Goal: Task Accomplishment & Management: Manage account settings

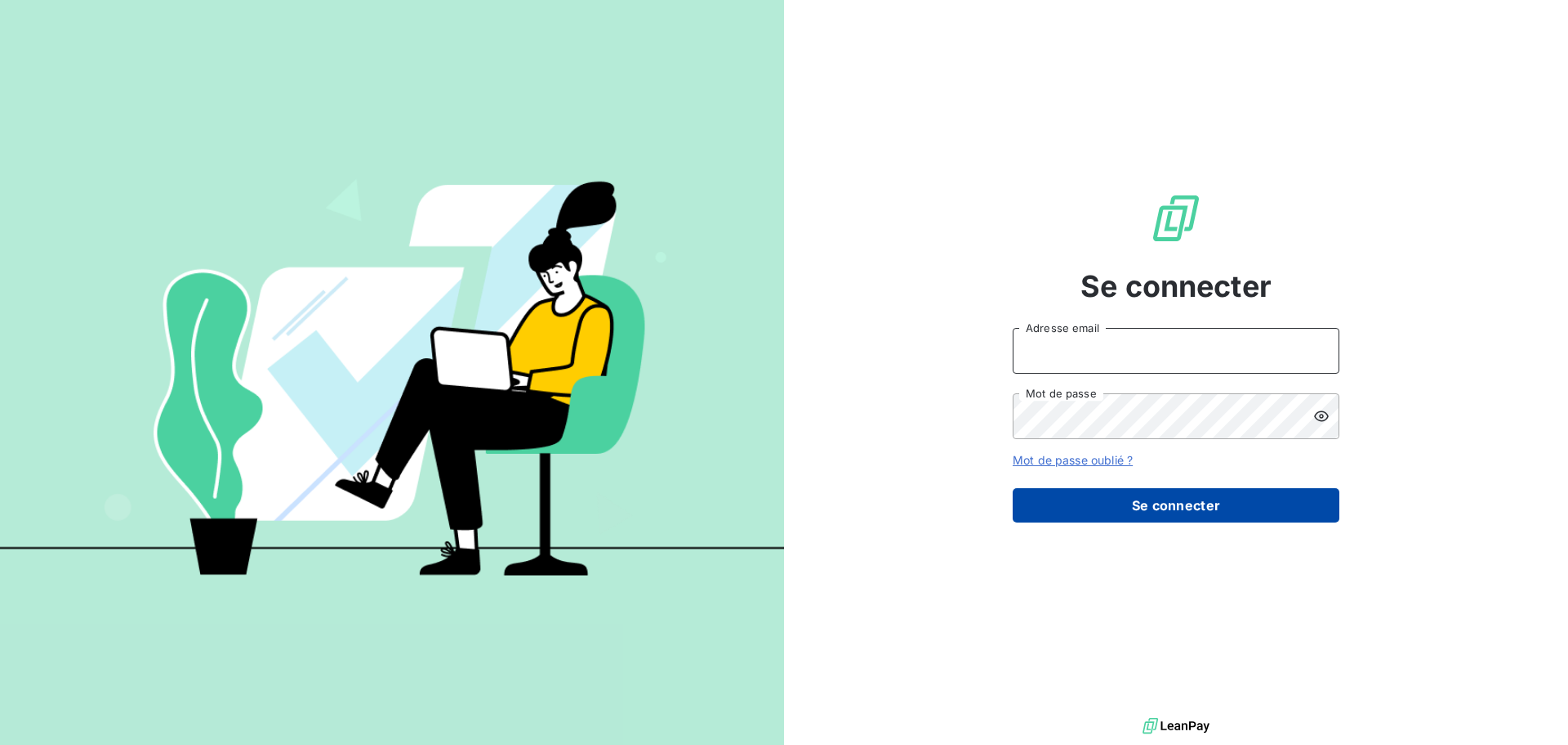
type input "[EMAIL_ADDRESS][DOMAIN_NAME]"
click at [1170, 511] on button "Se connecter" at bounding box center [1176, 505] width 327 height 34
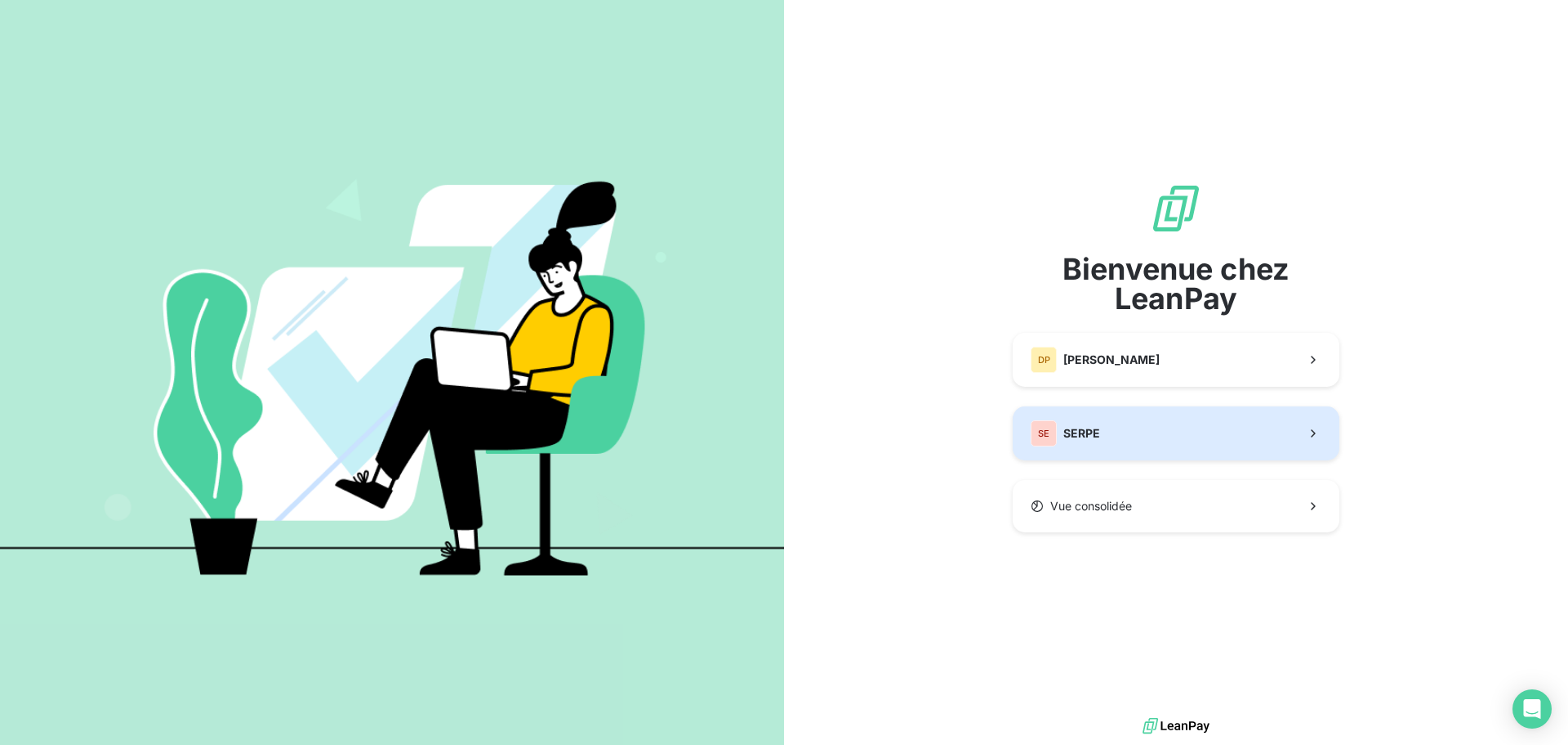
click at [1152, 445] on button "SE SERPE" at bounding box center [1176, 433] width 327 height 54
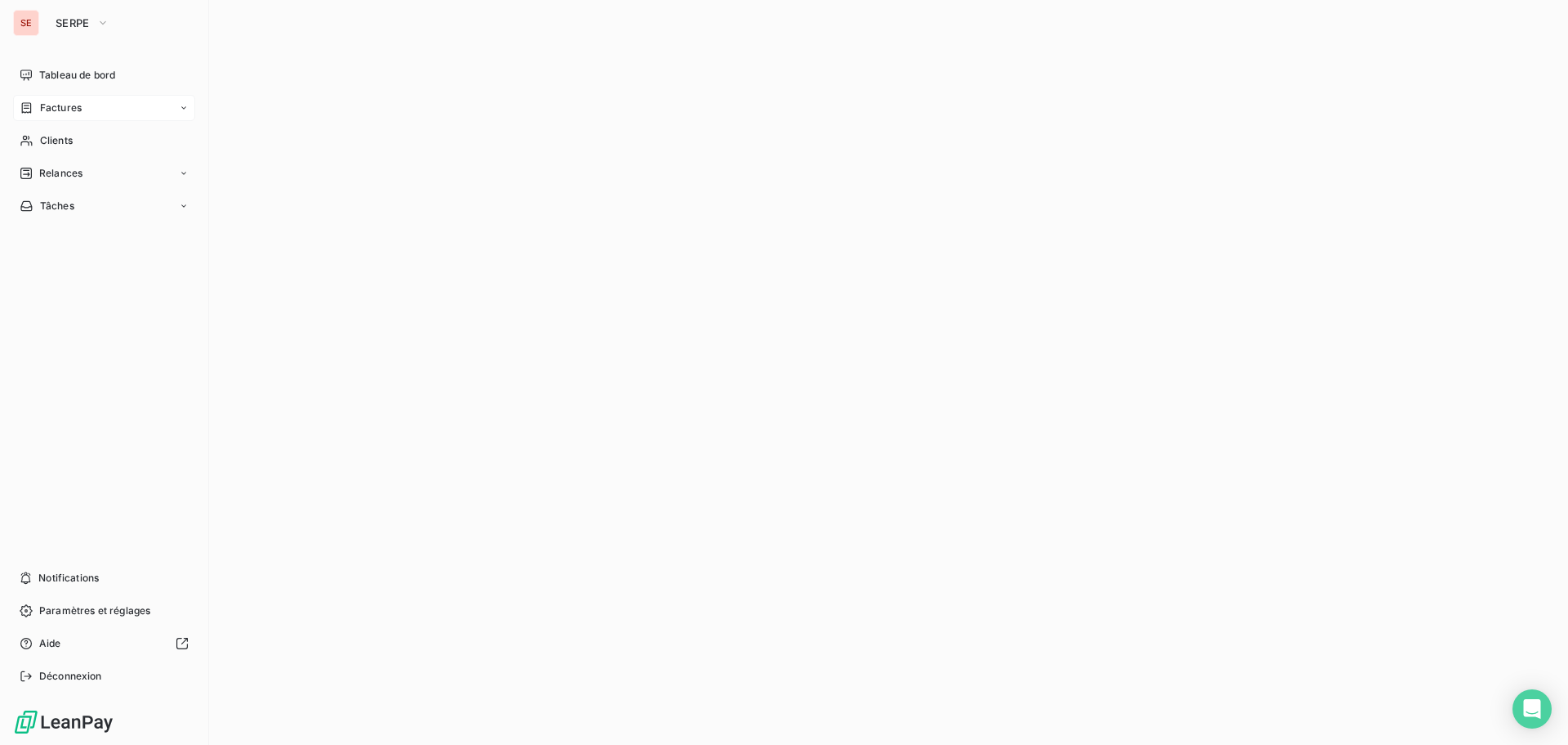
click at [105, 109] on div "Factures" at bounding box center [103, 107] width 182 height 27
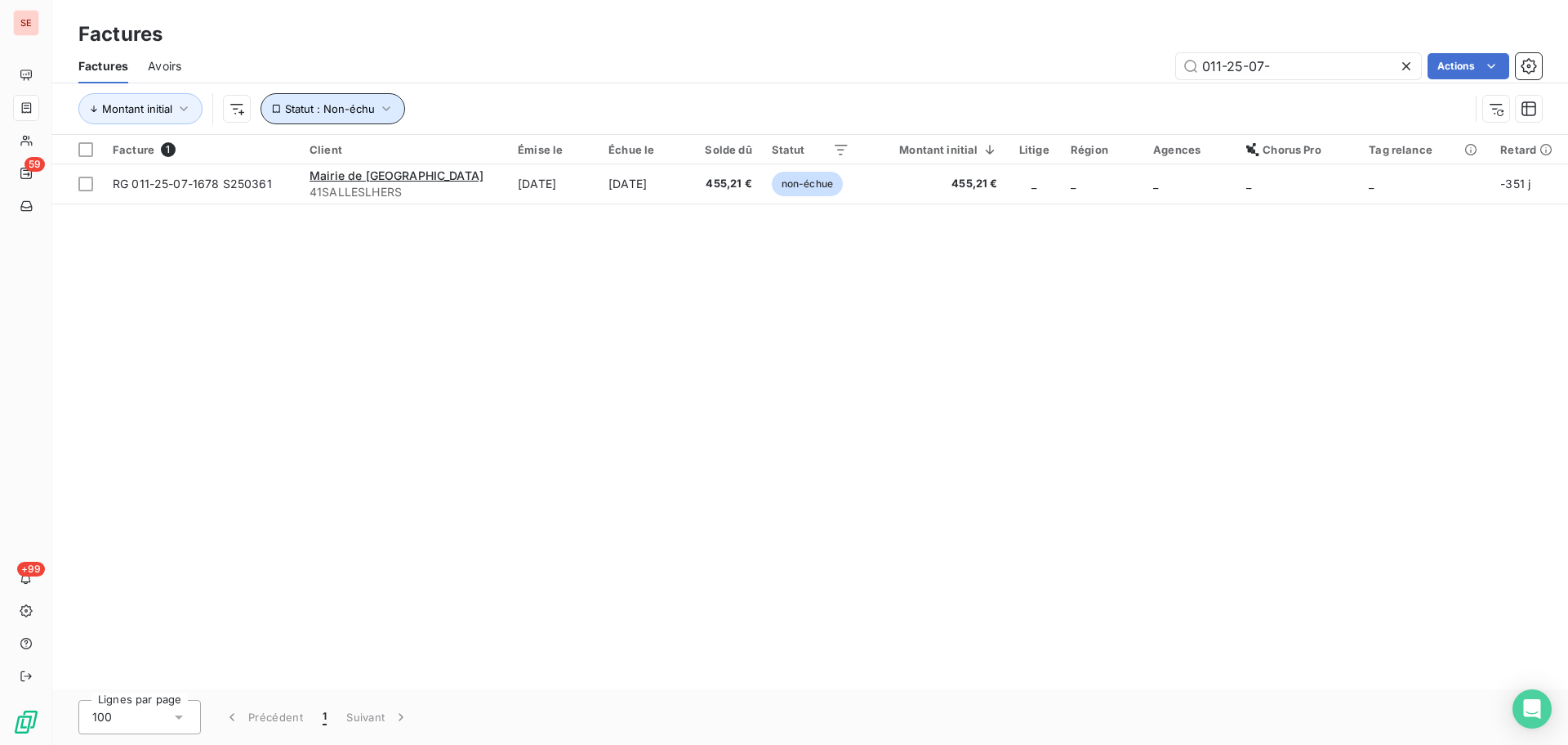
click at [390, 112] on icon "button" at bounding box center [386, 108] width 17 height 17
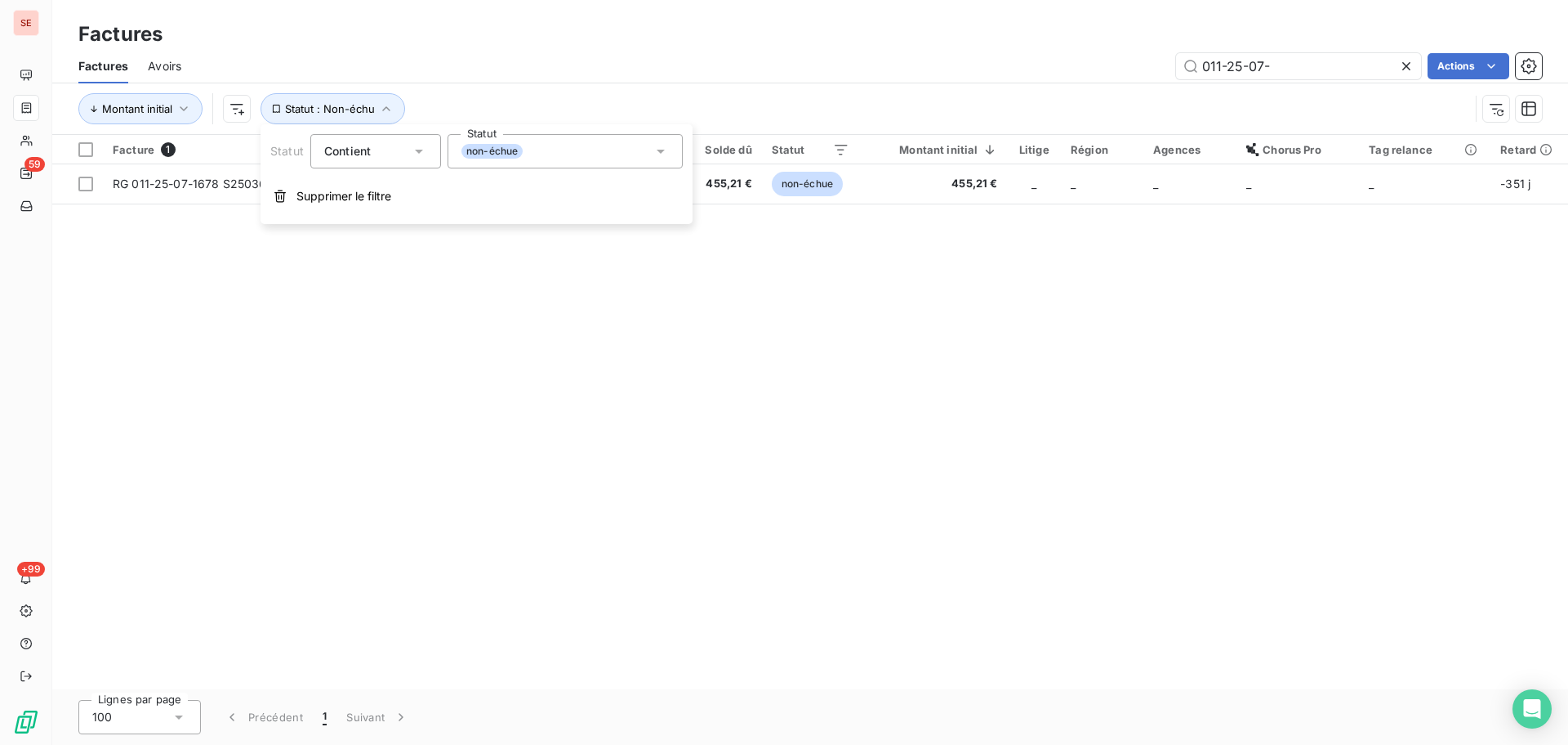
click at [569, 165] on div "non-échue" at bounding box center [565, 151] width 235 height 34
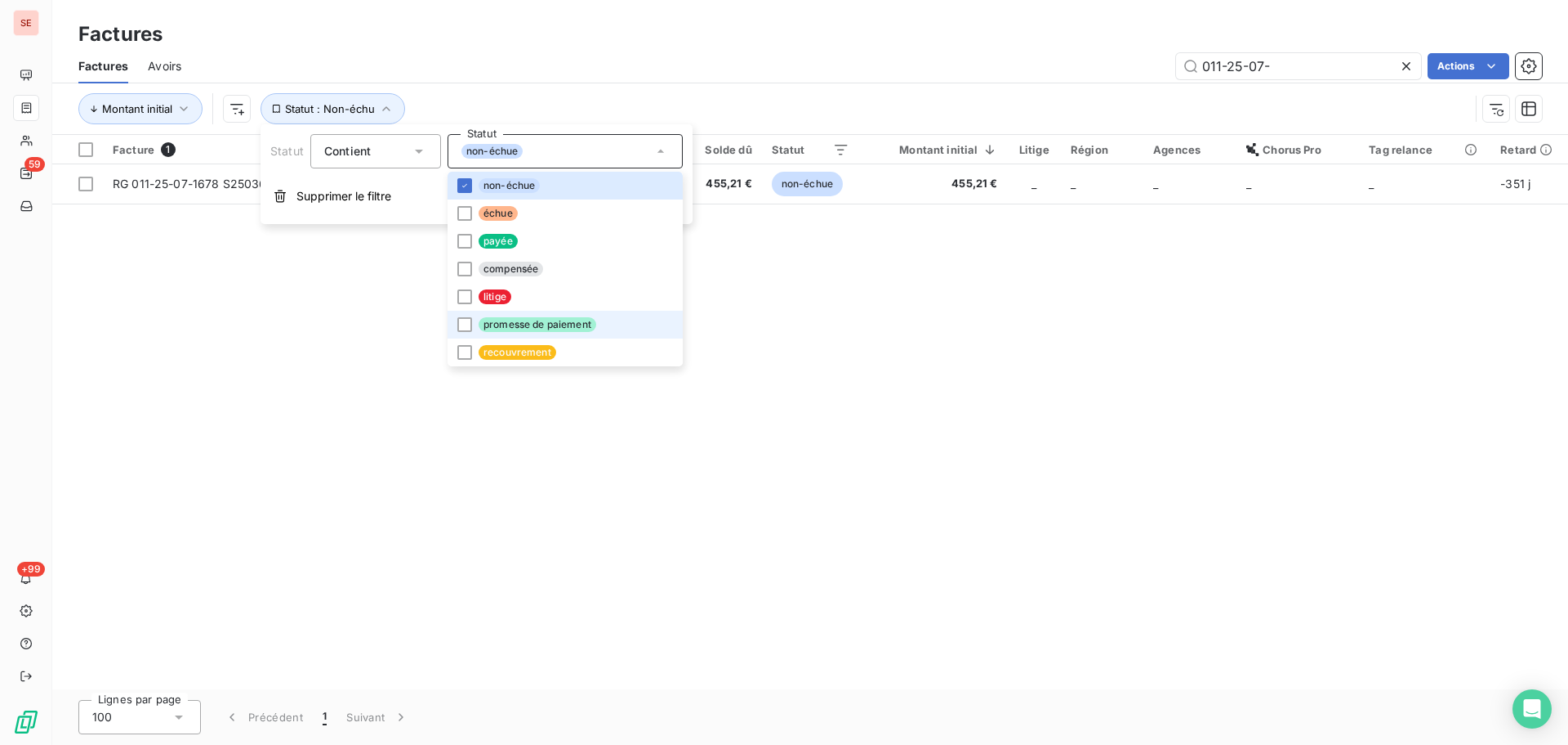
click at [519, 330] on span "promesse de paiement" at bounding box center [537, 324] width 117 height 15
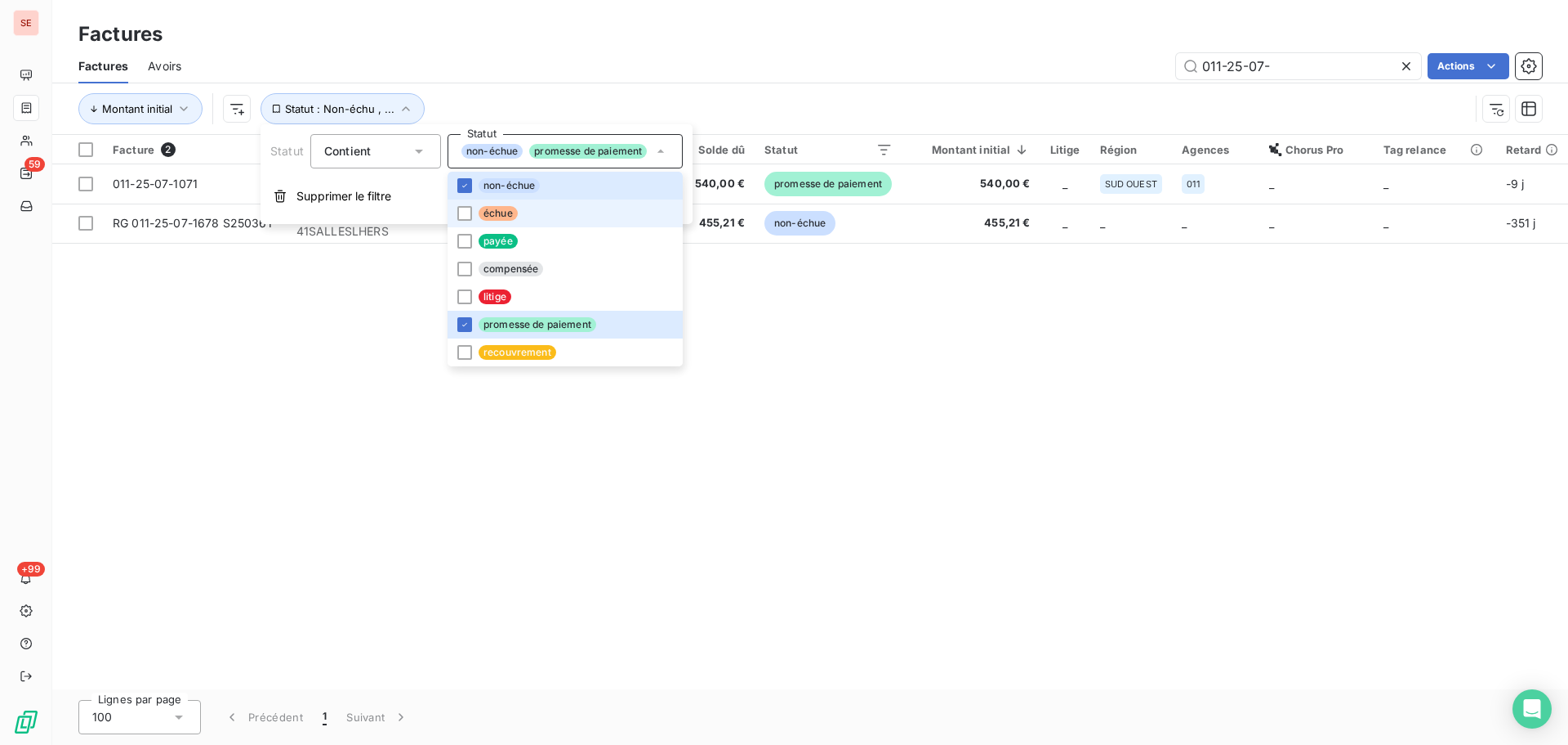
click at [585, 213] on li "échue" at bounding box center [565, 213] width 235 height 28
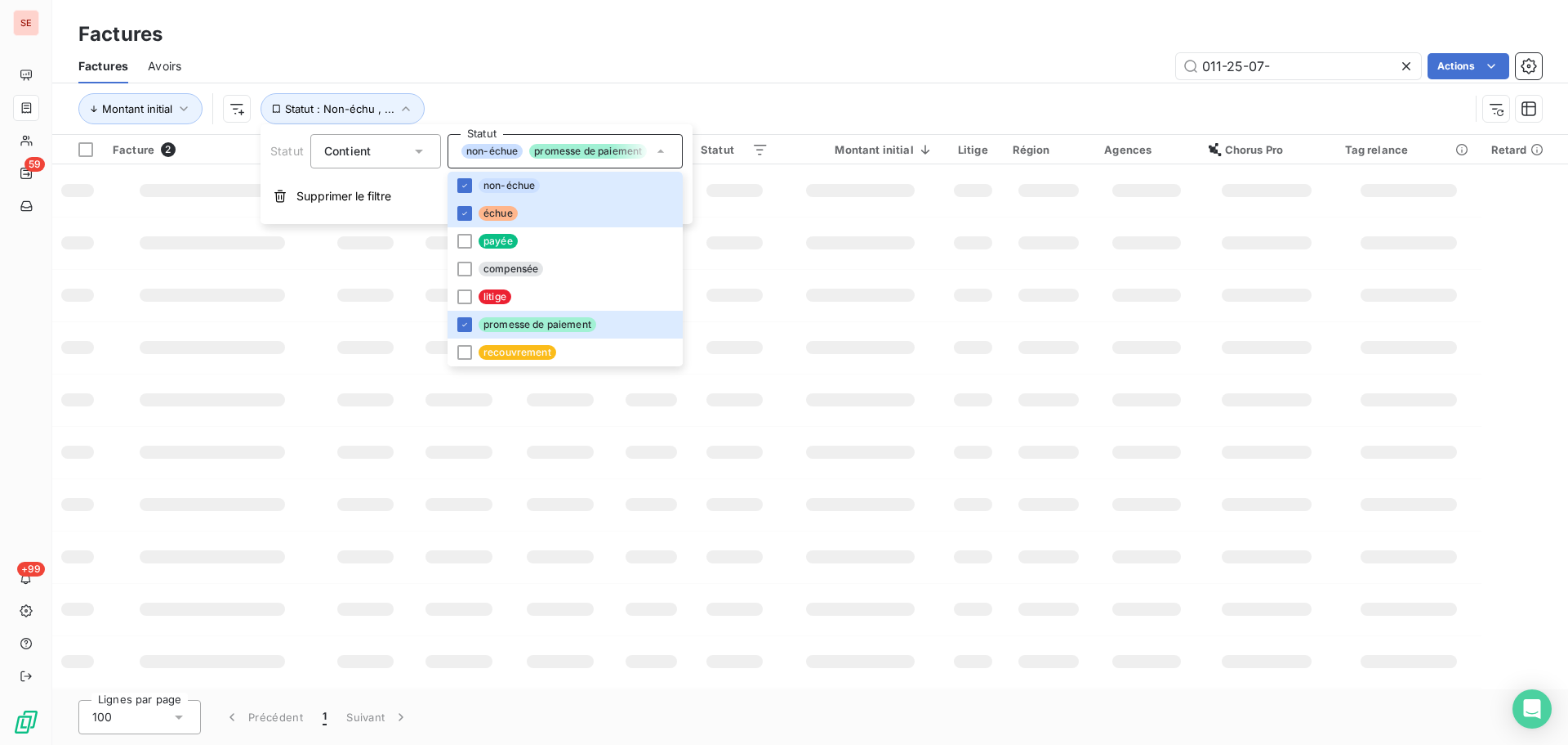
click at [592, 82] on div "Factures Avoirs 011-25-07- Actions" at bounding box center [810, 66] width 1516 height 34
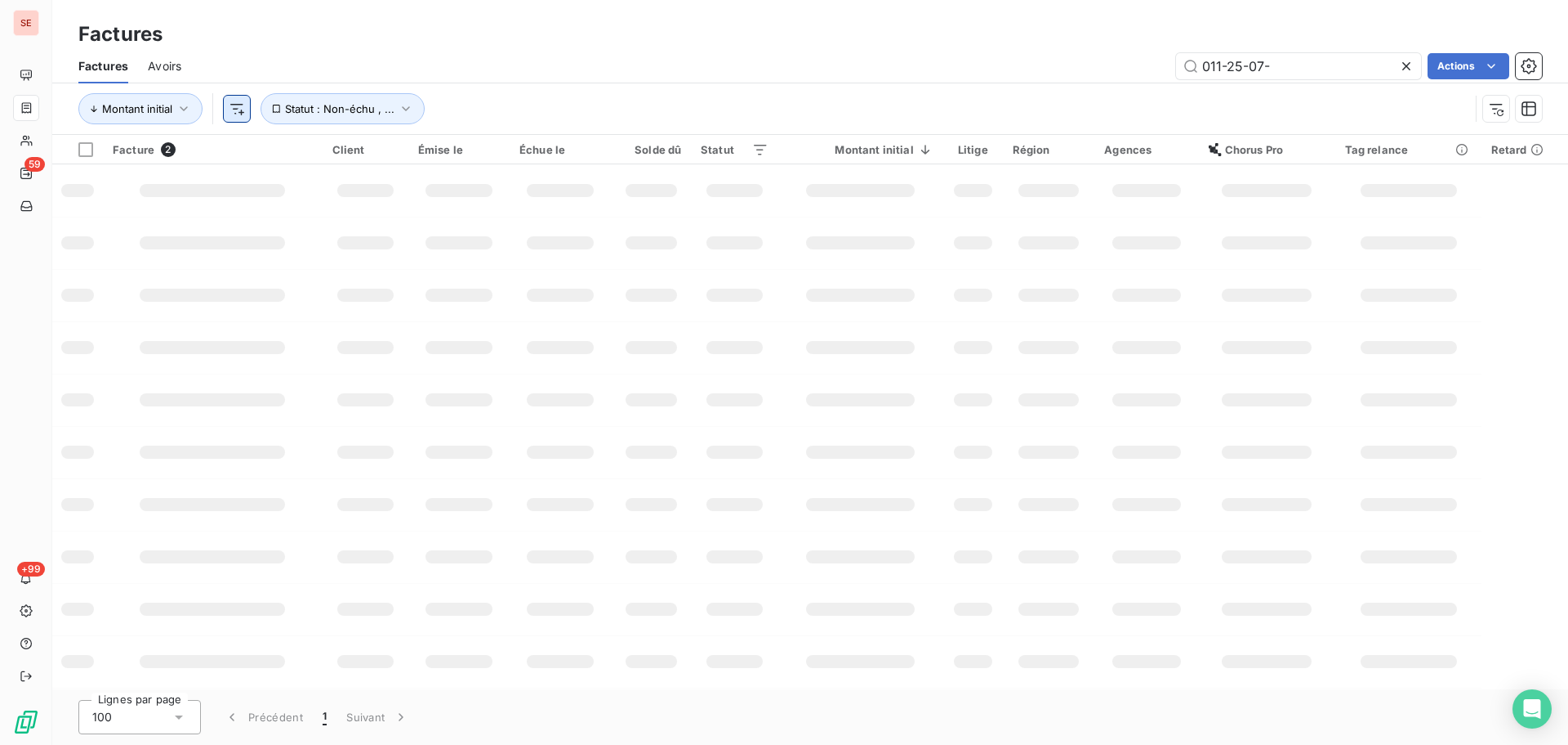
click at [230, 106] on html "SE 59 +99 Factures Factures Avoirs 011-25-07- Actions Montant initial Statut : …" at bounding box center [784, 372] width 1568 height 745
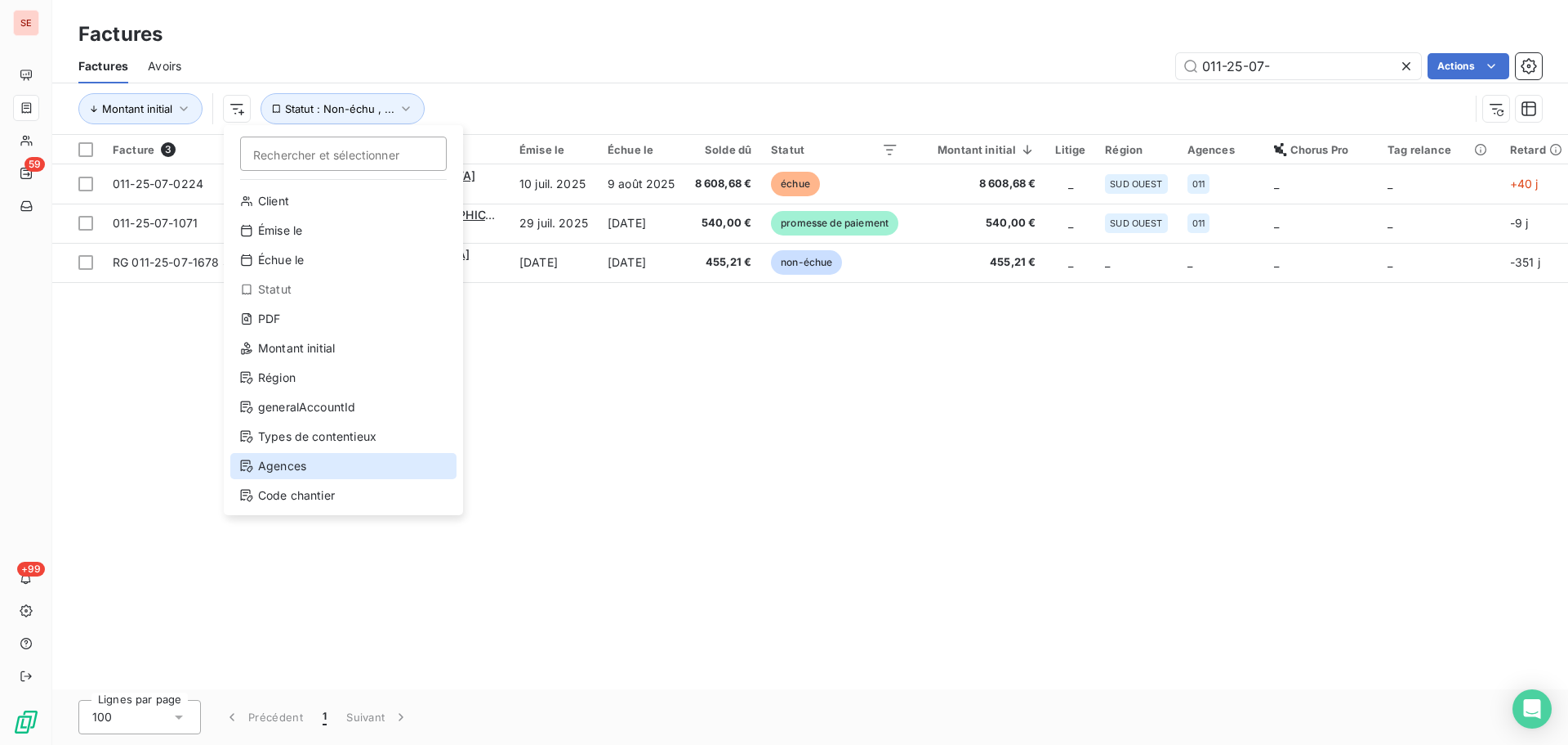
click at [314, 464] on div "Agences" at bounding box center [344, 465] width 227 height 27
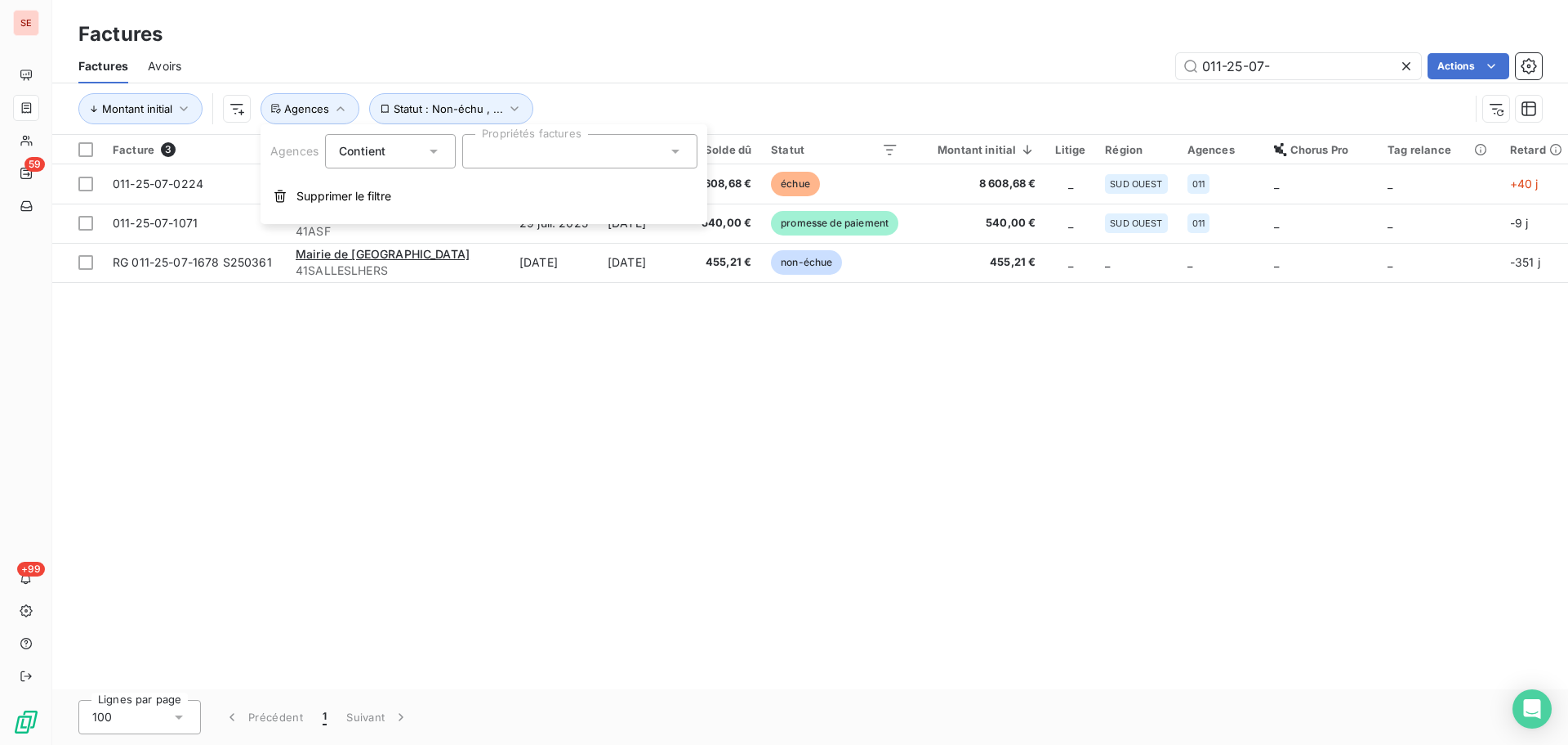
click at [547, 155] on div at bounding box center [579, 151] width 235 height 34
type input "017"
click at [482, 194] on div at bounding box center [483, 191] width 15 height 15
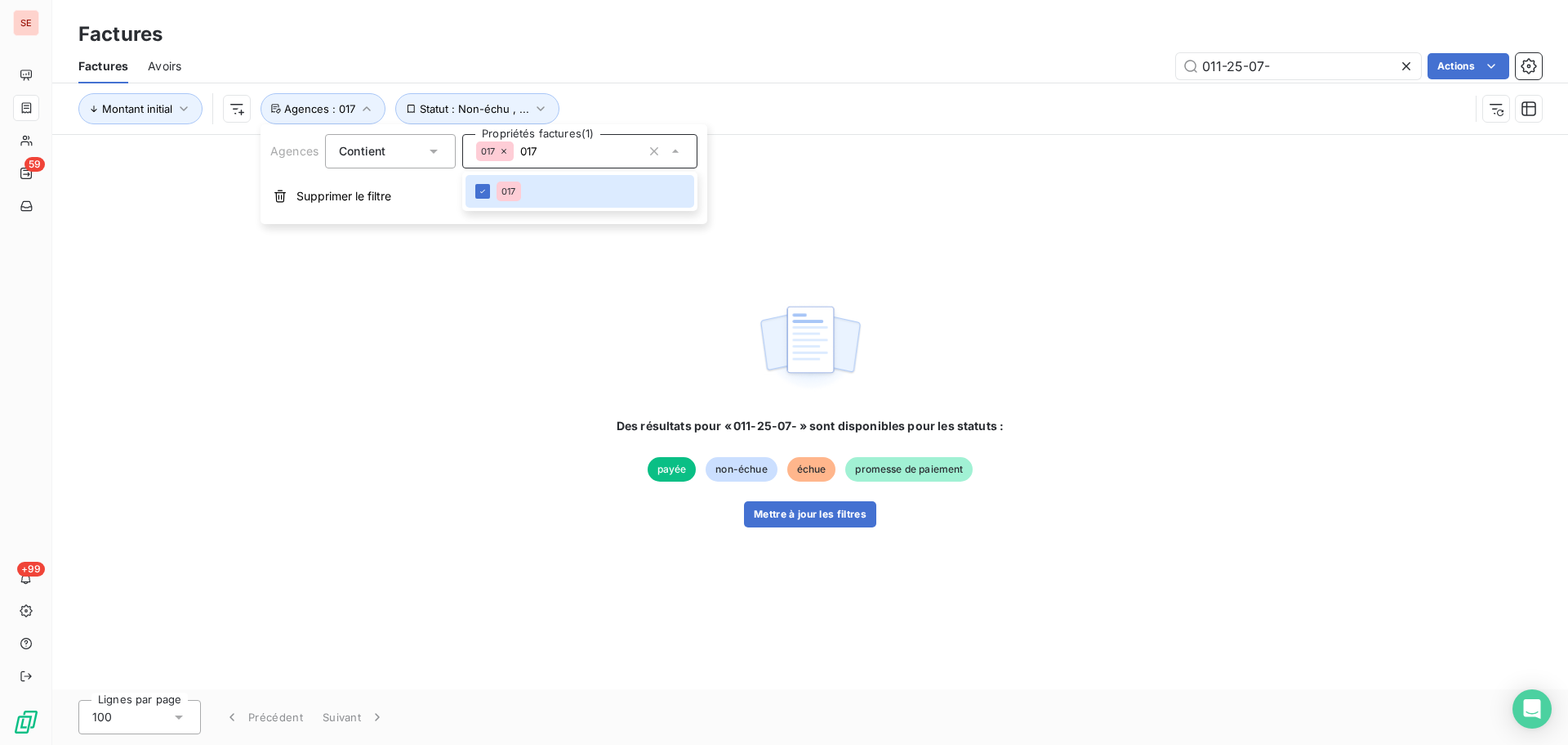
click at [1405, 64] on icon at bounding box center [1406, 66] width 8 height 8
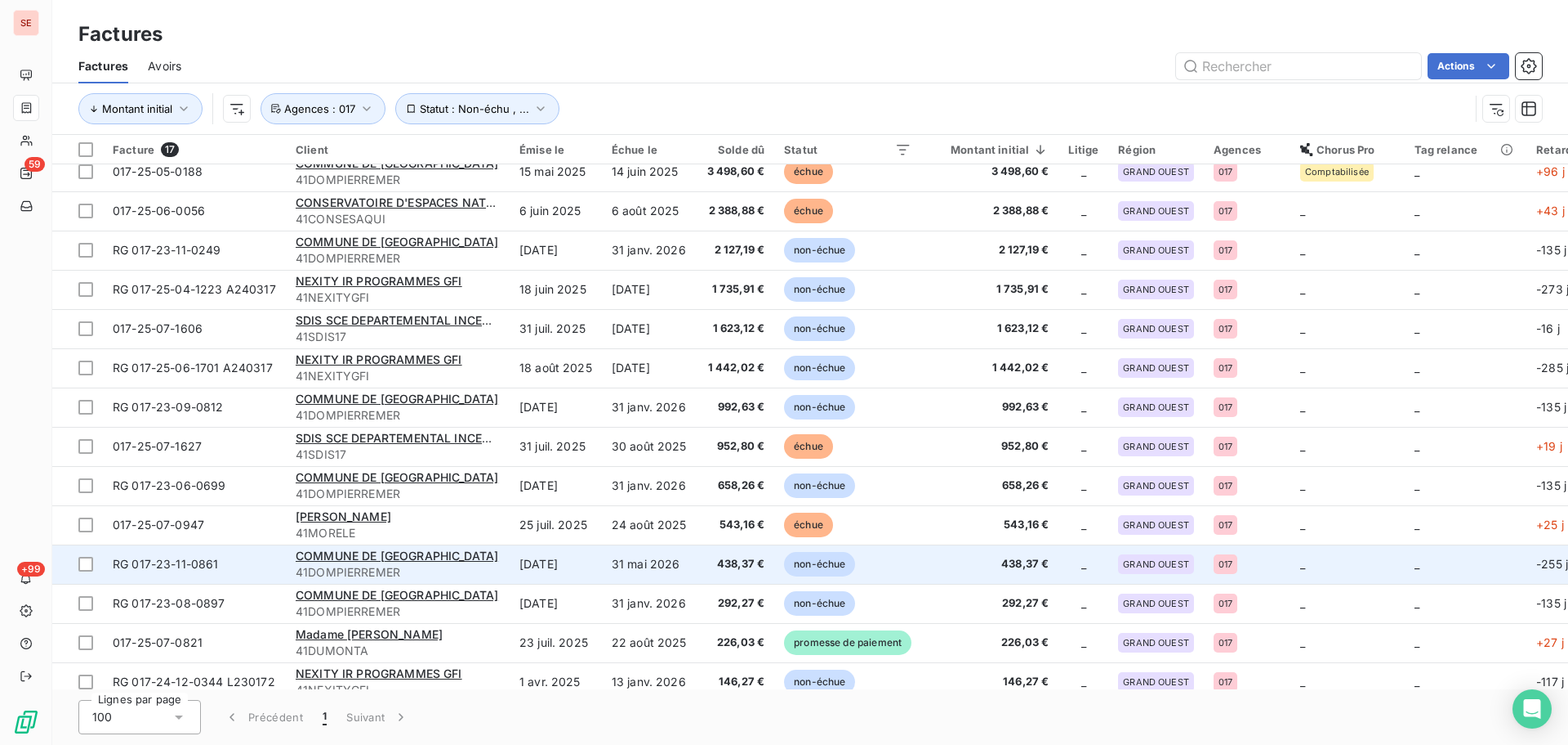
scroll to position [150, 0]
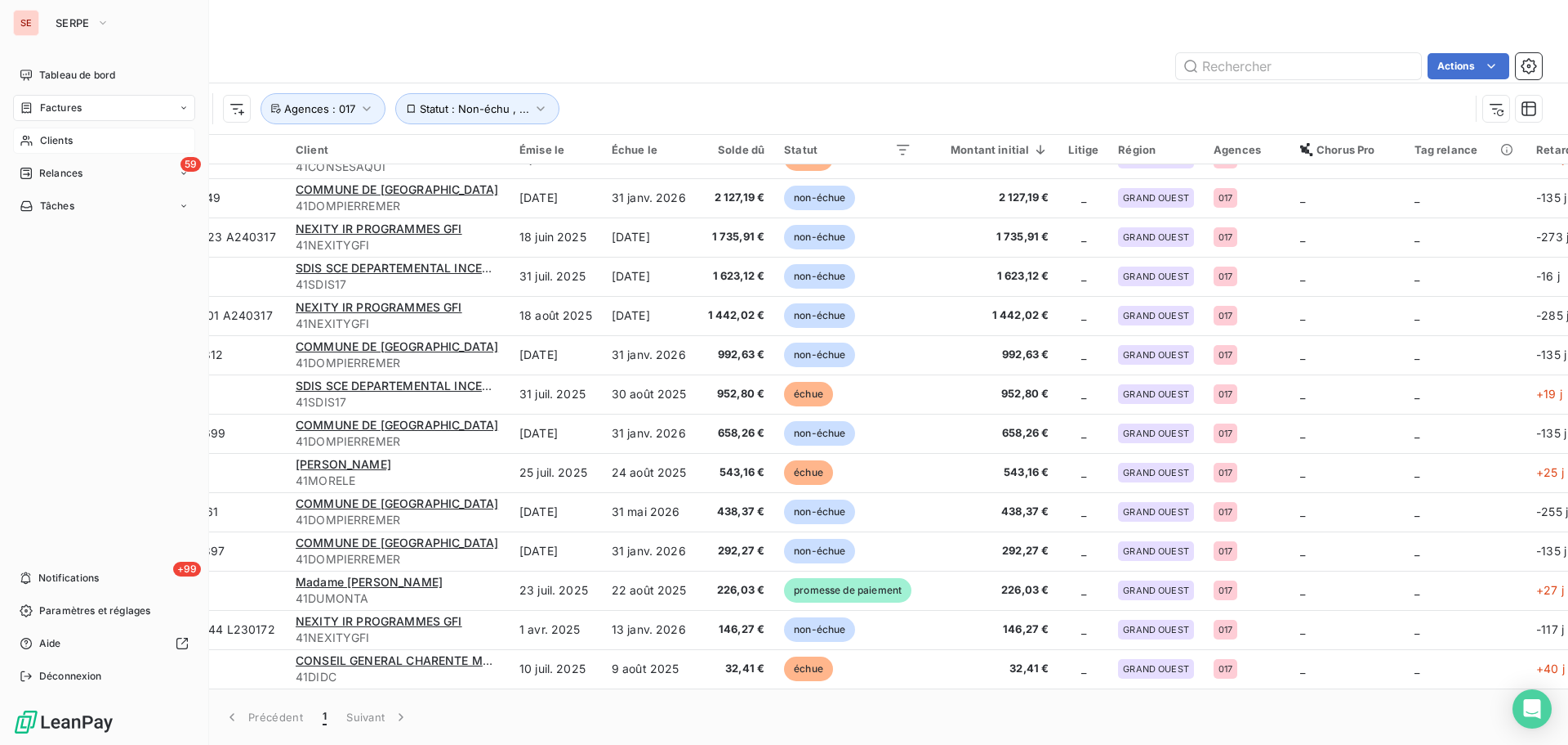
click at [45, 145] on span "Clients" at bounding box center [56, 140] width 33 height 15
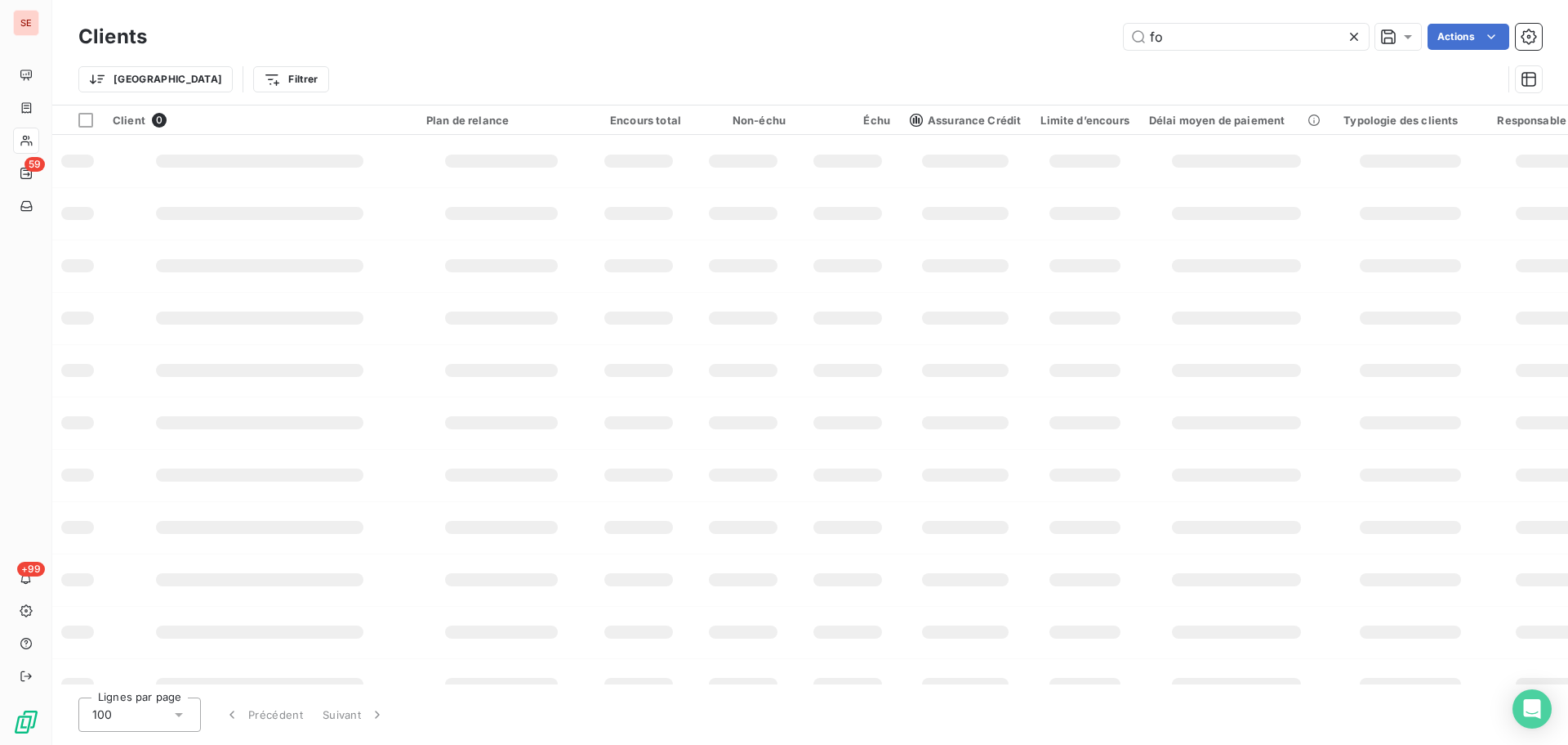
type input "f"
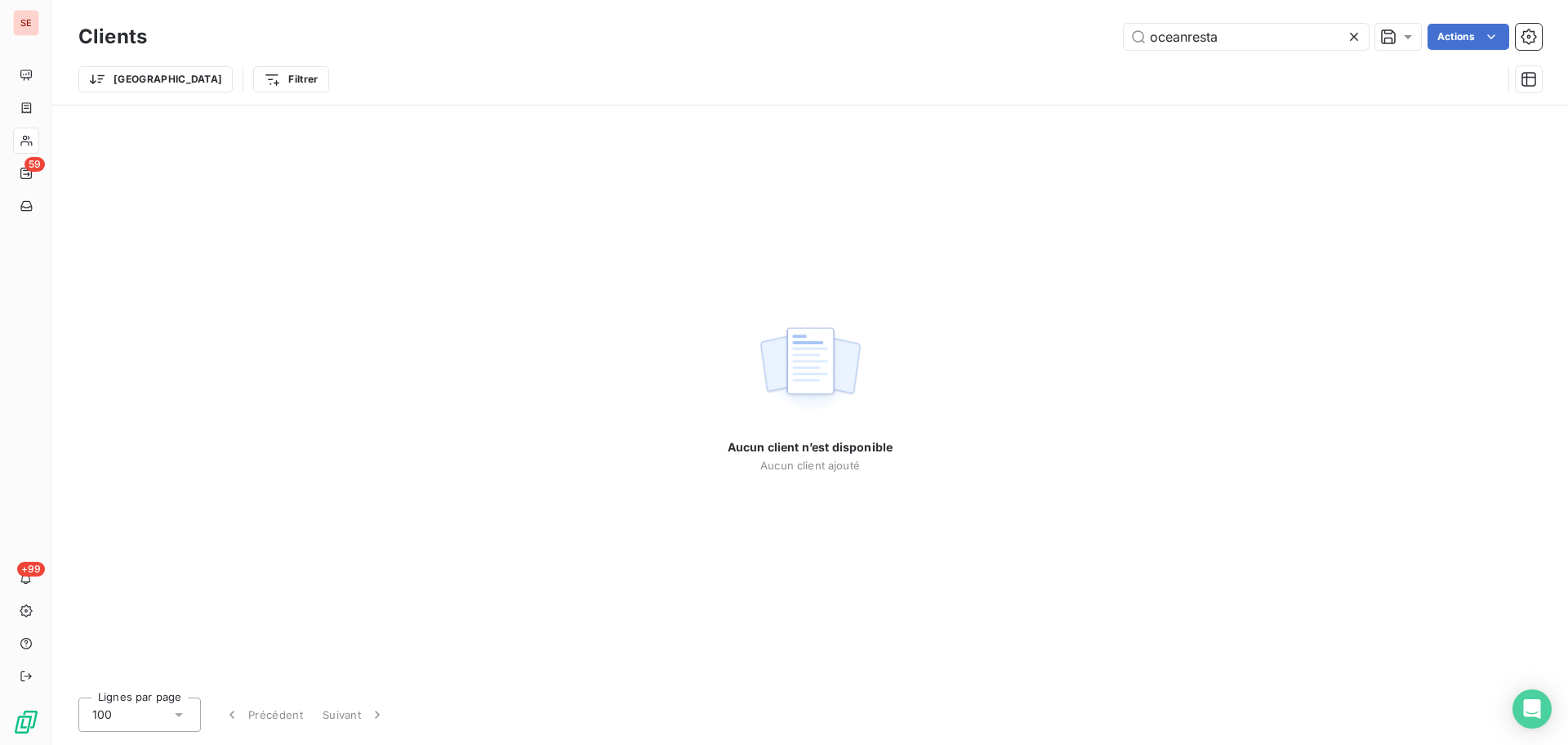
type input "oceanresta"
click at [1352, 40] on icon at bounding box center [1354, 36] width 17 height 17
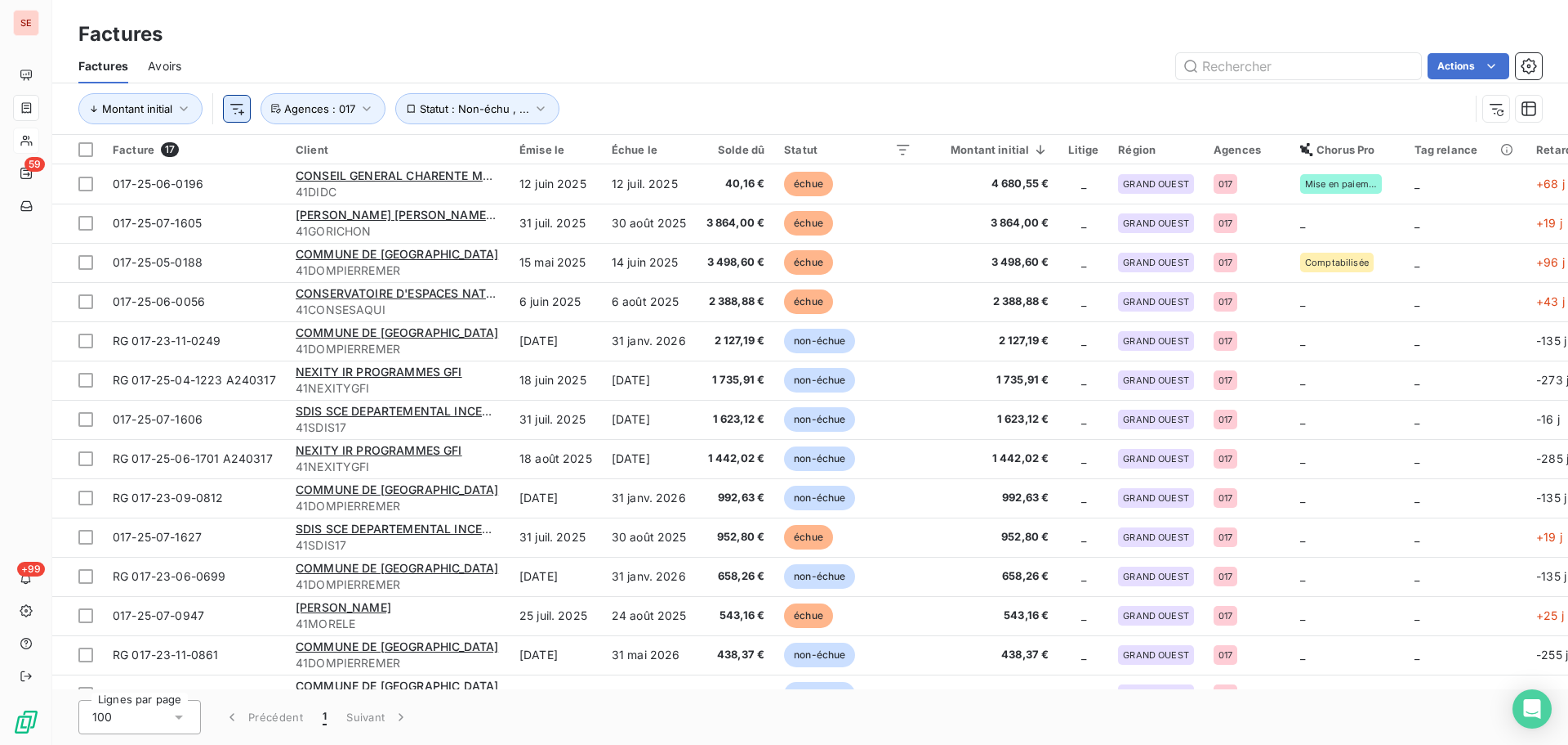
click at [242, 106] on html "SE 59 +99 Factures Factures Avoirs Actions Montant initial Statut : Non-échu , …" at bounding box center [784, 372] width 1568 height 745
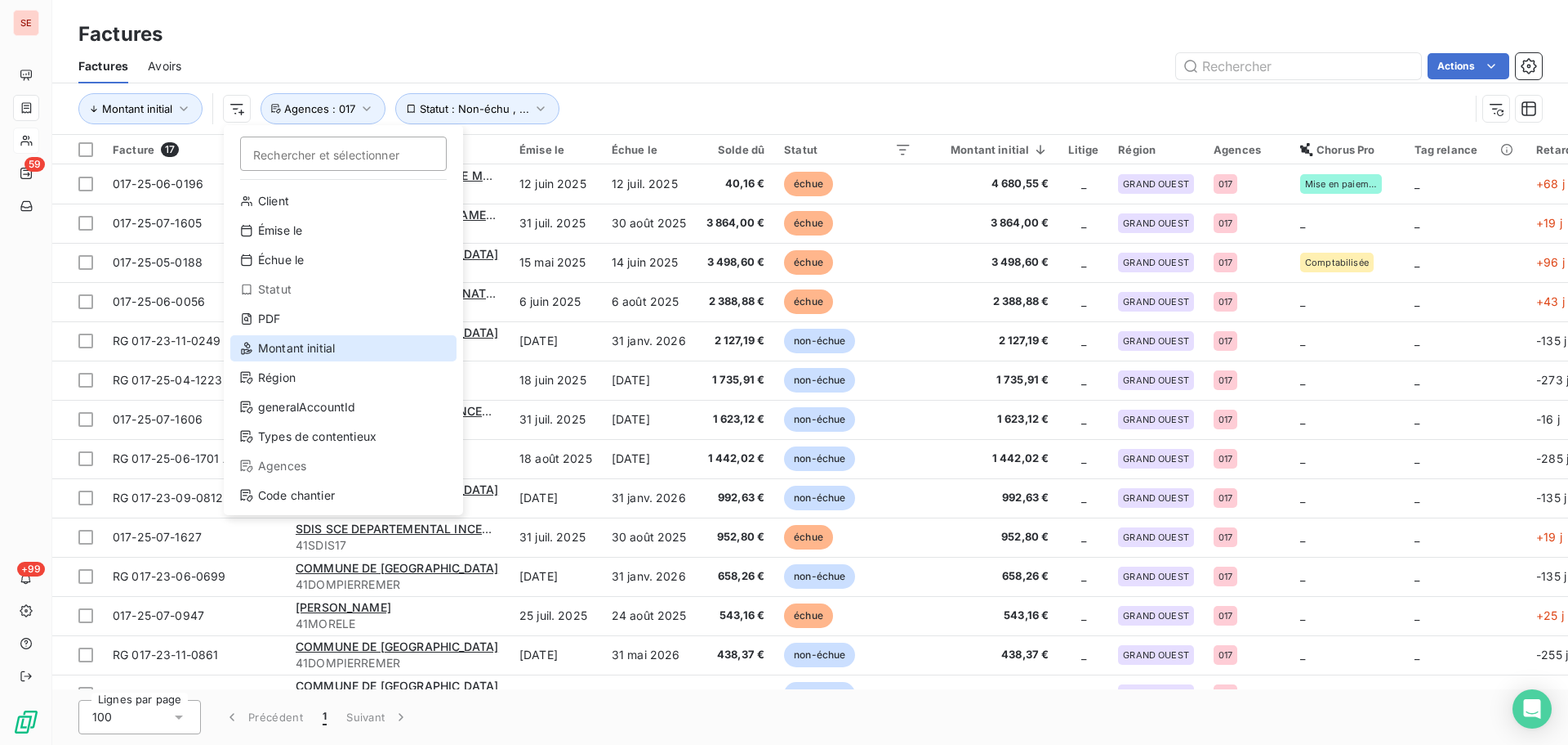
click at [359, 359] on div "Montant initial" at bounding box center [344, 348] width 227 height 27
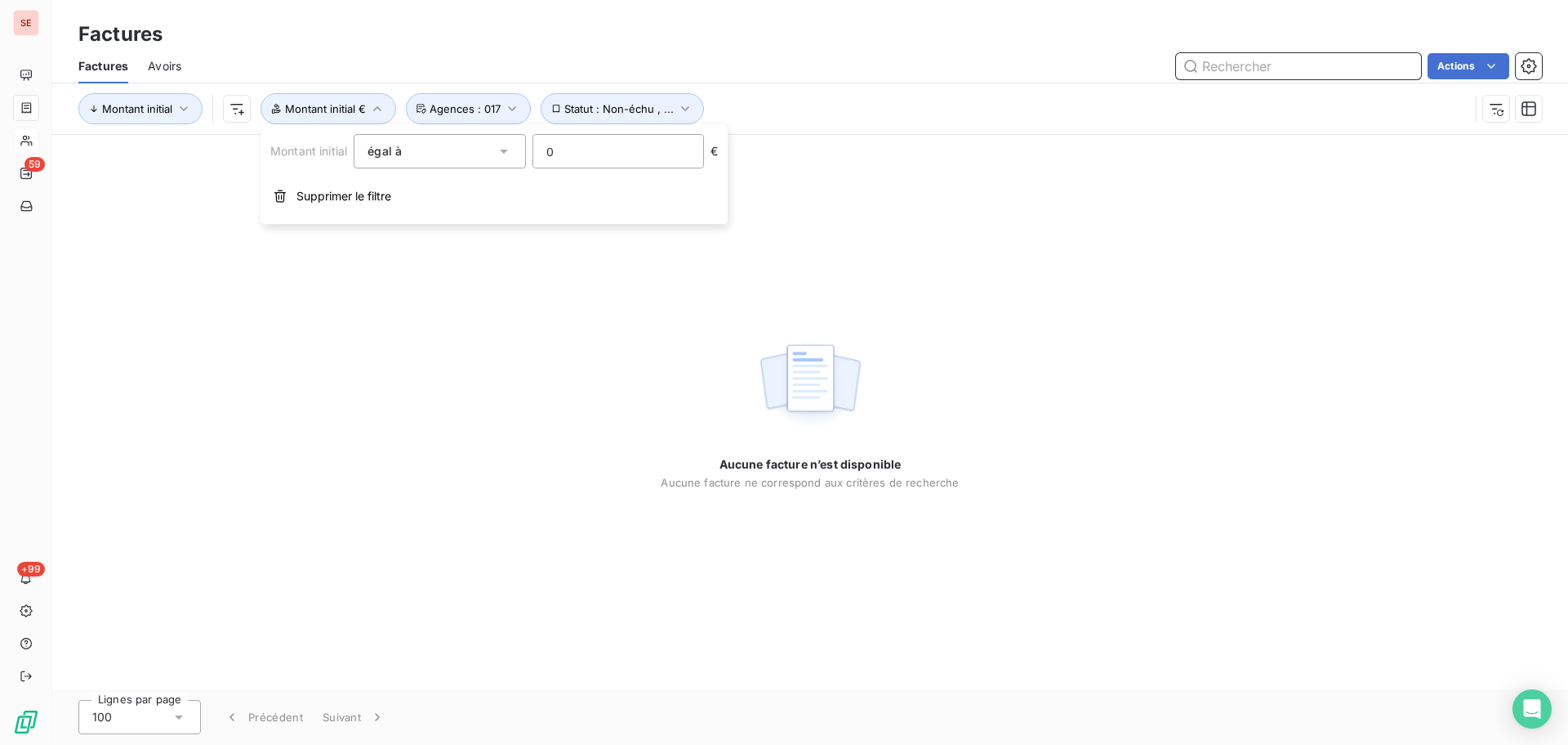
click at [1310, 68] on input "text" at bounding box center [1298, 66] width 245 height 27
type input "587.88"
click at [1405, 61] on icon at bounding box center [1406, 66] width 17 height 17
click at [1223, 68] on input "text" at bounding box center [1298, 66] width 245 height 27
click at [1230, 73] on input "017-0145" at bounding box center [1298, 66] width 245 height 27
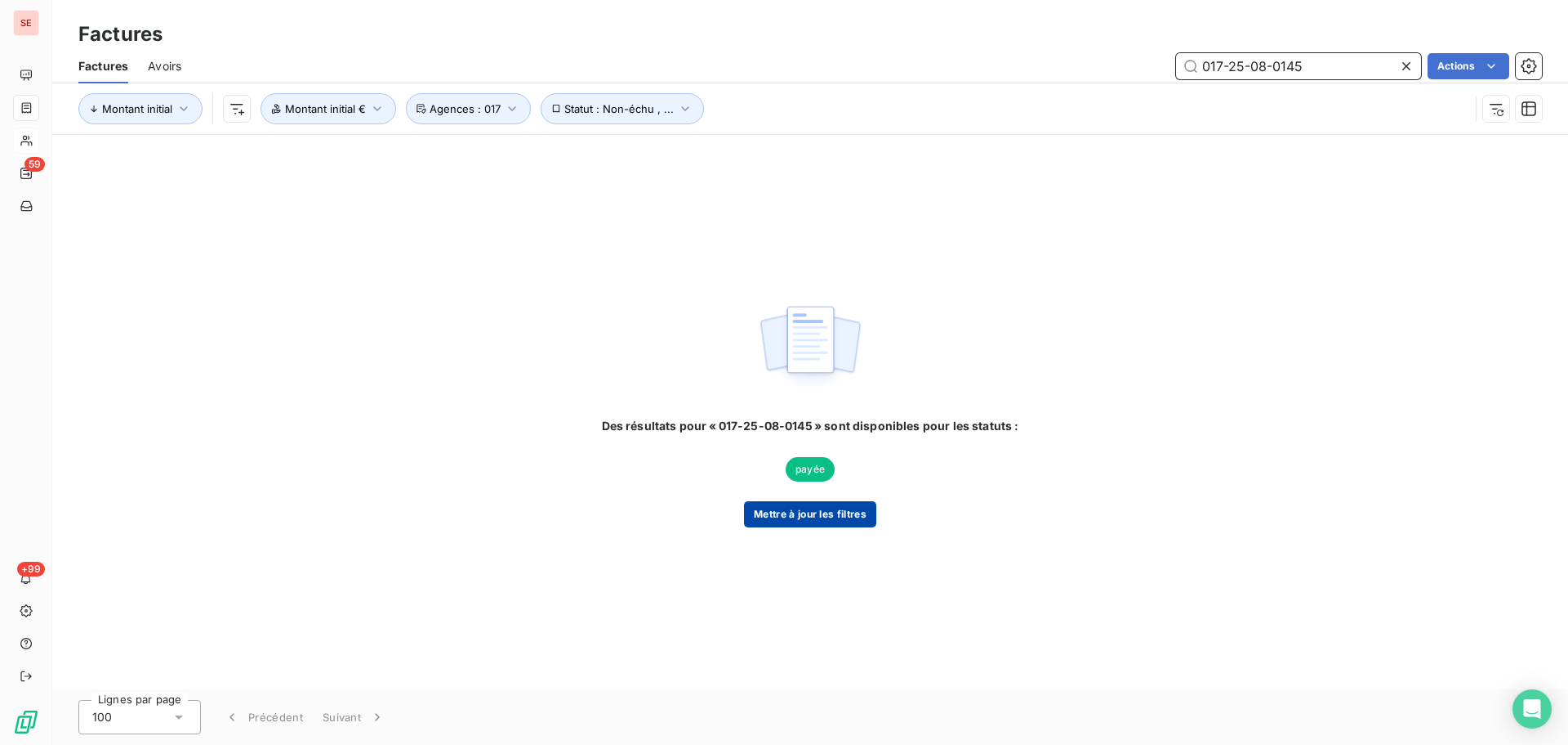
type input "017-25-08-0145"
click at [845, 521] on button "Mettre à jour les filtres" at bounding box center [811, 513] width 132 height 27
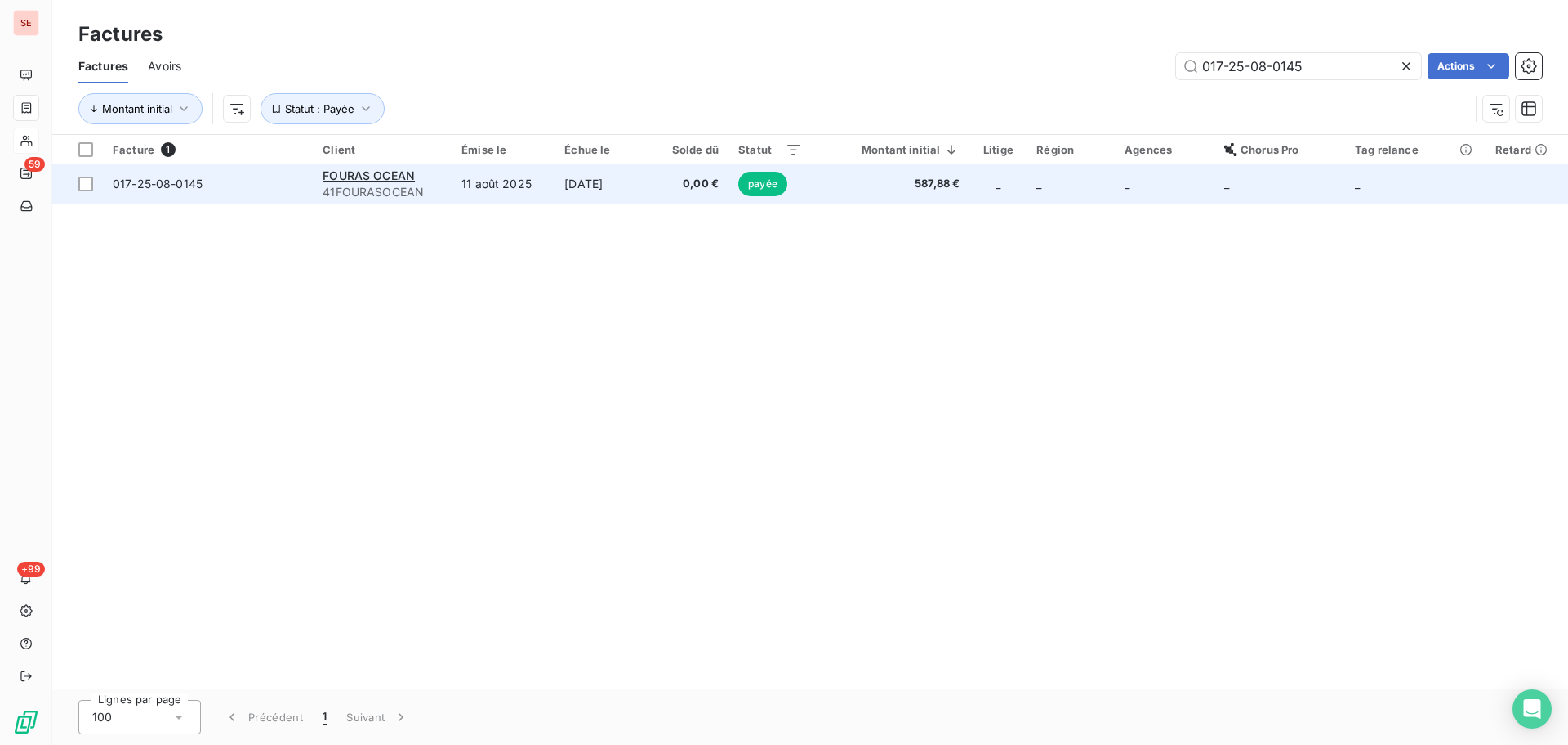
click at [543, 192] on td "11 août 2025" at bounding box center [503, 184] width 103 height 39
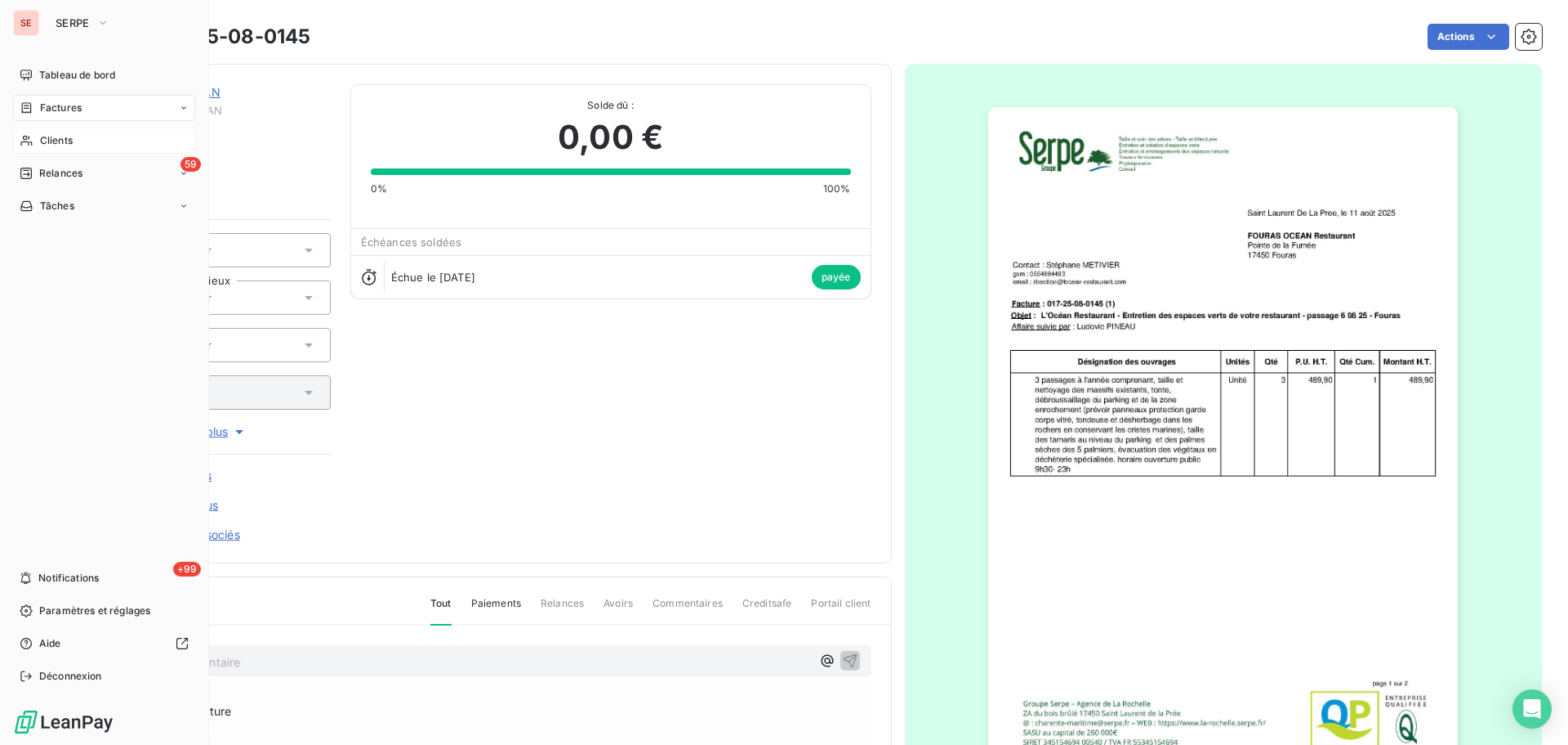
click at [102, 110] on div "Factures" at bounding box center [103, 107] width 182 height 27
click at [86, 134] on div "Clients" at bounding box center [103, 140] width 182 height 27
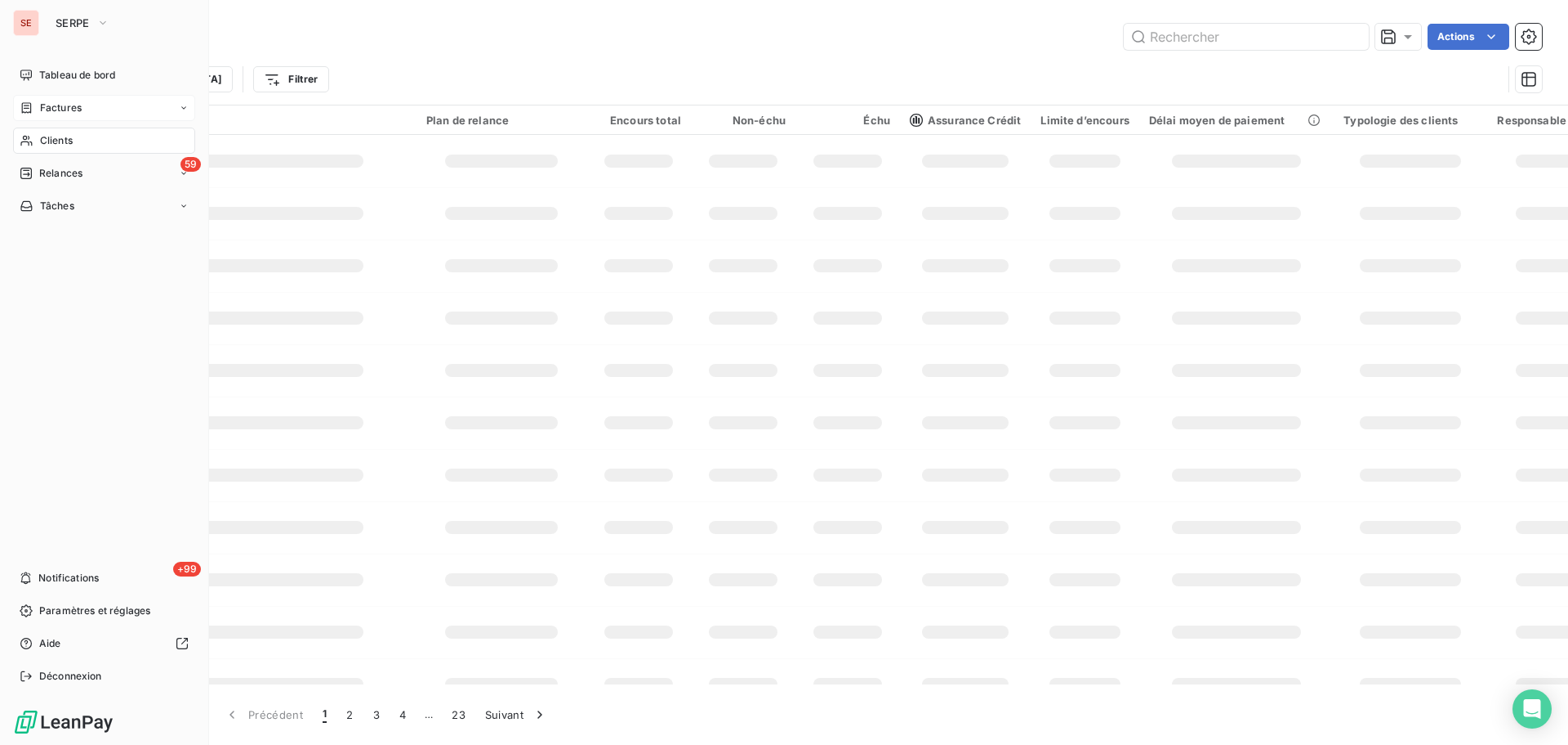
click at [92, 109] on div "Factures" at bounding box center [103, 107] width 182 height 27
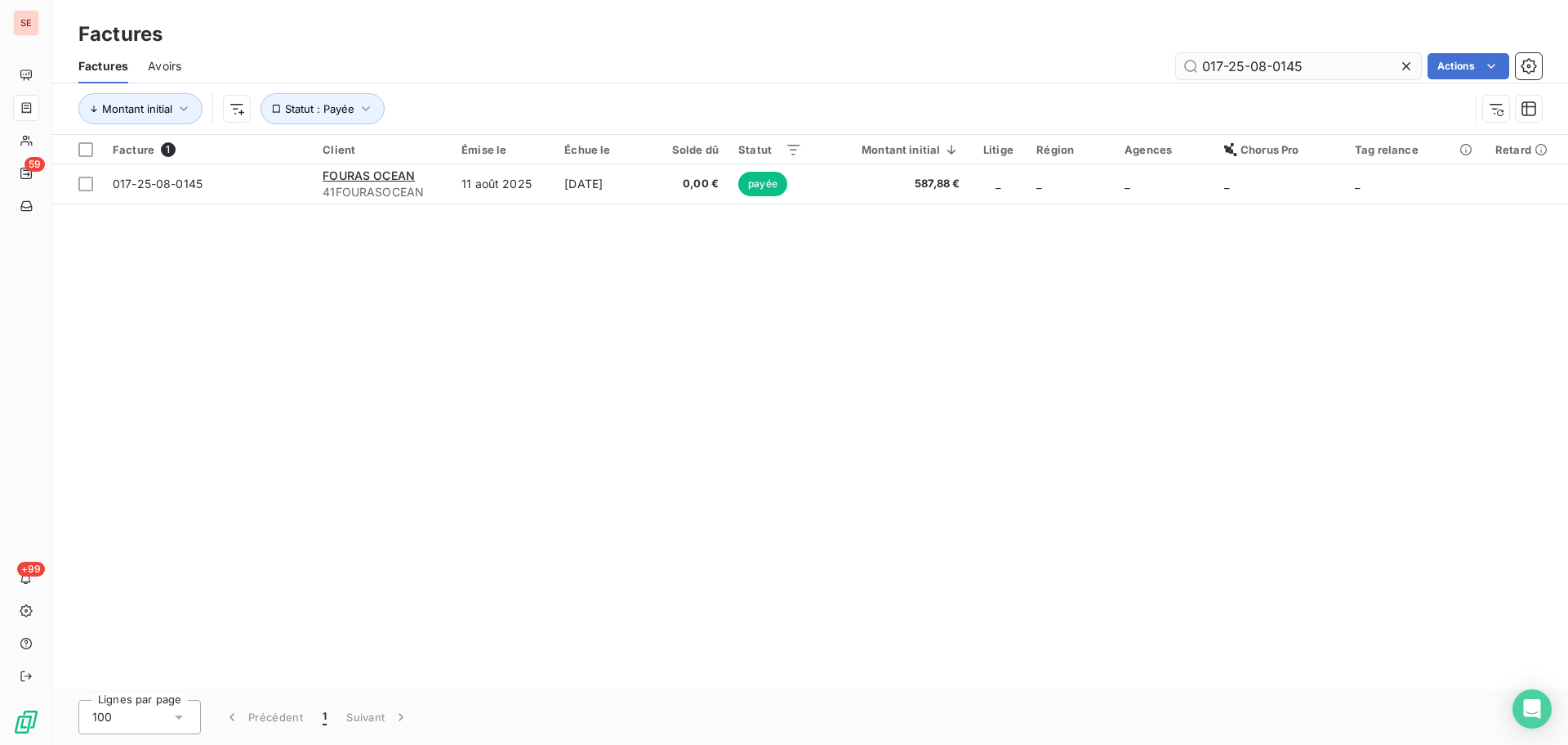
click at [1402, 66] on icon at bounding box center [1406, 66] width 17 height 17
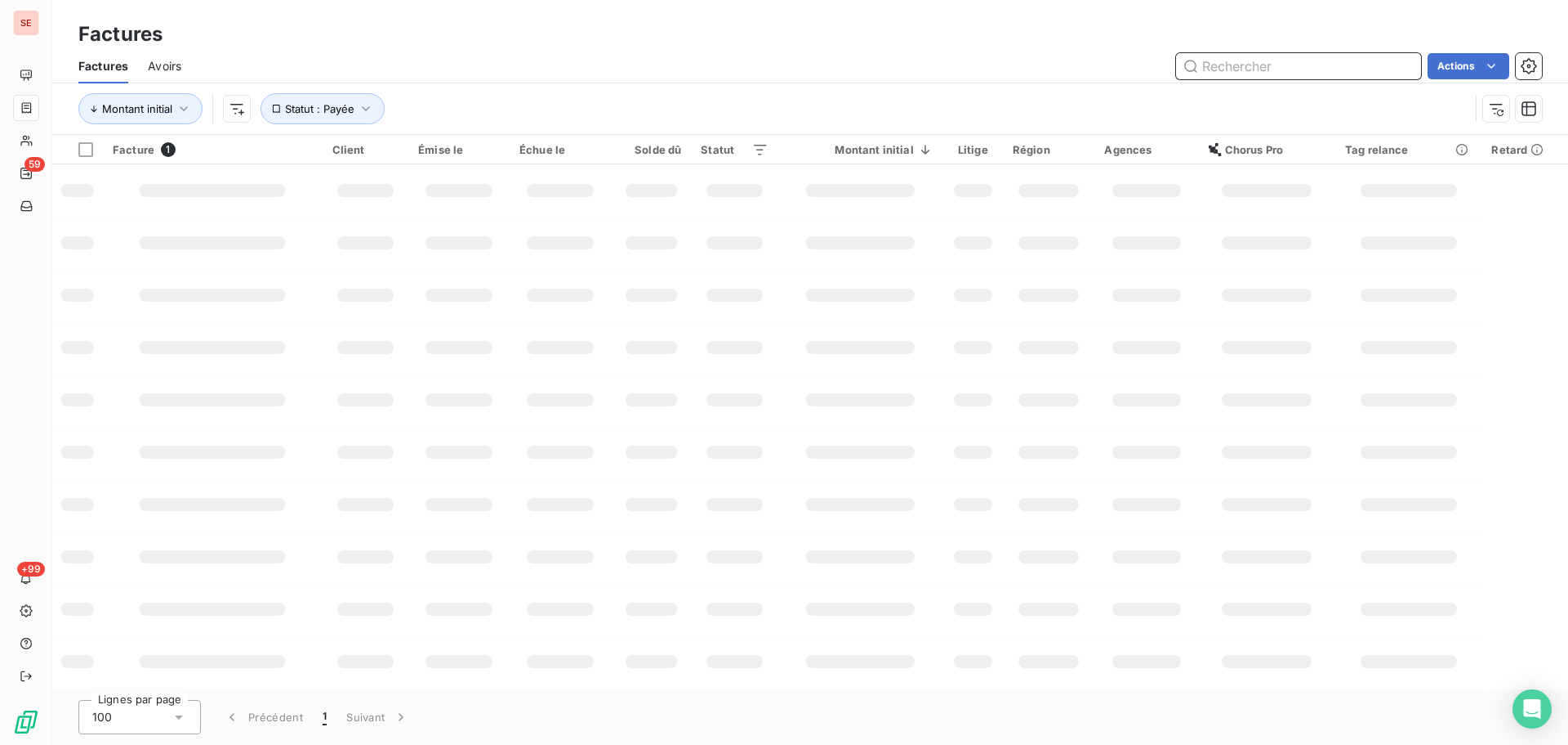
click at [1402, 66] on input "text" at bounding box center [1298, 66] width 245 height 27
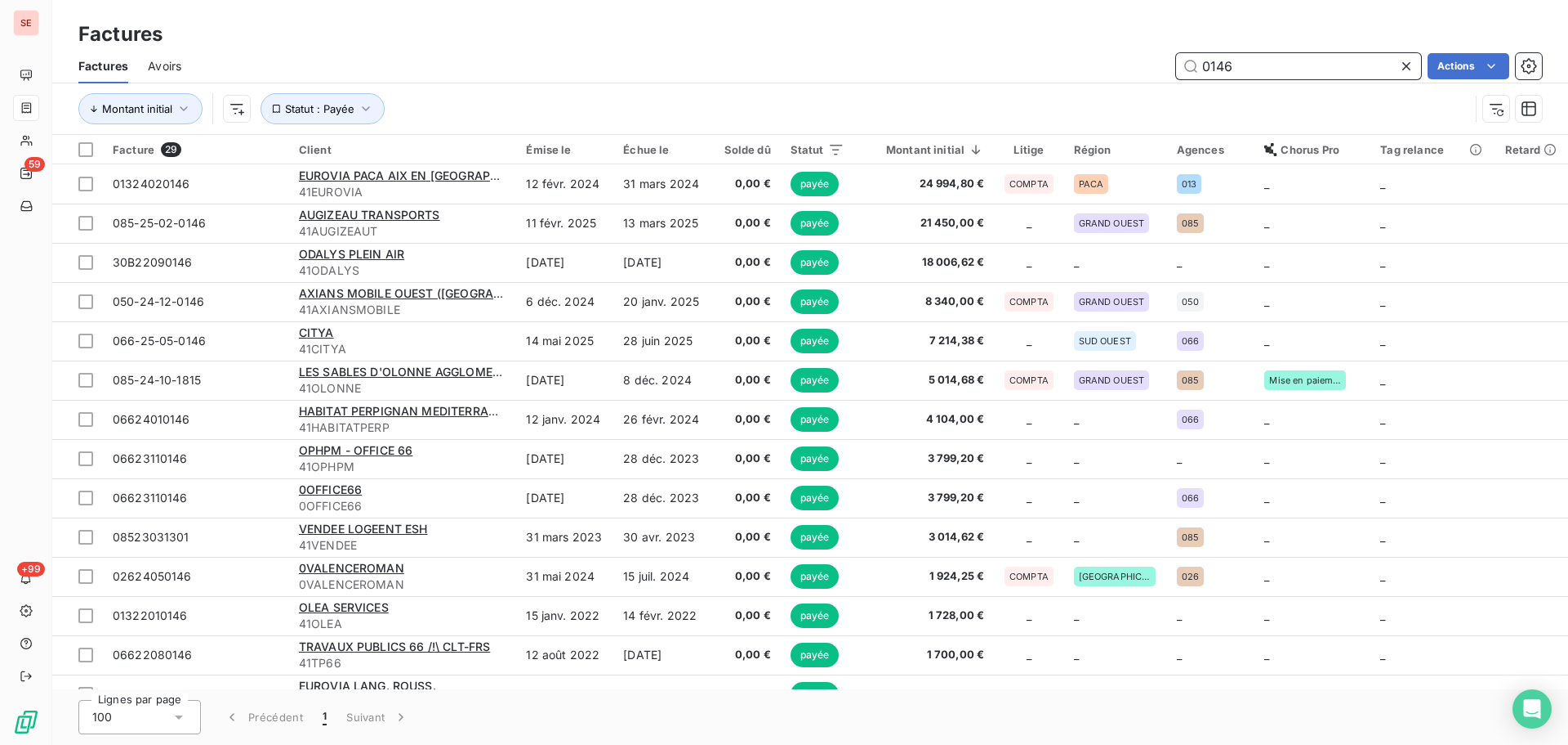
click at [1198, 60] on input "0146" at bounding box center [1298, 66] width 245 height 27
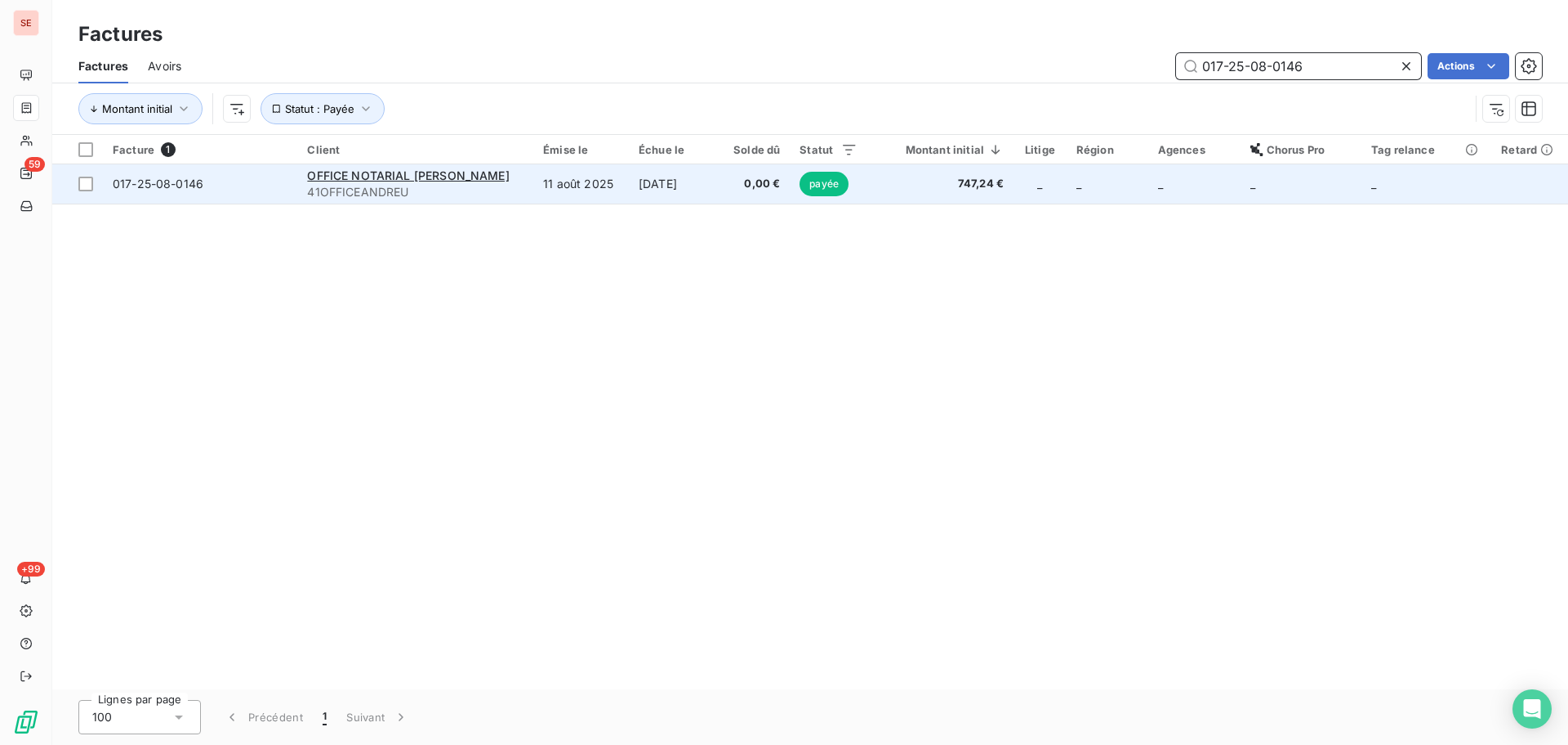
type input "017-25-08-0146"
click at [634, 193] on td "[DATE]" at bounding box center [675, 184] width 91 height 39
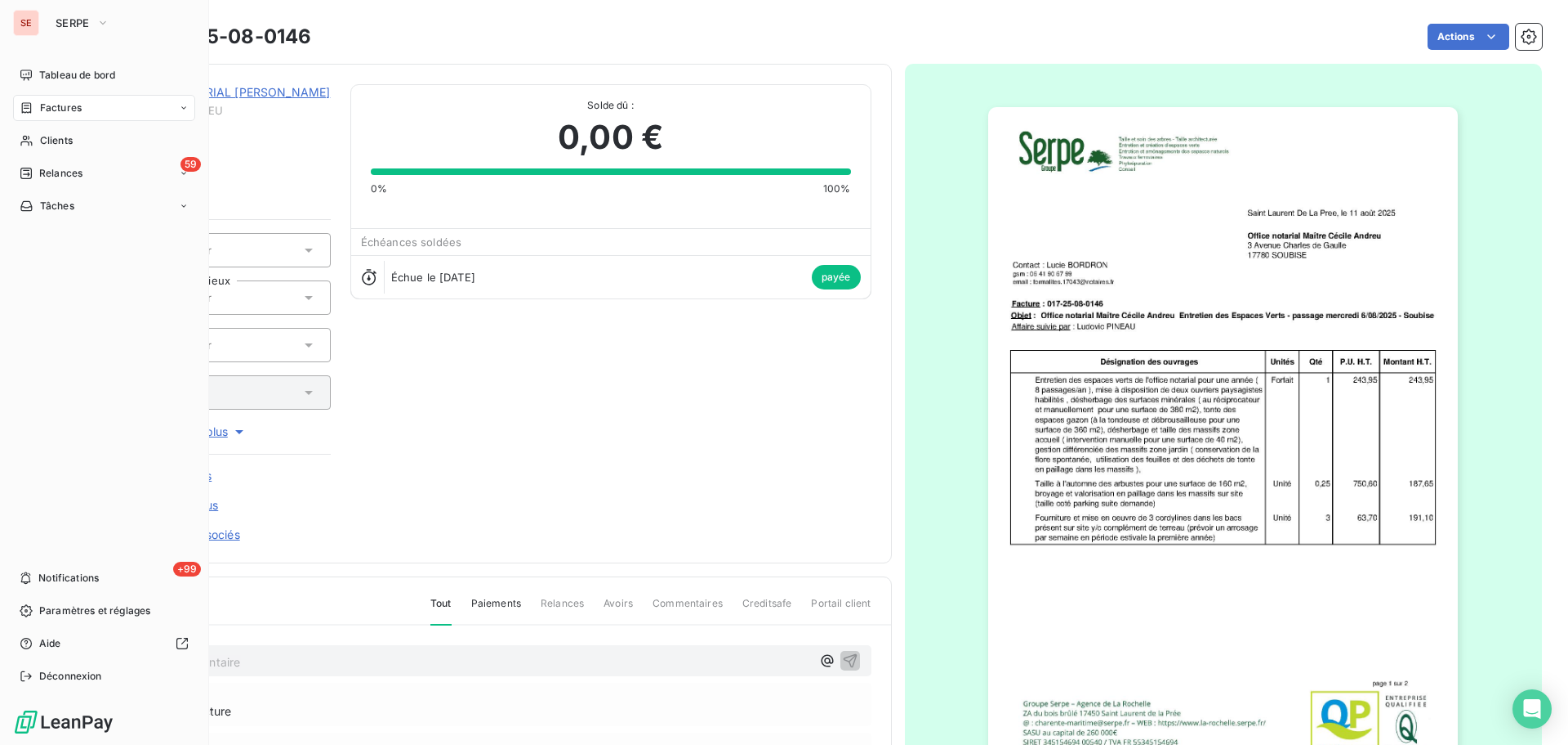
click at [55, 108] on span "Factures" at bounding box center [61, 107] width 41 height 15
click at [76, 204] on div "Clients" at bounding box center [103, 206] width 182 height 27
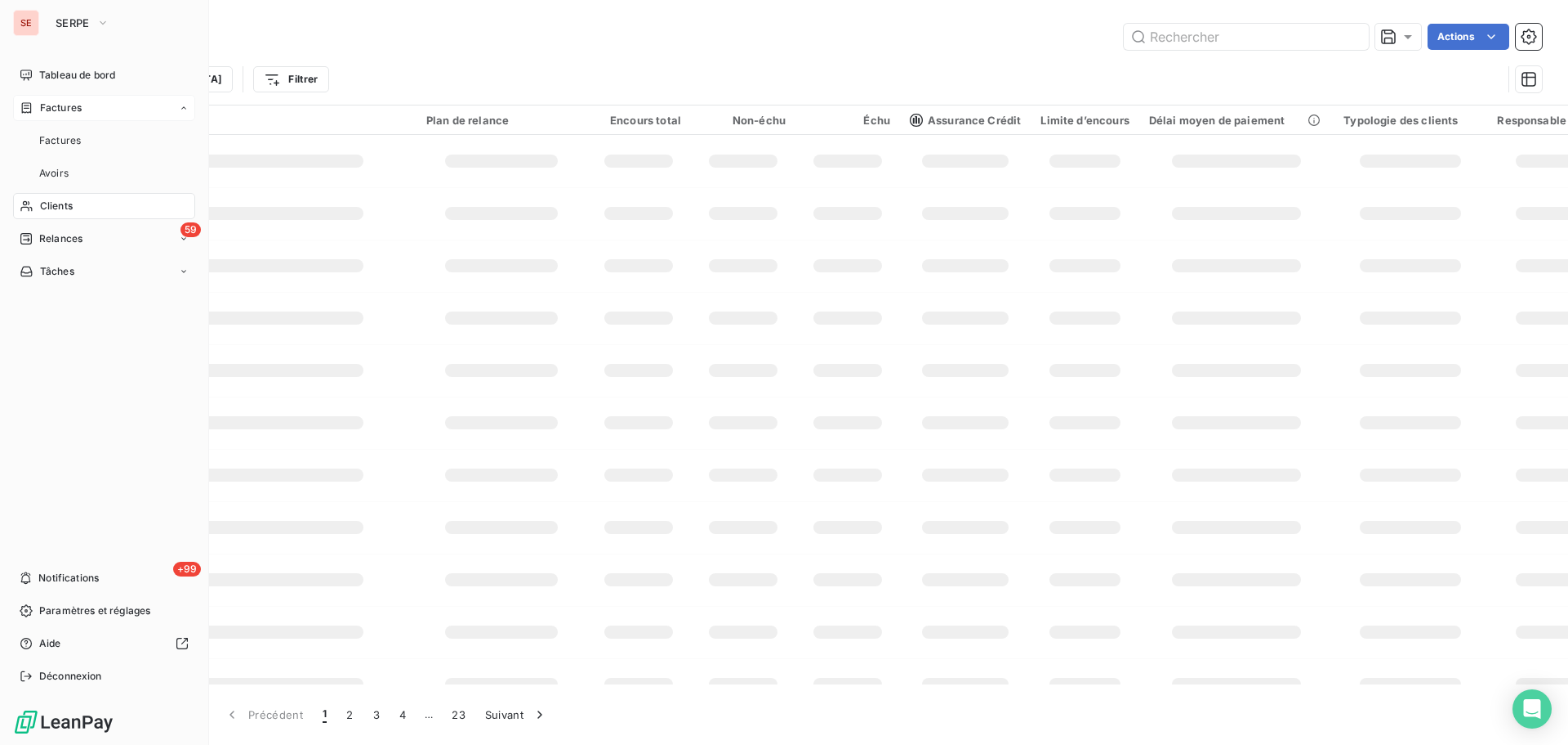
click at [99, 106] on div "Factures" at bounding box center [103, 107] width 182 height 27
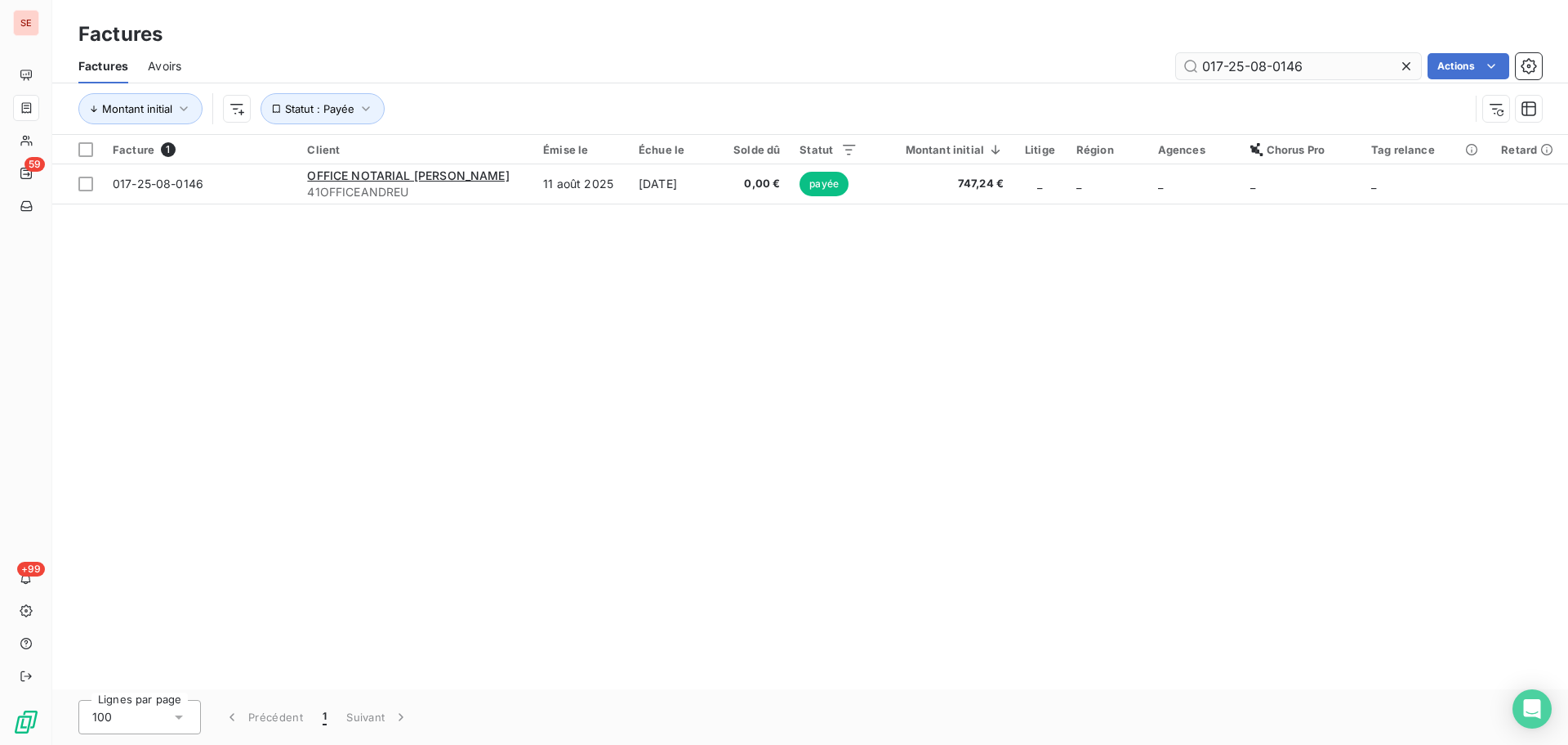
click at [1320, 64] on input "017-25-08-0146" at bounding box center [1298, 66] width 245 height 27
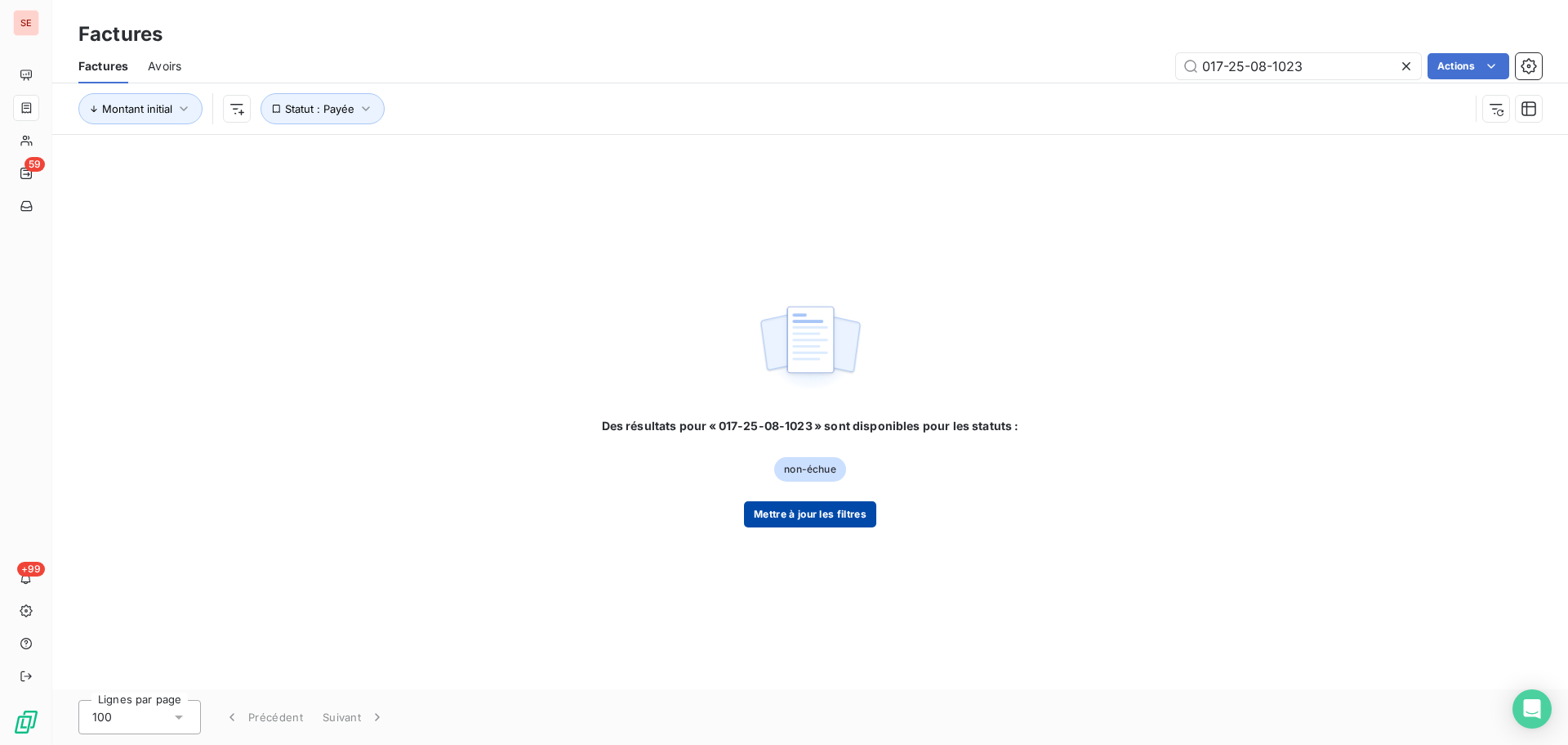
type input "017-25-08-1023"
click at [842, 520] on button "Mettre à jour les filtres" at bounding box center [811, 513] width 132 height 27
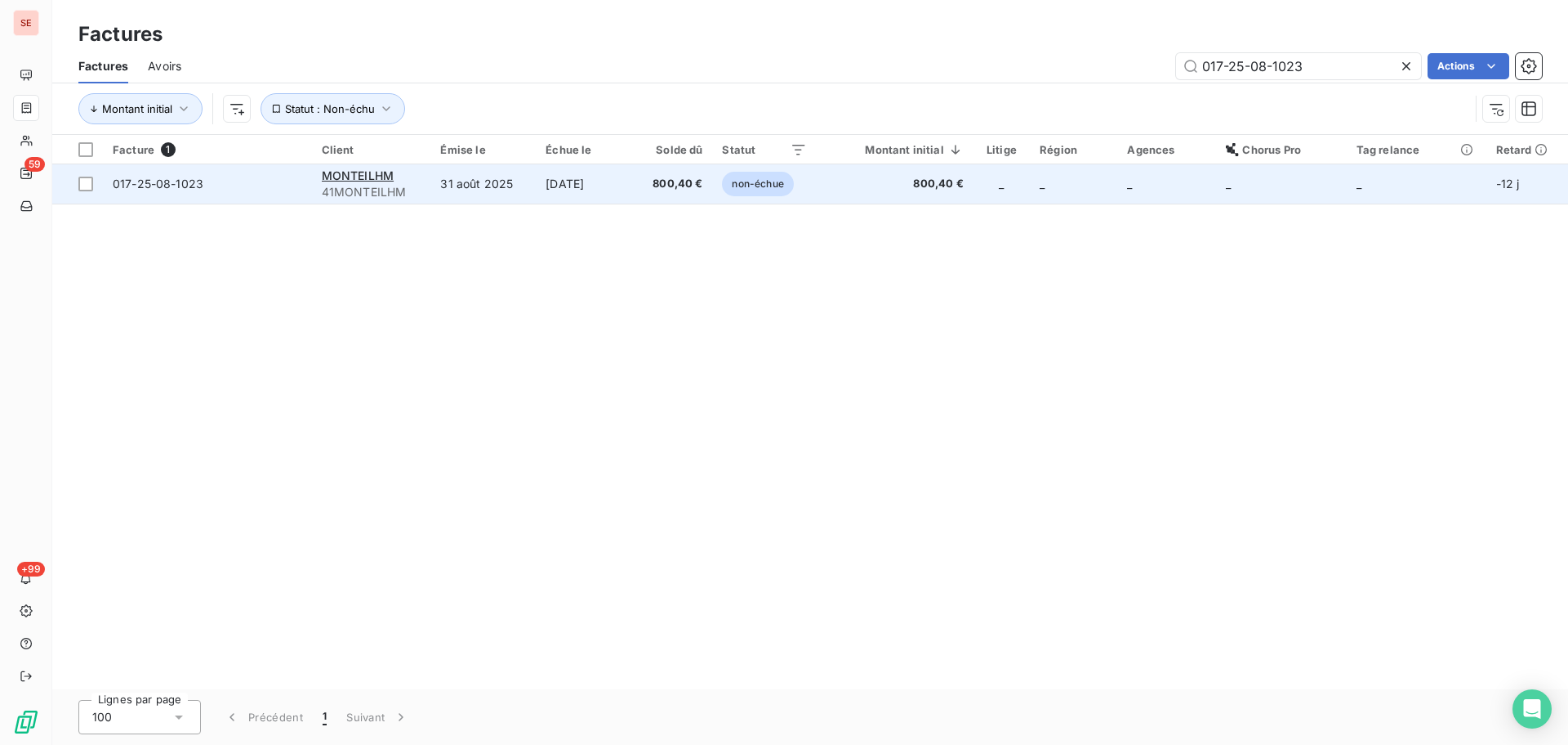
click at [536, 193] on td "[DATE]" at bounding box center [584, 184] width 98 height 39
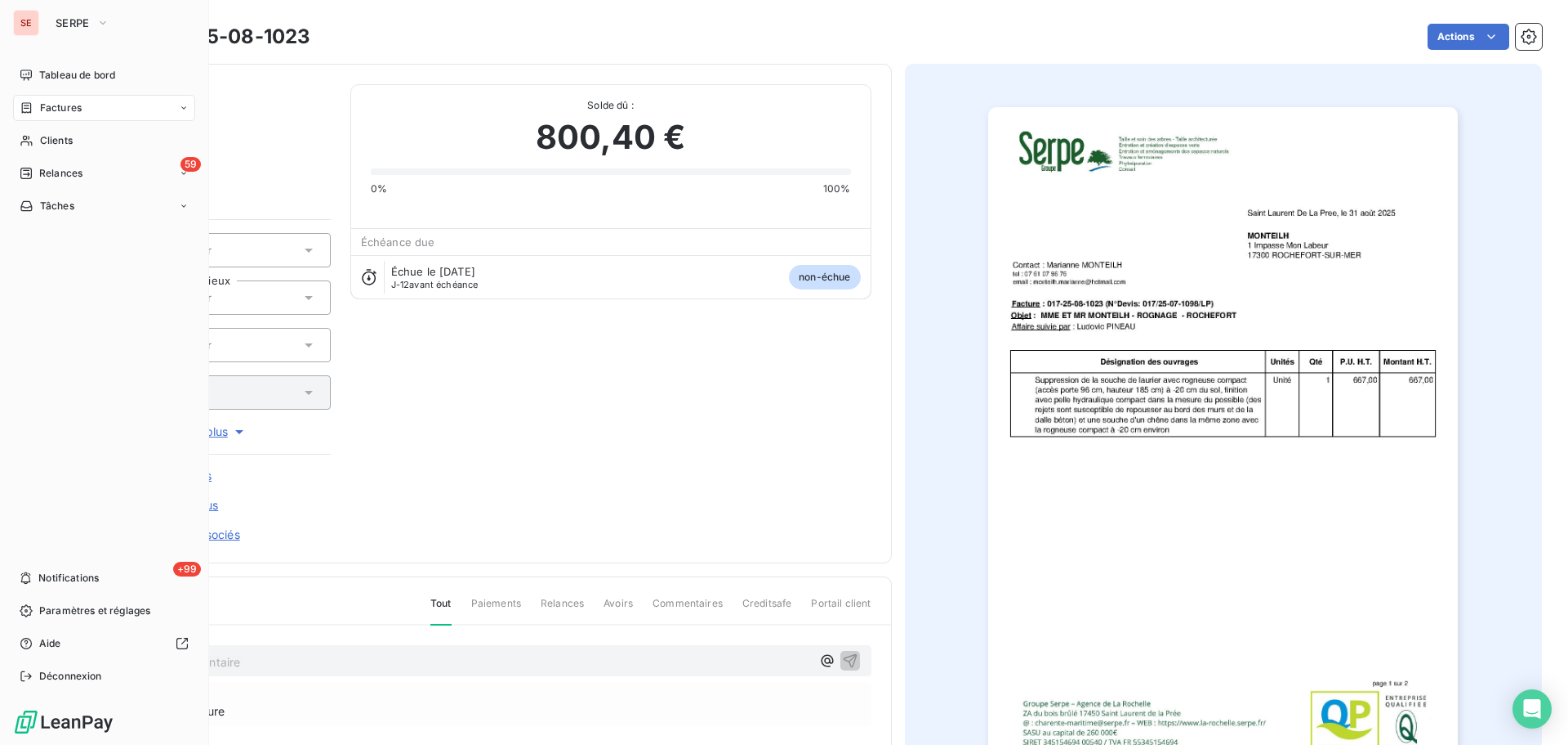
click at [67, 110] on span "Factures" at bounding box center [61, 107] width 41 height 15
click at [74, 213] on div "Clients" at bounding box center [103, 206] width 182 height 27
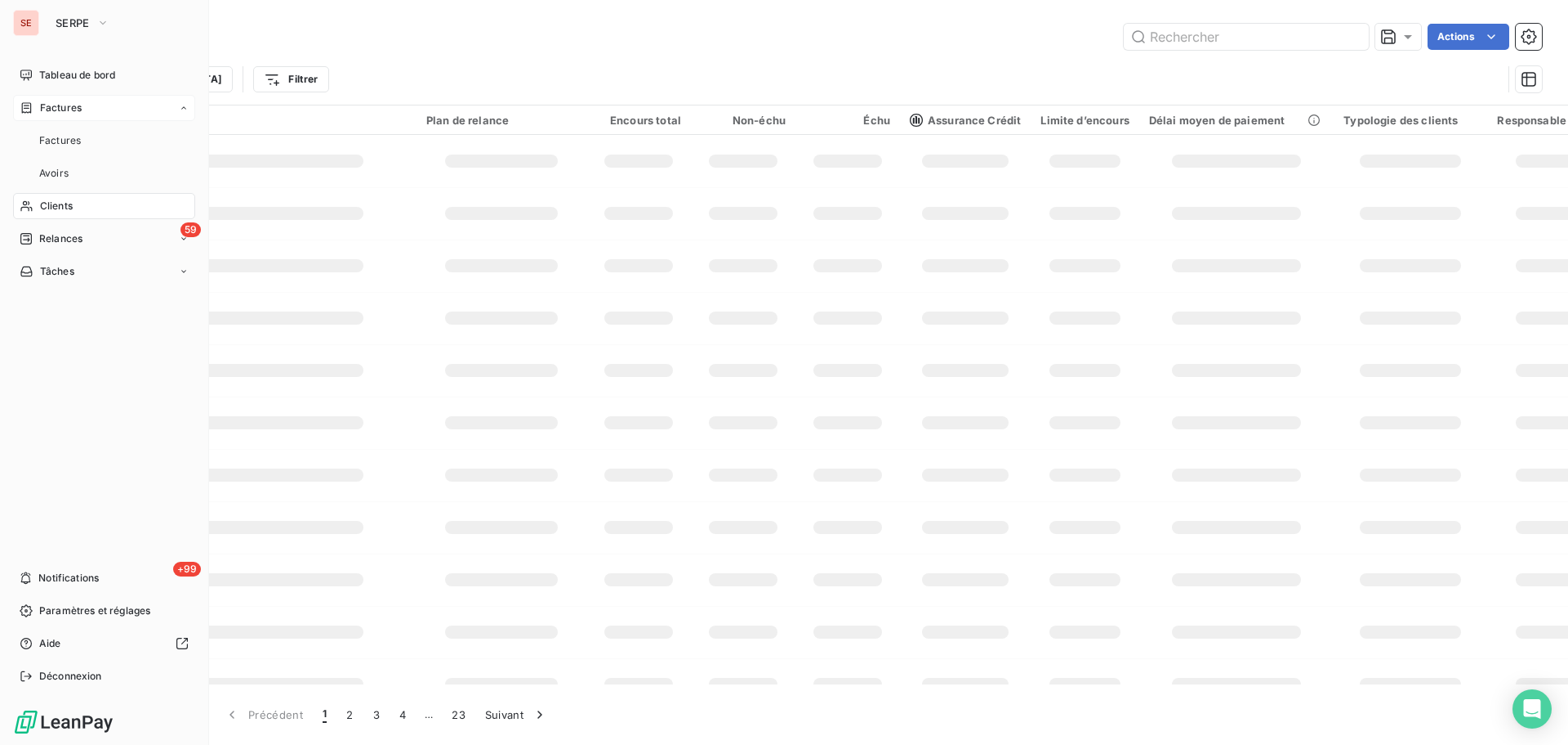
click at [98, 104] on div "Factures" at bounding box center [103, 107] width 182 height 27
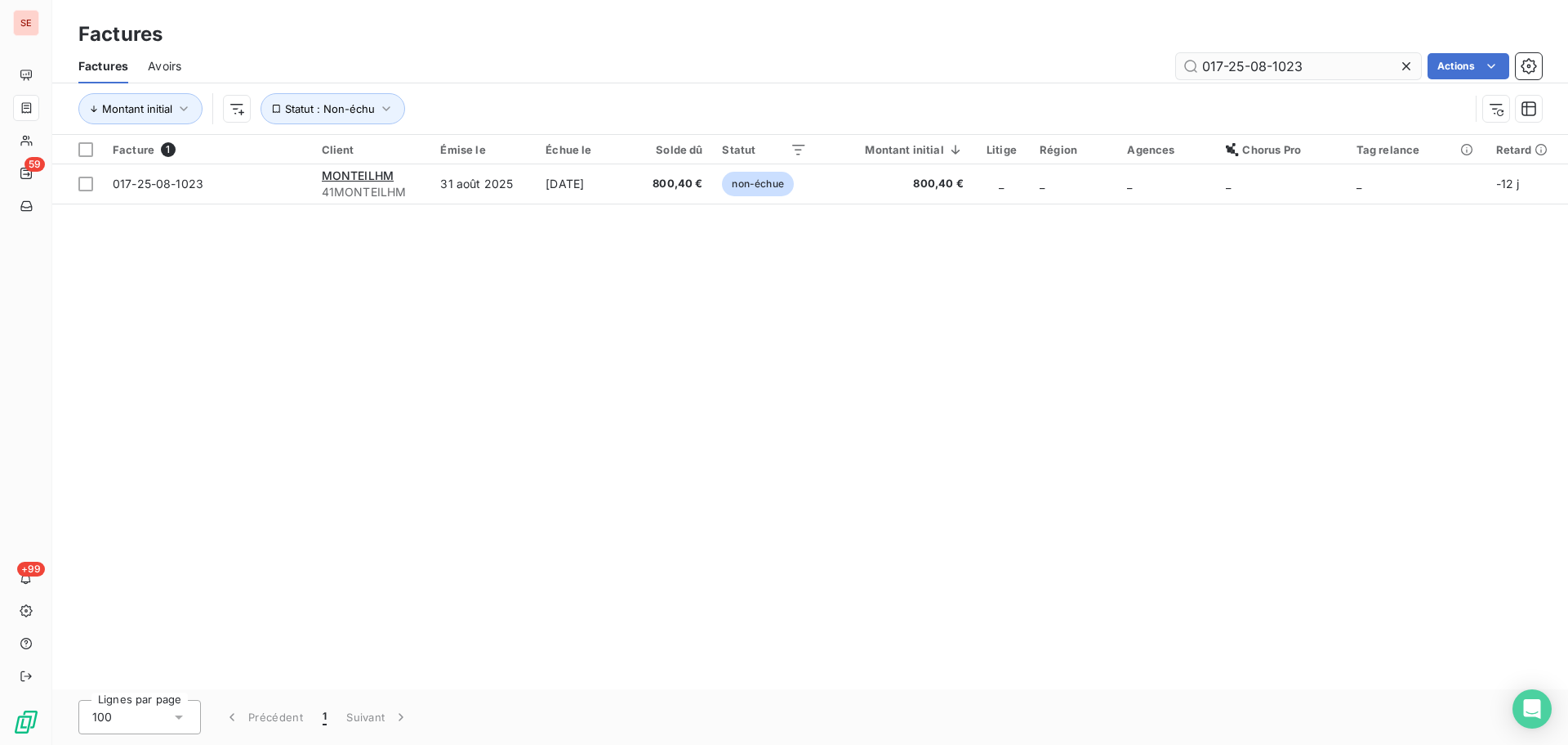
click at [1353, 64] on input "017-25-08-1023" at bounding box center [1298, 66] width 245 height 27
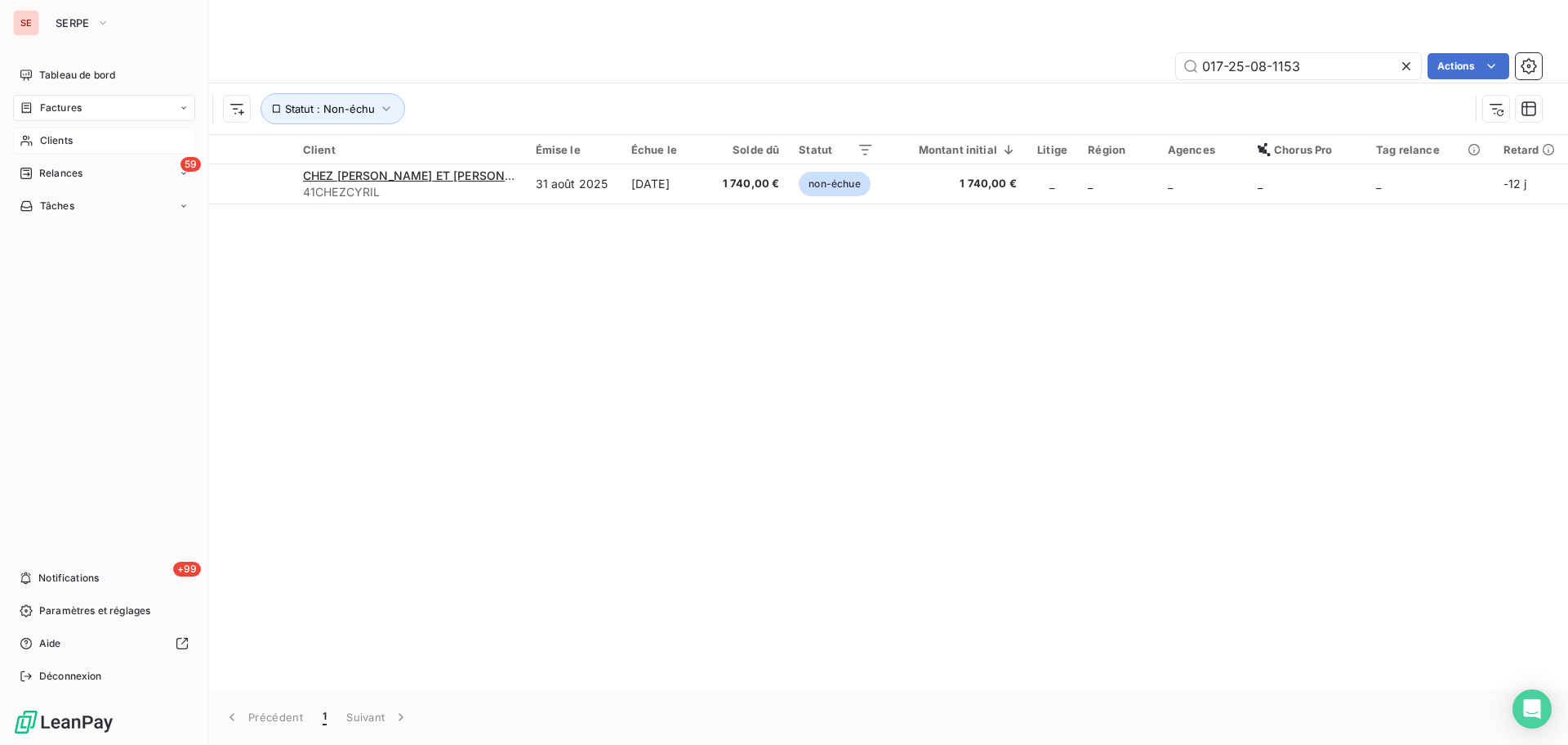
type input "017-25-08-1153"
click at [53, 149] on div "Clients" at bounding box center [103, 140] width 182 height 27
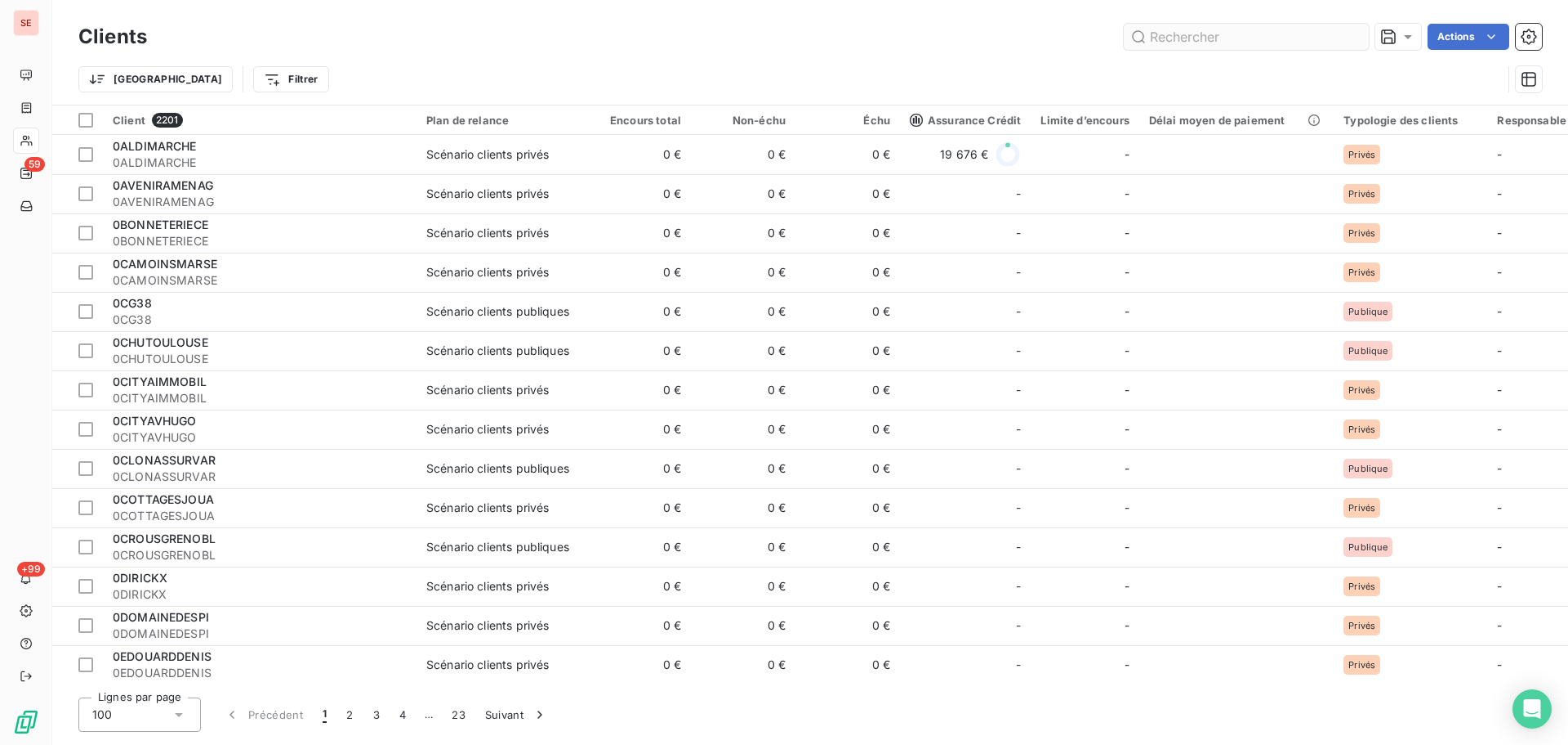
click at [1263, 35] on input "text" at bounding box center [1246, 36] width 245 height 27
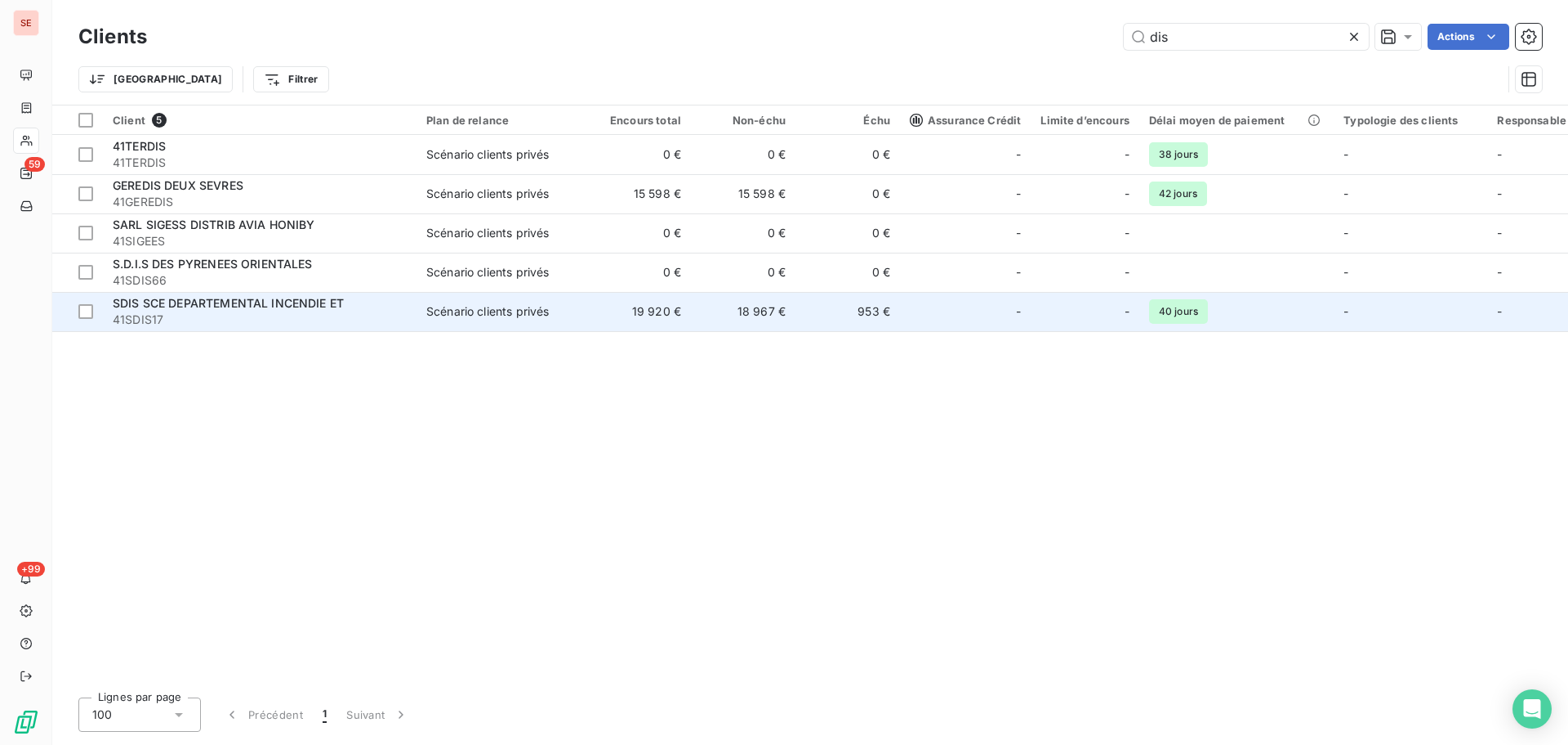
type input "dis"
click at [354, 305] on div "SDIS SCE DEPARTEMENTAL INCENDIE ET" at bounding box center [259, 303] width 294 height 17
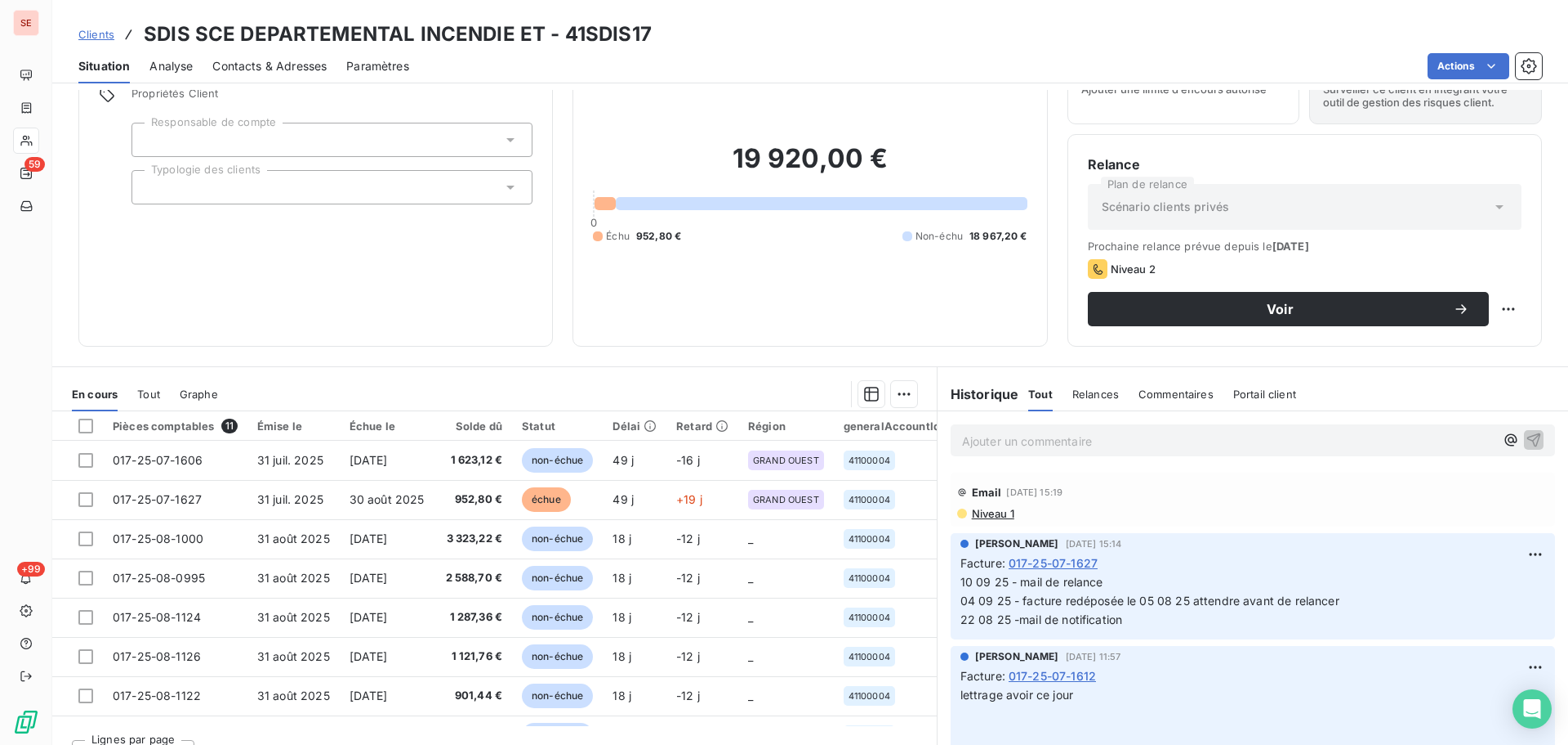
scroll to position [110, 0]
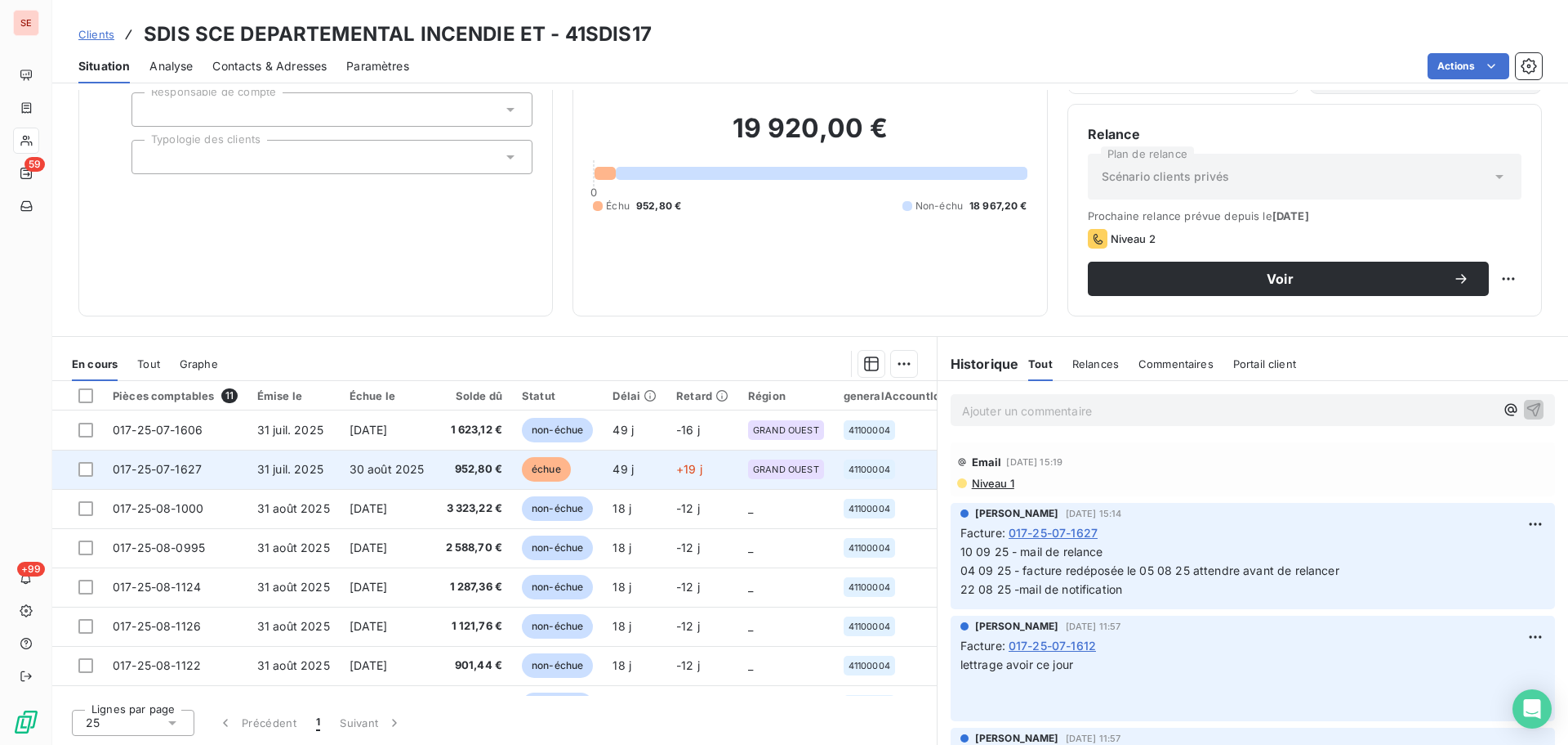
click at [405, 470] on span "30 août 2025" at bounding box center [387, 469] width 75 height 14
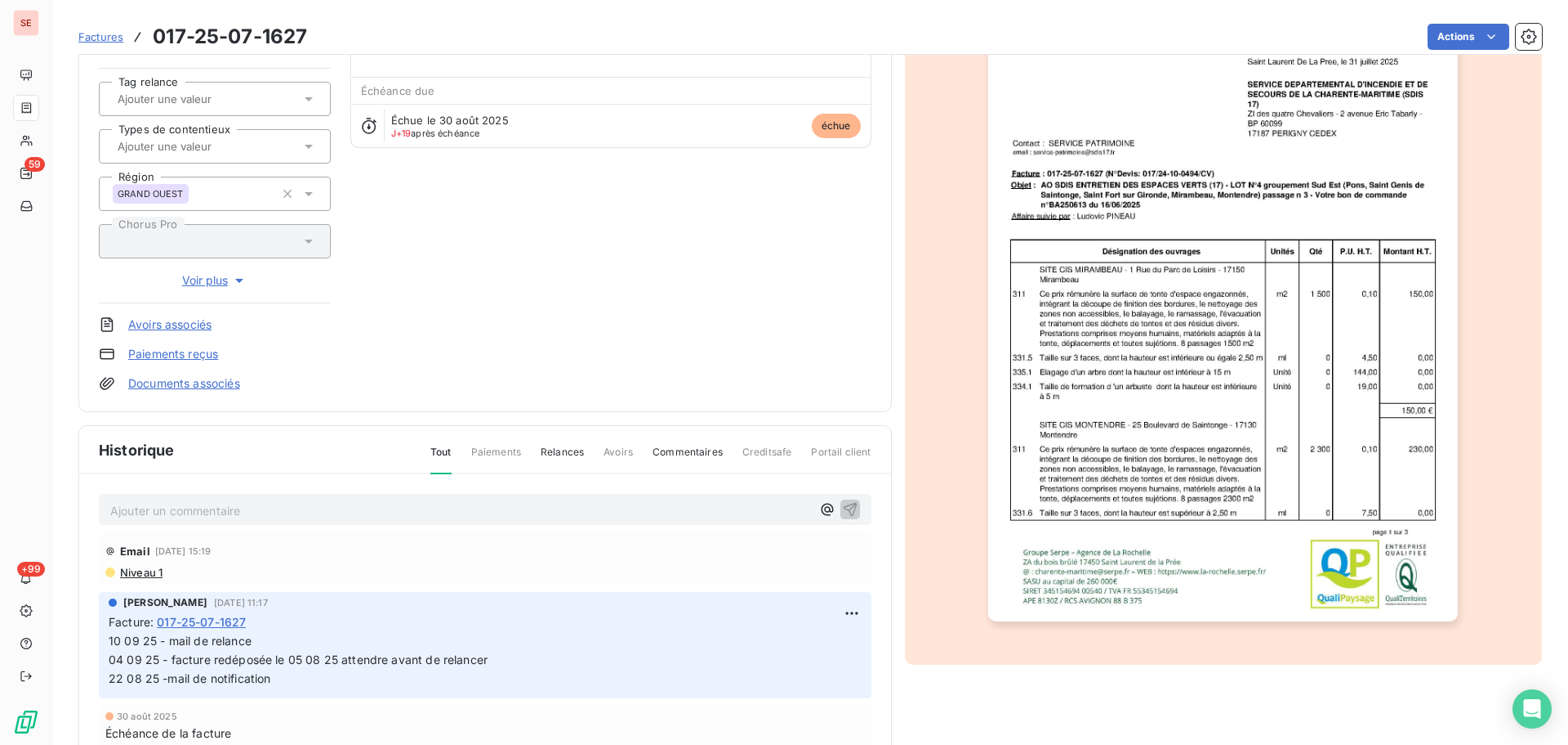
scroll to position [238, 0]
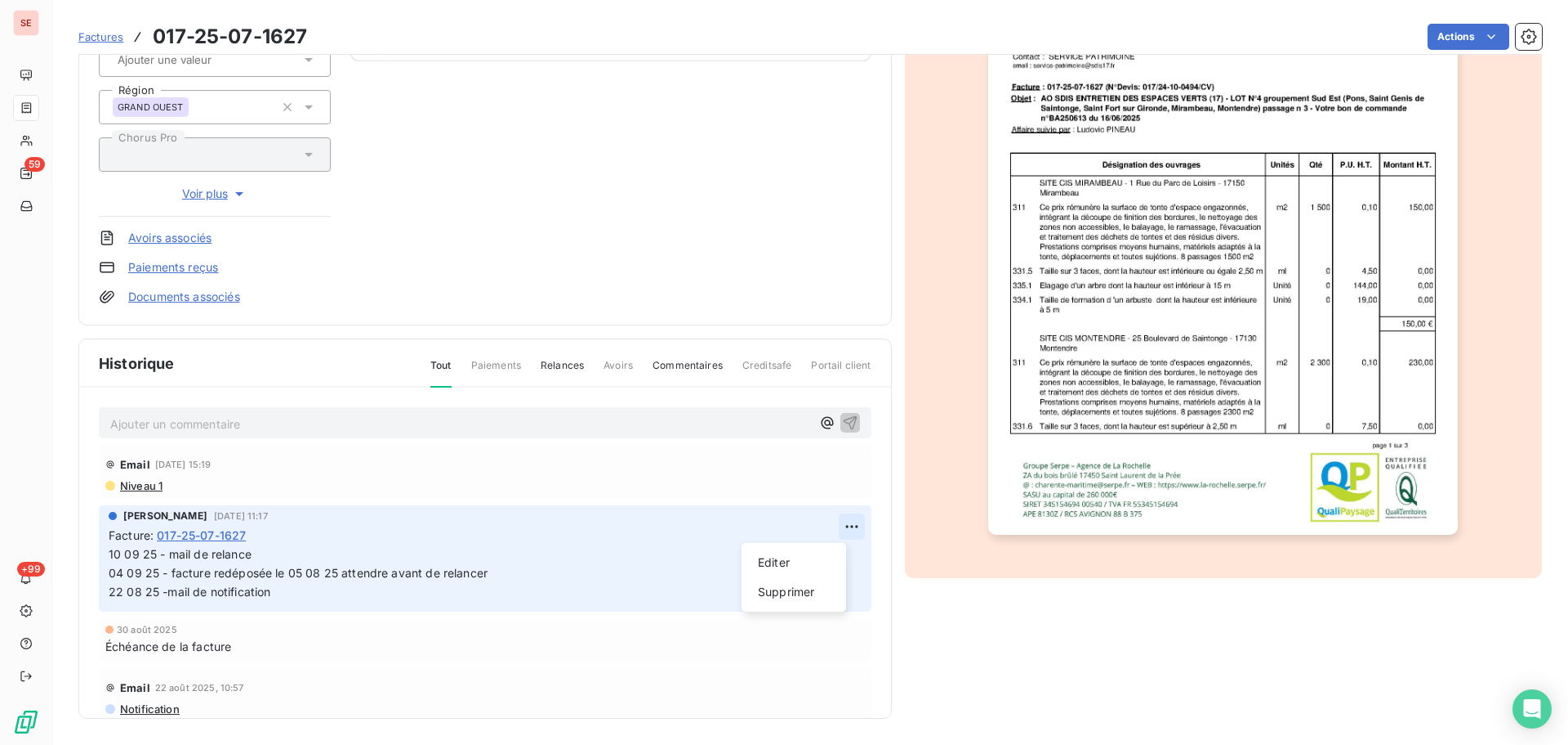
click at [836, 516] on html "SE 59 +99 Factures 017-25-07-1627 Actions SDIS SCE DEPARTEMENTAL INCENDIE ET 41…" at bounding box center [784, 372] width 1568 height 745
click at [806, 559] on div "Editer" at bounding box center [794, 562] width 92 height 27
click at [112, 555] on span "10 09 25 - mail de relance 04 09 25 - facture redéposée le 05 08 25 attendre av…" at bounding box center [588, 573] width 959 height 51
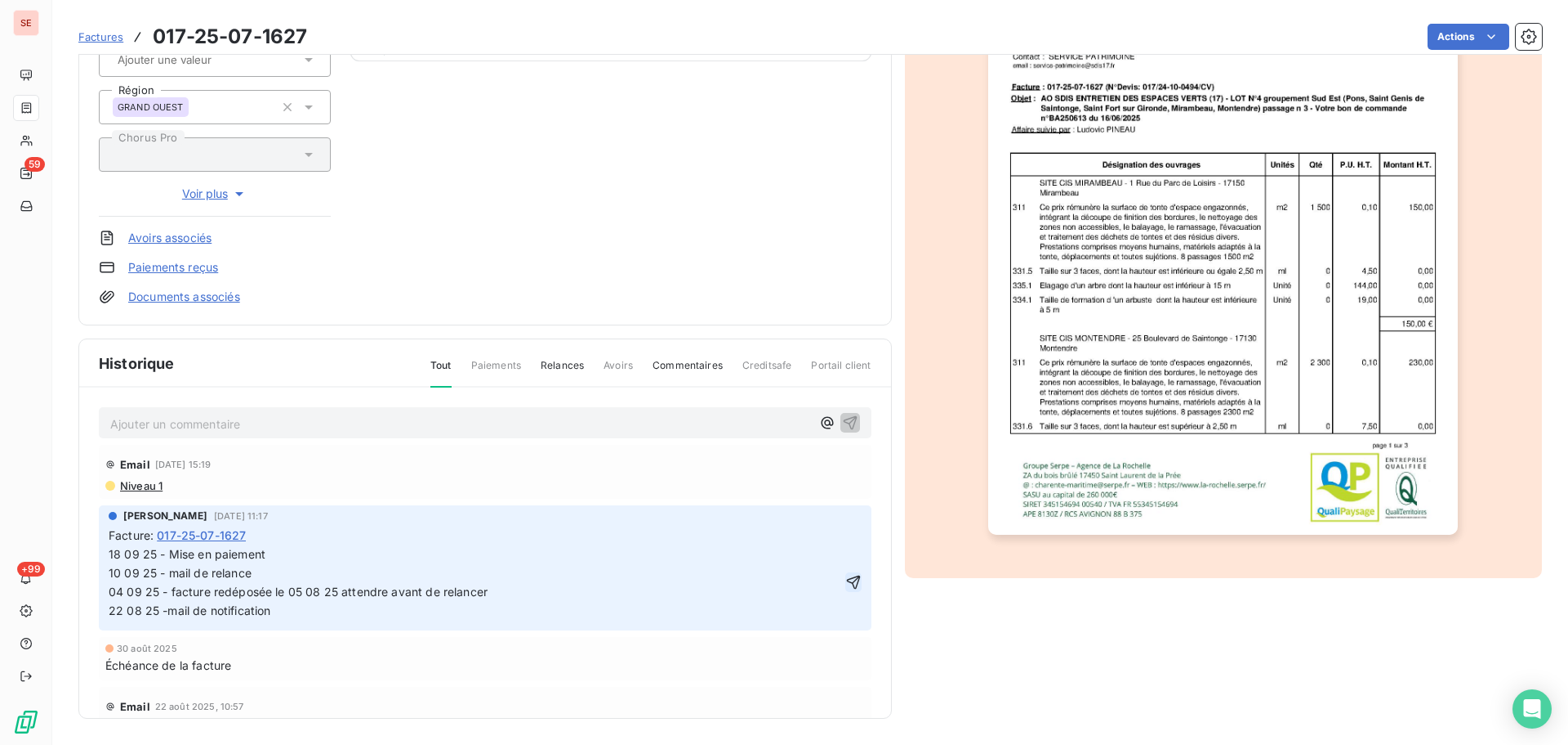
click at [845, 580] on icon "button" at bounding box center [853, 581] width 17 height 17
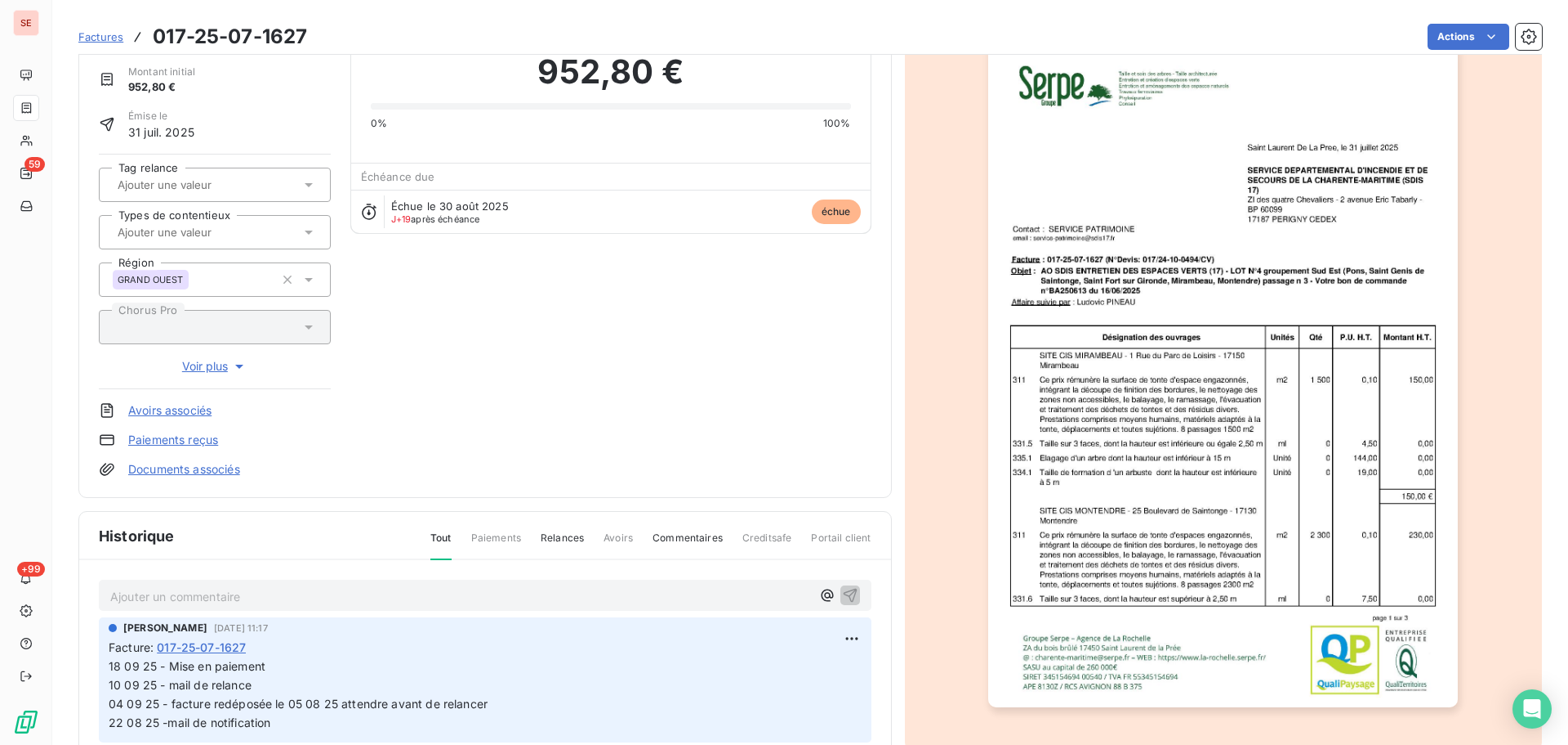
scroll to position [0, 0]
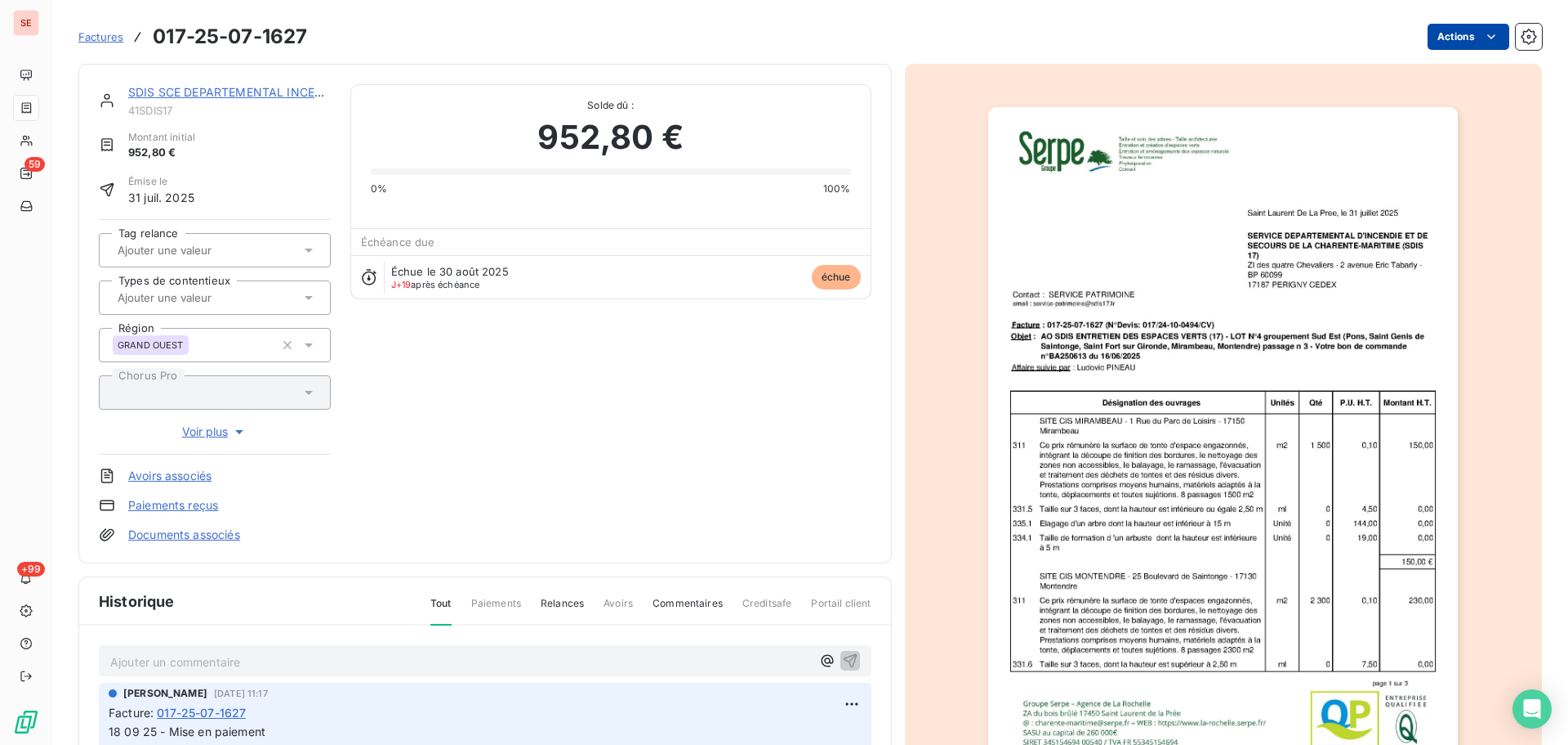
click at [1463, 44] on html "SE 59 +99 Factures 017-25-07-1627 Actions SDIS SCE DEPARTEMENTAL INCENDIE ET 41…" at bounding box center [784, 372] width 1568 height 745
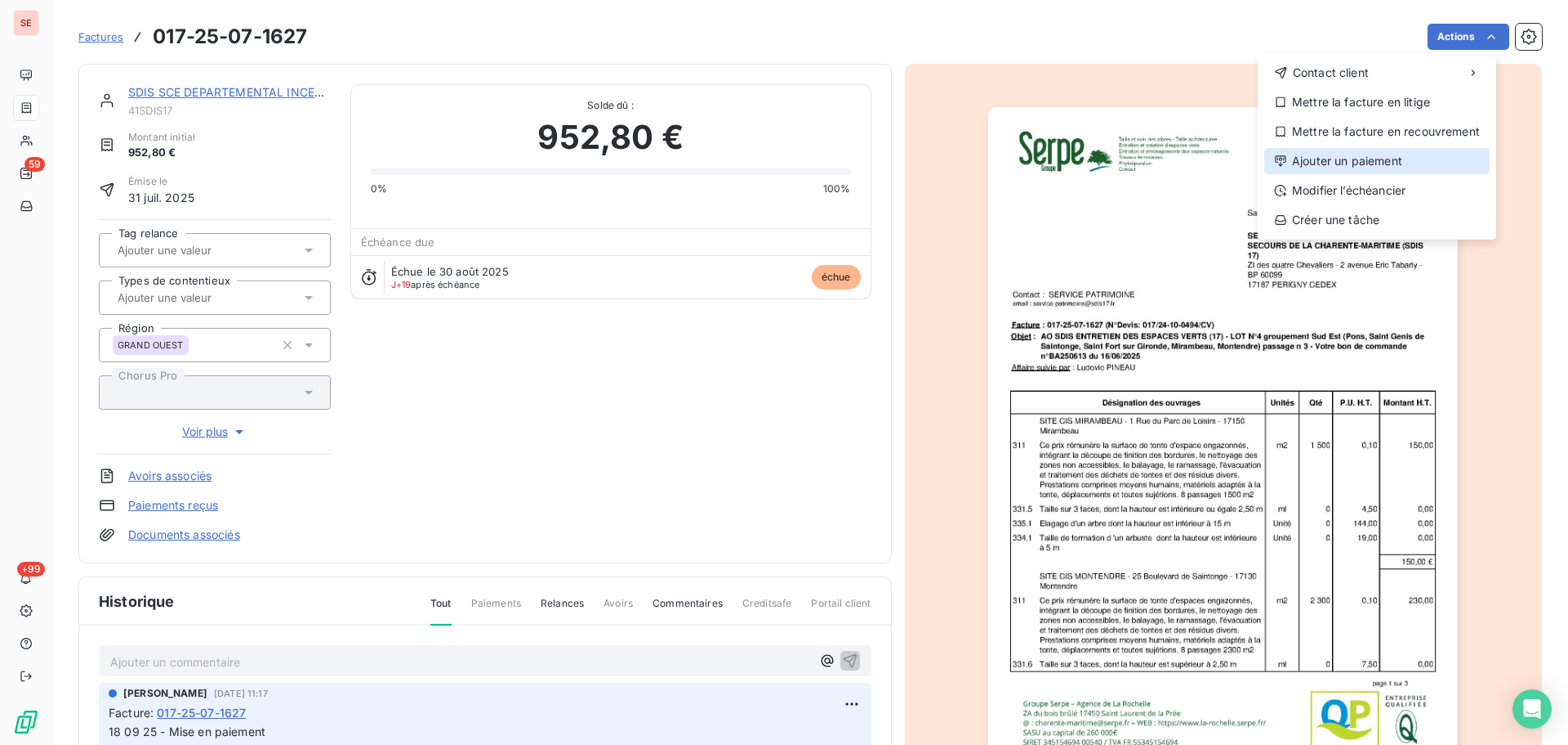
click at [1374, 169] on div "Ajouter un paiement" at bounding box center [1377, 161] width 226 height 27
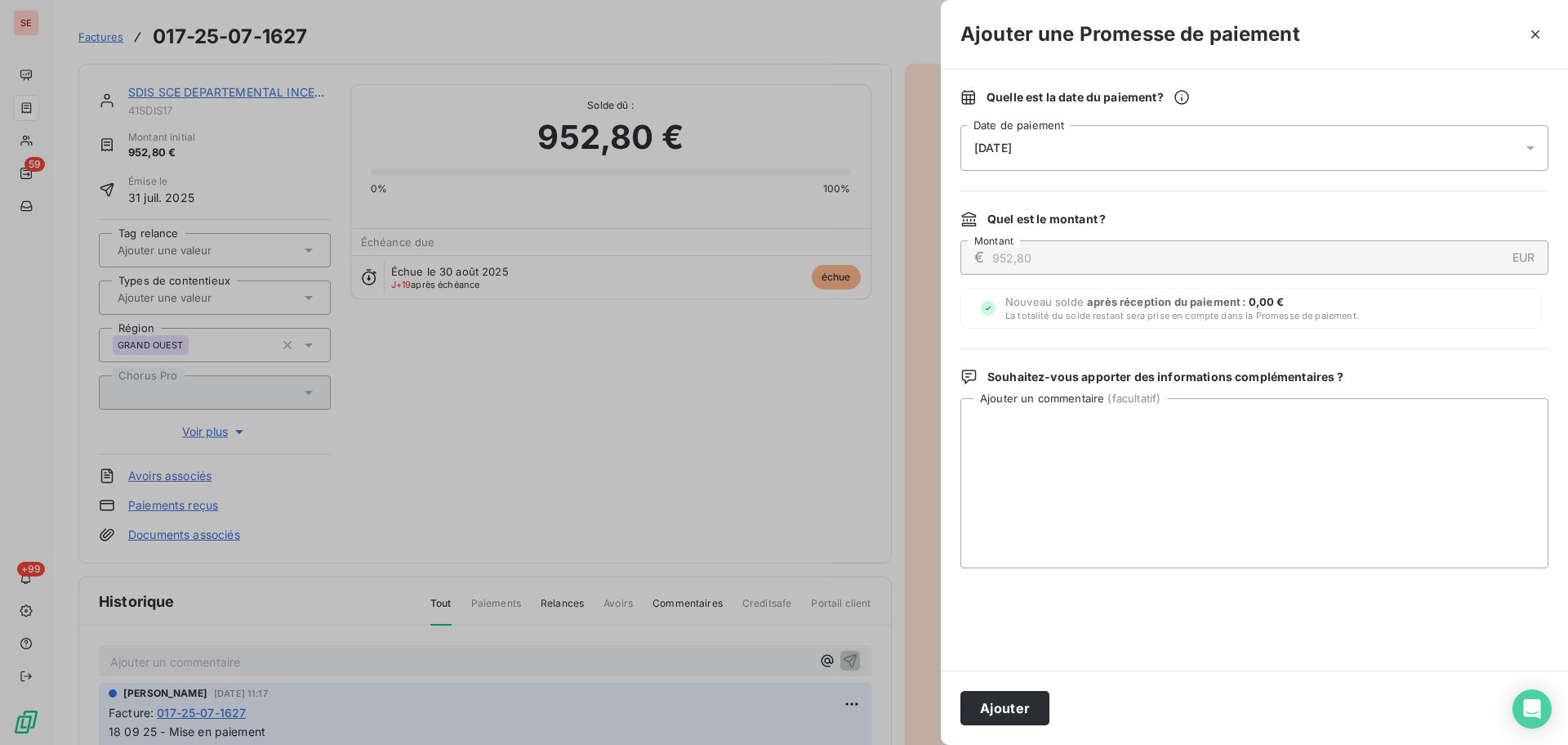
click at [1218, 150] on div "[DATE]" at bounding box center [1254, 148] width 588 height 45
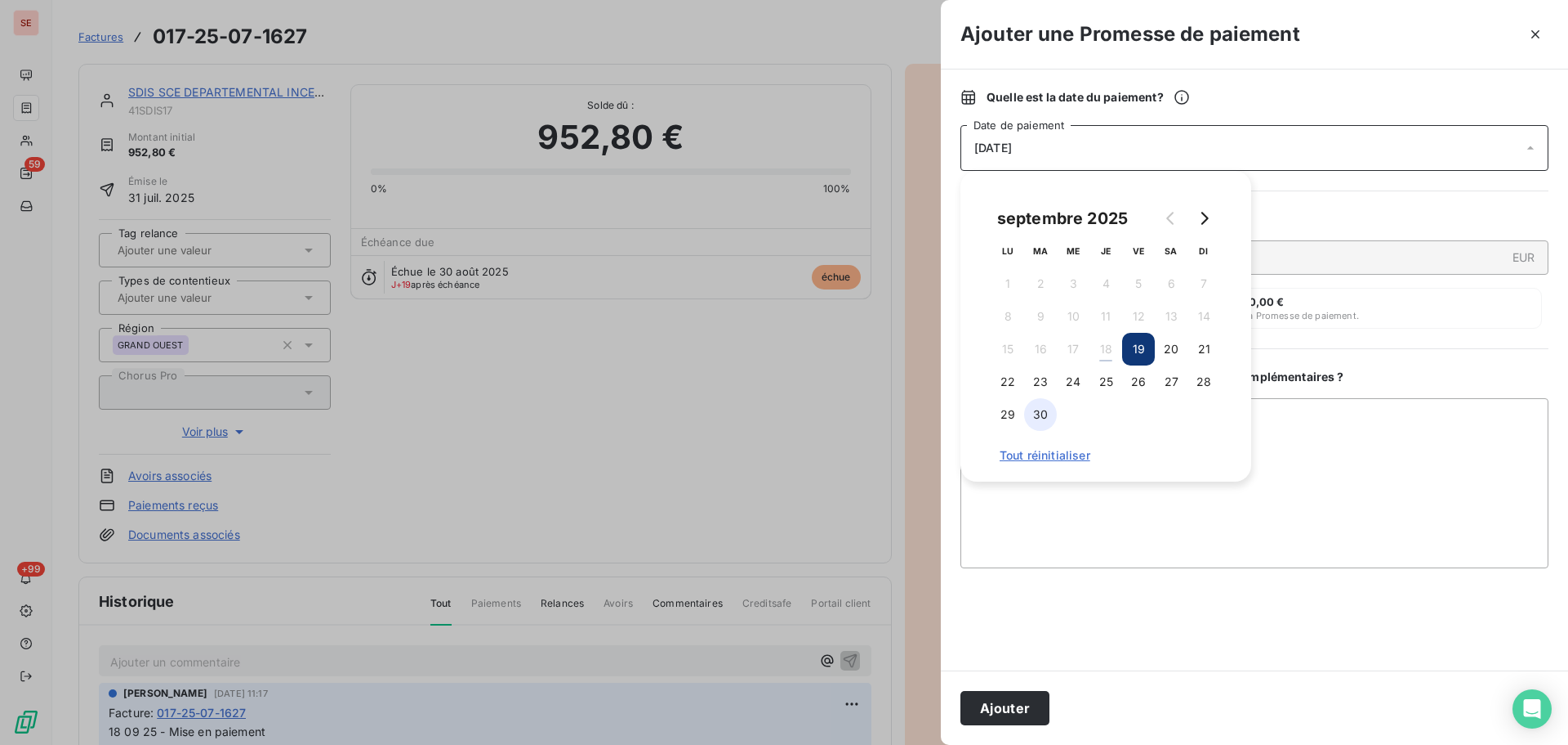
click at [1052, 419] on button "30" at bounding box center [1040, 414] width 33 height 33
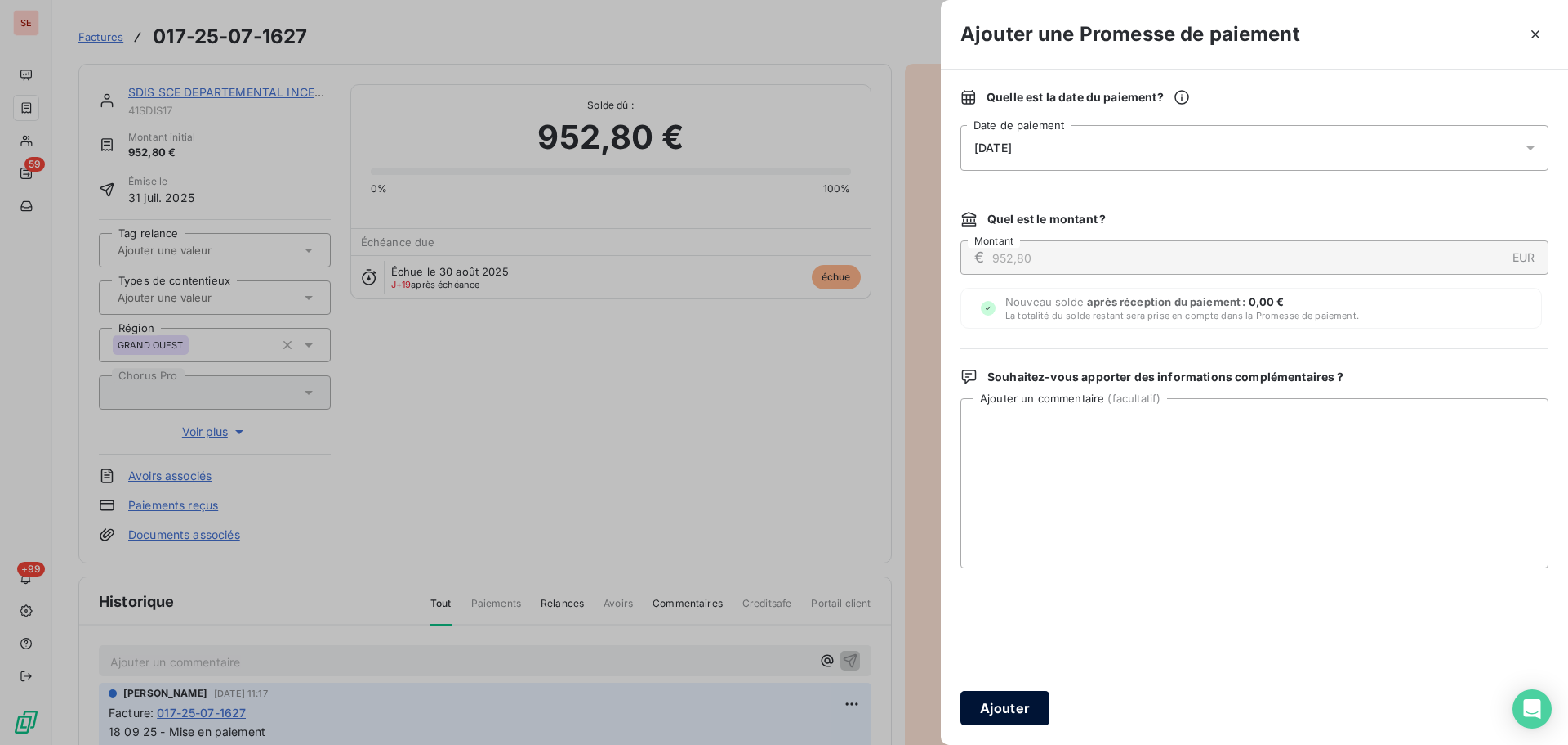
click at [1019, 697] on button "Ajouter" at bounding box center [1005, 708] width 89 height 34
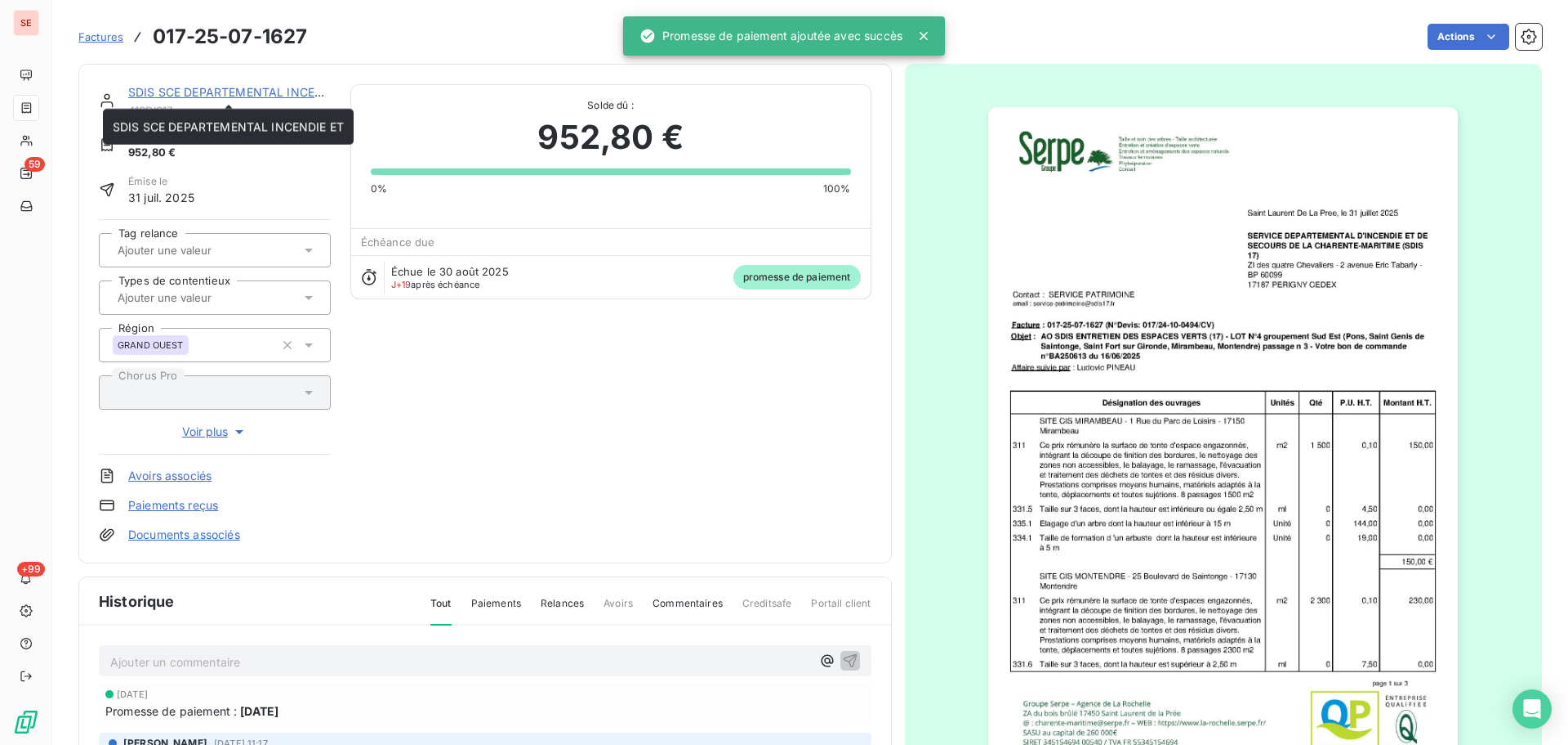
click at [294, 91] on link "SDIS SCE DEPARTEMENTAL INCENDIE ET" at bounding box center [243, 92] width 231 height 14
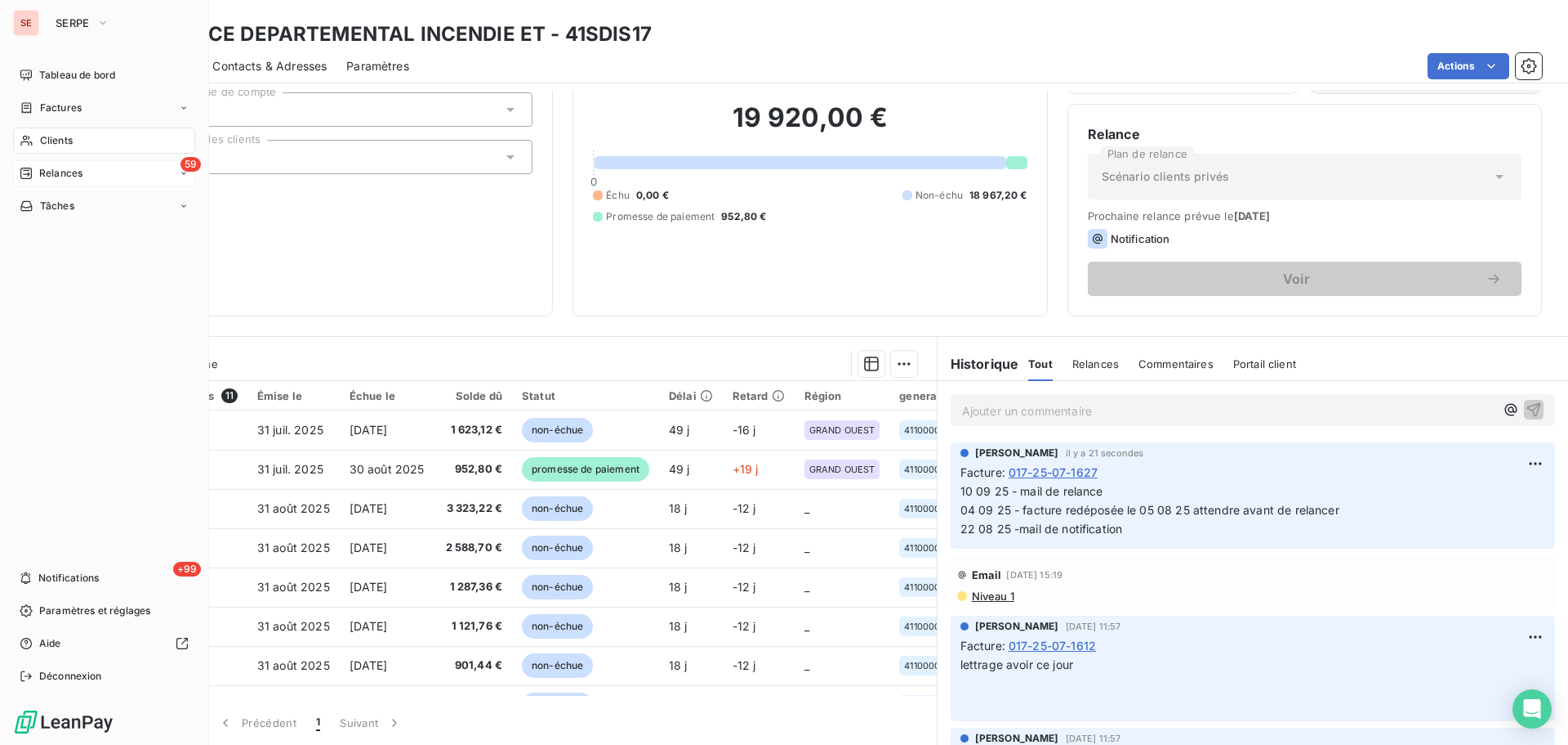
click at [94, 179] on div "59 Relances" at bounding box center [103, 173] width 182 height 27
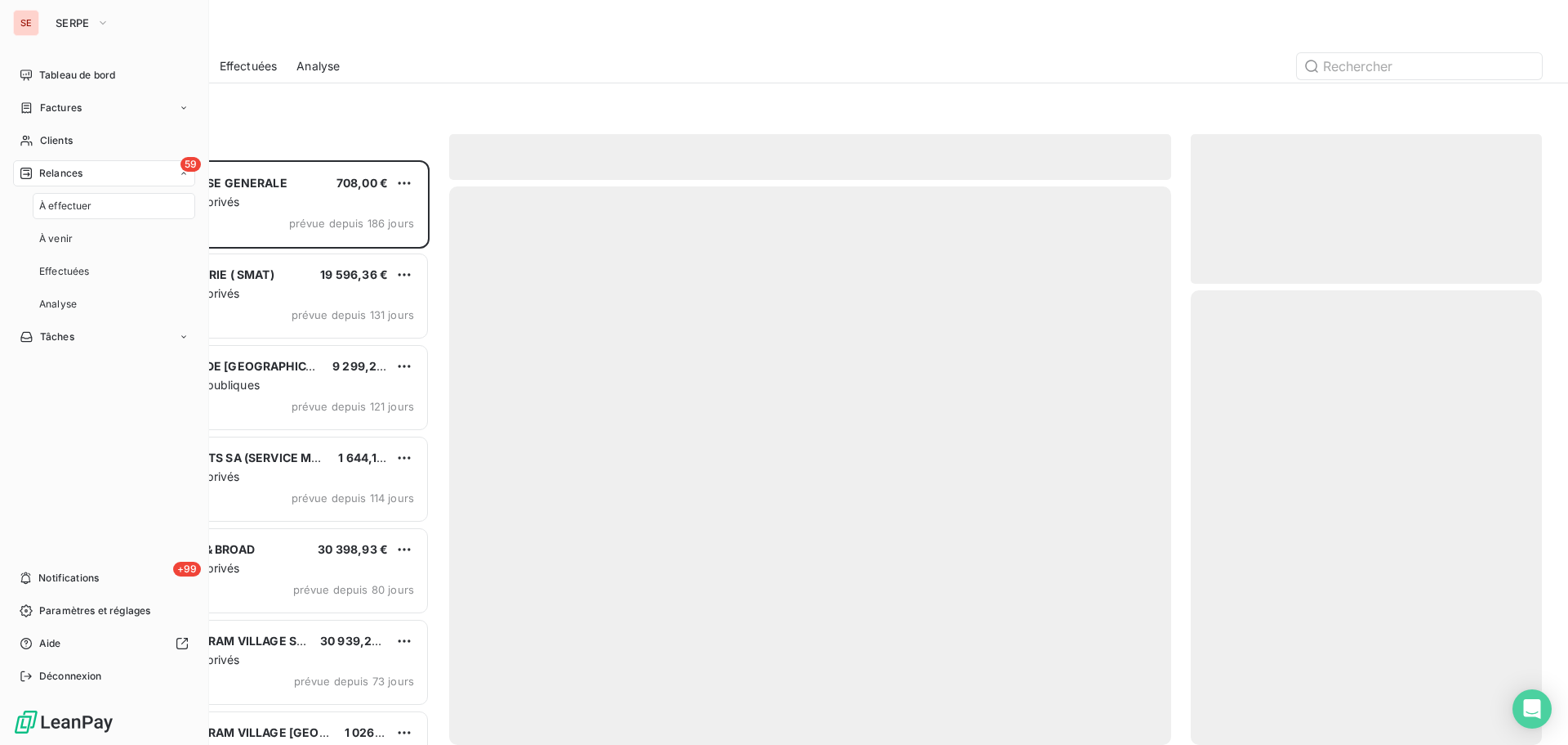
scroll to position [573, 339]
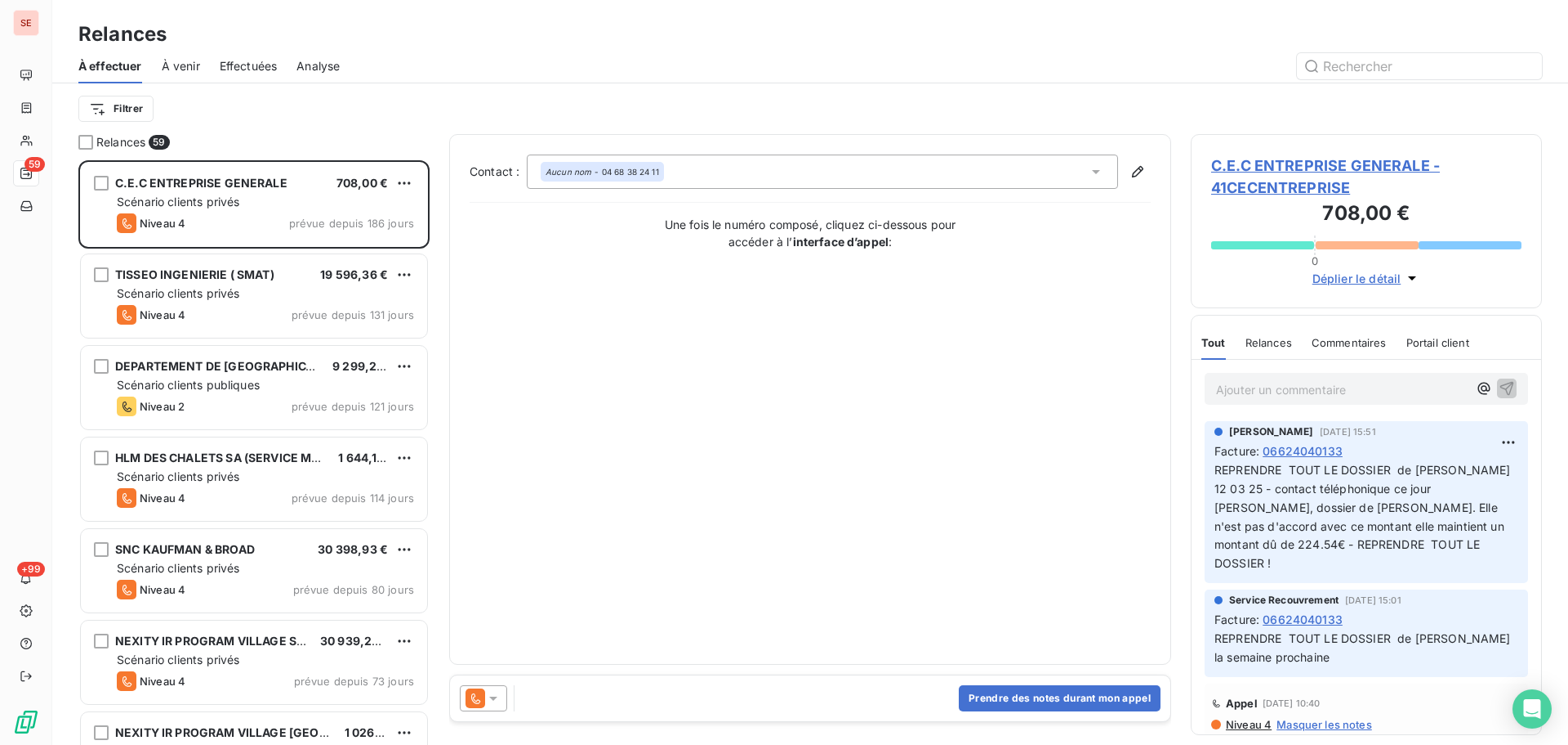
click at [252, 59] on span "Effectuées" at bounding box center [248, 66] width 58 height 17
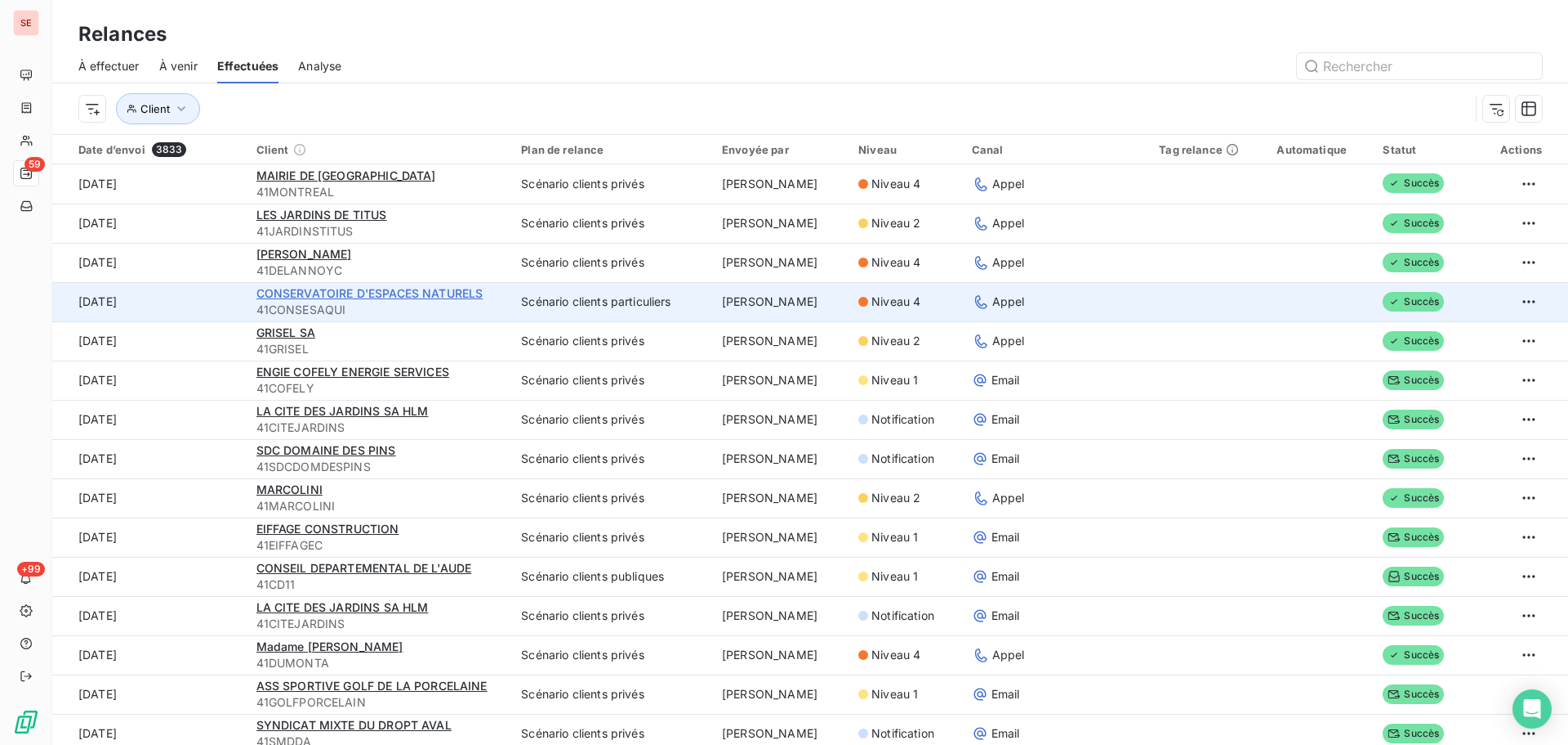
click at [429, 292] on span "CONSERVATOIRE D'ESPACES NATURELS" at bounding box center [369, 293] width 228 height 14
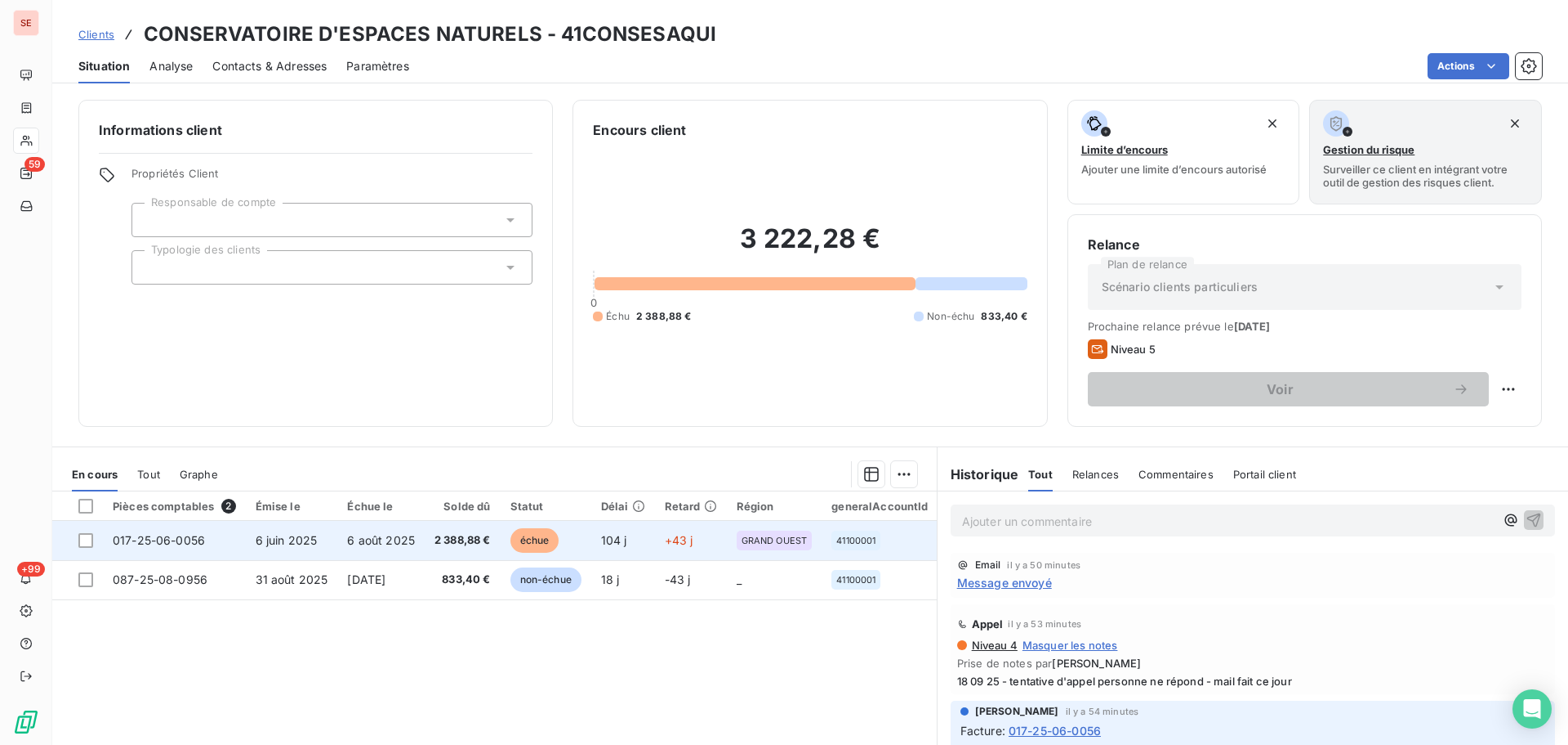
click at [280, 529] on td "6 juin 2025" at bounding box center [293, 540] width 93 height 39
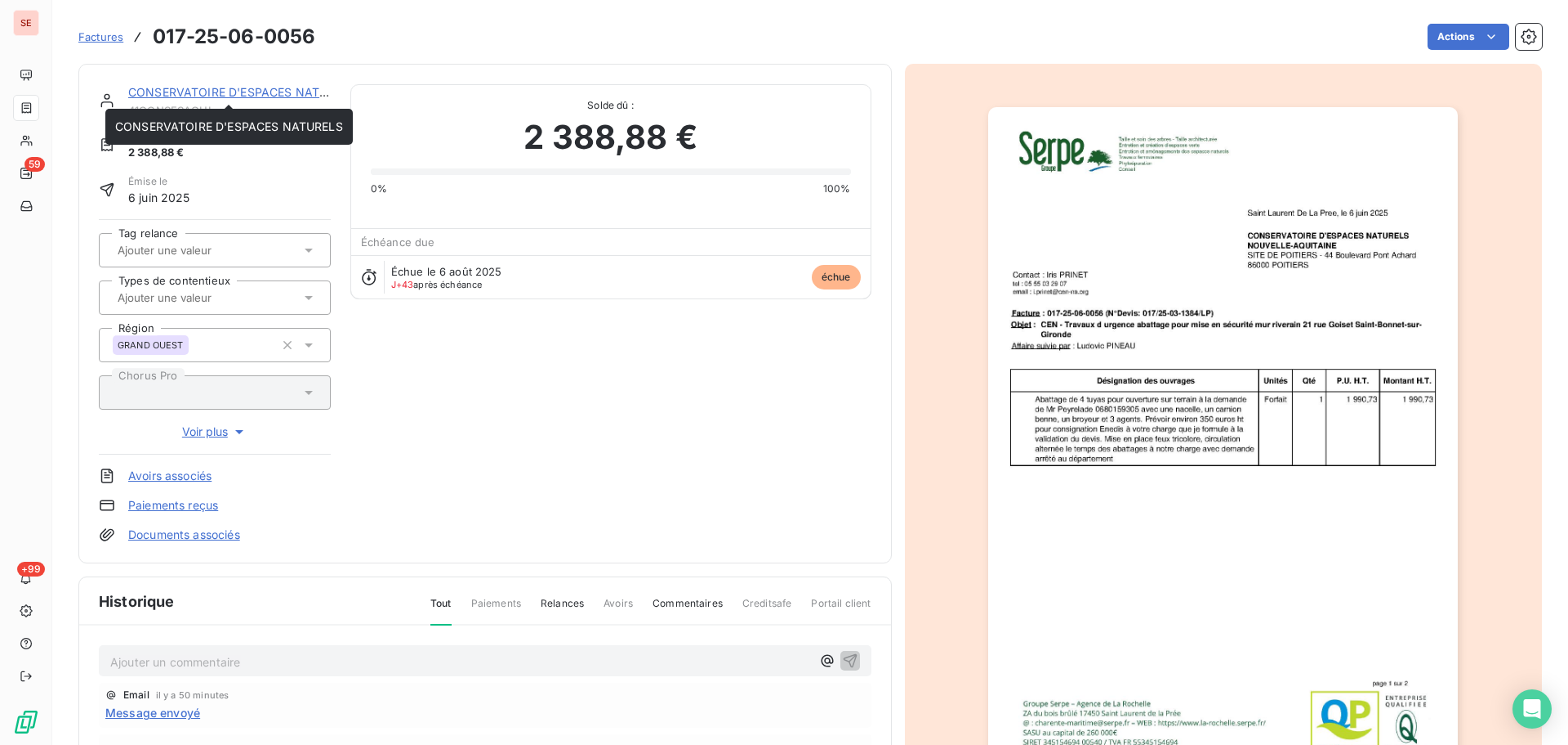
click at [225, 94] on link "CONSERVATOIRE D'ESPACES NATURELS" at bounding box center [241, 92] width 228 height 14
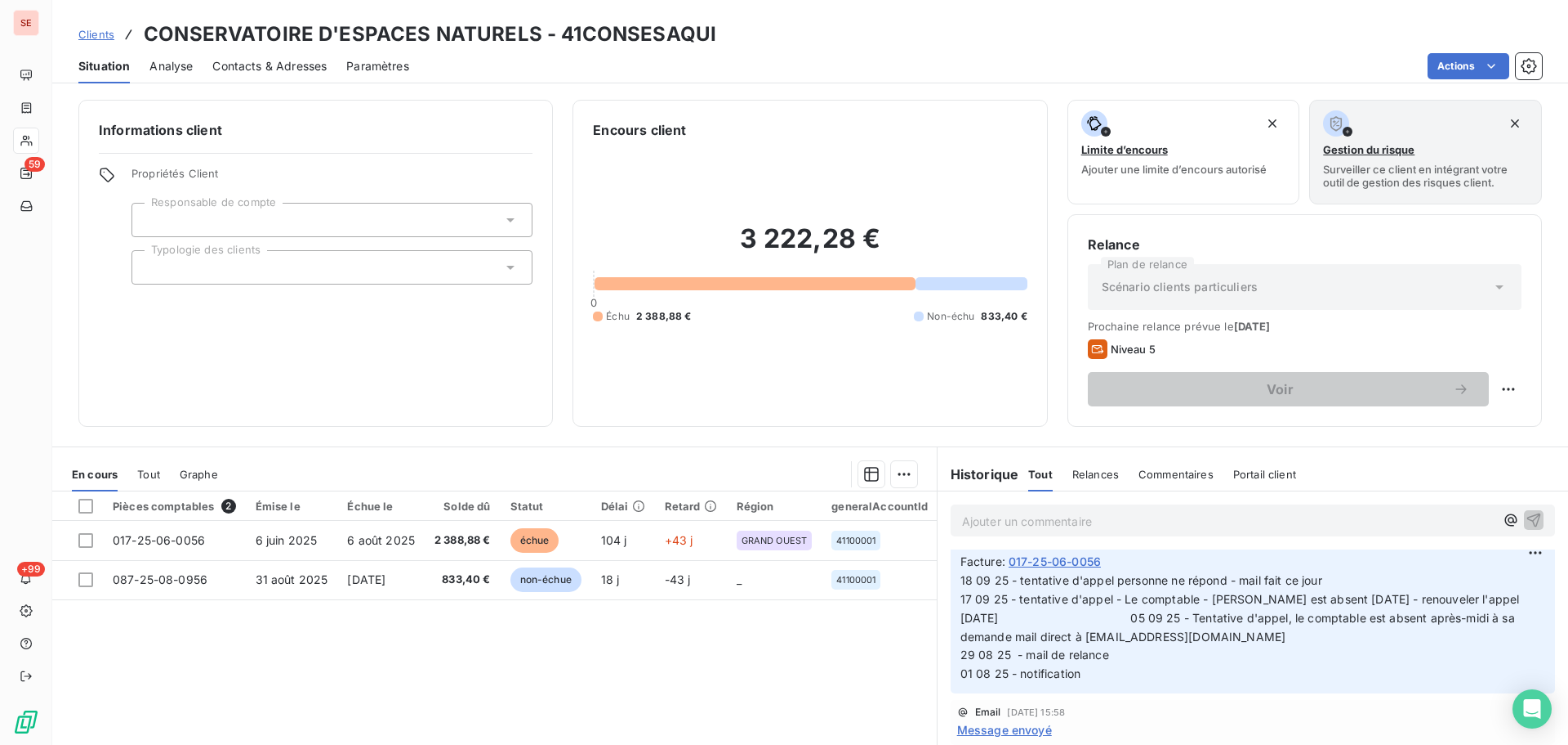
scroll to position [218, 0]
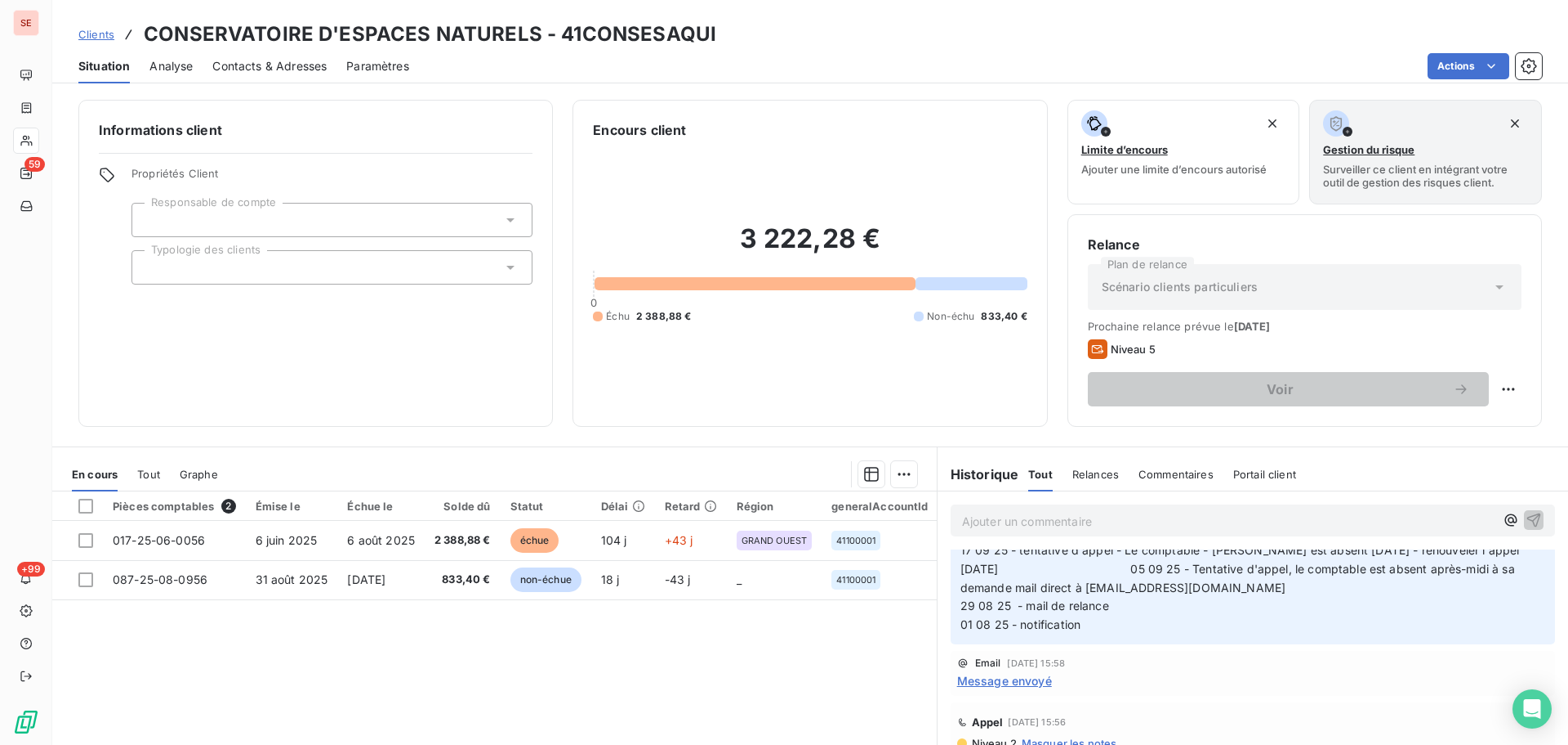
click at [1068, 577] on p "18 09 25 - tentative d'appel personne ne répond - mail fait ce jour 17 09 25 - …" at bounding box center [1253, 578] width 585 height 112
click at [1076, 571] on span "18 09 25 - tentative d'appel personne ne répond - mail fait ce jour 17 09 25 - …" at bounding box center [1349, 577] width 779 height 107
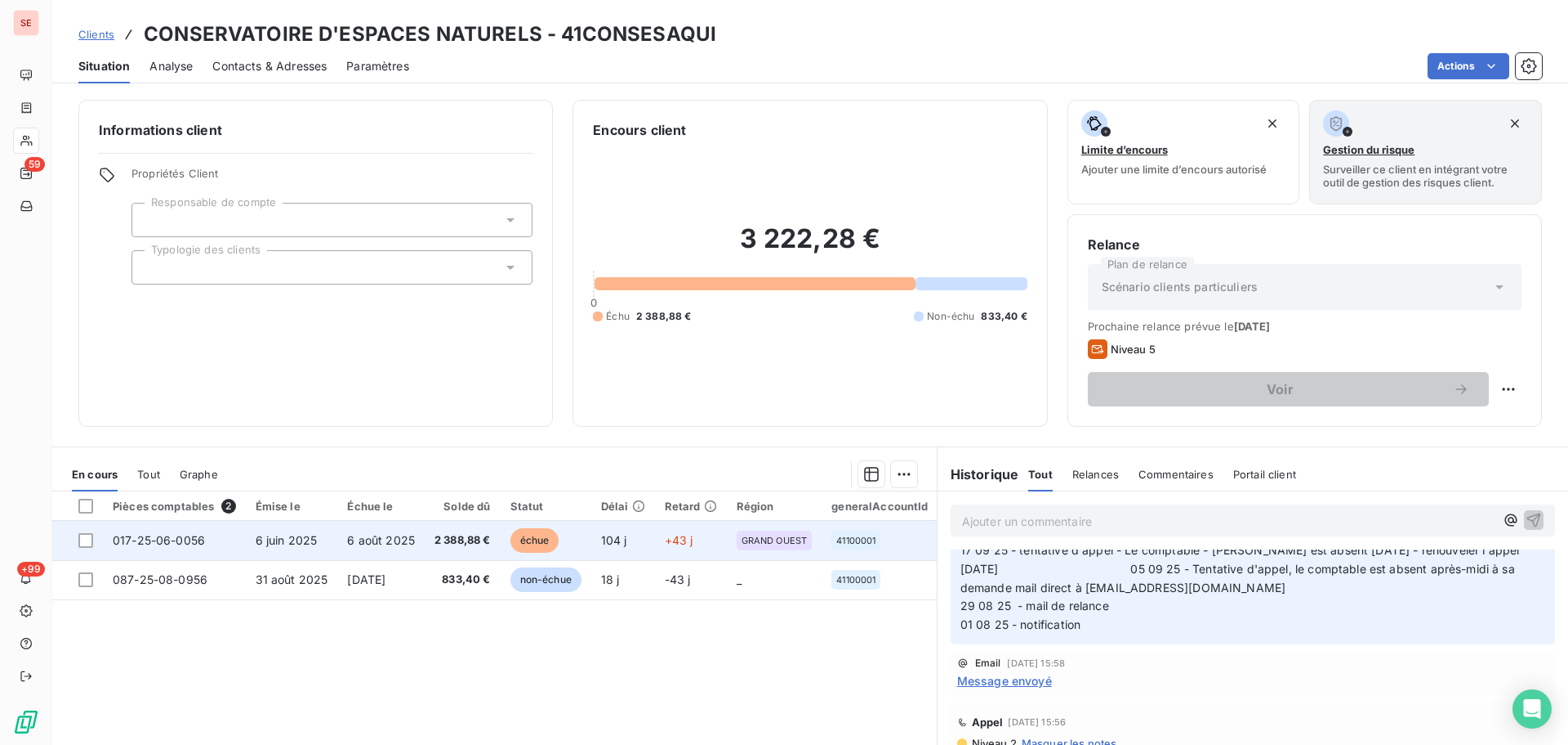
click at [321, 539] on td "6 juin 2025" at bounding box center [293, 540] width 93 height 39
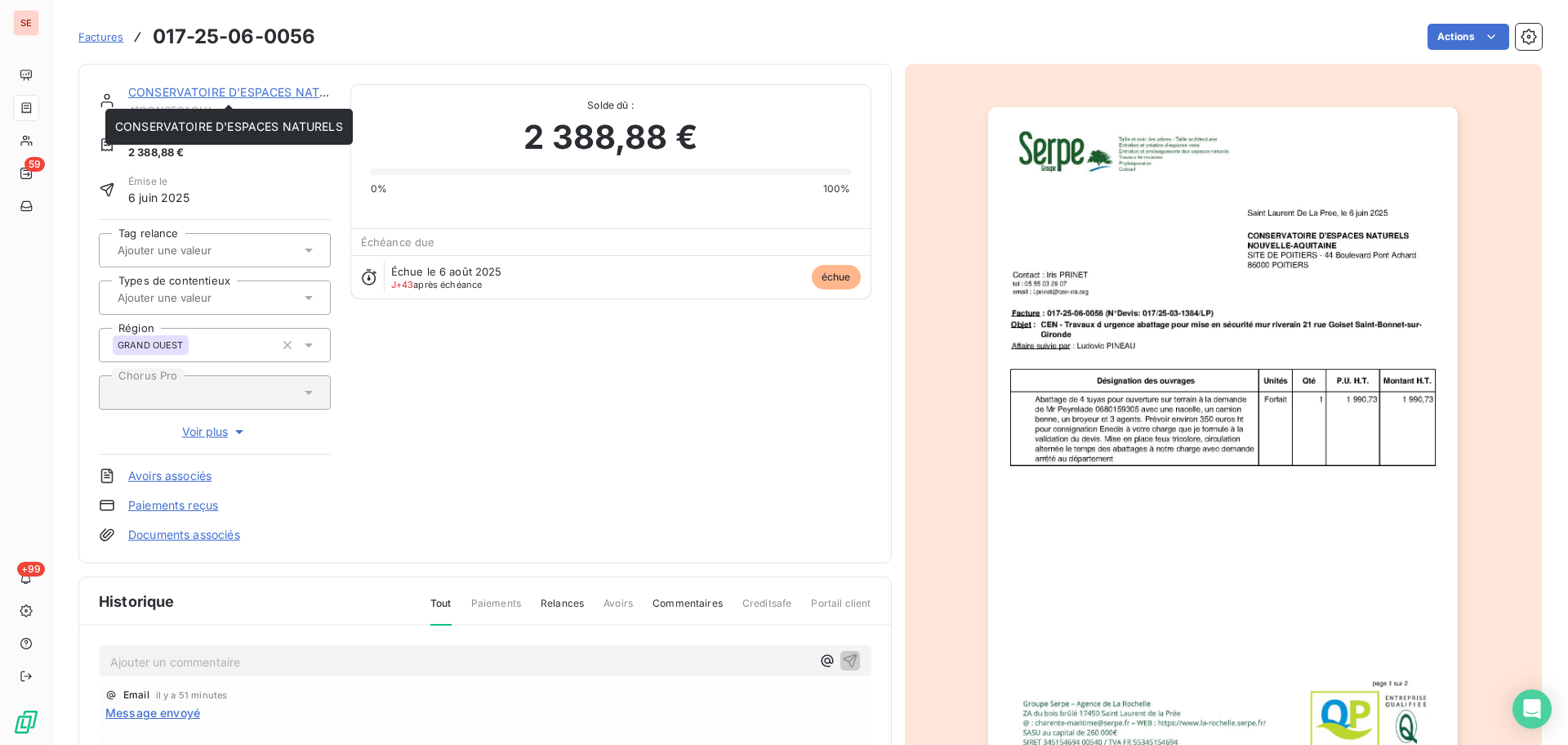
click at [266, 92] on link "CONSERVATOIRE D'ESPACES NATURELS" at bounding box center [241, 92] width 228 height 14
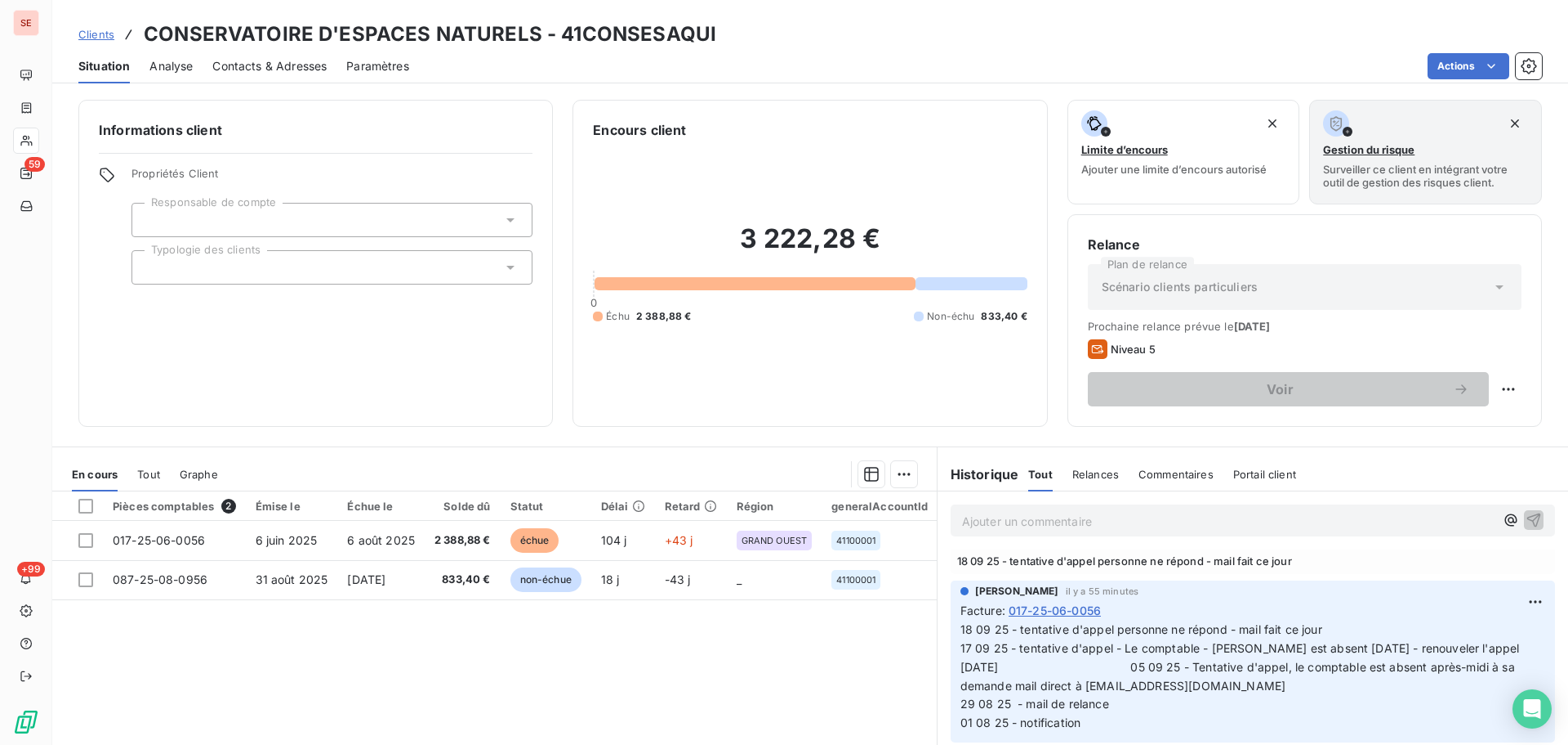
scroll to position [218, 0]
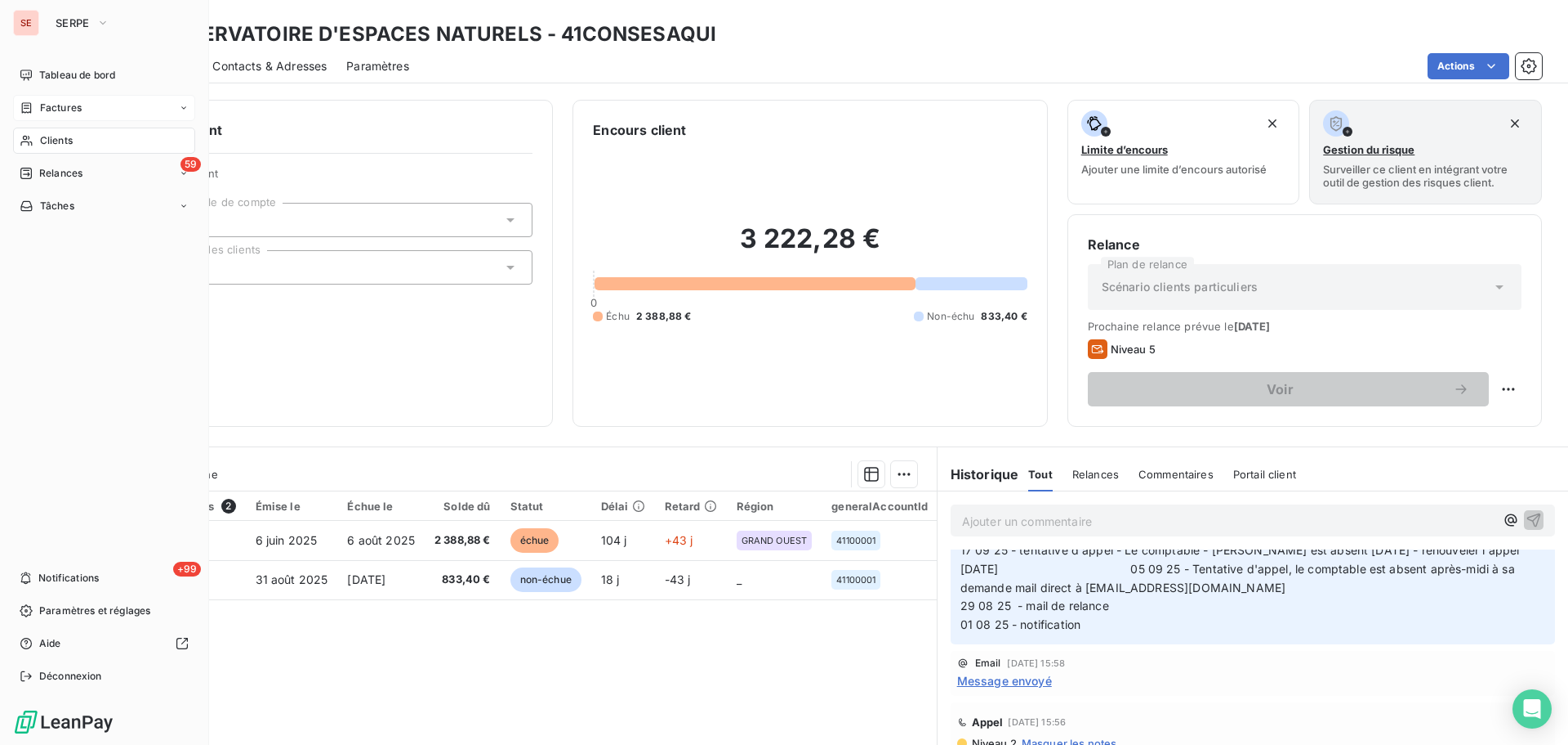
click at [103, 107] on div "Factures" at bounding box center [103, 107] width 182 height 27
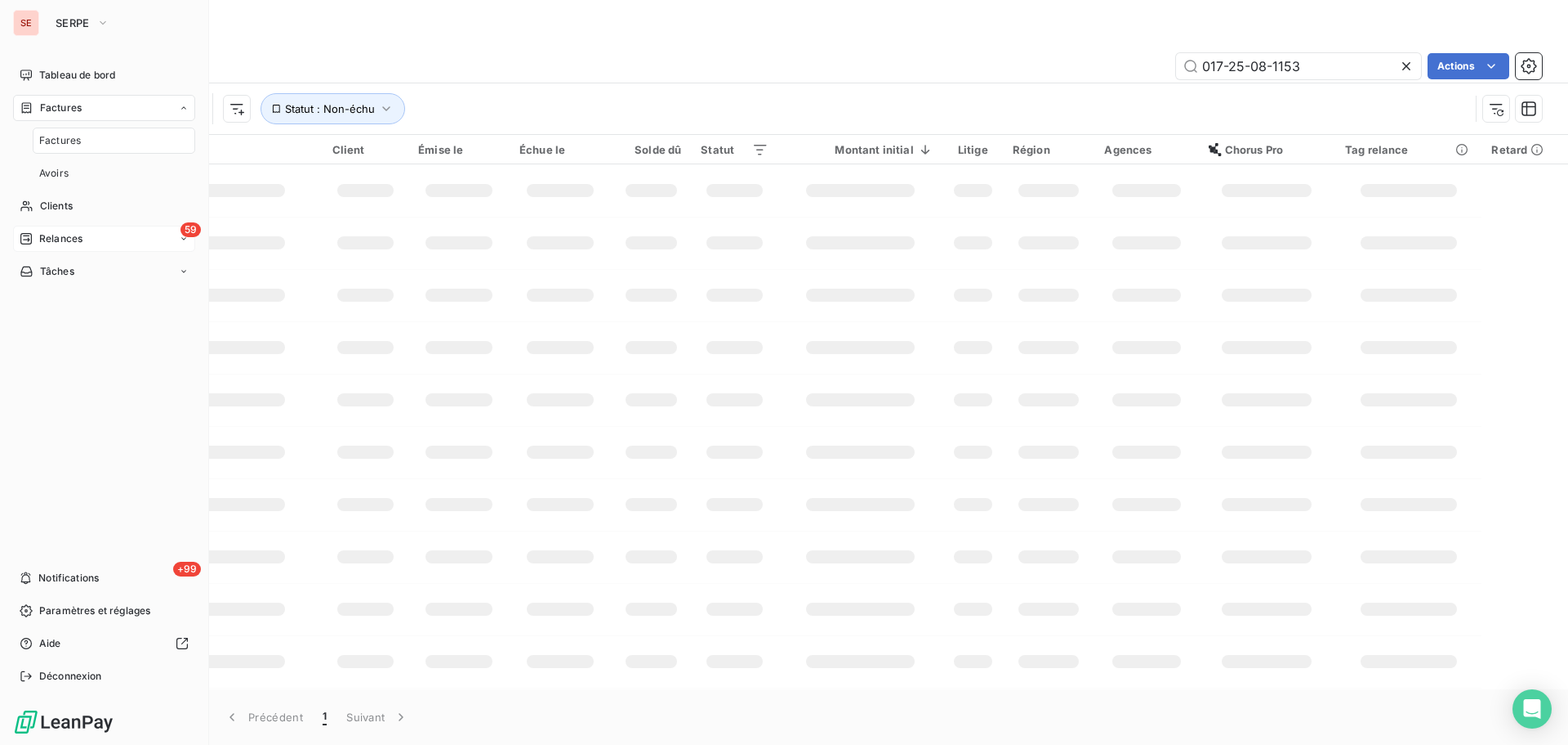
click at [95, 233] on div "59 Relances" at bounding box center [103, 238] width 182 height 27
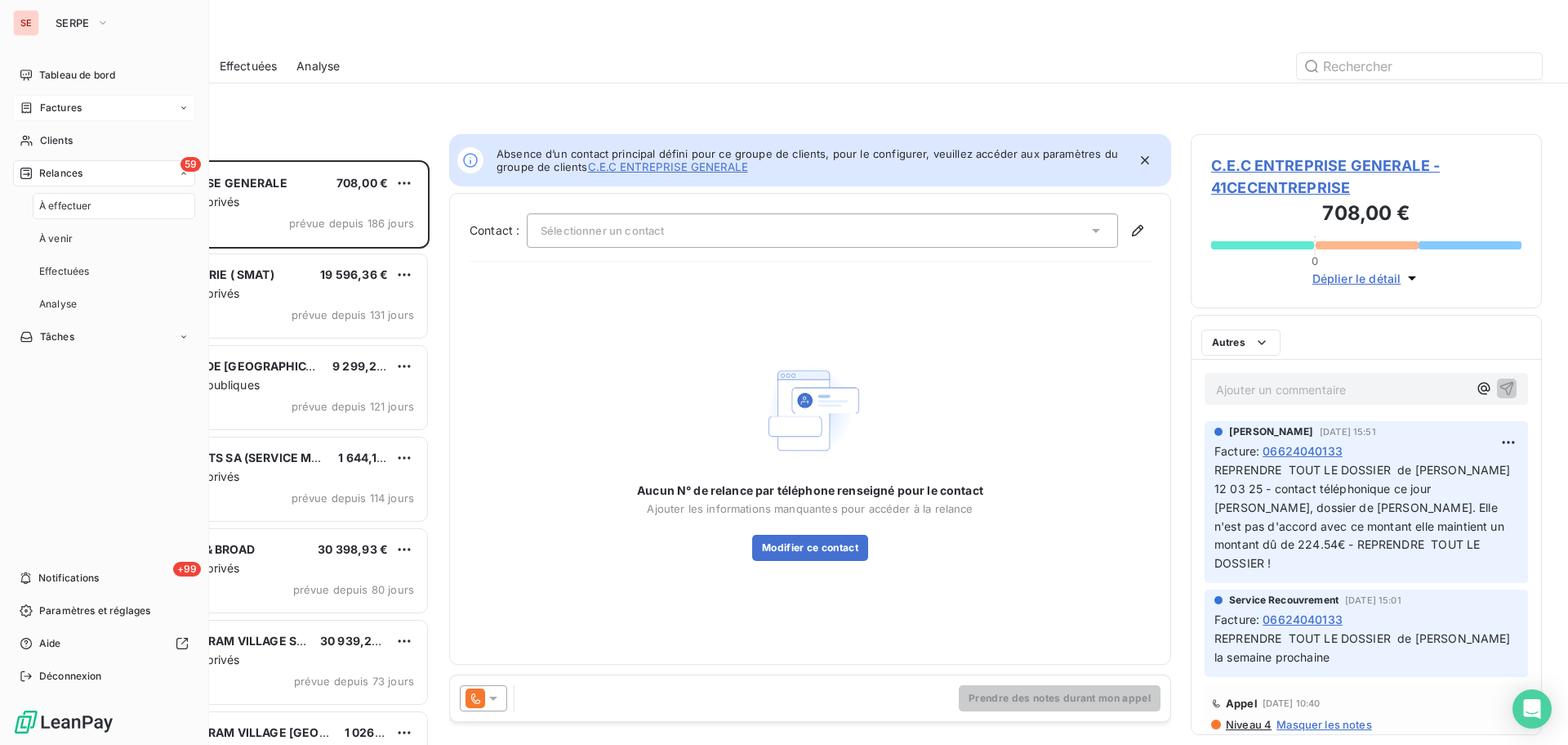
scroll to position [573, 339]
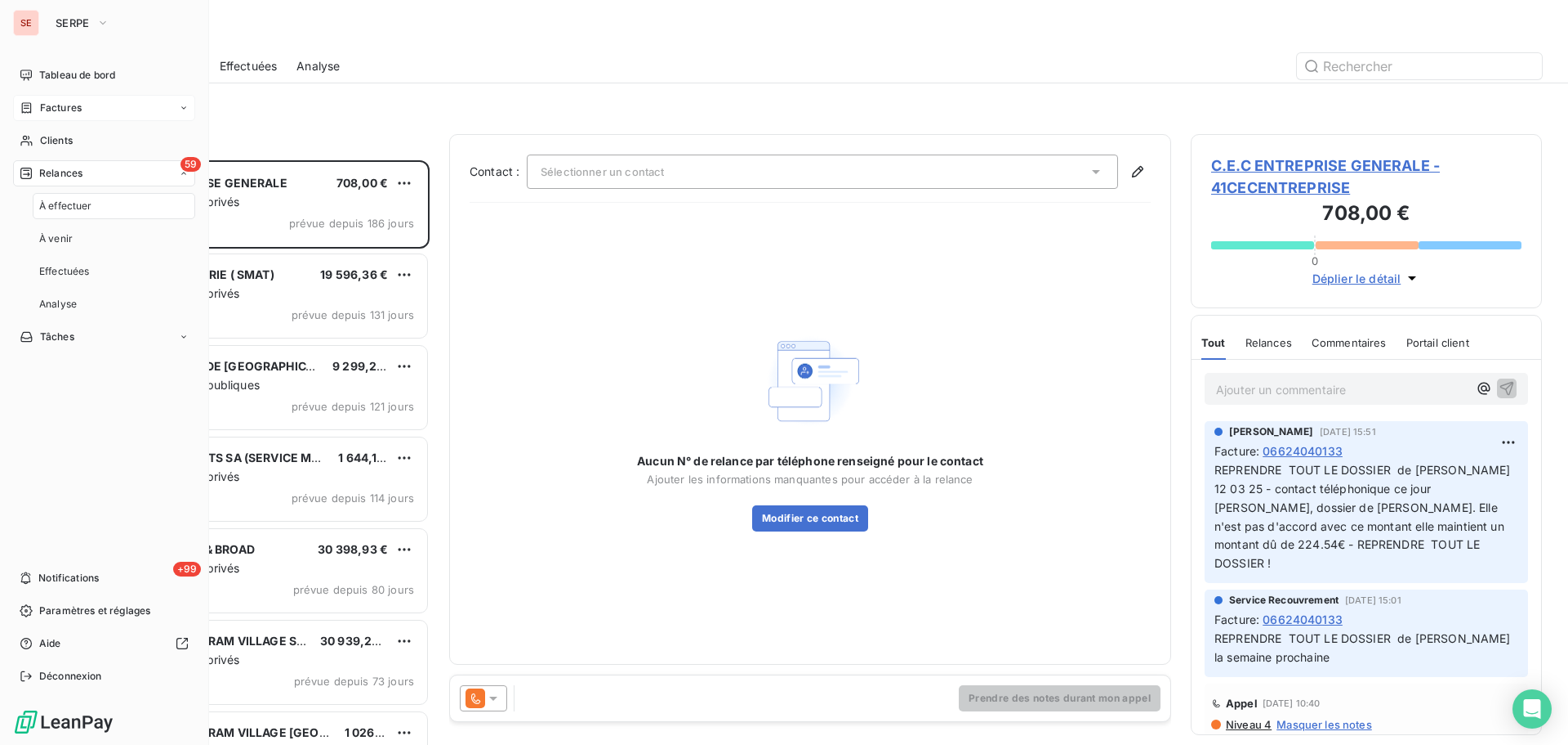
click at [108, 100] on div "Factures" at bounding box center [103, 107] width 182 height 27
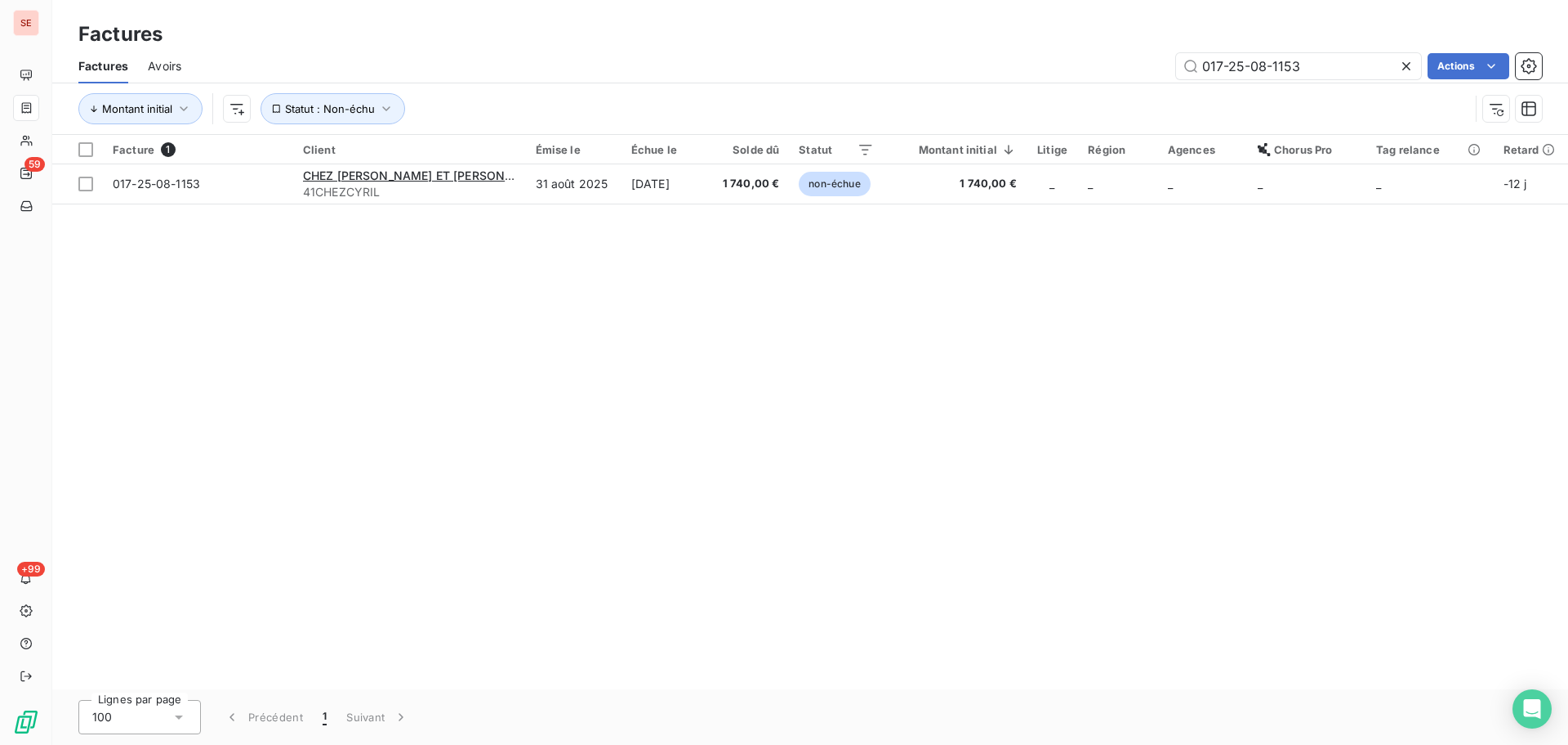
click at [1403, 70] on icon at bounding box center [1406, 66] width 17 height 17
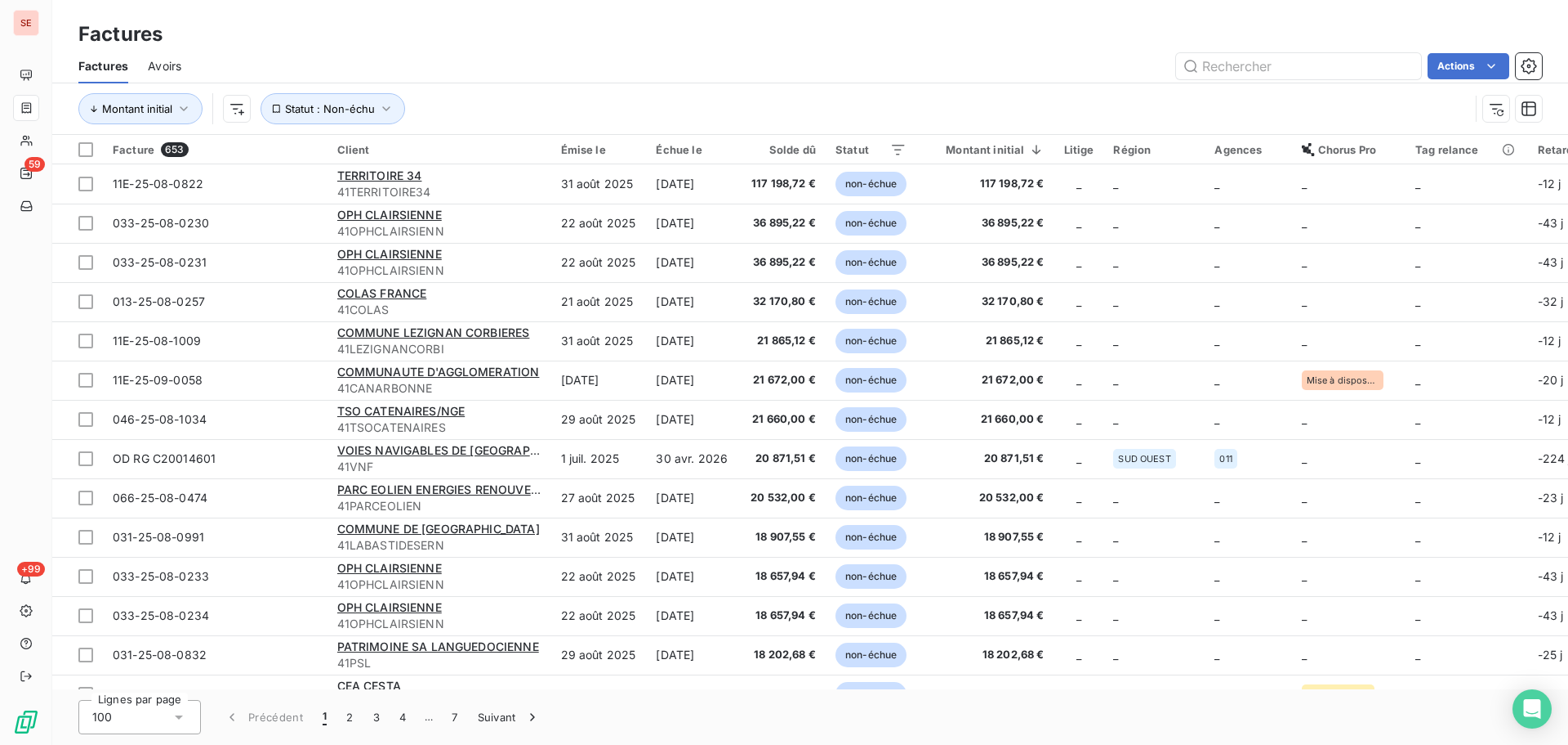
click at [654, 87] on div "Montant initial Statut : Non-échu" at bounding box center [811, 108] width 1464 height 50
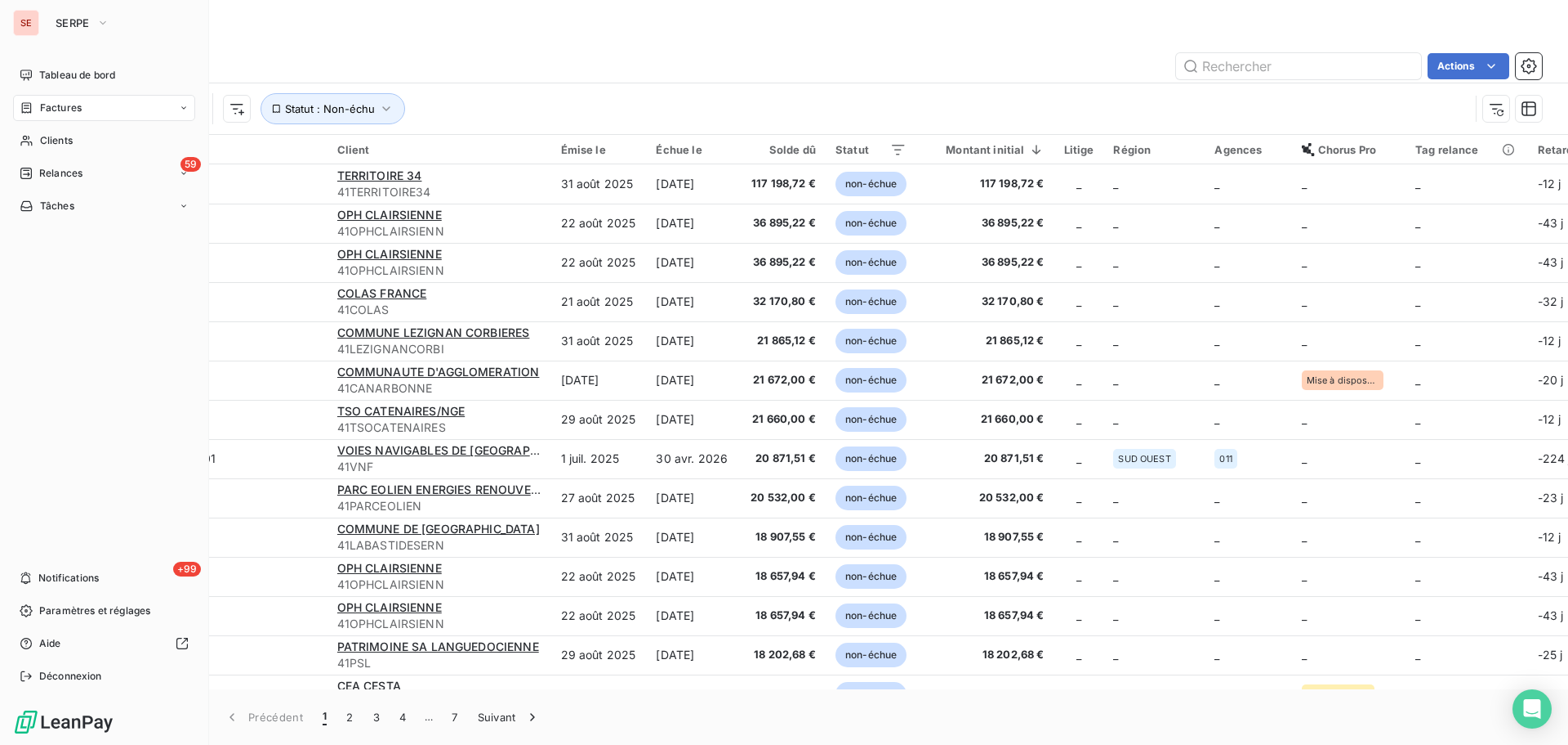
click at [107, 108] on div "Factures" at bounding box center [103, 107] width 182 height 27
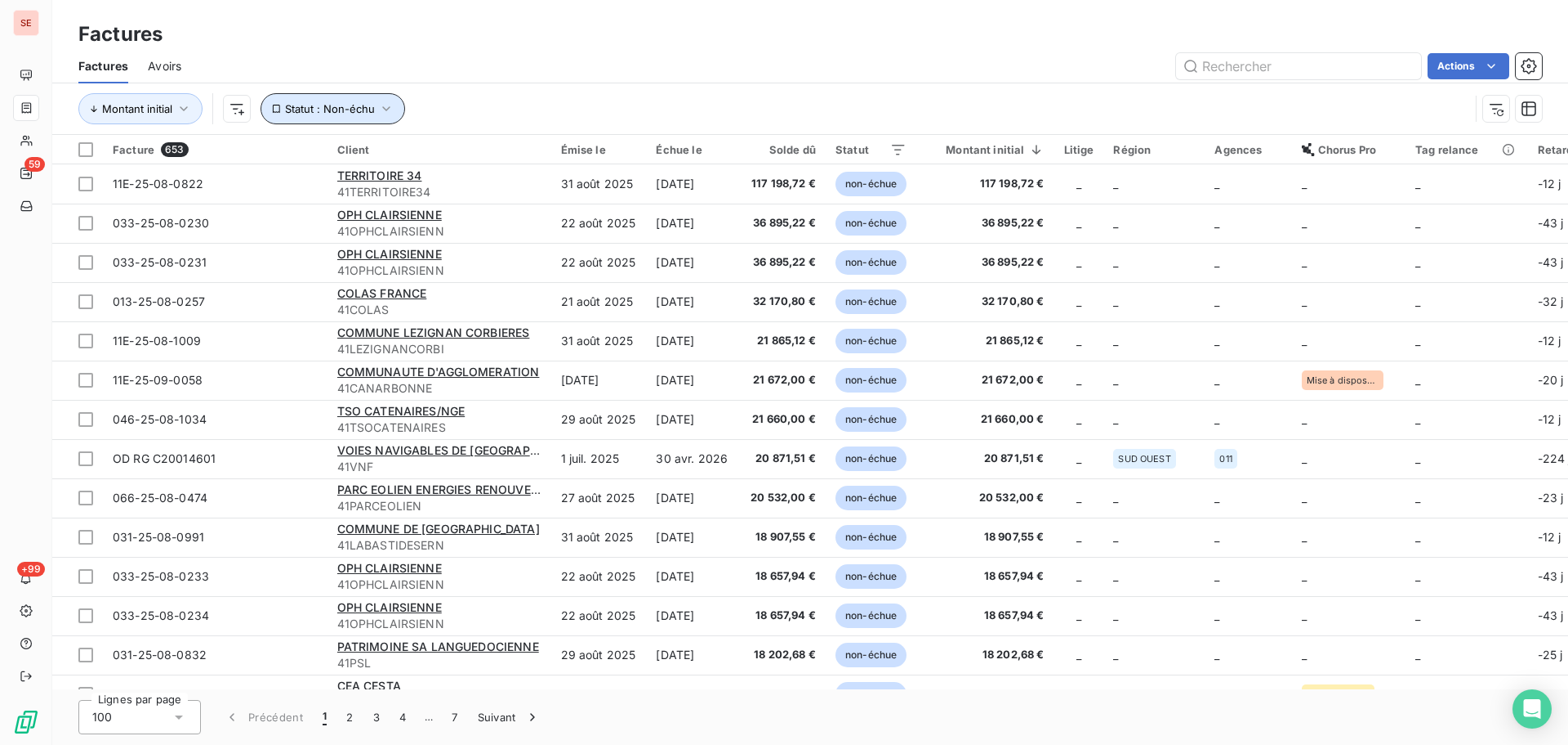
click at [386, 110] on icon "button" at bounding box center [386, 108] width 17 height 17
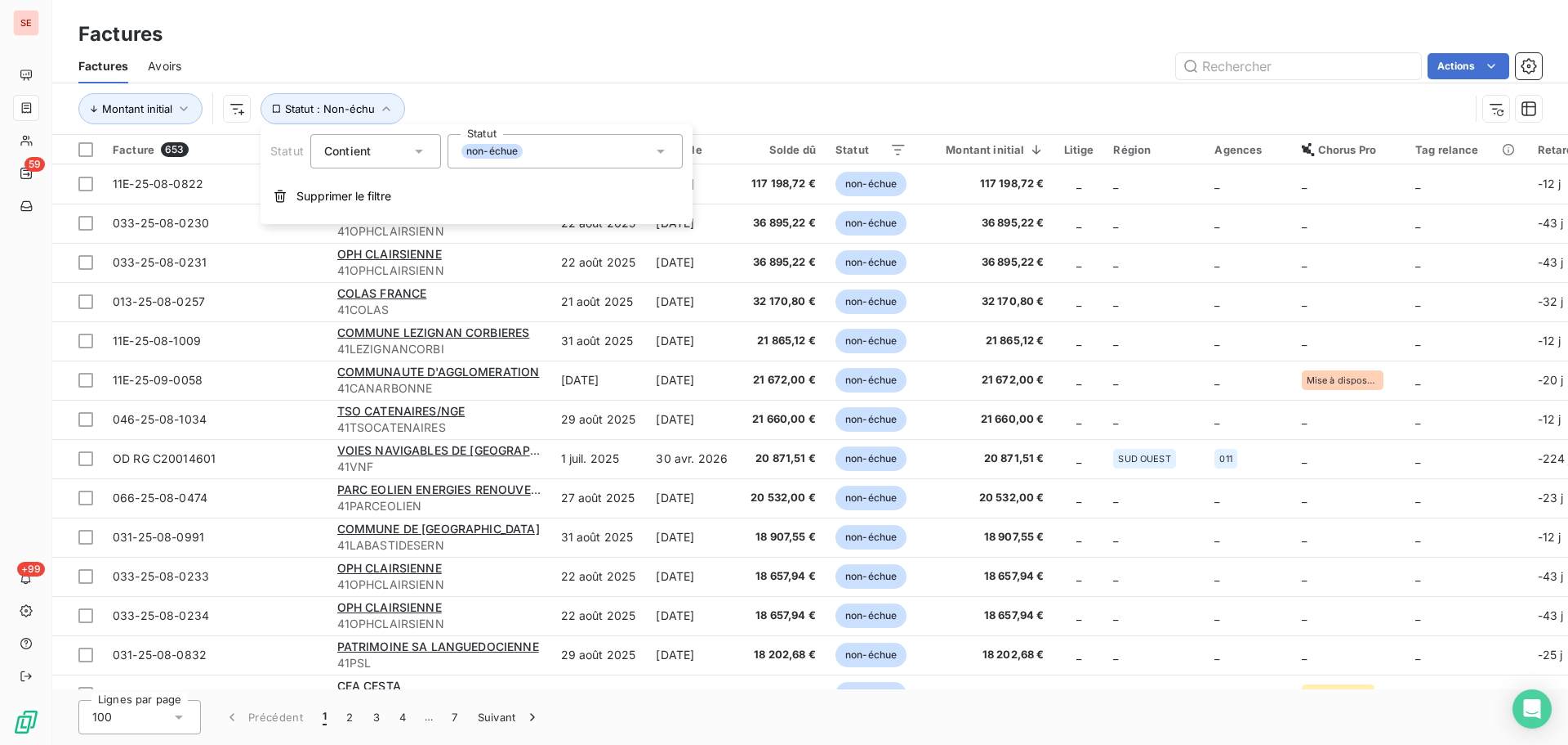
click at [539, 158] on div "non-échue" at bounding box center [565, 151] width 235 height 34
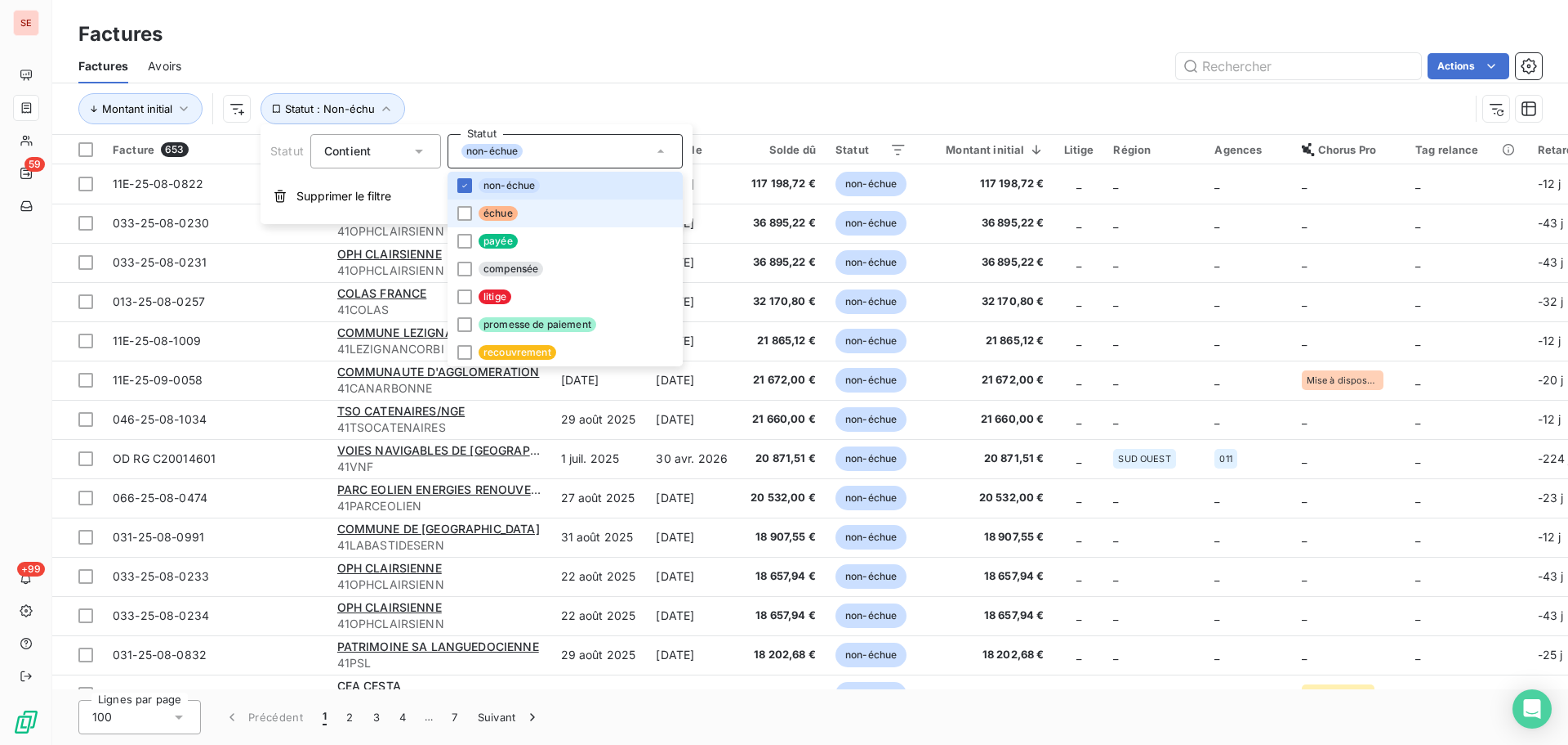
click at [524, 216] on li "échue" at bounding box center [565, 213] width 235 height 28
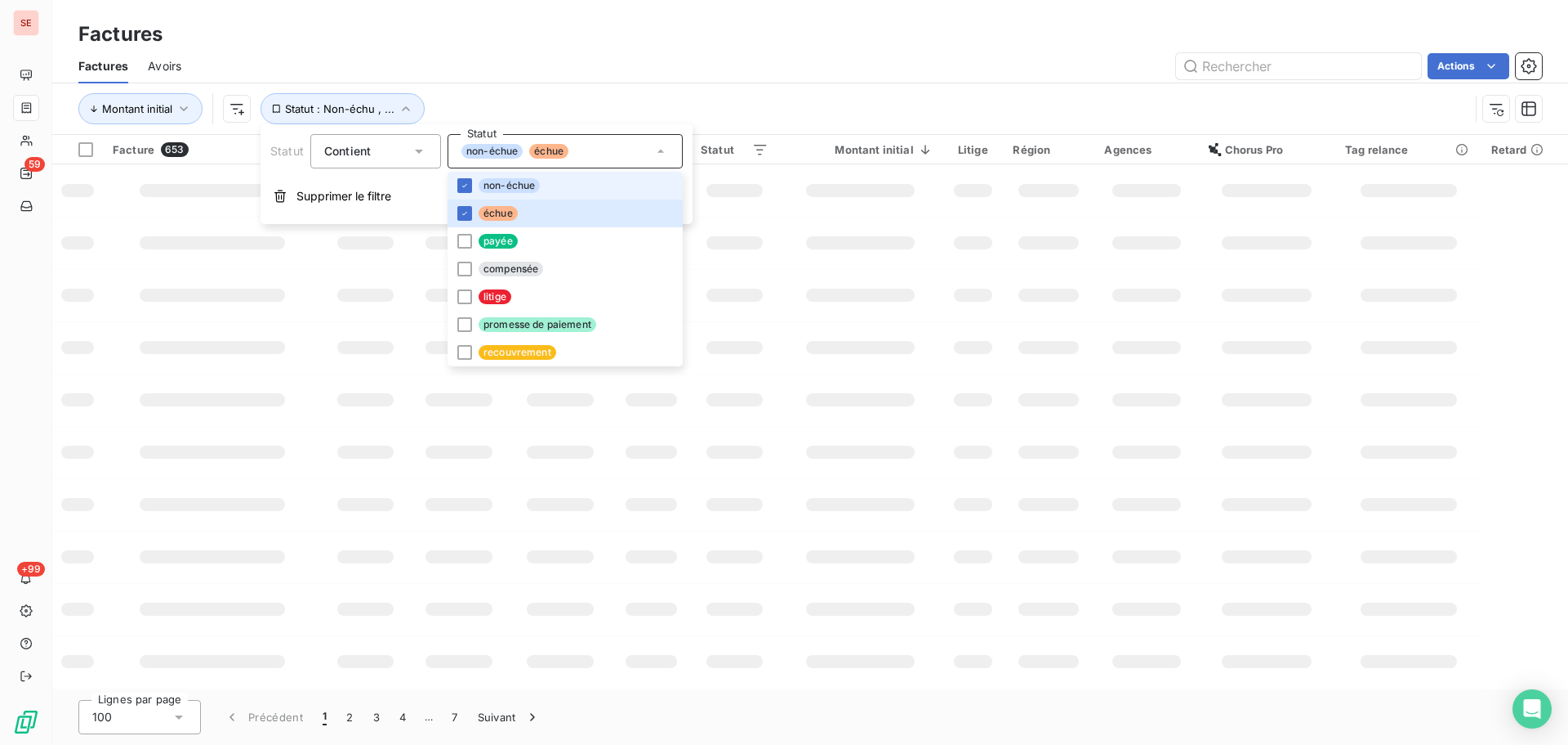
click at [520, 189] on span "non-échue" at bounding box center [509, 185] width 61 height 15
click at [538, 78] on div "Actions" at bounding box center [872, 66] width 1341 height 27
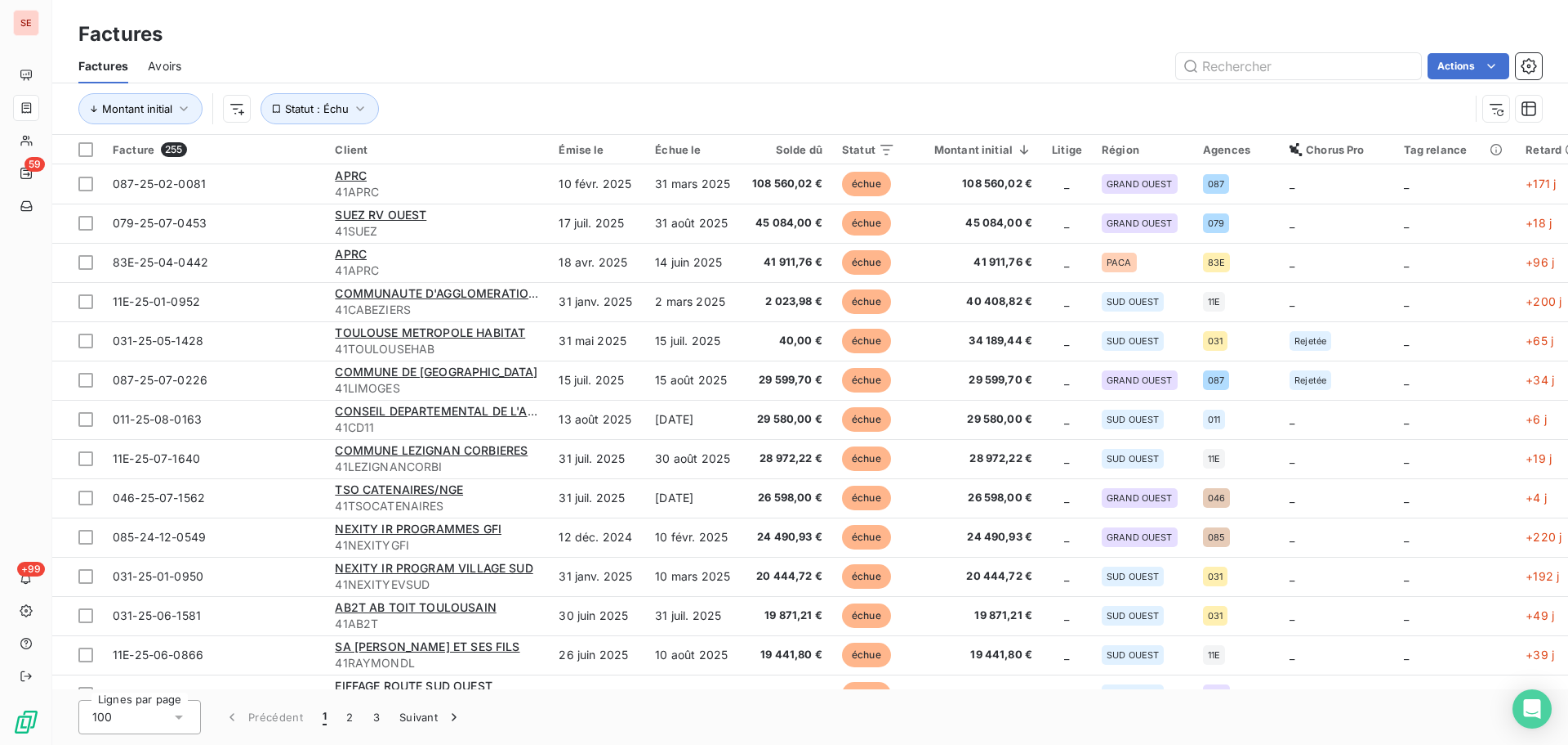
click at [242, 112] on html "SE 59 +99 Factures Factures Avoirs Actions Montant initial Statut : Échu Factur…" at bounding box center [784, 372] width 1568 height 745
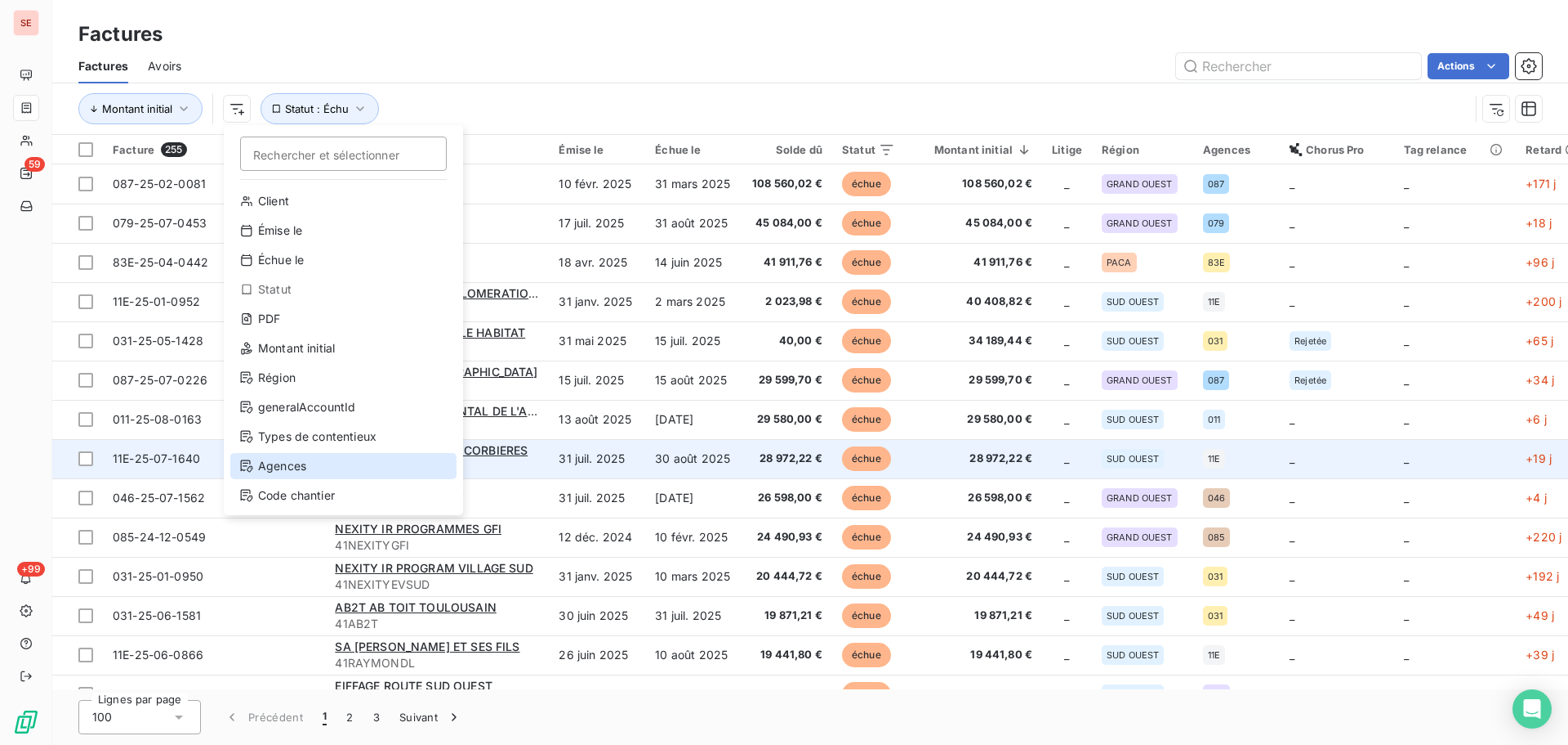
click at [318, 454] on div "Agences" at bounding box center [344, 465] width 227 height 27
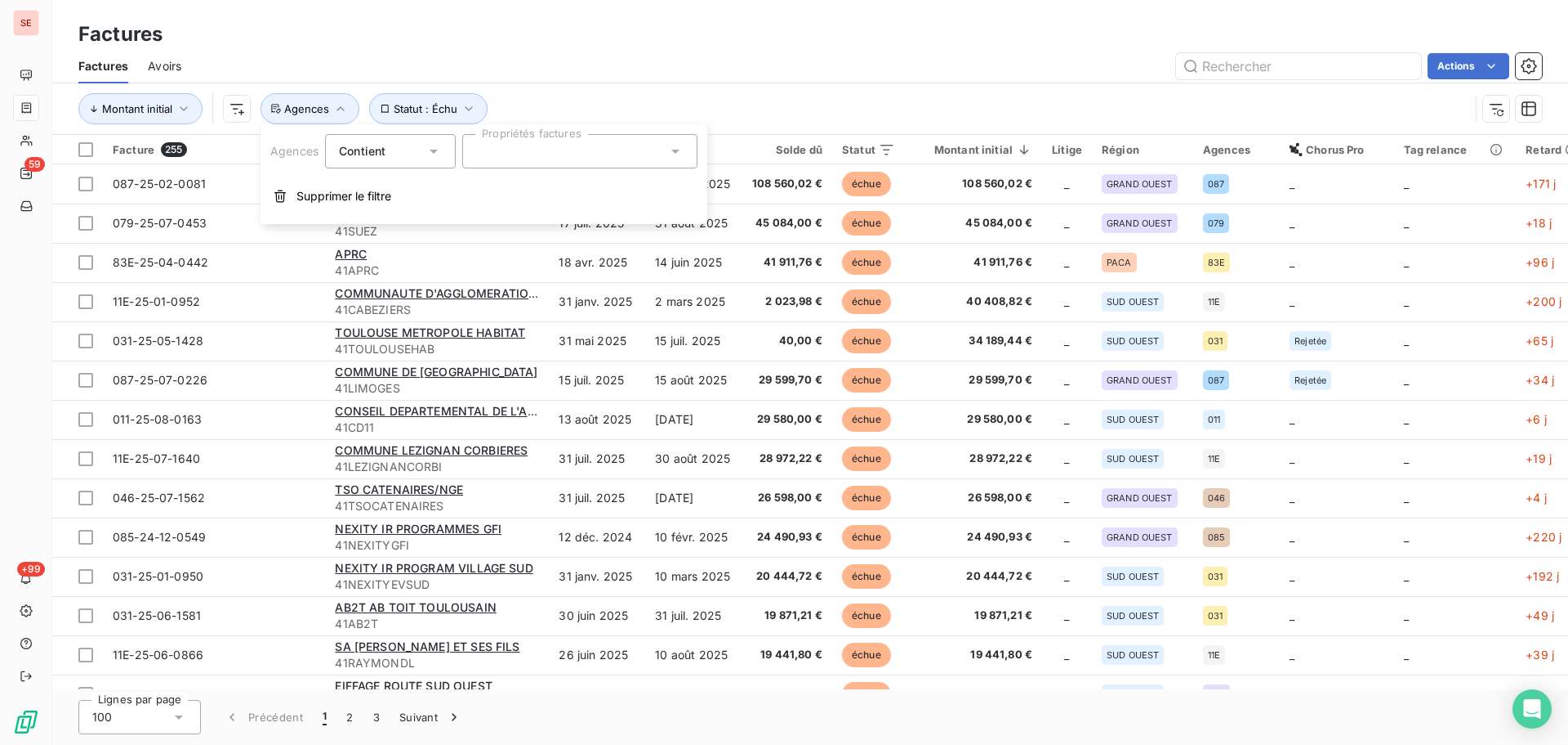
click at [623, 147] on div at bounding box center [579, 151] width 235 height 34
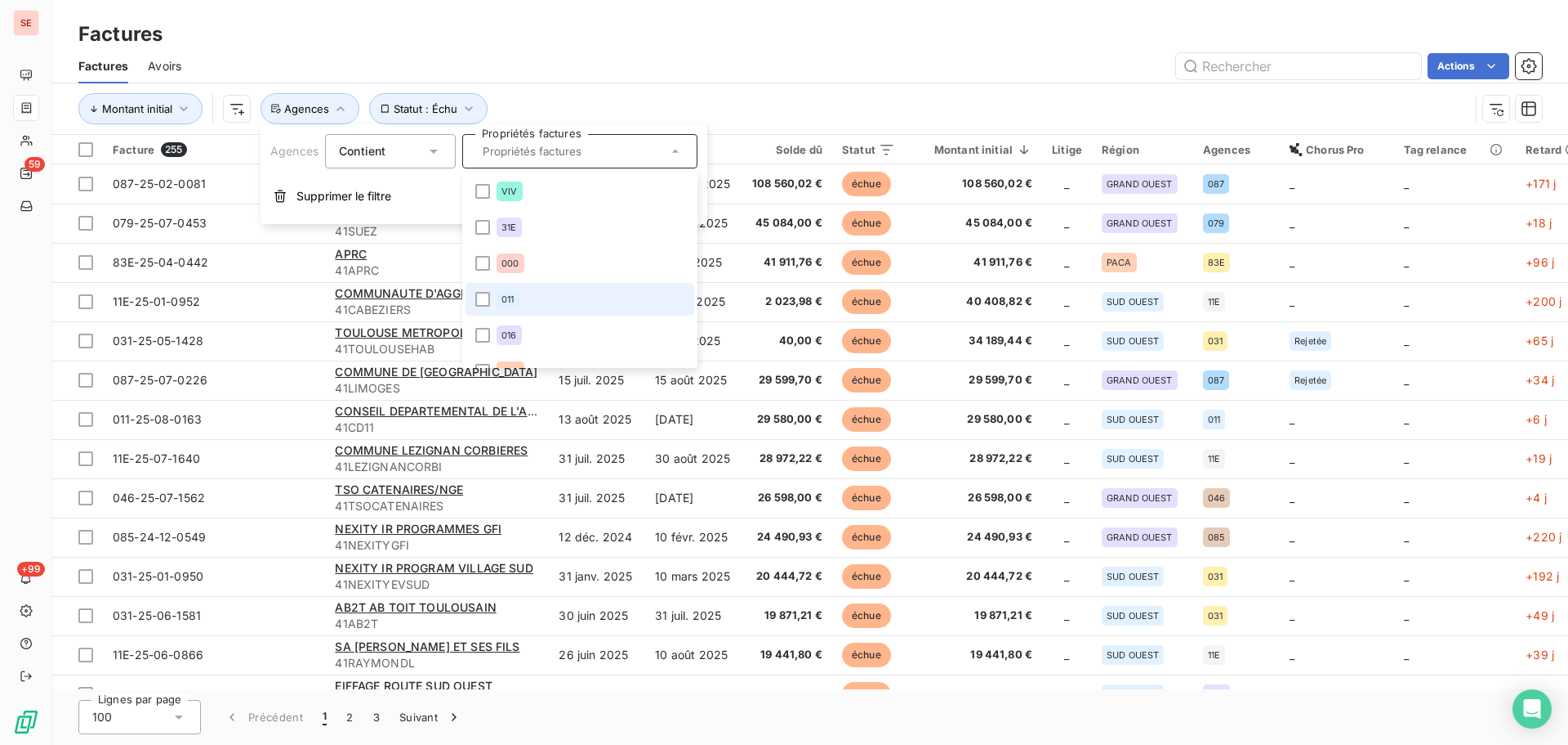
click at [553, 296] on li "011" at bounding box center [580, 299] width 229 height 33
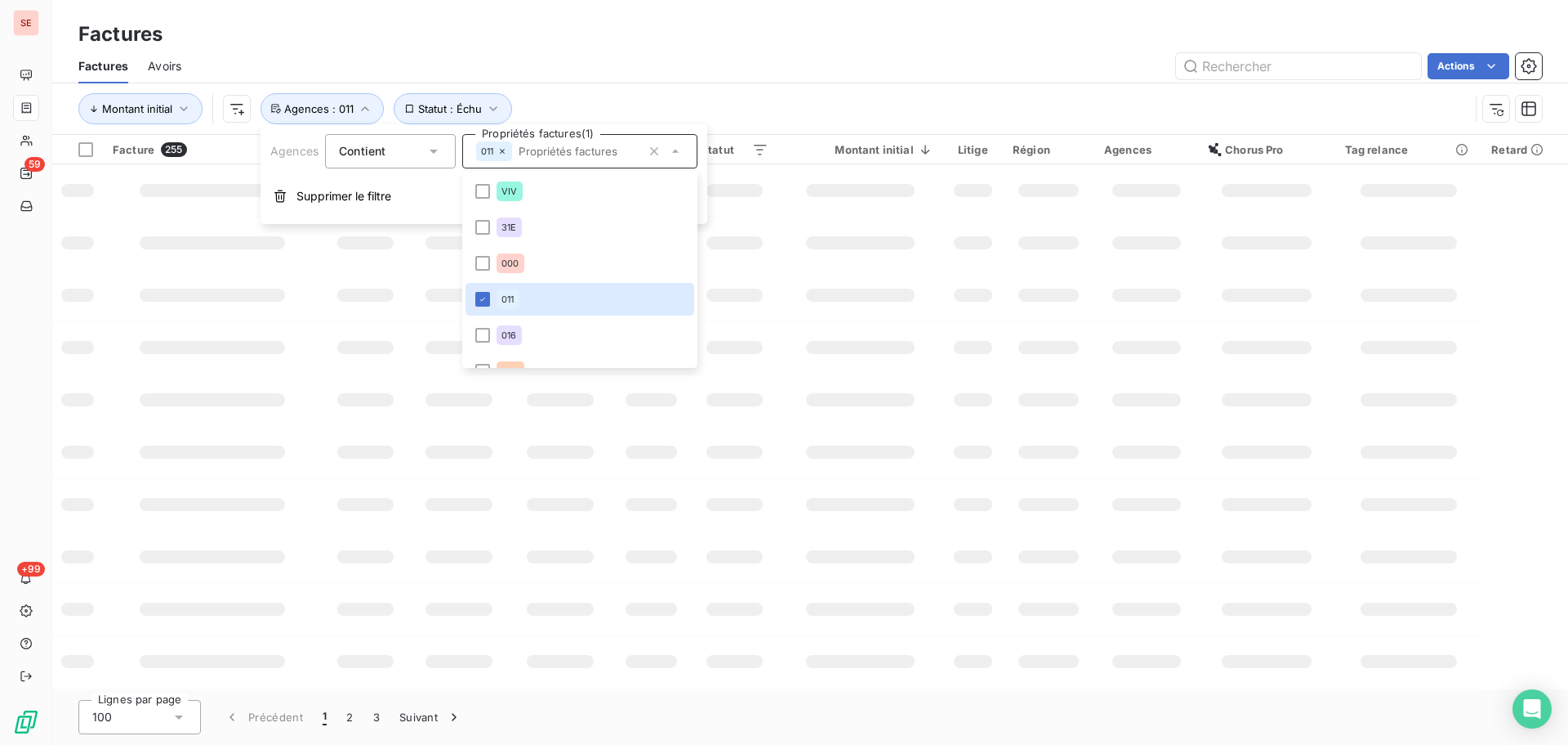
click at [641, 78] on div "Actions" at bounding box center [872, 66] width 1341 height 27
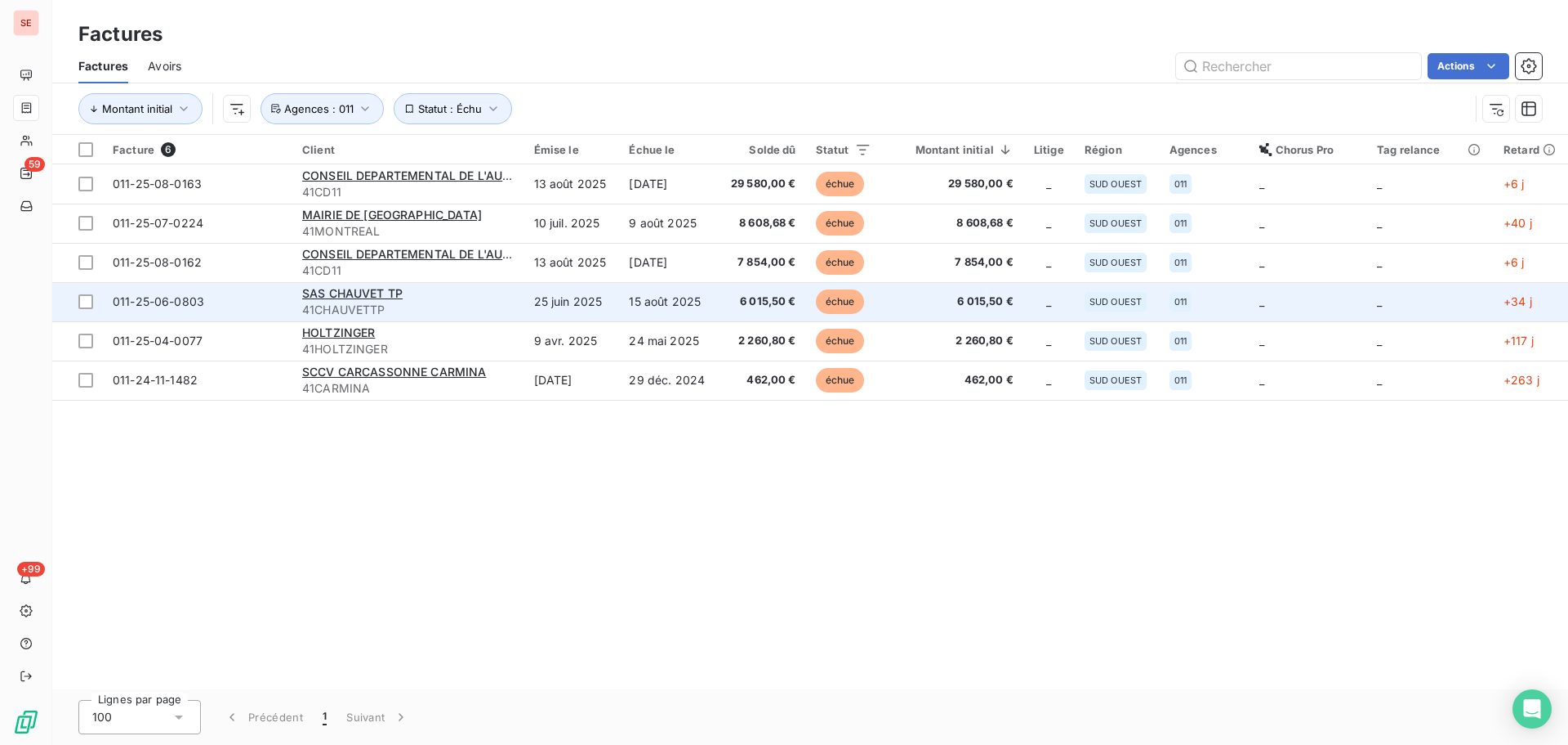
click at [382, 309] on span "41CHAUVETTP" at bounding box center [409, 309] width 213 height 17
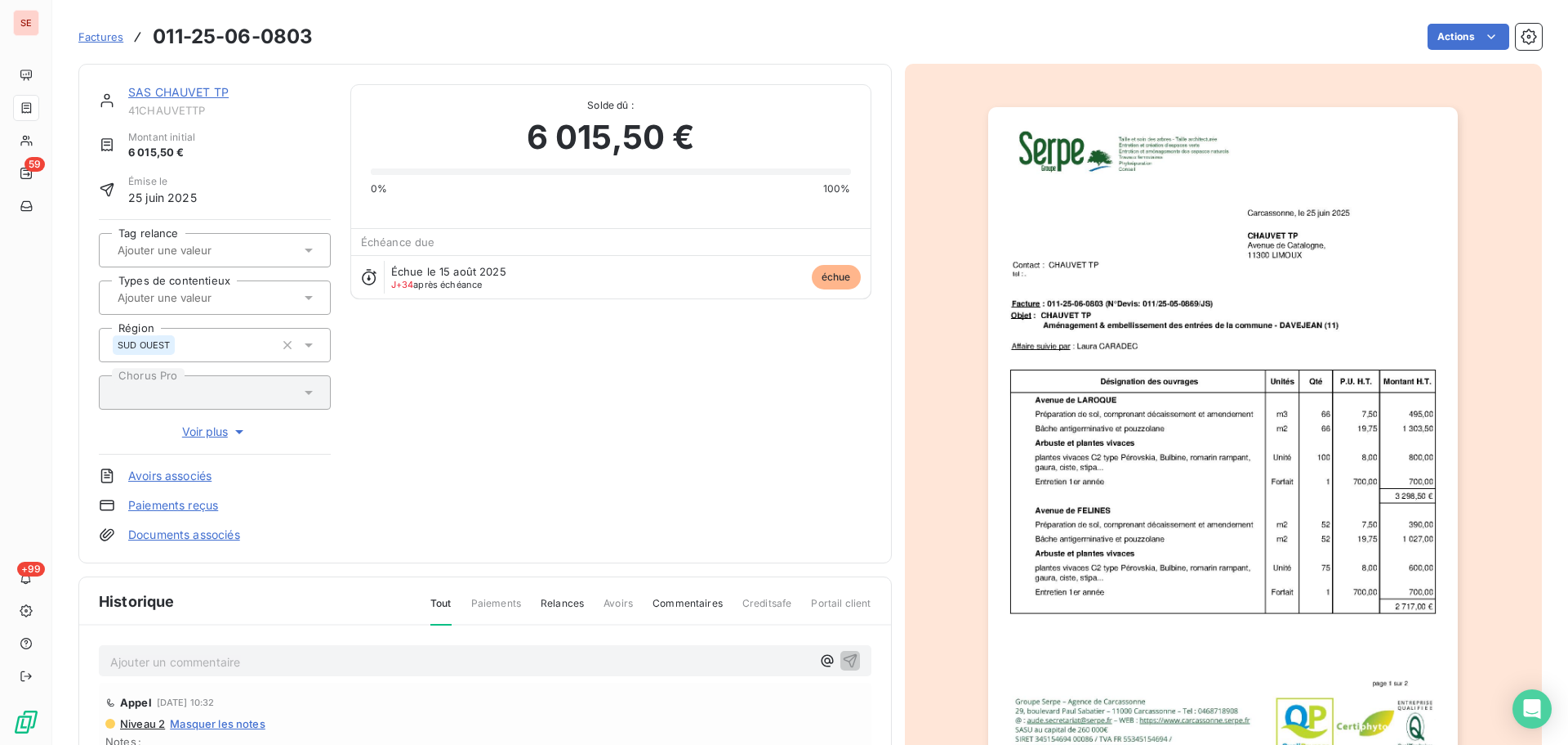
click at [184, 92] on link "SAS CHAUVET TP" at bounding box center [178, 92] width 100 height 14
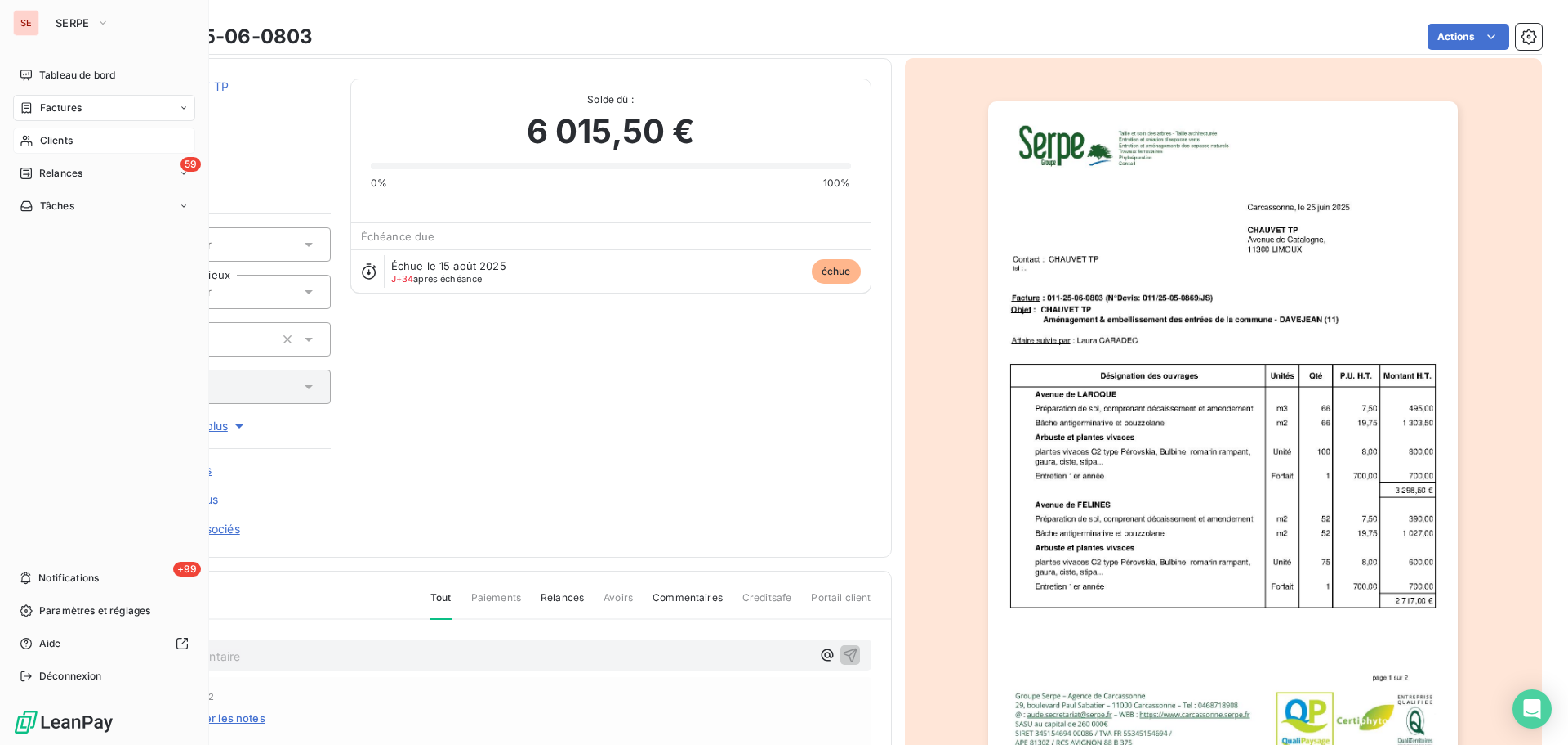
click at [63, 137] on span "Clients" at bounding box center [56, 140] width 33 height 15
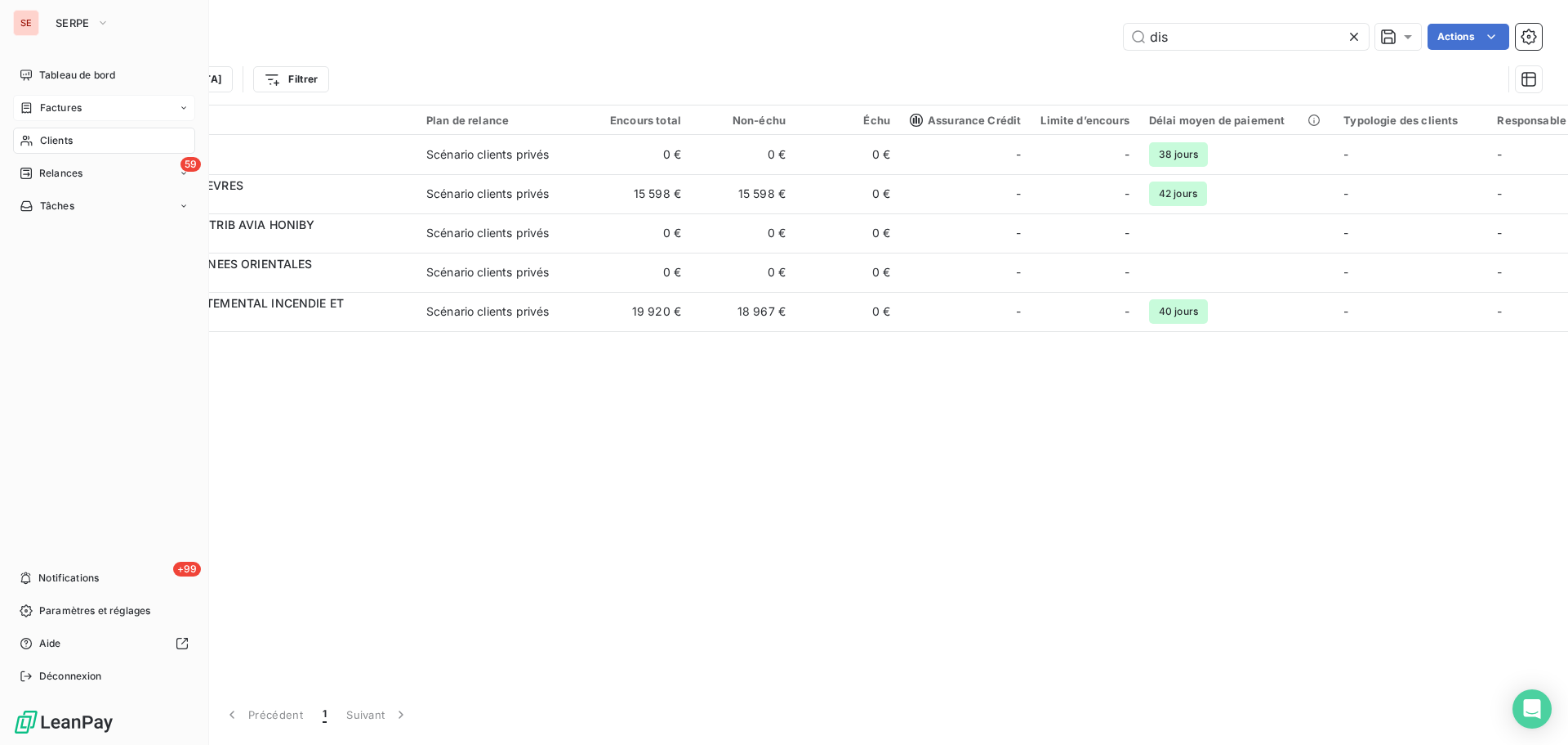
click at [74, 102] on span "Factures" at bounding box center [61, 107] width 41 height 15
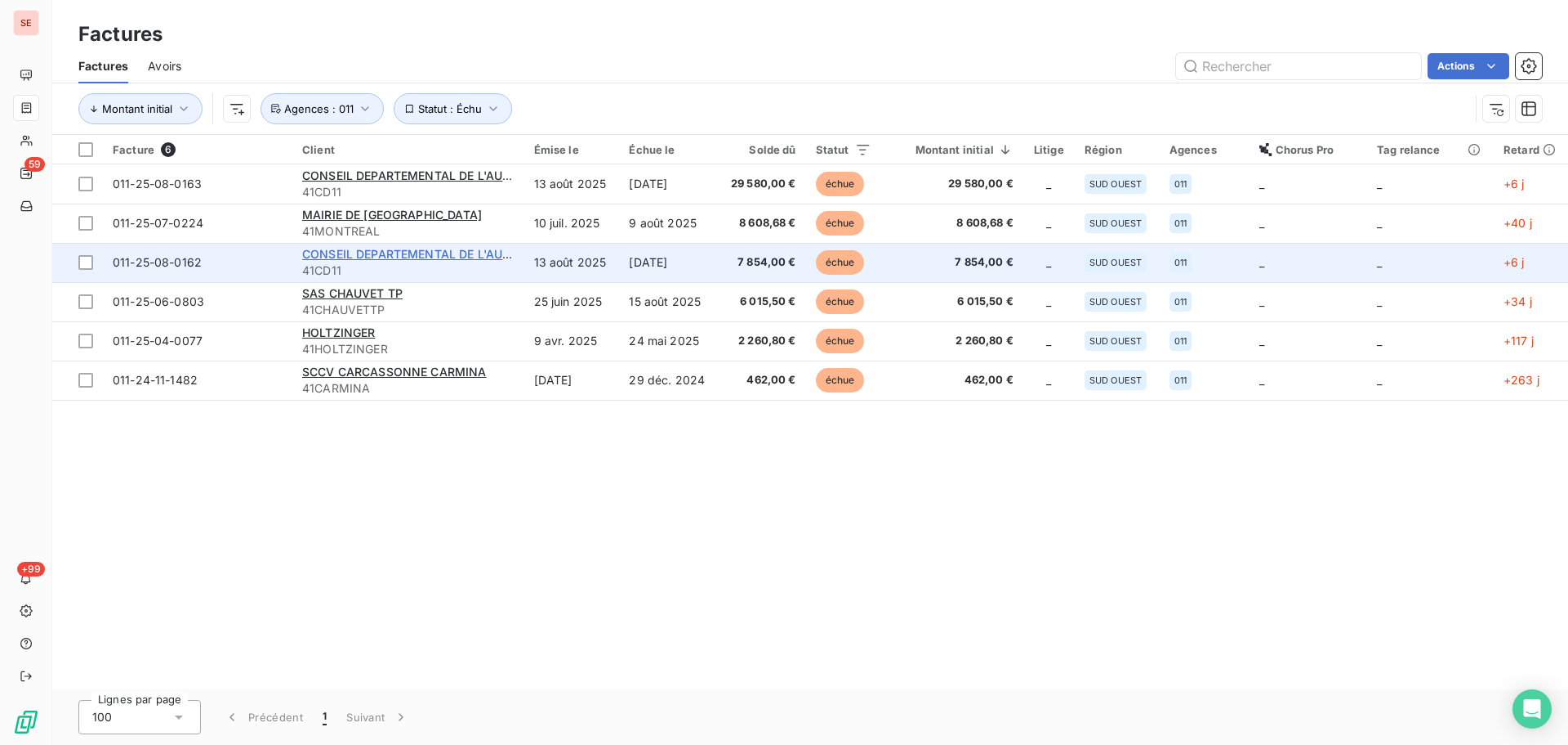
click at [415, 255] on span "CONSEIL DEPARTEMENTAL DE L'AUDE" at bounding box center [410, 253] width 216 height 14
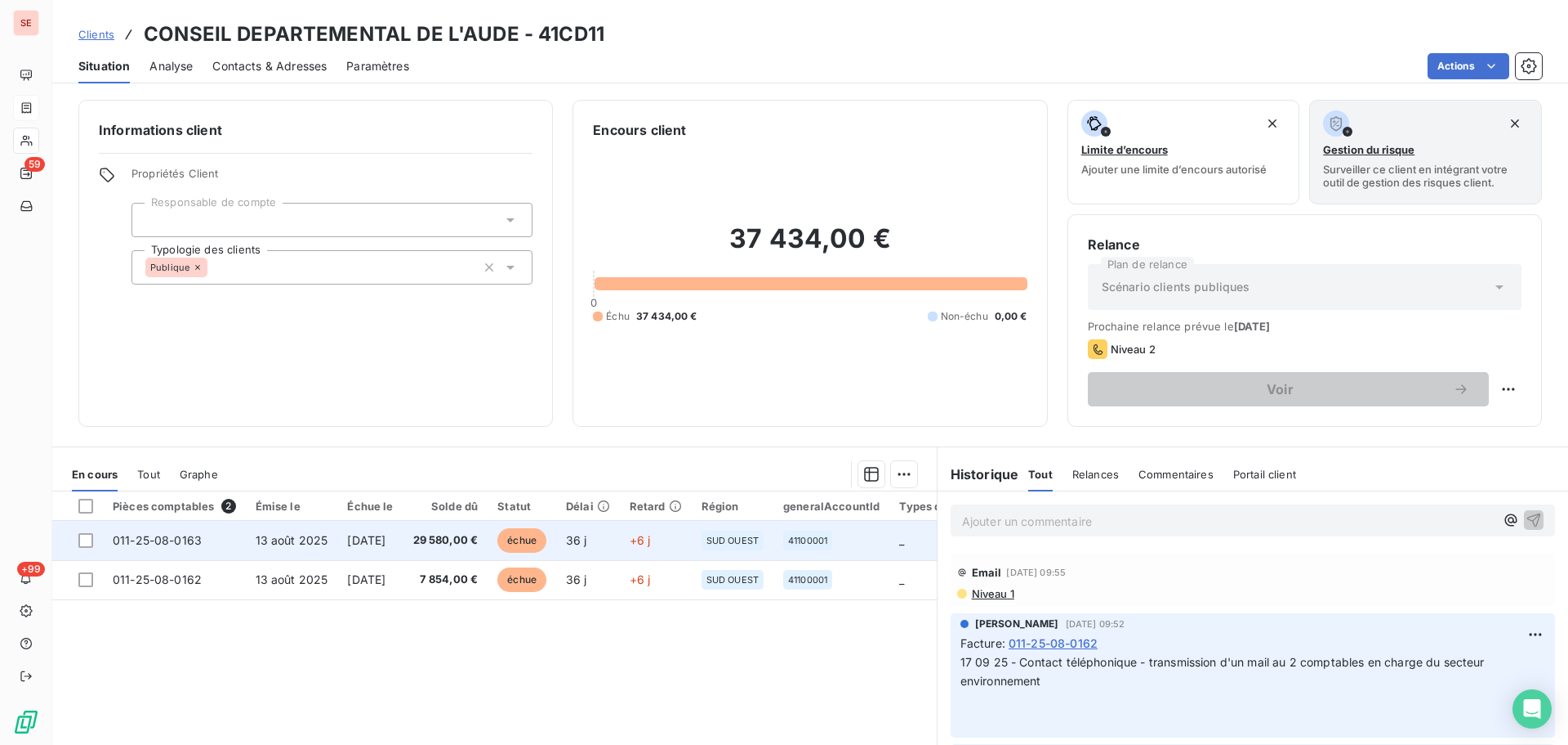
click at [458, 524] on td "29 580,00 €" at bounding box center [446, 540] width 85 height 39
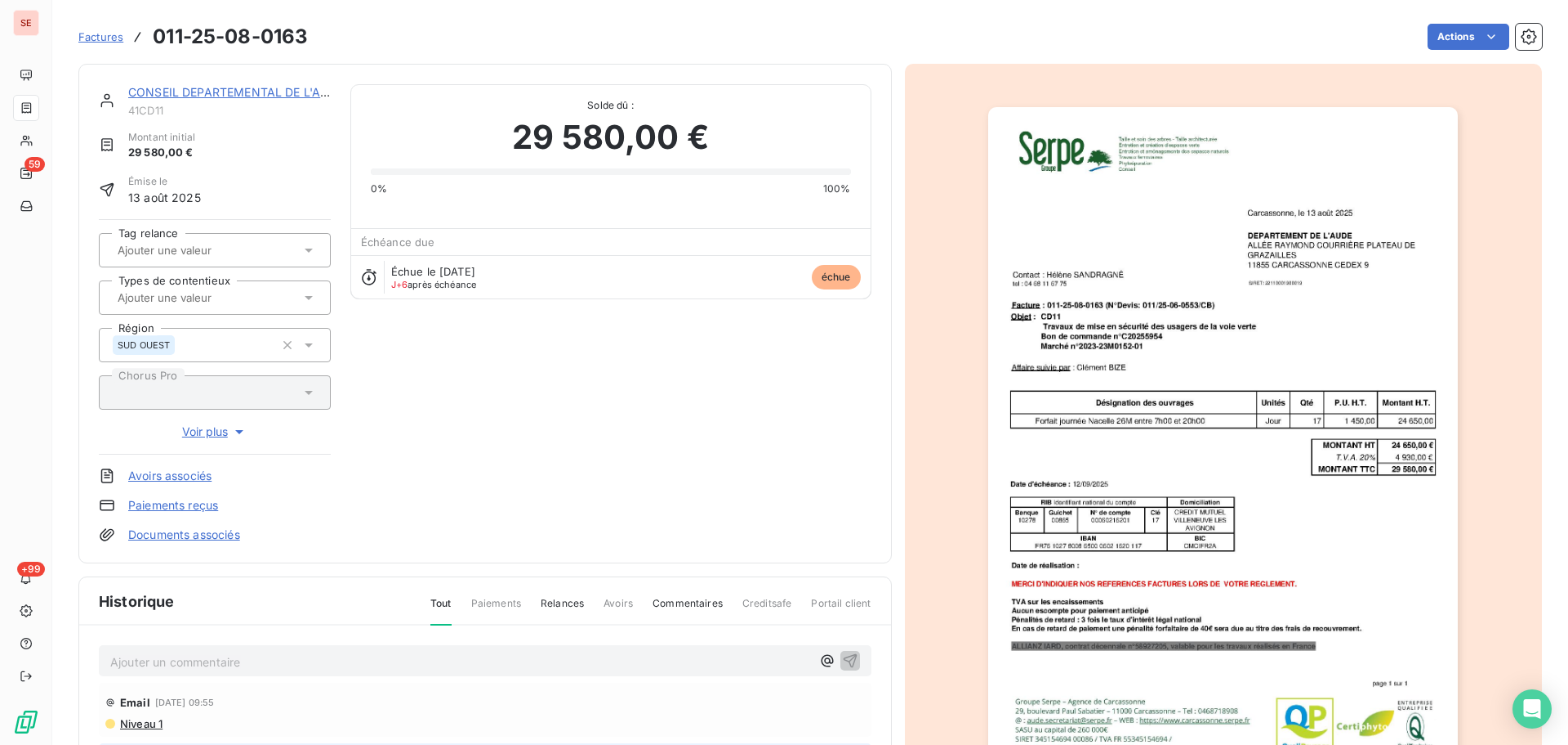
click at [232, 99] on link "CONSEIL DEPARTEMENTAL DE L'AUDE" at bounding box center [235, 92] width 216 height 14
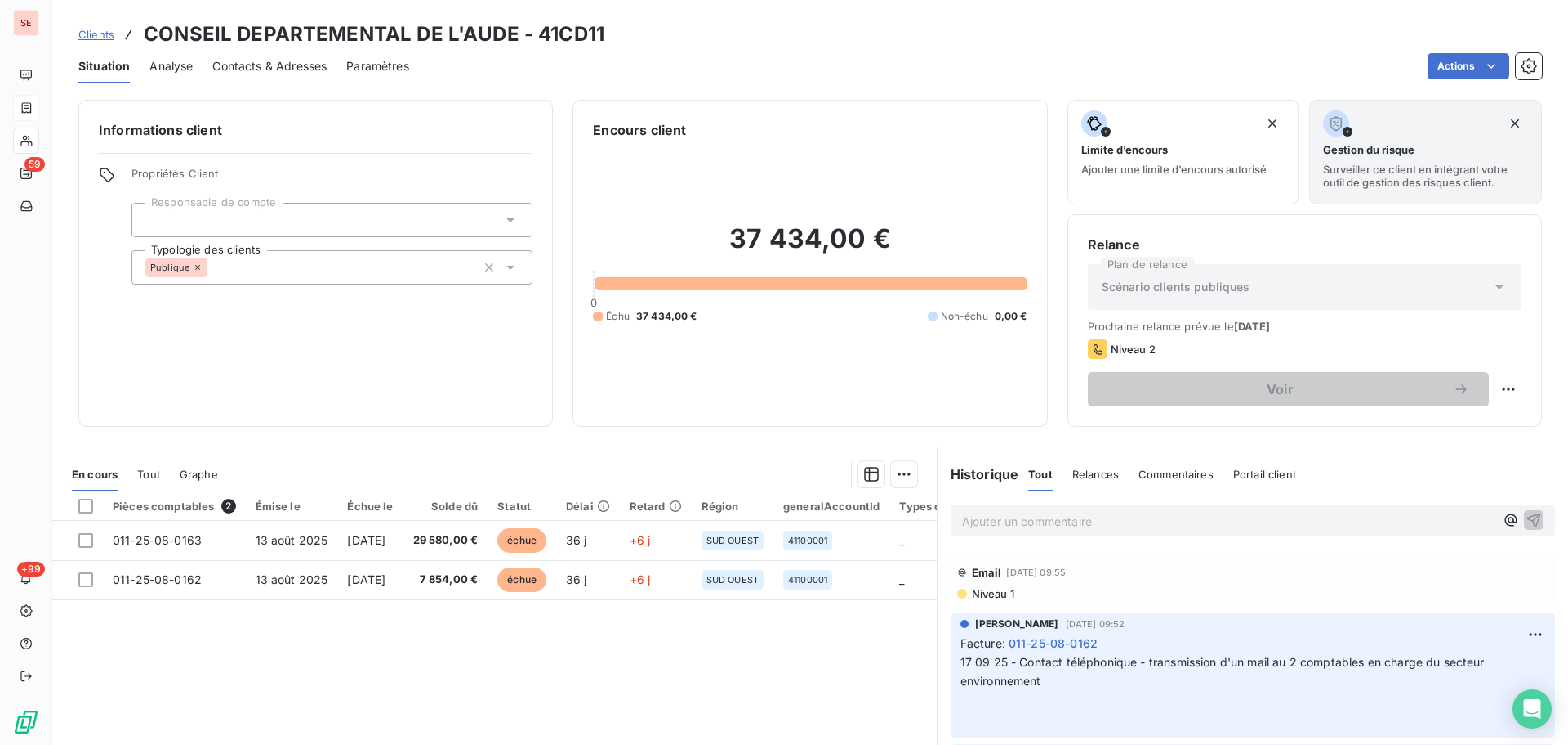
click at [296, 89] on div "Clients CONSEIL DEPARTEMENTAL DE L'AUDE - 41CD11 Situation Analyse Contacts & A…" at bounding box center [810, 372] width 1516 height 745
click at [304, 79] on div "Contacts & Adresses" at bounding box center [270, 66] width 114 height 34
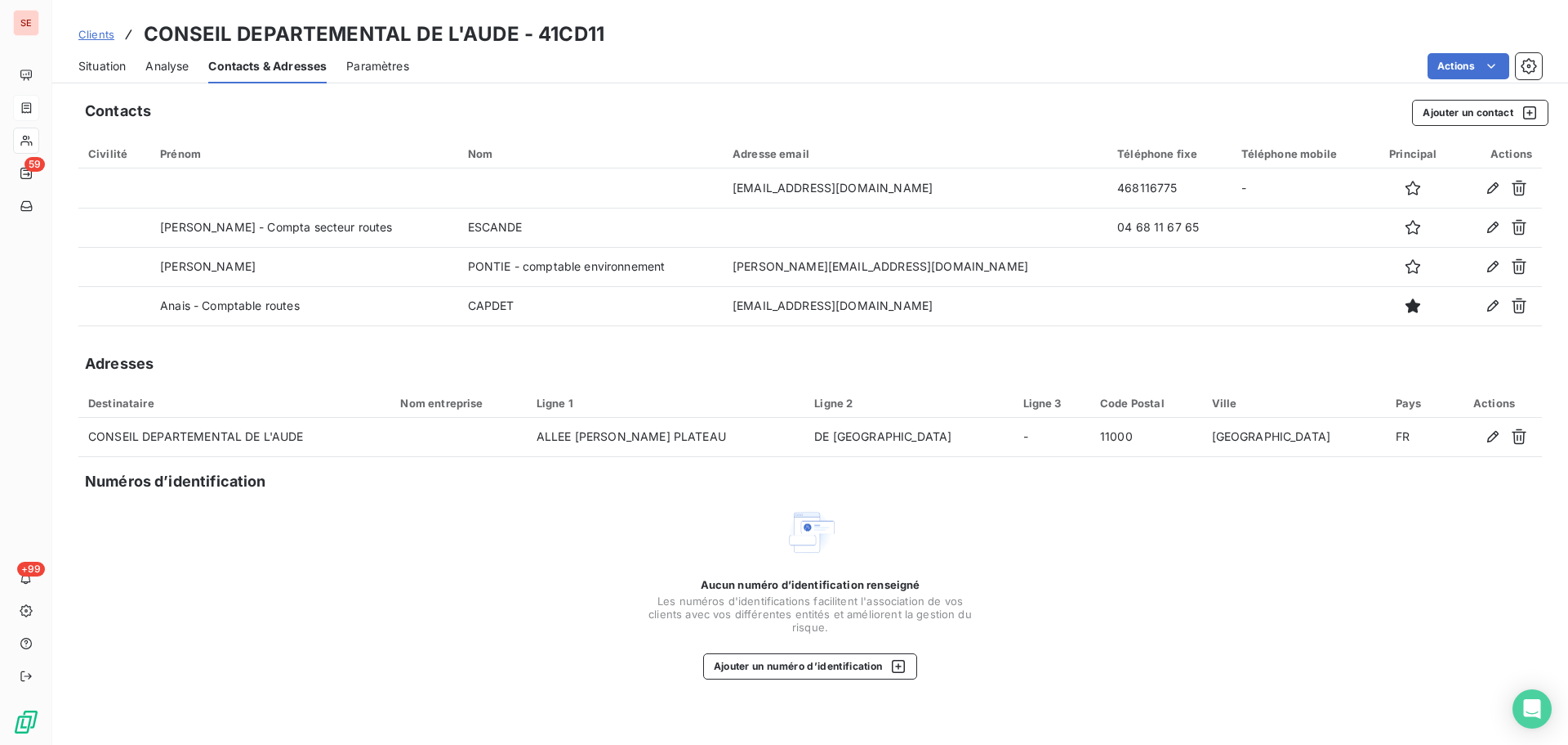
click at [122, 67] on span "Situation" at bounding box center [102, 66] width 47 height 17
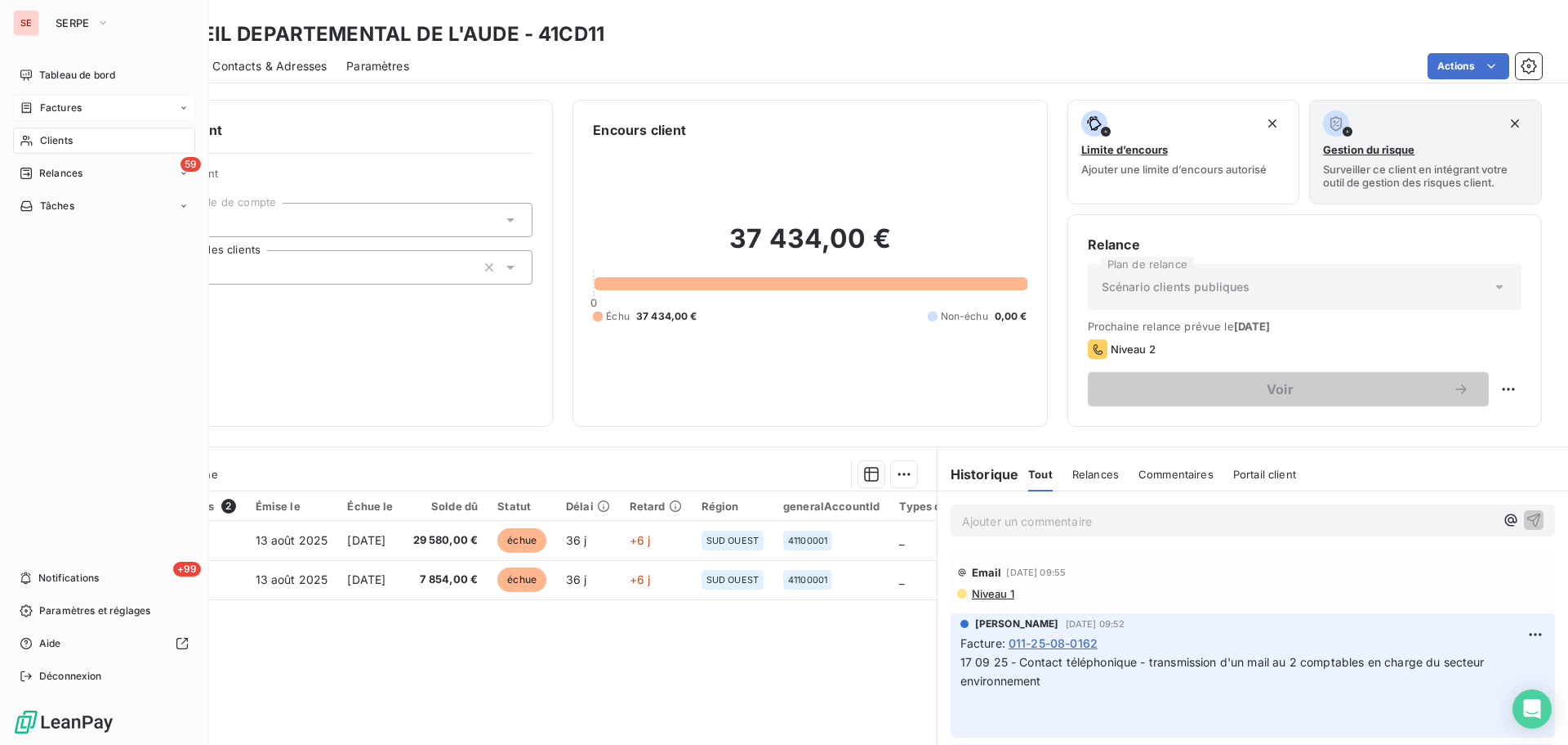
click at [50, 93] on nav "Tableau de bord Factures Clients 59 Relances Tâches" at bounding box center [103, 140] width 182 height 157
click at [52, 105] on span "Factures" at bounding box center [61, 107] width 41 height 15
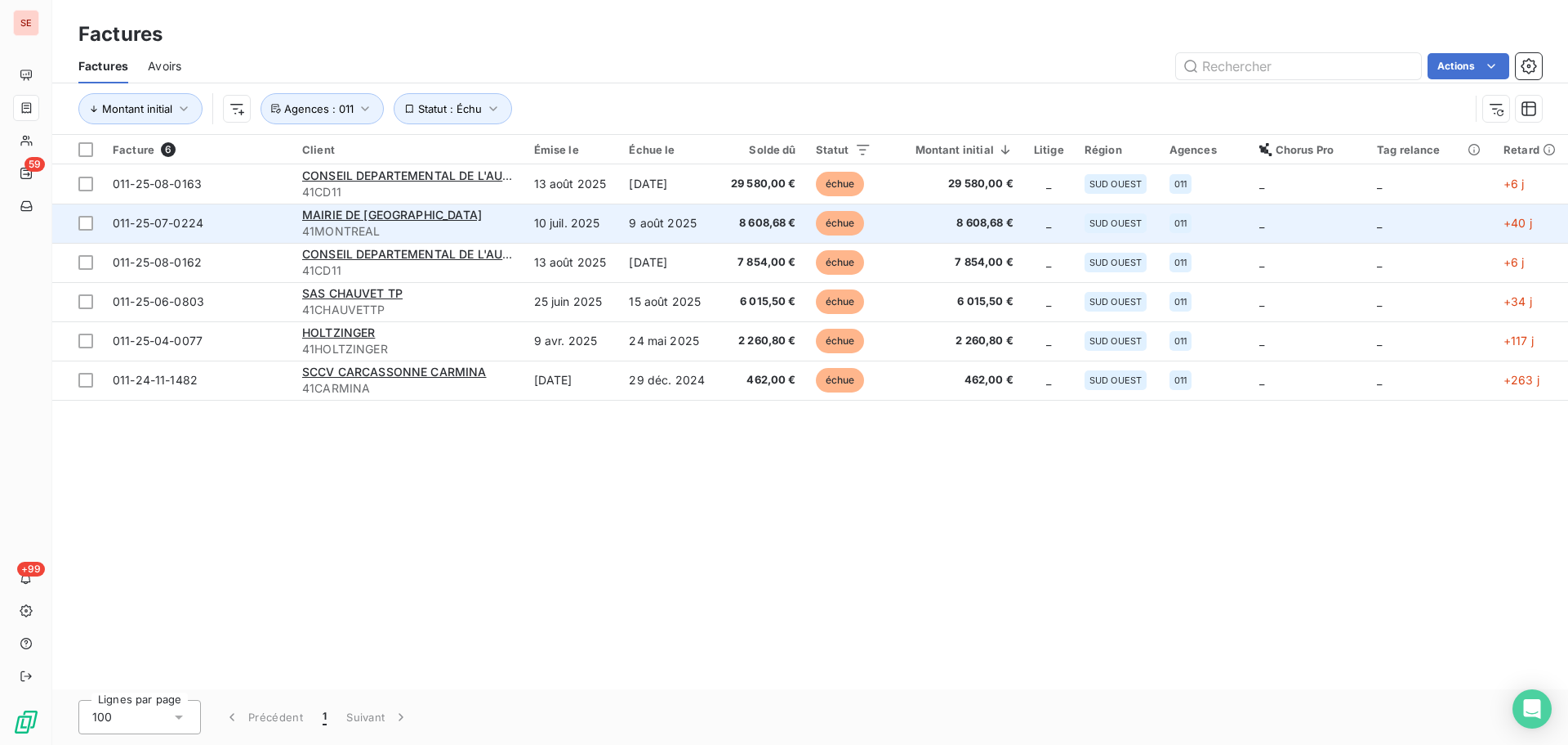
click at [471, 207] on div "MAIRIE DE [GEOGRAPHIC_DATA]" at bounding box center [409, 215] width 213 height 17
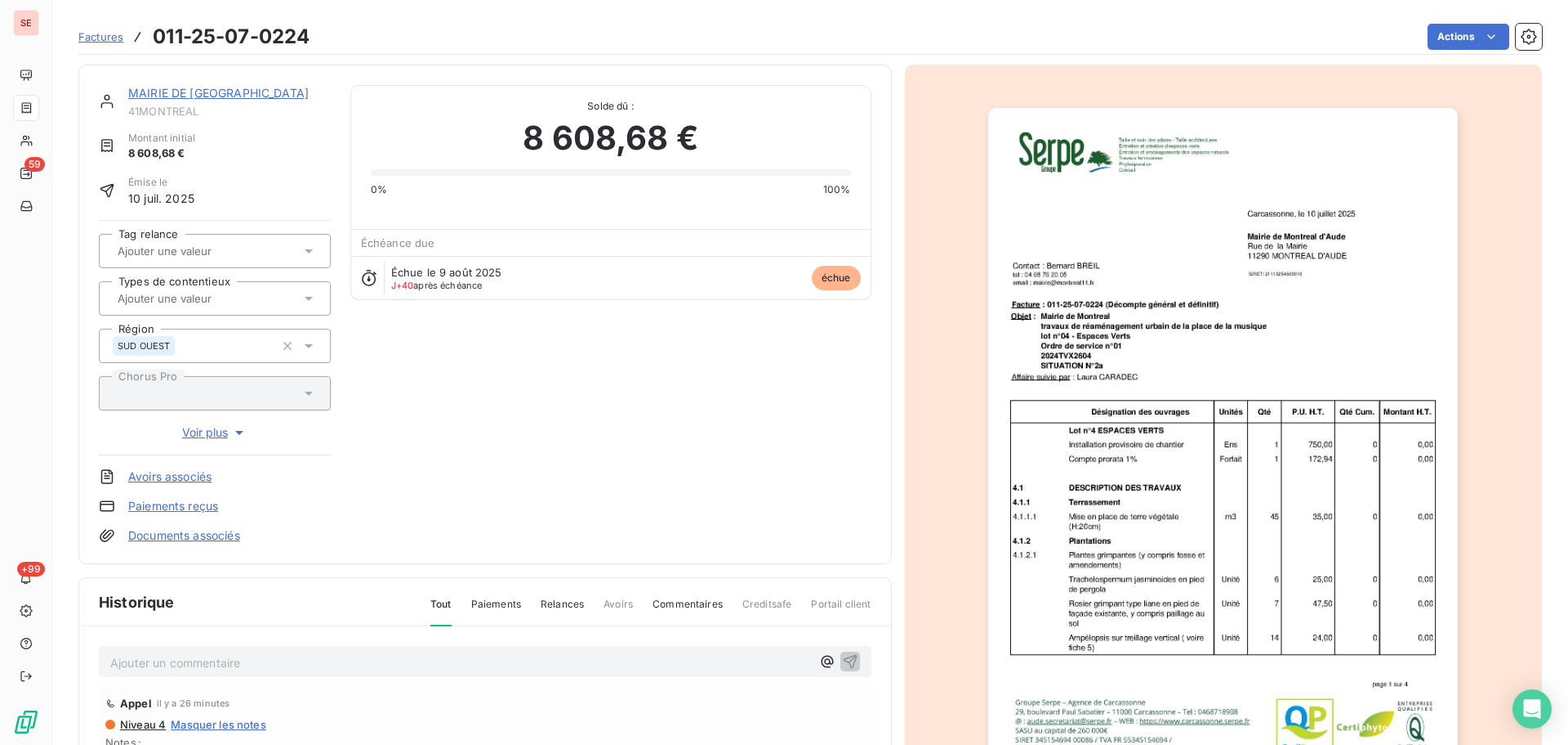
scroll to position [238, 0]
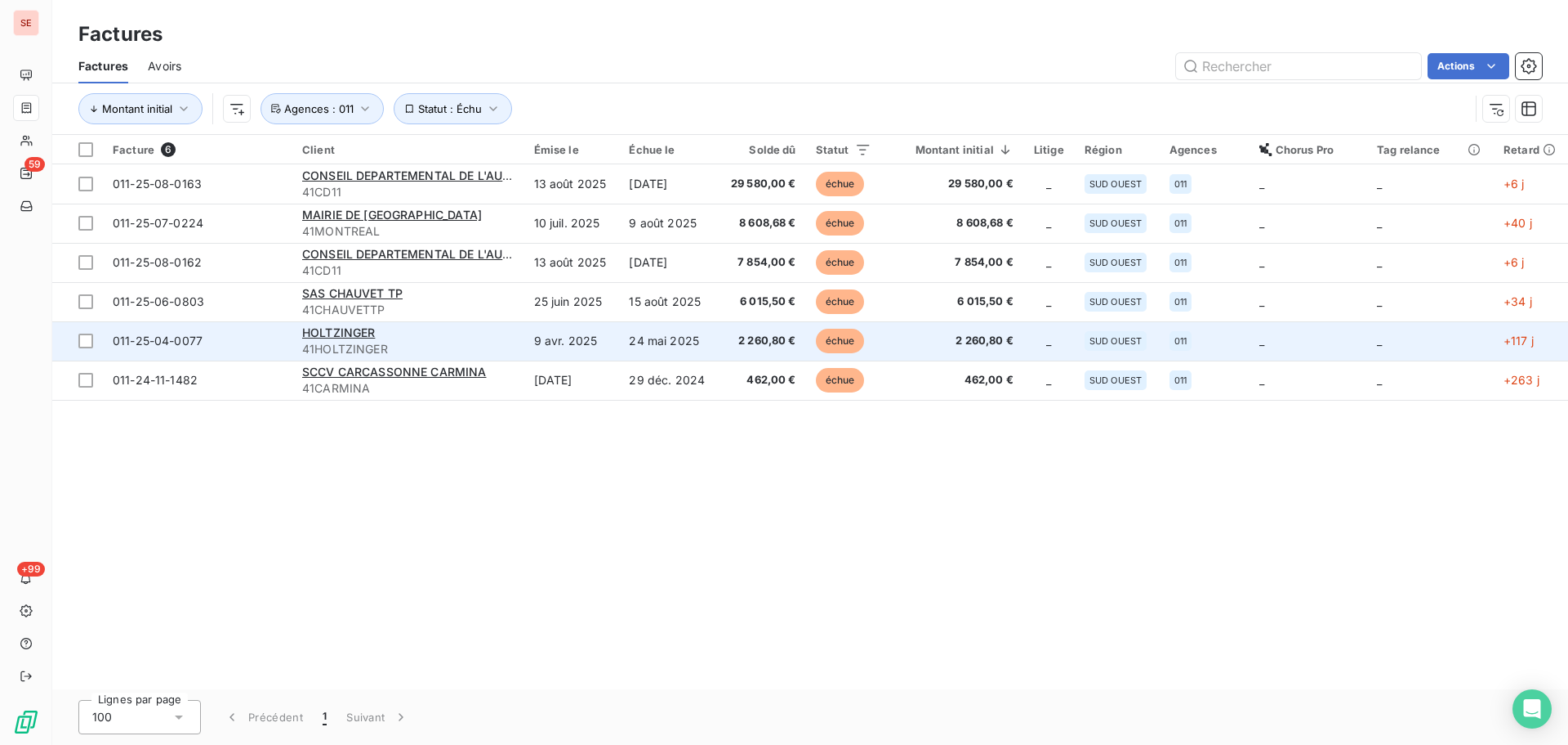
click at [730, 345] on td "2 260,80 €" at bounding box center [761, 341] width 88 height 39
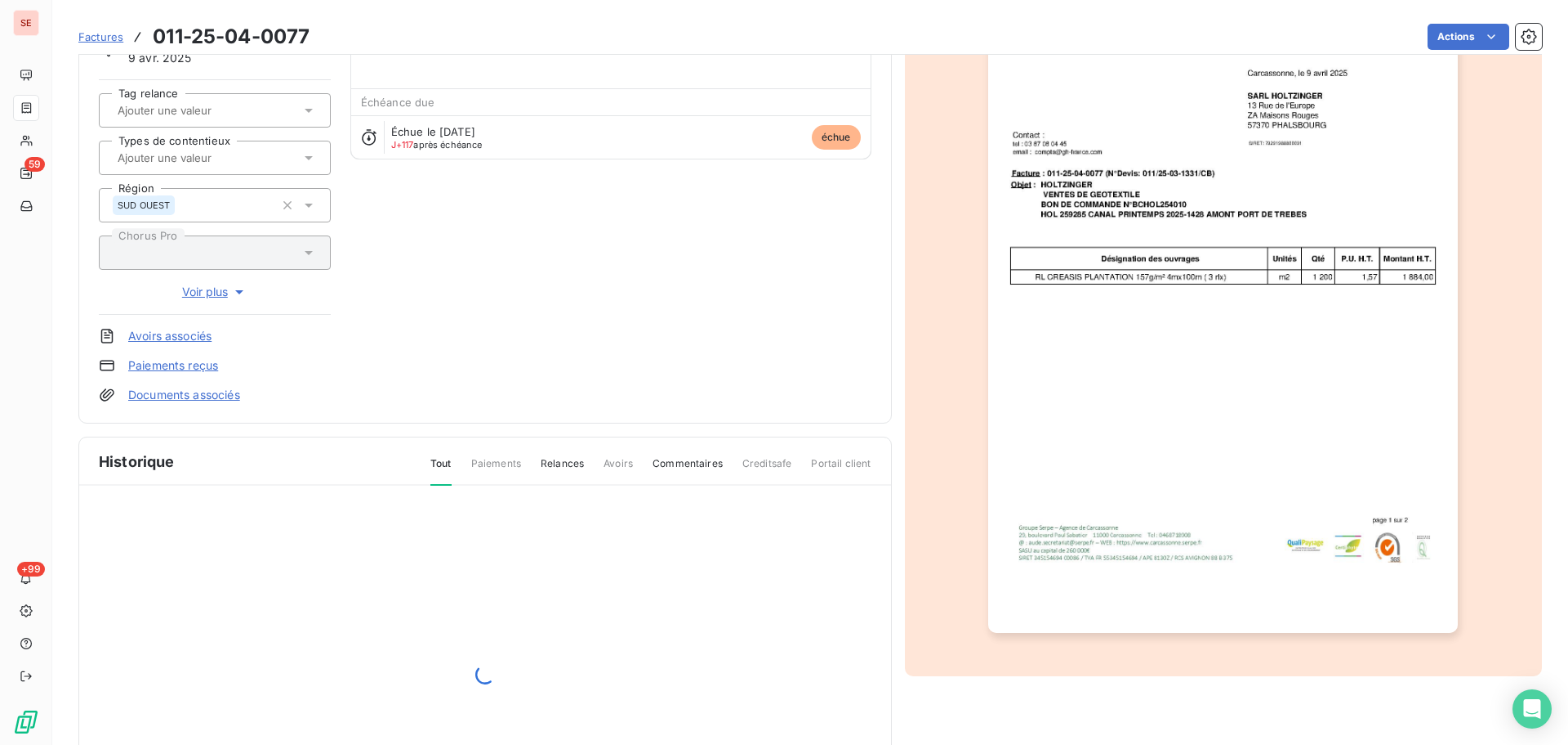
scroll to position [238, 0]
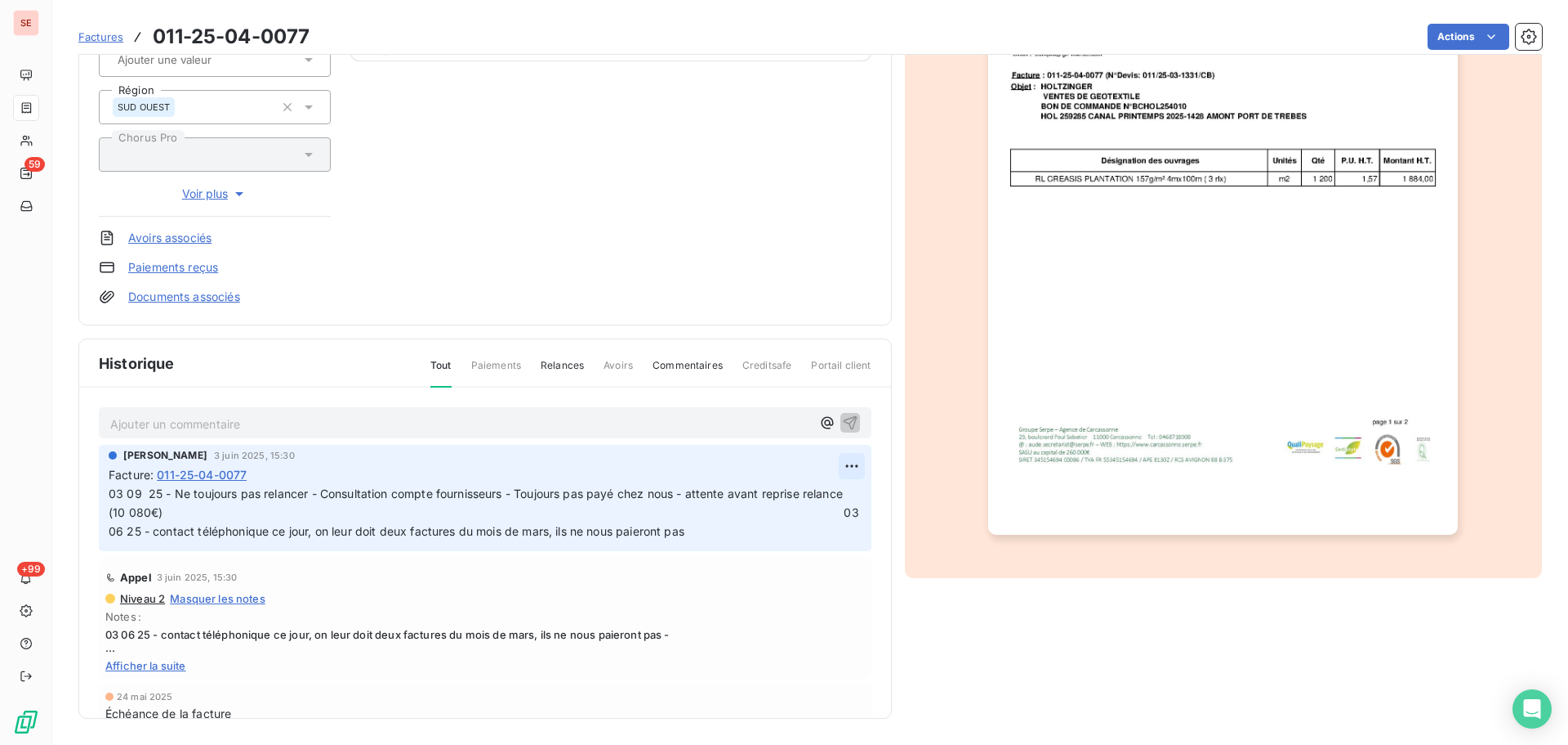
click at [831, 464] on html "SE 59 +99 Factures 011-25-04-0077 Actions HOLTZINGER 41HOLTZINGER Montant initi…" at bounding box center [784, 372] width 1568 height 745
click at [815, 504] on div "Editer" at bounding box center [794, 502] width 92 height 27
click at [121, 499] on span "03 09 25 - Ne toujours pas relancer - Consultation compte fournisseurs - Toujou…" at bounding box center [497, 512] width 779 height 51
click at [845, 520] on icon "button" at bounding box center [853, 512] width 17 height 17
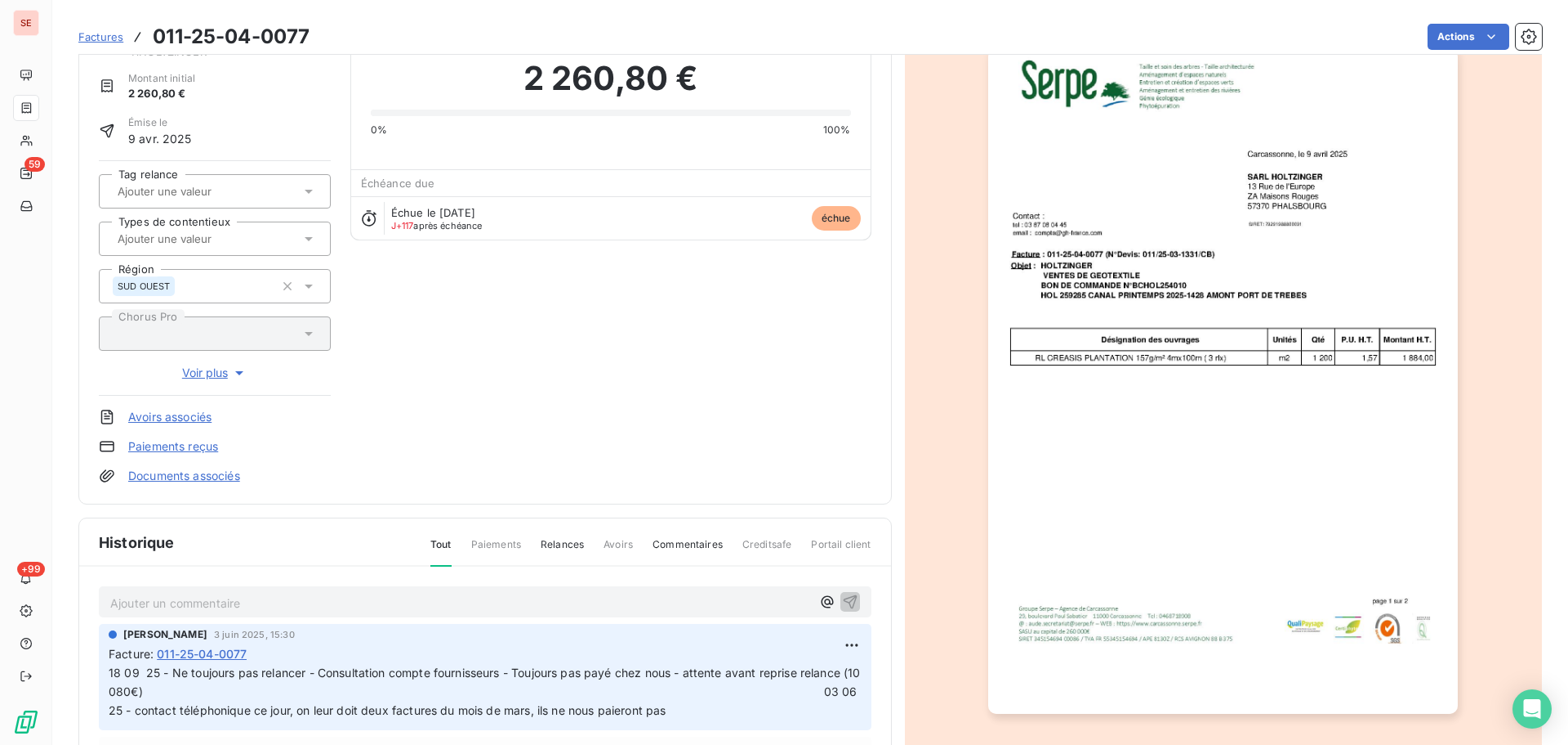
scroll to position [0, 0]
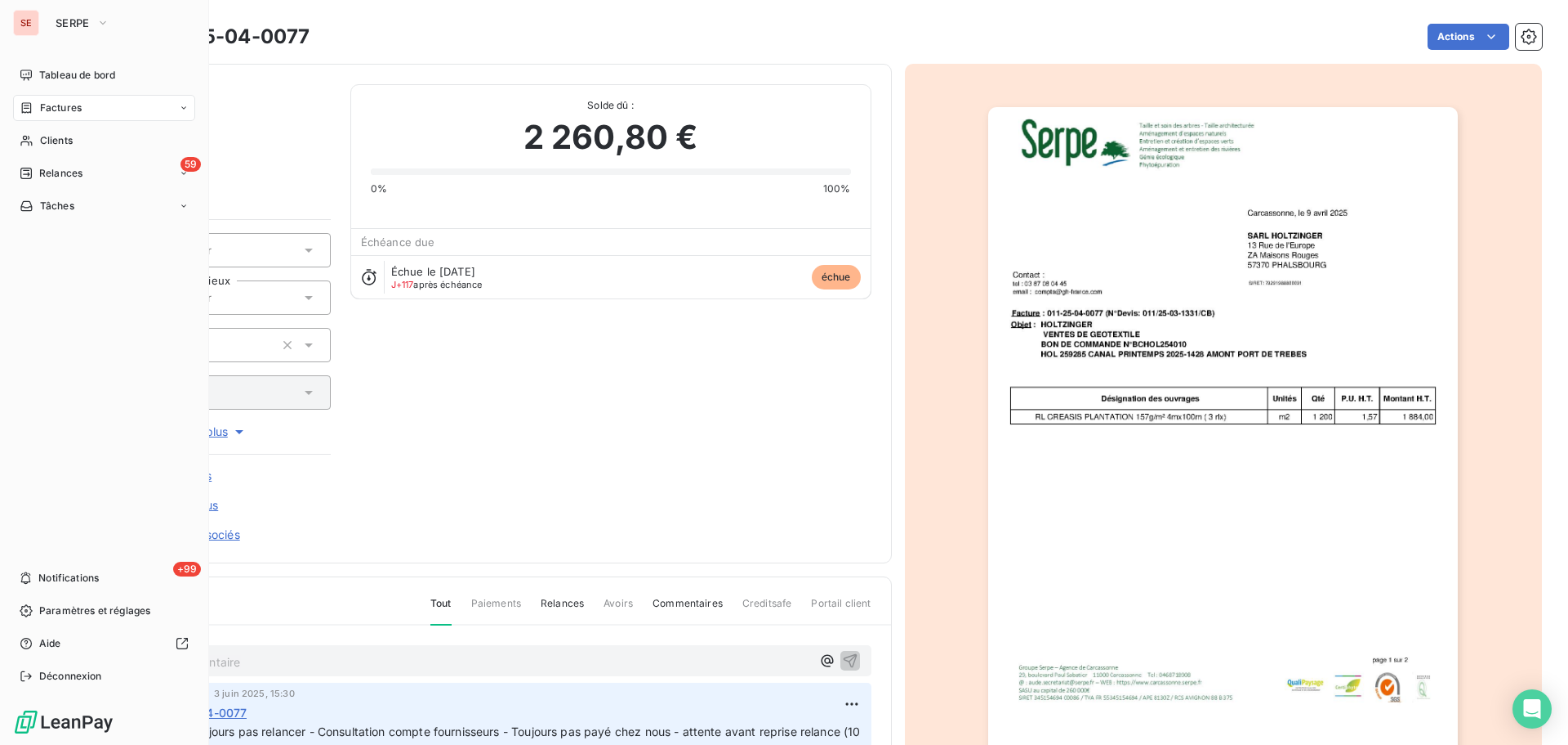
click at [72, 119] on div "Factures" at bounding box center [103, 107] width 182 height 27
click at [70, 211] on span "Clients" at bounding box center [56, 206] width 33 height 15
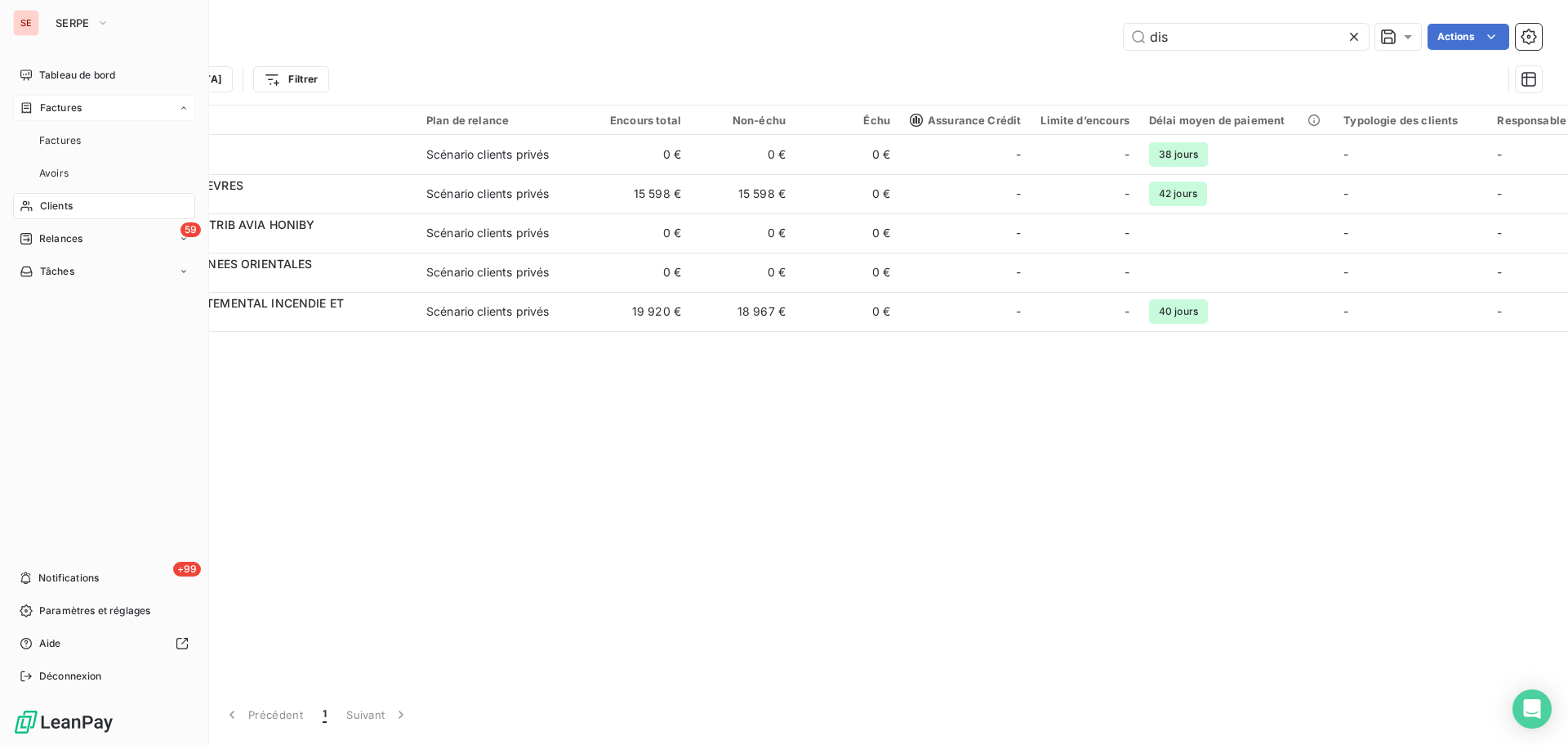
click at [96, 112] on div "Factures" at bounding box center [103, 107] width 182 height 27
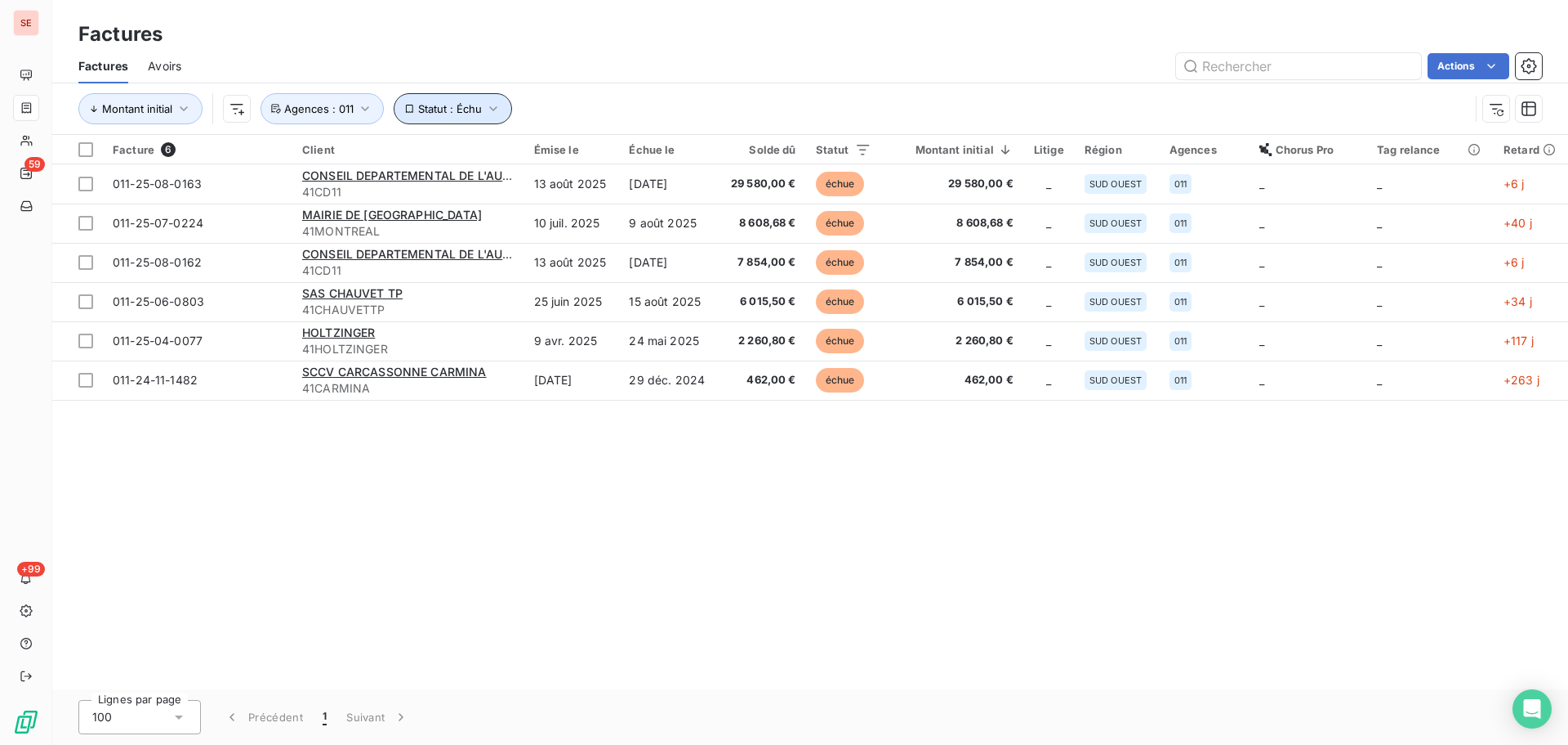
click at [463, 109] on span "Statut : Échu" at bounding box center [450, 108] width 64 height 13
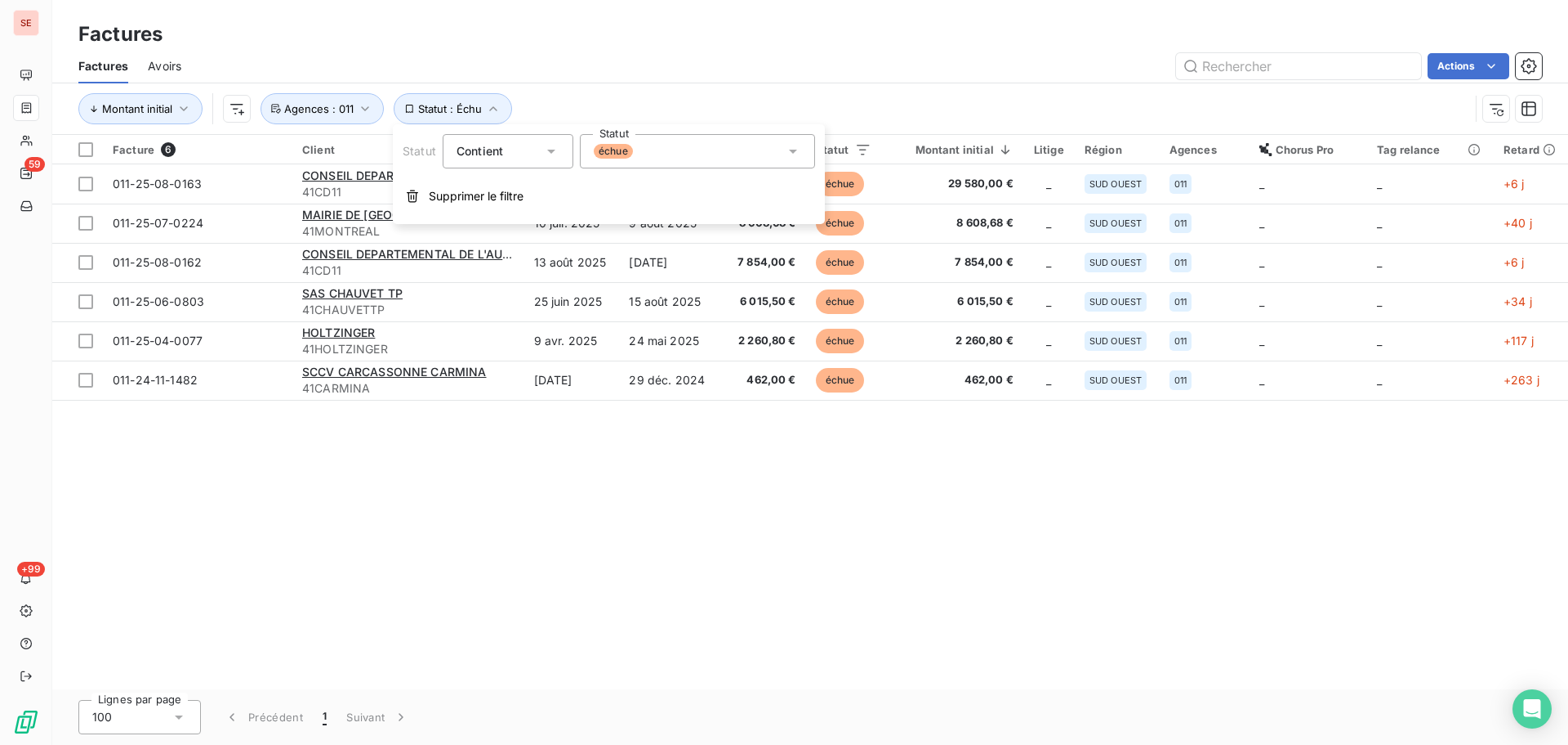
drag, startPoint x: 656, startPoint y: 156, endPoint x: 649, endPoint y: 161, distance: 8.6
click at [655, 156] on div "échue" at bounding box center [697, 151] width 235 height 34
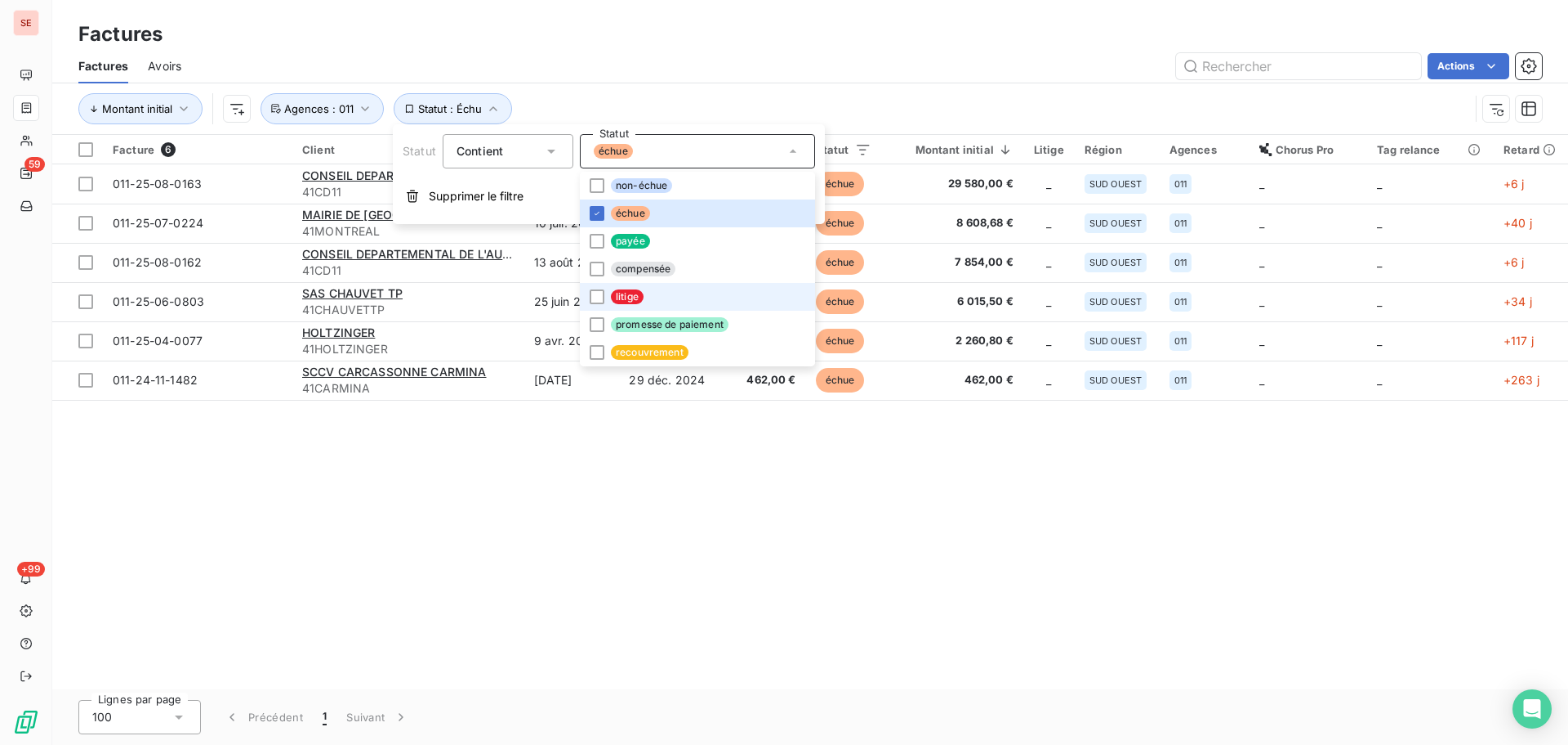
click at [659, 297] on li "litige" at bounding box center [697, 297] width 235 height 28
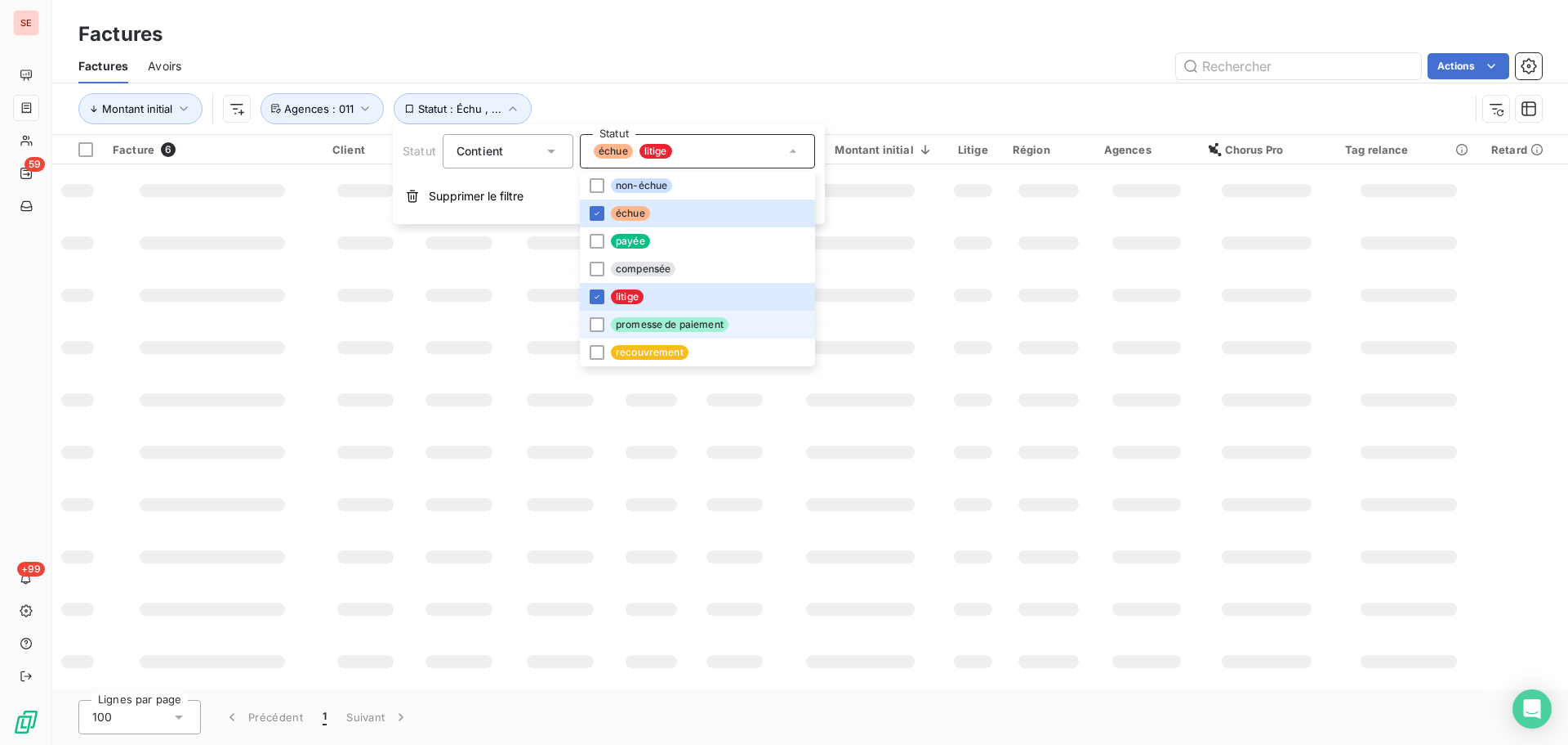
click at [662, 325] on span "promesse de paiement" at bounding box center [669, 324] width 117 height 15
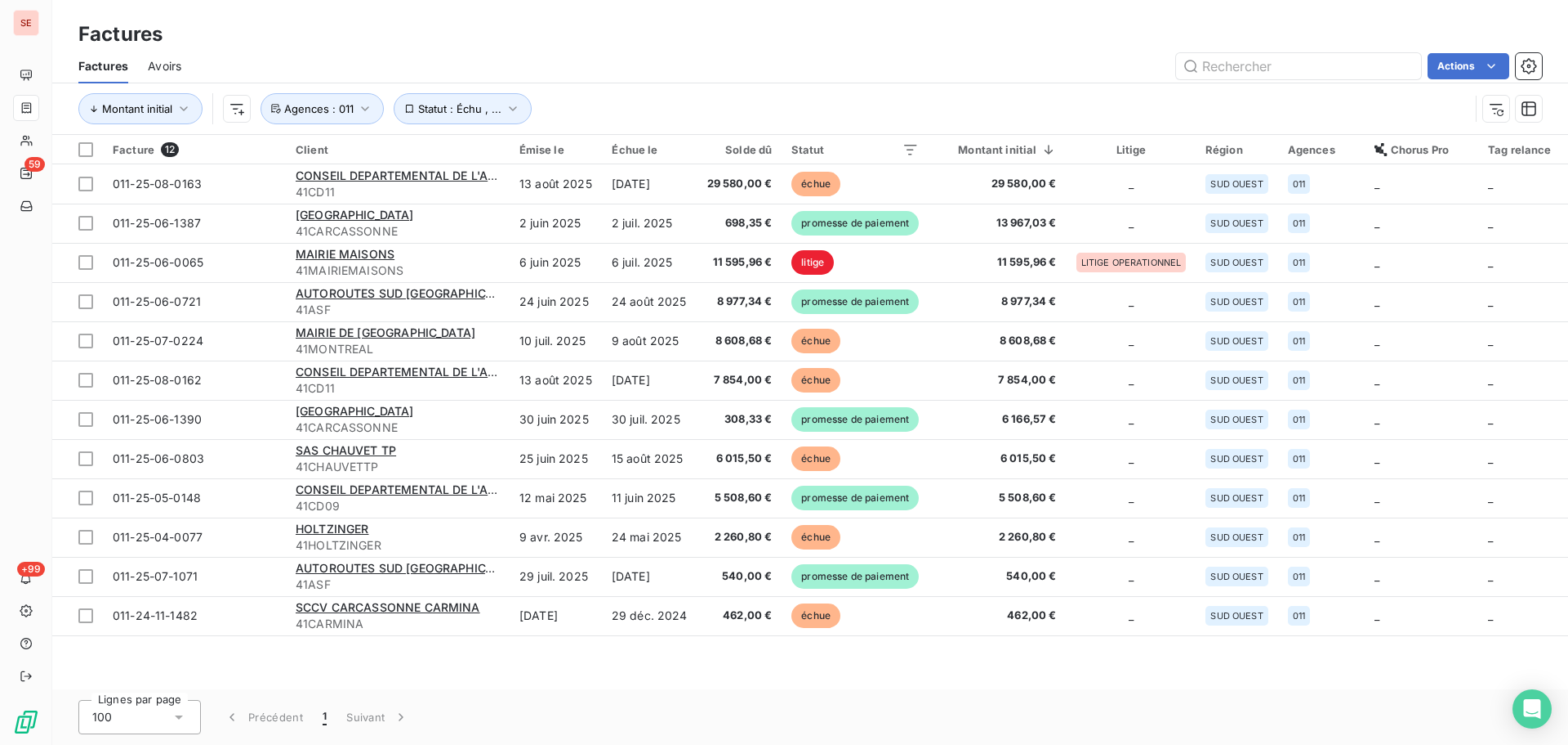
click at [754, 67] on div "Actions" at bounding box center [872, 66] width 1341 height 27
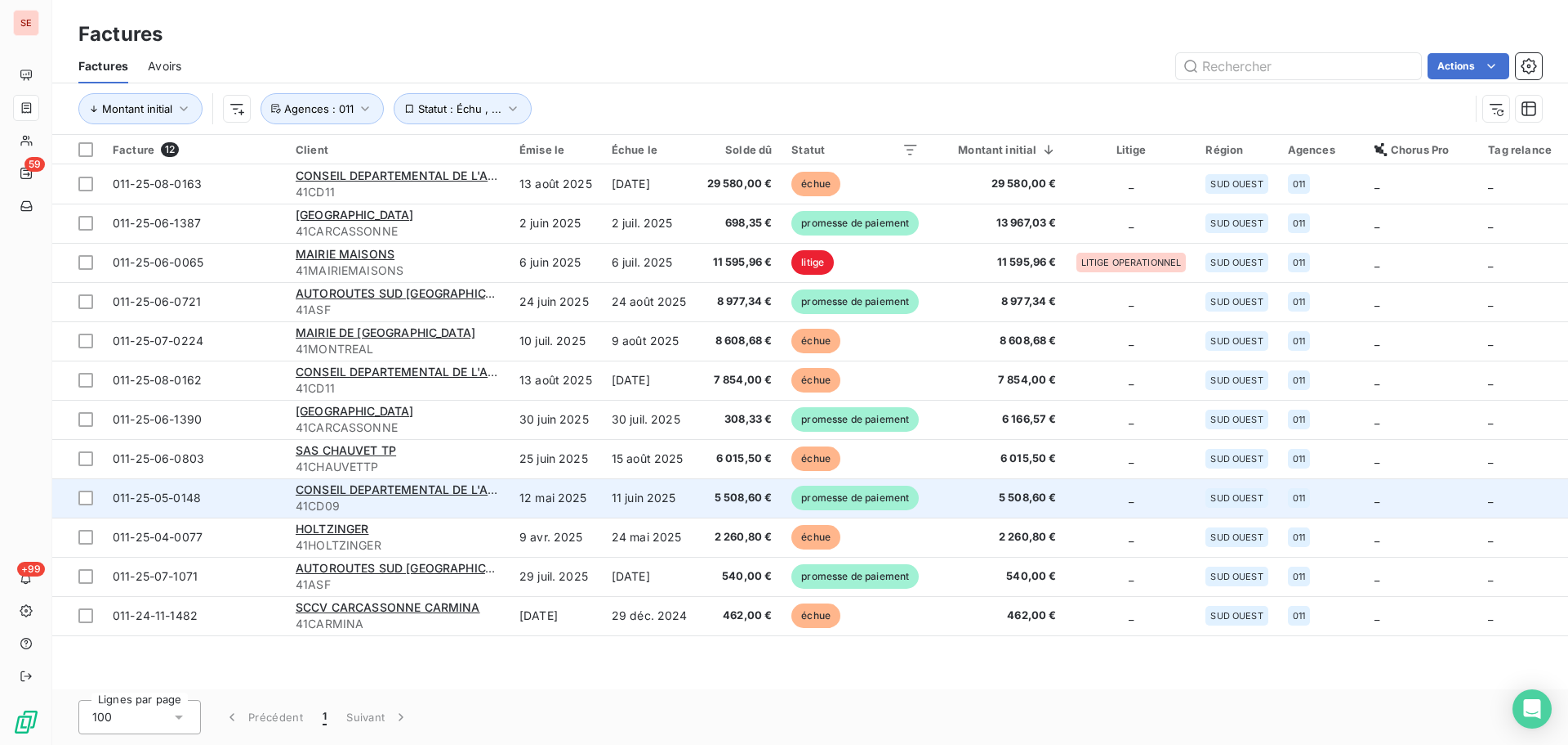
click at [554, 507] on td "12 mai 2025" at bounding box center [556, 498] width 93 height 39
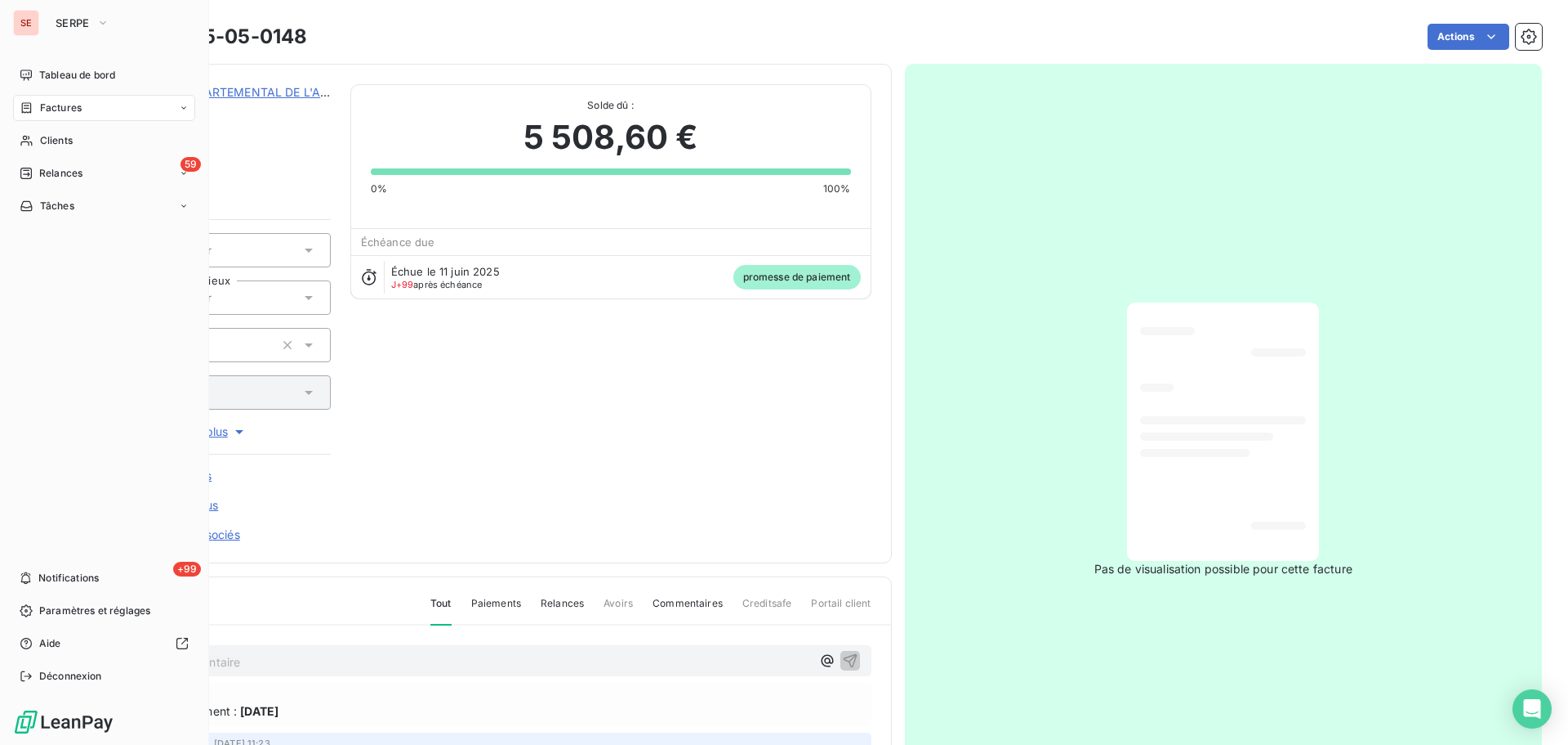
click at [41, 107] on span "Factures" at bounding box center [61, 107] width 41 height 15
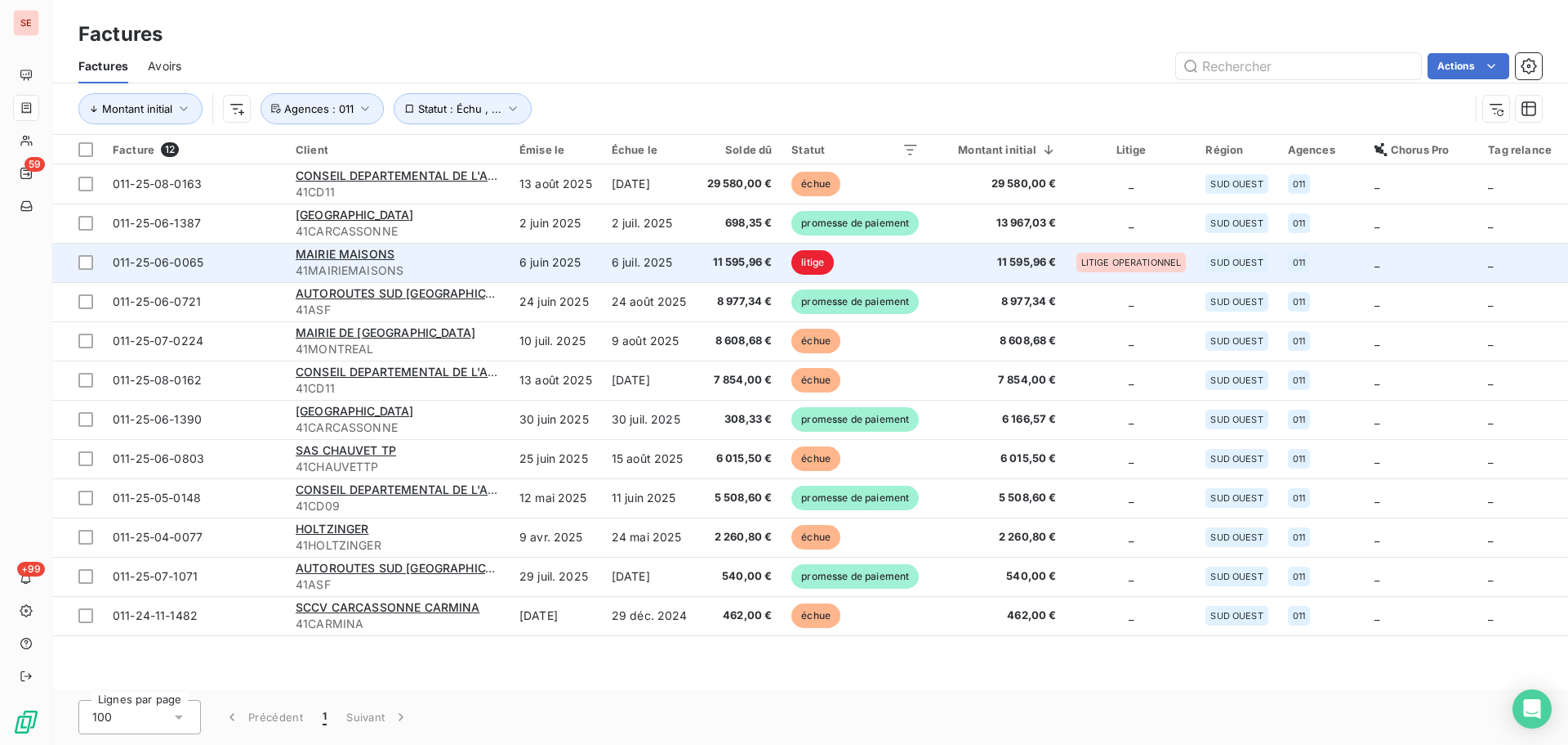
click at [500, 263] on td "MAIRIE MAISONS 41MAIRIEMAISONS" at bounding box center [397, 262] width 224 height 39
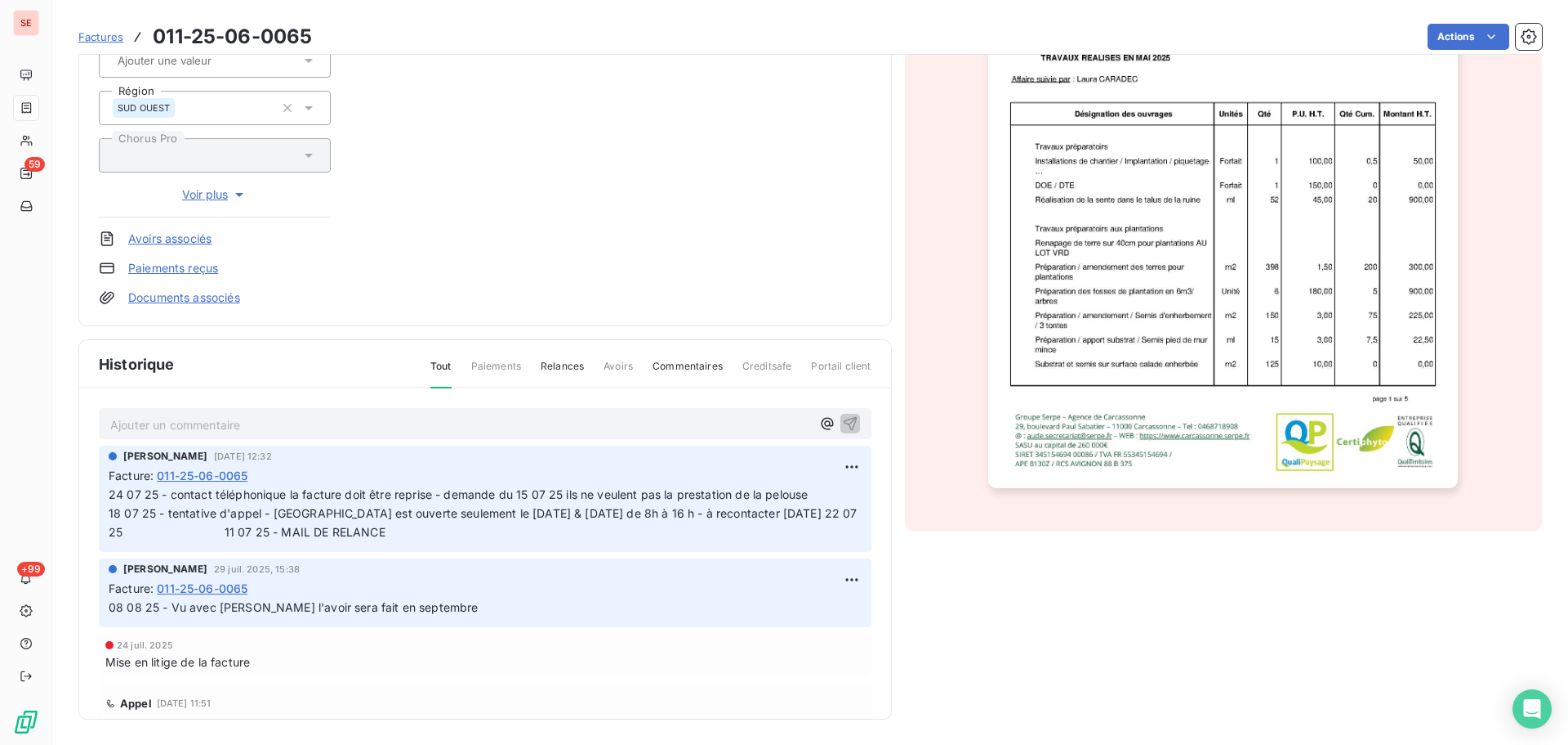
scroll to position [286, 0]
click at [827, 470] on html "SE 59 +99 Factures 011-25-06-0065 Actions MAIRIE MAISONS 41MAIRIEMAISONS Montan…" at bounding box center [784, 372] width 1568 height 745
click at [793, 499] on div "Editer" at bounding box center [794, 502] width 92 height 27
click at [110, 496] on span "24 07 25 - contact téléphonique la facture doit être reprise - demande du 15 07…" at bounding box center [672, 512] width 1127 height 51
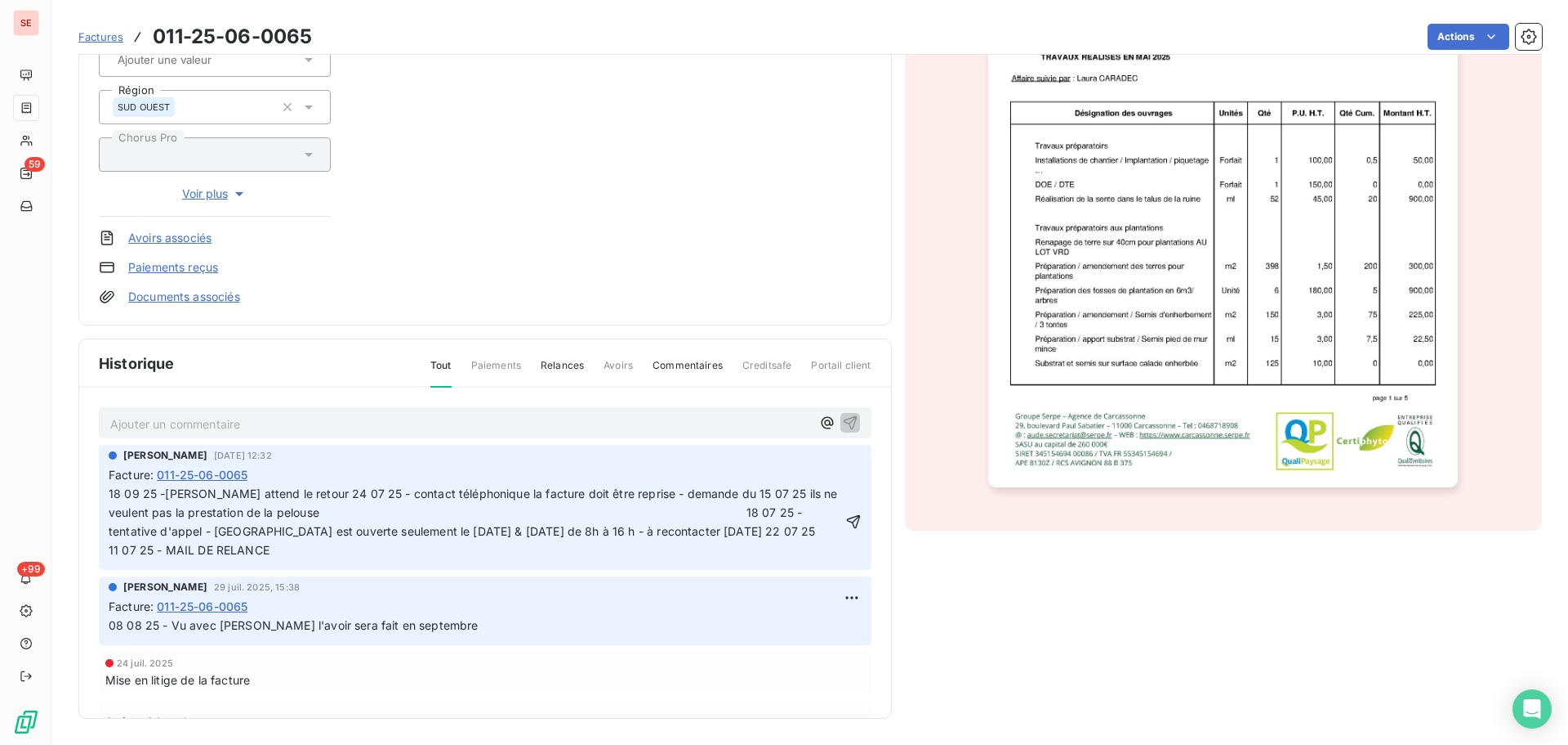
click at [163, 487] on span "18 09 25 -[PERSON_NAME] attend le retour 24 07 25 - contact téléphonique la fac…" at bounding box center [512, 521] width 809 height 70
click at [432, 498] on span "18 09 25 -Vu en point recouvrement, [PERSON_NAME] attend le retour 24 07 25 - c…" at bounding box center [507, 521] width 799 height 70
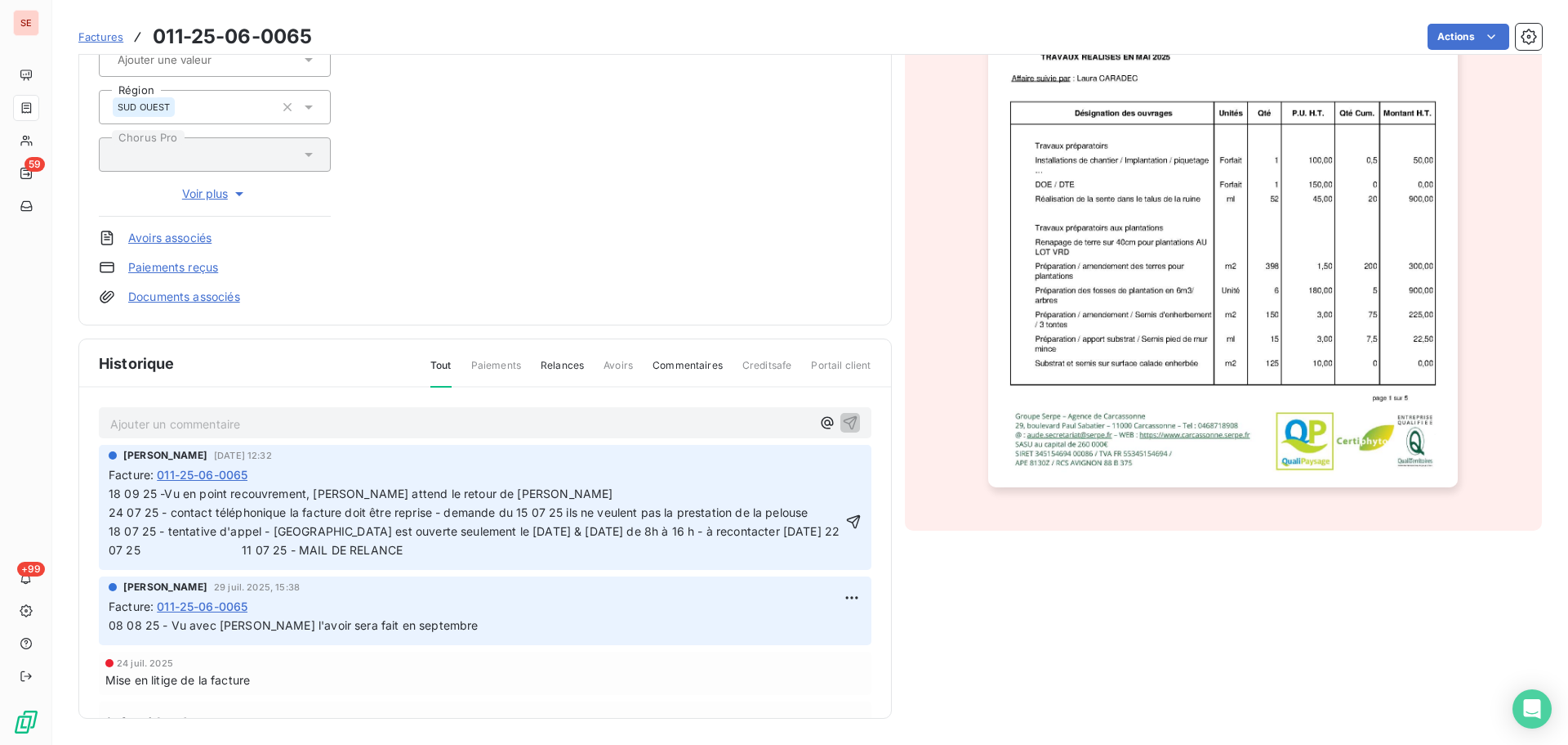
click at [500, 498] on span "18 09 25 -Vu en point recouvrement, [PERSON_NAME] attend le retour de [PERSON_N…" at bounding box center [672, 521] width 1127 height 70
click at [483, 492] on span "18 09 25 -Vu en point recouvrement, [PERSON_NAME] attend le retour de [PERSON_N…" at bounding box center [672, 521] width 1127 height 70
click at [499, 499] on span "18 09 25 -Vu en point recouvrement, [PERSON_NAME] attend le retour de [PERSON_N…" at bounding box center [672, 521] width 1127 height 70
click at [478, 492] on span "18 09 25 -Vu en point recouvrement, [PERSON_NAME] attend le retour de [PERSON_N…" at bounding box center [672, 521] width 1127 height 70
click at [482, 489] on span "18 09 25 -Vu en point recouvrement, [PERSON_NAME] attend le retour de [PERSON_N…" at bounding box center [672, 521] width 1127 height 70
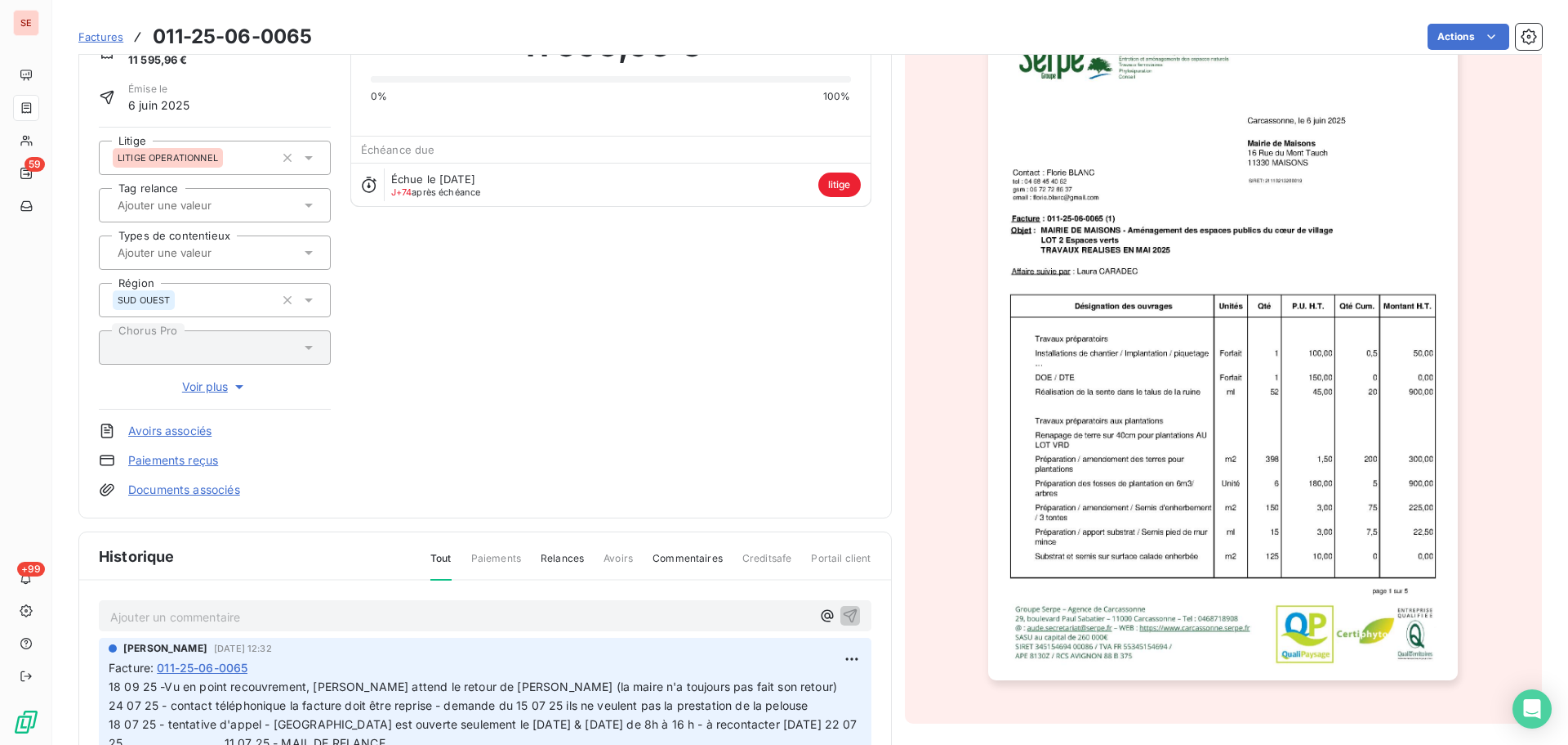
scroll to position [0, 0]
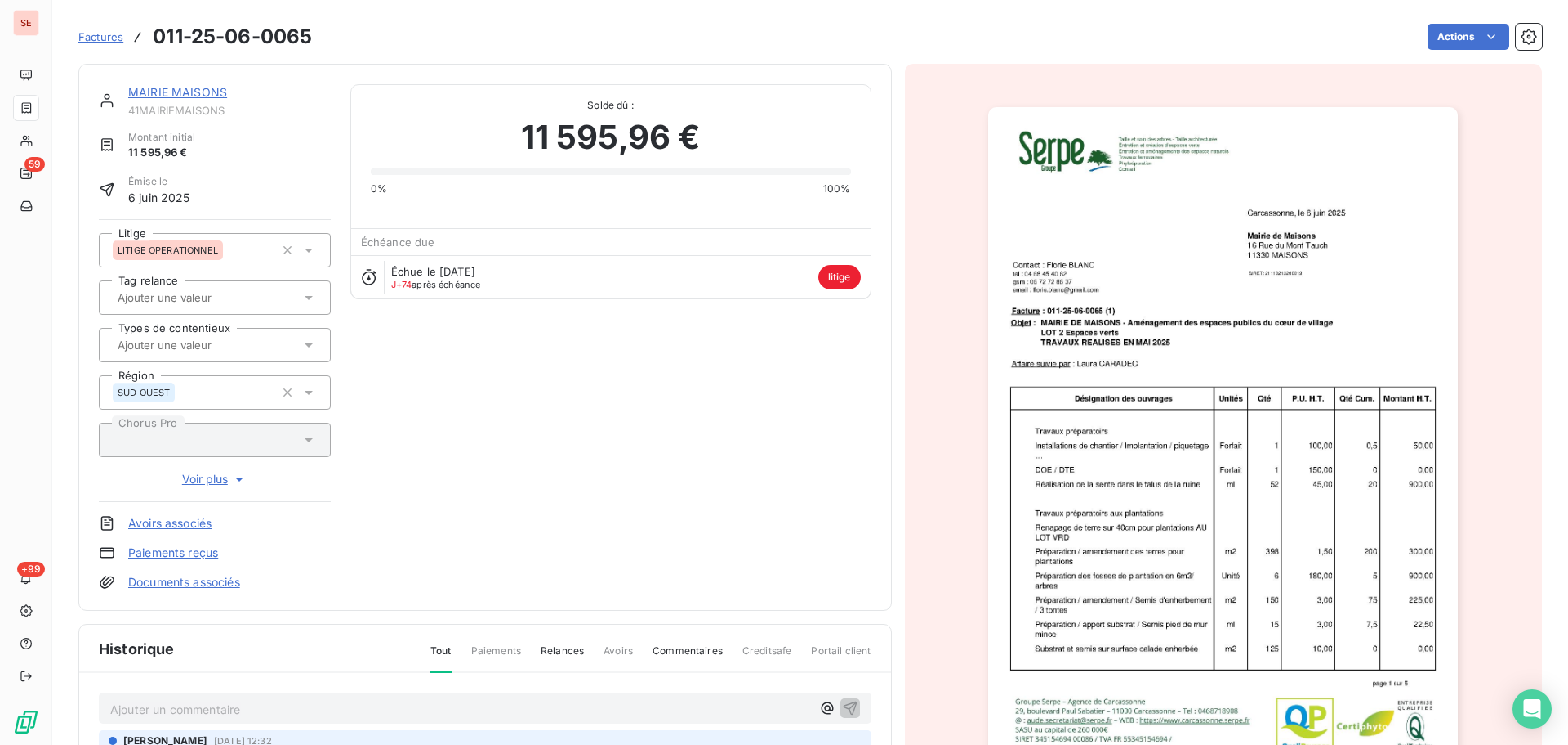
click at [203, 94] on link "MAIRIE MAISONS" at bounding box center [177, 92] width 98 height 14
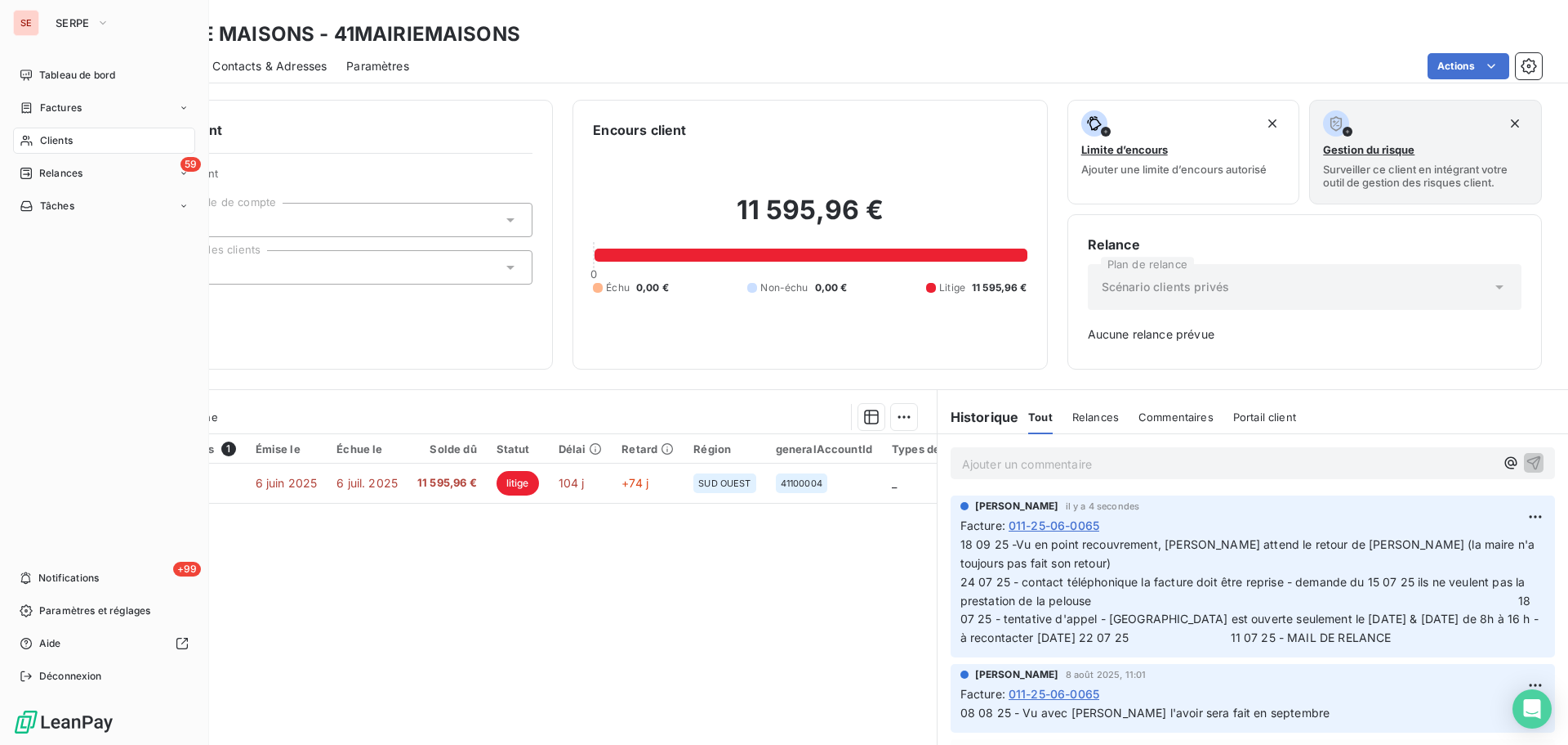
click at [71, 101] on span "Factures" at bounding box center [61, 107] width 41 height 15
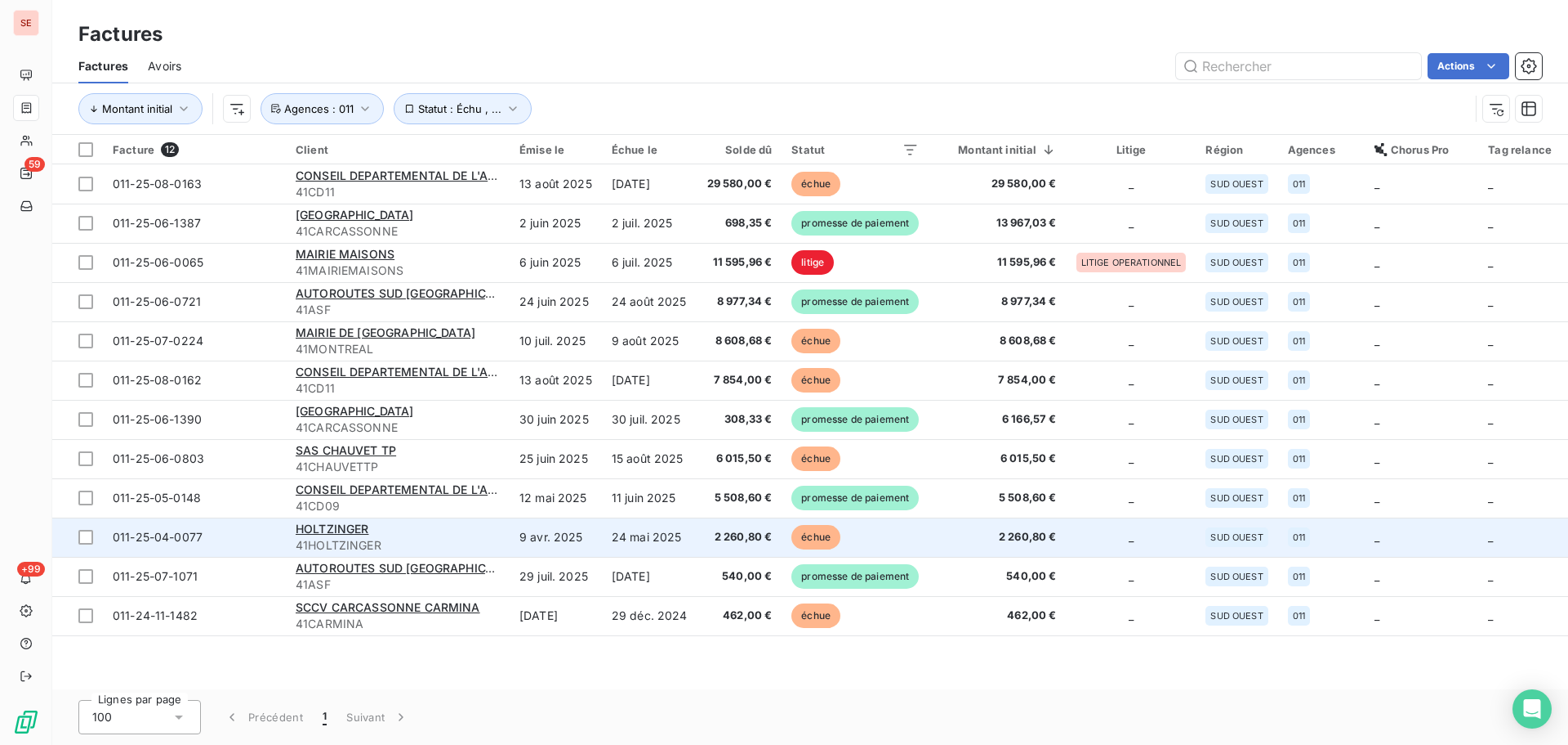
click at [445, 548] on span "41HOLTZINGER" at bounding box center [397, 545] width 204 height 17
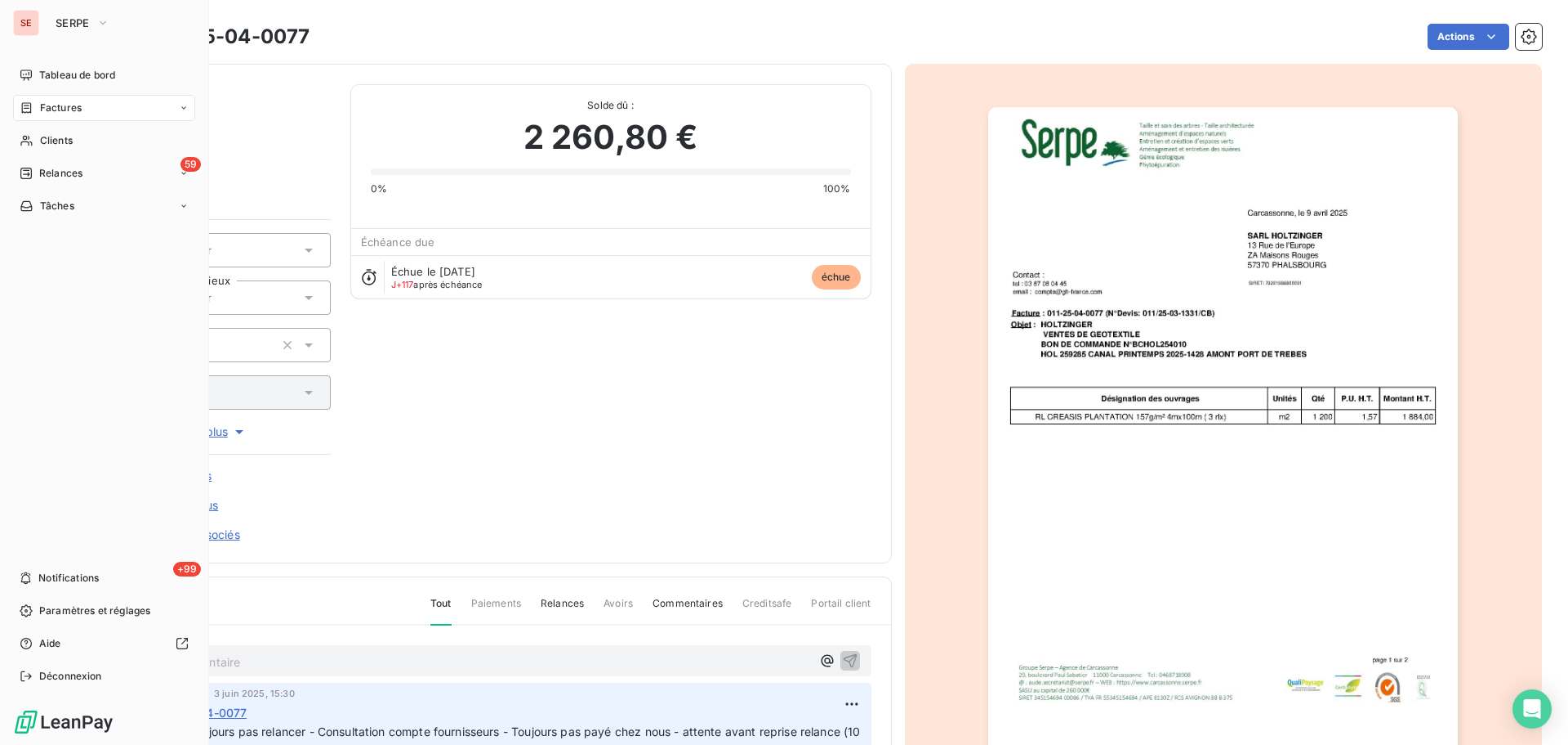
click at [35, 118] on div "Factures" at bounding box center [103, 107] width 182 height 27
click at [56, 178] on span "Relances" at bounding box center [61, 172] width 43 height 15
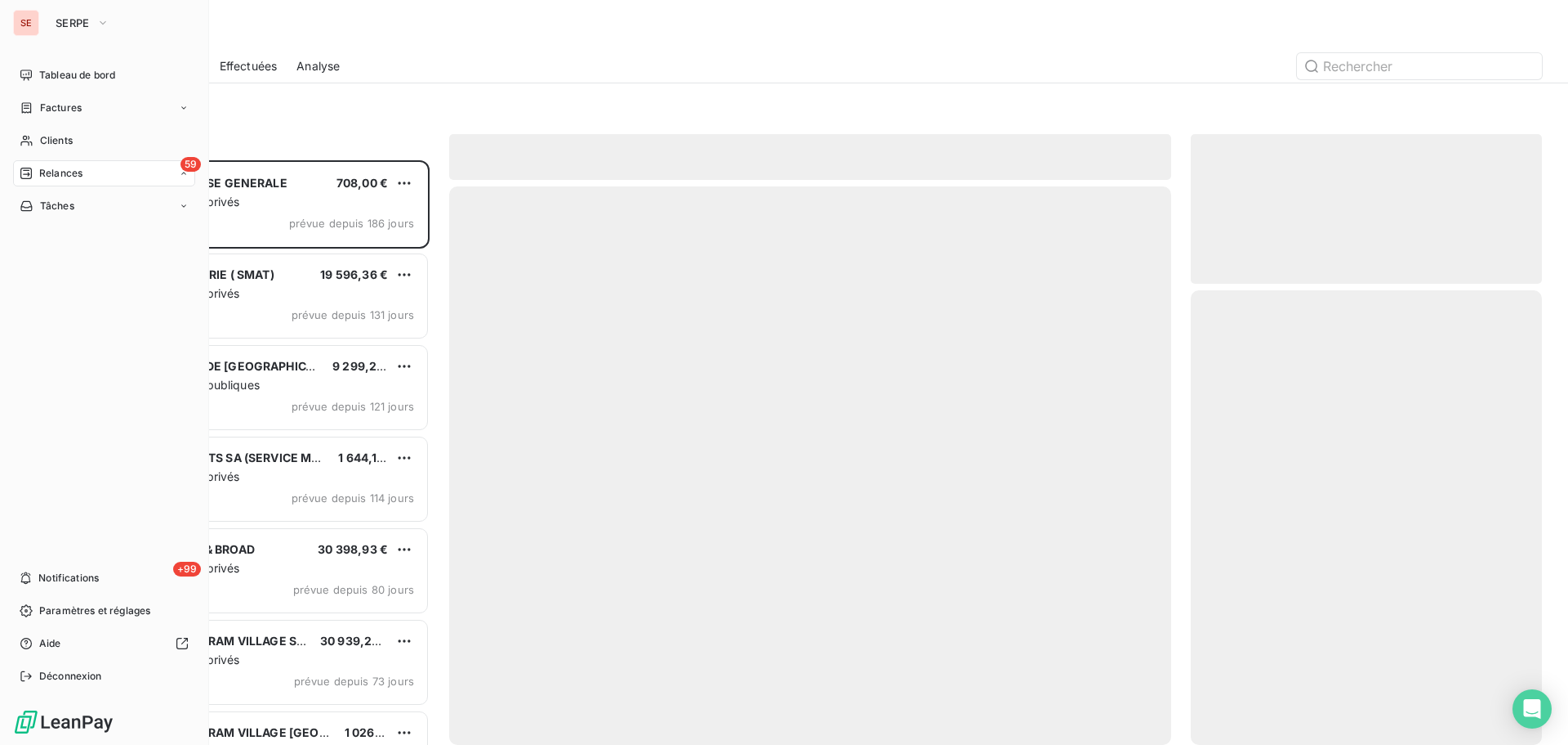
scroll to position [573, 339]
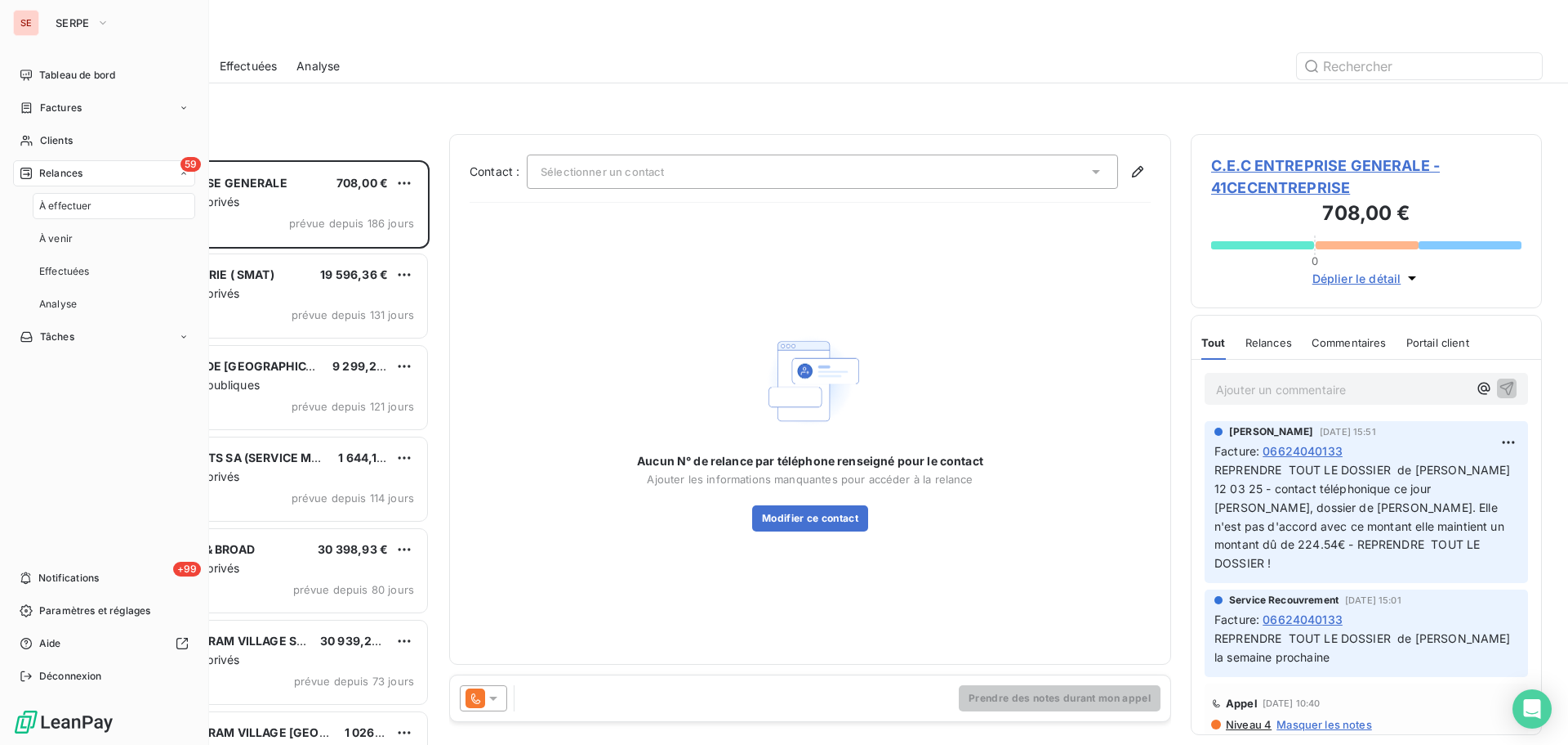
click at [71, 103] on span "Factures" at bounding box center [61, 107] width 41 height 15
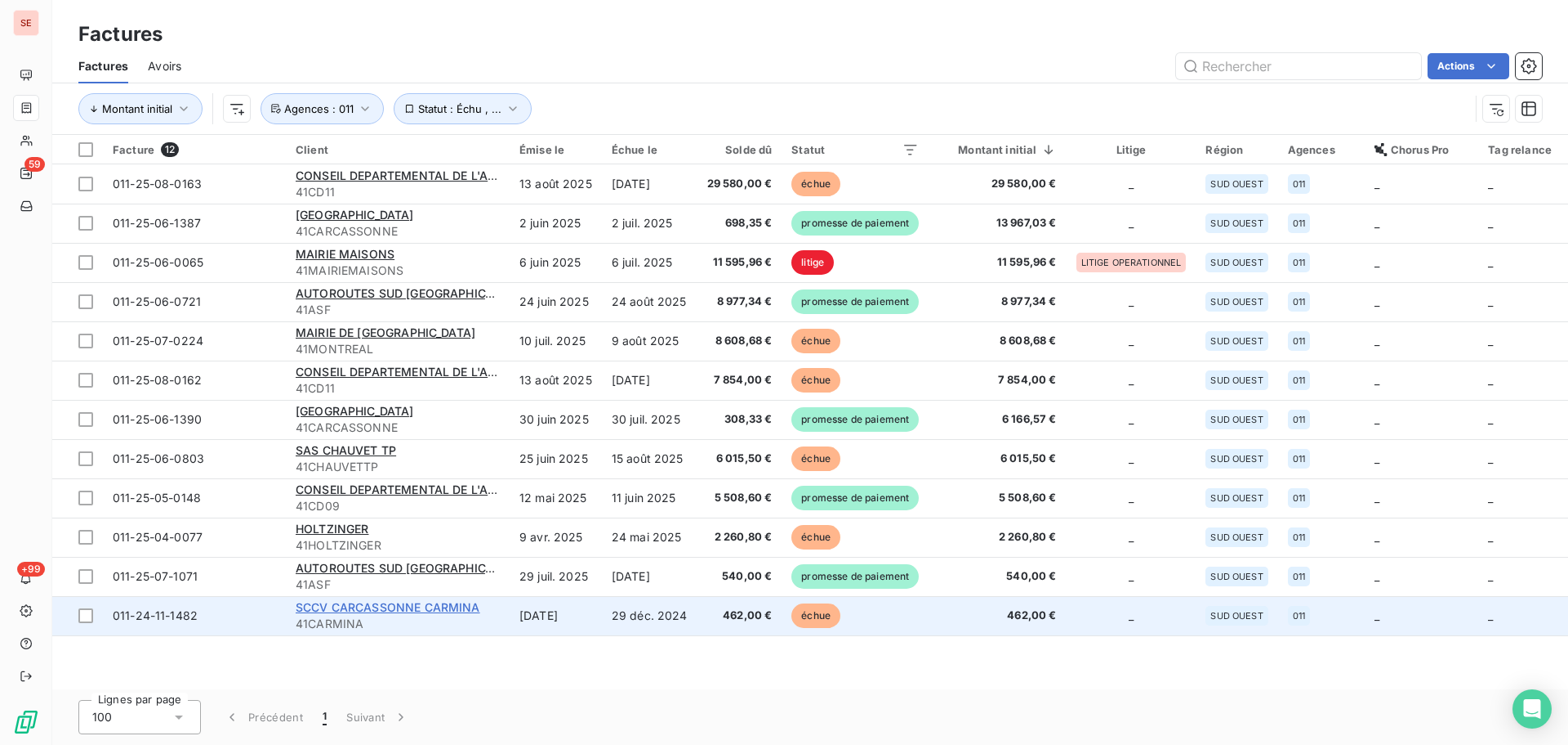
click at [438, 611] on span "SCCV CARCASSONNE CARMINA" at bounding box center [387, 607] width 184 height 14
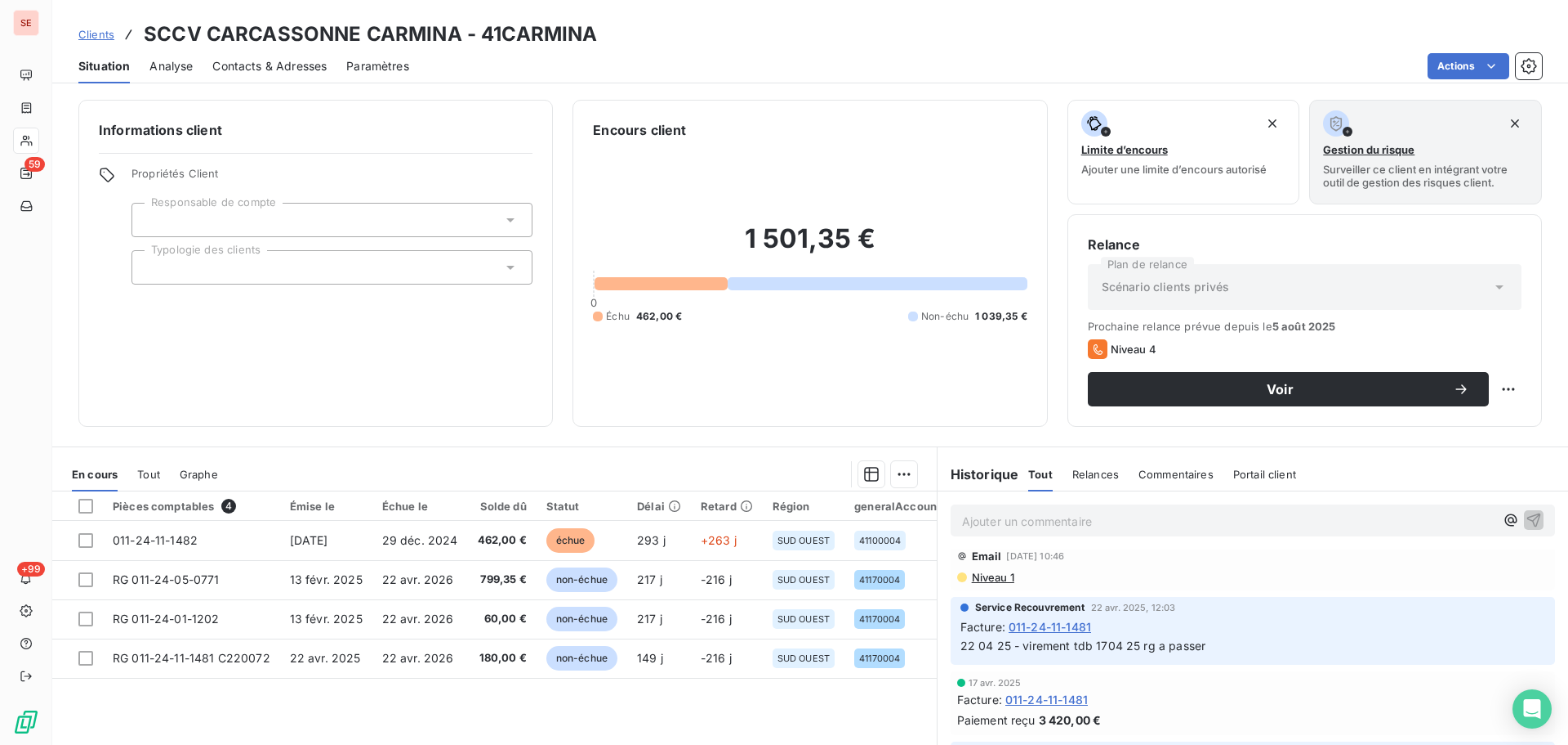
scroll to position [218, 0]
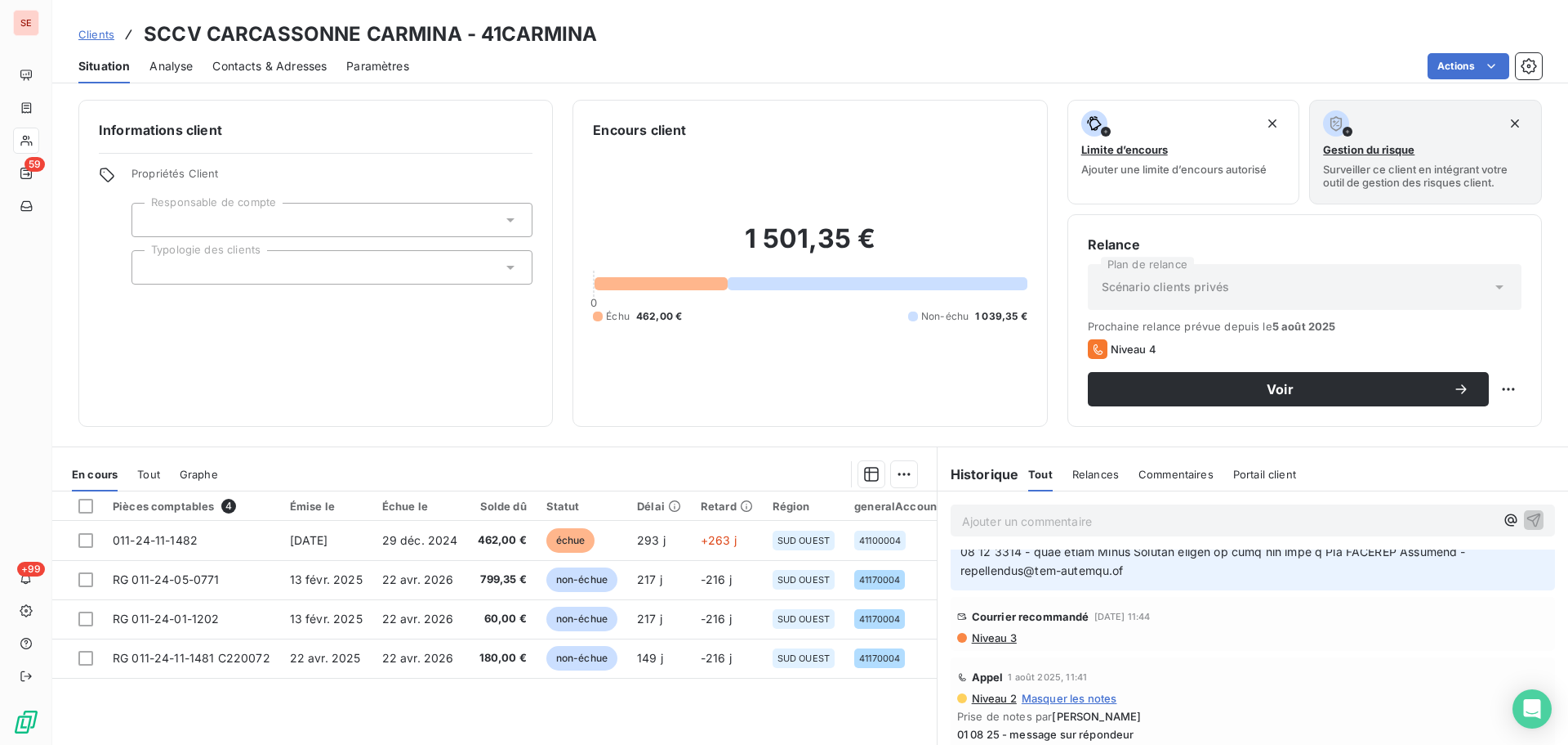
click at [989, 637] on span "Niveau 3" at bounding box center [993, 637] width 46 height 13
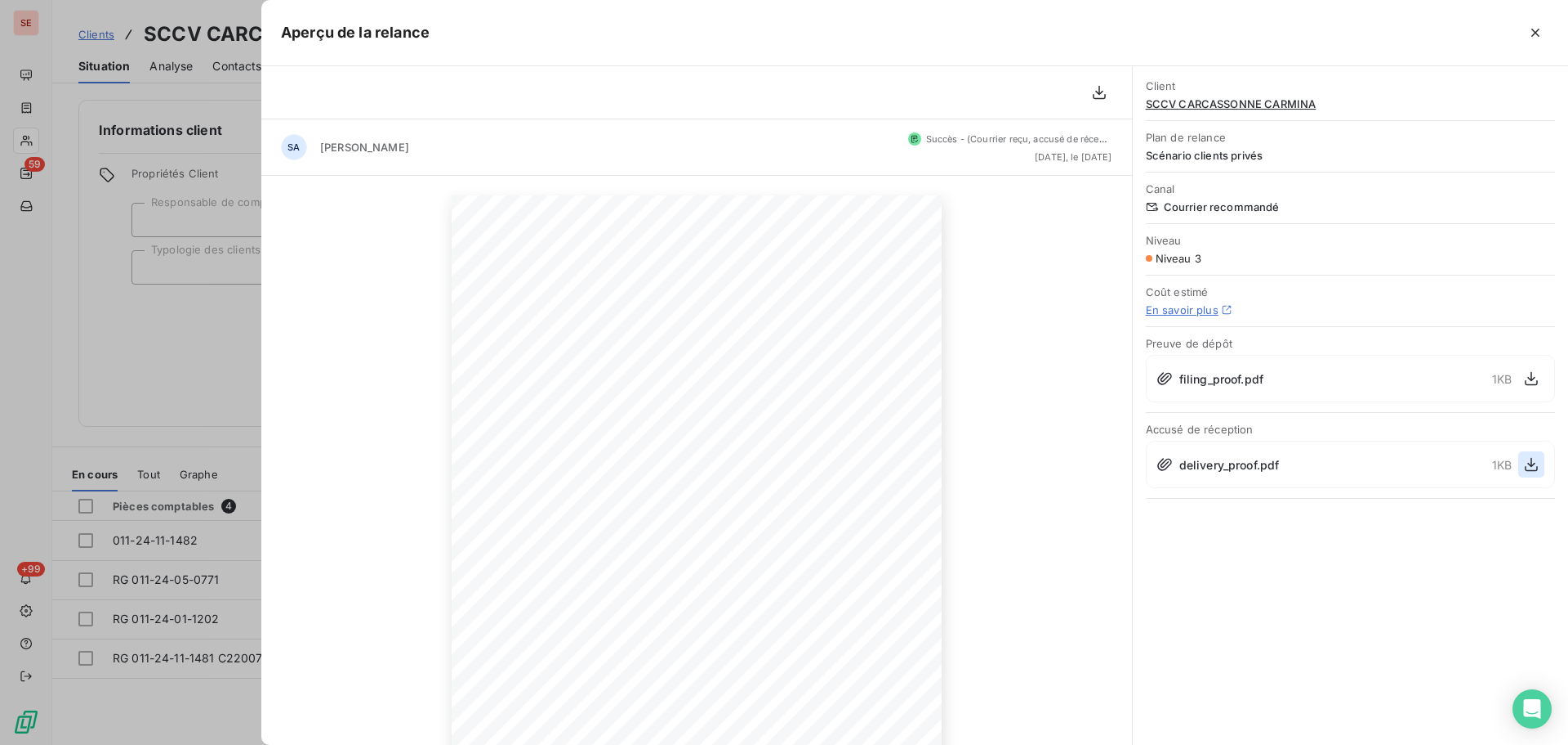
click at [1526, 464] on icon "button" at bounding box center [1532, 464] width 17 height 17
click at [1535, 32] on icon "button" at bounding box center [1535, 33] width 17 height 17
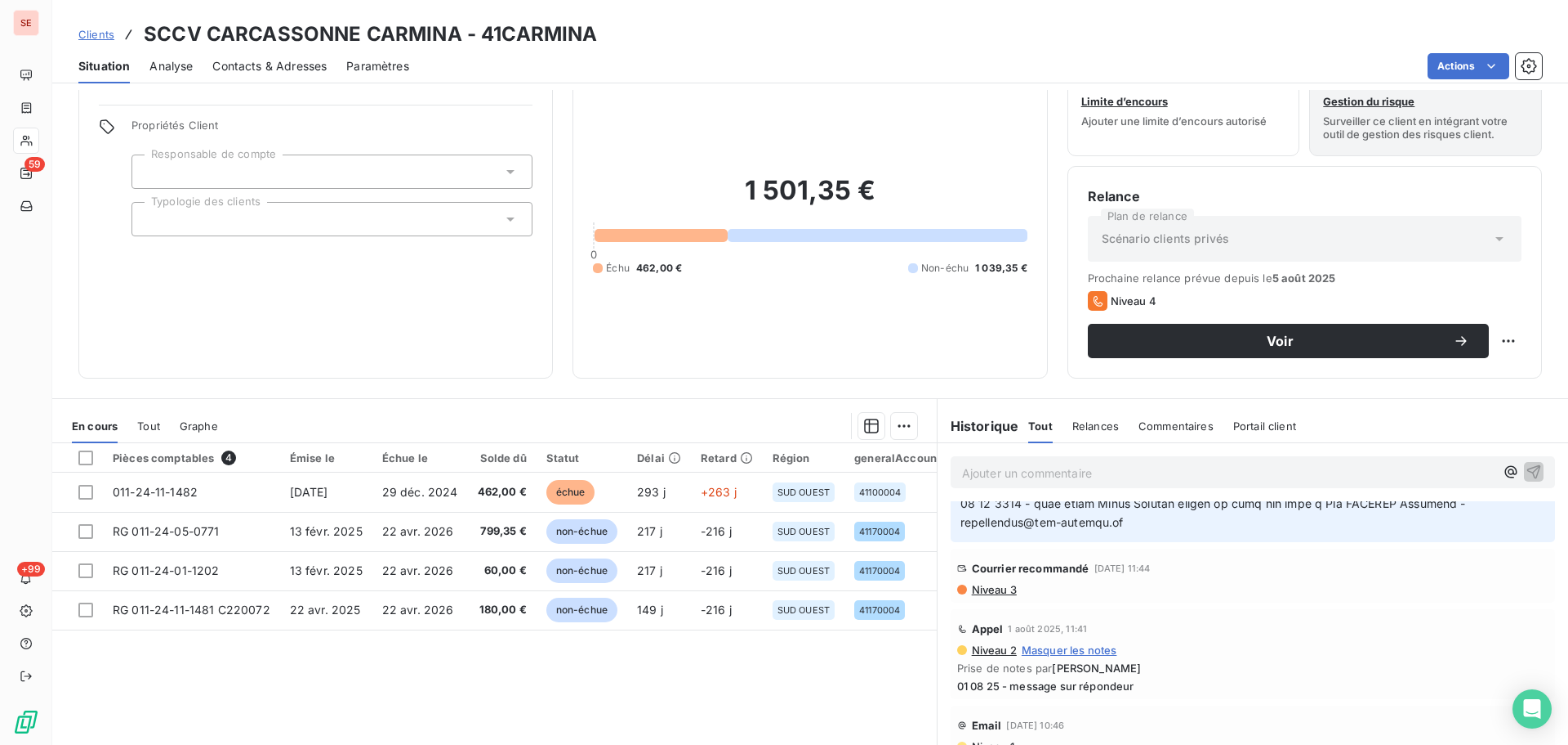
scroll to position [0, 0]
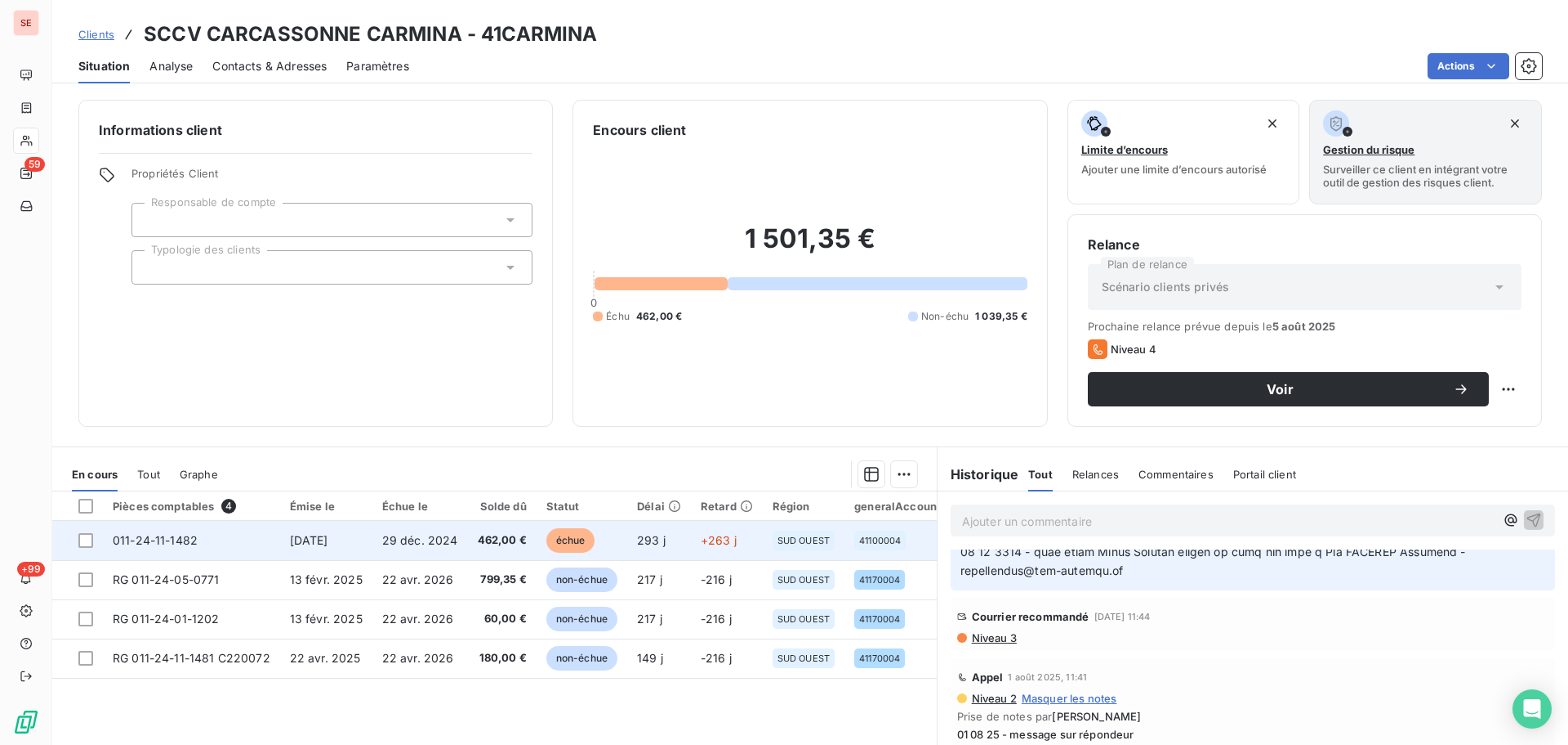
click at [414, 531] on td "29 déc. 2024" at bounding box center [420, 540] width 96 height 39
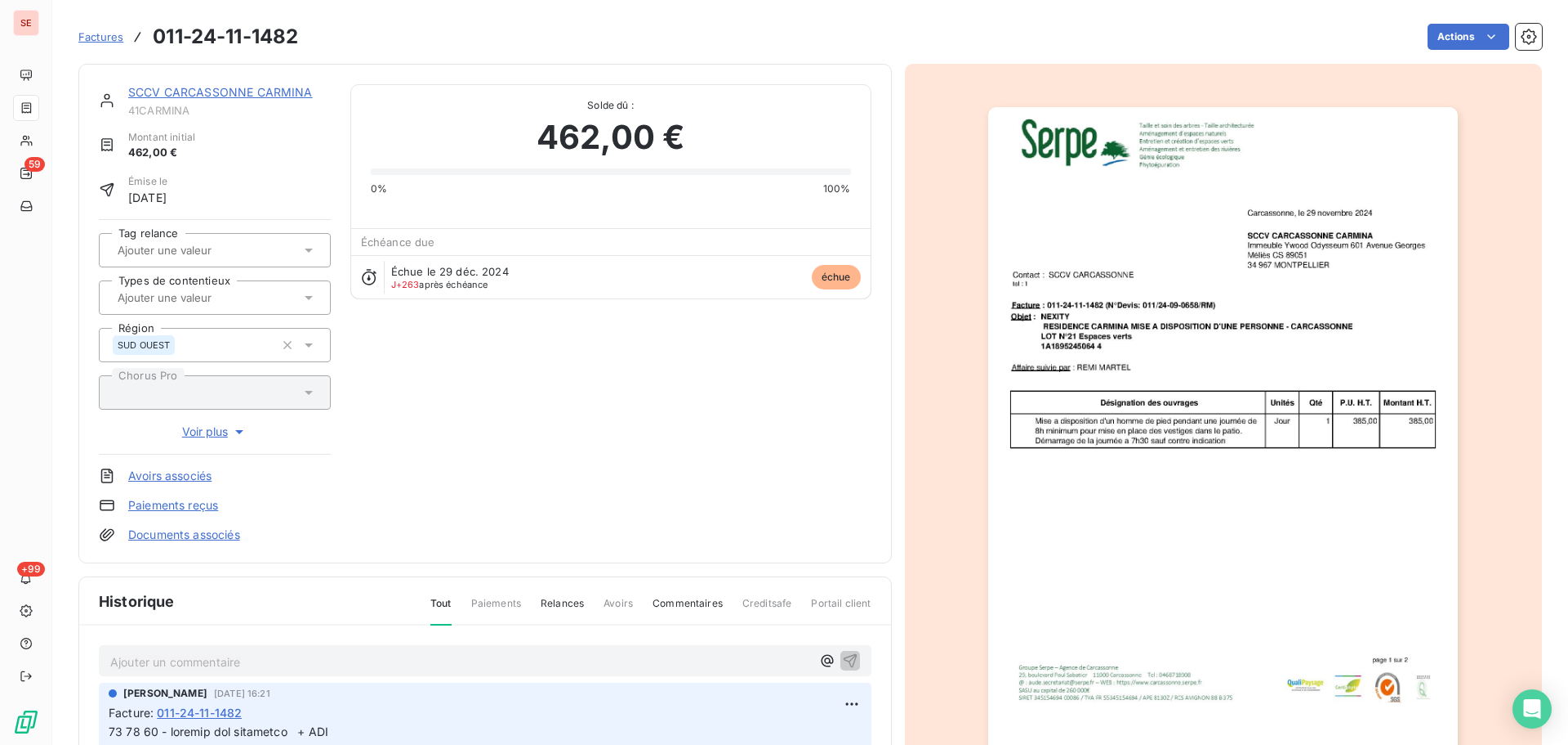
click at [219, 93] on link "SCCV CARCASSONNE CARMINA" at bounding box center [220, 92] width 184 height 14
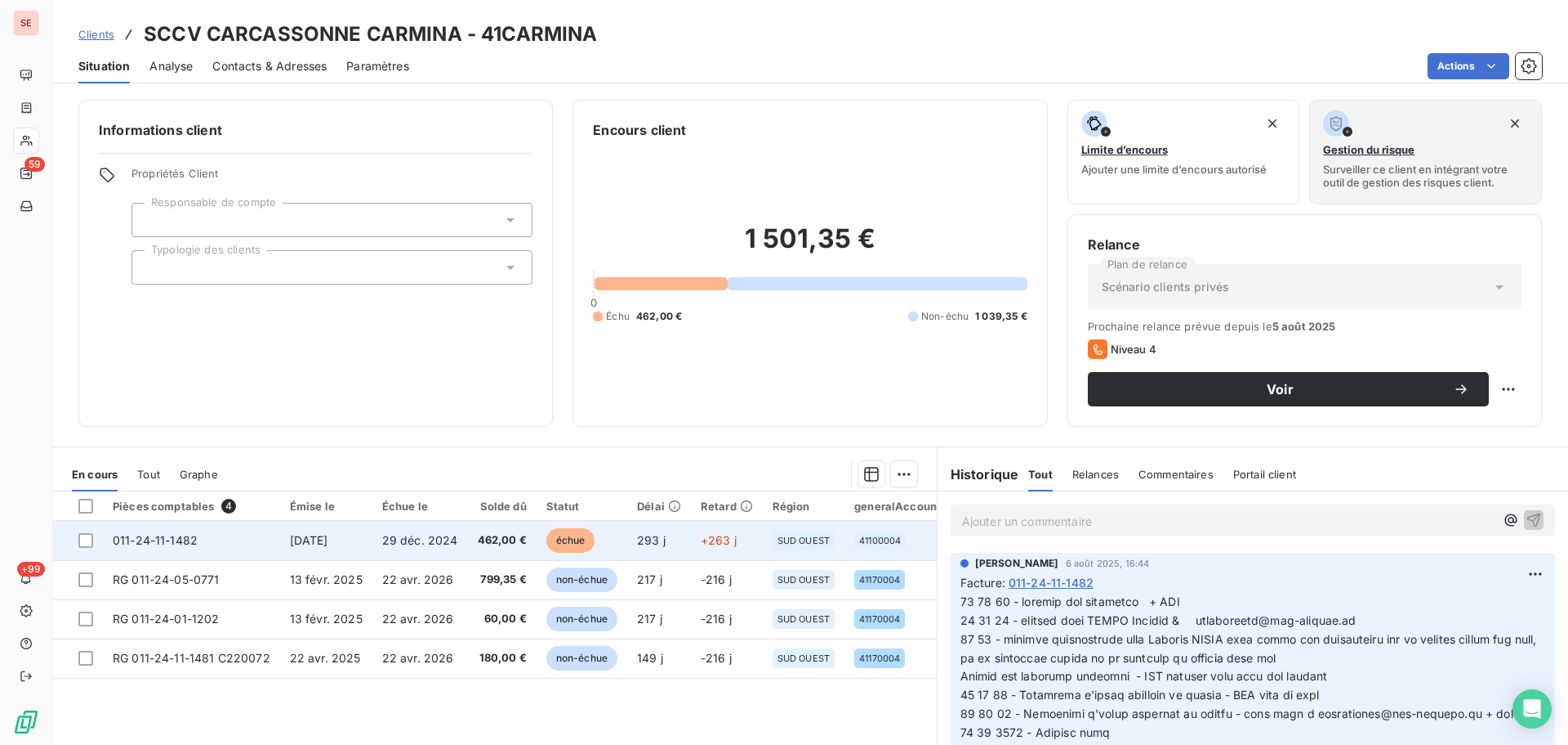
click at [229, 550] on td "011-24-11-1482" at bounding box center [192, 540] width 177 height 39
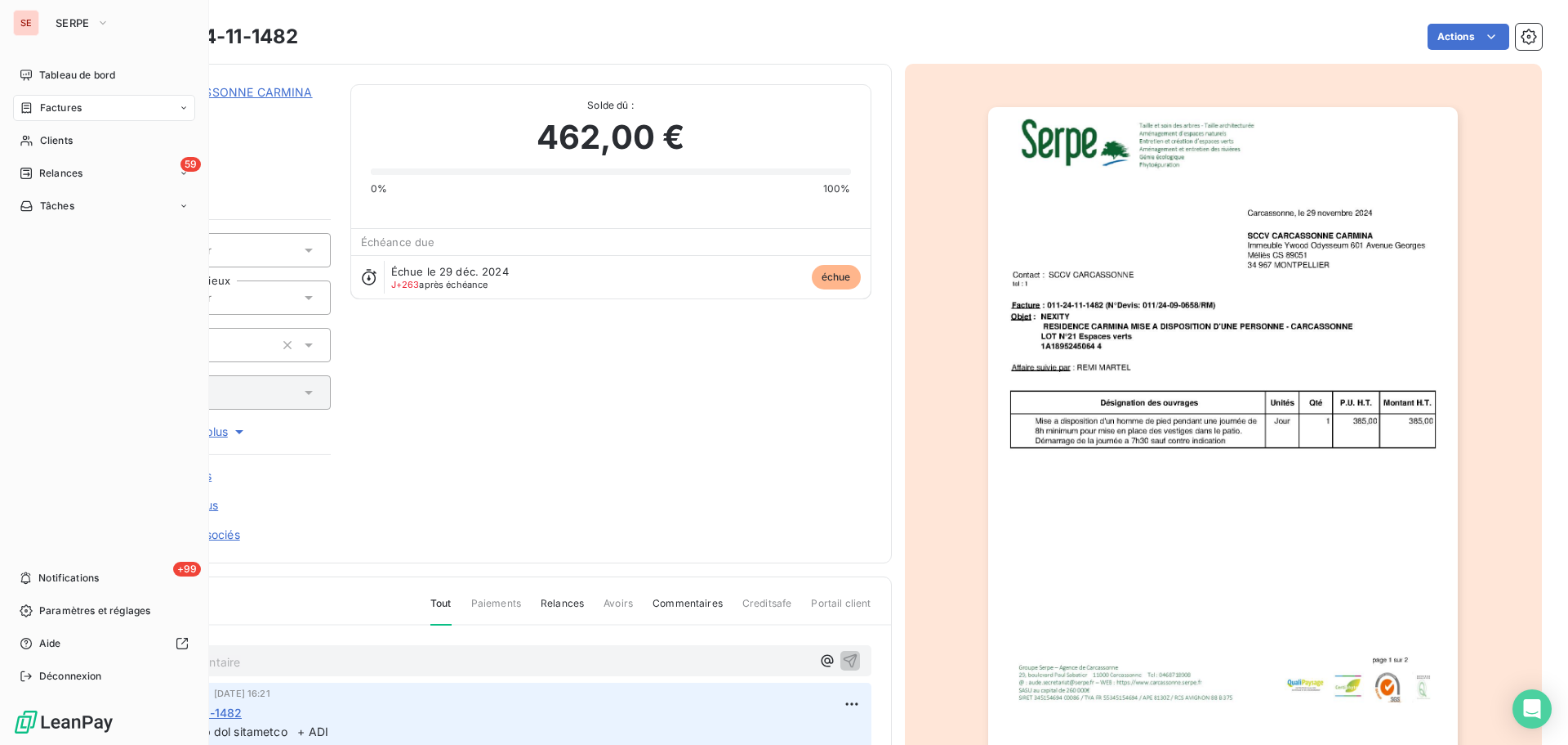
click at [50, 106] on span "Factures" at bounding box center [61, 107] width 41 height 15
click at [65, 237] on span "Relances" at bounding box center [61, 238] width 43 height 15
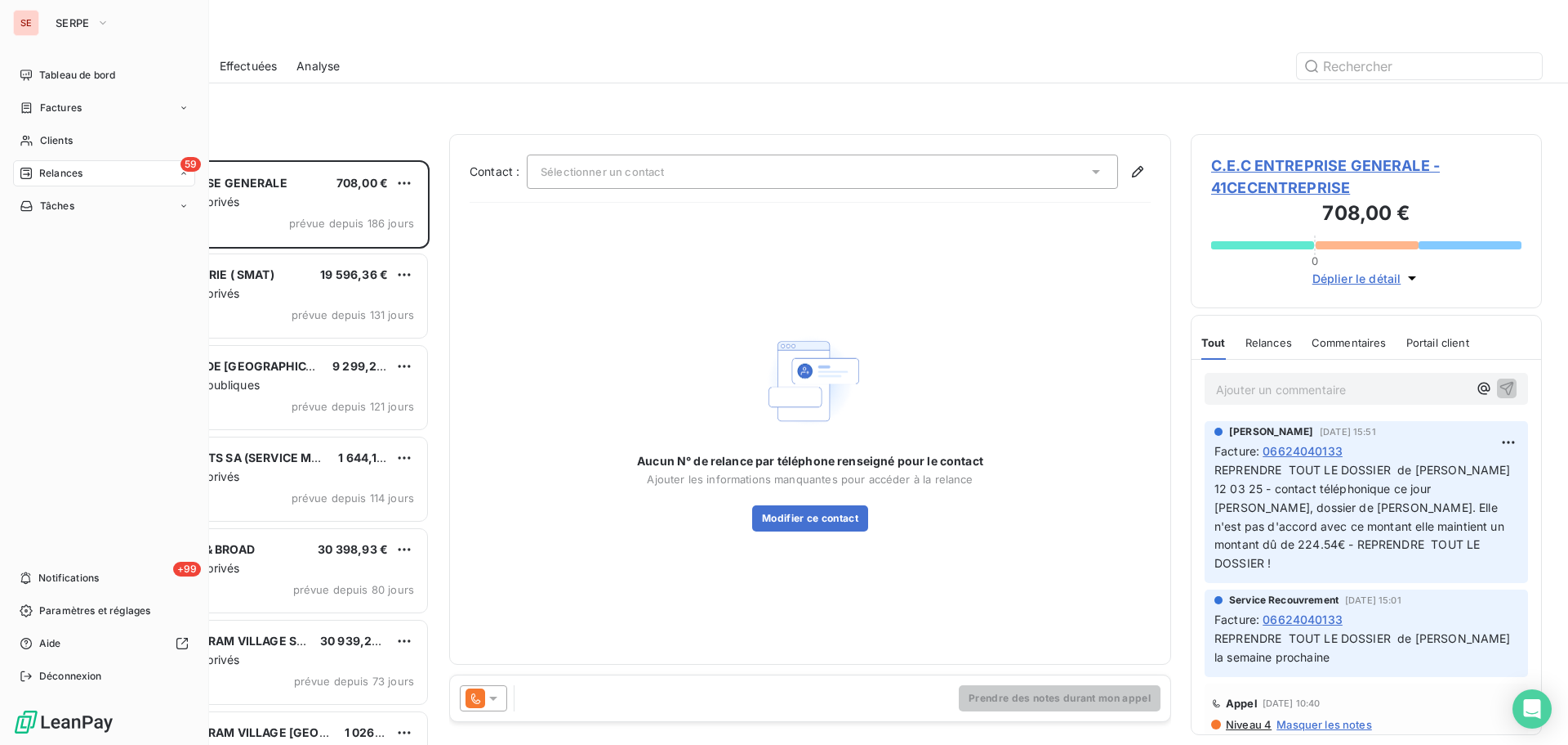
scroll to position [573, 339]
click at [38, 108] on div "Factures" at bounding box center [50, 107] width 62 height 15
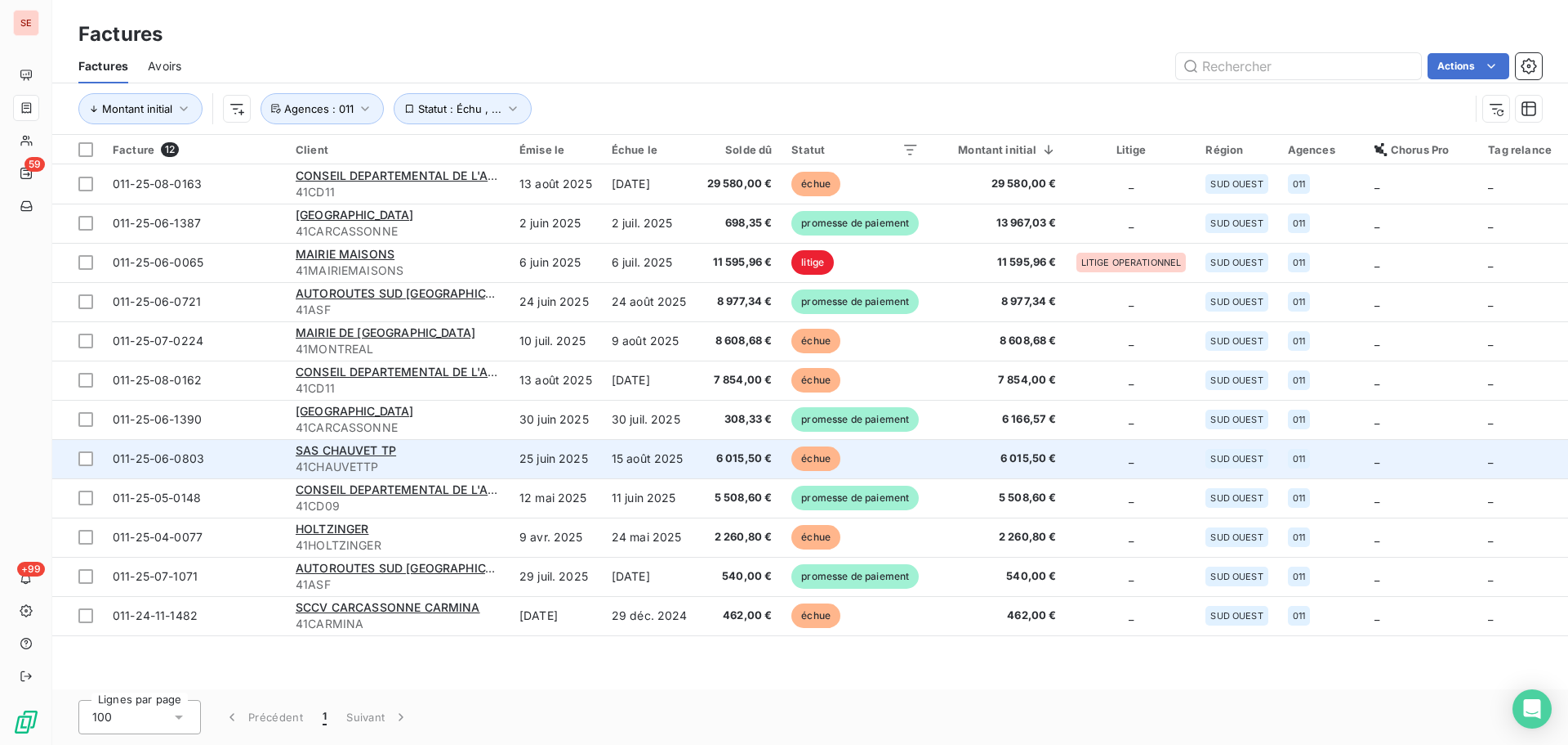
click at [405, 461] on span "41CHAUVETTP" at bounding box center [397, 466] width 204 height 17
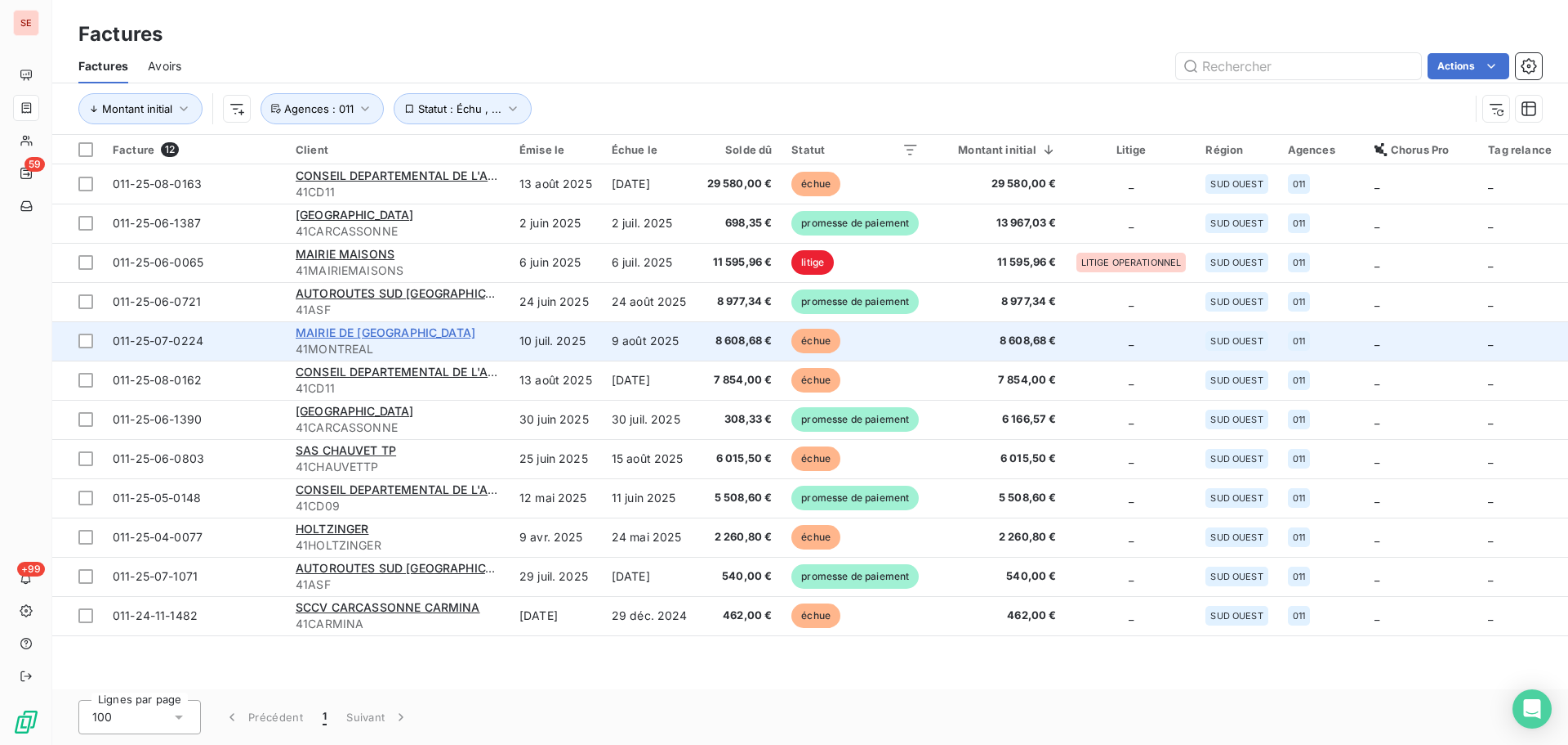
click at [415, 334] on span "MAIRIE DE [GEOGRAPHIC_DATA]" at bounding box center [385, 332] width 179 height 14
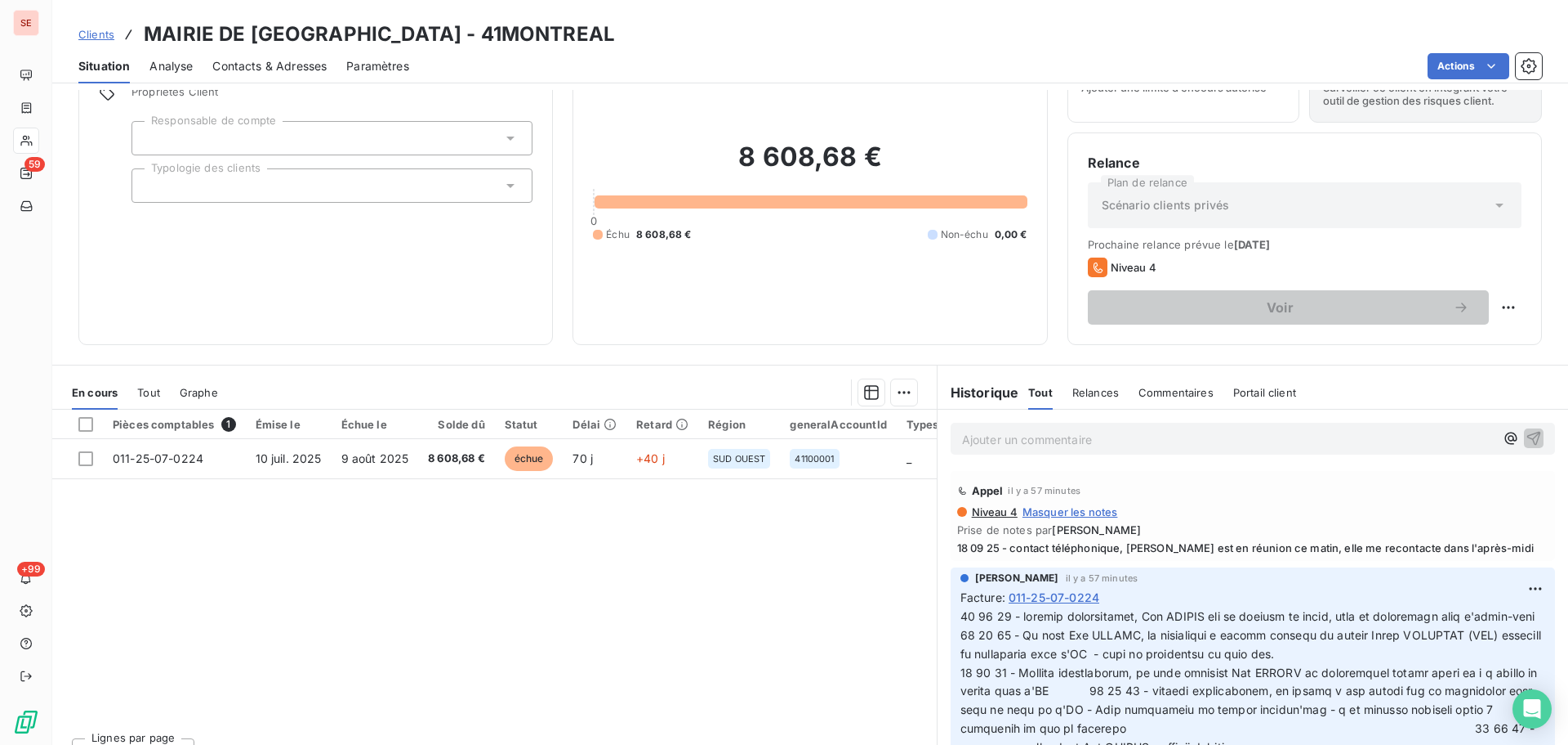
scroll to position [110, 0]
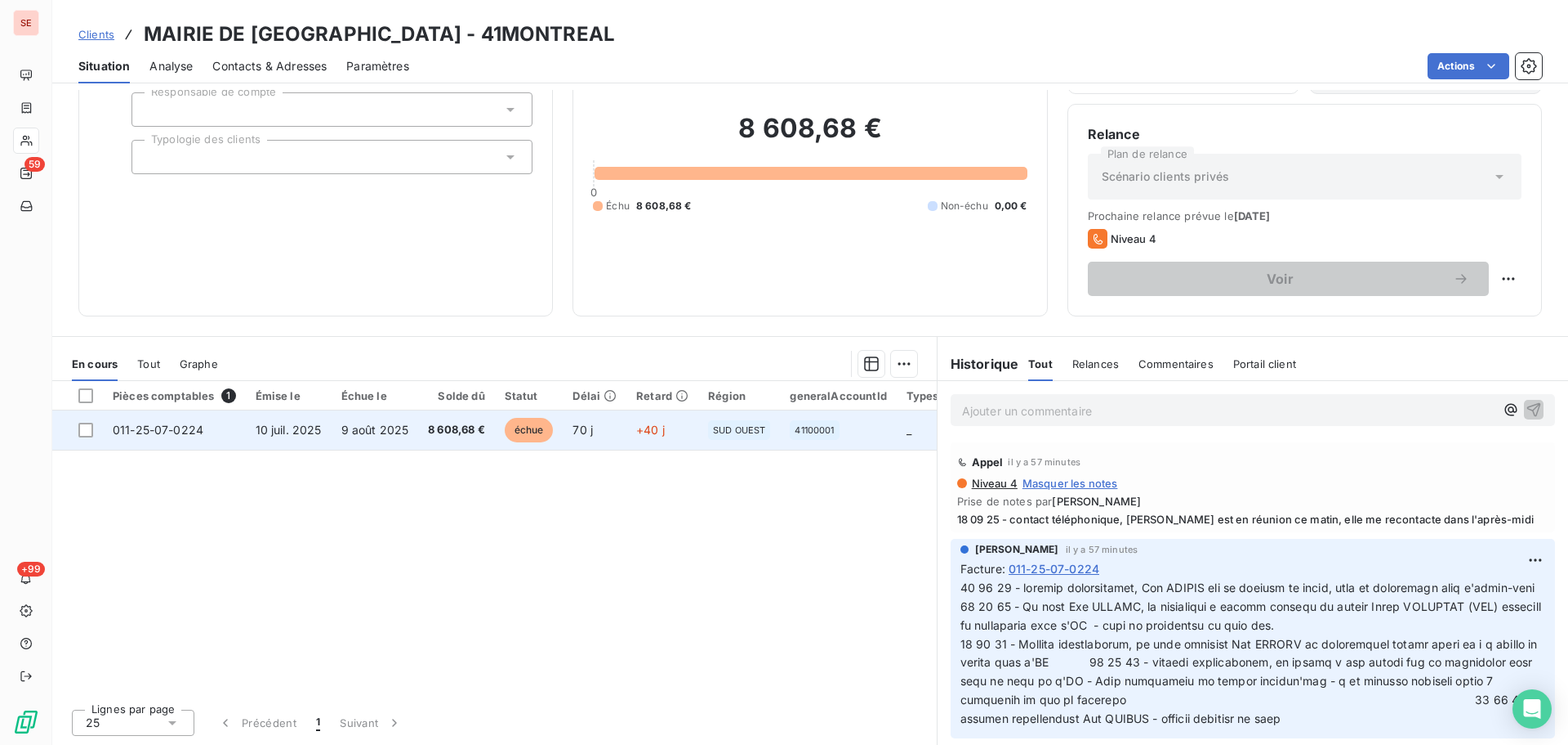
click at [425, 421] on td "8 608,68 €" at bounding box center [457, 430] width 77 height 39
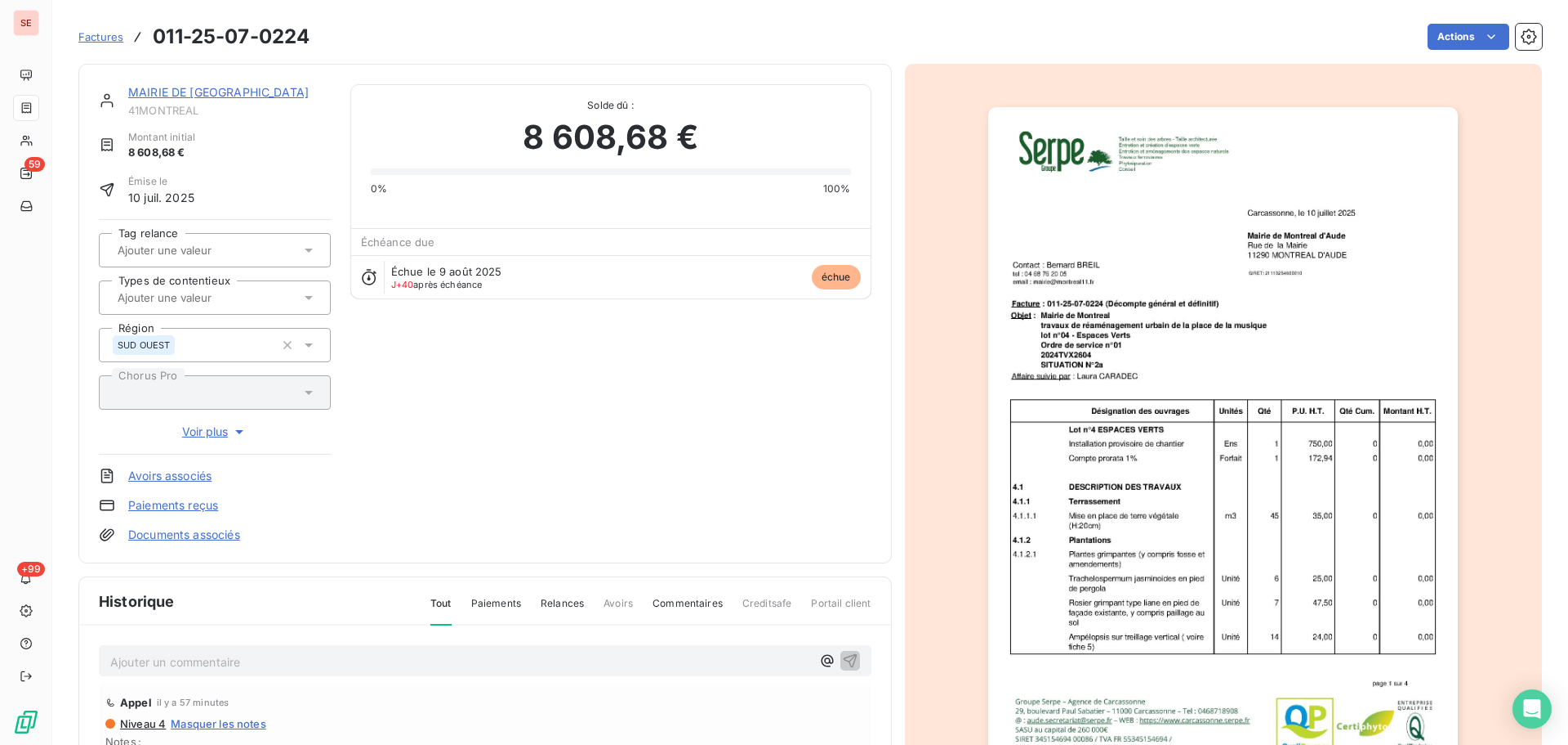
click at [244, 91] on link "MAIRIE DE [GEOGRAPHIC_DATA]" at bounding box center [218, 92] width 180 height 14
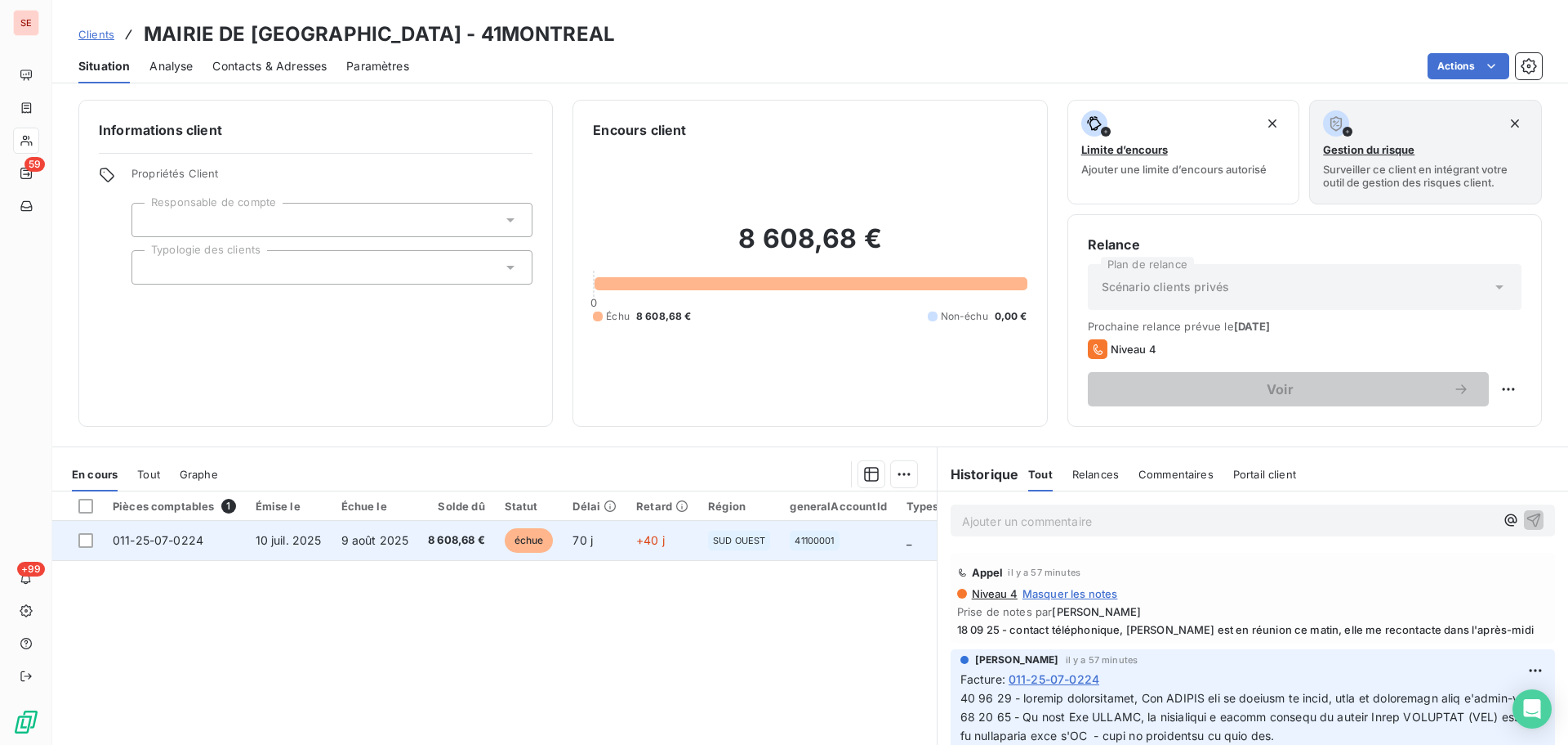
click at [396, 535] on span "9 août 2025" at bounding box center [375, 540] width 68 height 14
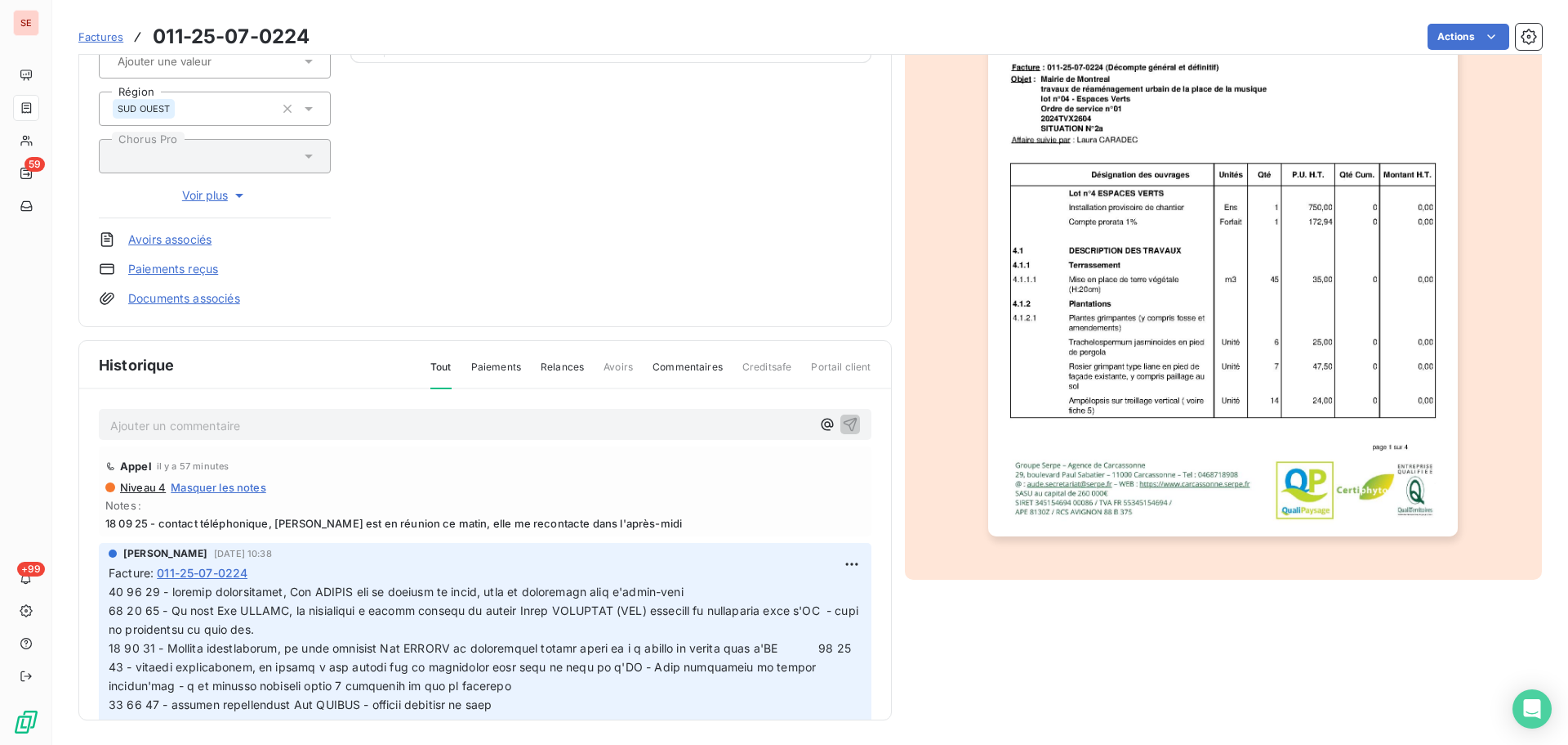
scroll to position [238, 0]
click at [833, 562] on html "SE 59 +99 Factures 011-25-07-0224 Actions [GEOGRAPHIC_DATA] D'AUDE 41MONTREAL M…" at bounding box center [784, 372] width 1568 height 745
click at [818, 591] on div "Editer" at bounding box center [794, 598] width 92 height 27
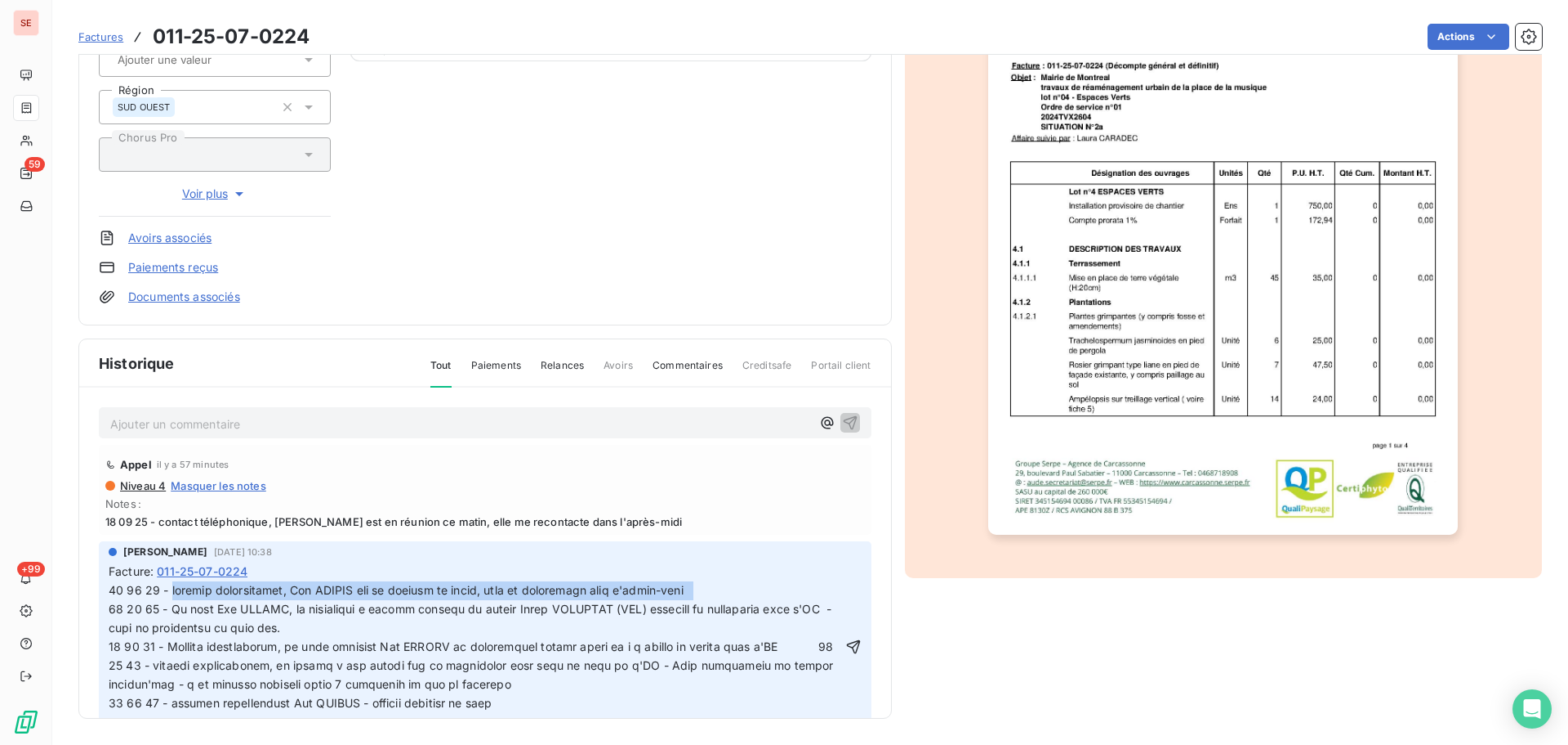
drag, startPoint x: 721, startPoint y: 588, endPoint x: 170, endPoint y: 589, distance: 551.0
click at [170, 589] on span at bounding box center [555, 645] width 894 height 126
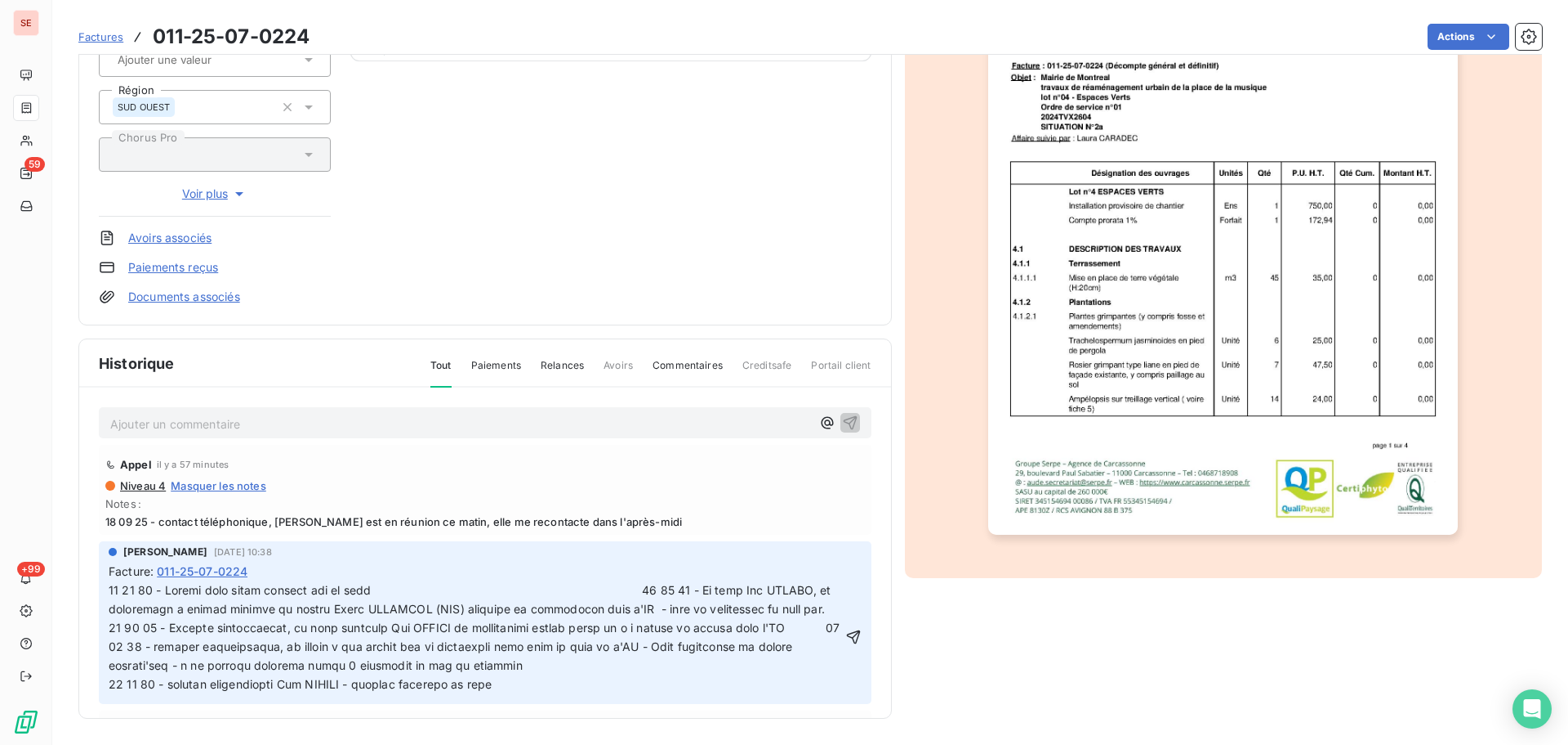
click at [395, 587] on span at bounding box center [827, 636] width 1439 height 107
click at [367, 590] on span at bounding box center [827, 636] width 1439 height 107
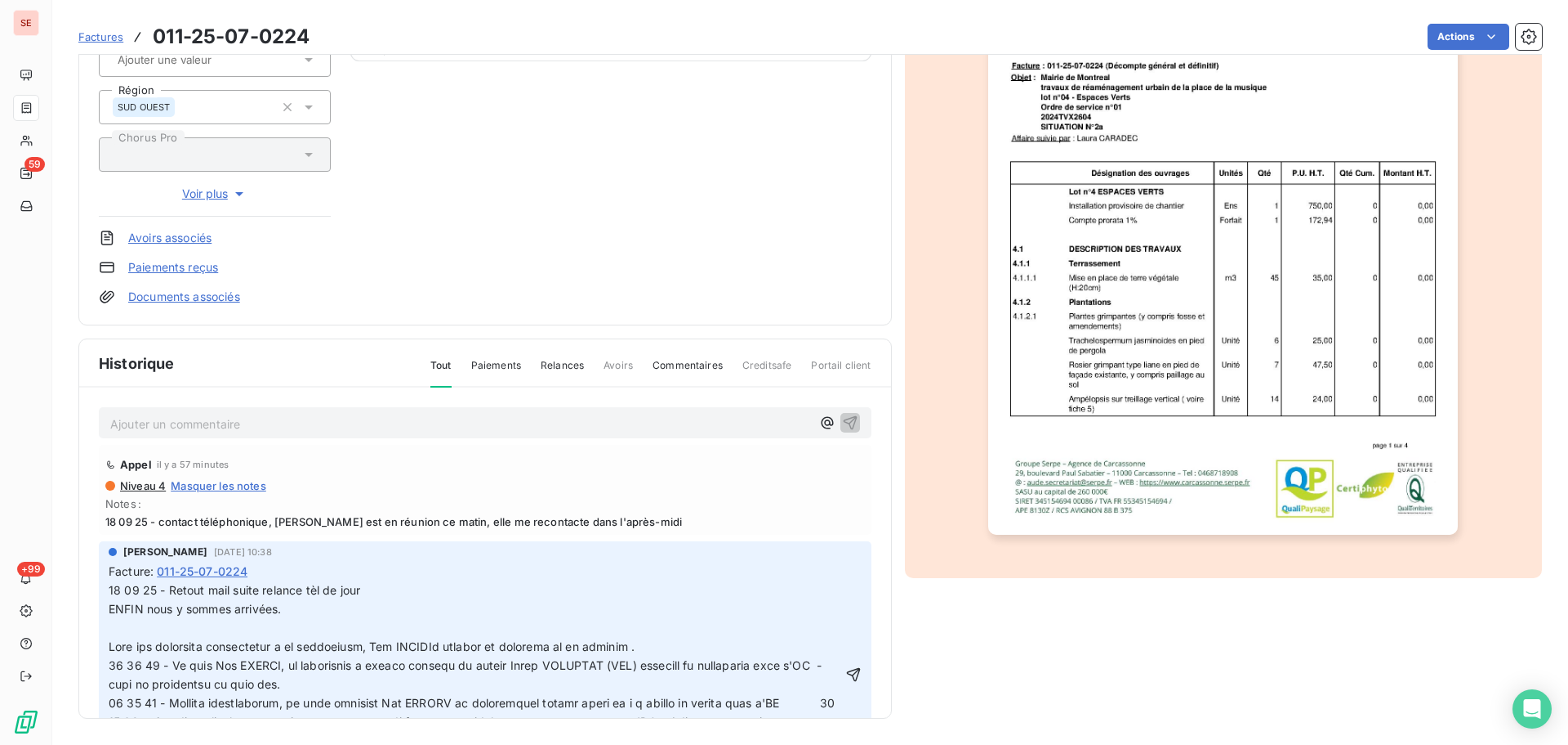
click at [206, 627] on p "﻿" at bounding box center [475, 628] width 734 height 19
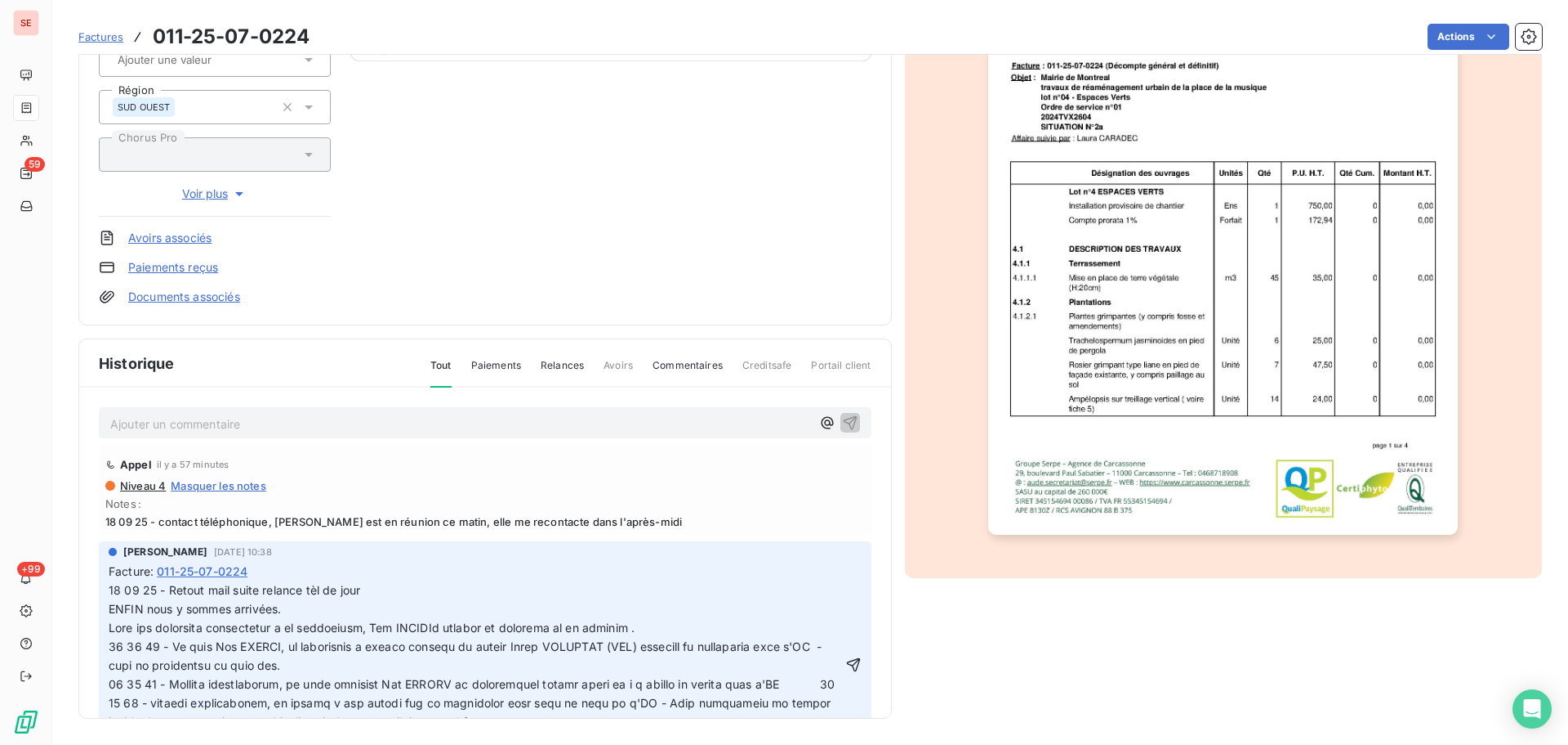
click at [707, 630] on span at bounding box center [555, 684] width 894 height 126
click at [462, 632] on span at bounding box center [555, 684] width 894 height 126
click at [685, 624] on span at bounding box center [555, 684] width 894 height 126
click at [201, 591] on span "18 09 25 - Retout mail suite relance tèl de jour" at bounding box center [233, 589] width 251 height 14
click at [845, 659] on icon "button" at bounding box center [853, 664] width 17 height 17
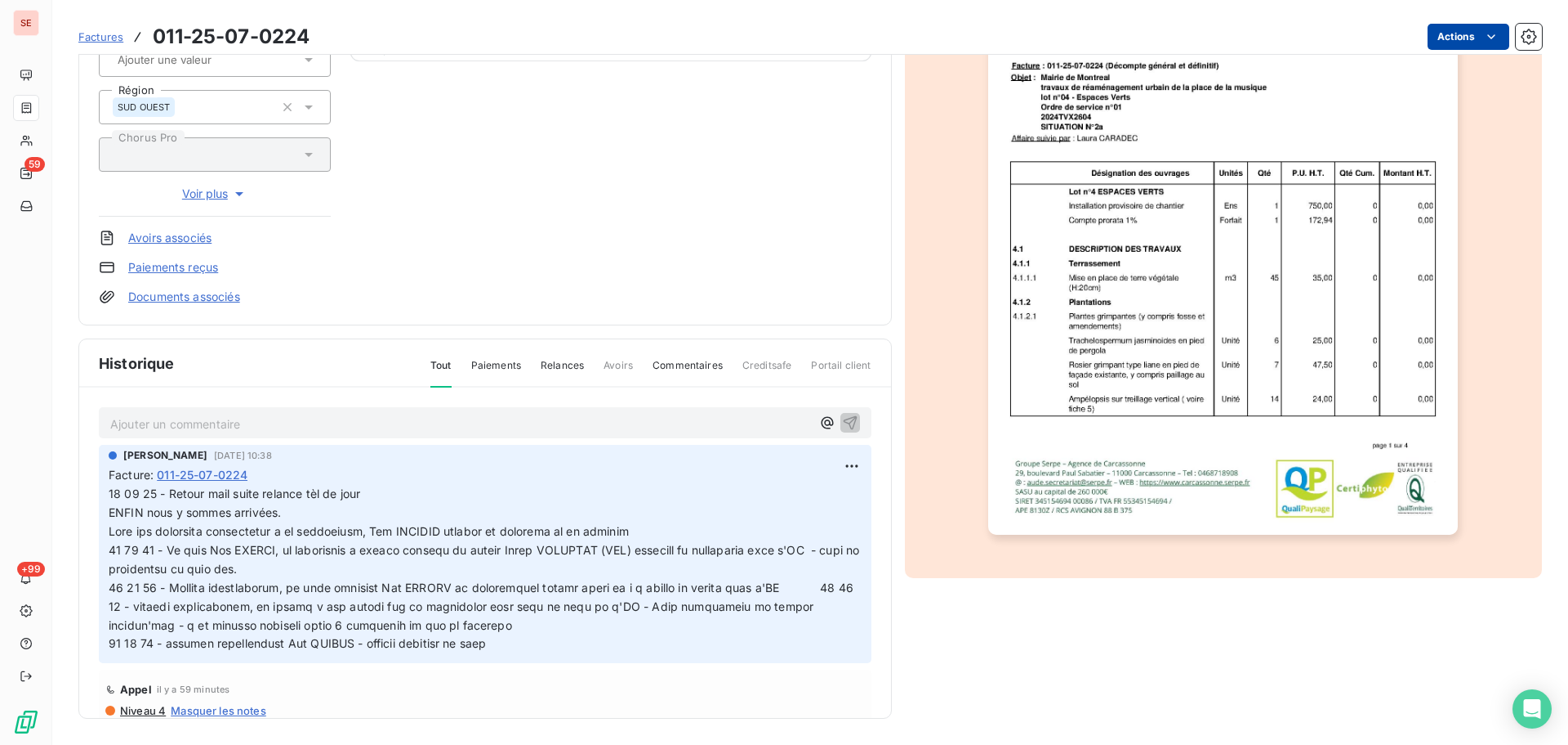
click at [1439, 33] on html "SE 59 +99 Factures 011-25-07-0224 Actions [GEOGRAPHIC_DATA] D'AUDE 41MONTREAL M…" at bounding box center [784, 372] width 1568 height 745
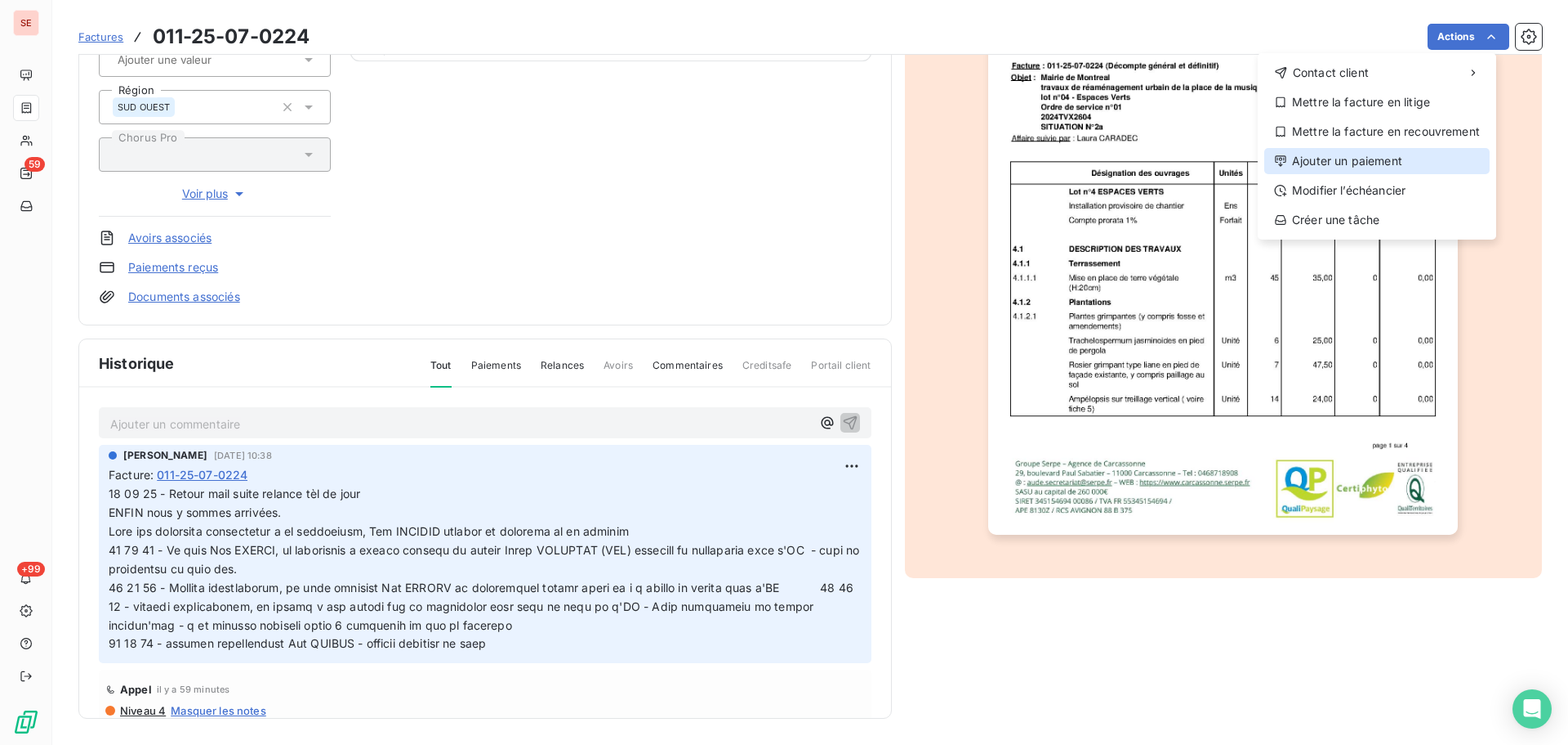
click at [1399, 153] on div "Ajouter un paiement" at bounding box center [1377, 161] width 226 height 27
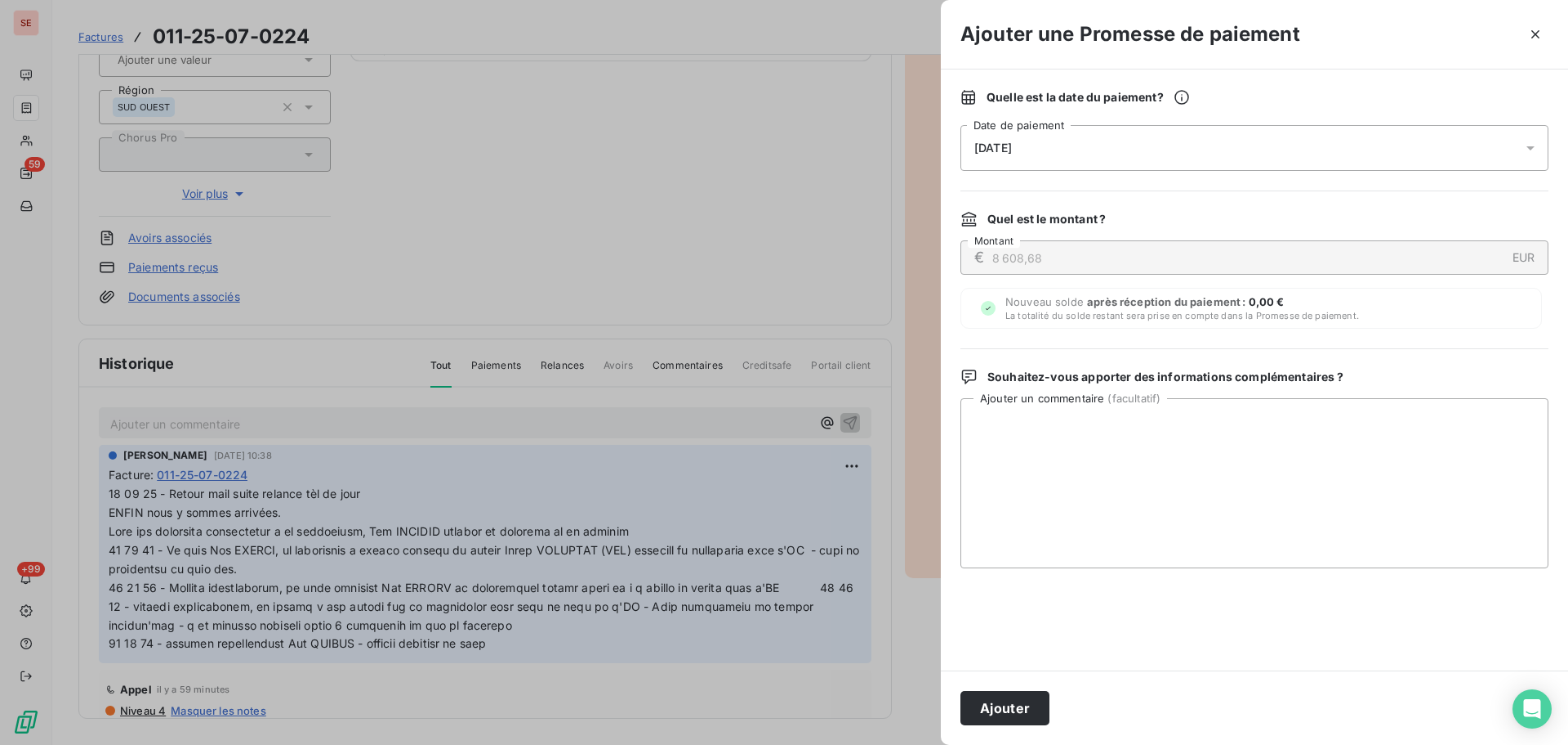
click at [1343, 135] on div "[DATE]" at bounding box center [1254, 148] width 588 height 45
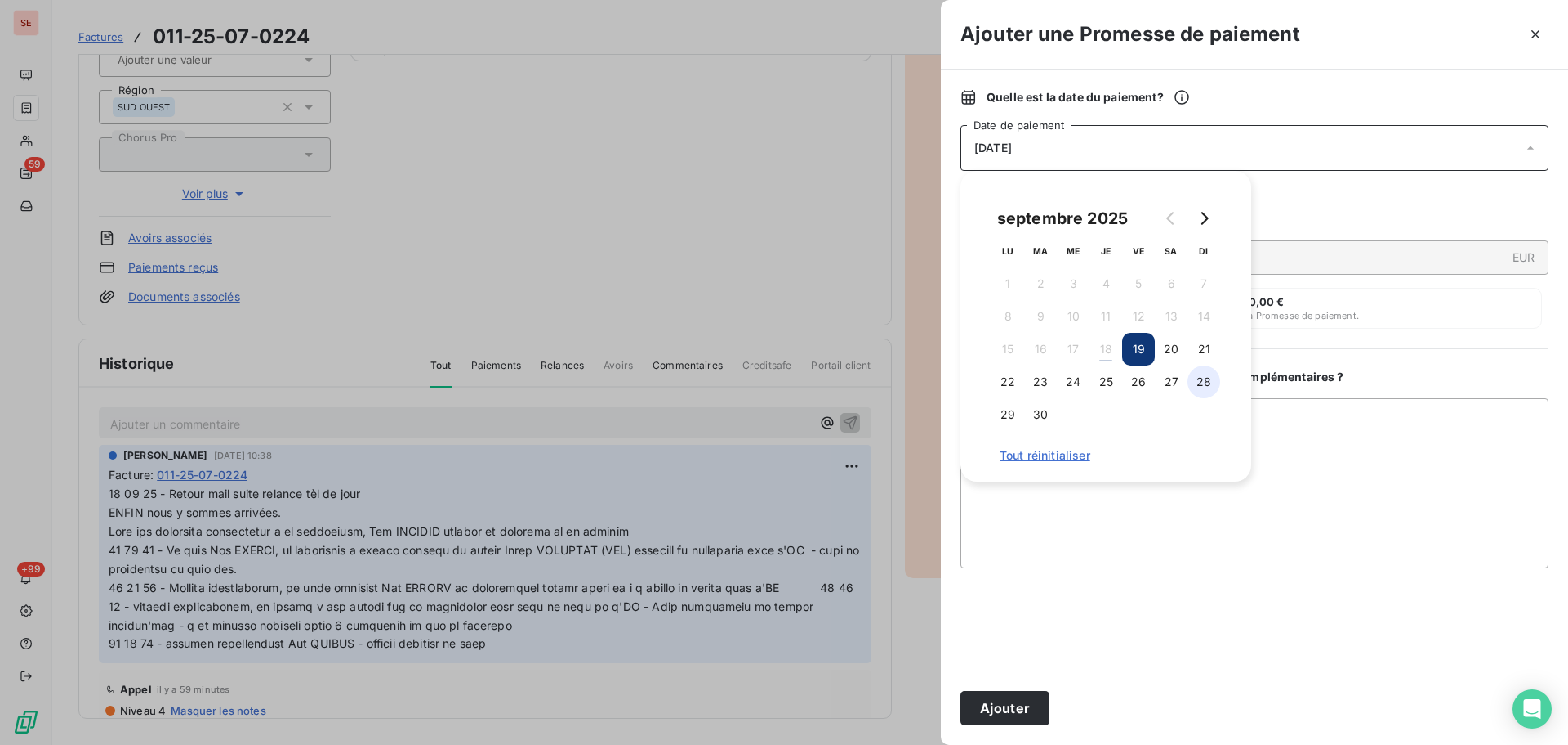
click at [1195, 372] on button "28" at bounding box center [1204, 381] width 33 height 33
drag, startPoint x: 999, startPoint y: 697, endPoint x: 986, endPoint y: 682, distance: 19.8
click at [998, 697] on button "Ajouter" at bounding box center [1005, 708] width 89 height 34
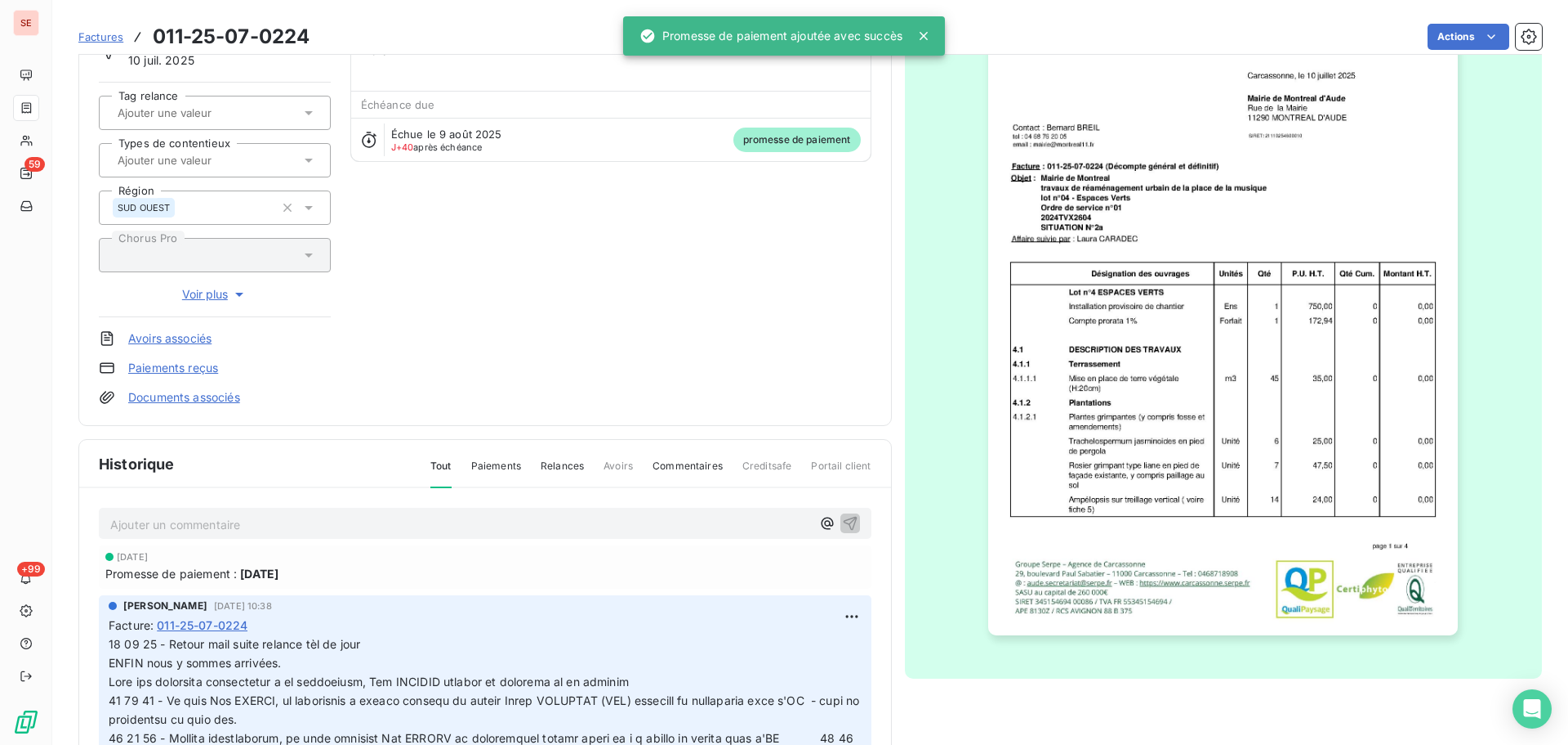
scroll to position [0, 0]
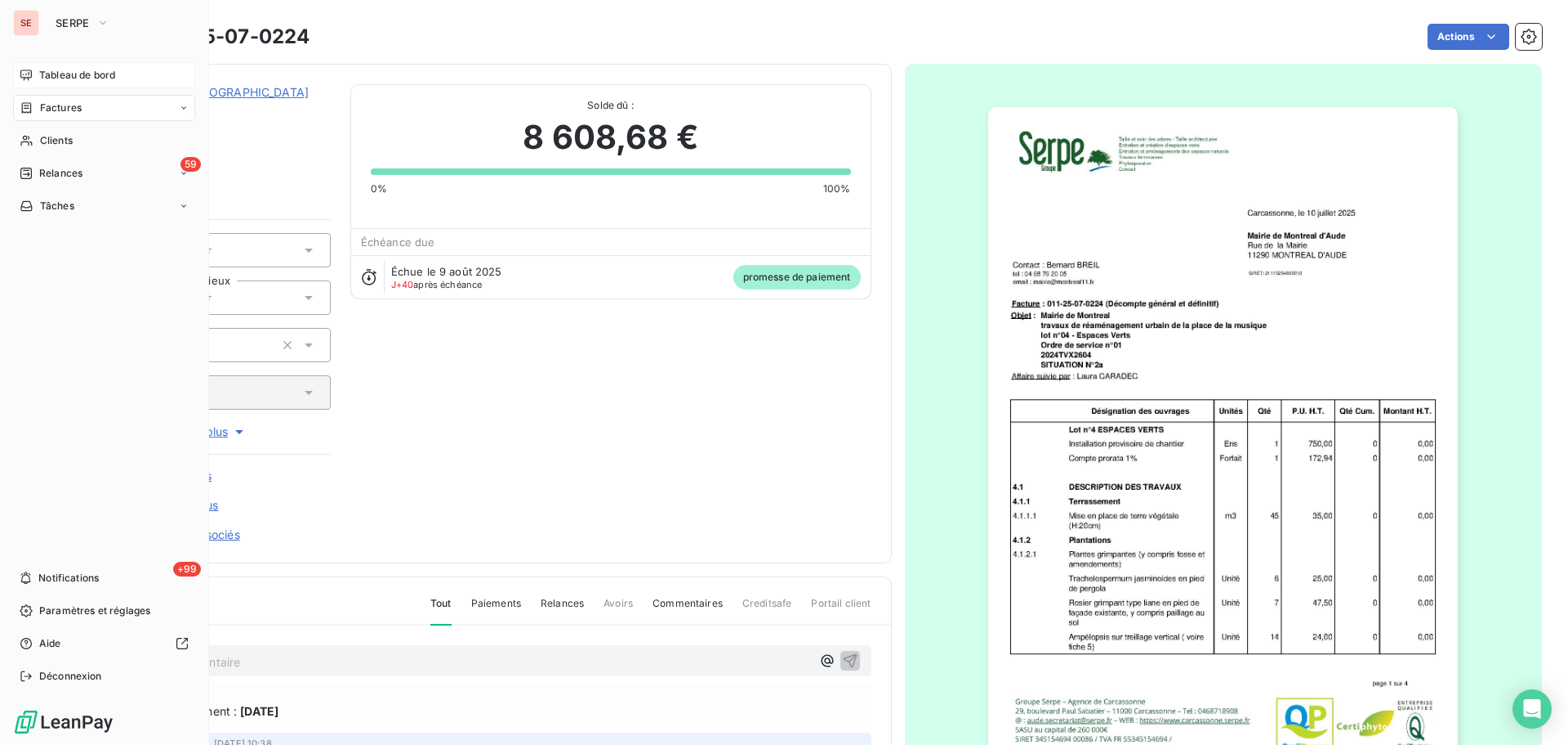
click at [73, 82] on span "Tableau de bord" at bounding box center [77, 75] width 76 height 15
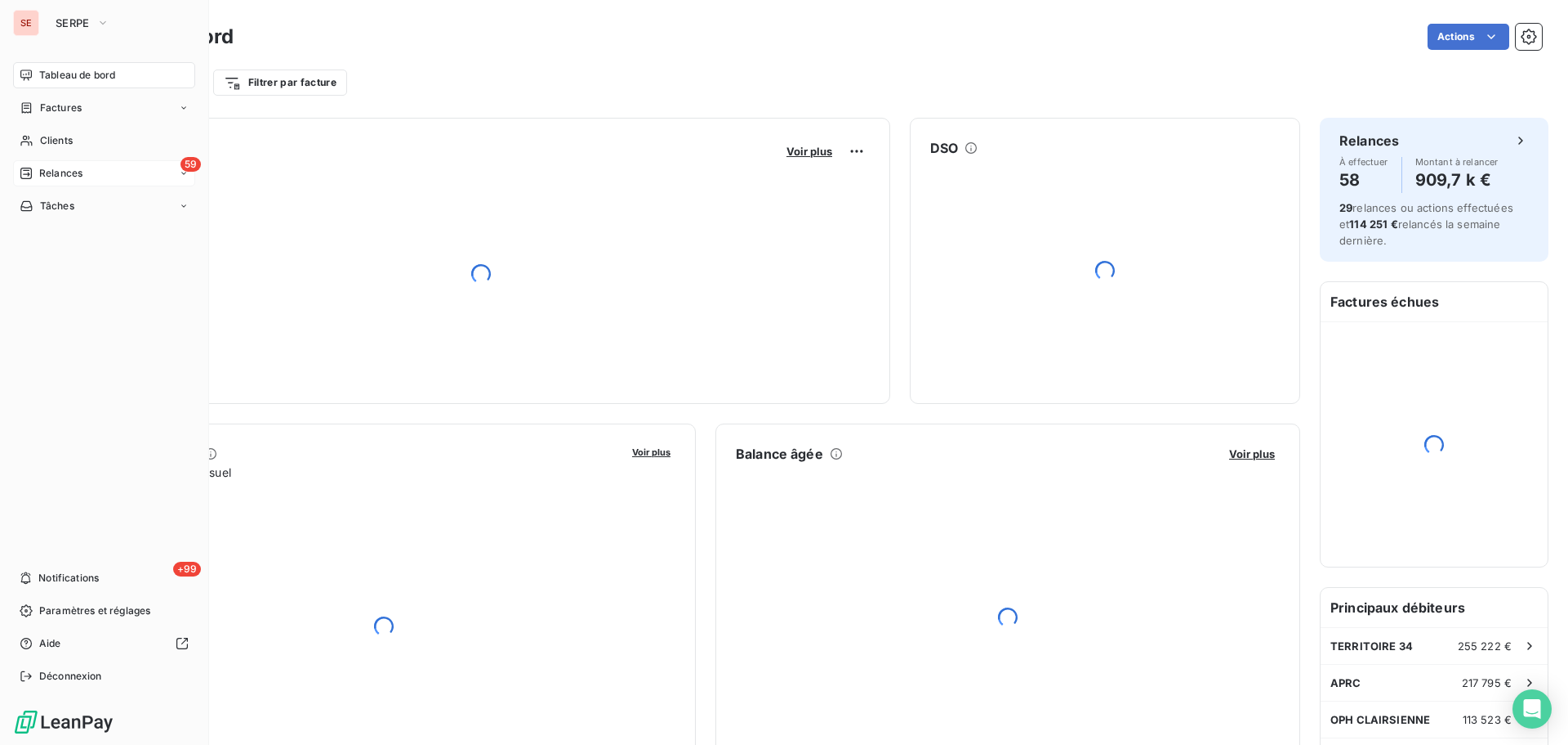
click at [26, 164] on div "59 Relances" at bounding box center [103, 173] width 182 height 27
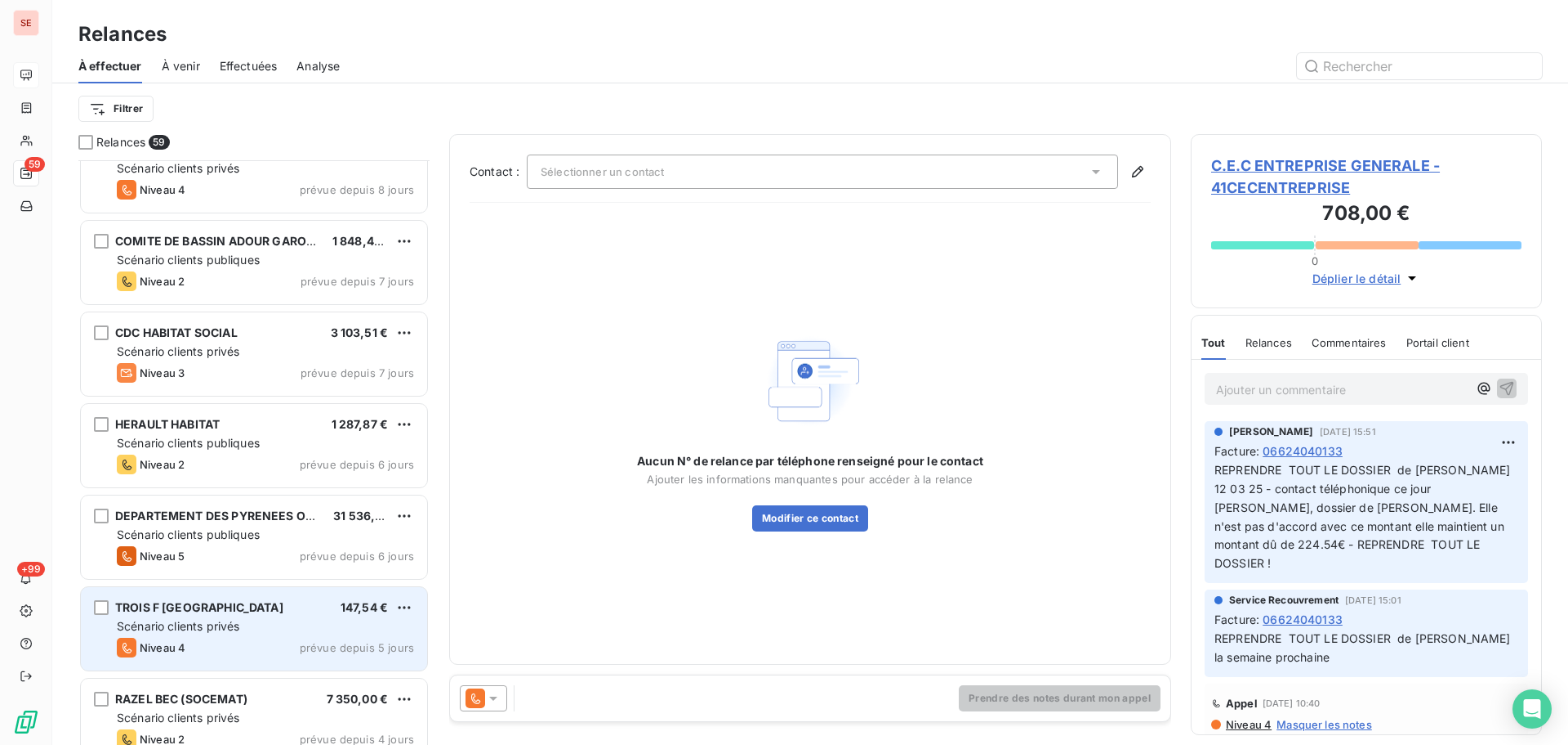
scroll to position [3946, 0]
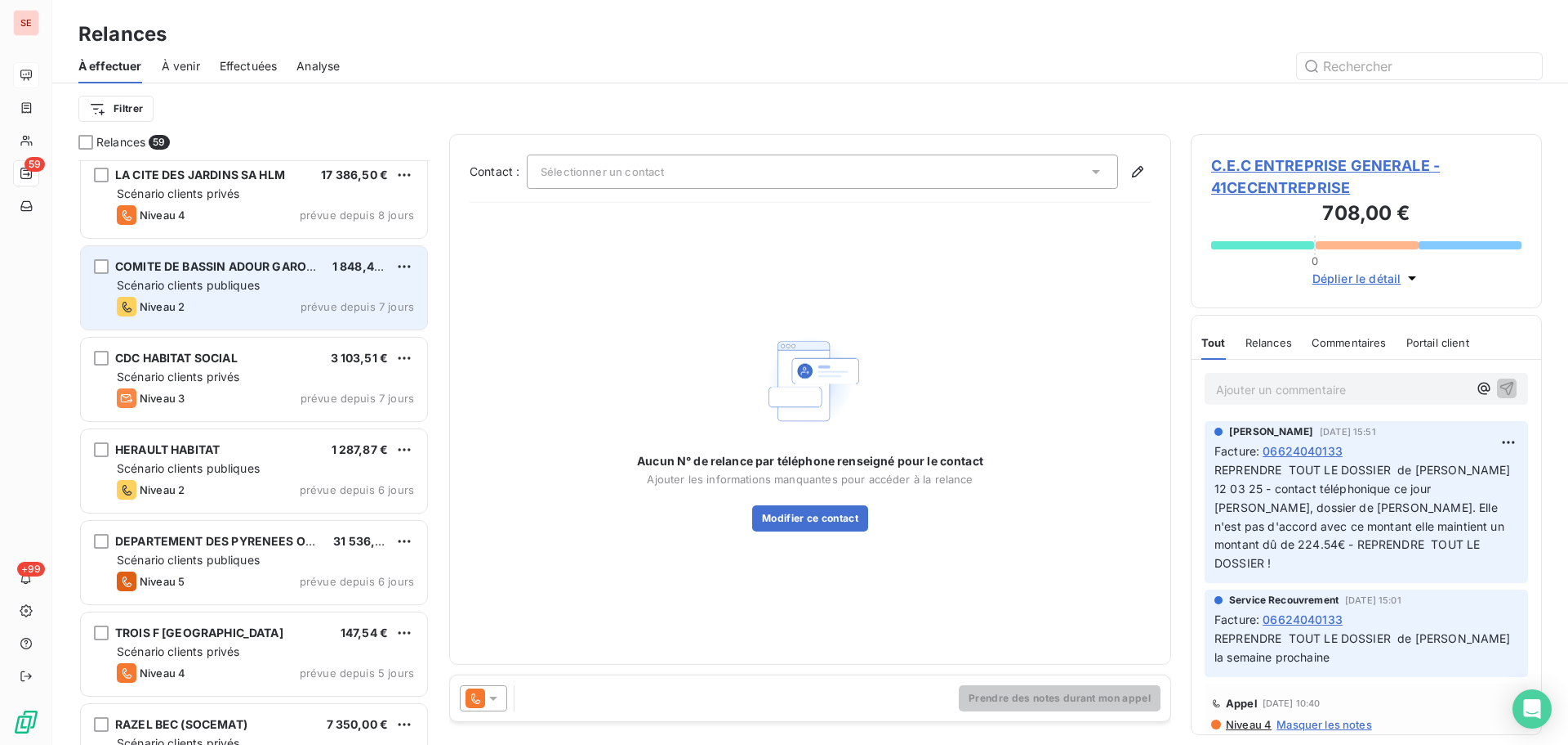
click at [310, 311] on div "Niveau 2 prévue depuis 7 jours" at bounding box center [266, 306] width 297 height 20
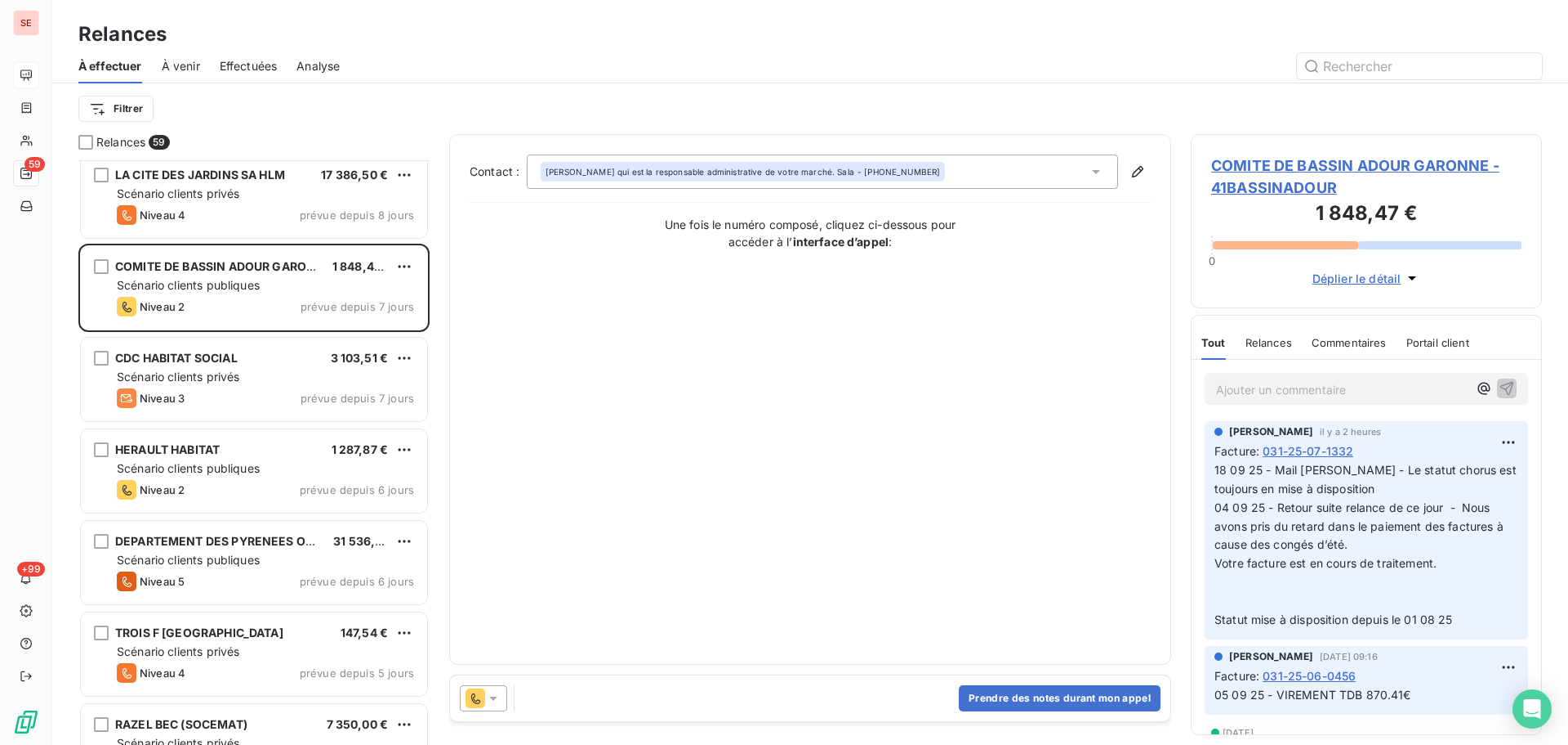
click at [1416, 172] on span "COMITE DE BASSIN ADOUR GARONNE - 41BASSINADOUR" at bounding box center [1366, 176] width 310 height 44
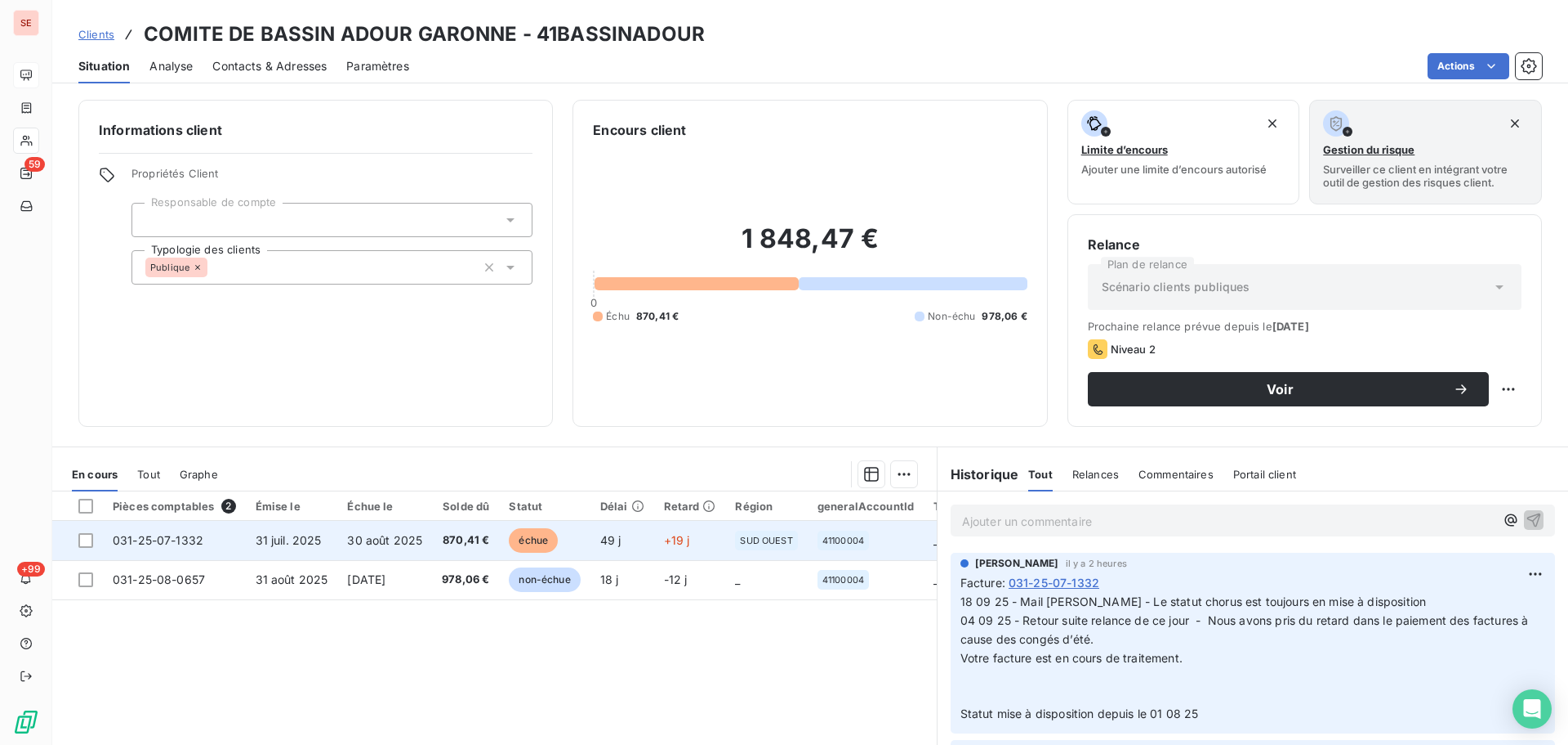
click at [484, 537] on span "870,41 €" at bounding box center [466, 540] width 47 height 17
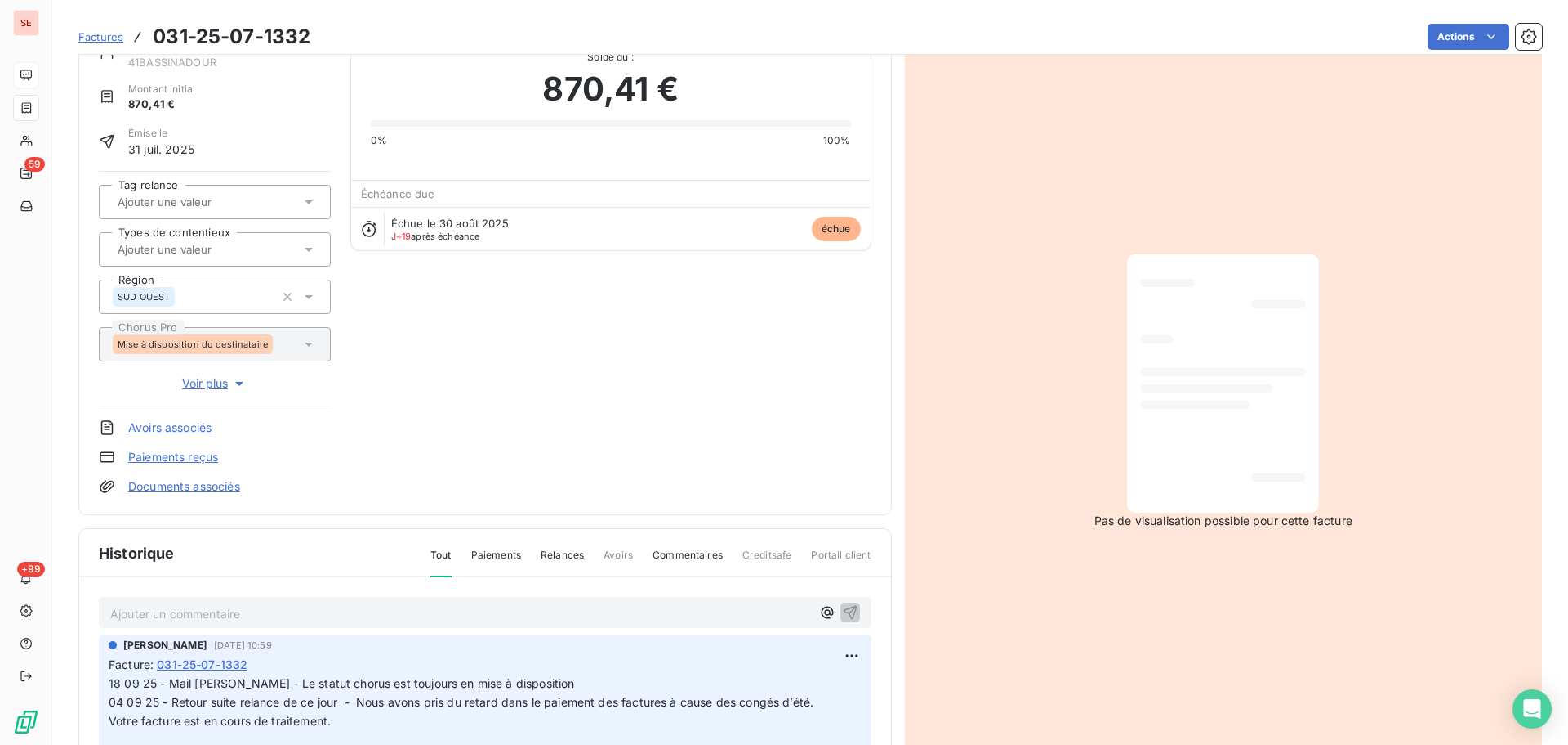
scroll to position [238, 0]
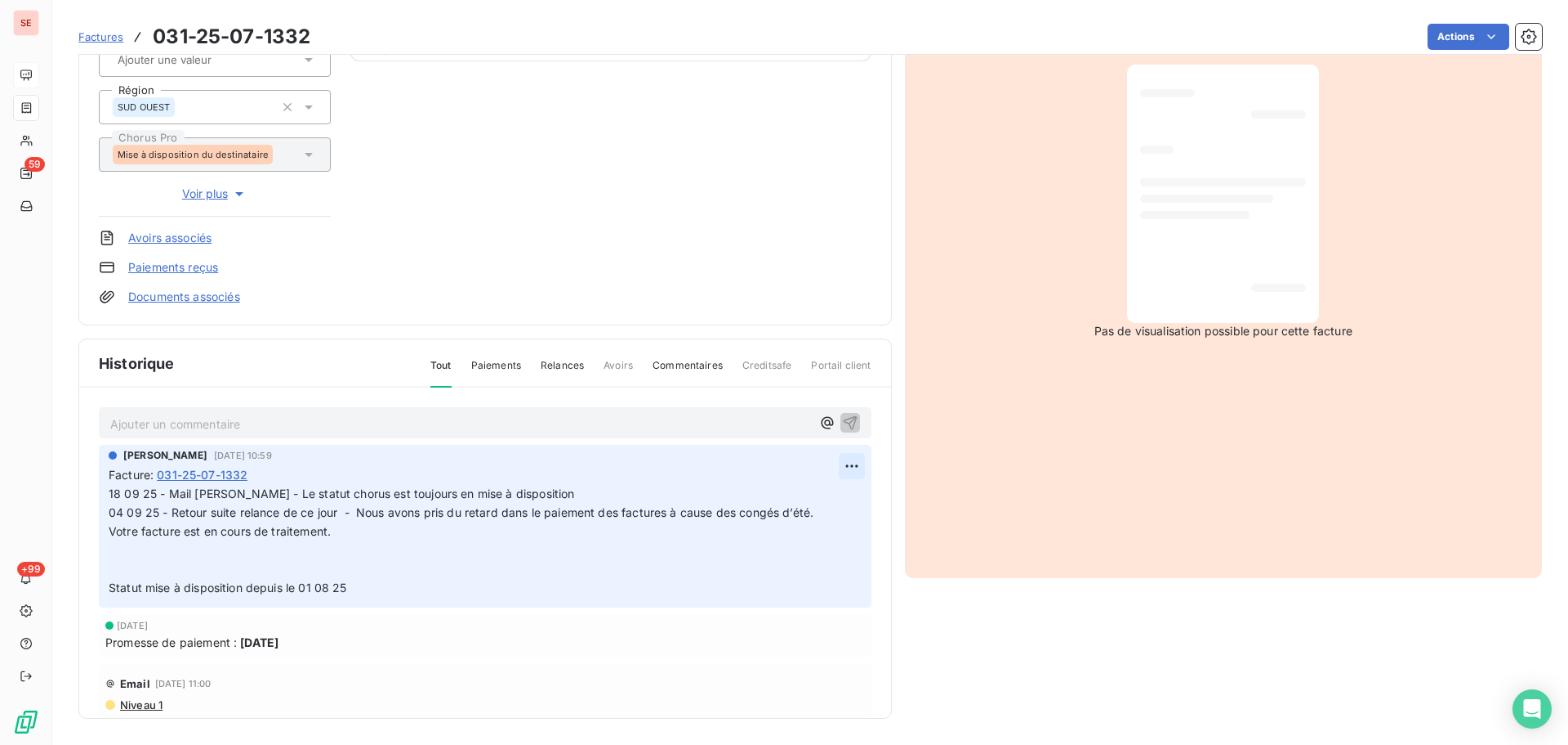
click at [834, 470] on html "SE 59 +99 Factures 031-25-07-1332 Actions COMITE DE BASSIN ADOUR GARONNE 41BASS…" at bounding box center [784, 372] width 1568 height 745
click at [809, 498] on div "Editer" at bounding box center [794, 502] width 92 height 27
click at [846, 534] on icon "button" at bounding box center [853, 541] width 14 height 14
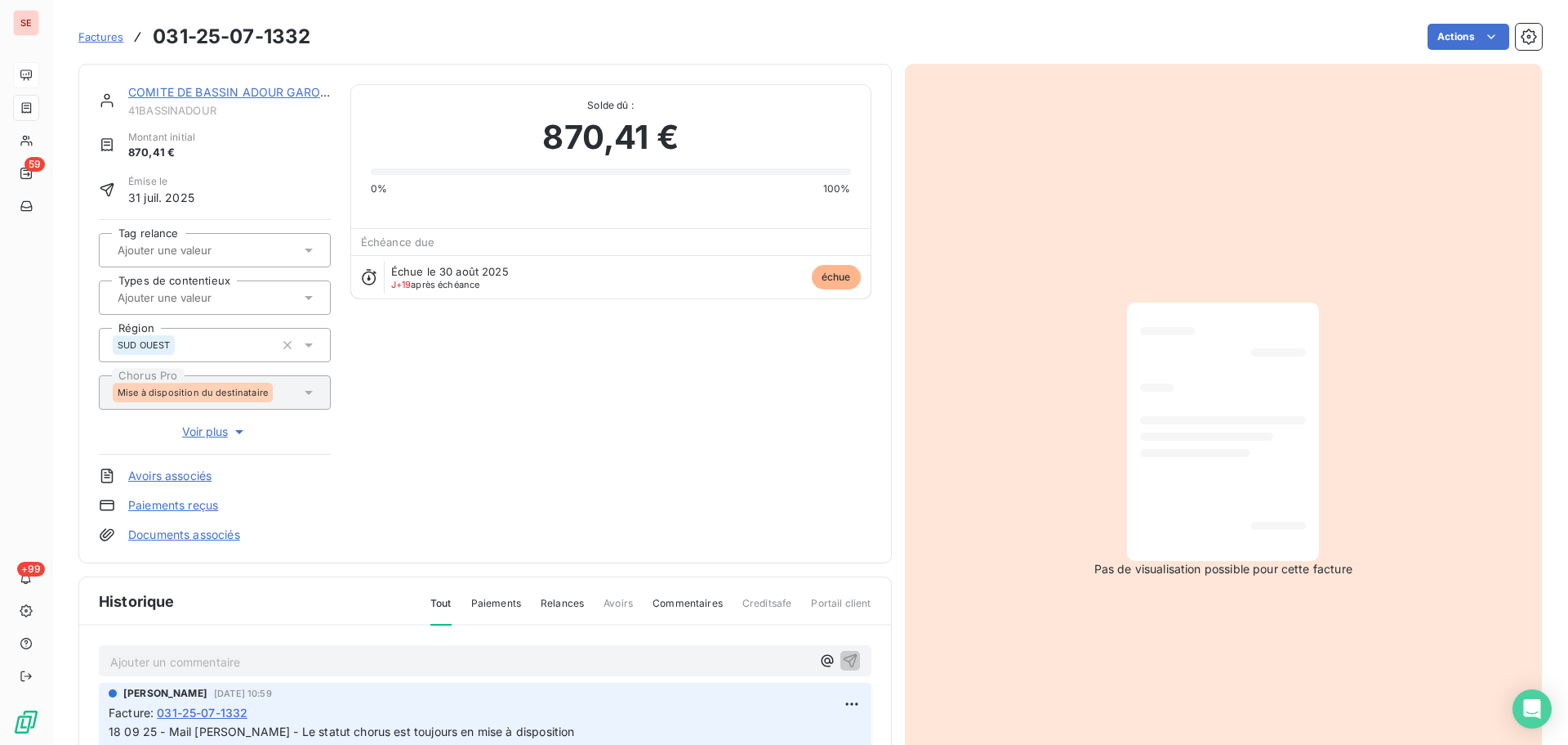
click at [242, 89] on link "COMITE DE BASSIN ADOUR GARONNE" at bounding box center [236, 92] width 218 height 14
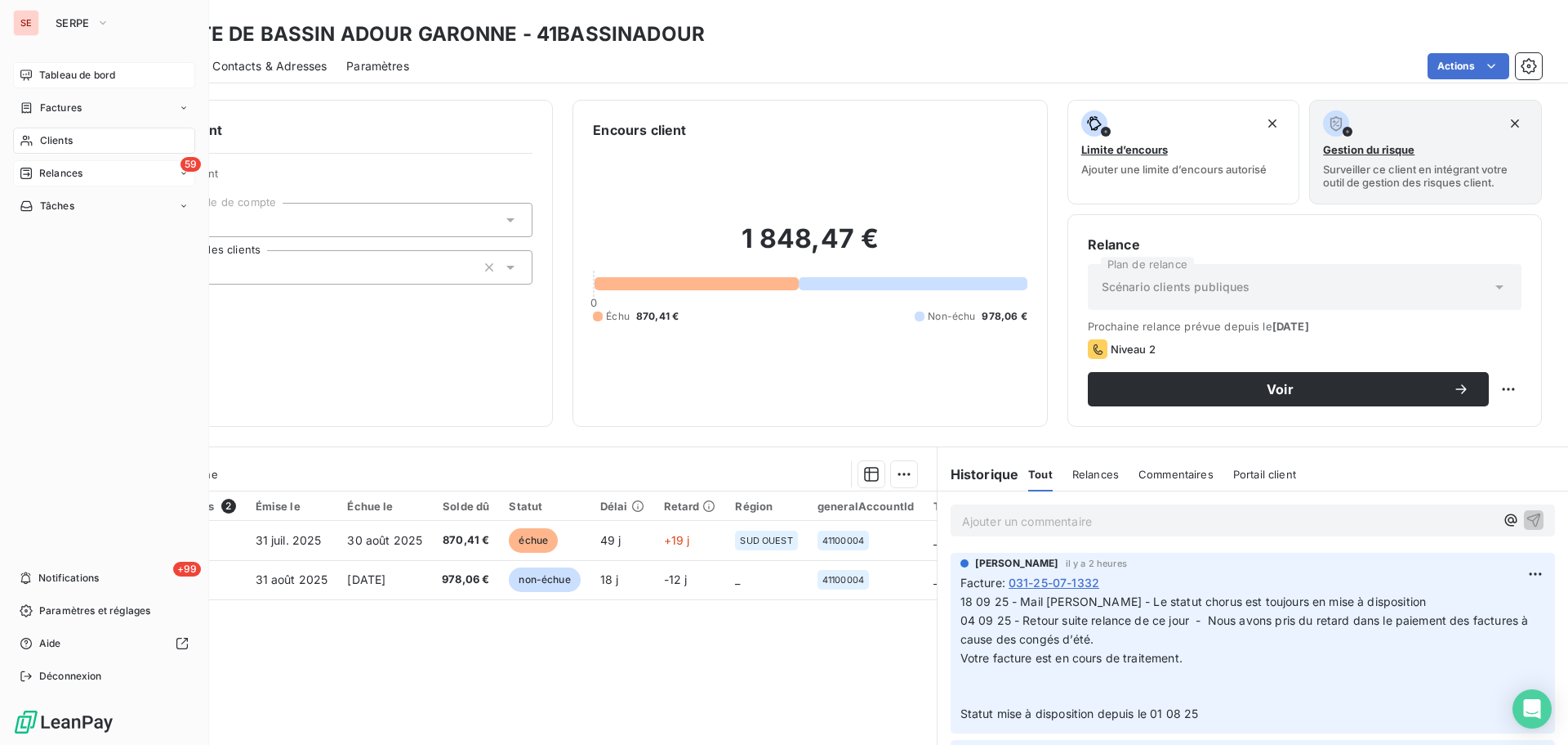
click at [65, 169] on span "Relances" at bounding box center [61, 172] width 43 height 15
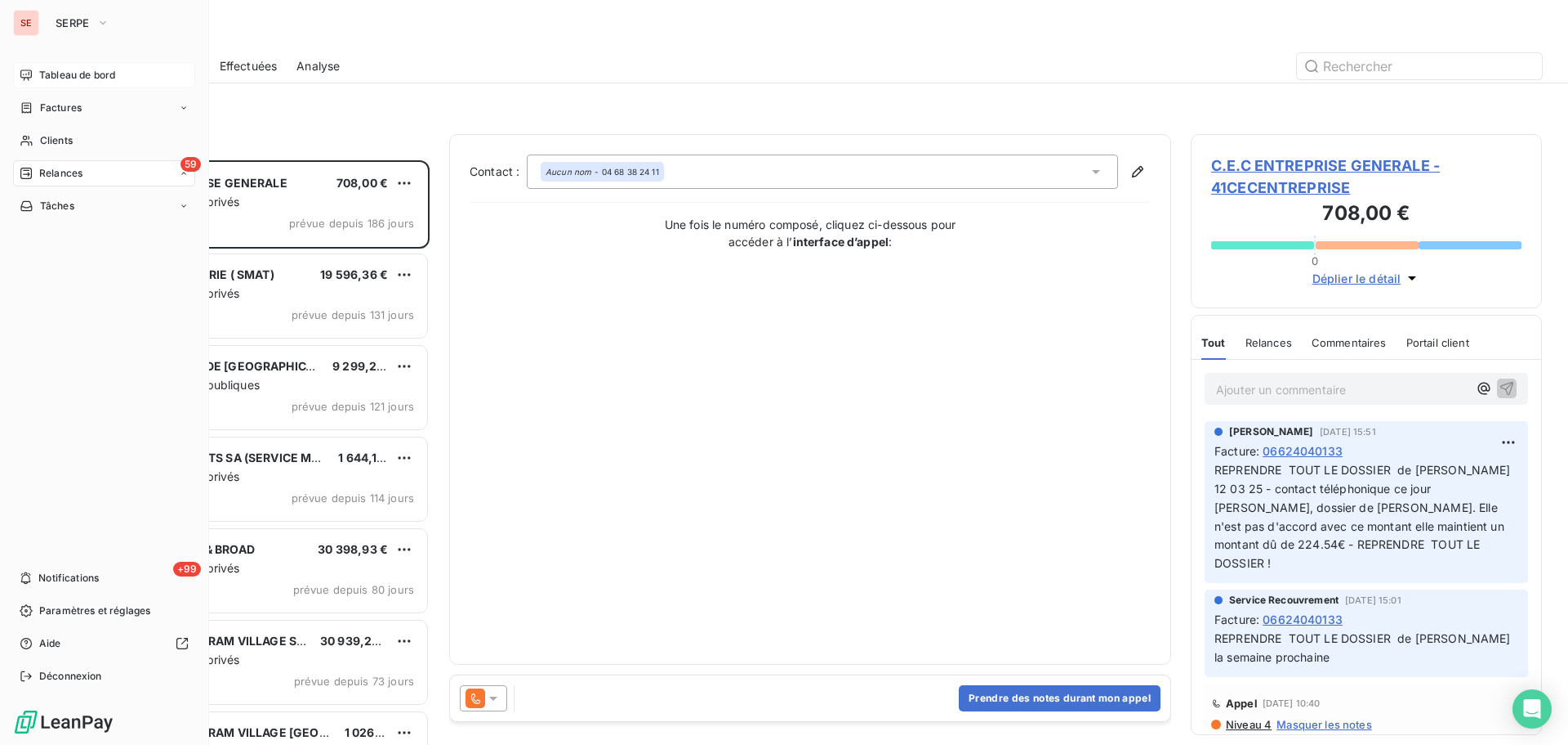
scroll to position [573, 339]
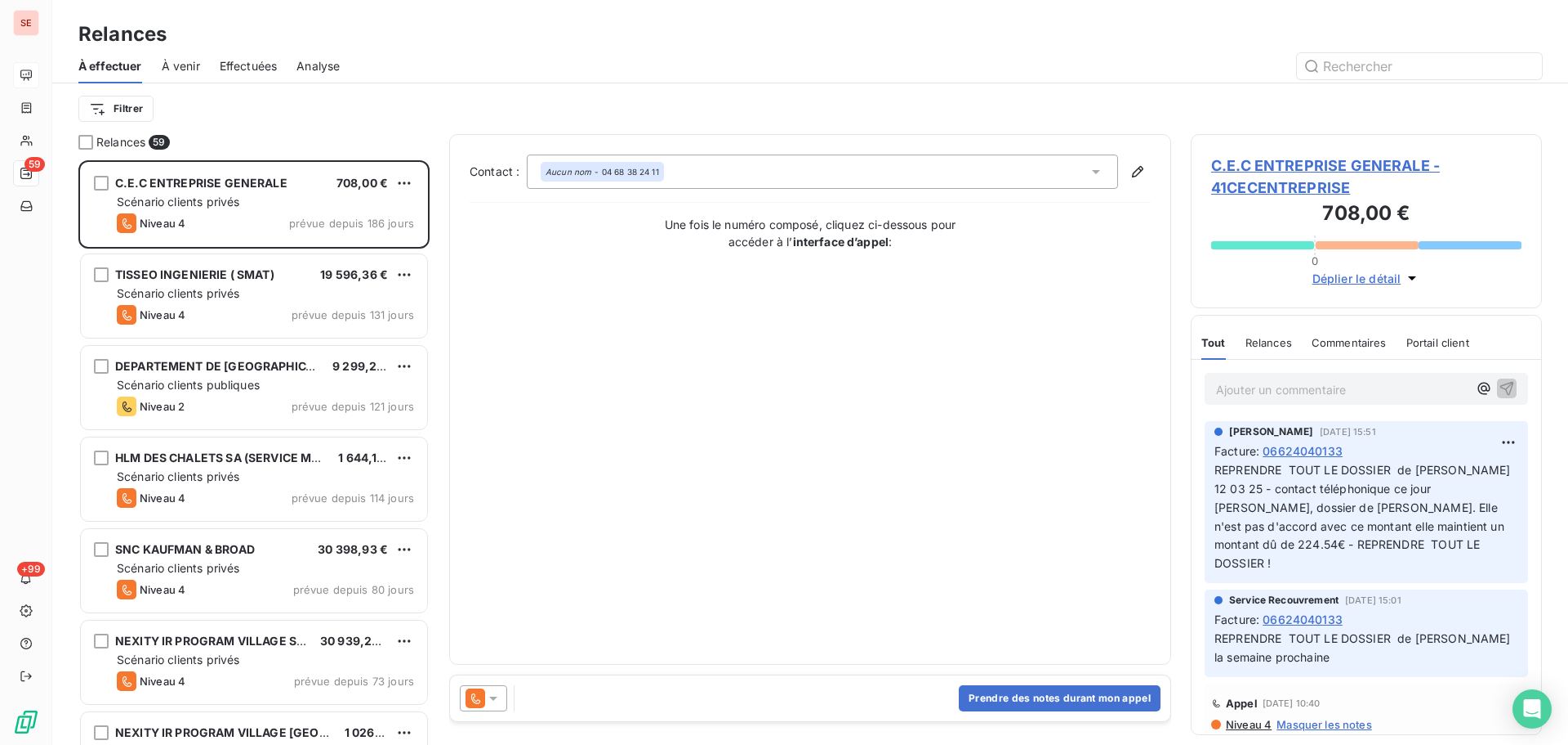
click at [251, 70] on span "Effectuées" at bounding box center [248, 66] width 58 height 17
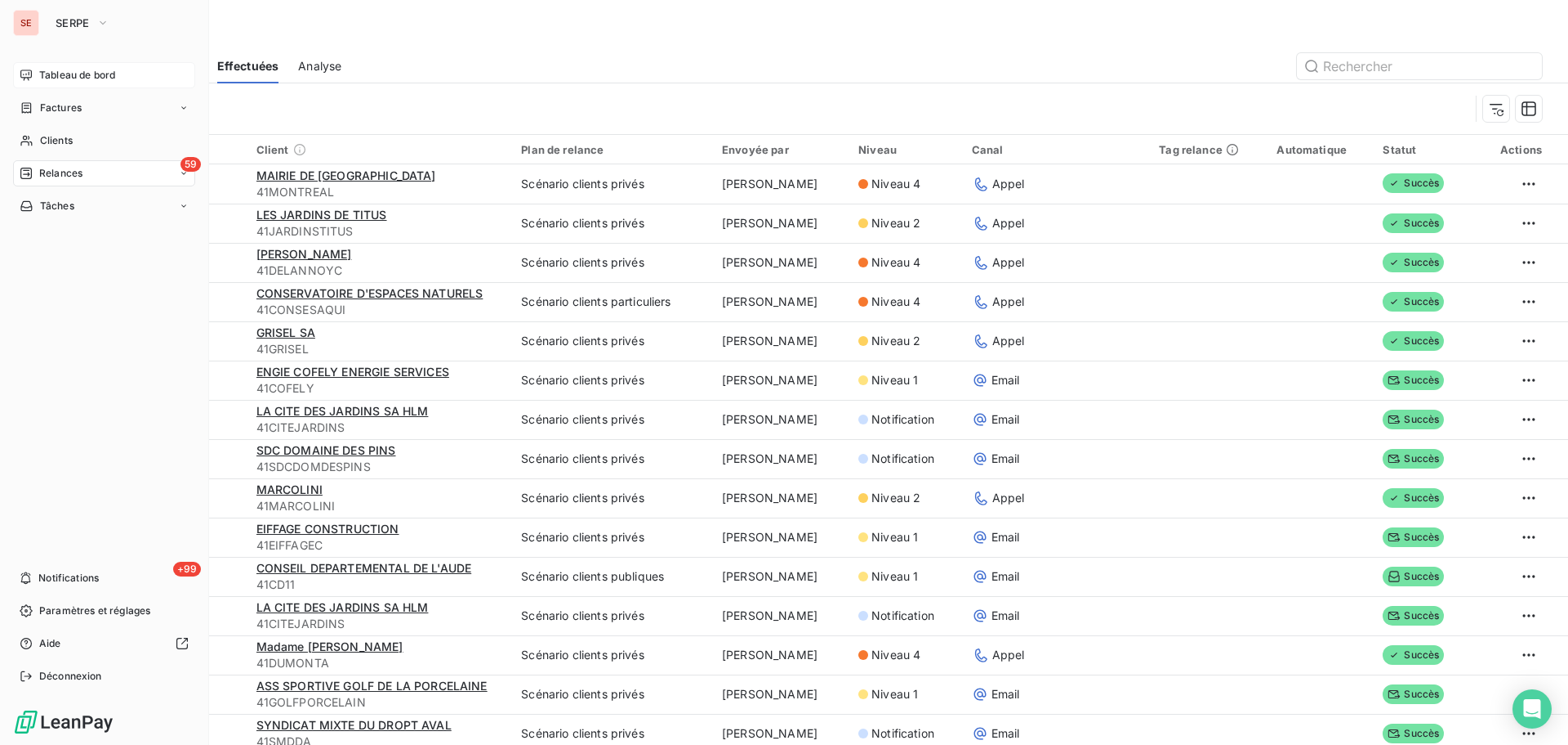
click at [85, 178] on div "59 Relances" at bounding box center [103, 173] width 182 height 27
click at [45, 179] on span "Relances" at bounding box center [61, 172] width 43 height 15
click at [64, 142] on span "Clients" at bounding box center [56, 140] width 33 height 15
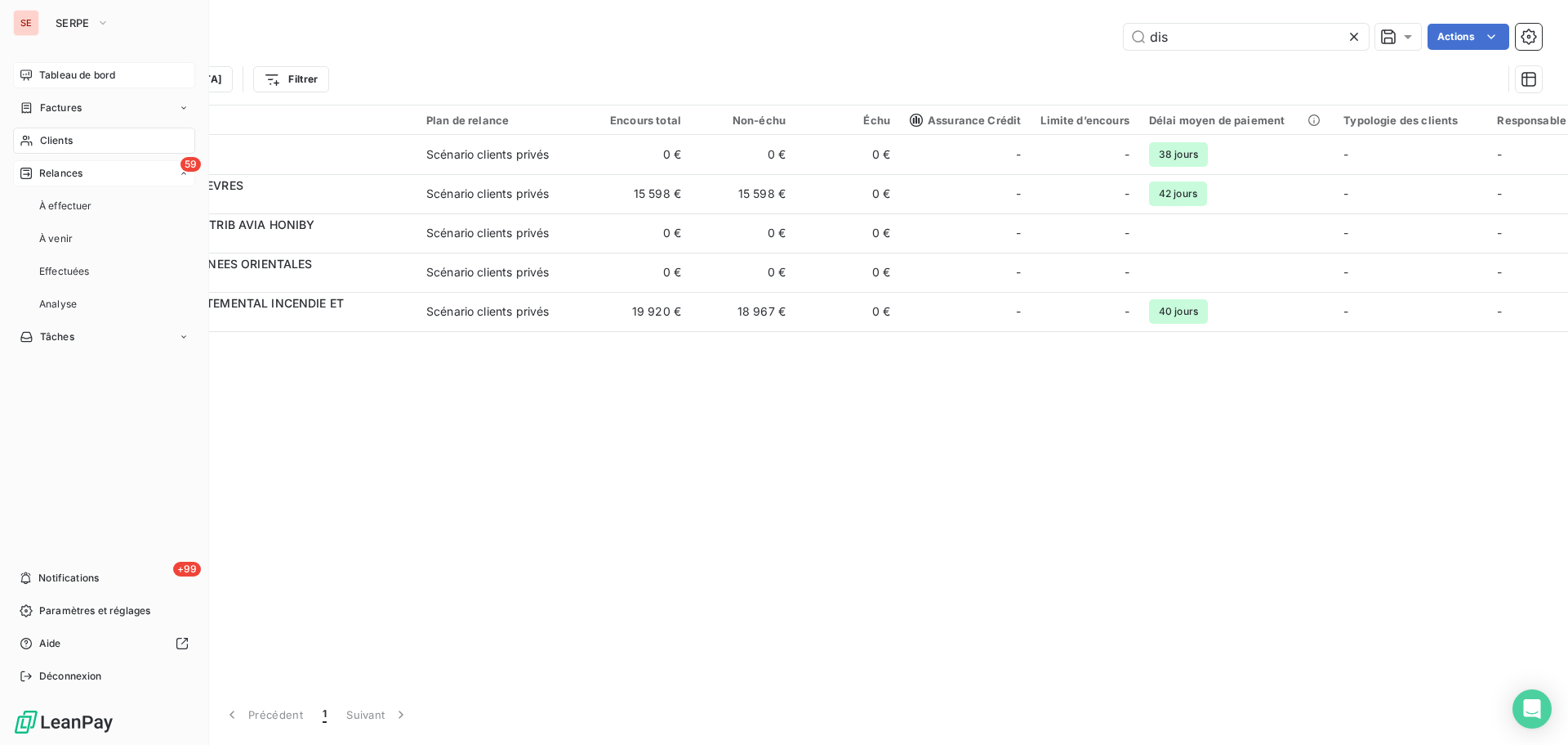
click at [67, 169] on span "Relances" at bounding box center [61, 172] width 43 height 15
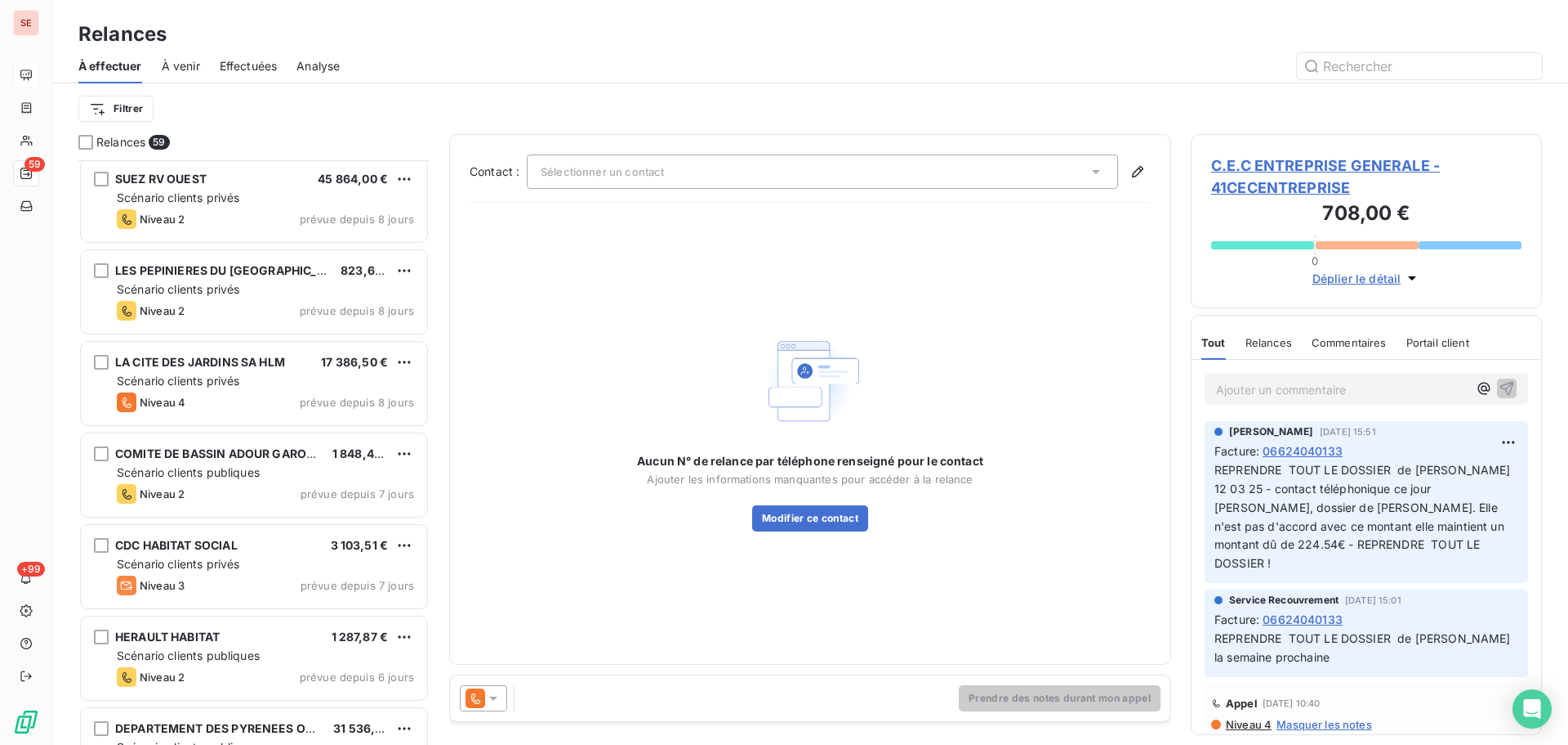
scroll to position [3728, 0]
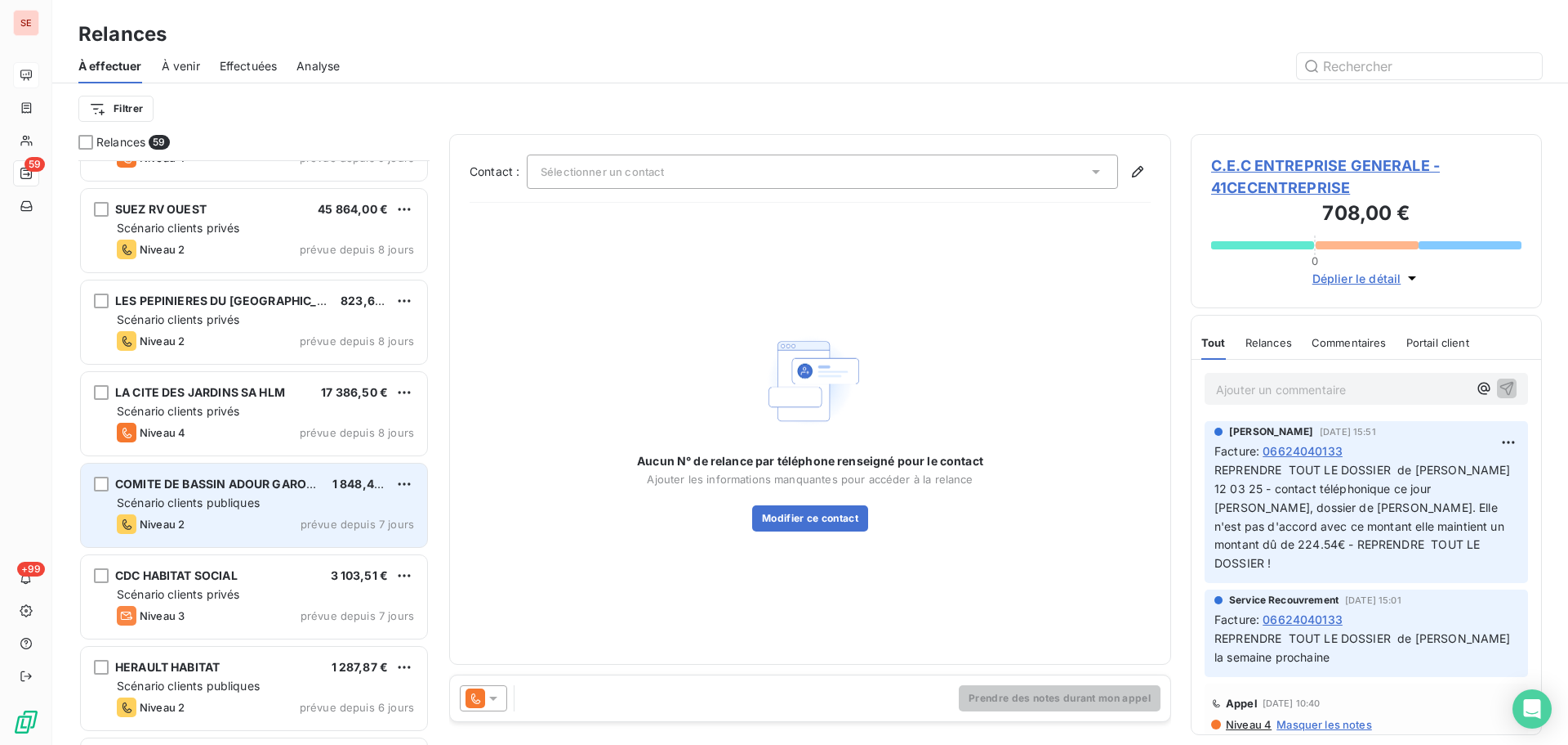
click at [268, 486] on span "COMITE DE BASSIN ADOUR GARONNE" at bounding box center [224, 484] width 218 height 14
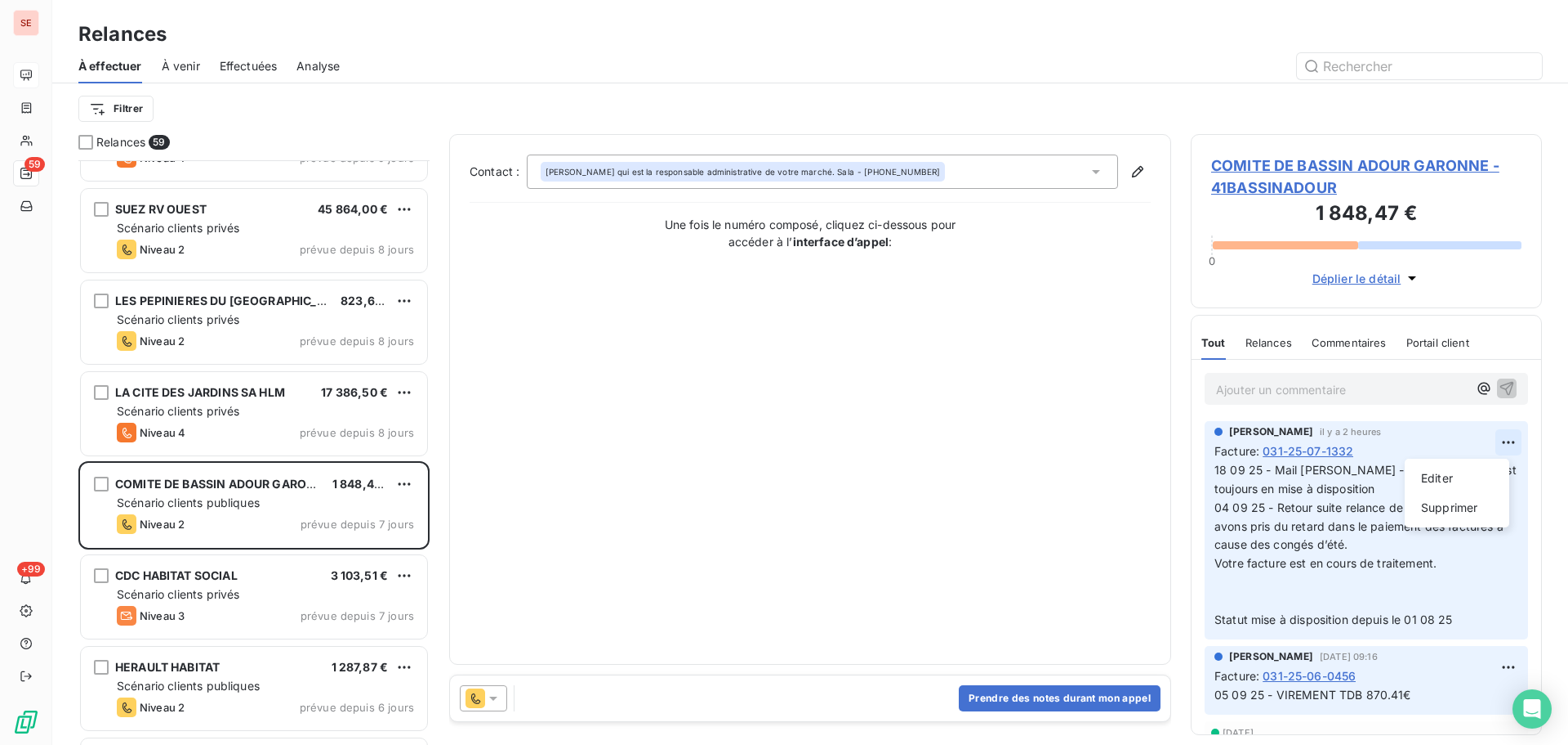
click at [1501, 440] on html "SE 59 +99 Relances À effectuer À venir Effectuées Analyse Filtrer Relances 59 N…" at bounding box center [784, 372] width 1568 height 745
click at [1482, 472] on div "Editer" at bounding box center [1457, 478] width 92 height 27
click at [1382, 471] on span "18 09 25 - Mail [PERSON_NAME] - Le statut chorus est toujours en mise à disposi…" at bounding box center [1455, 544] width 482 height 164
drag, startPoint x: 1457, startPoint y: 490, endPoint x: 1274, endPoint y: 472, distance: 183.9
click at [1274, 472] on span "18 09 25 - Mail [PERSON_NAME] - Le statut chorus est toujours en mise à disposi…" at bounding box center [1455, 544] width 482 height 164
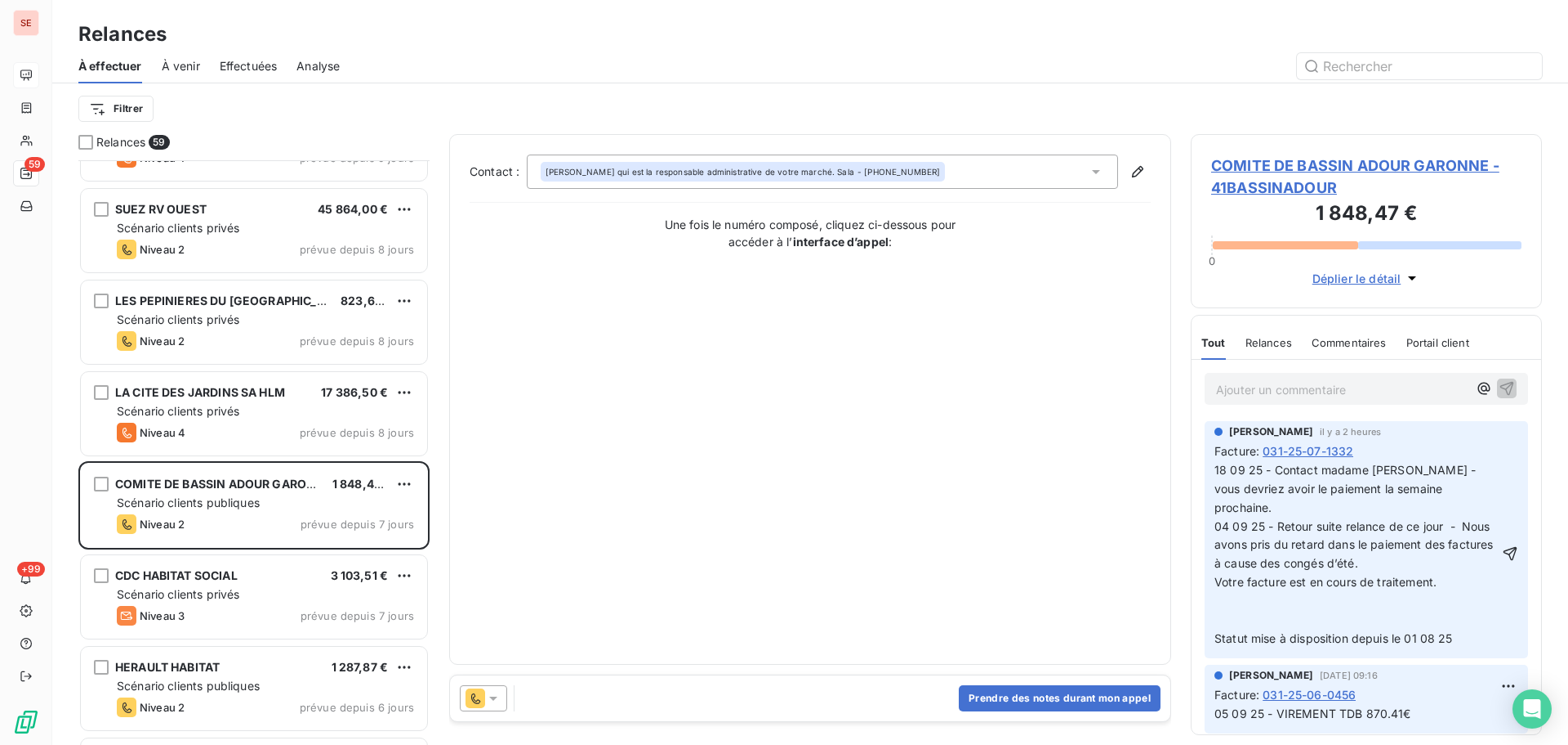
click at [1327, 496] on p "18 09 25 - Contact madame [PERSON_NAME] - vous devriez avoir le paiement la sem…" at bounding box center [1356, 555] width 285 height 187
click at [1430, 467] on span "18 09 25 - Contact madame [PERSON_NAME] - vous devriez avoir le paiement la sem…" at bounding box center [1373, 553] width 318 height 182
click at [1502, 545] on icon "button" at bounding box center [1510, 553] width 17 height 17
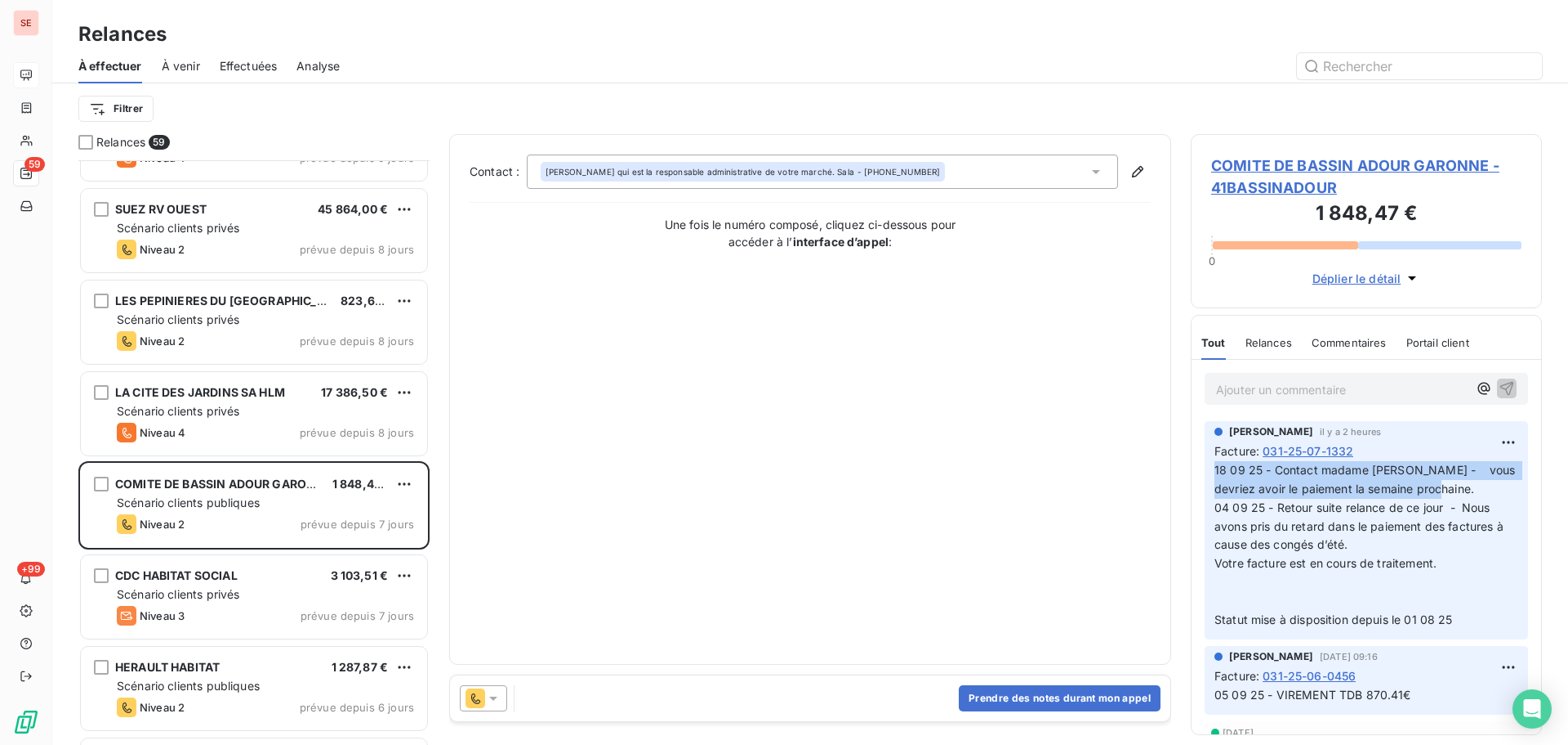
drag, startPoint x: 1444, startPoint y: 491, endPoint x: 1209, endPoint y: 471, distance: 235.8
click at [1209, 471] on div "[PERSON_NAME] il y a 2 heures Facture : [PHONE_NUMBER] 18 09 25 - Contact madam…" at bounding box center [1366, 529] width 323 height 218
copy span "18 09 25 - Contact madame [PERSON_NAME] - vous devriez avoir le paiement la sem…"
click at [1055, 711] on div "Prendre des notes durant mon appel" at bounding box center [811, 698] width 721 height 45
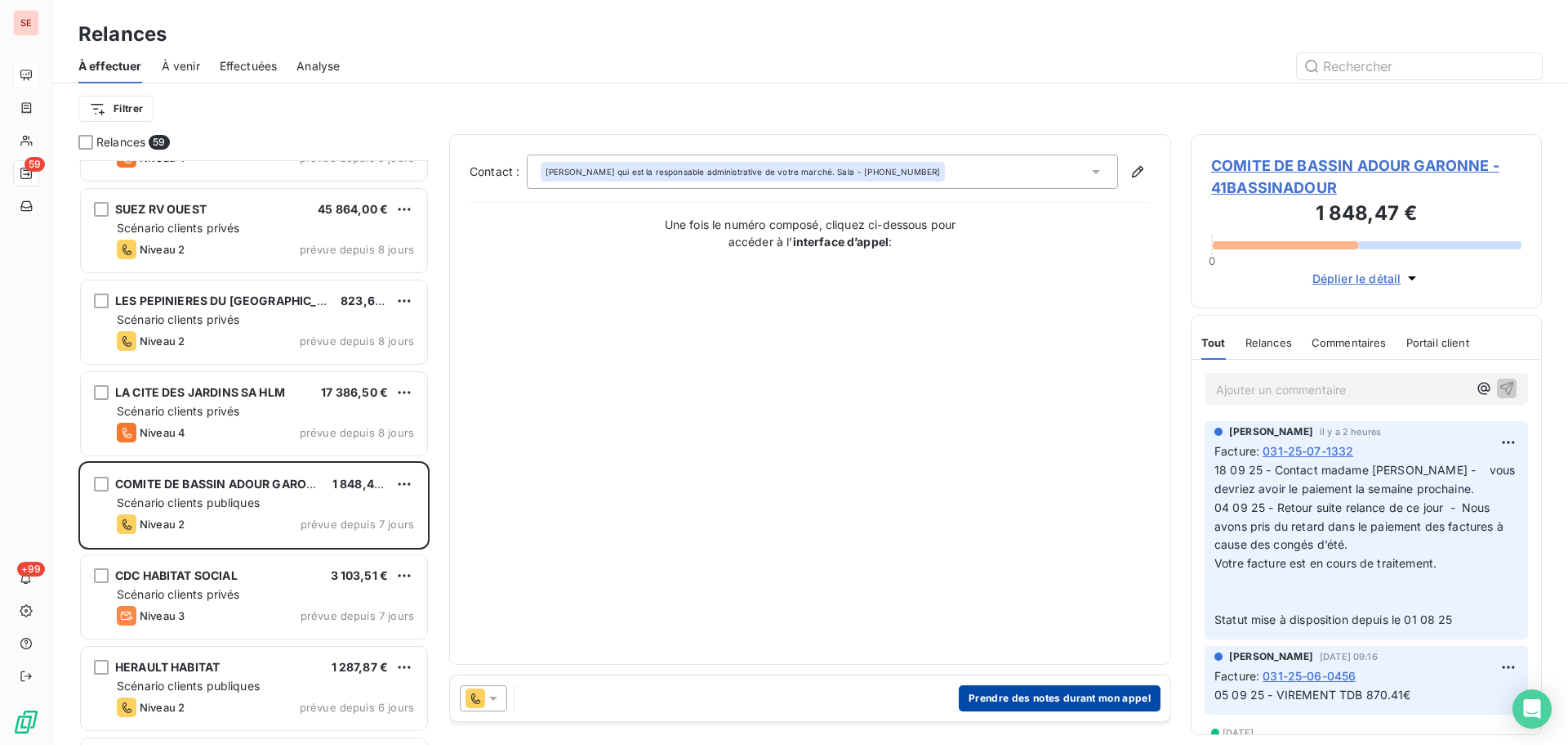
click at [1061, 702] on button "Prendre des notes durant mon appel" at bounding box center [1060, 698] width 202 height 27
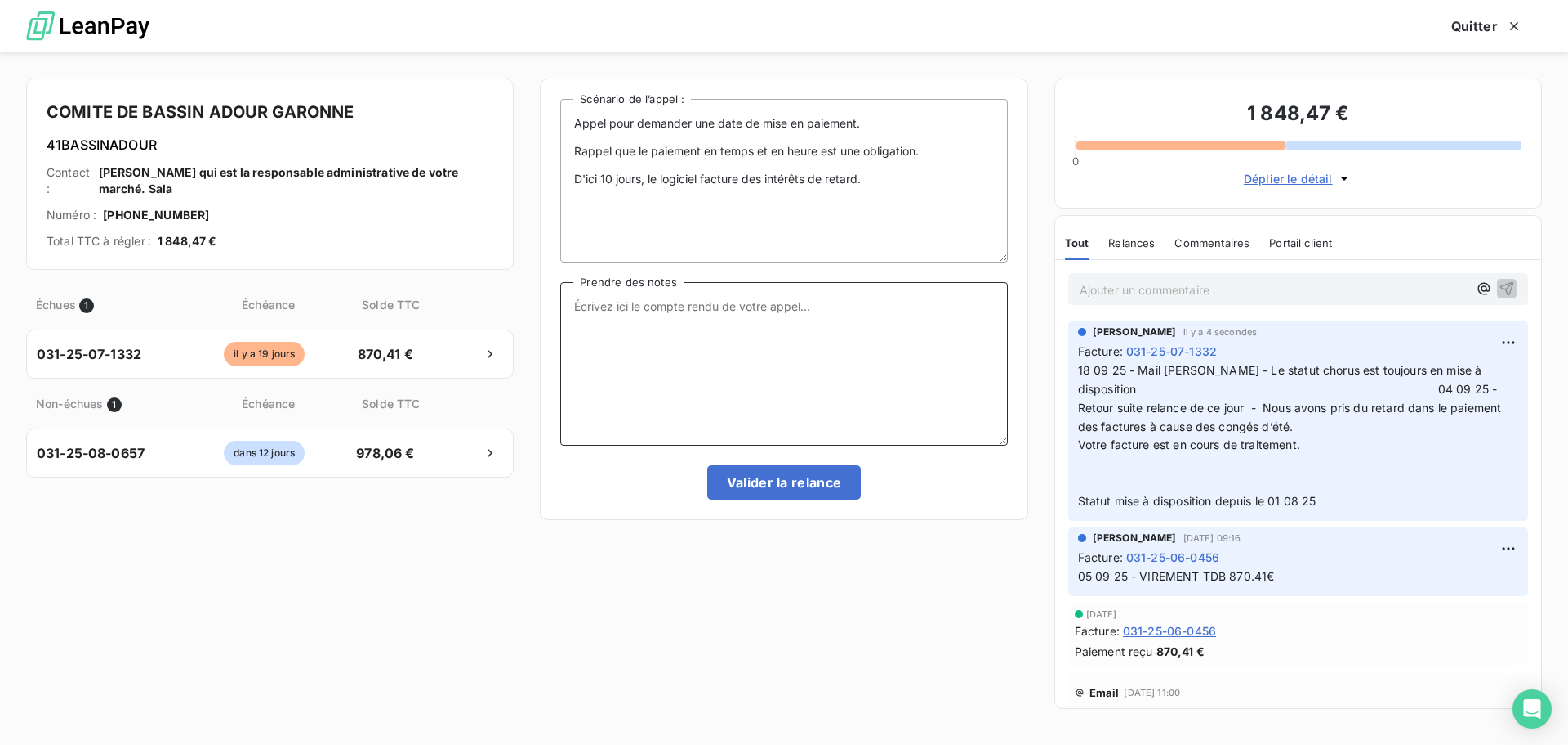
click at [739, 304] on textarea "Prendre des notes" at bounding box center [784, 364] width 447 height 164
paste textarea "18 09 25 - Contact madame [PERSON_NAME] - vous devriez avoir le paiement la sem…"
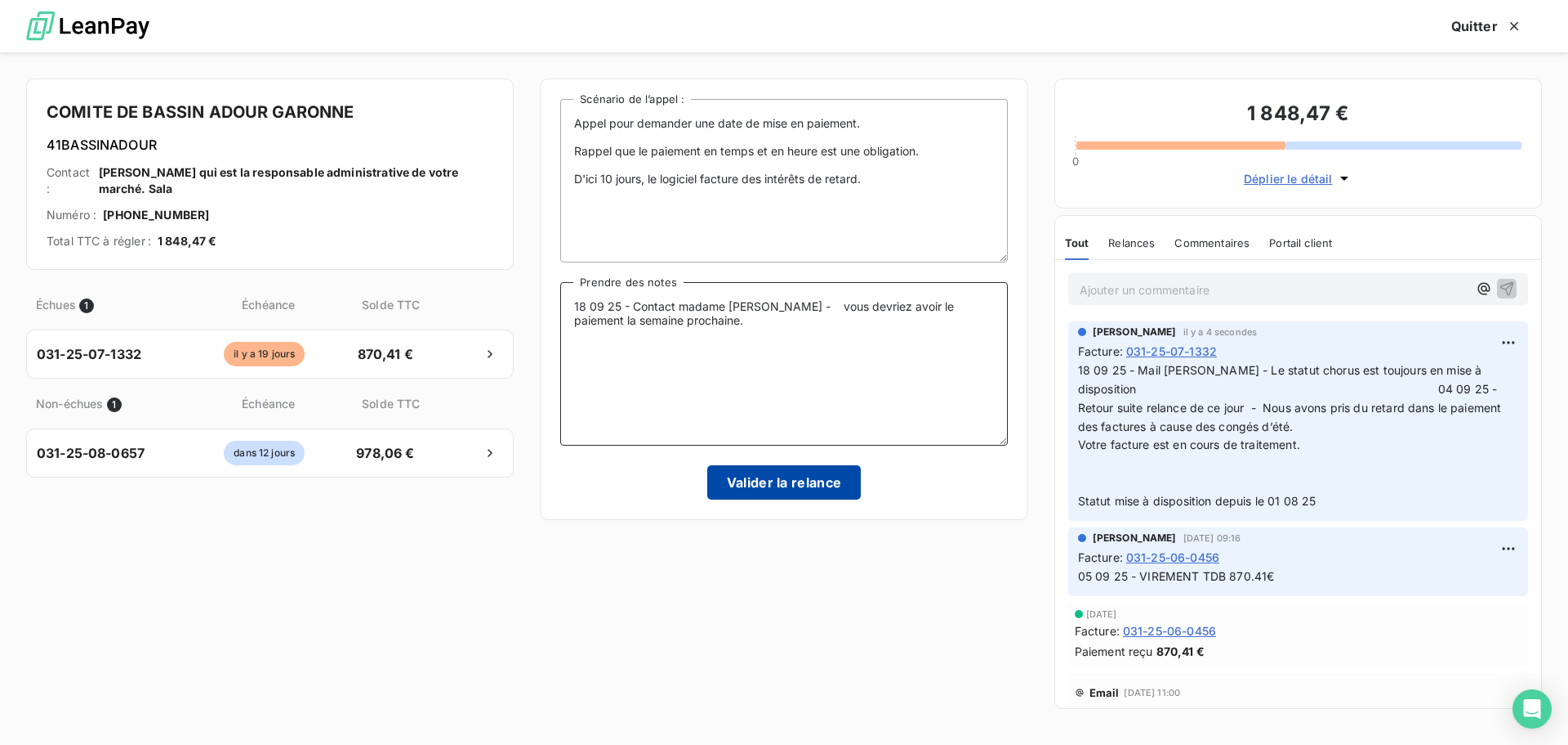
type textarea "18 09 25 - Contact madame [PERSON_NAME] - vous devriez avoir le paiement la sem…"
click at [779, 485] on button "Valider la relance" at bounding box center [784, 482] width 155 height 34
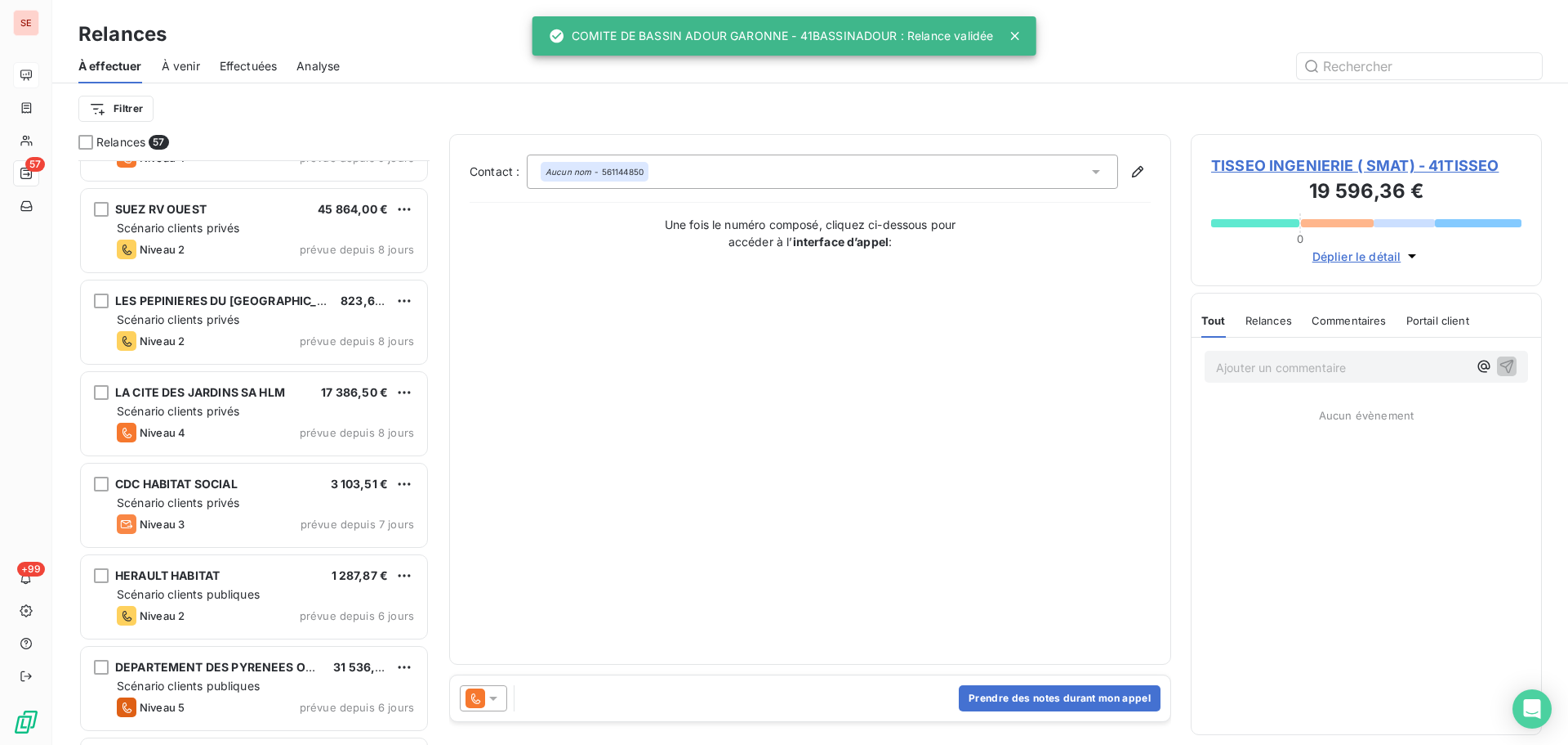
click at [237, 60] on span "Effectuées" at bounding box center [248, 66] width 58 height 17
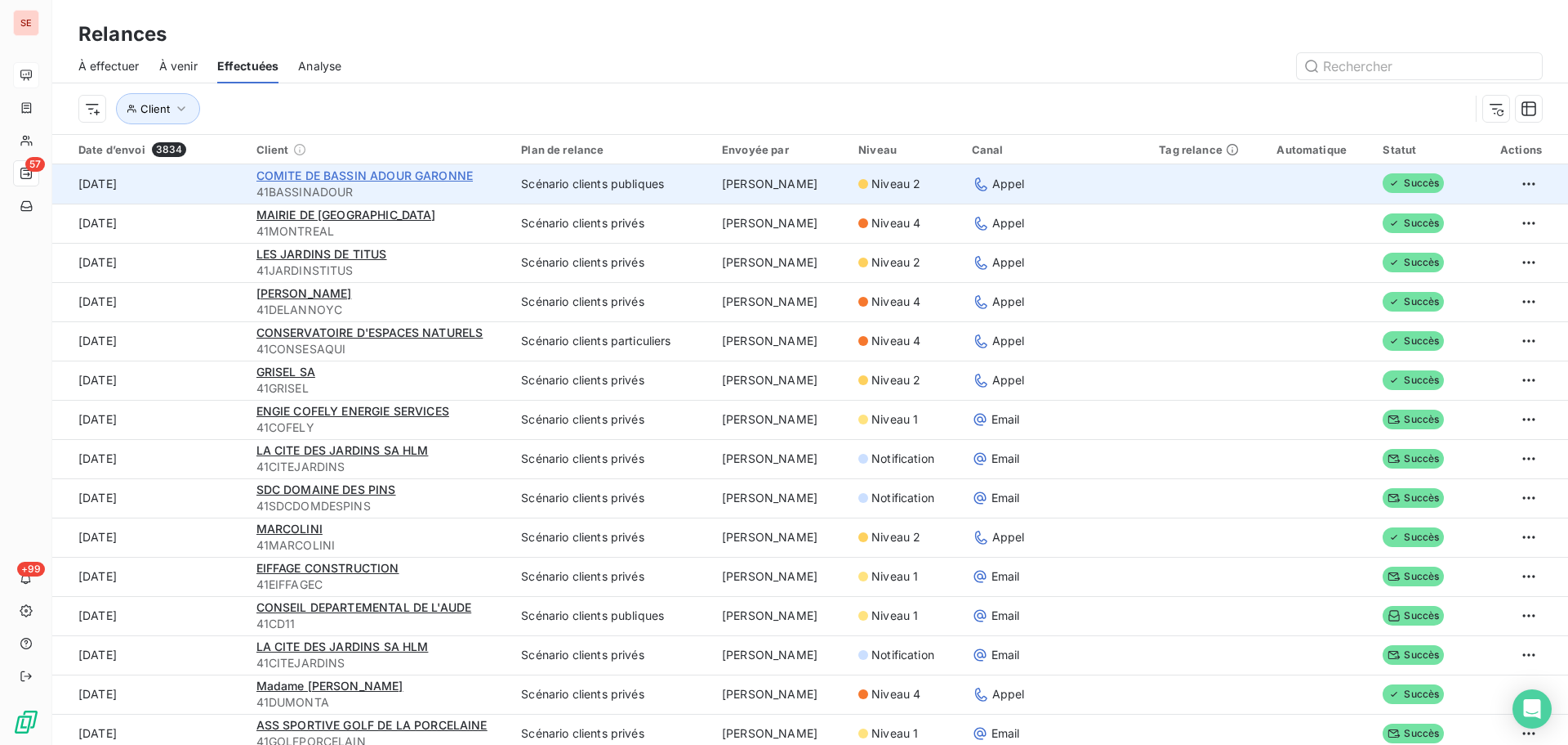
click at [425, 174] on span "COMITE DE BASSIN ADOUR GARONNE" at bounding box center [364, 175] width 218 height 14
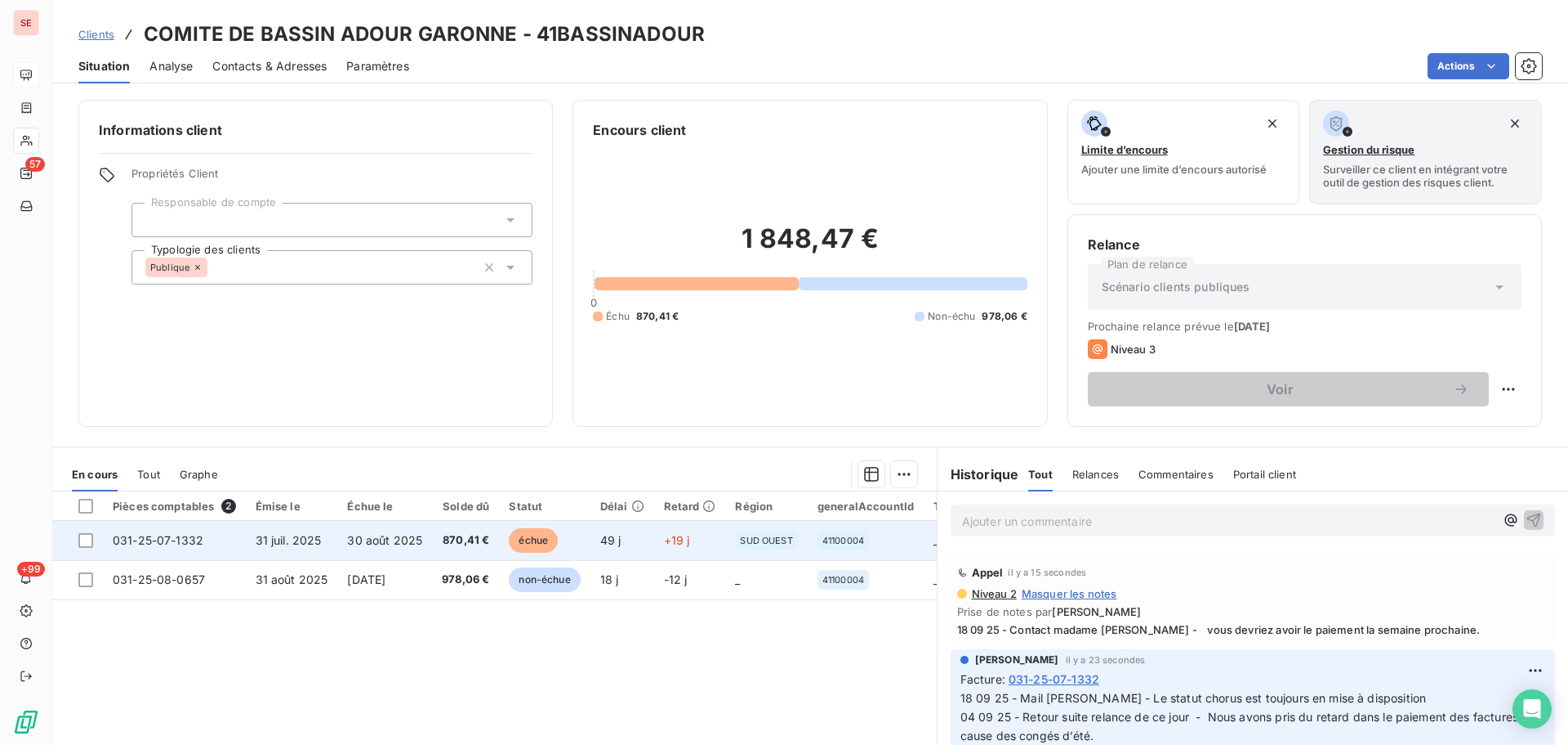
click at [684, 541] on span "+19 j" at bounding box center [677, 540] width 27 height 14
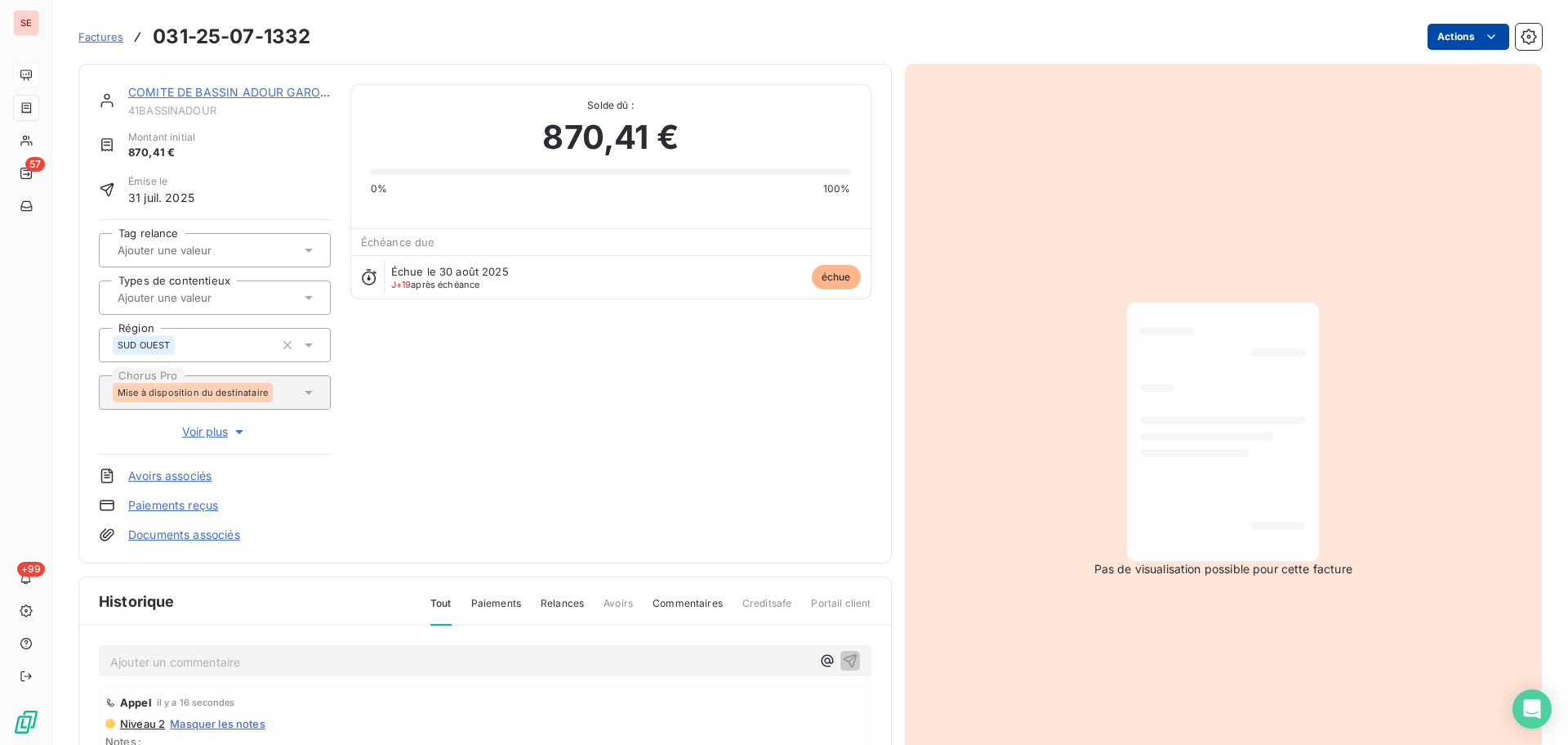
click at [1452, 42] on html "SE 57 +99 Factures 031-25-07-1332 Actions COMITE DE BASSIN ADOUR GARONNE 41BASS…" at bounding box center [784, 372] width 1568 height 745
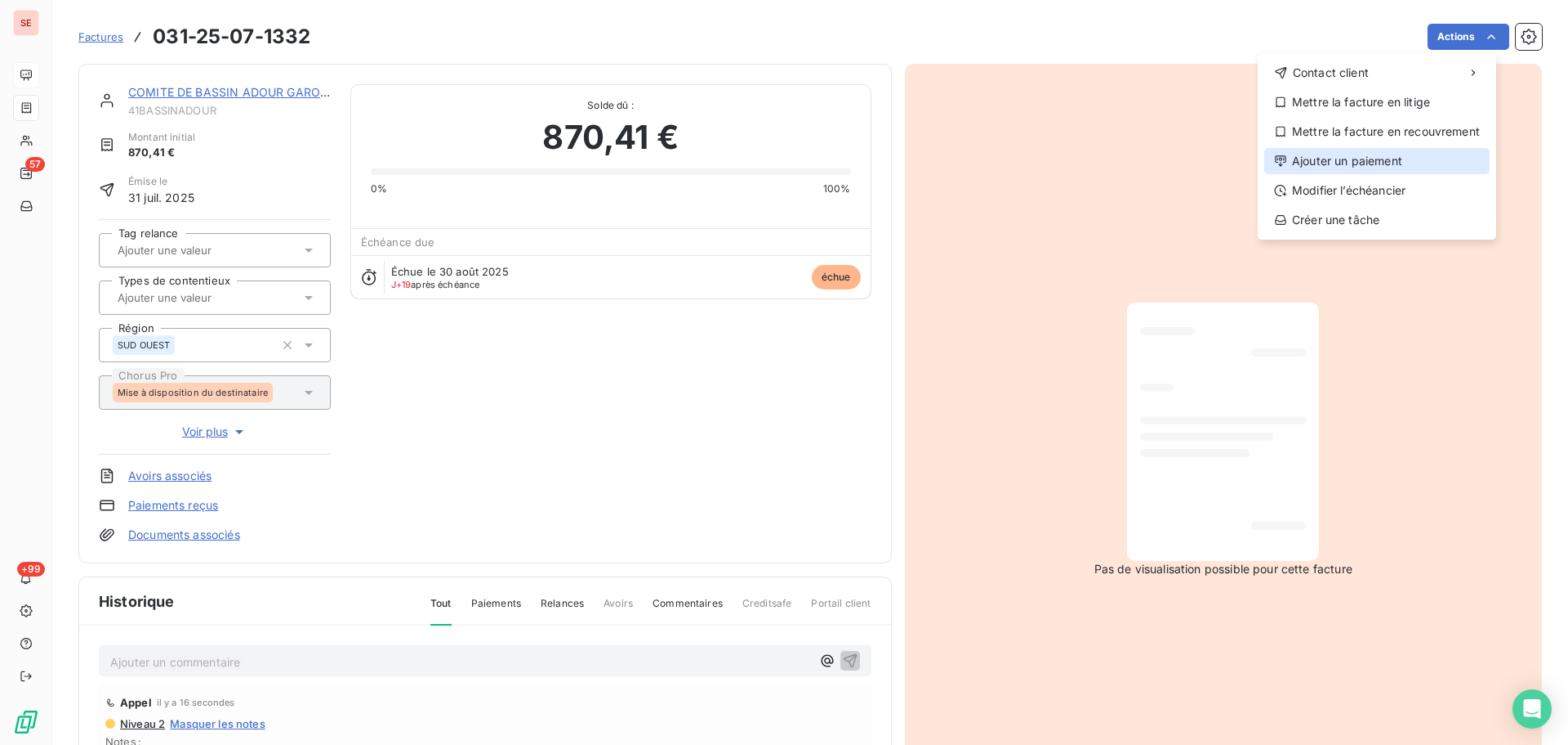
click at [1391, 169] on div "Ajouter un paiement" at bounding box center [1377, 161] width 226 height 27
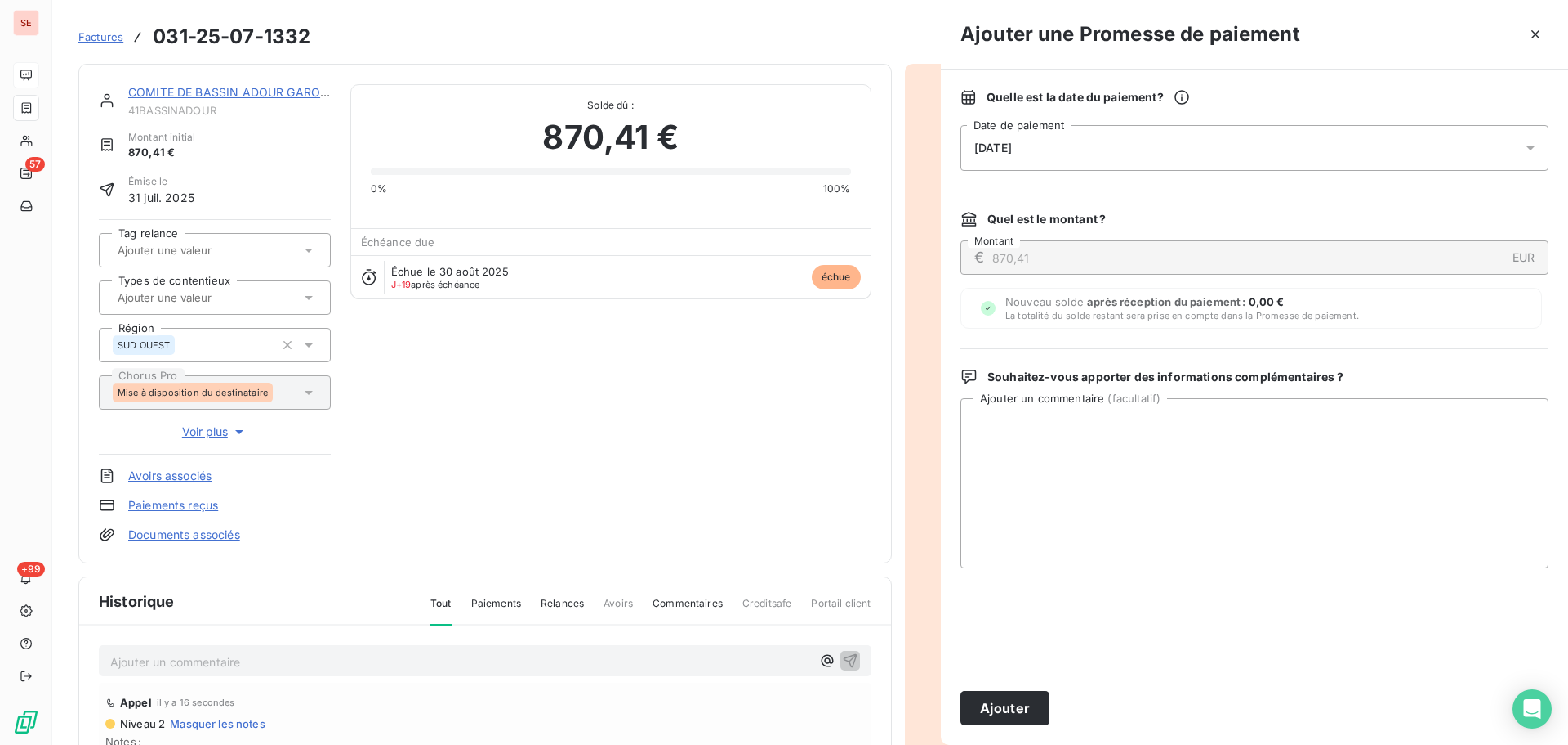
click at [1274, 170] on div "[DATE]" at bounding box center [1254, 148] width 588 height 45
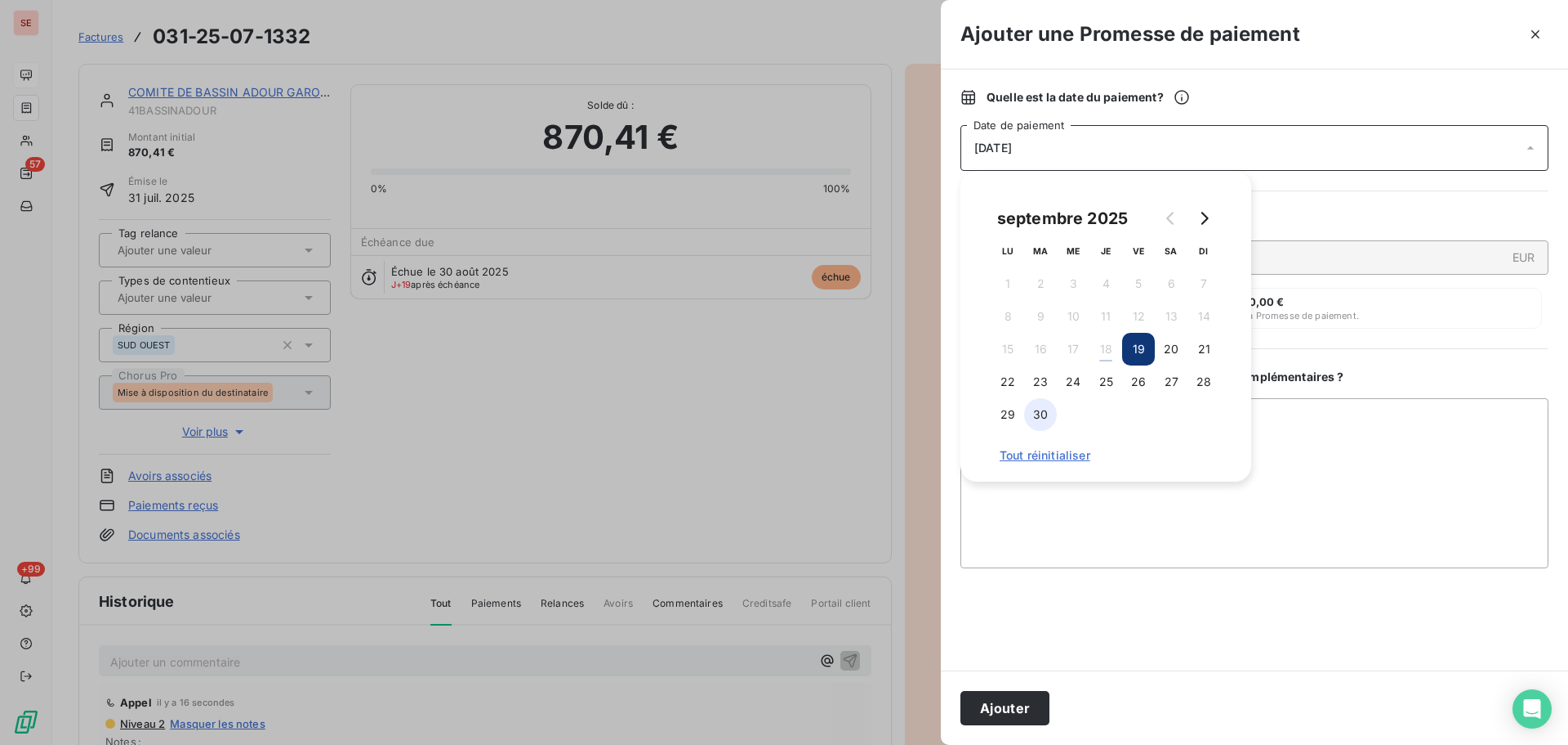
click at [1047, 413] on button "30" at bounding box center [1040, 414] width 33 height 33
click at [1025, 696] on button "Ajouter" at bounding box center [1005, 708] width 89 height 34
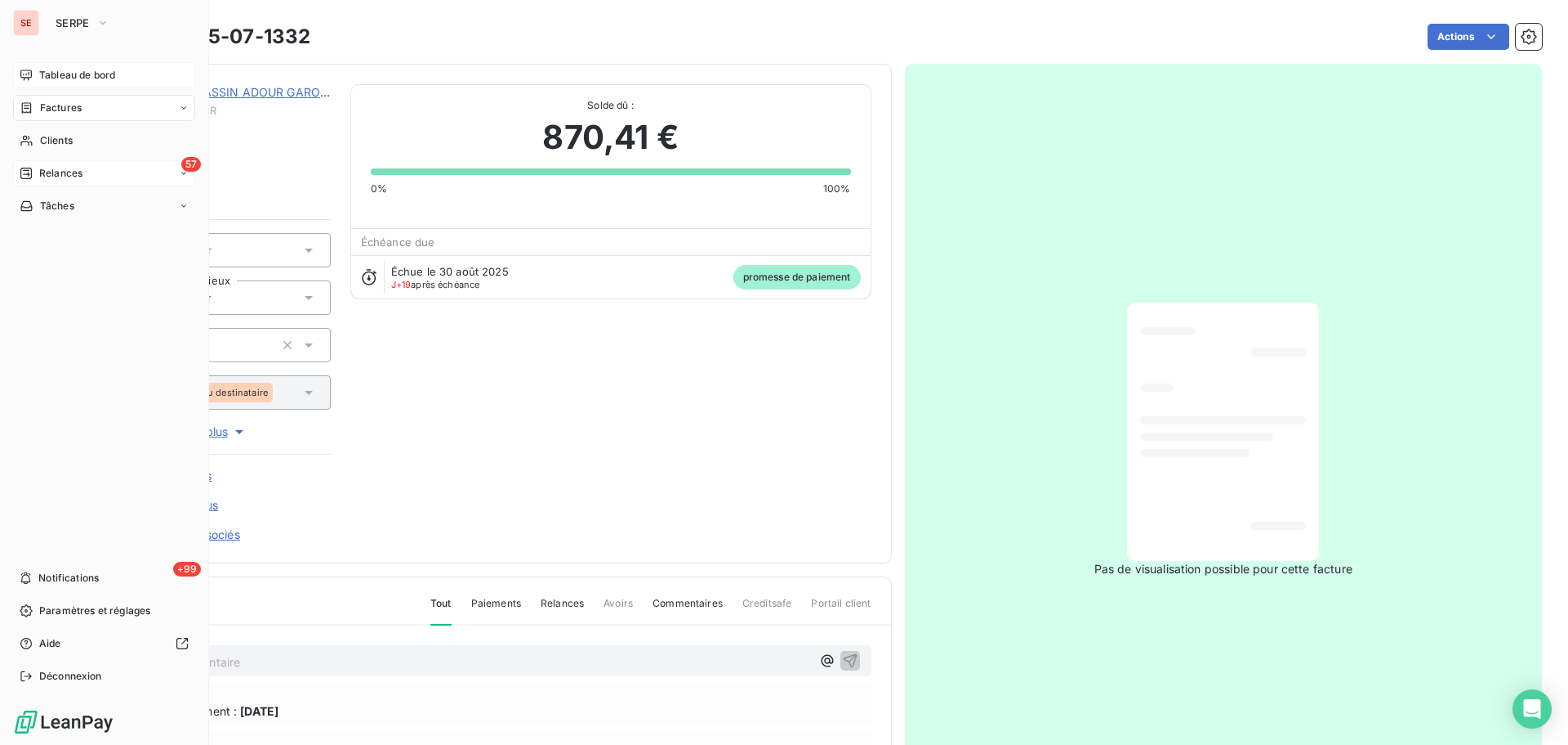
click at [125, 174] on div "57 Relances" at bounding box center [103, 173] width 182 height 27
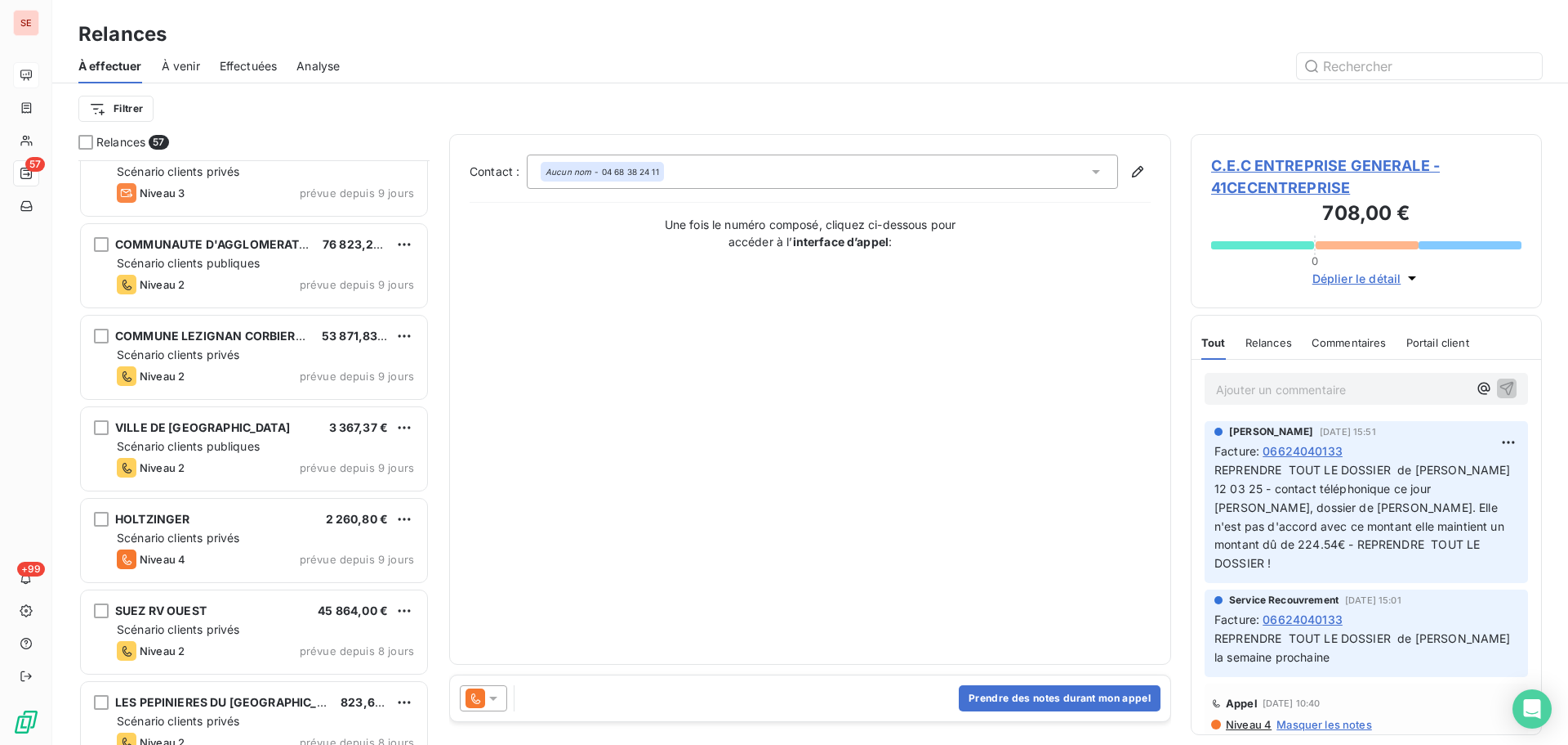
scroll to position [3108, 0]
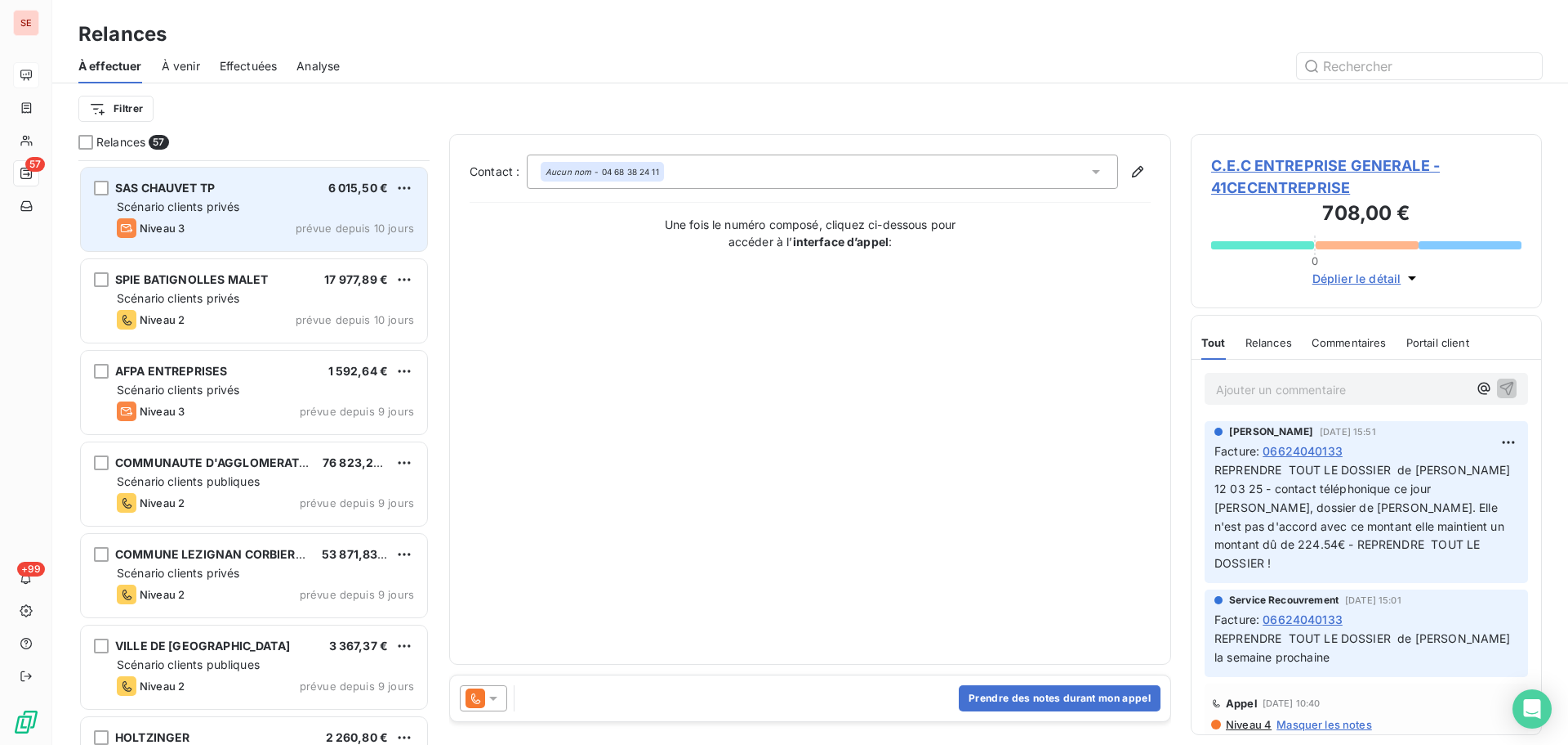
click at [330, 209] on div "Scénario clients privés" at bounding box center [266, 207] width 297 height 17
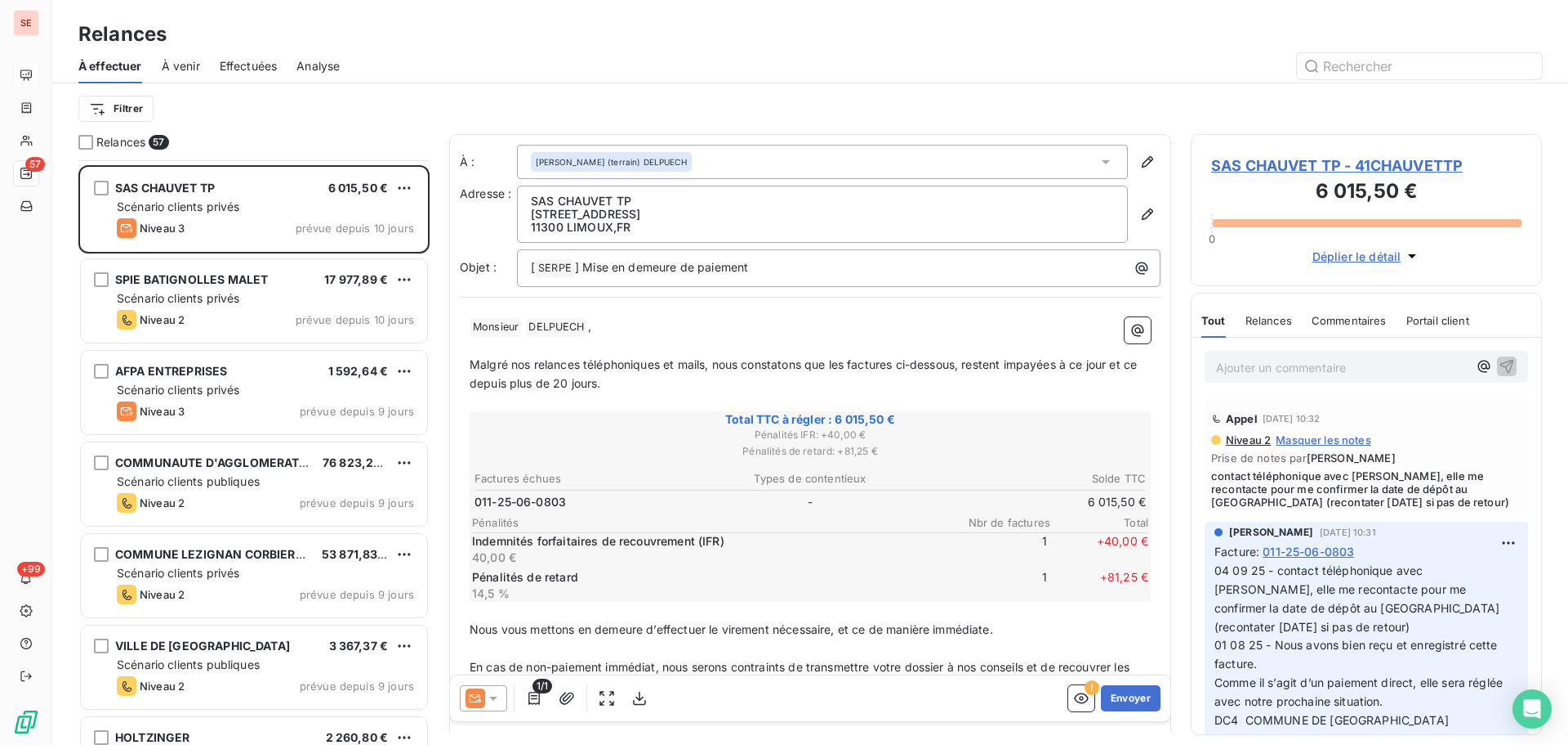
click at [1312, 165] on span "SAS CHAUVET TP - 41CHAUVETTP" at bounding box center [1366, 166] width 310 height 22
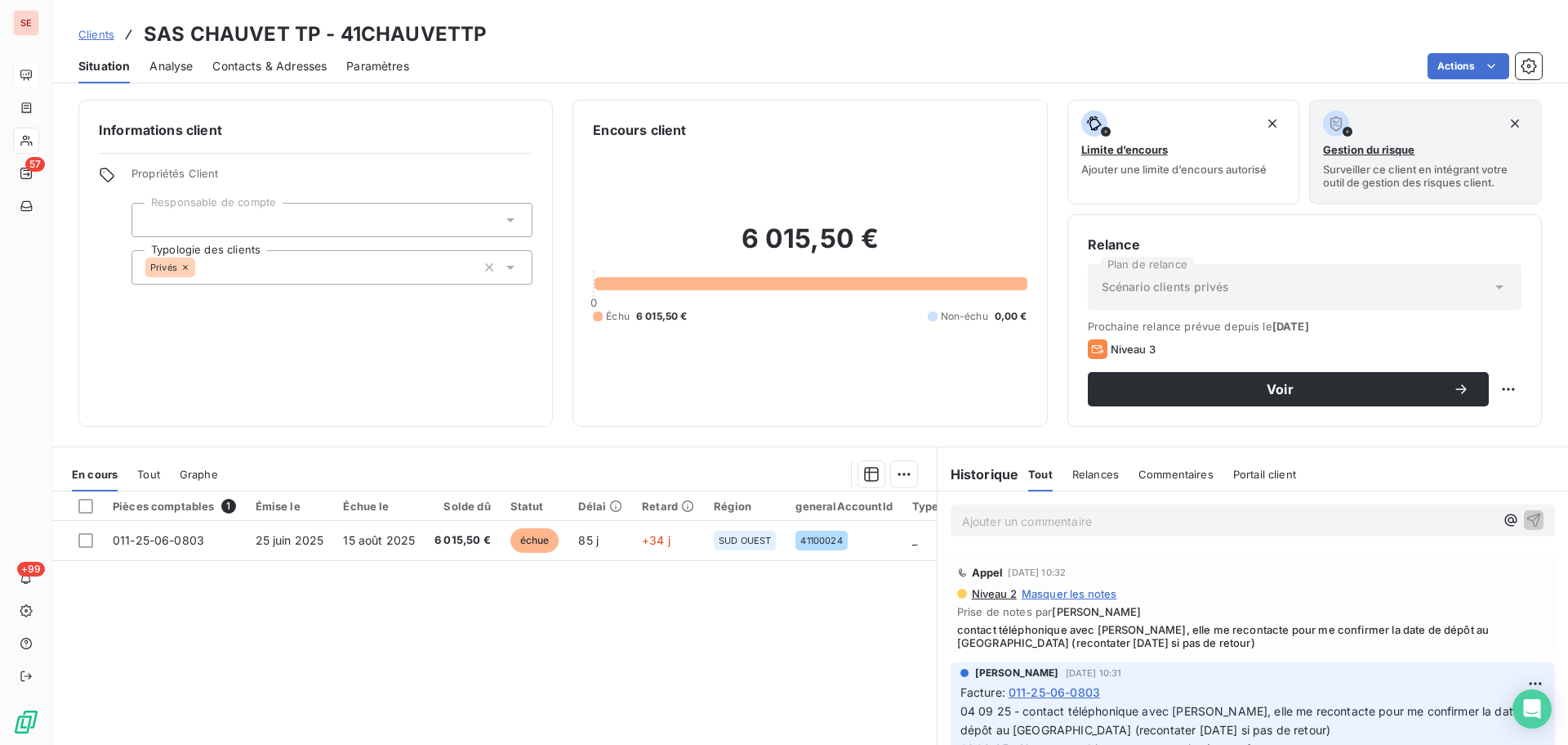
click at [258, 67] on span "Contacts & Adresses" at bounding box center [270, 66] width 114 height 17
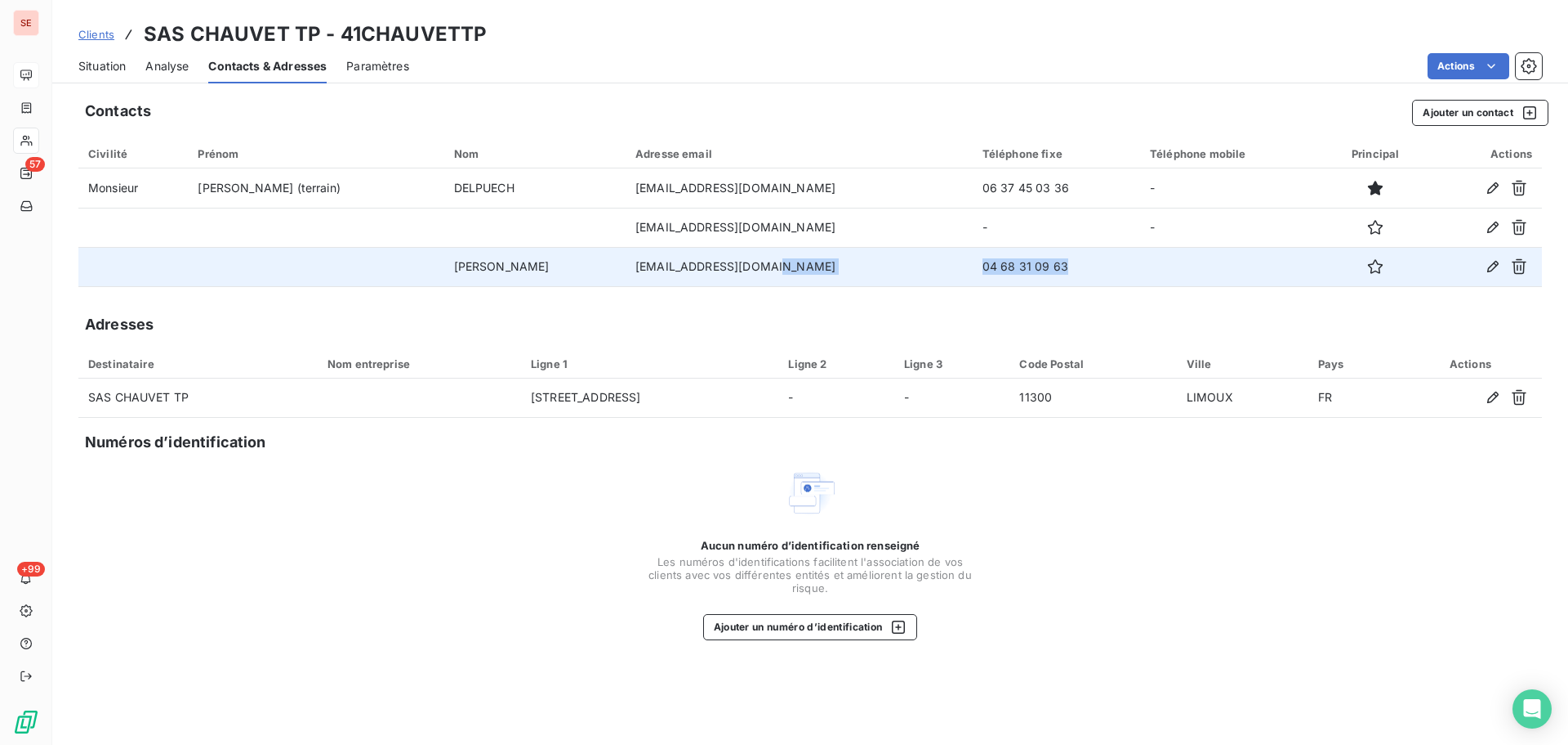
drag, startPoint x: 1013, startPoint y: 271, endPoint x: 870, endPoint y: 263, distance: 143.2
click at [870, 263] on tr "[PERSON_NAME] [EMAIL_ADDRESS][DOMAIN_NAME] [PHONE_NUMBER]" at bounding box center [811, 266] width 1464 height 39
copy tr "04 68 31 09 63"
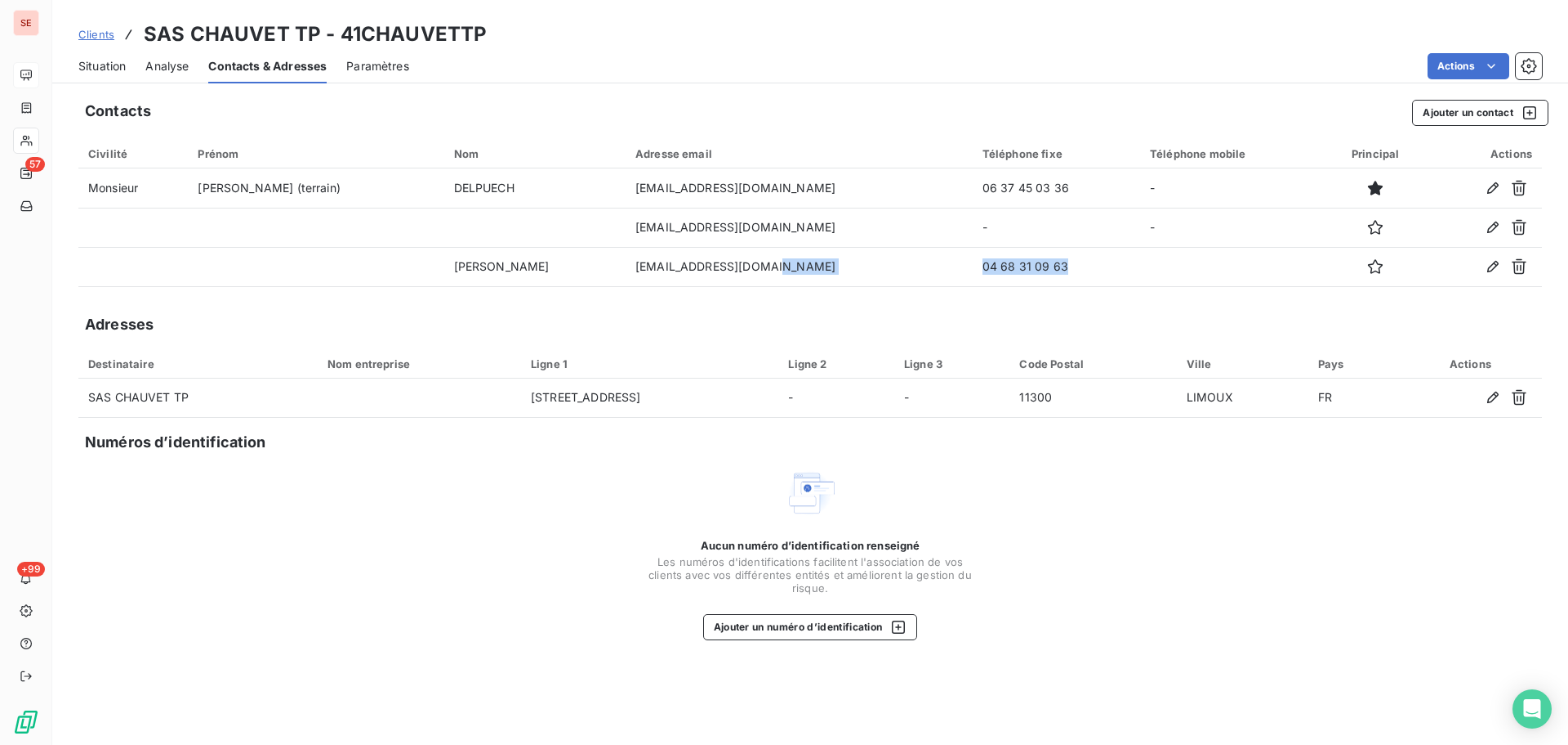
click at [115, 69] on span "Situation" at bounding box center [102, 66] width 47 height 17
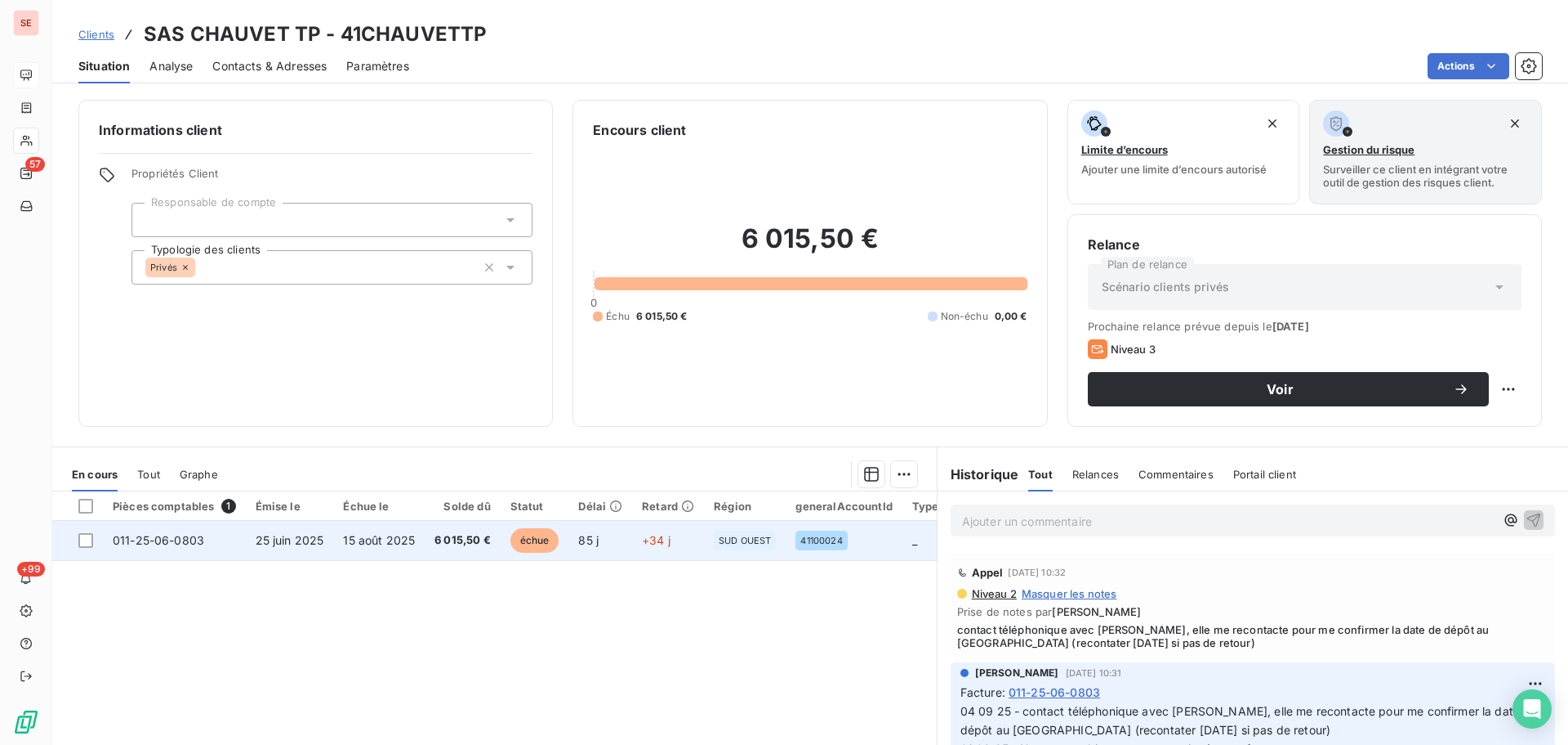
click at [427, 537] on td "6 015,50 €" at bounding box center [462, 540] width 76 height 39
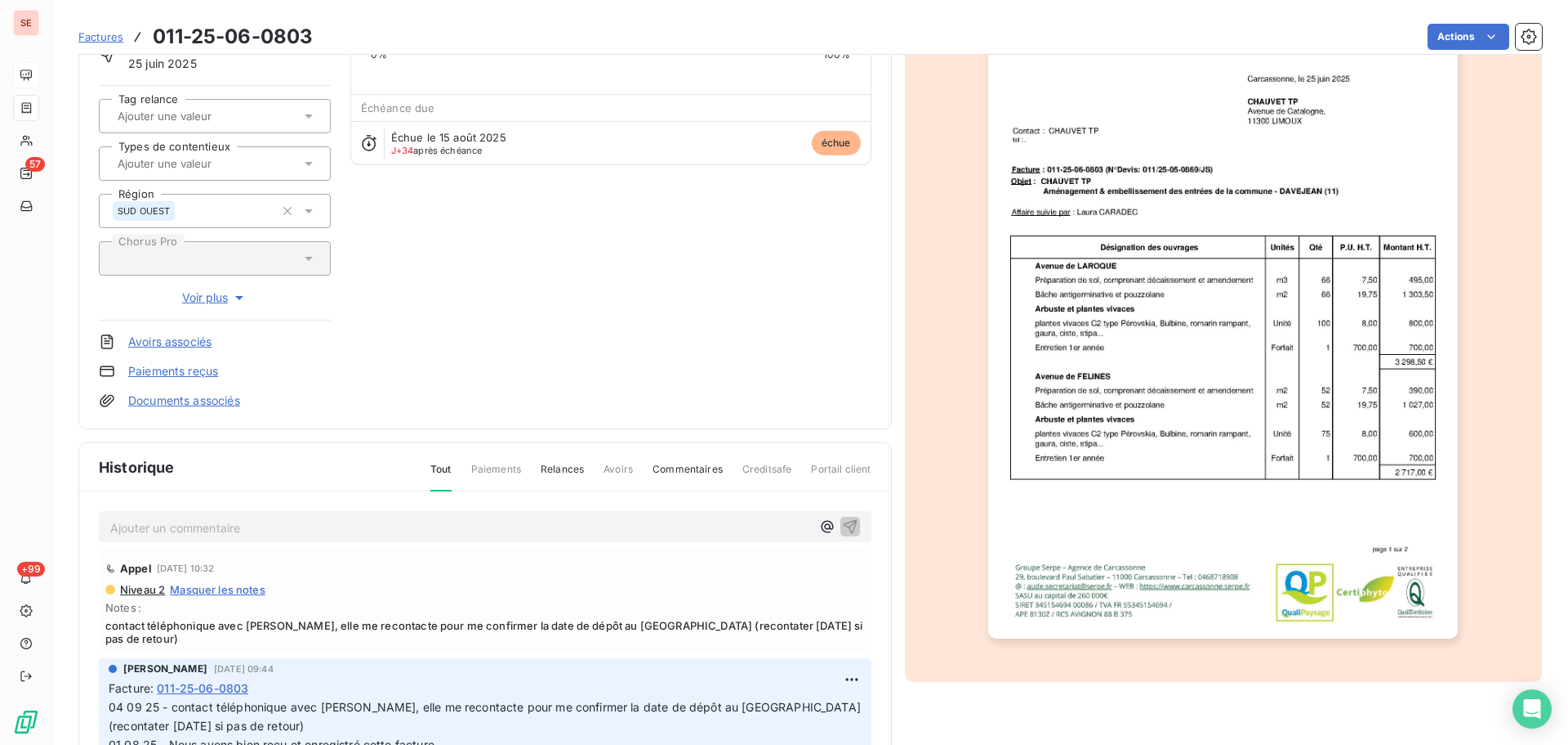
scroll to position [238, 0]
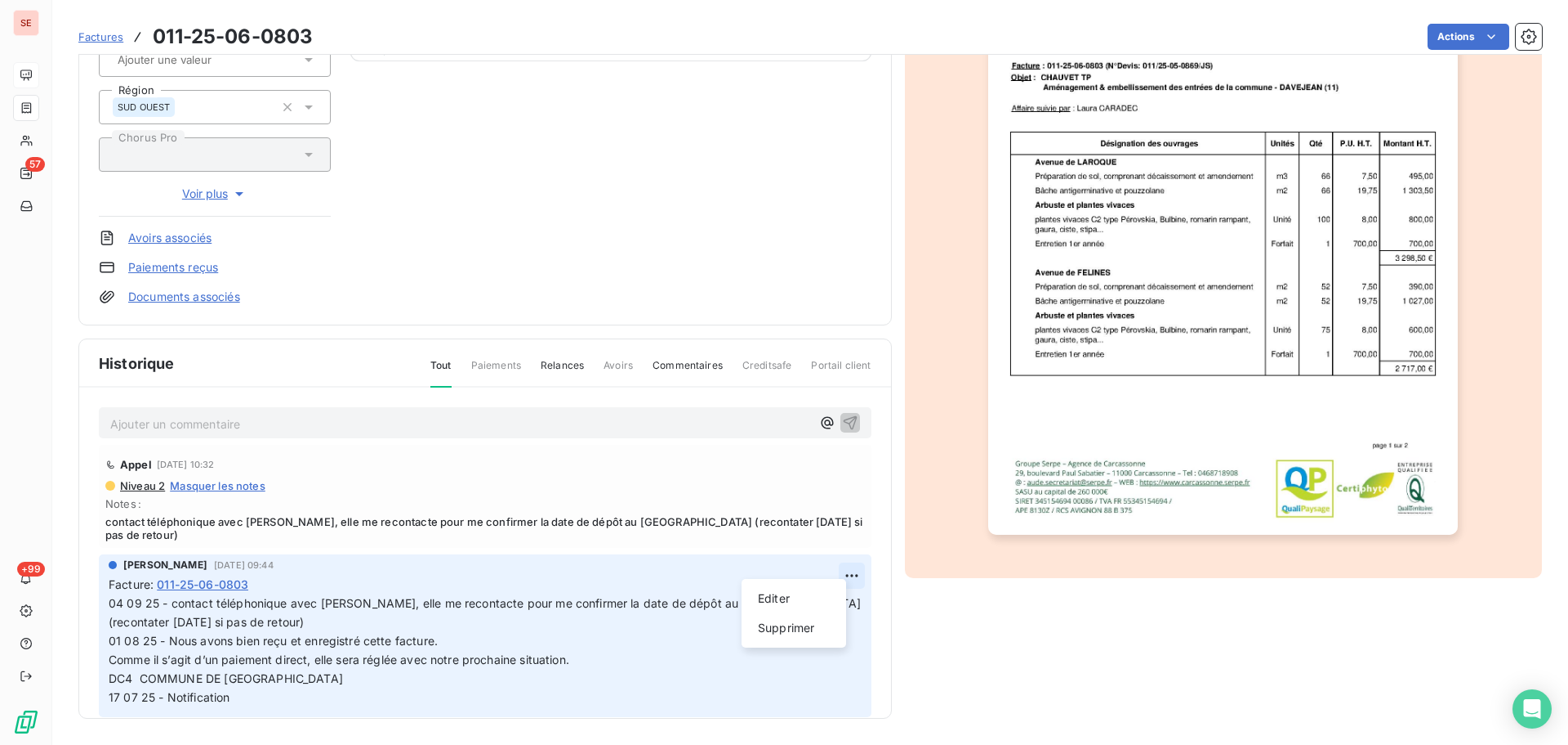
click at [834, 563] on html "SE 57 +99 Factures 011-25-06-0803 Actions SAS CHAUVET TP 41CHAUVETTP Montant in…" at bounding box center [784, 372] width 1568 height 745
click at [802, 589] on div "Editer" at bounding box center [794, 598] width 92 height 27
click at [111, 596] on span "04 09 25 - contact téléphonique avec [PERSON_NAME], elle me recontacte pour me …" at bounding box center [621, 649] width 1026 height 107
click at [795, 596] on span "04 09 25 - contact téléphonique avec [PERSON_NAME], elle me recontacte pour me …" at bounding box center [621, 649] width 1026 height 107
click at [845, 642] on icon "button" at bounding box center [853, 649] width 17 height 17
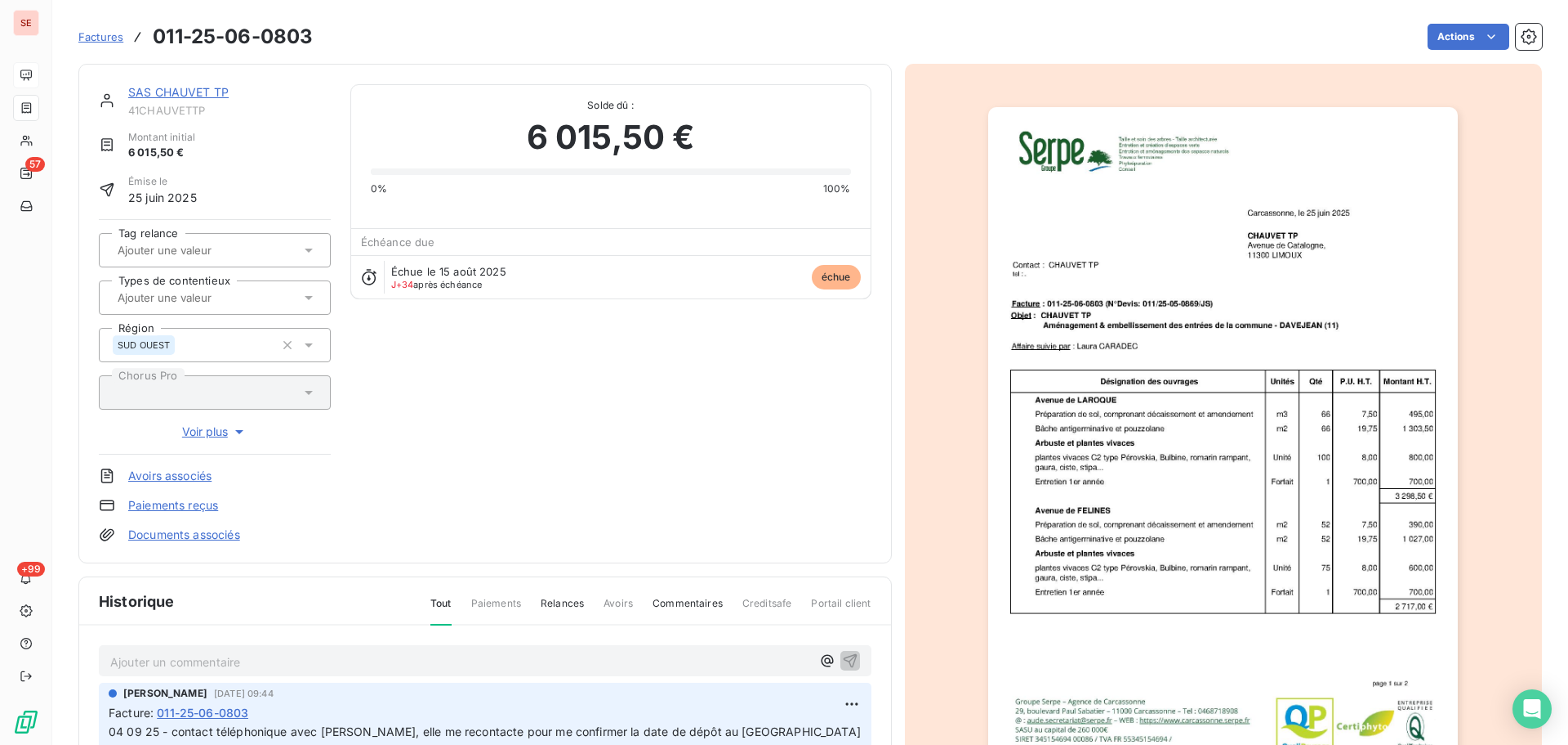
scroll to position [224, 0]
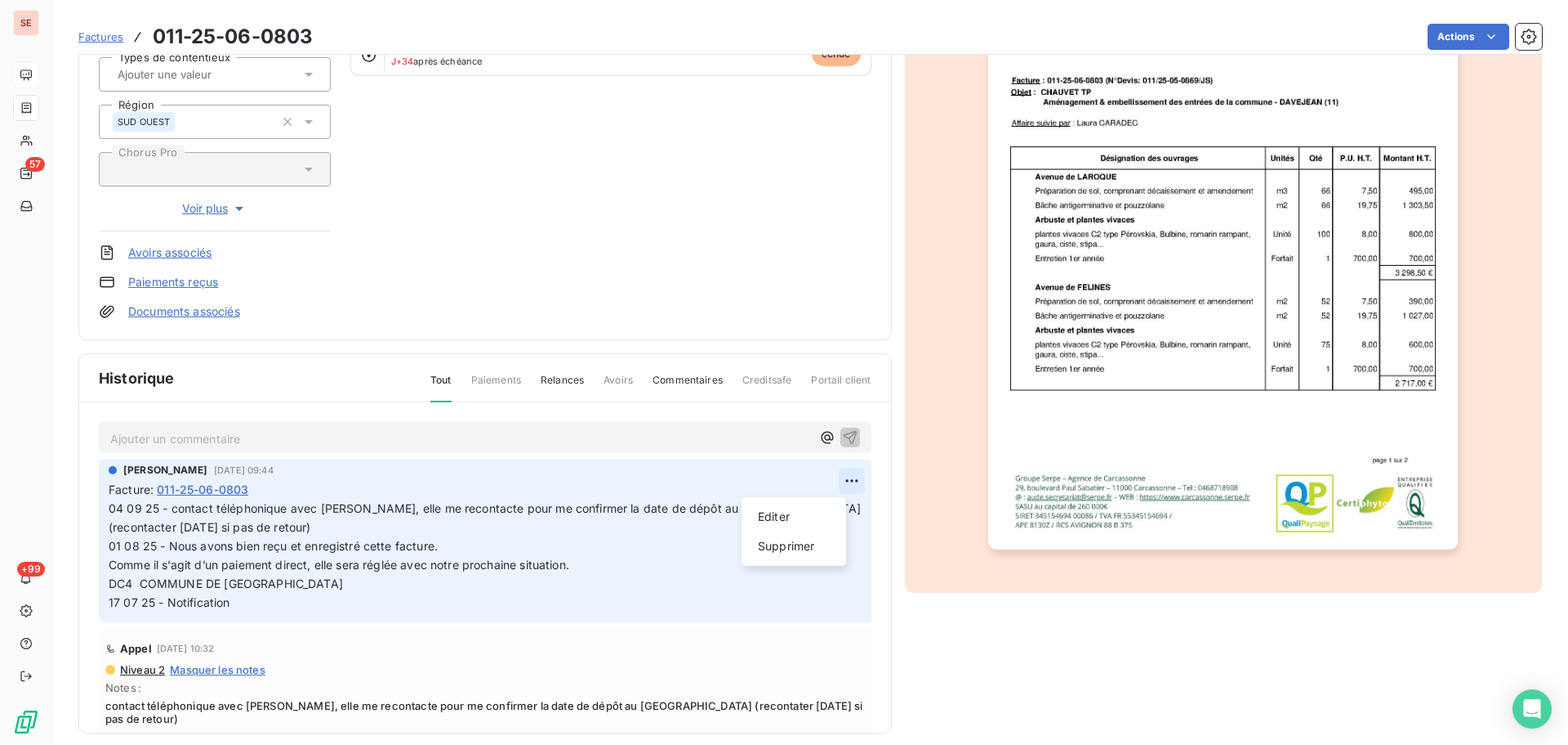
click at [843, 477] on html "SE 57 +99 Factures 011-25-06-0803 Actions SAS CHAUVET TP 41CHAUVETTP Montant in…" at bounding box center [784, 372] width 1568 height 745
click at [797, 509] on div "Editer" at bounding box center [794, 516] width 92 height 27
click at [110, 507] on span "04 09 25 - contact téléphonique avec [PERSON_NAME], elle me recontacte pour me …" at bounding box center [624, 554] width 1033 height 107
click at [355, 511] on span "18 09 25 - Il n'ont pas déposé notre facture 04 09 25 - contact téléphonique av…" at bounding box center [708, 554] width 1200 height 107
click at [347, 510] on span "18 09 25 - Il n'ont pas déposé notre facture 04 09 25 - contact téléphonique av…" at bounding box center [708, 554] width 1200 height 107
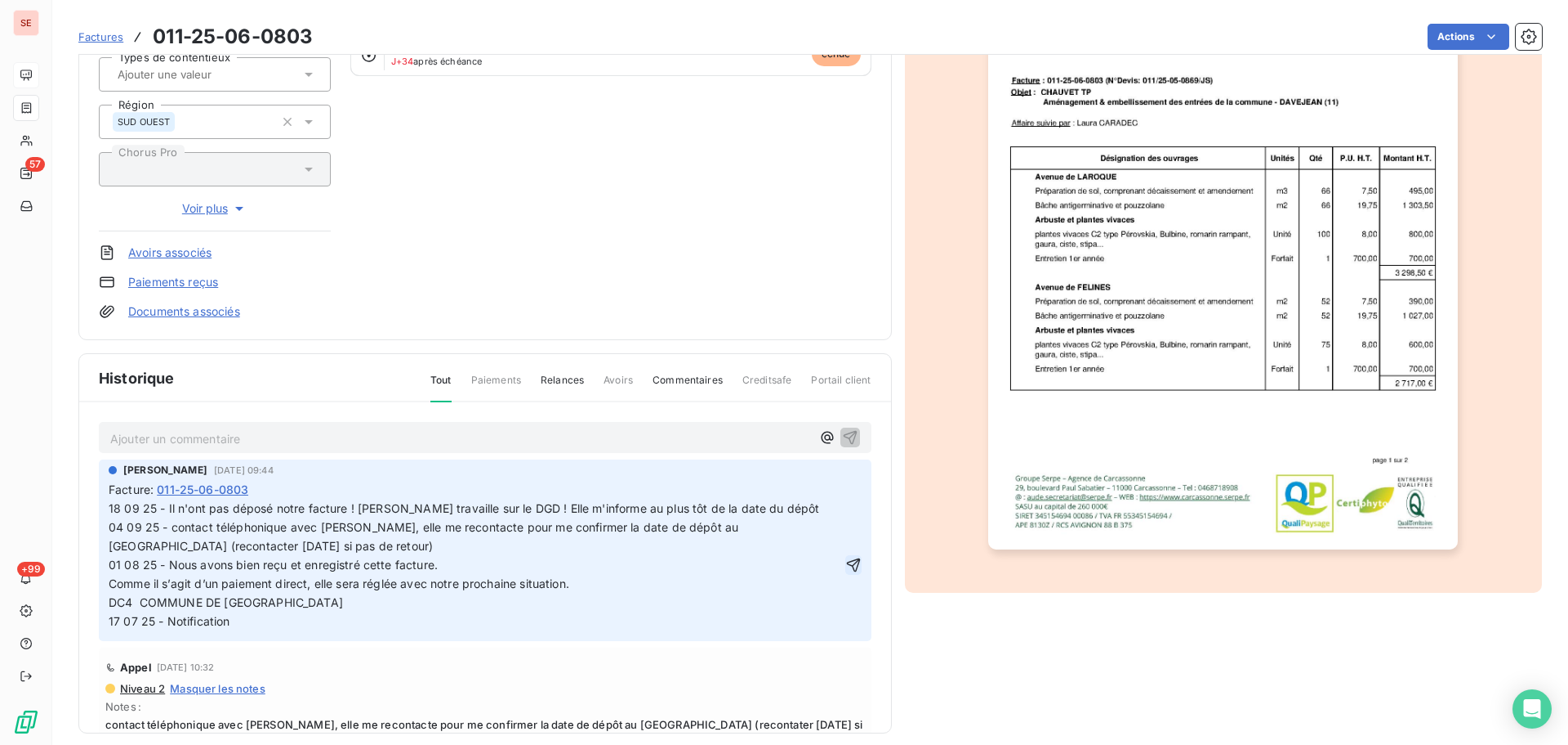
click at [845, 569] on icon "button" at bounding box center [853, 565] width 17 height 17
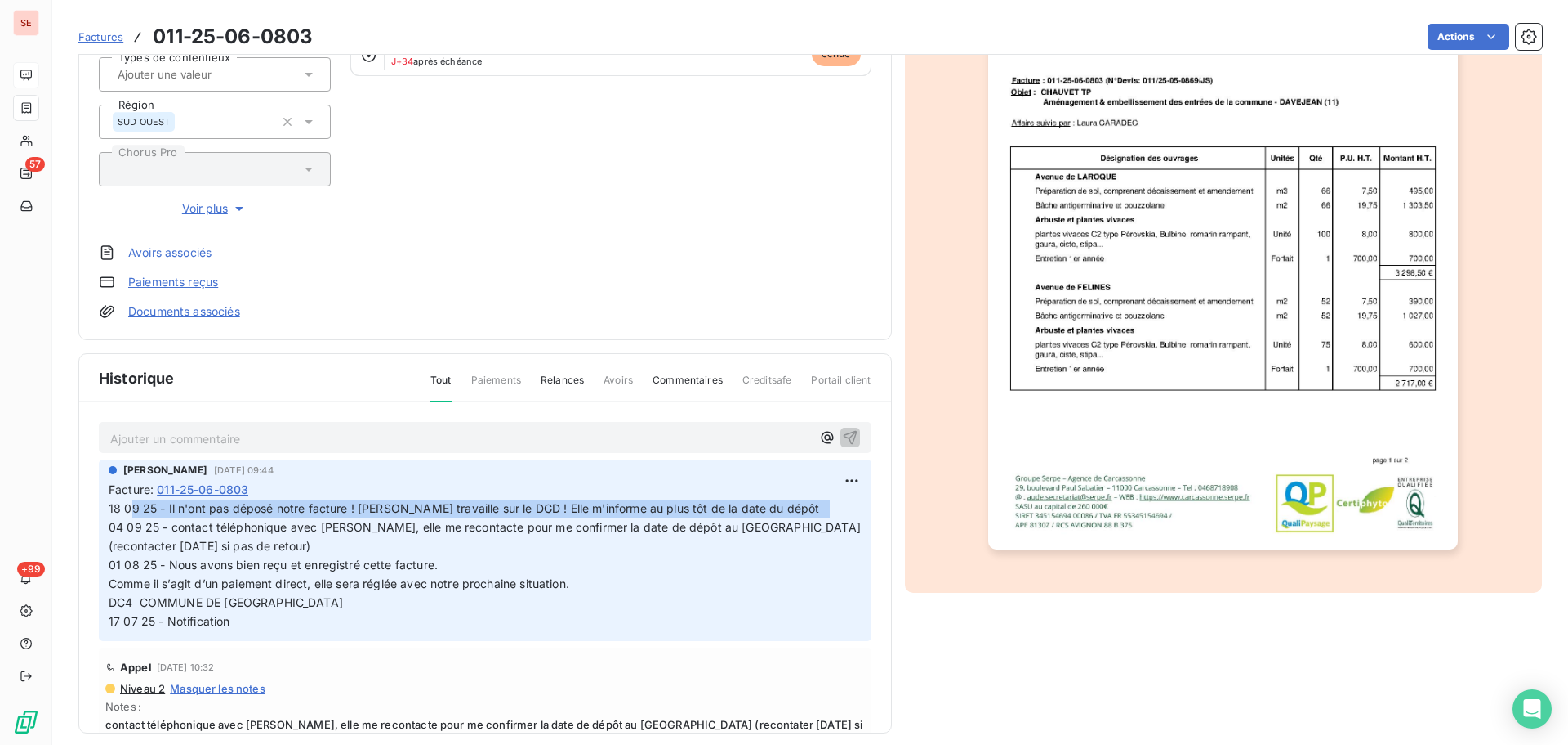
drag, startPoint x: 821, startPoint y: 506, endPoint x: 132, endPoint y: 508, distance: 689.0
click at [132, 508] on span "18 09 25 - Il n'ont pas déposé notre facture ! [PERSON_NAME] travaille sur le D…" at bounding box center [563, 564] width 911 height 126
click at [176, 508] on span "18 09 25 - Il n'ont pas déposé notre facture ! [PERSON_NAME] travaille sur le D…" at bounding box center [563, 564] width 911 height 126
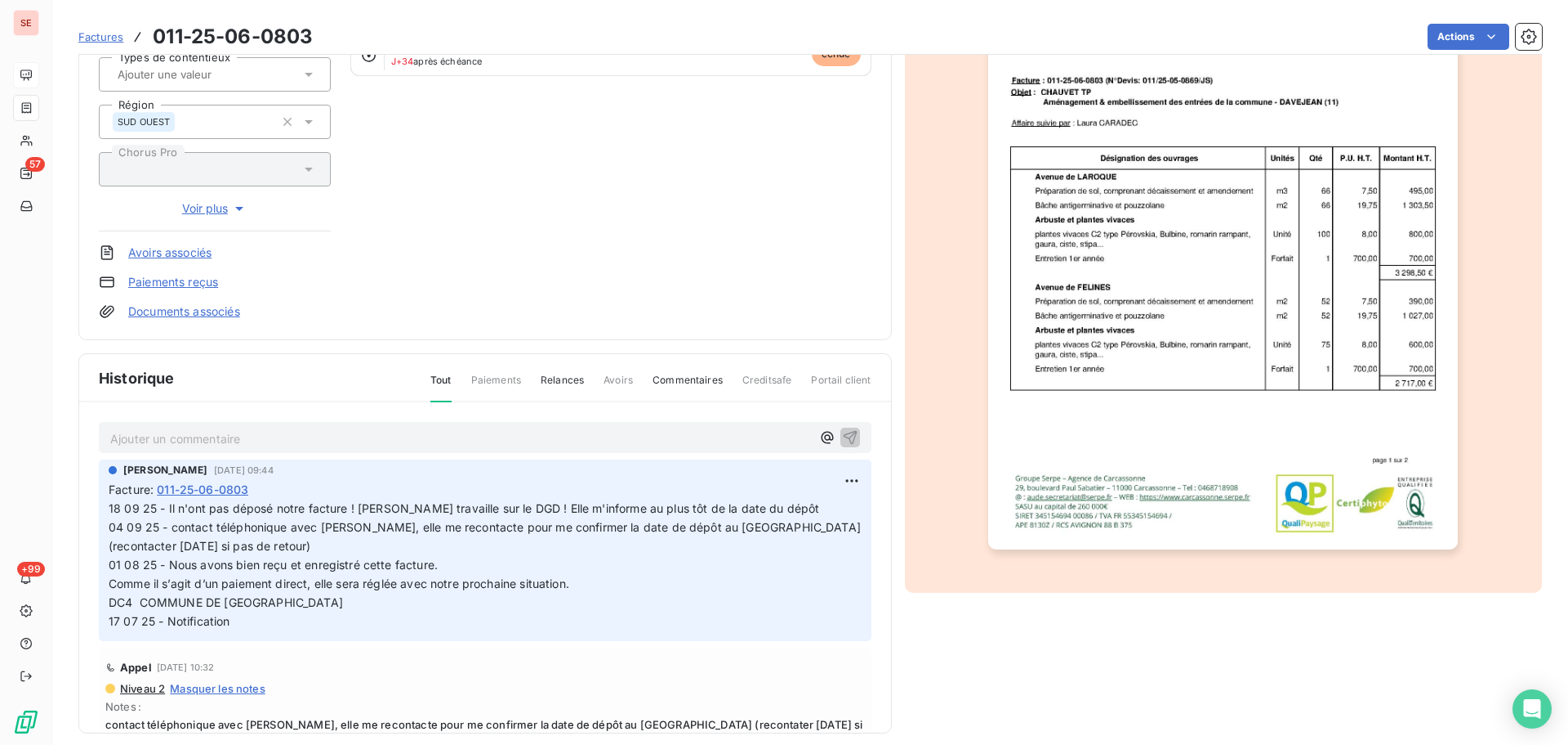
click at [168, 506] on span "18 09 25 - Il n'ont pas déposé notre facture ! [PERSON_NAME] travaille sur le D…" at bounding box center [563, 564] width 911 height 126
click at [835, 479] on html "SE 57 +99 Factures 011-25-06-0803 Actions SAS CHAUVET TP 41CHAUVETTP Montant in…" at bounding box center [784, 372] width 1568 height 745
drag, startPoint x: 798, startPoint y: 515, endPoint x: 695, endPoint y: 510, distance: 103.1
click at [798, 515] on div "Editer" at bounding box center [794, 516] width 92 height 27
click at [168, 510] on span "18 09 25 - Il n'ont pas déposé notre facture ! [PERSON_NAME] travaille sur le D…" at bounding box center [624, 564] width 1033 height 126
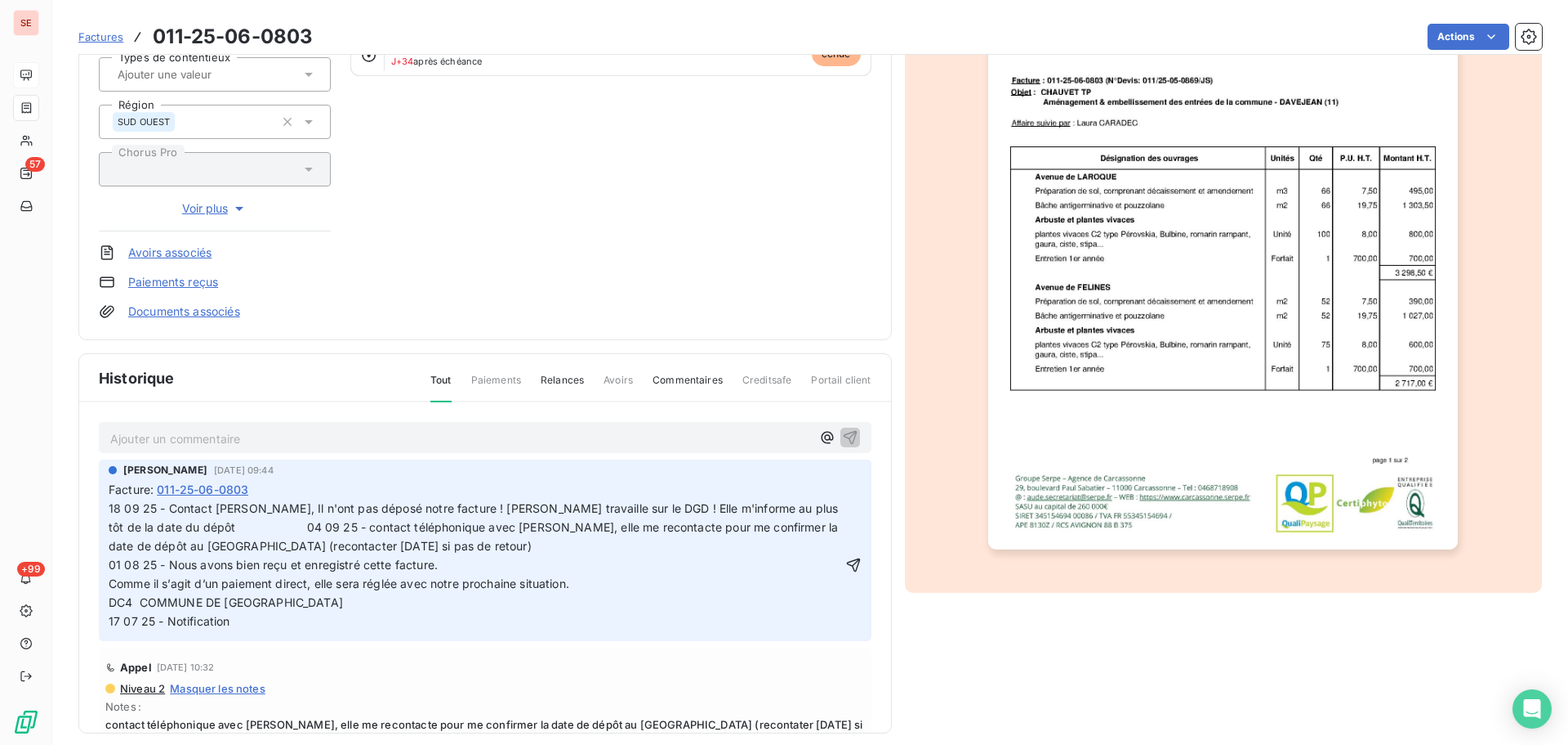
click at [283, 529] on span "18 09 25 - Contact [PERSON_NAME], Il n'ont pas déposé notre facture ! [PERSON_N…" at bounding box center [674, 564] width 1132 height 126
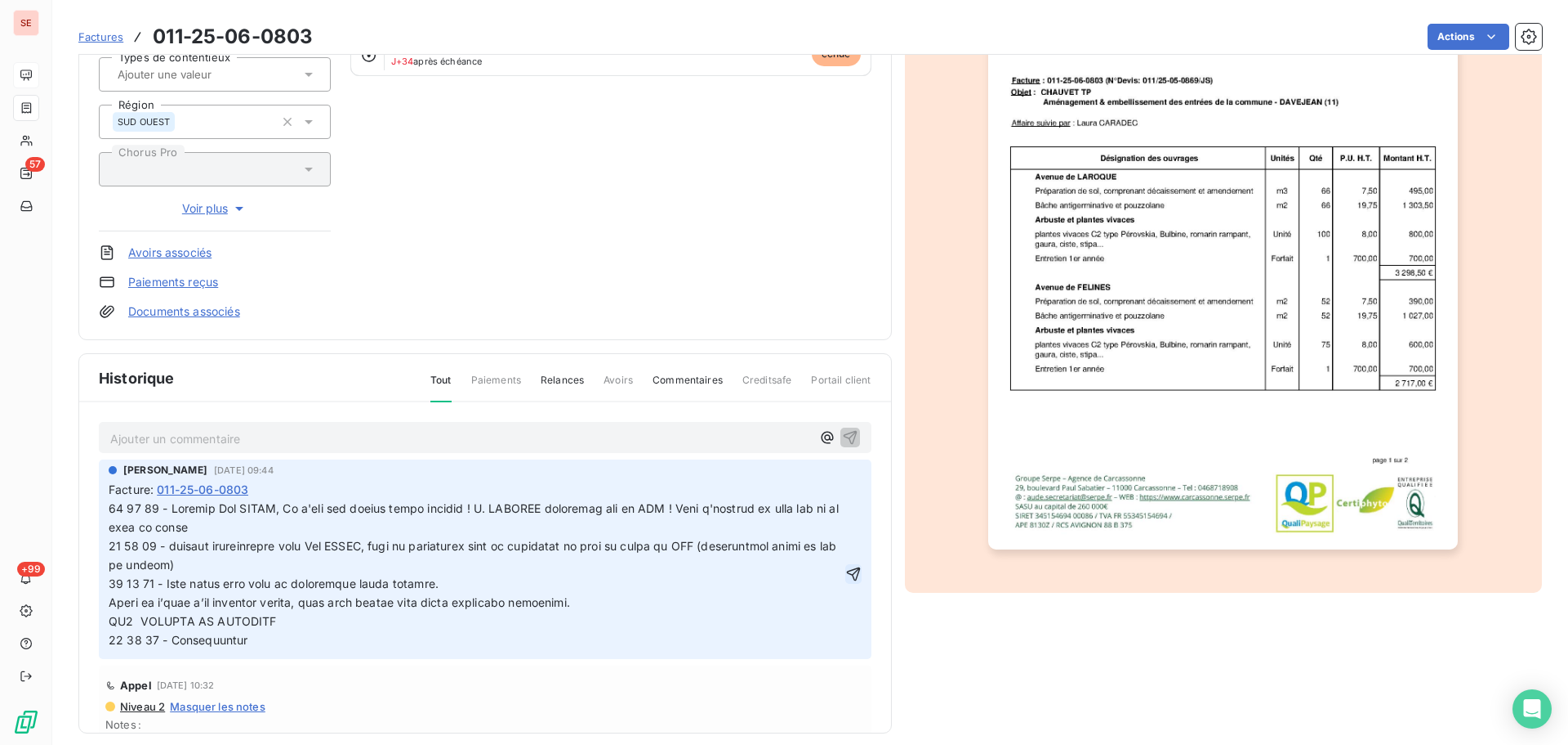
click at [846, 572] on icon "button" at bounding box center [853, 575] width 14 height 14
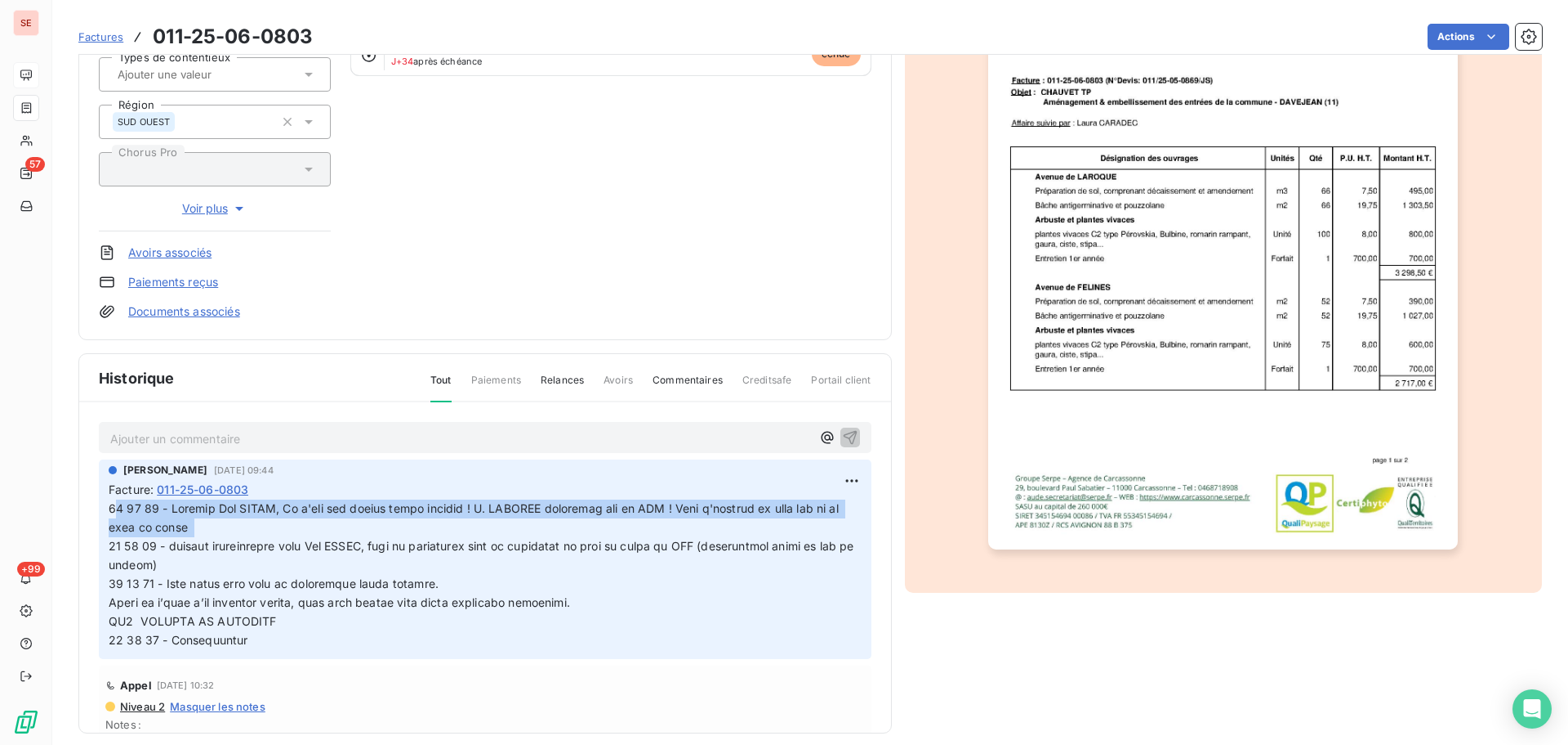
drag, startPoint x: 204, startPoint y: 528, endPoint x: 112, endPoint y: 506, distance: 94.6
click at [112, 506] on span at bounding box center [504, 573] width 792 height 145
click at [190, 523] on span at bounding box center [504, 573] width 792 height 145
drag, startPoint x: 208, startPoint y: 529, endPoint x: 104, endPoint y: 511, distance: 105.5
click at [95, 508] on div "Ajouter un commentaire ﻿ [PERSON_NAME] [DATE] 09:44 Facture : [PHONE_NUMBER] Ap…" at bounding box center [485, 591] width 812 height 378
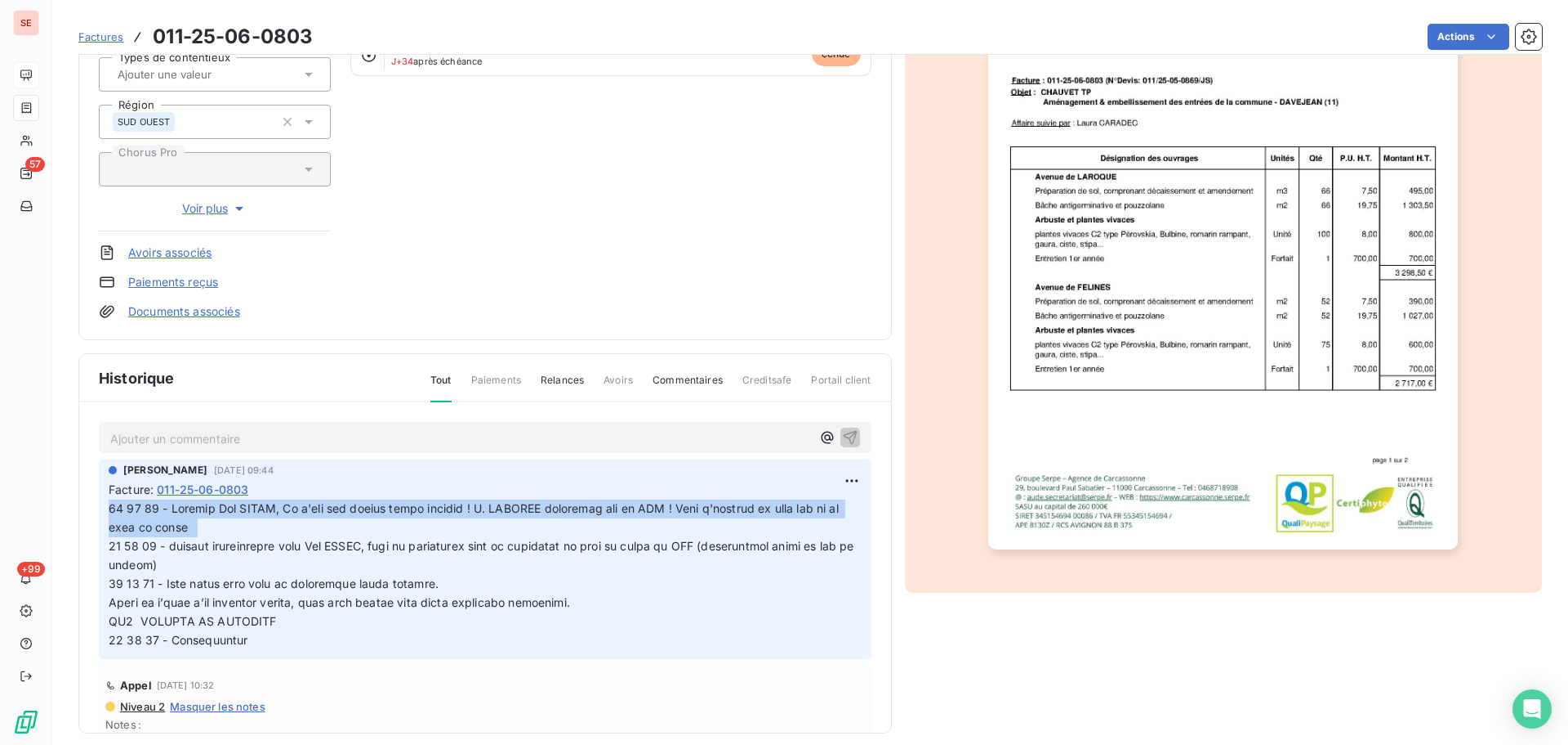
copy span "18 09 25 - Contact [PERSON_NAME], Il n'ont pas déposé notre facture ! [PERSON_N…"
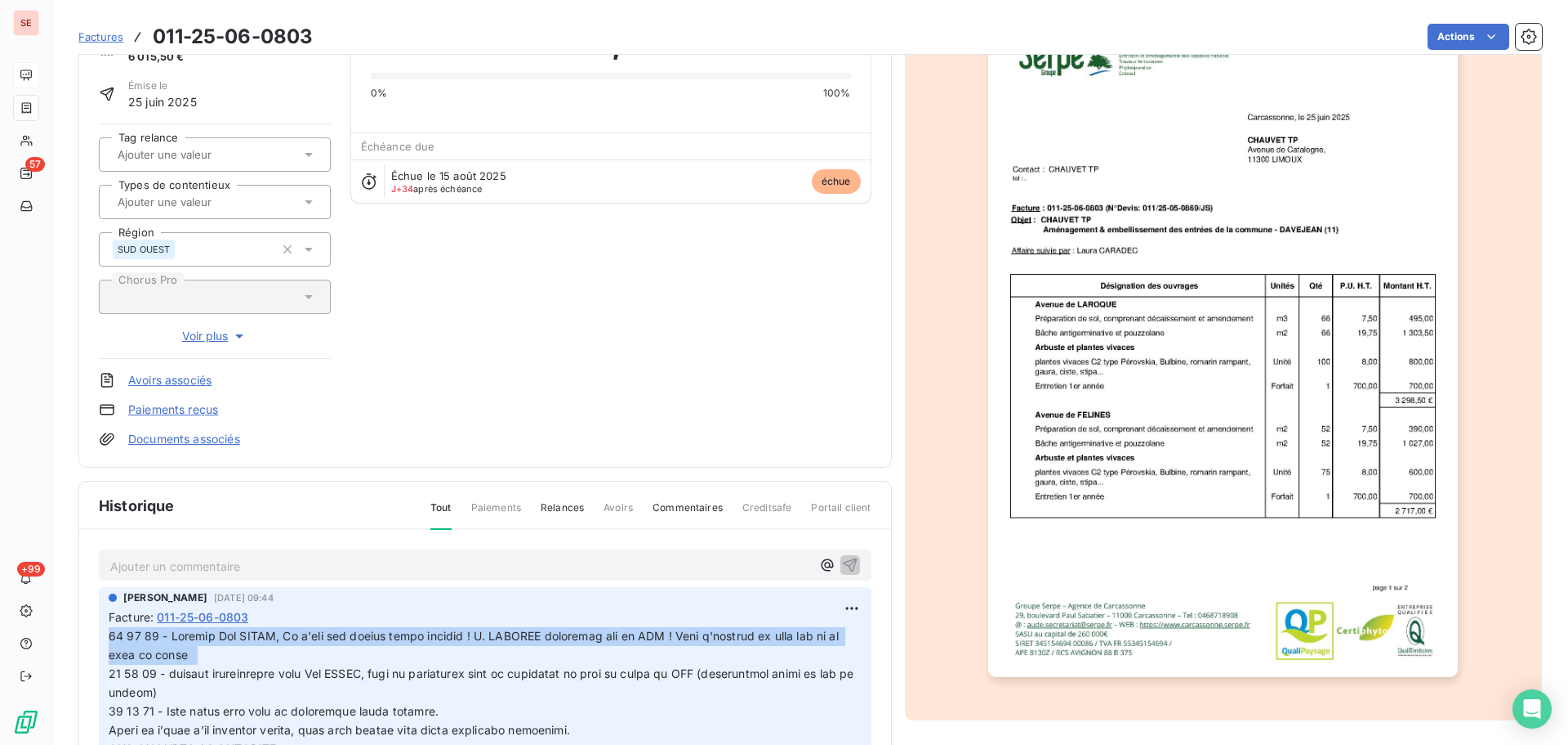
scroll to position [0, 0]
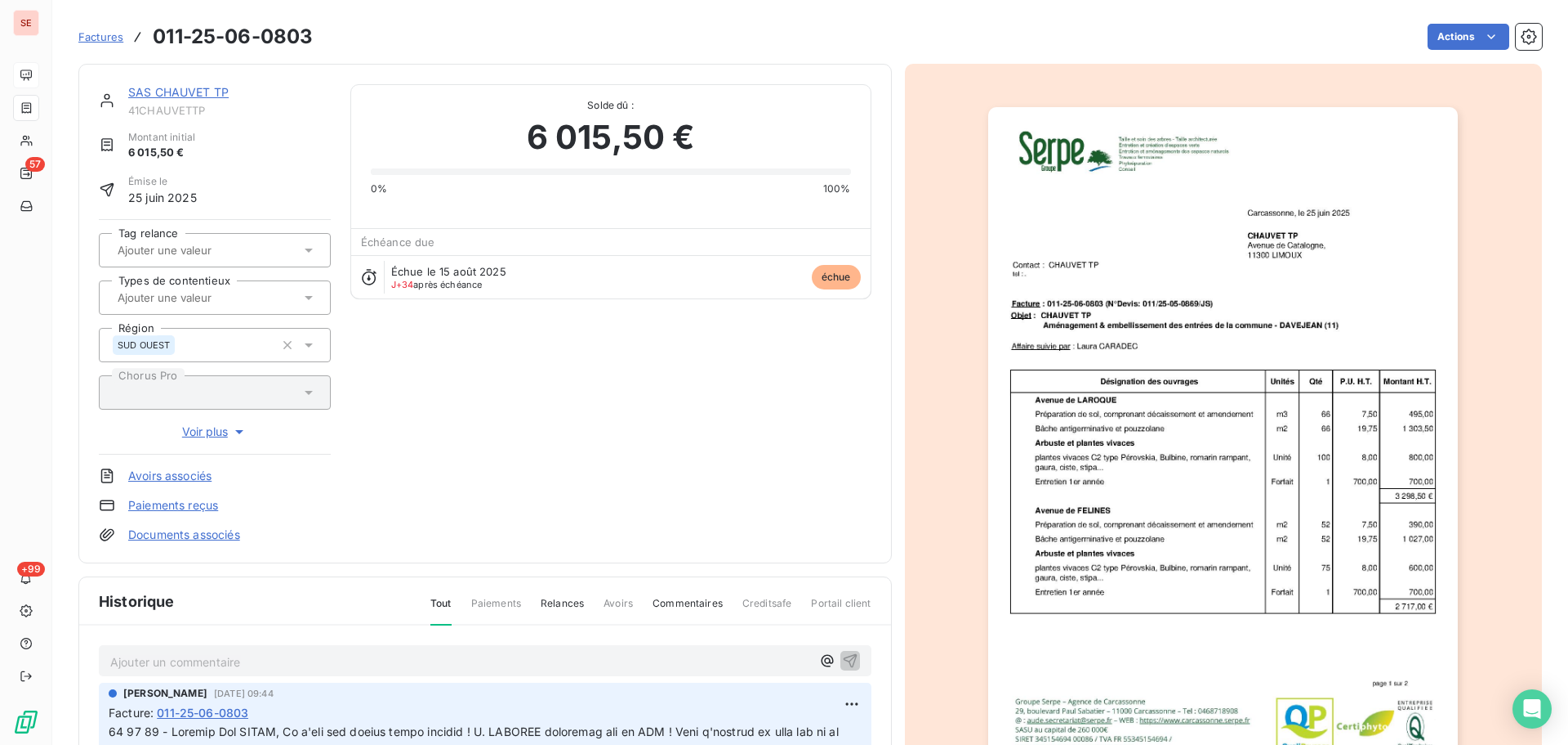
click at [193, 89] on link "SAS CHAUVET TP" at bounding box center [178, 92] width 100 height 14
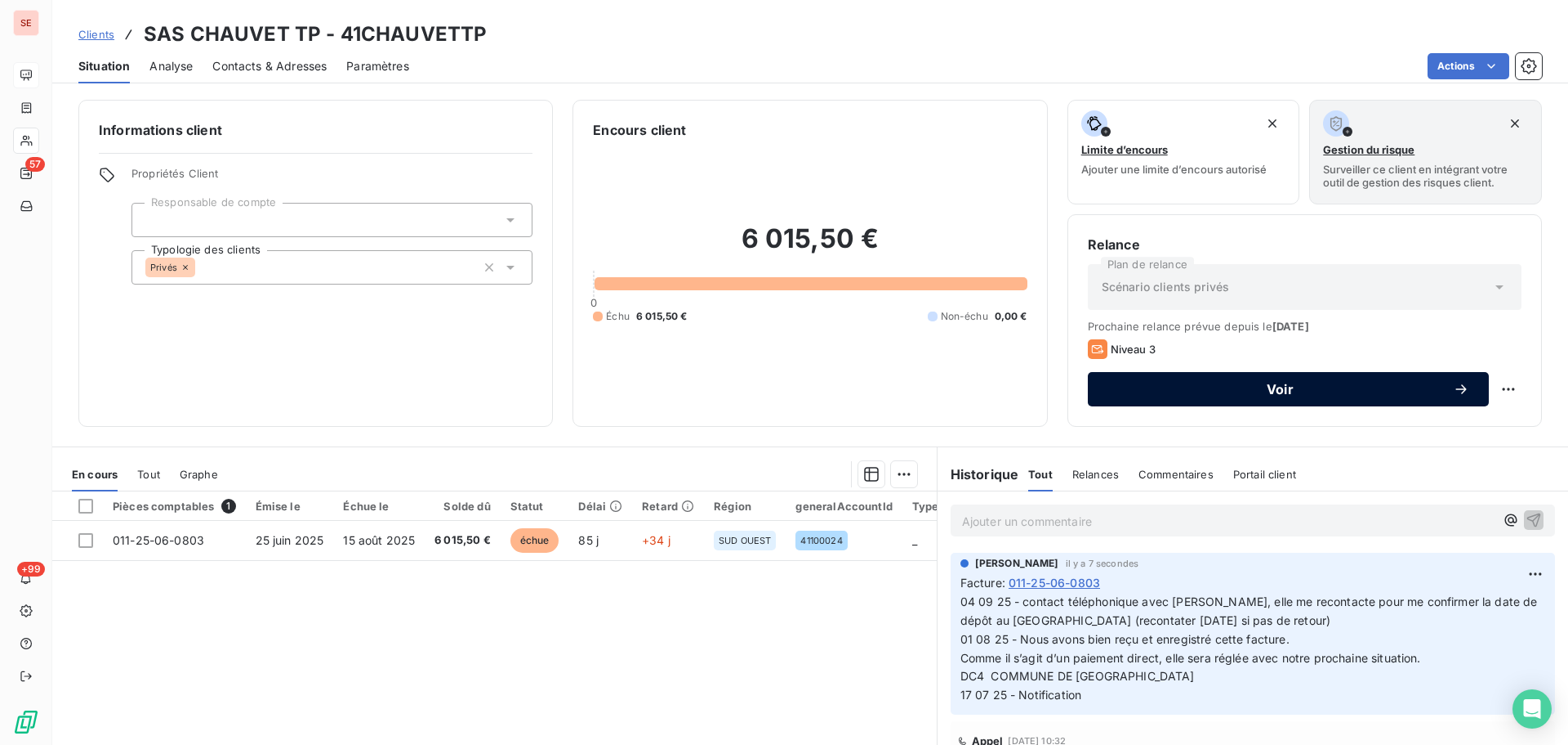
click at [1315, 390] on span "Voir" at bounding box center [1280, 388] width 346 height 13
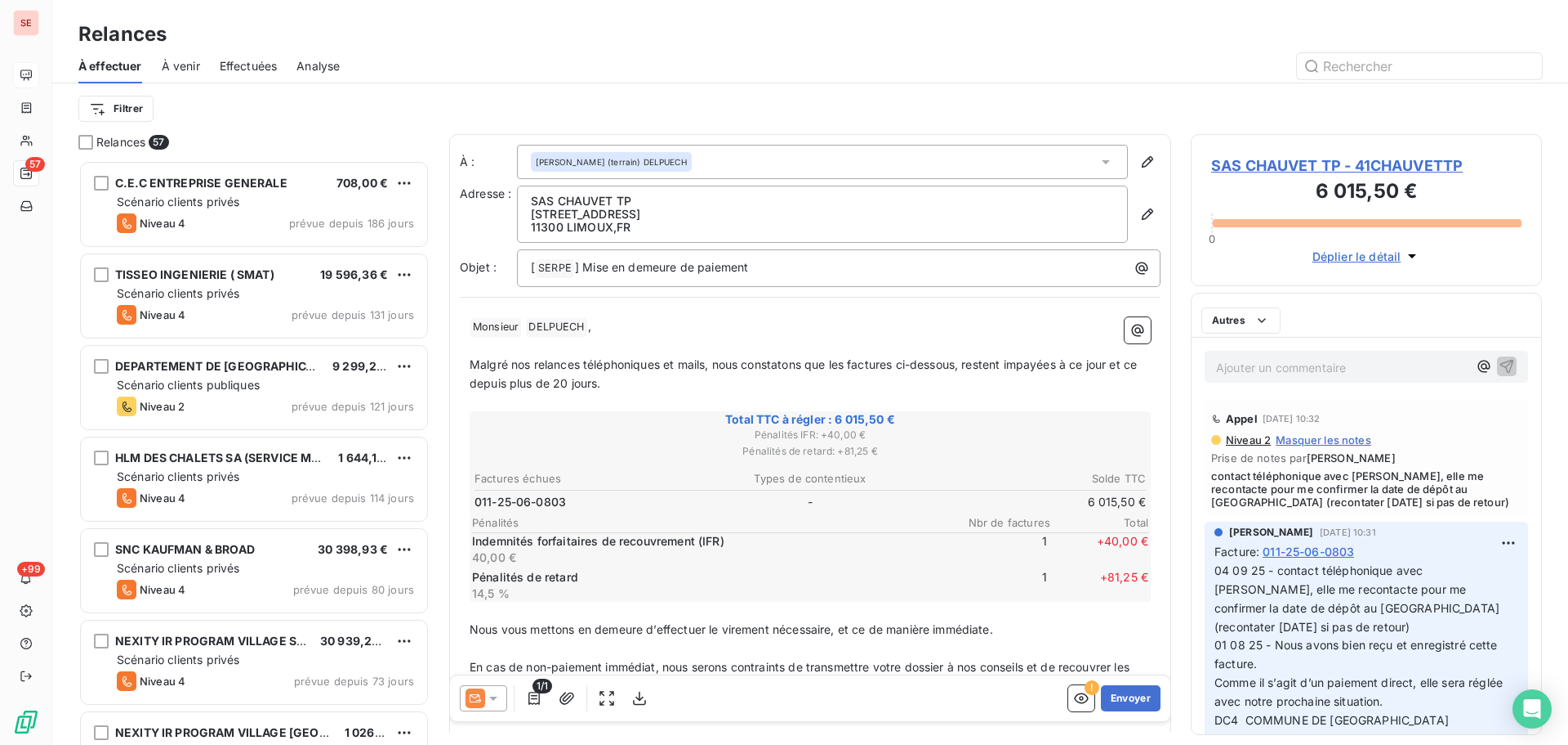
scroll to position [573, 339]
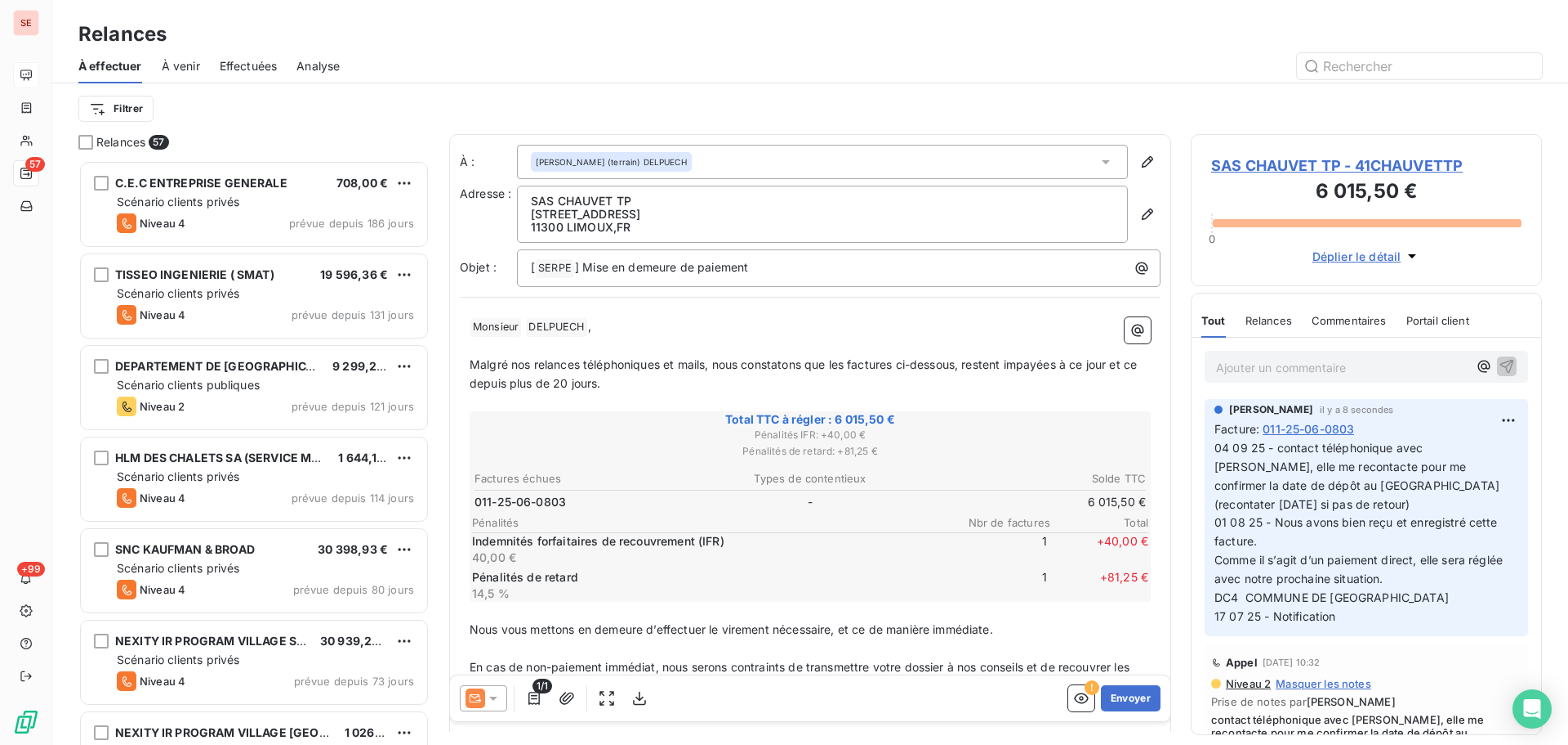
click at [493, 698] on icon at bounding box center [493, 699] width 8 height 4
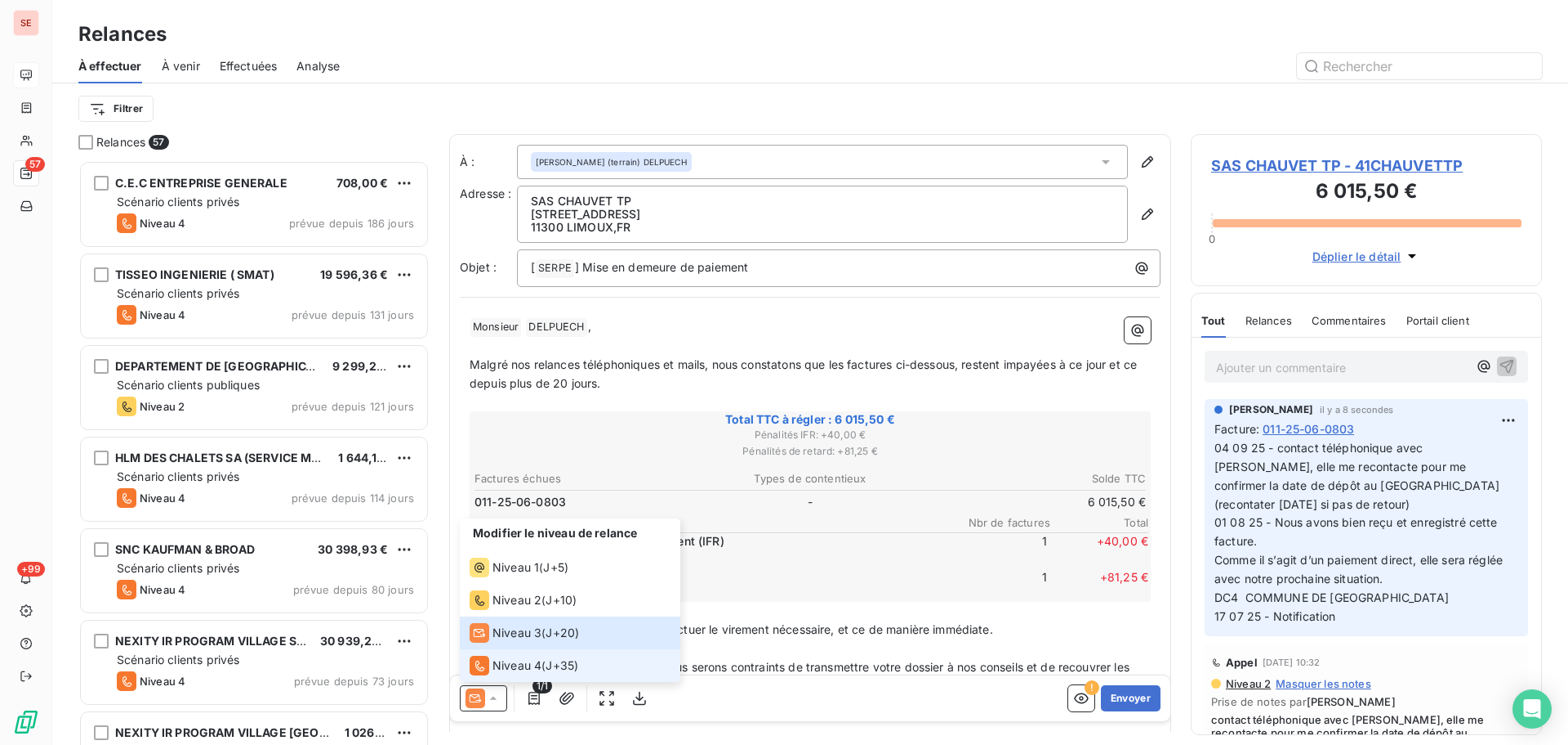
click at [500, 665] on span "Niveau 4" at bounding box center [517, 665] width 49 height 17
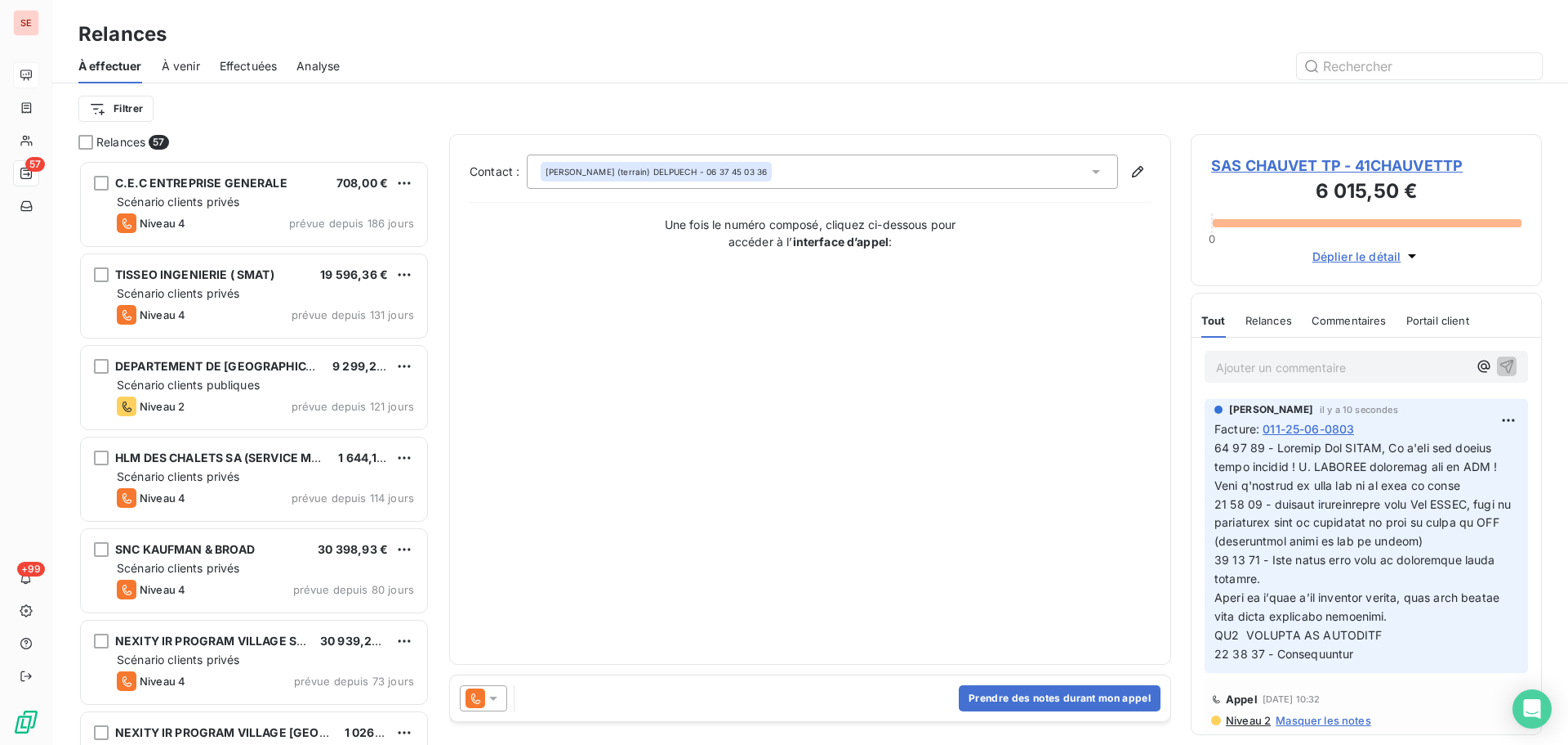
click at [938, 172] on div "[PERSON_NAME] (terrain) DELPUECH - 06 37 45 03 36" at bounding box center [822, 171] width 591 height 34
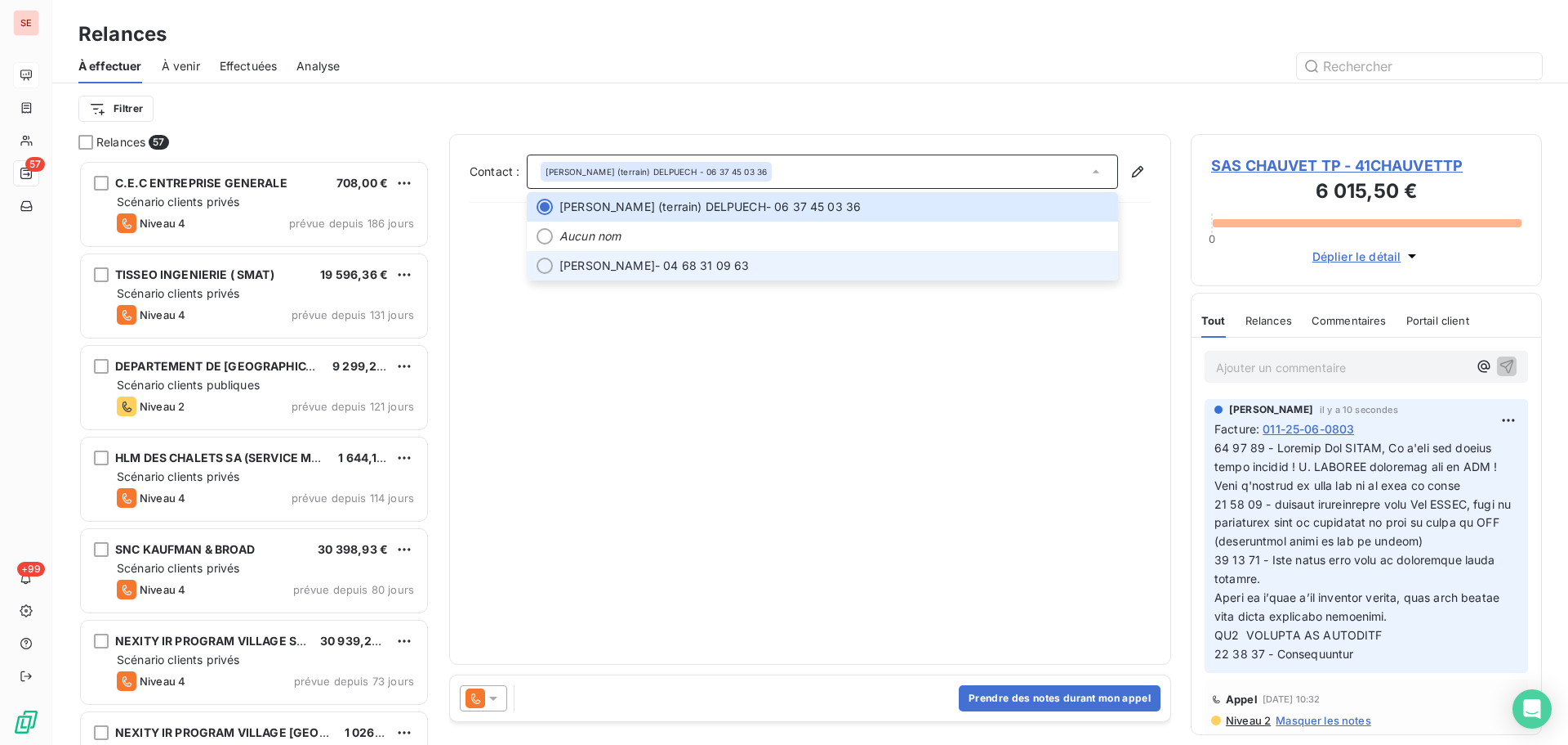
click at [837, 265] on span "[PERSON_NAME] - 04 68 31 09 63" at bounding box center [833, 265] width 549 height 17
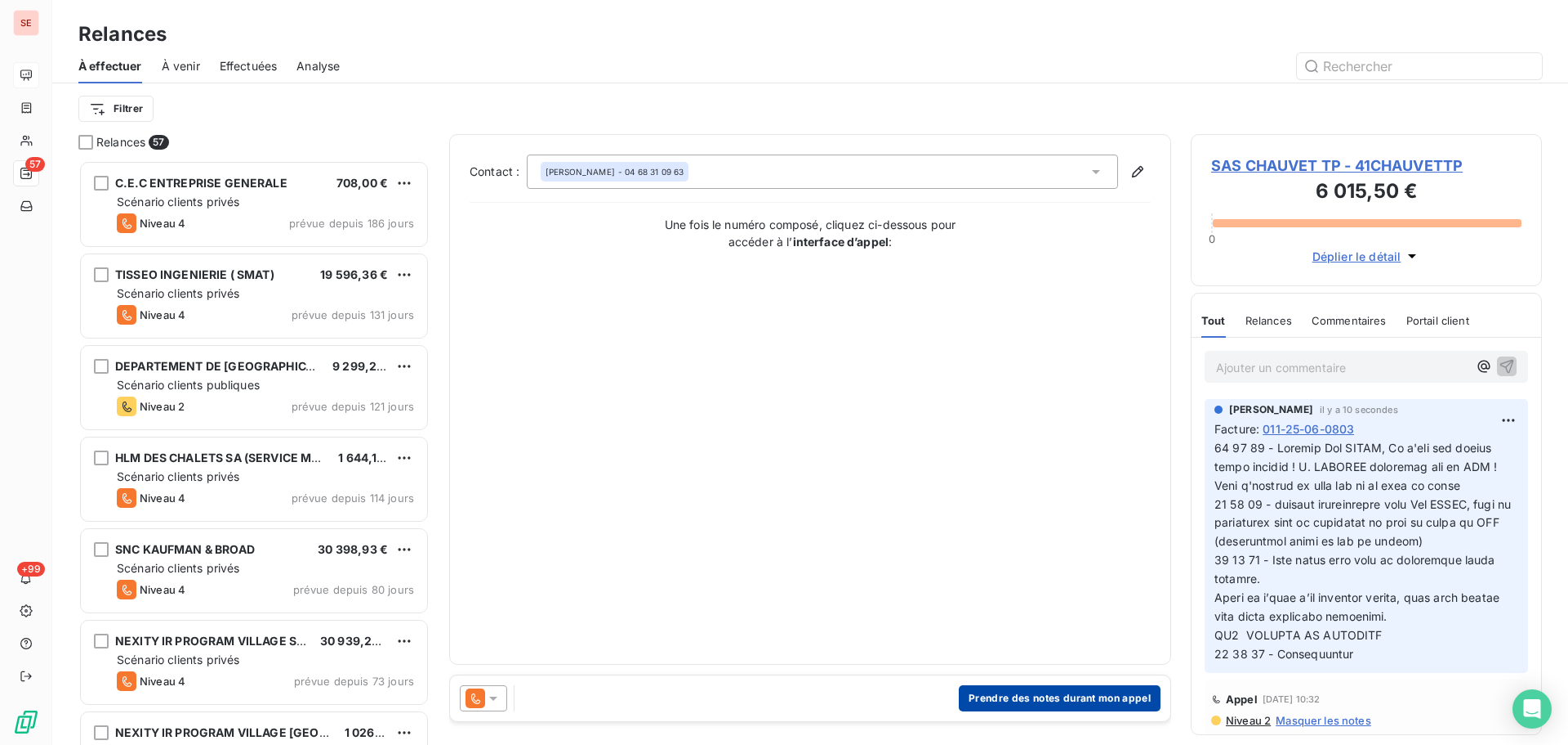
click at [1067, 707] on button "Prendre des notes durant mon appel" at bounding box center [1060, 698] width 202 height 27
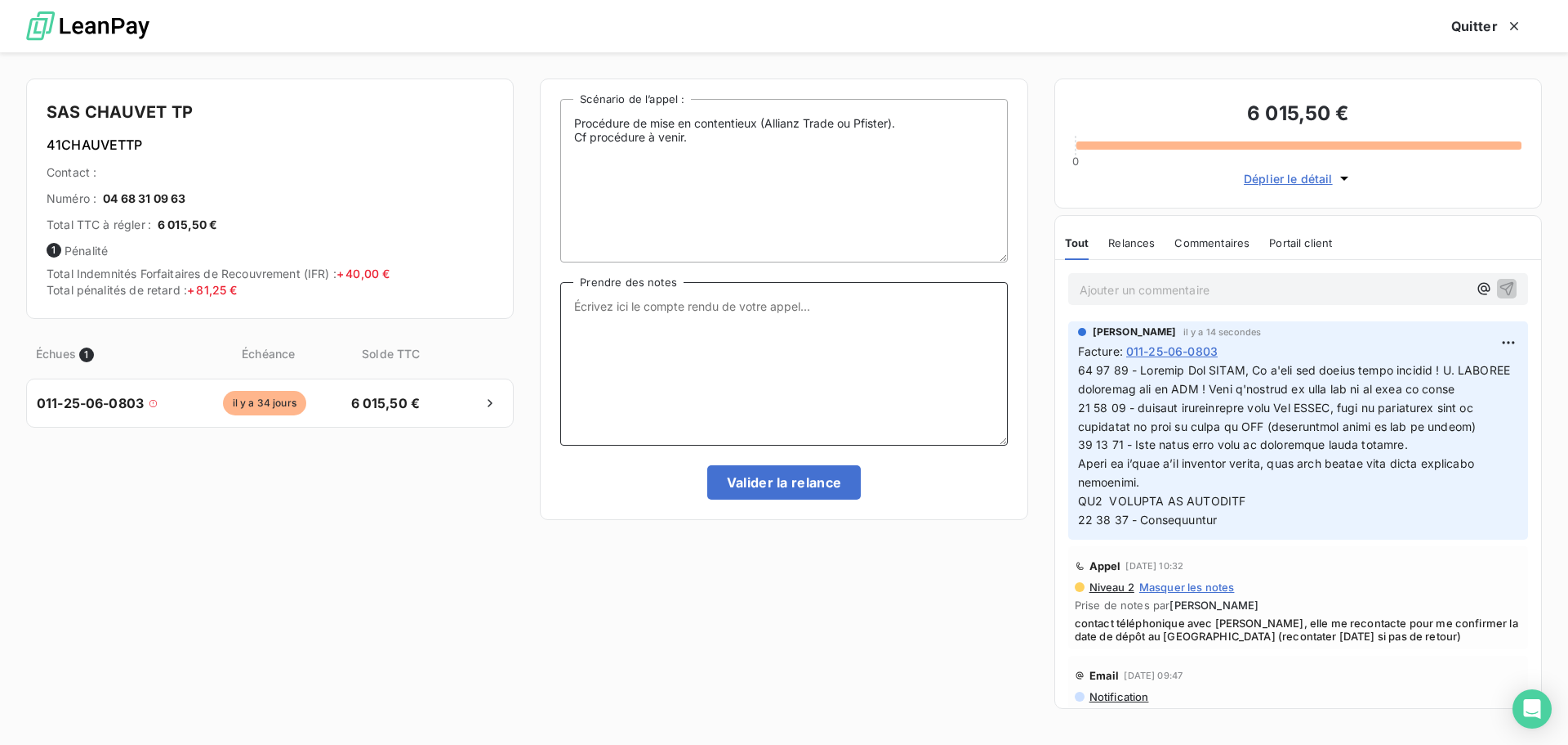
paste textarea "18 09 25 - Contact [PERSON_NAME], Il n'ont pas déposé notre facture ! [PERSON_N…"
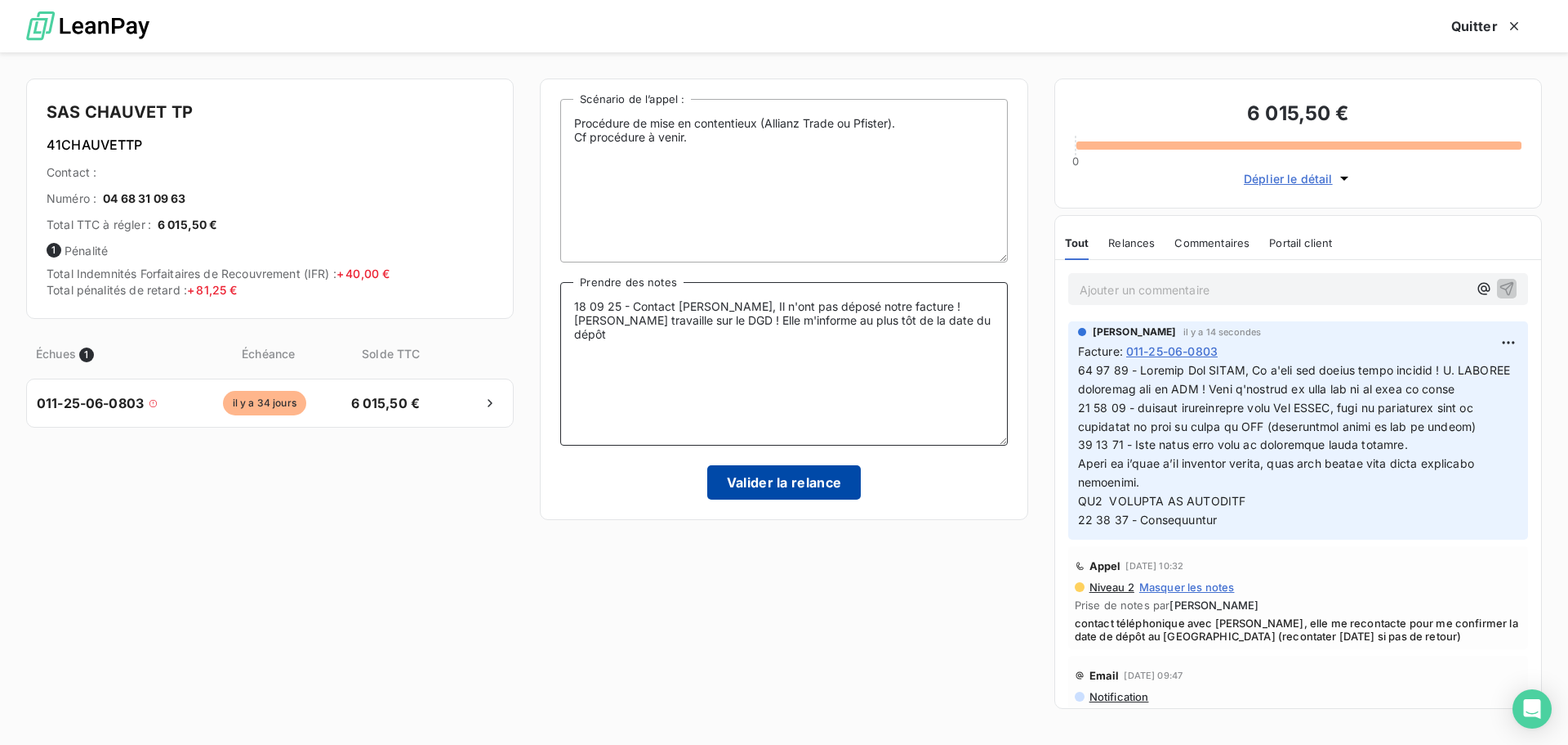
type textarea "18 09 25 - Contact [PERSON_NAME], Il n'ont pas déposé notre facture ! [PERSON_N…"
click at [809, 486] on button "Valider la relance" at bounding box center [784, 482] width 155 height 34
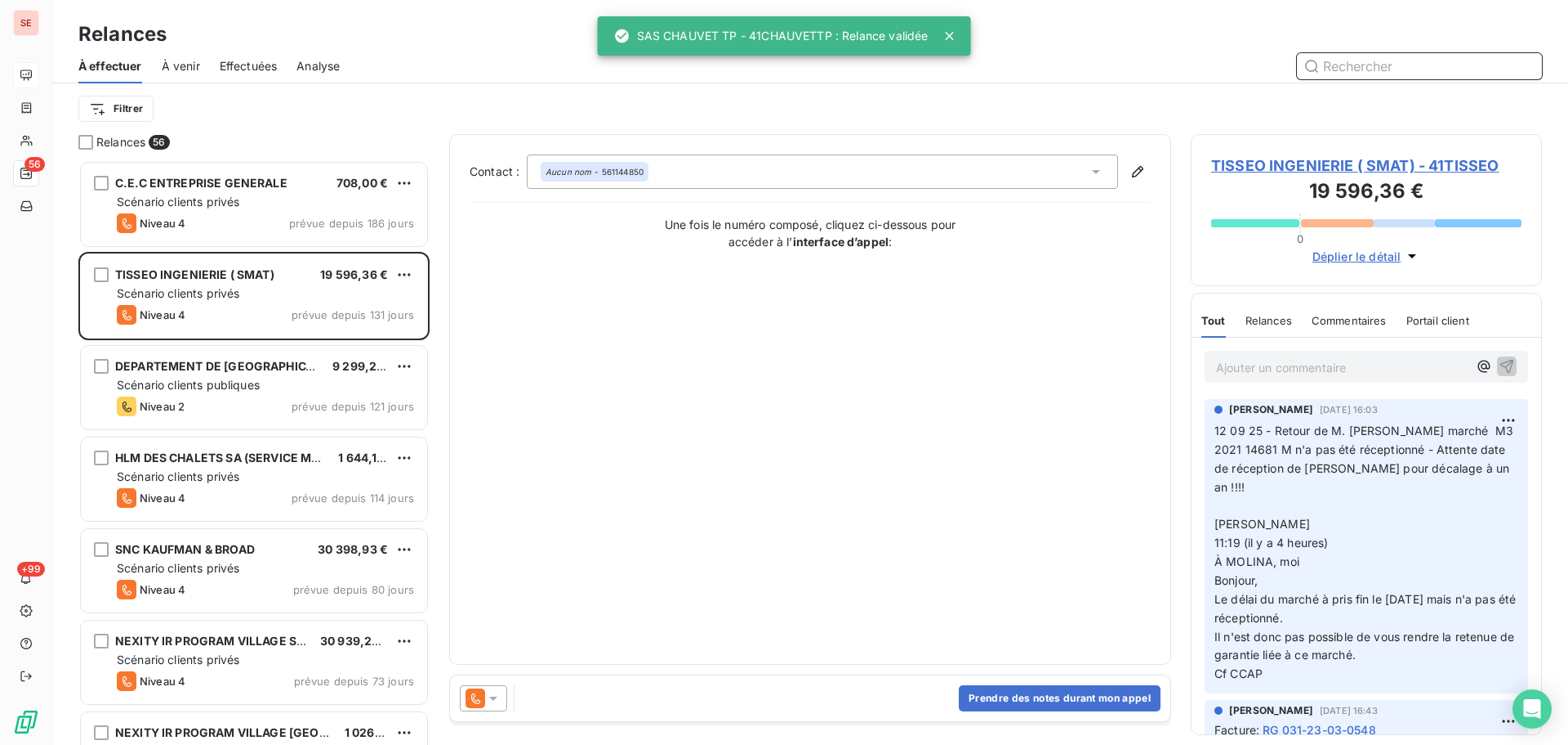
click at [258, 65] on span "Effectuées" at bounding box center [248, 66] width 58 height 17
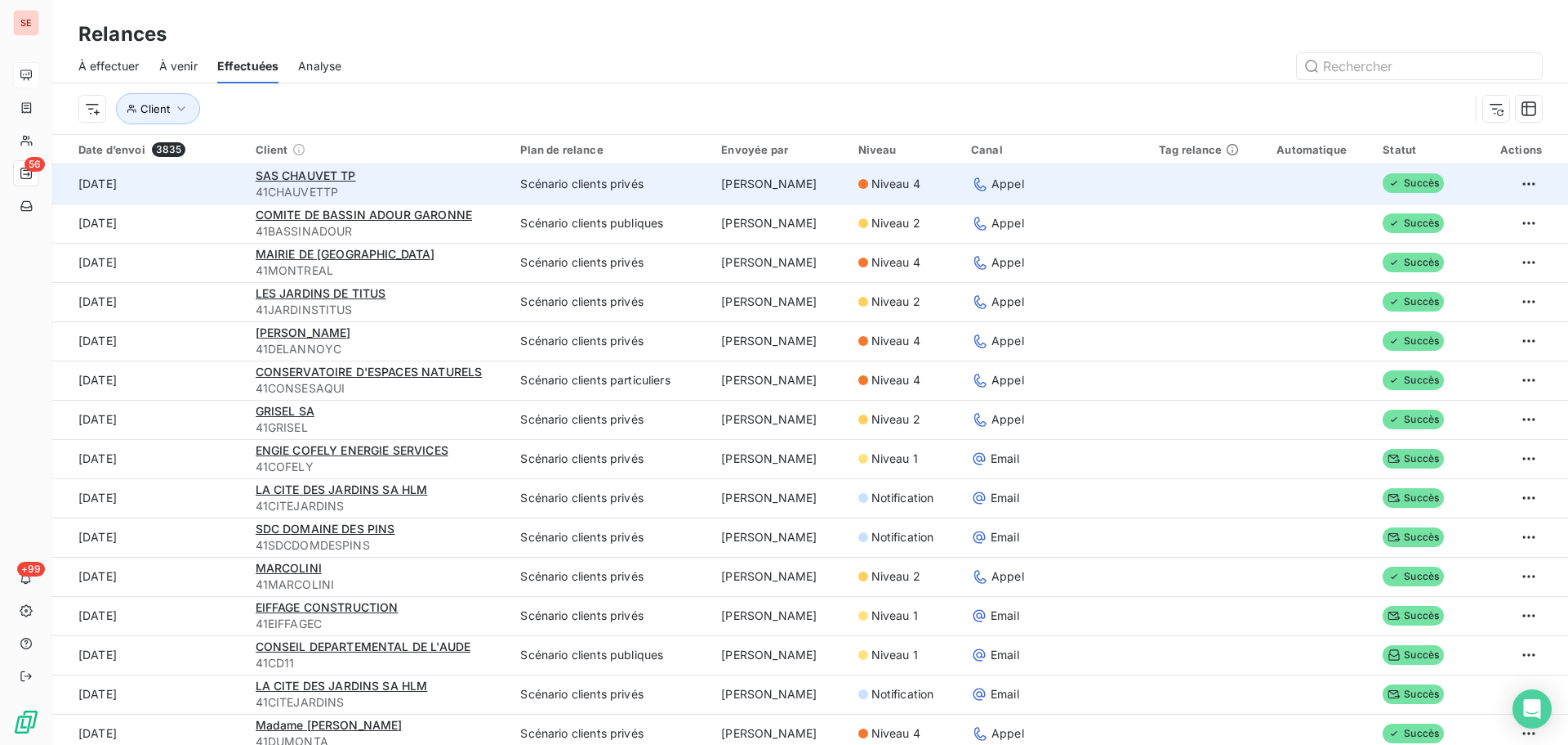
click at [328, 184] on span "41CHAUVETTP" at bounding box center [379, 192] width 246 height 17
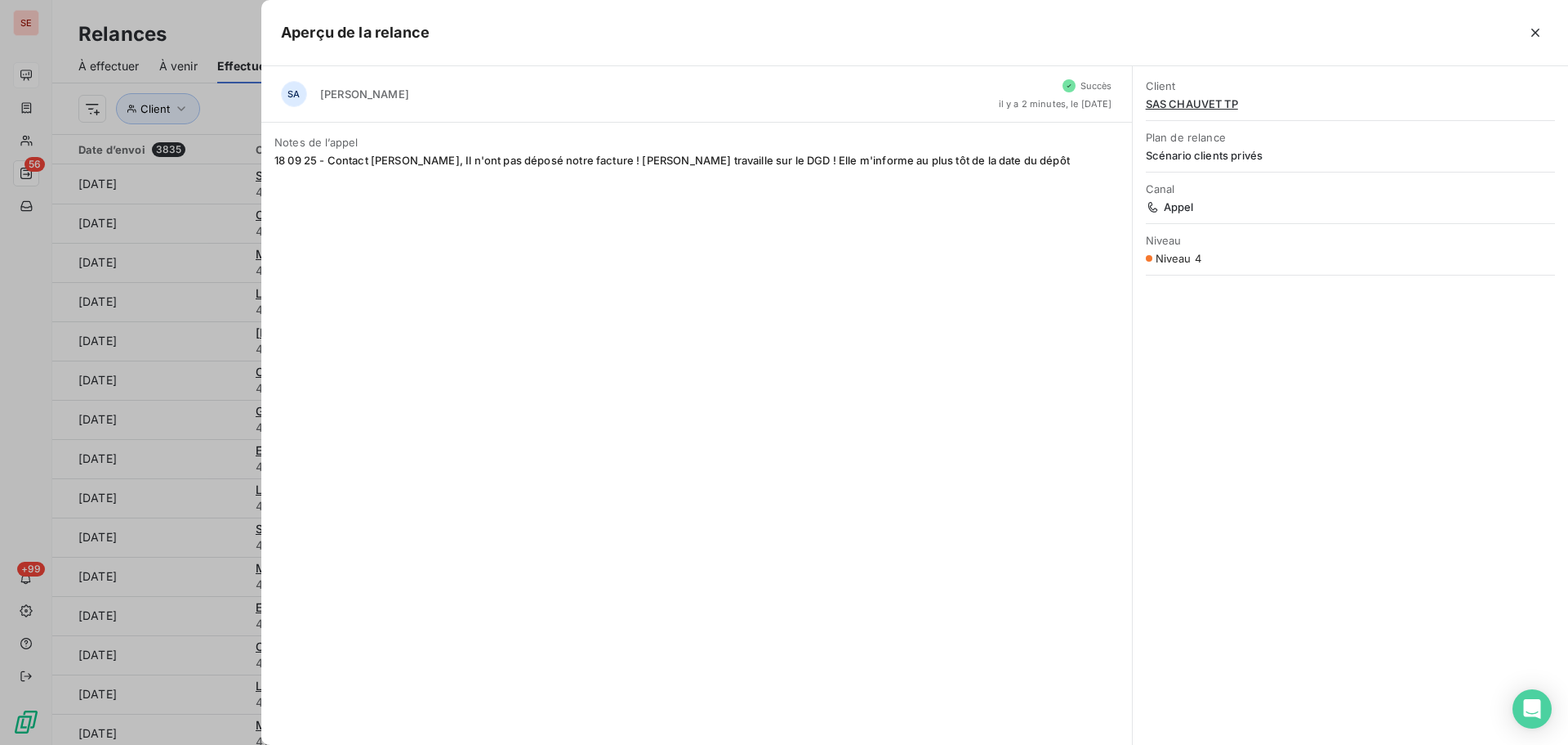
click at [1539, 35] on icon "button" at bounding box center [1535, 33] width 8 height 8
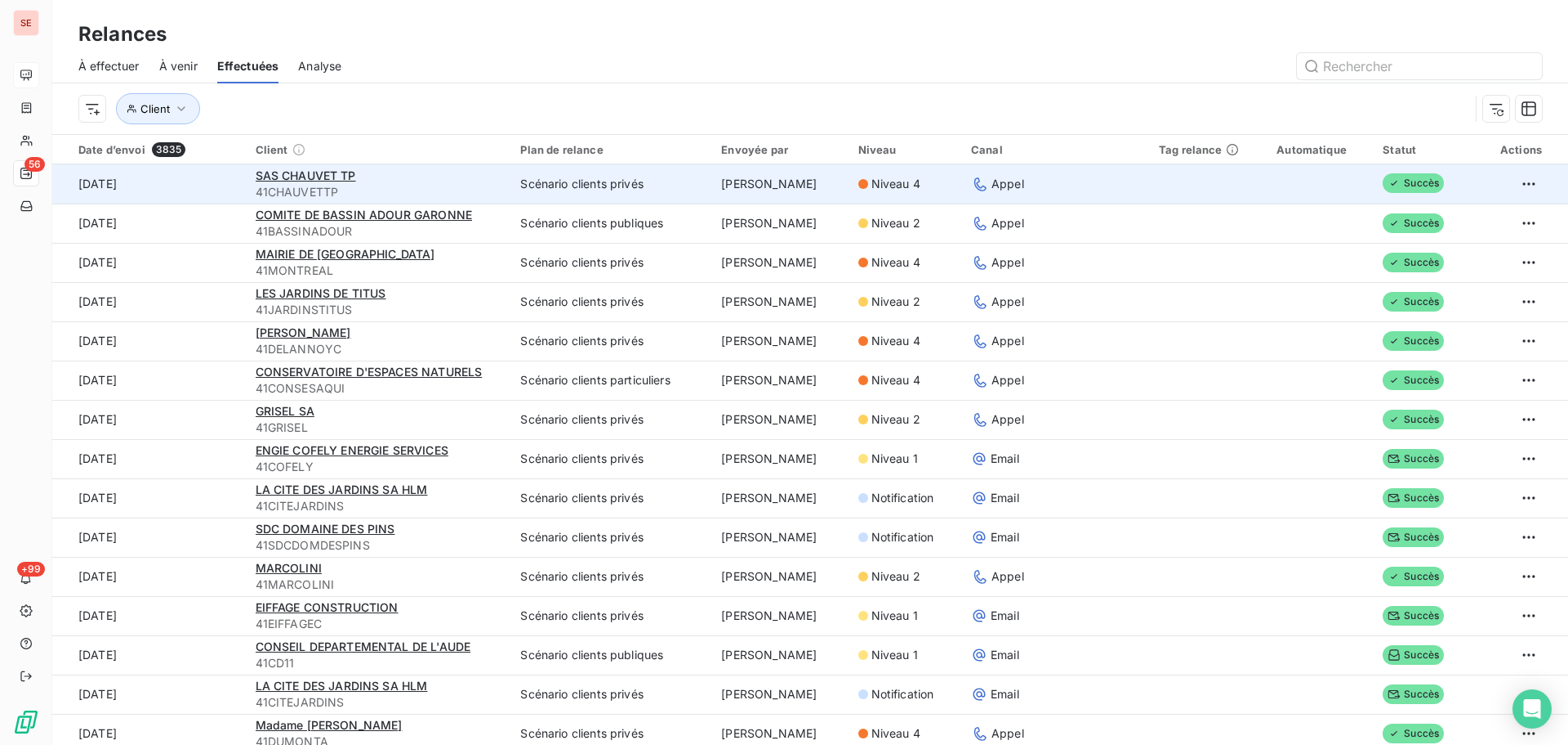
click at [290, 182] on div "SAS CHAUVET TP" at bounding box center [379, 175] width 246 height 17
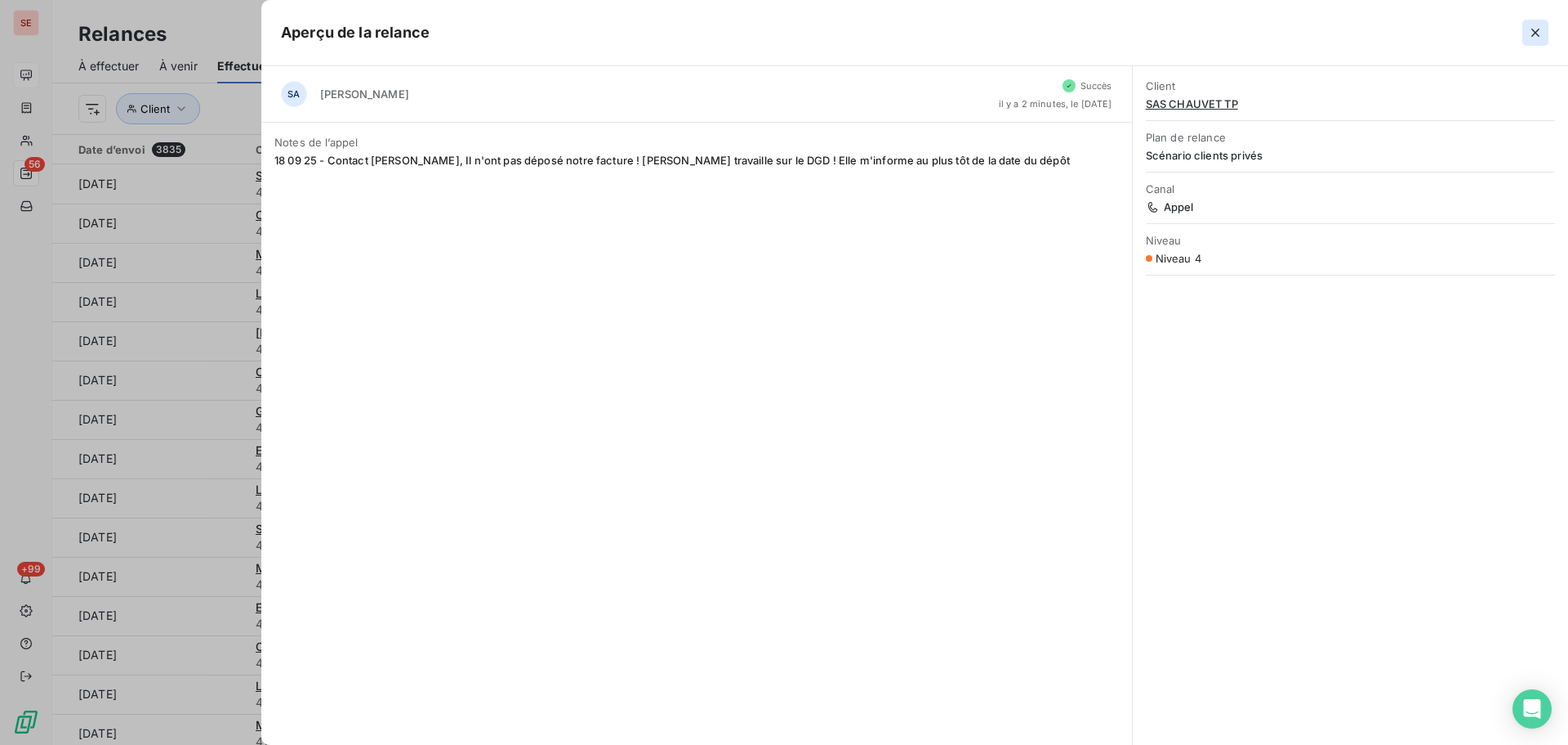
click at [1531, 27] on icon "button" at bounding box center [1535, 33] width 17 height 17
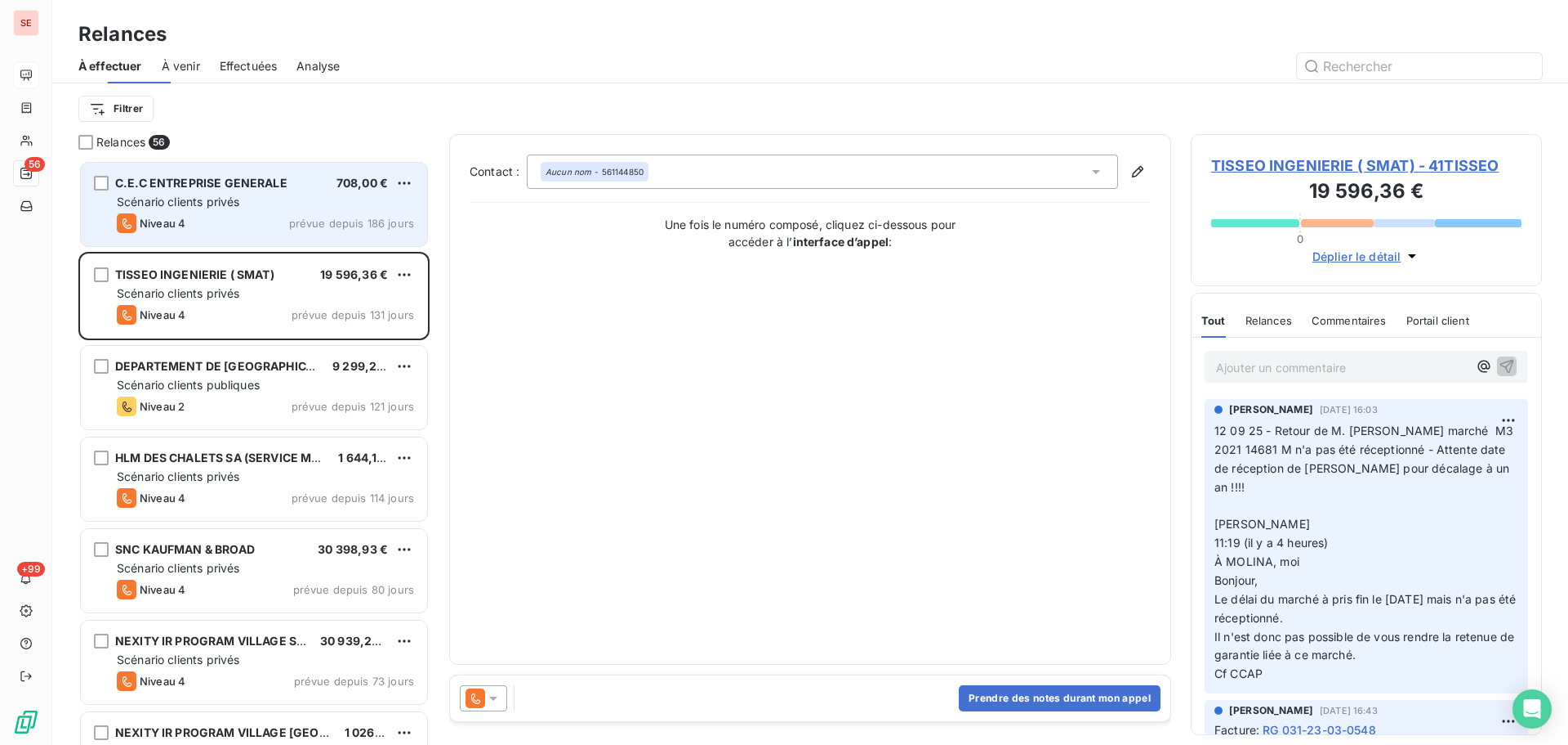
scroll to position [573, 339]
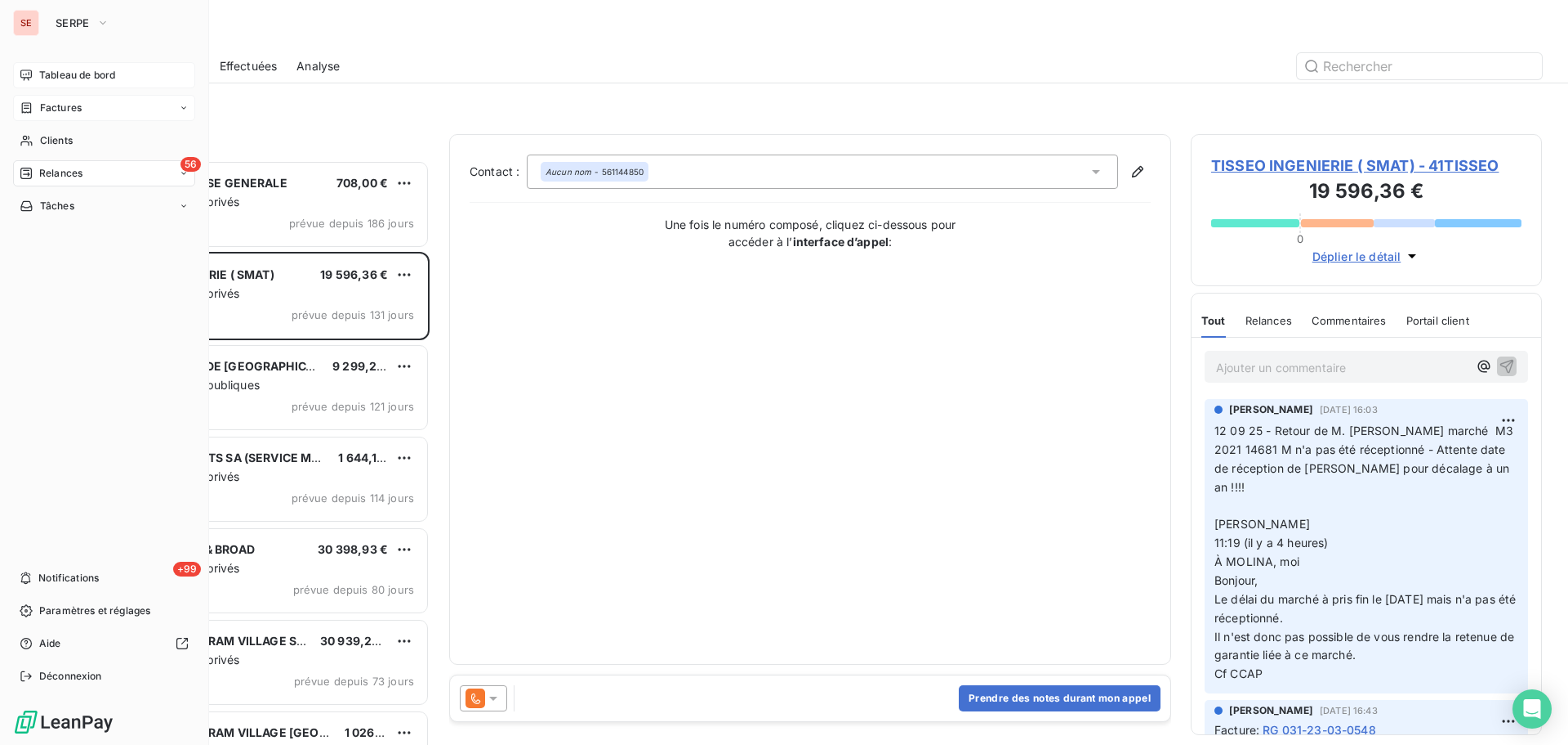
click at [60, 103] on span "Factures" at bounding box center [61, 107] width 41 height 15
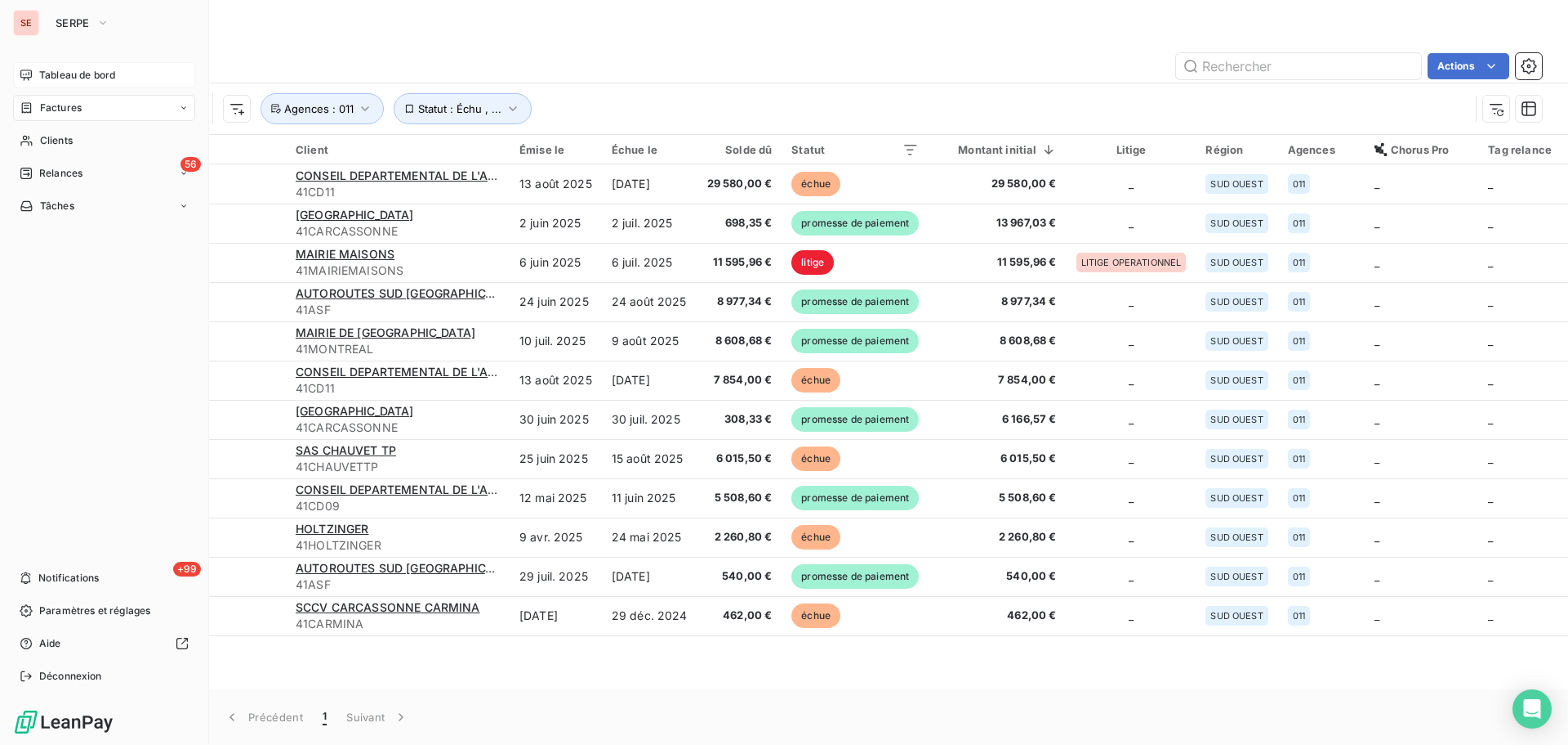
click at [107, 114] on div "Factures" at bounding box center [103, 107] width 182 height 27
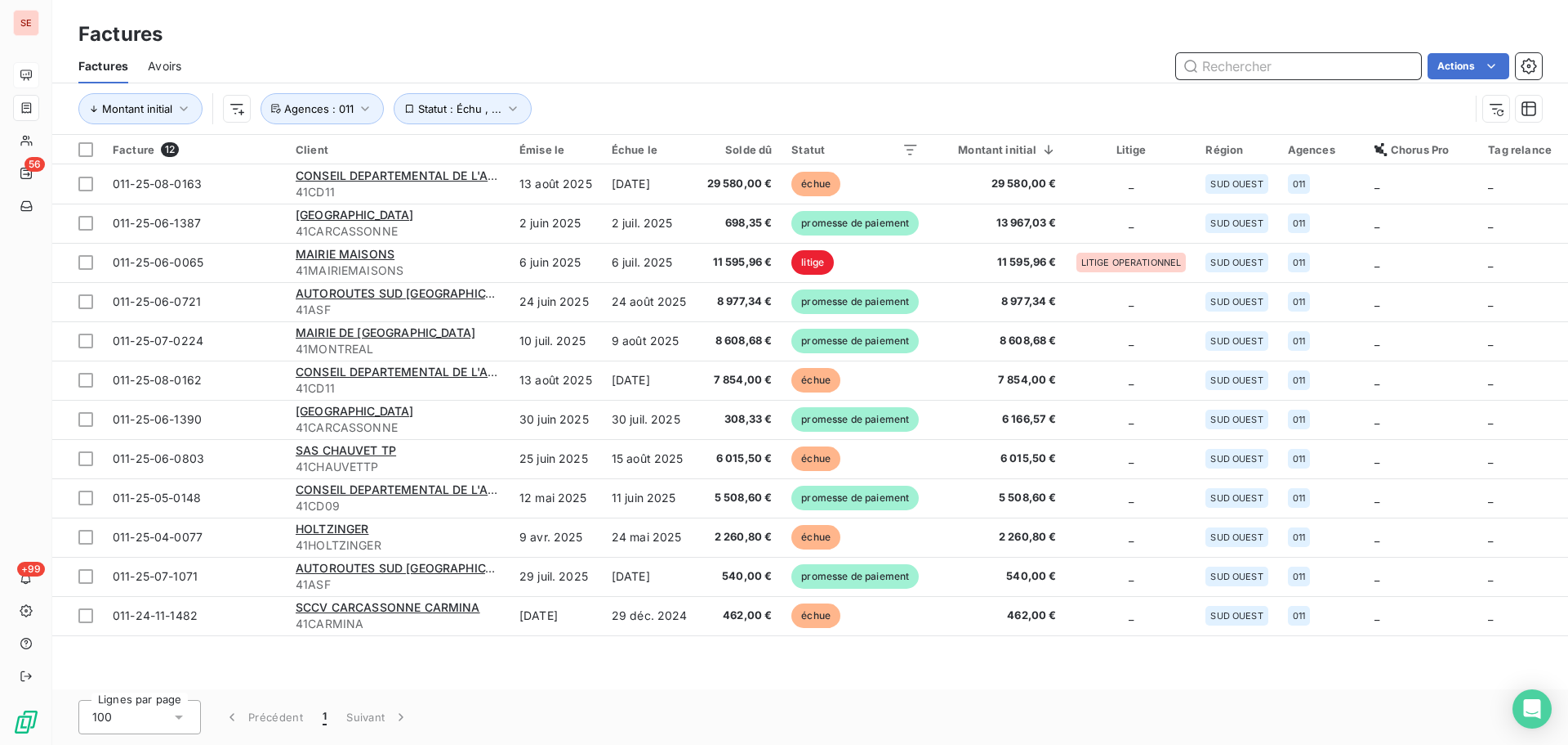
click at [1227, 63] on input "text" at bounding box center [1298, 66] width 245 height 27
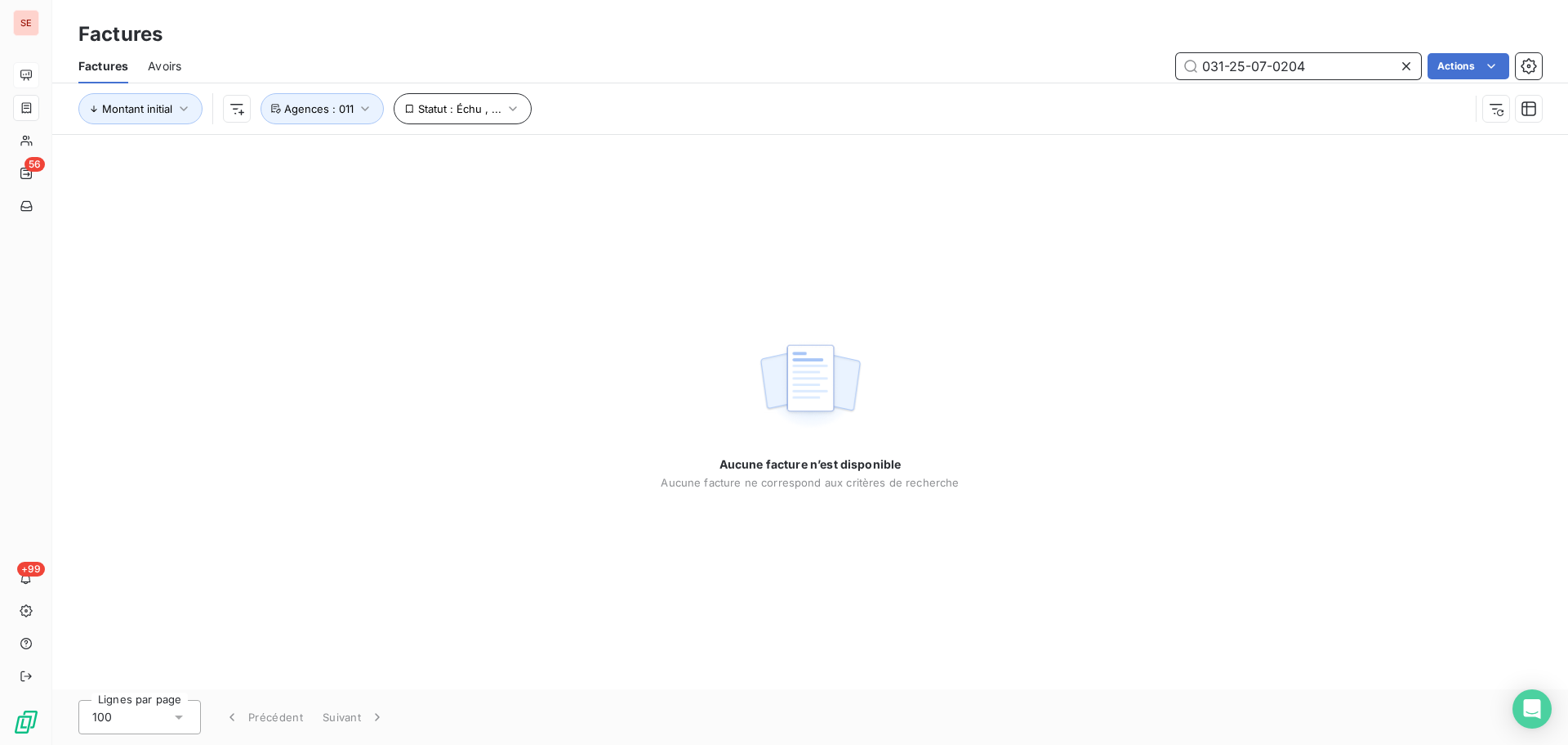
type input "031-25-07-0204"
click at [466, 103] on span "Statut : Échu , ..." at bounding box center [460, 108] width 84 height 13
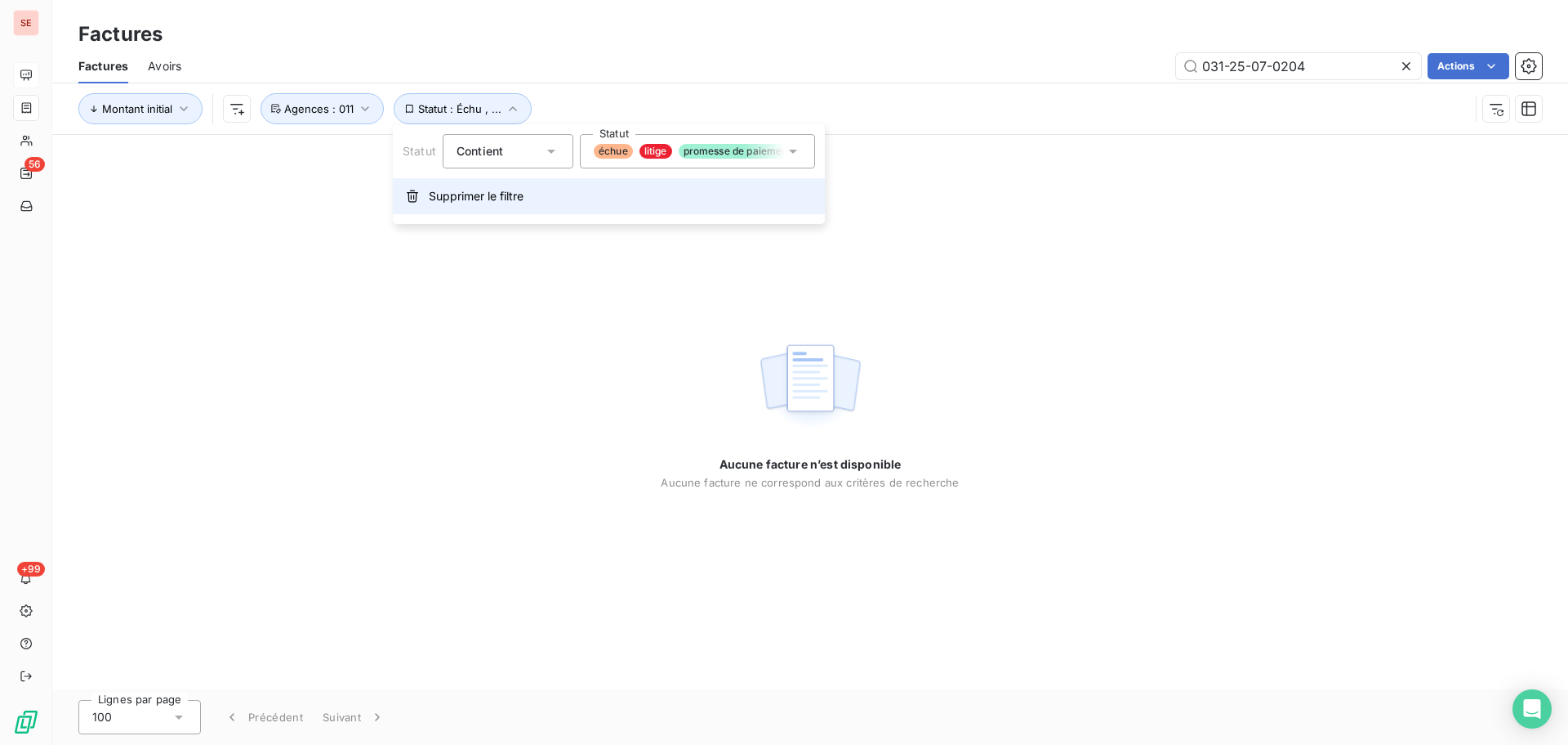
click at [458, 195] on span "Supprimer le filtre" at bounding box center [476, 196] width 95 height 17
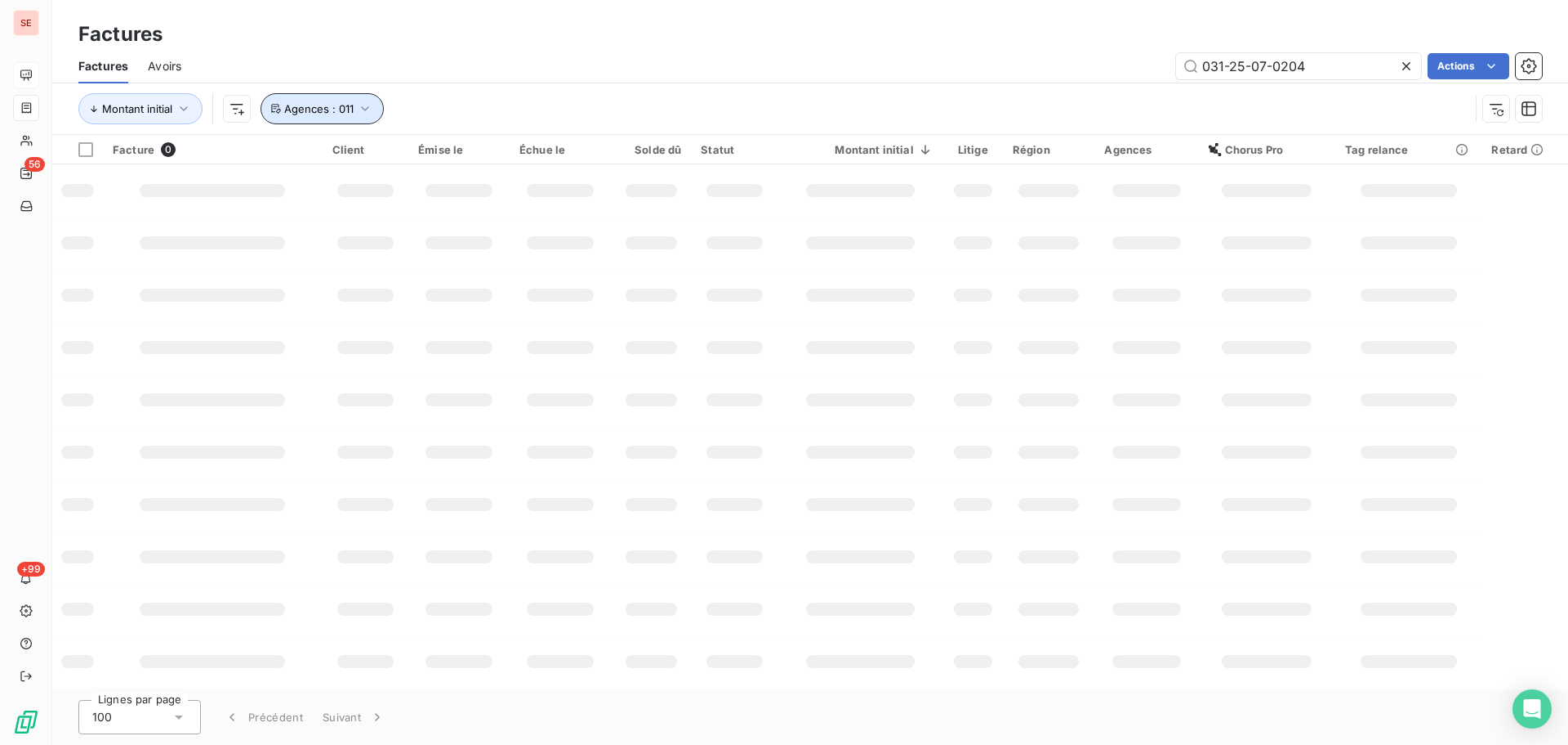
click at [355, 99] on button "Agences : 011" at bounding box center [322, 109] width 123 height 32
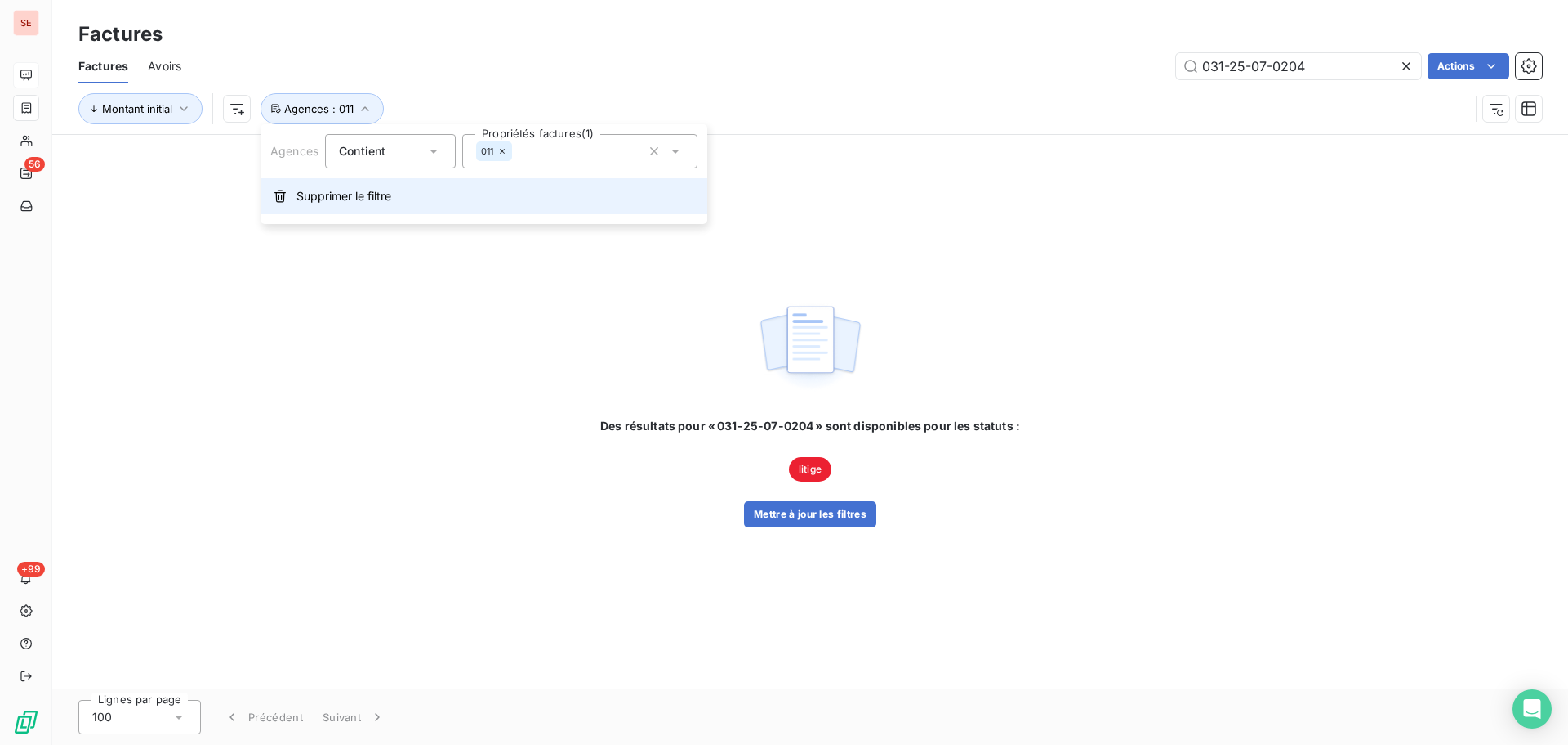
click at [371, 201] on span "Supprimer le filtre" at bounding box center [344, 196] width 95 height 17
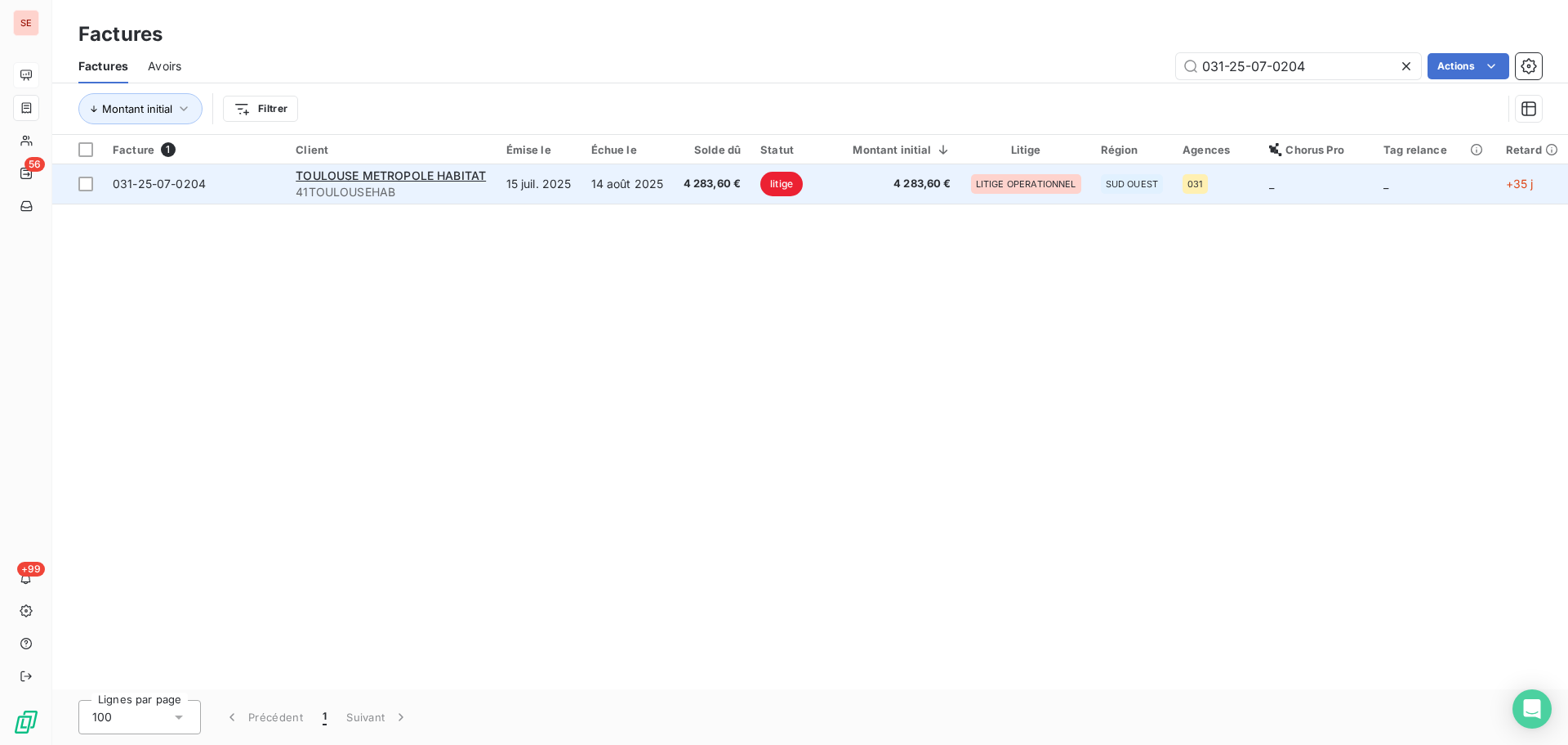
click at [699, 185] on span "4 283,60 €" at bounding box center [712, 183] width 58 height 17
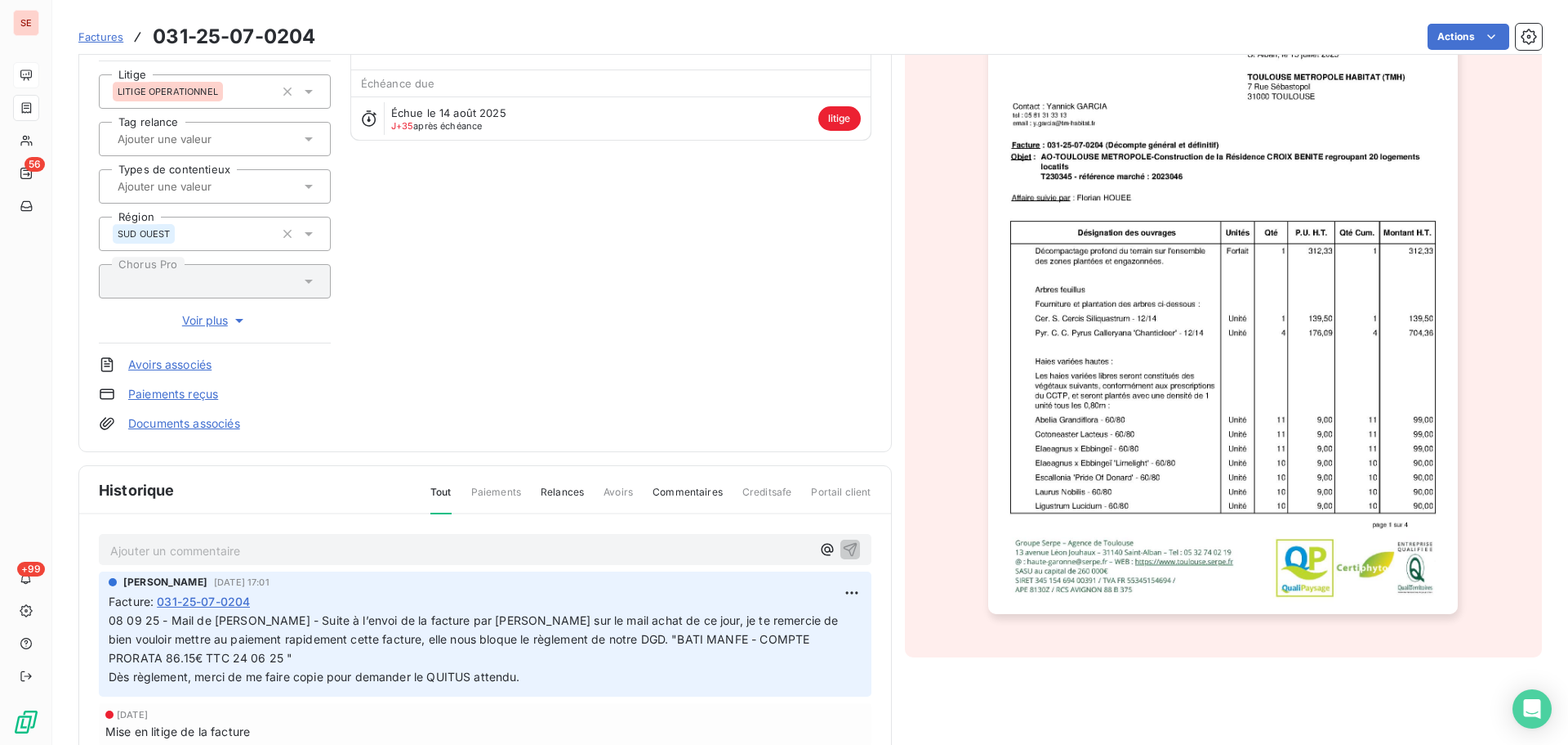
scroll to position [286, 0]
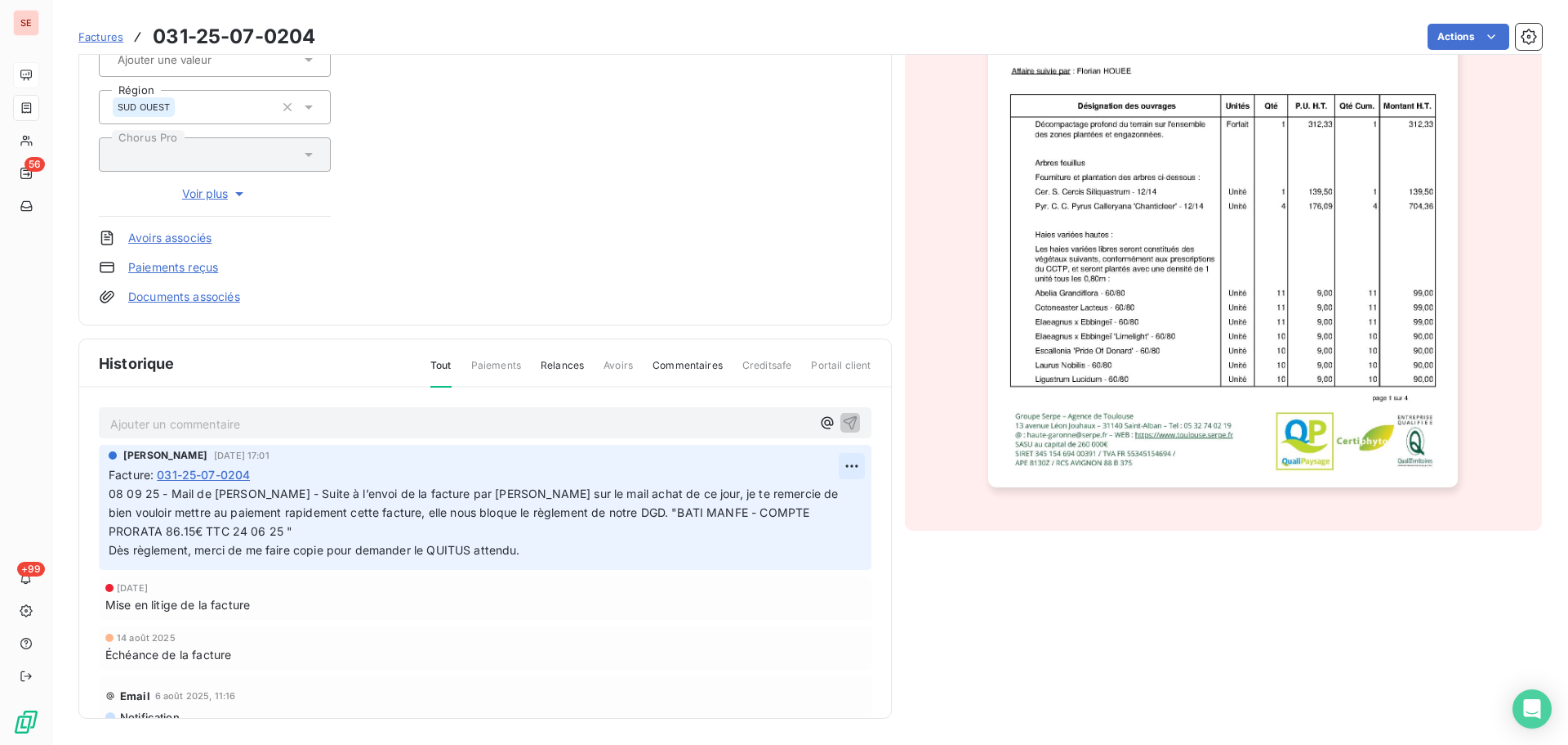
click at [825, 463] on html "SE 56 +99 Factures 031-25-07-0204 Actions TOULOUSE METROPOLE HABITAT 41TOULOUSE…" at bounding box center [784, 372] width 1568 height 745
click at [818, 500] on div "Editer" at bounding box center [794, 502] width 92 height 27
click at [108, 491] on span "08 09 25 - Mail de [PERSON_NAME] - Suite à l’envoi de la facture par [PERSON_NA…" at bounding box center [475, 521] width 734 height 70
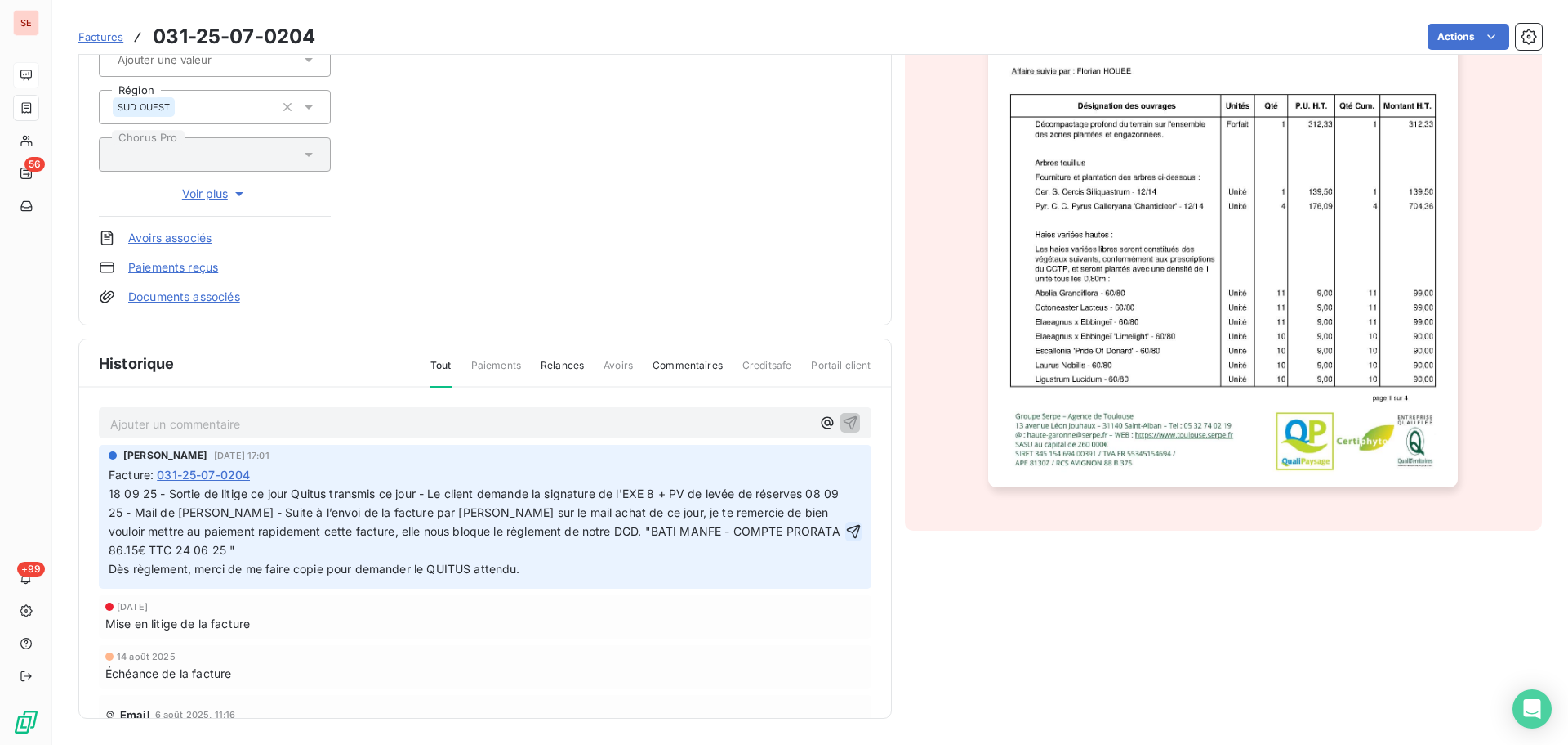
click at [845, 530] on icon "button" at bounding box center [853, 531] width 17 height 17
click at [493, 492] on span "18 09 25 - Sortie de litige ce jour Quitus transmis ce jour - Le client demande…" at bounding box center [484, 531] width 751 height 89
click at [831, 462] on html "SE 56 +99 Factures 031-25-07-0204 Actions TOULOUSE METROPOLE HABITAT 41TOULOUSE…" at bounding box center [784, 372] width 1568 height 745
click at [796, 506] on div "Editer" at bounding box center [794, 502] width 92 height 27
click at [290, 496] on span "18 09 25 - Sortie de litige ce jour Quitus transmis ce jour - Le client demande…" at bounding box center [476, 531] width 735 height 89
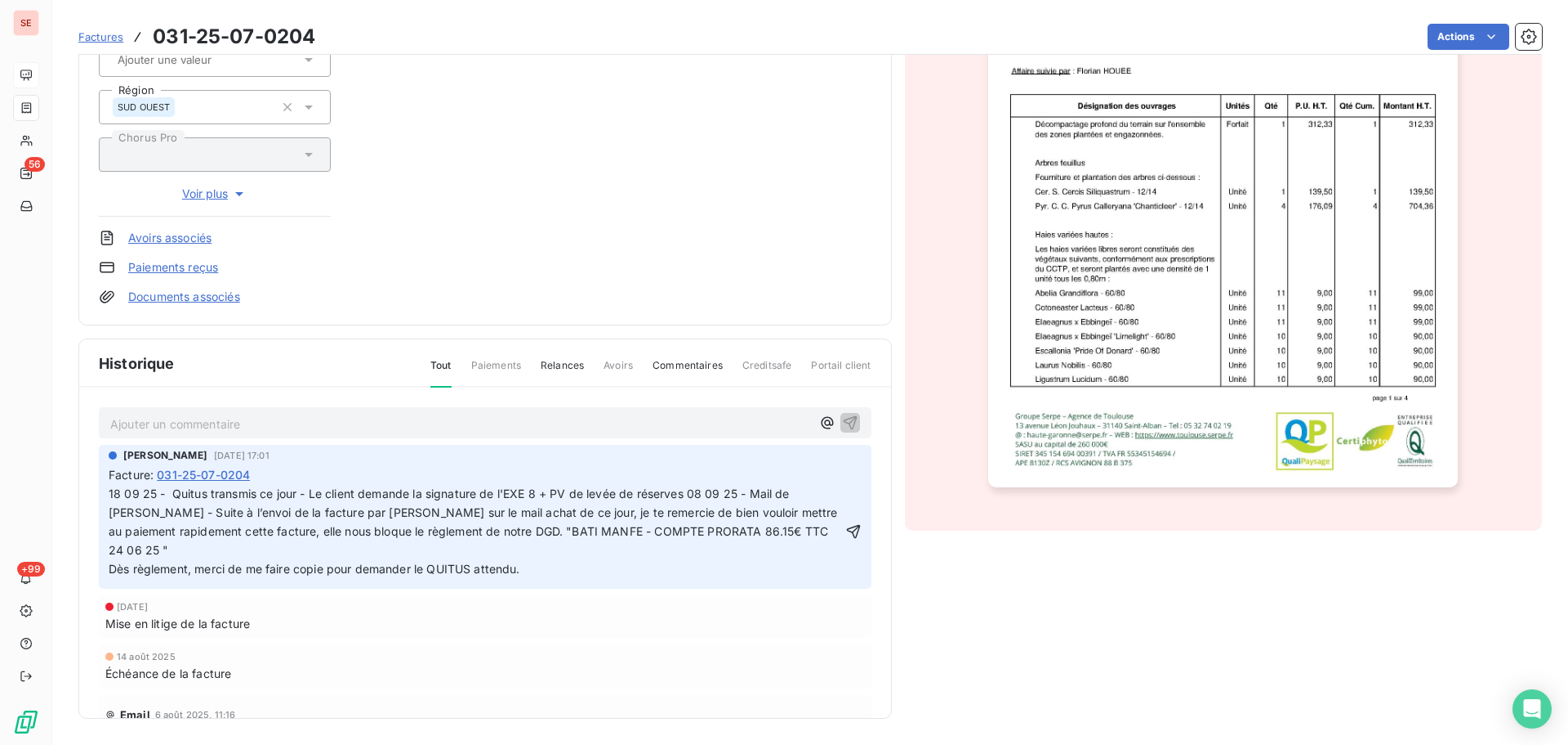
click at [691, 496] on span "18 09 25 - Quitus transmis ce jour - Le client demande la signature de l'EXE 8 …" at bounding box center [475, 531] width 733 height 89
click at [695, 489] on span "18 09 25 - Quitus transmis ce jour - Le client demande la signature de l'EXE 8 …" at bounding box center [511, 531] width 806 height 89
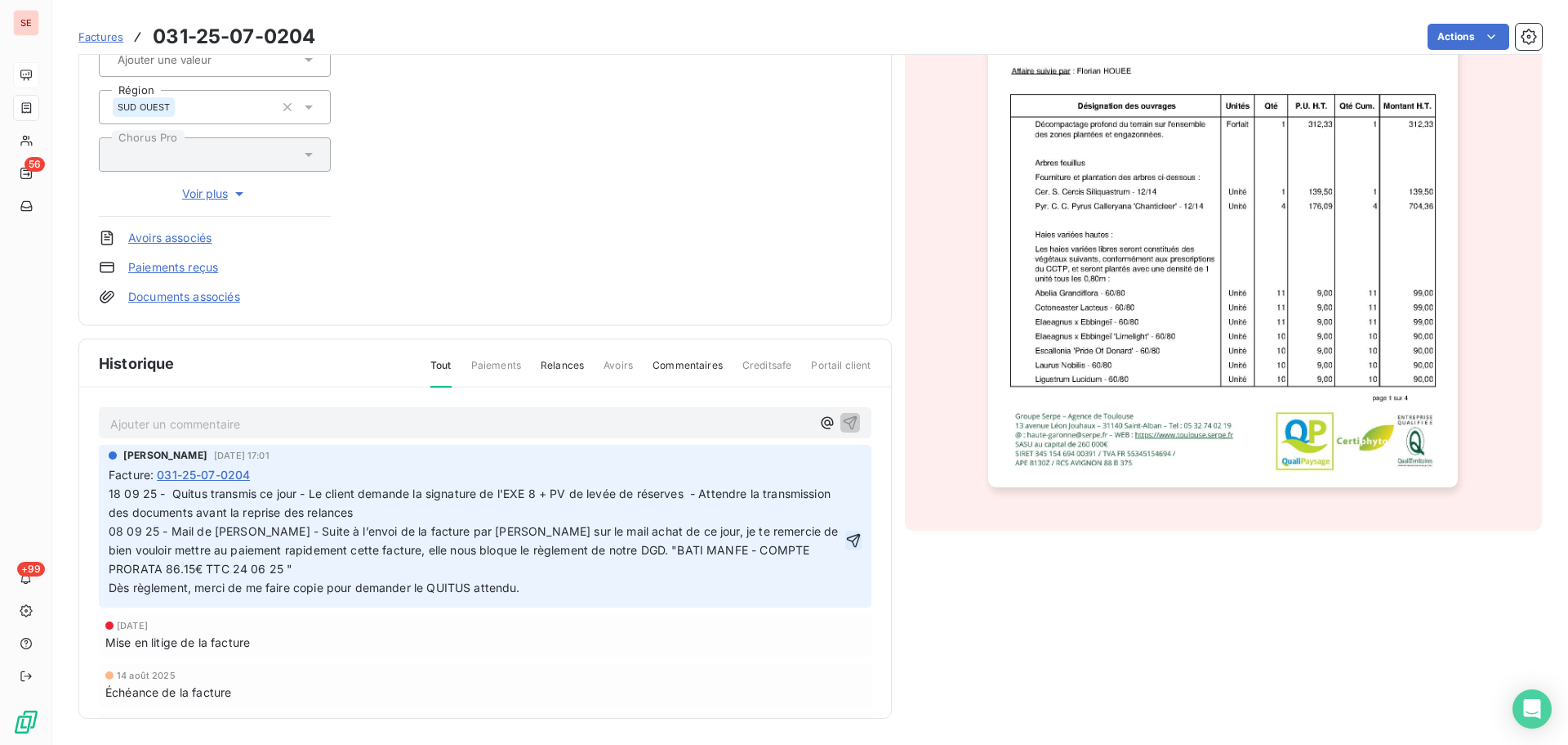
click at [846, 536] on icon "button" at bounding box center [853, 541] width 14 height 14
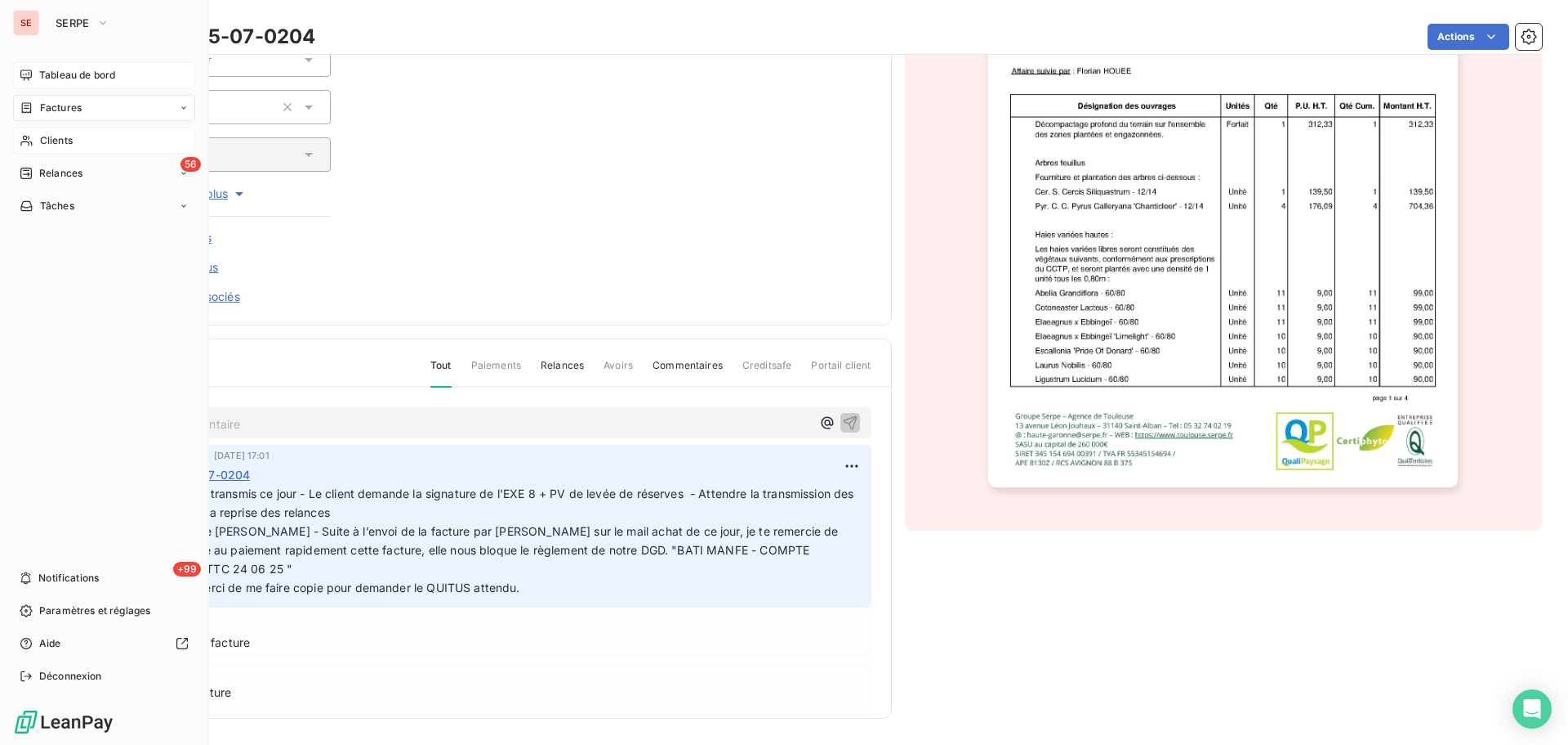
click at [43, 130] on div "Clients" at bounding box center [103, 140] width 182 height 27
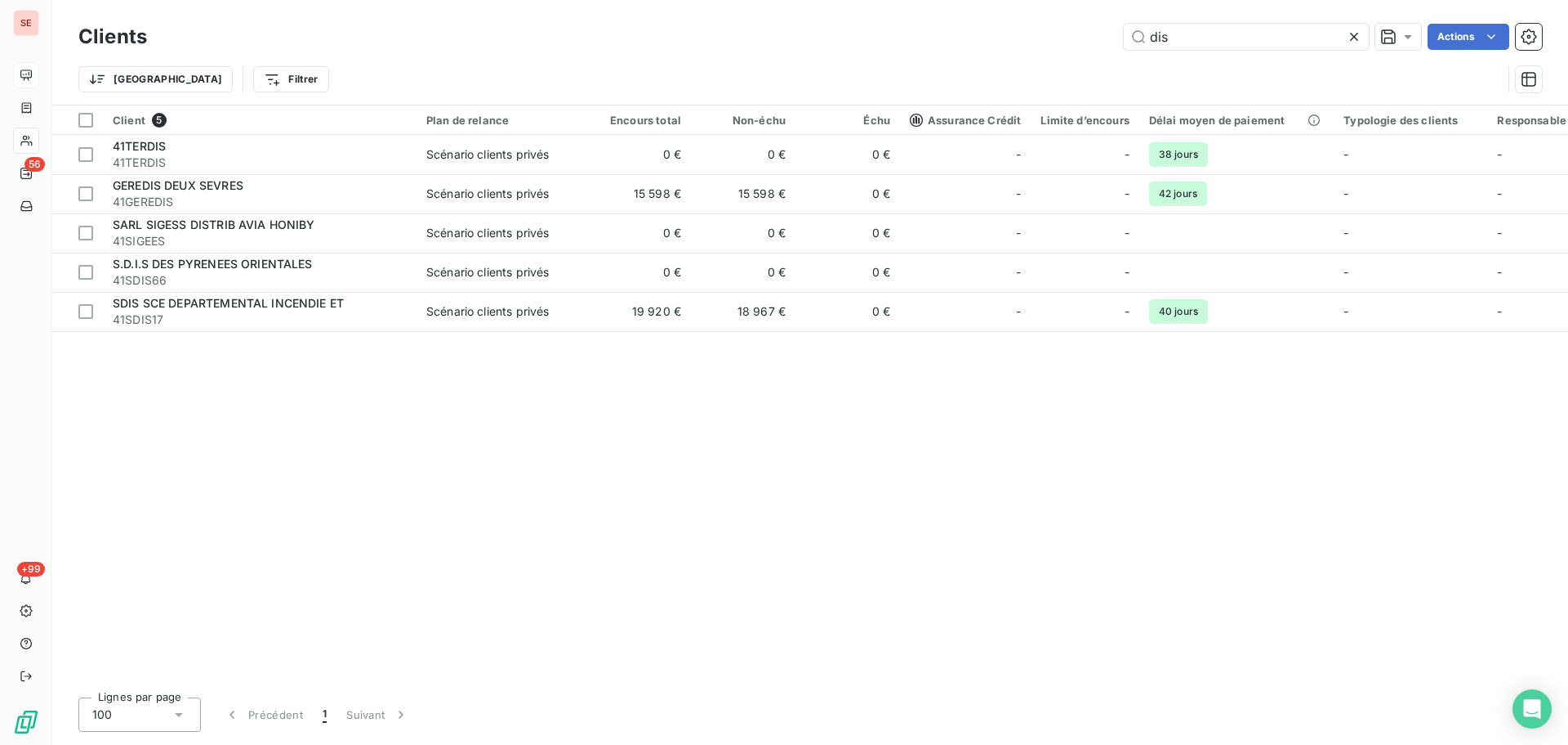
drag, startPoint x: 1188, startPoint y: 44, endPoint x: 1095, endPoint y: 45, distance: 93.0
click at [1093, 45] on div "dis Actions" at bounding box center [854, 36] width 1376 height 27
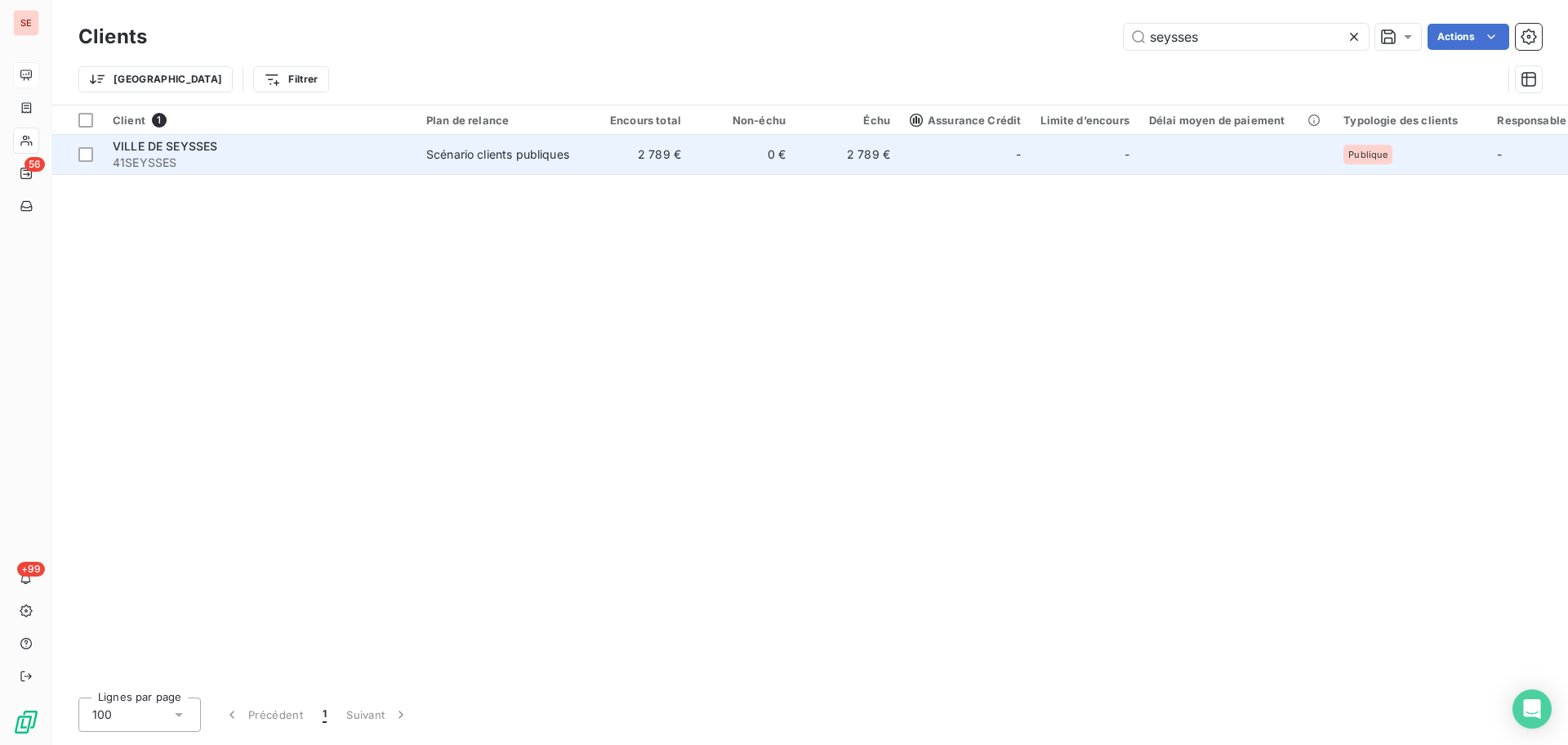
type input "seysses"
click at [604, 170] on td "2 789 €" at bounding box center [639, 155] width 104 height 39
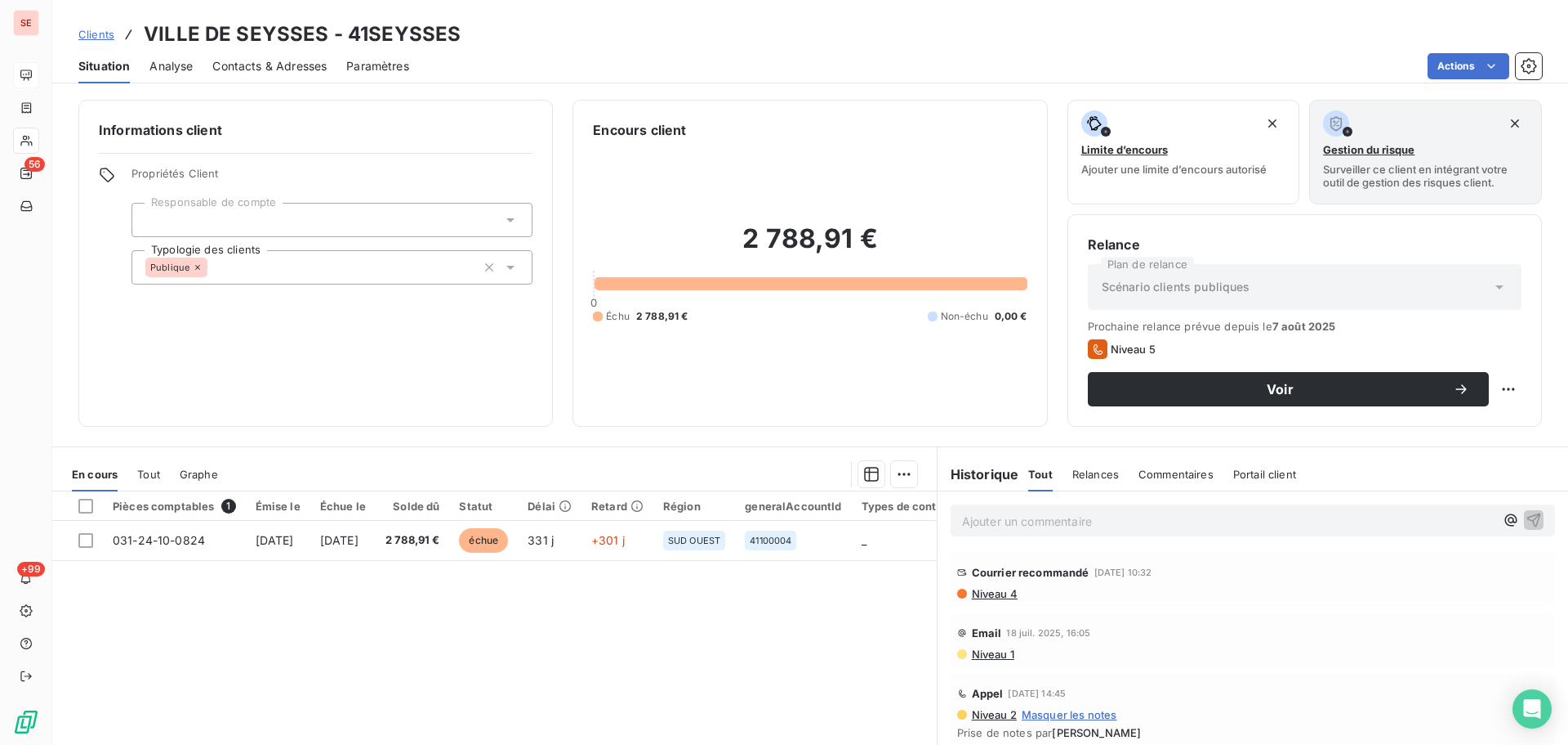
scroll to position [218, 0]
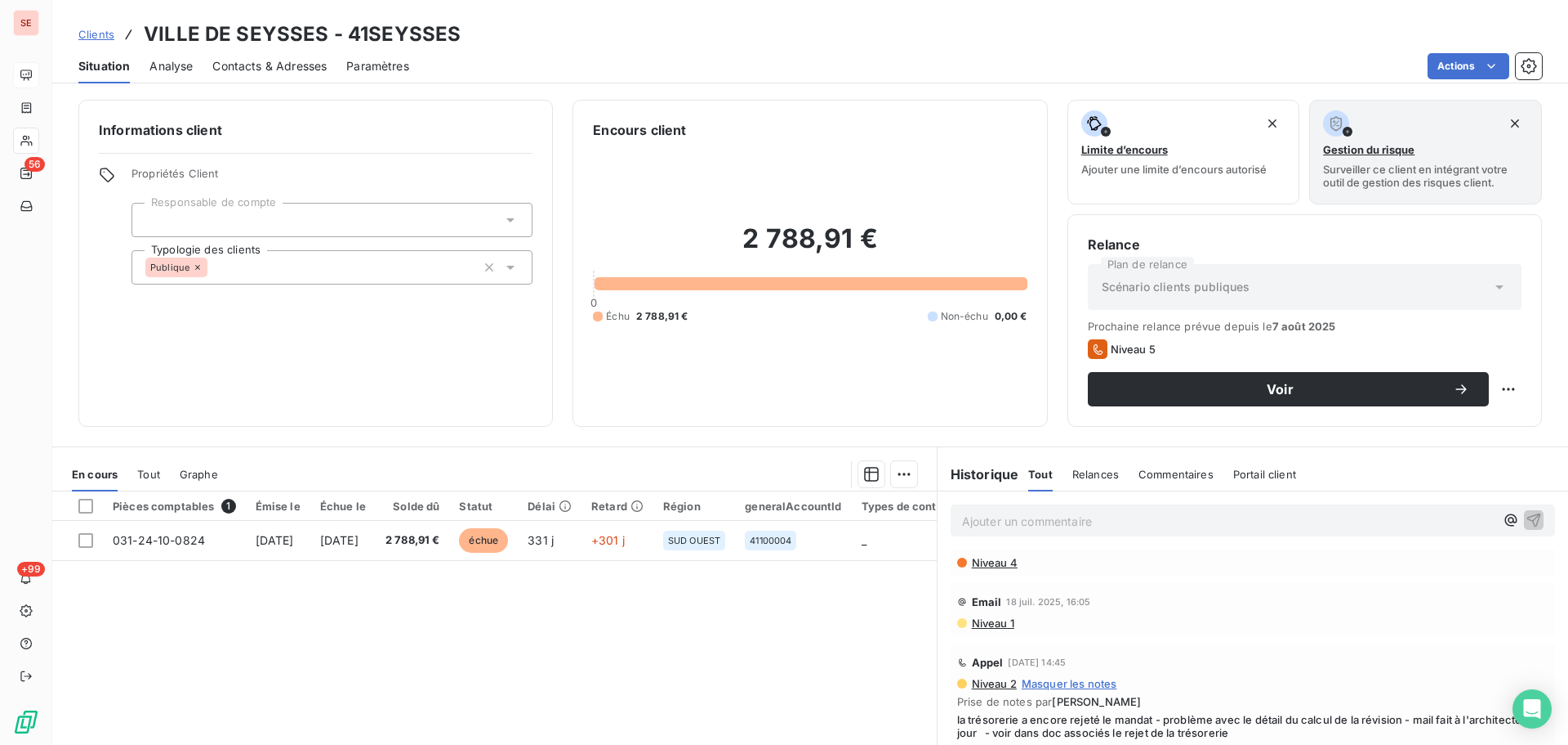
click at [1004, 561] on span "Niveau 4" at bounding box center [994, 562] width 47 height 13
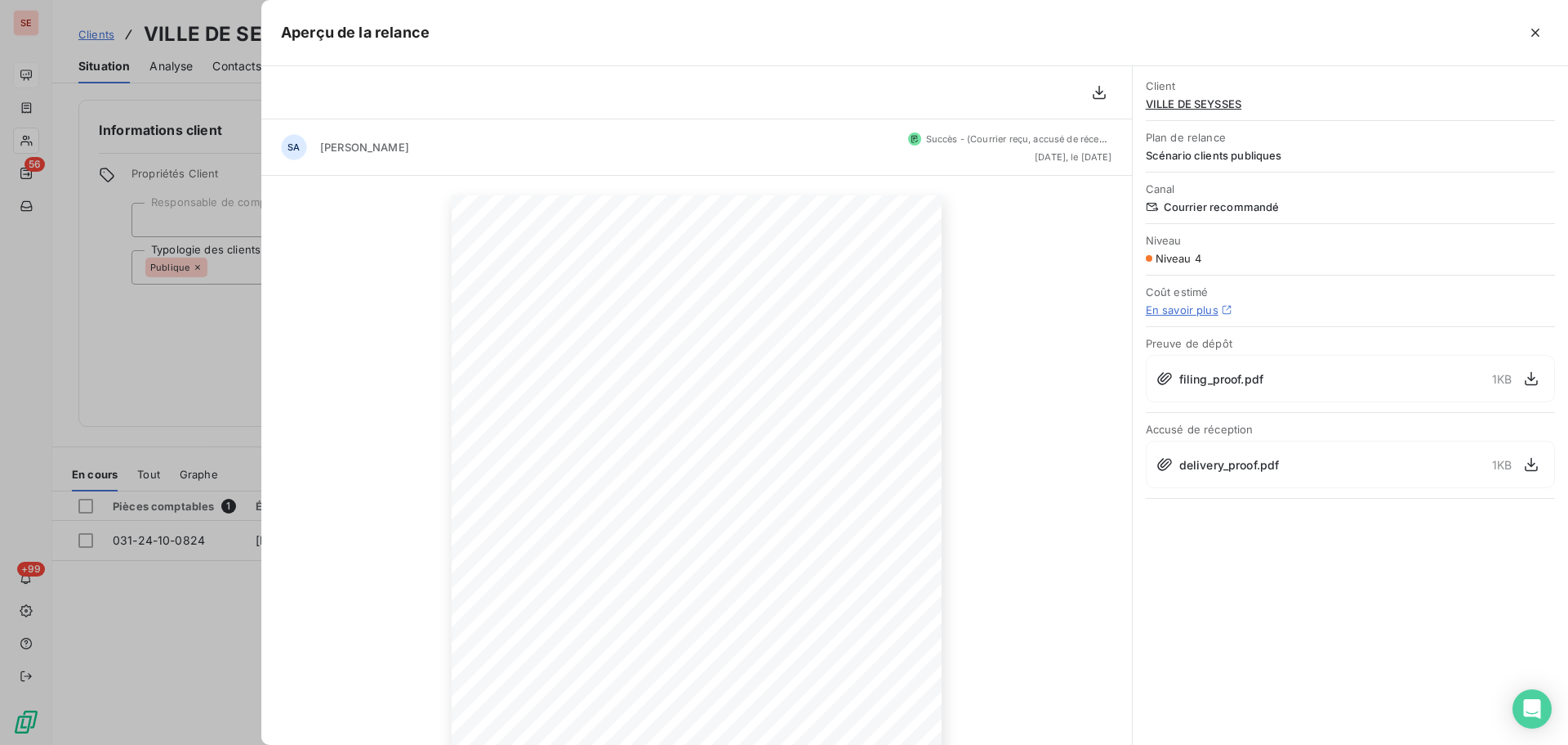
click at [1241, 465] on span "delivery_proof.pdf" at bounding box center [1230, 464] width 100 height 17
click at [1532, 472] on button "button" at bounding box center [1532, 464] width 27 height 27
click at [1535, 30] on icon "button" at bounding box center [1535, 33] width 17 height 17
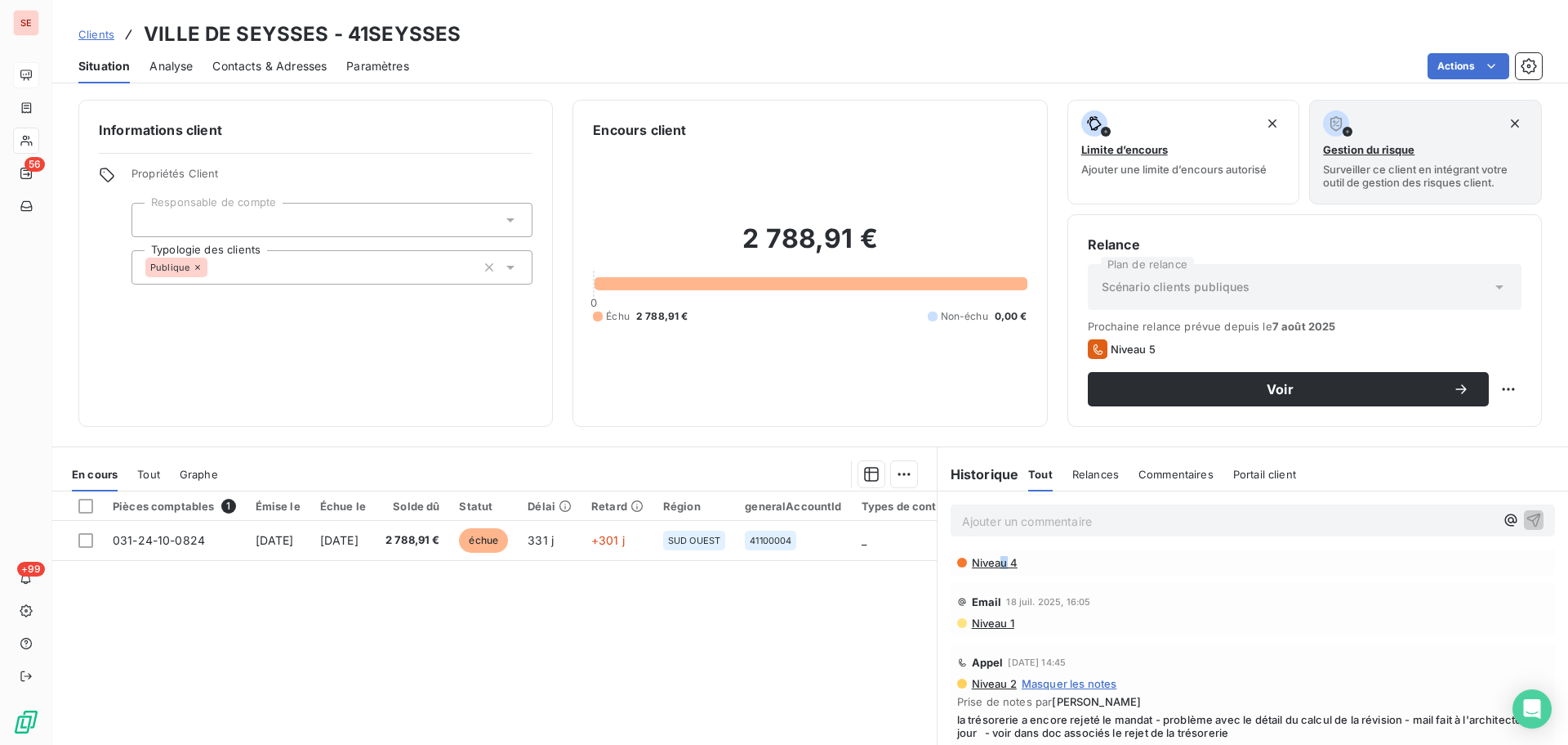
click at [999, 563] on span "Niveau 4" at bounding box center [994, 562] width 47 height 13
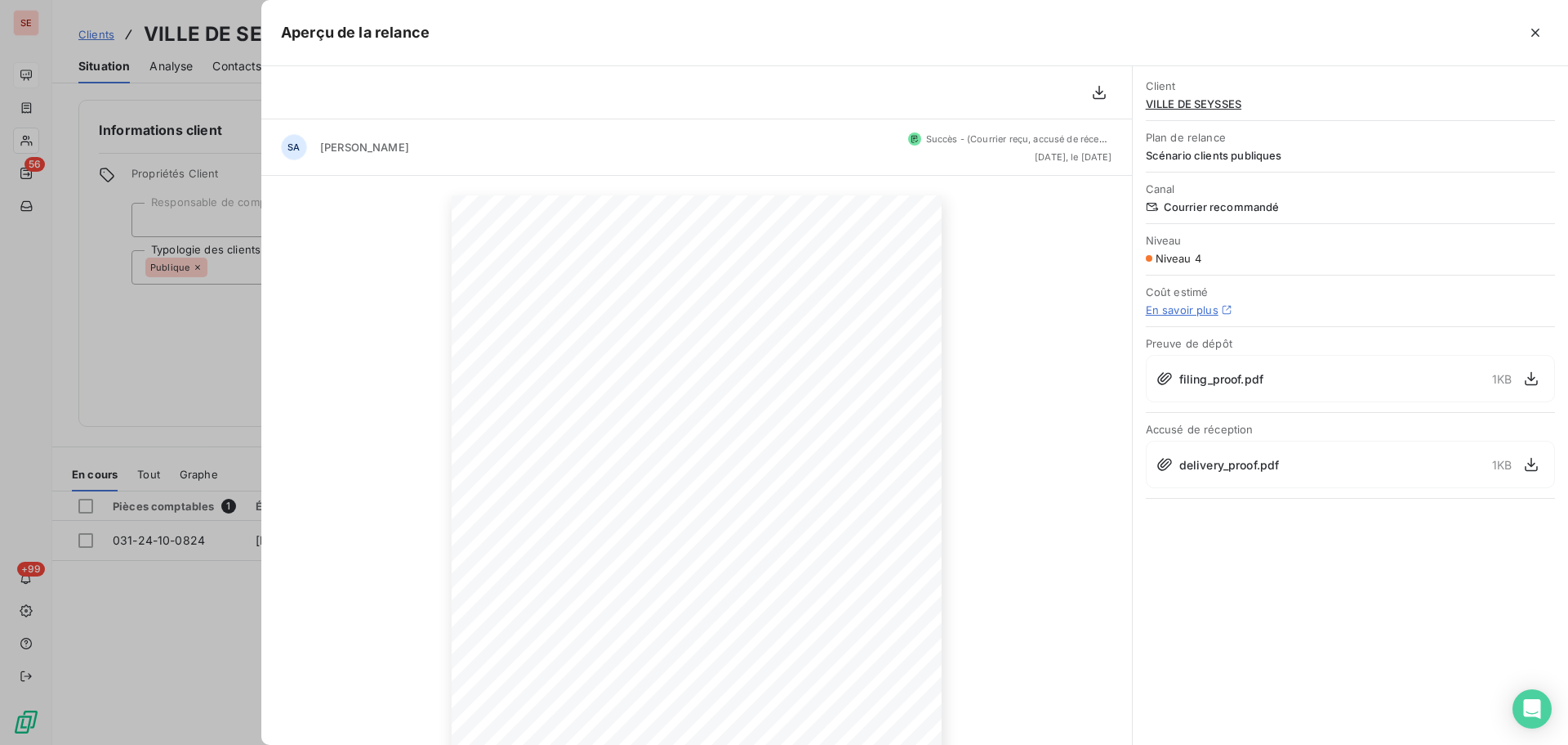
click at [1540, 23] on button "button" at bounding box center [1535, 33] width 27 height 27
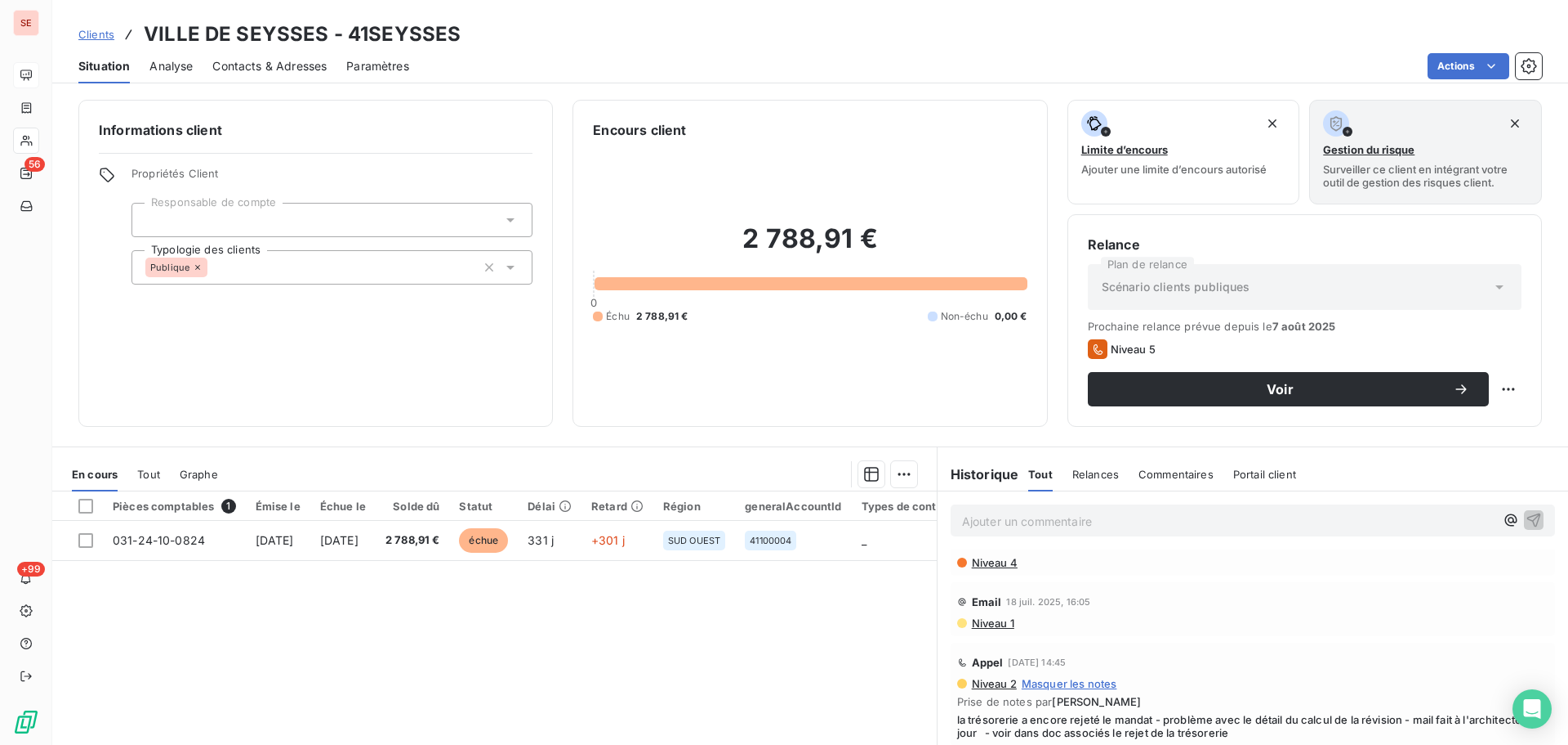
click at [984, 566] on span "Niveau 4" at bounding box center [994, 562] width 47 height 13
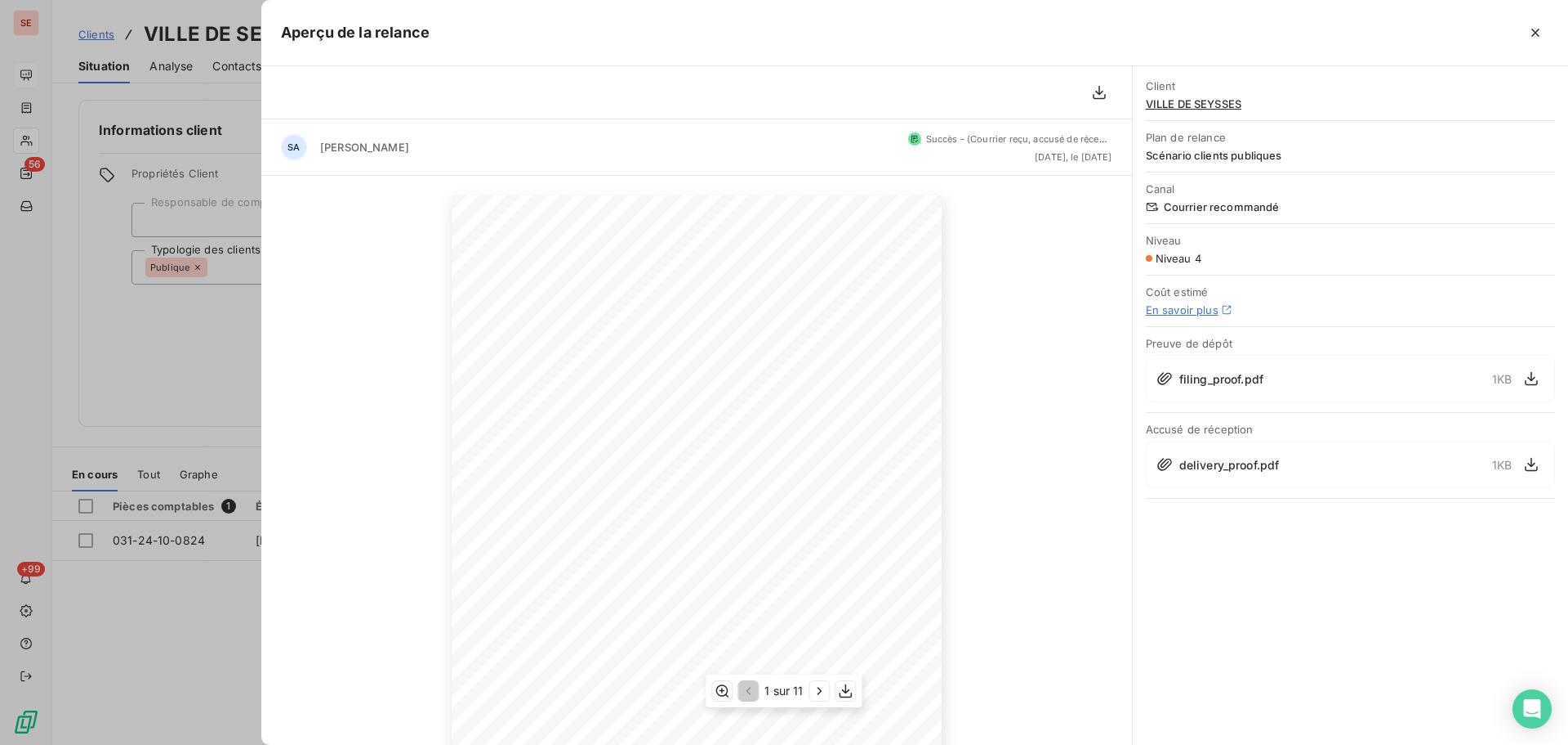
scroll to position [165, 0]
click at [823, 681] on button "button" at bounding box center [820, 691] width 20 height 20
click at [827, 688] on icon "button" at bounding box center [820, 691] width 17 height 17
click at [817, 686] on icon "button" at bounding box center [820, 691] width 17 height 17
click at [823, 690] on icon "button" at bounding box center [820, 691] width 17 height 17
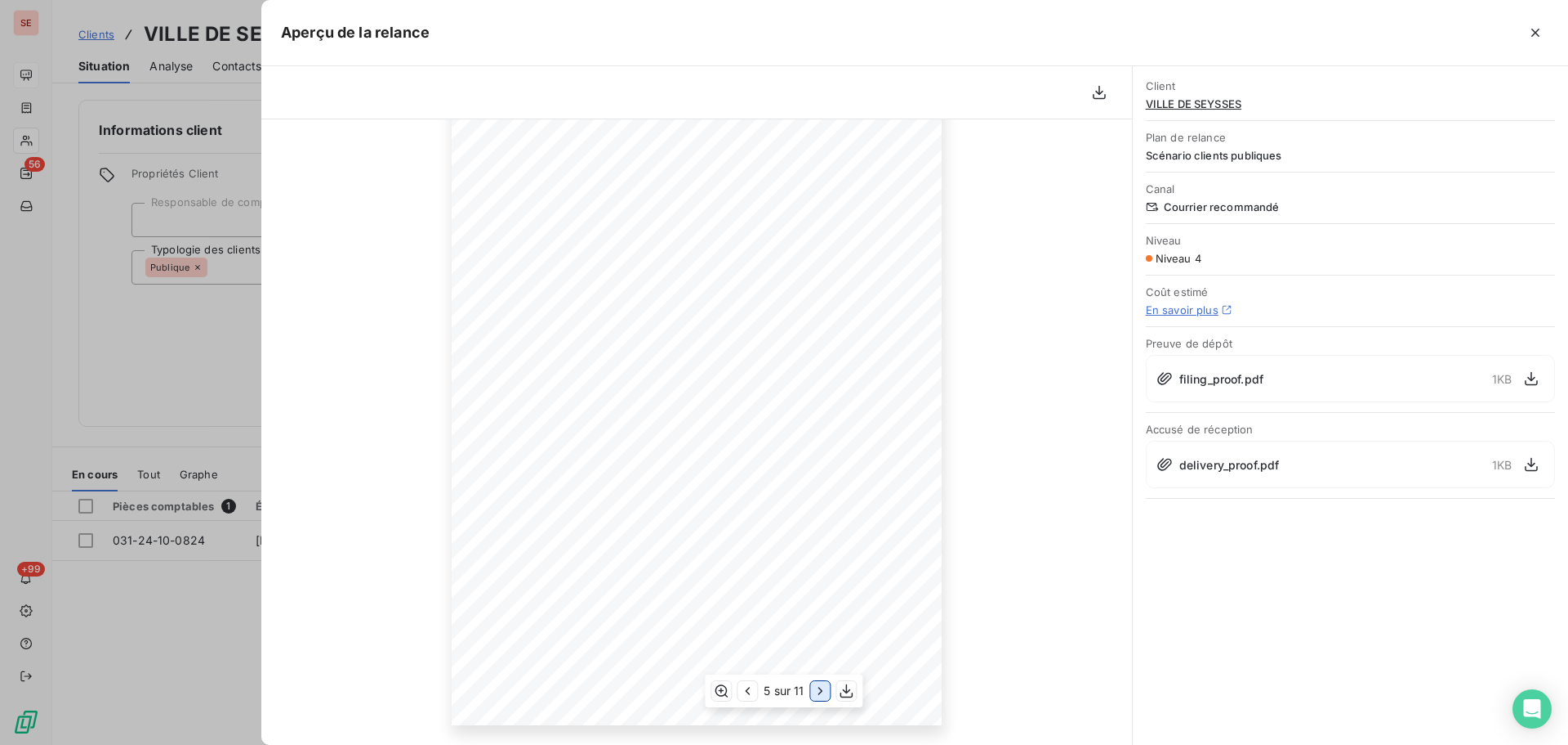
click at [823, 692] on icon "button" at bounding box center [820, 691] width 17 height 17
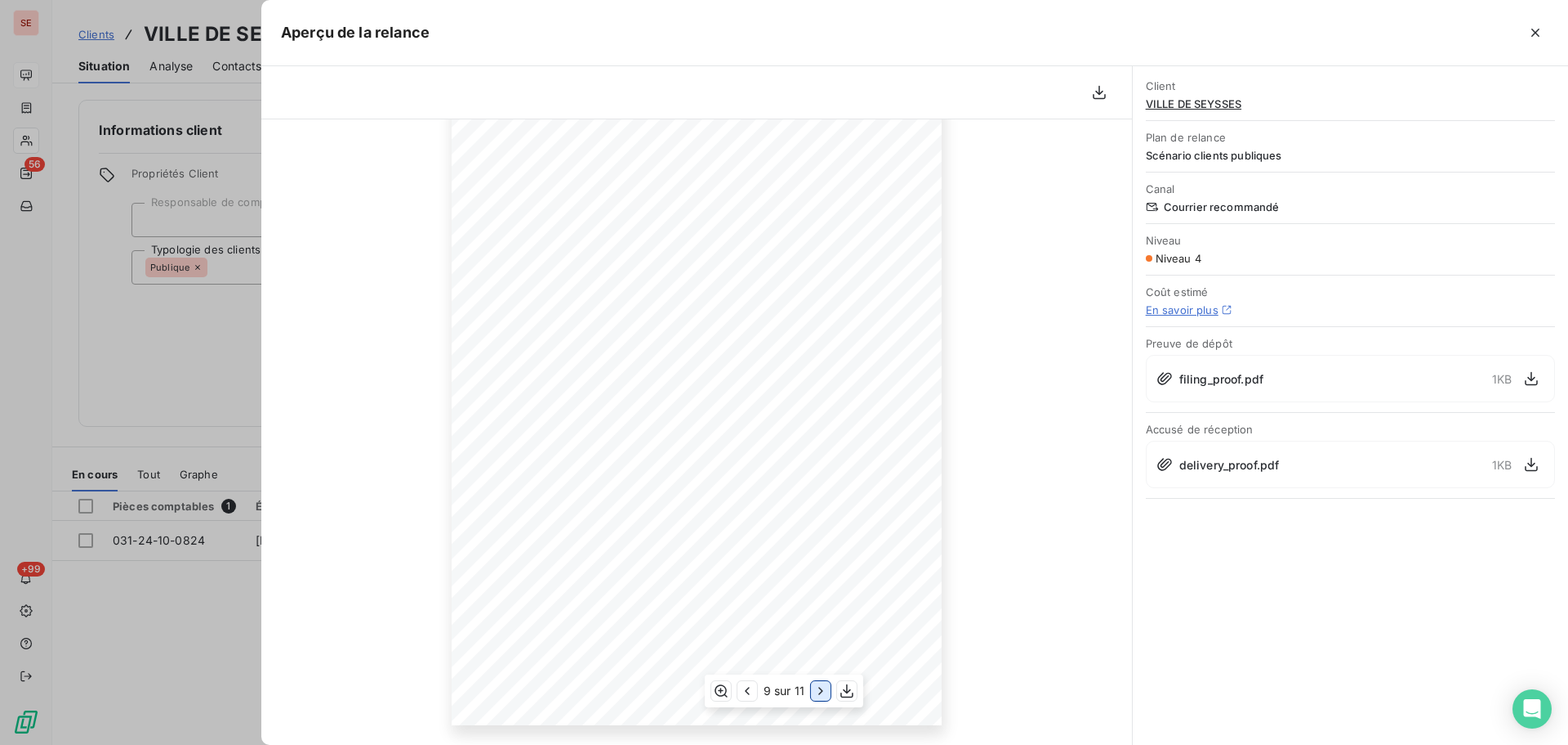
click at [823, 692] on icon "button" at bounding box center [820, 691] width 17 height 17
click at [1530, 34] on icon "button" at bounding box center [1535, 33] width 17 height 17
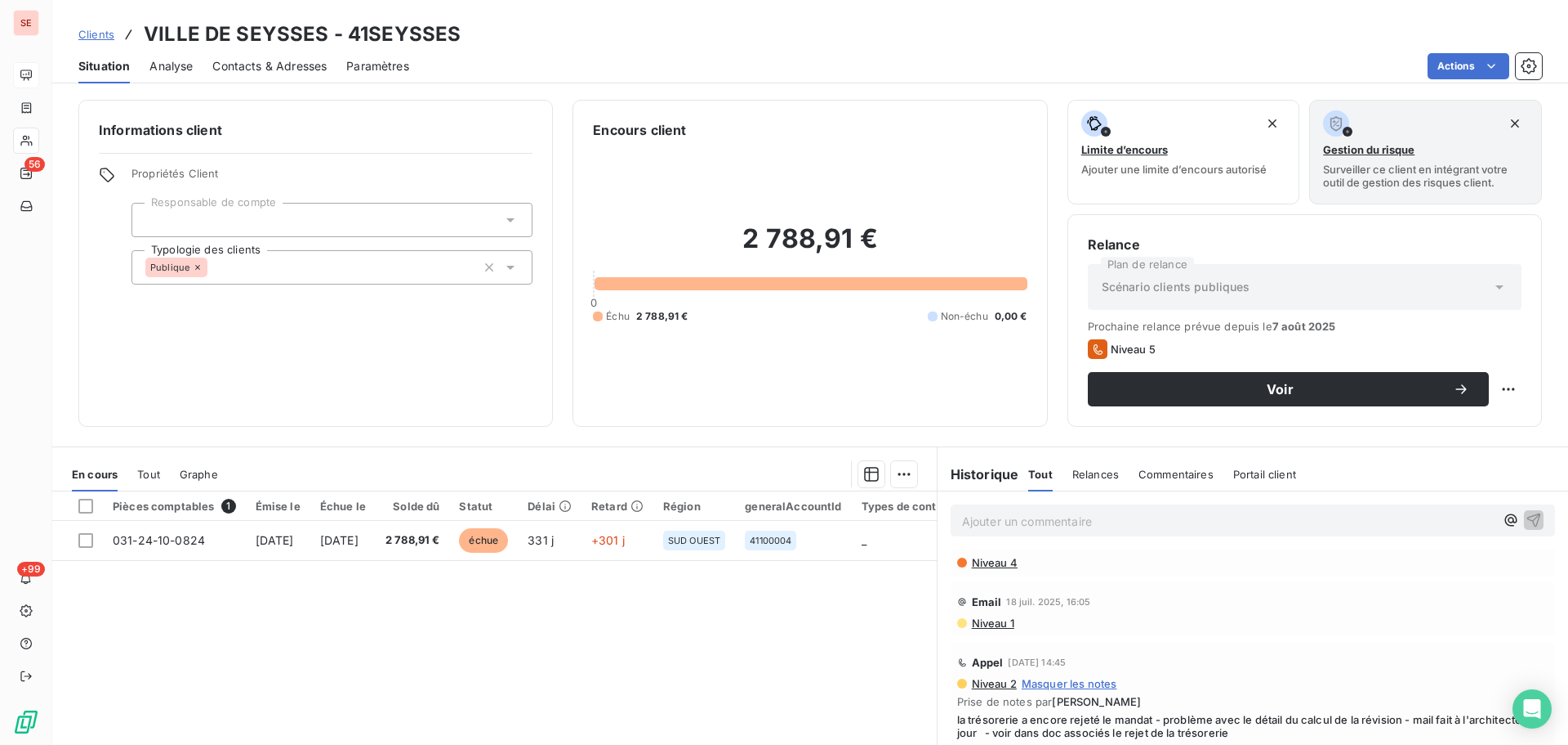
click at [994, 558] on span "Niveau 4" at bounding box center [994, 562] width 47 height 13
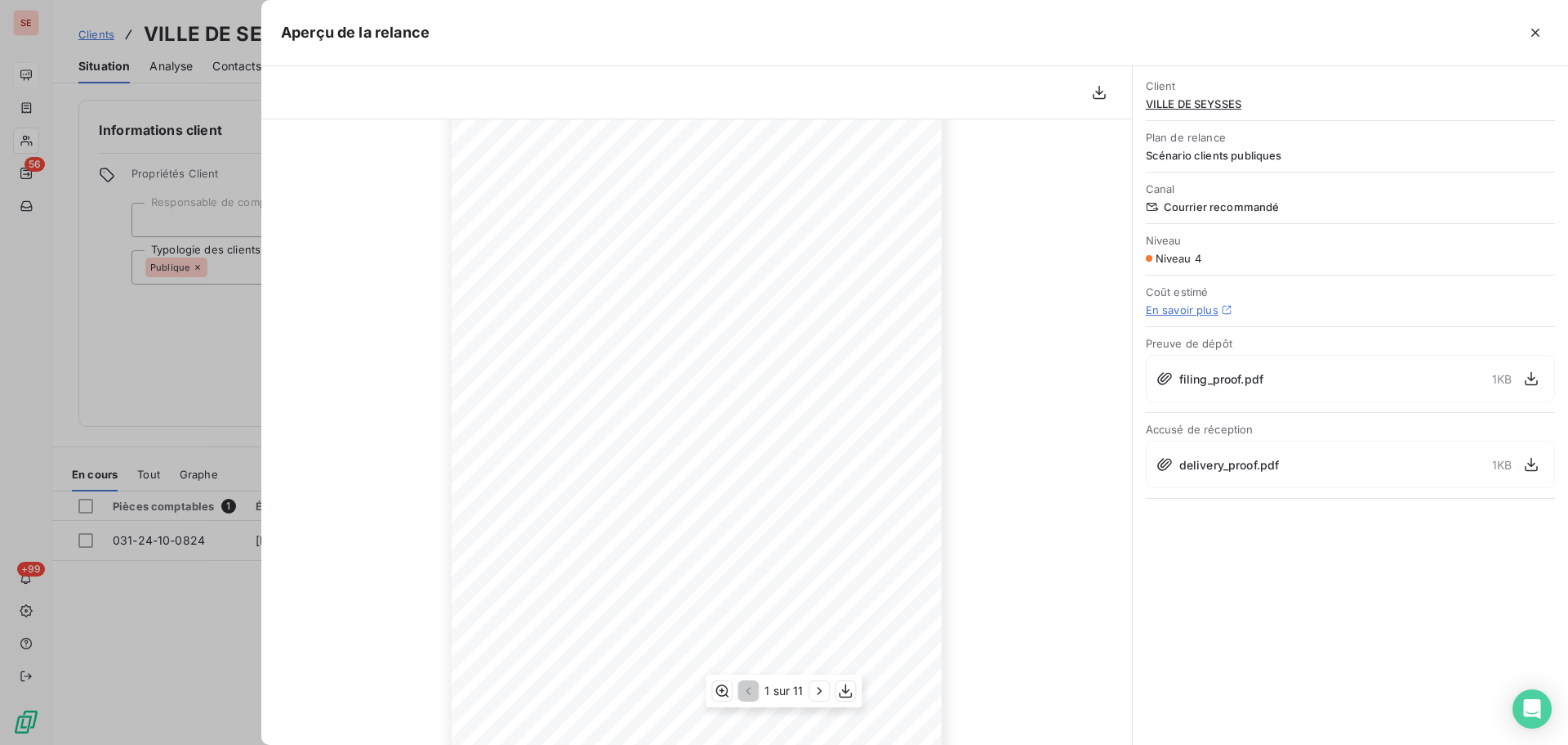
scroll to position [165, 0]
click at [812, 697] on icon "button" at bounding box center [819, 691] width 17 height 17
click at [813, 697] on icon "button" at bounding box center [820, 691] width 17 height 17
click at [1534, 34] on icon "button" at bounding box center [1535, 33] width 17 height 17
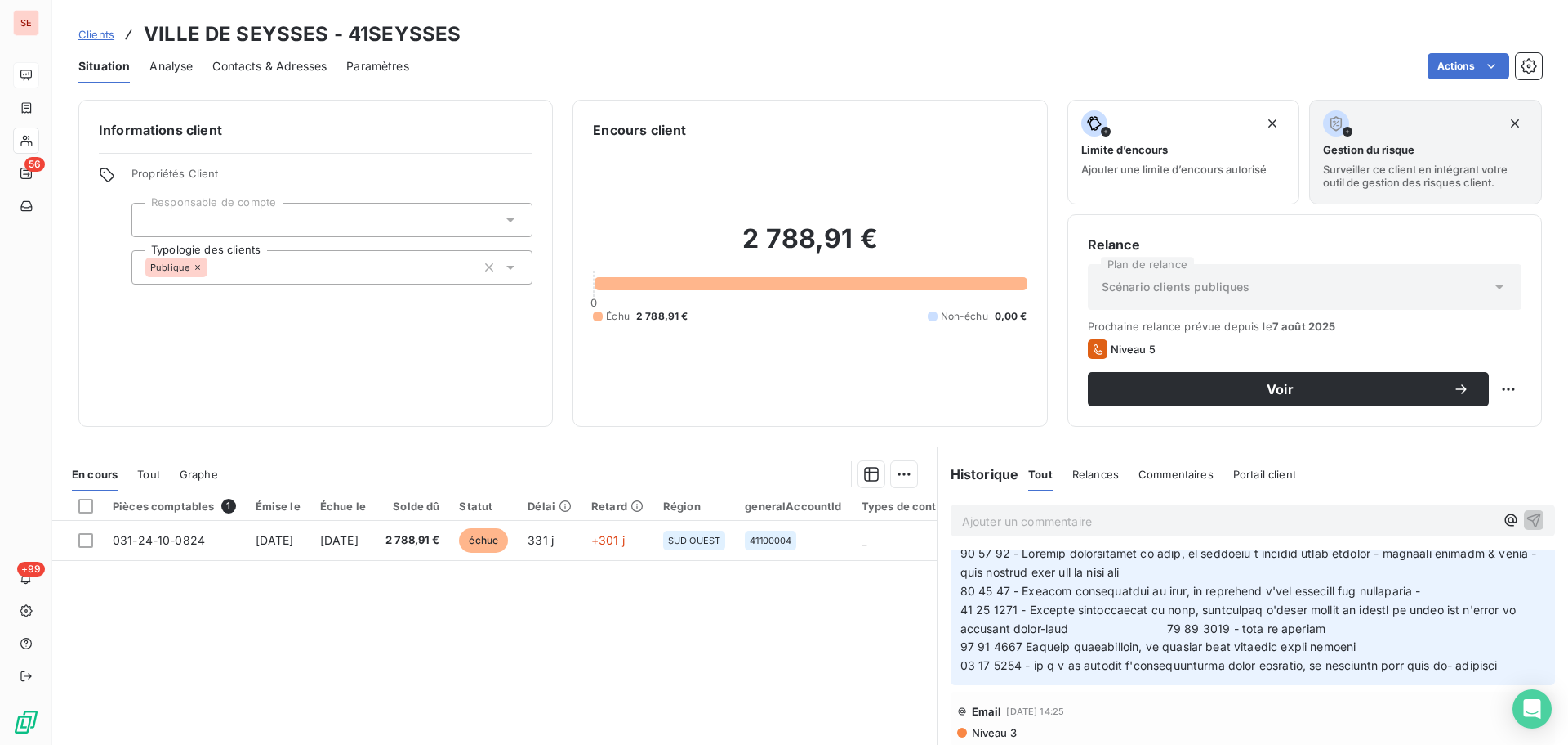
scroll to position [654, 0]
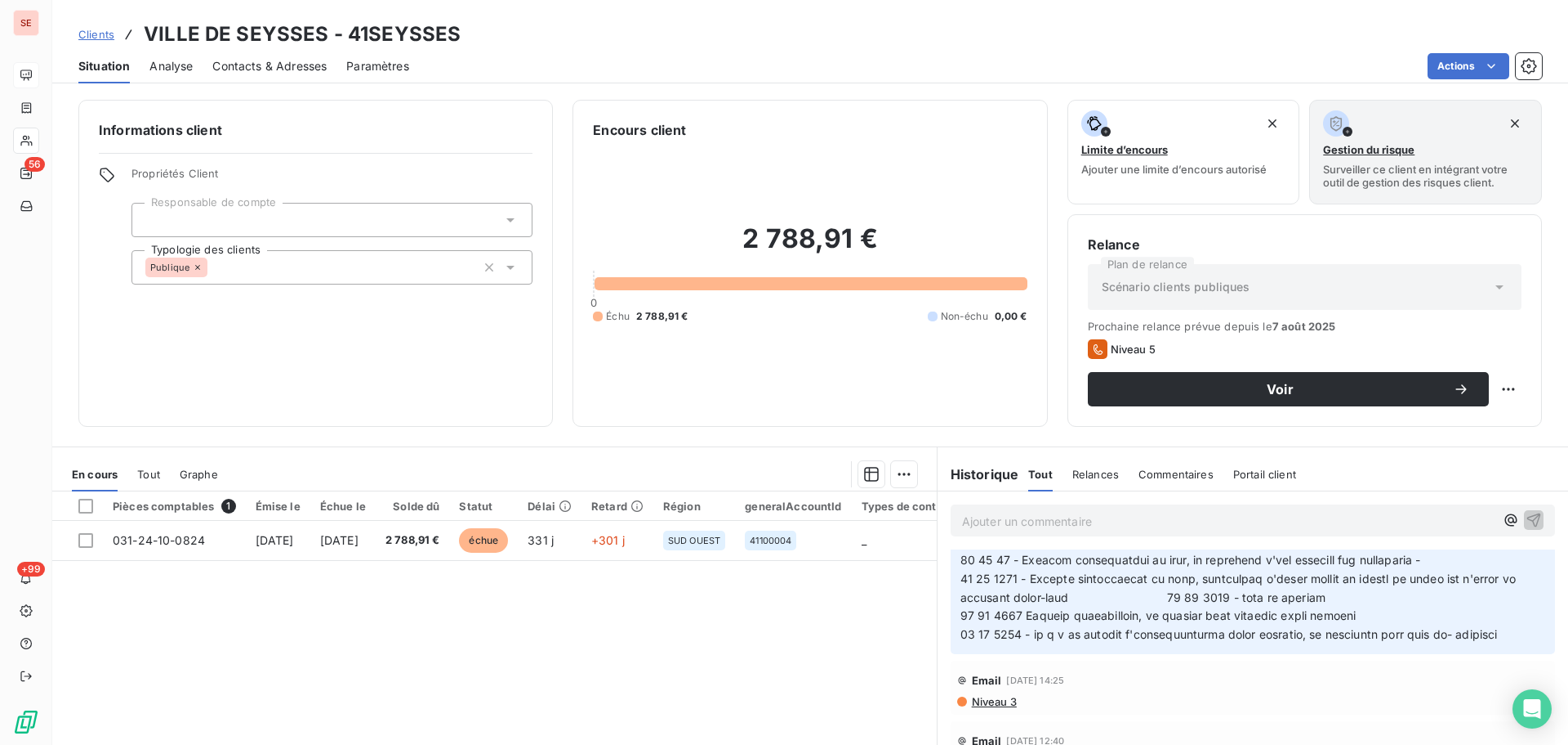
click at [993, 707] on span "Niveau 3" at bounding box center [993, 701] width 46 height 13
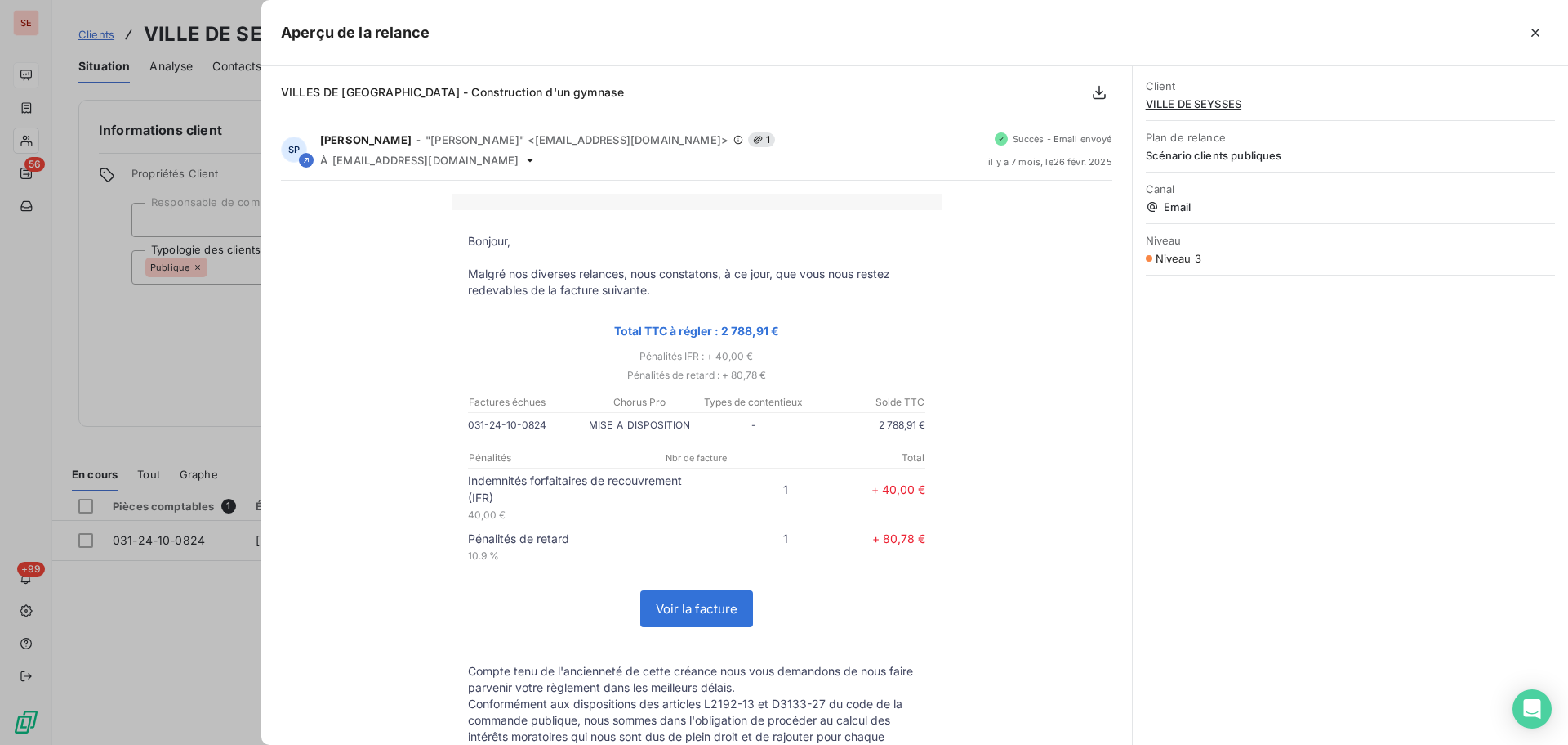
click at [1180, 102] on span "VILLE DE SEYSSES" at bounding box center [1351, 103] width 410 height 13
click at [1530, 41] on button "button" at bounding box center [1535, 33] width 27 height 27
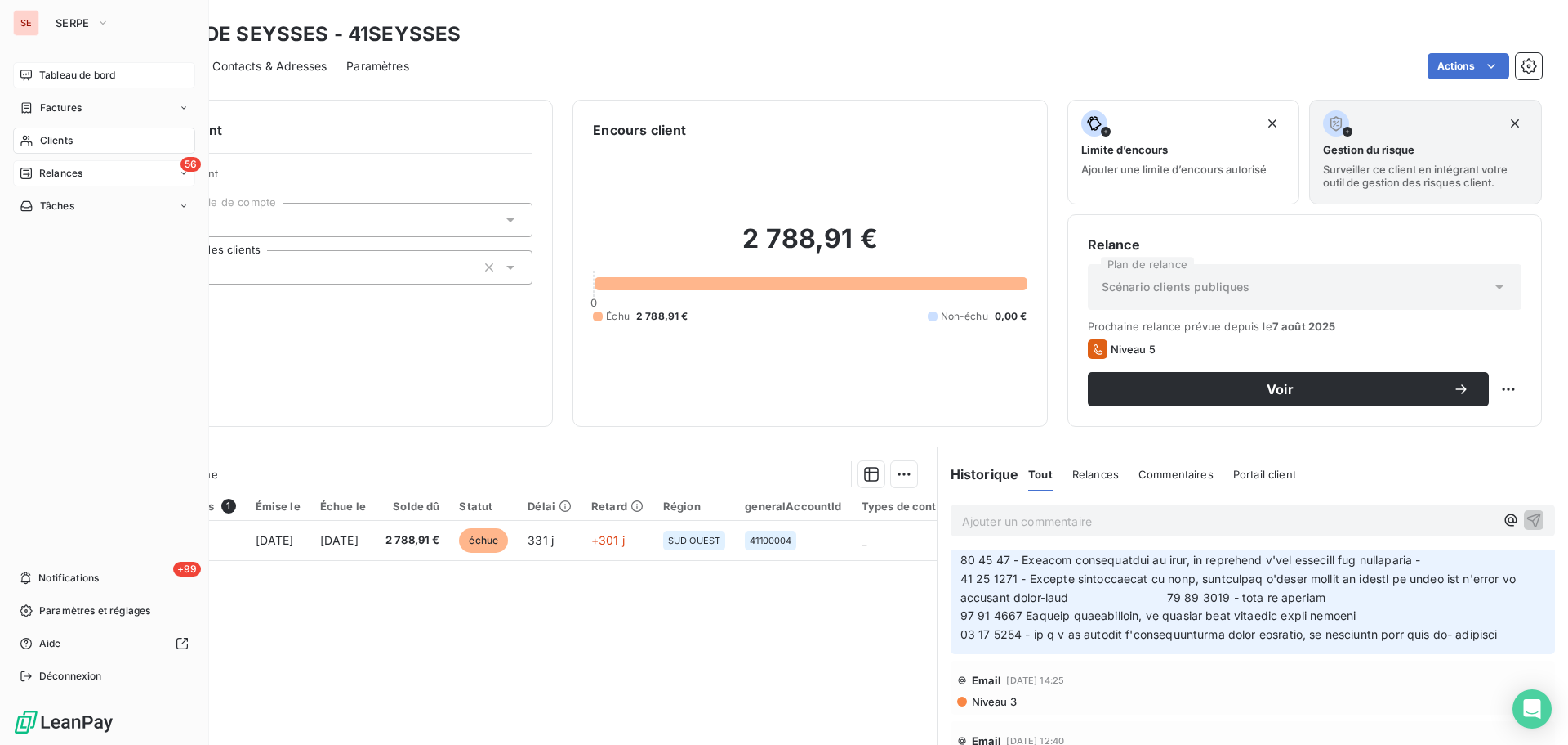
click at [58, 173] on span "Relances" at bounding box center [61, 172] width 43 height 15
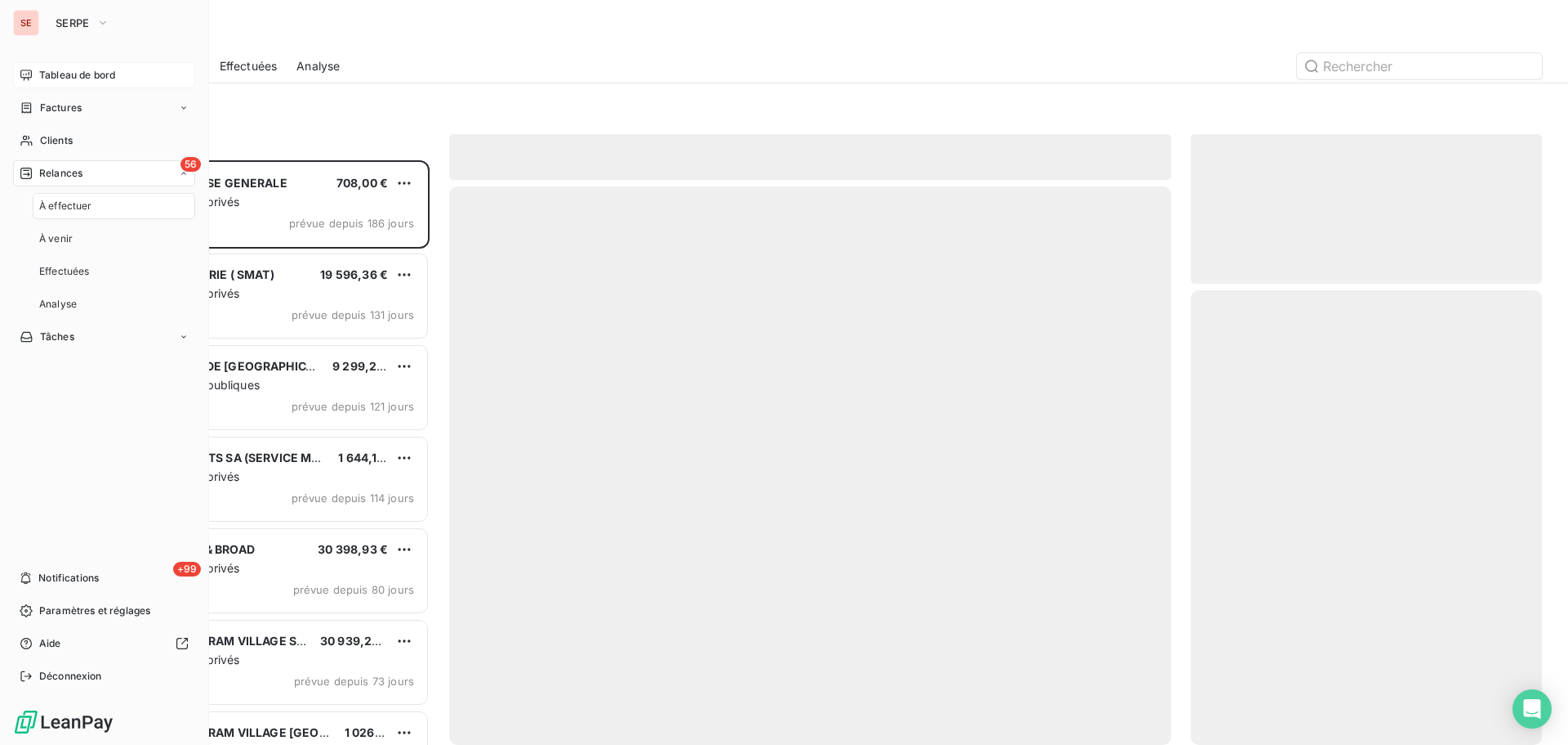
scroll to position [573, 339]
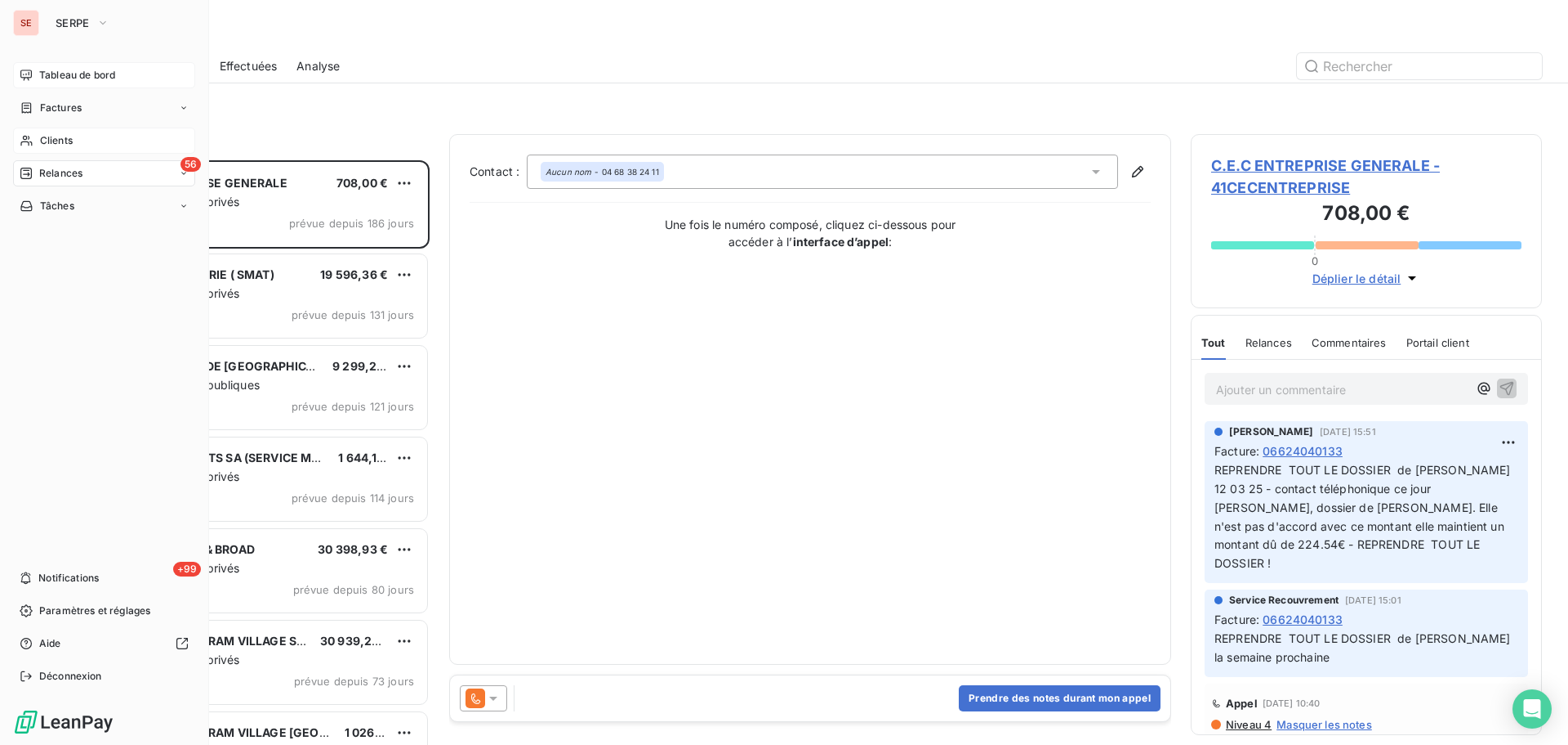
click at [49, 141] on span "Clients" at bounding box center [56, 140] width 33 height 15
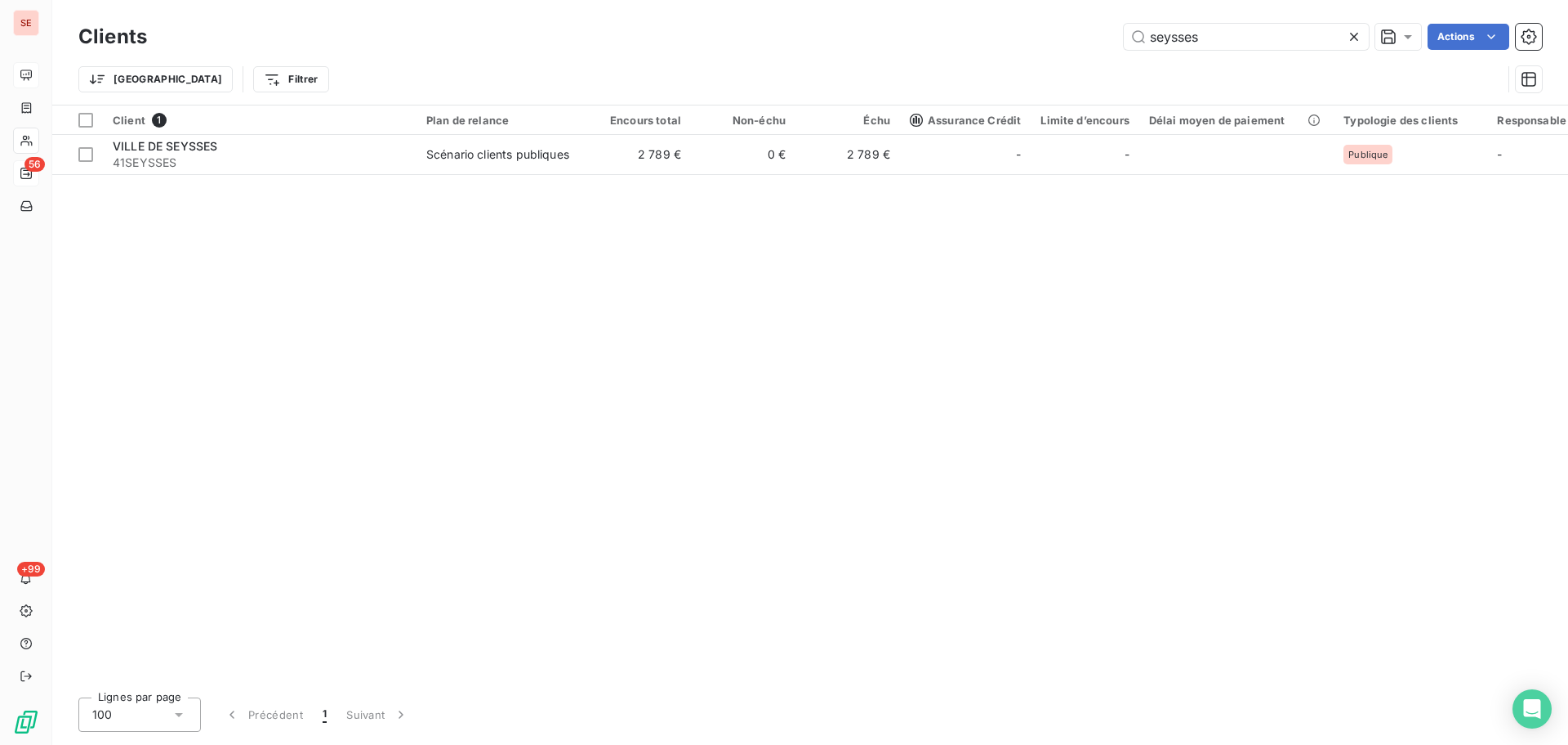
drag, startPoint x: 1223, startPoint y: 38, endPoint x: 1040, endPoint y: 35, distance: 183.0
click at [1040, 35] on div "seysses Actions" at bounding box center [854, 36] width 1376 height 27
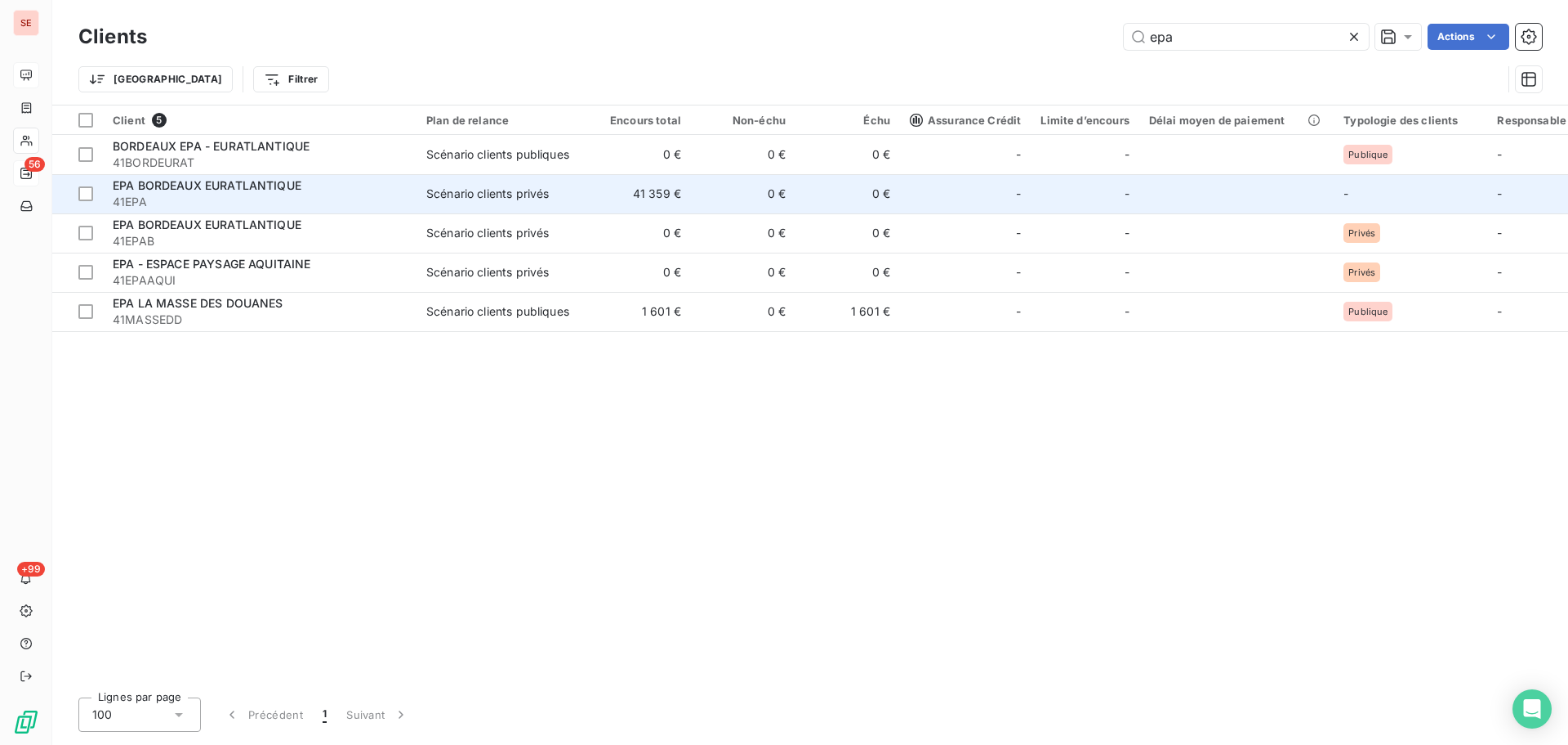
type input "epa"
click at [831, 190] on td "0 €" at bounding box center [848, 194] width 104 height 39
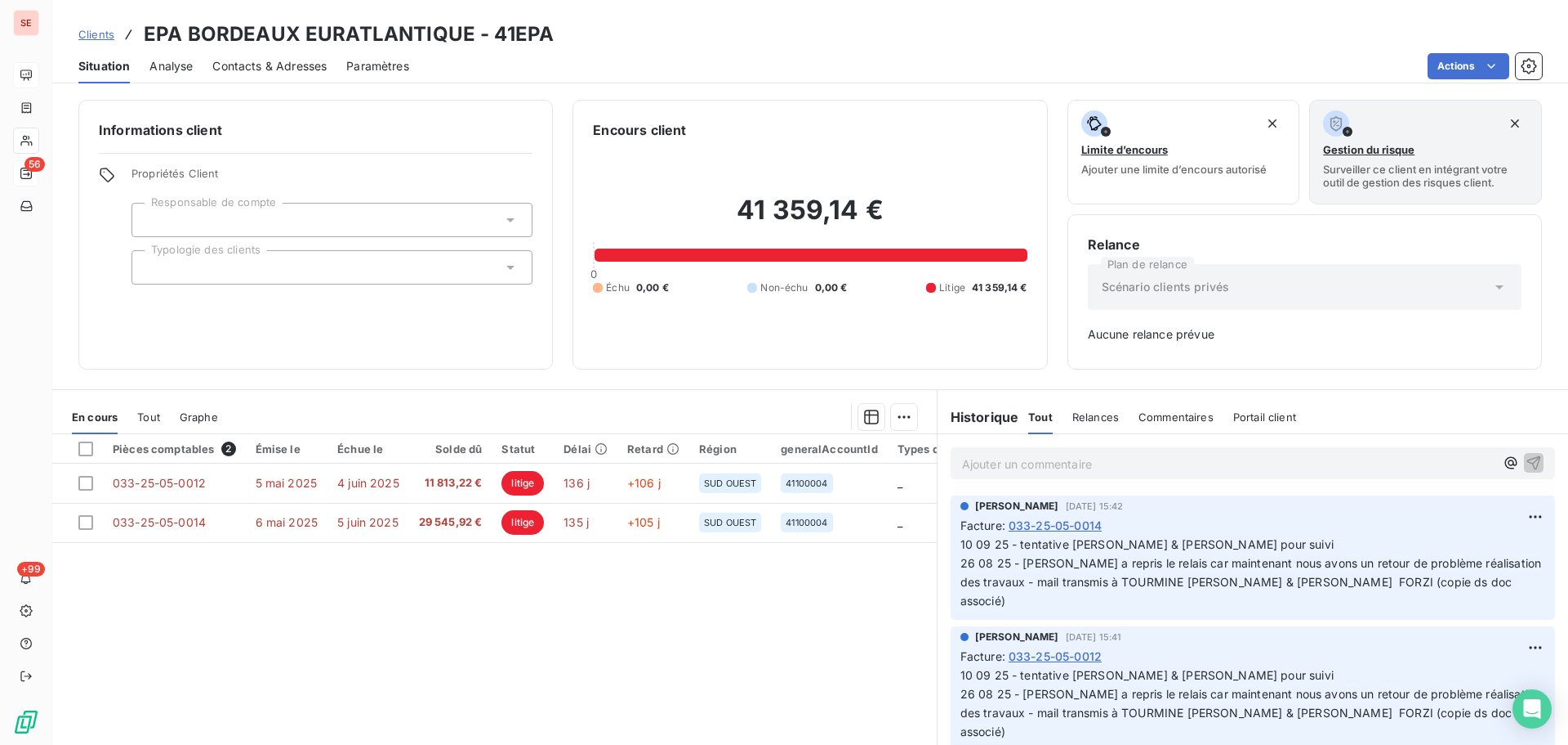
click at [305, 60] on span "Contacts & Adresses" at bounding box center [270, 66] width 114 height 17
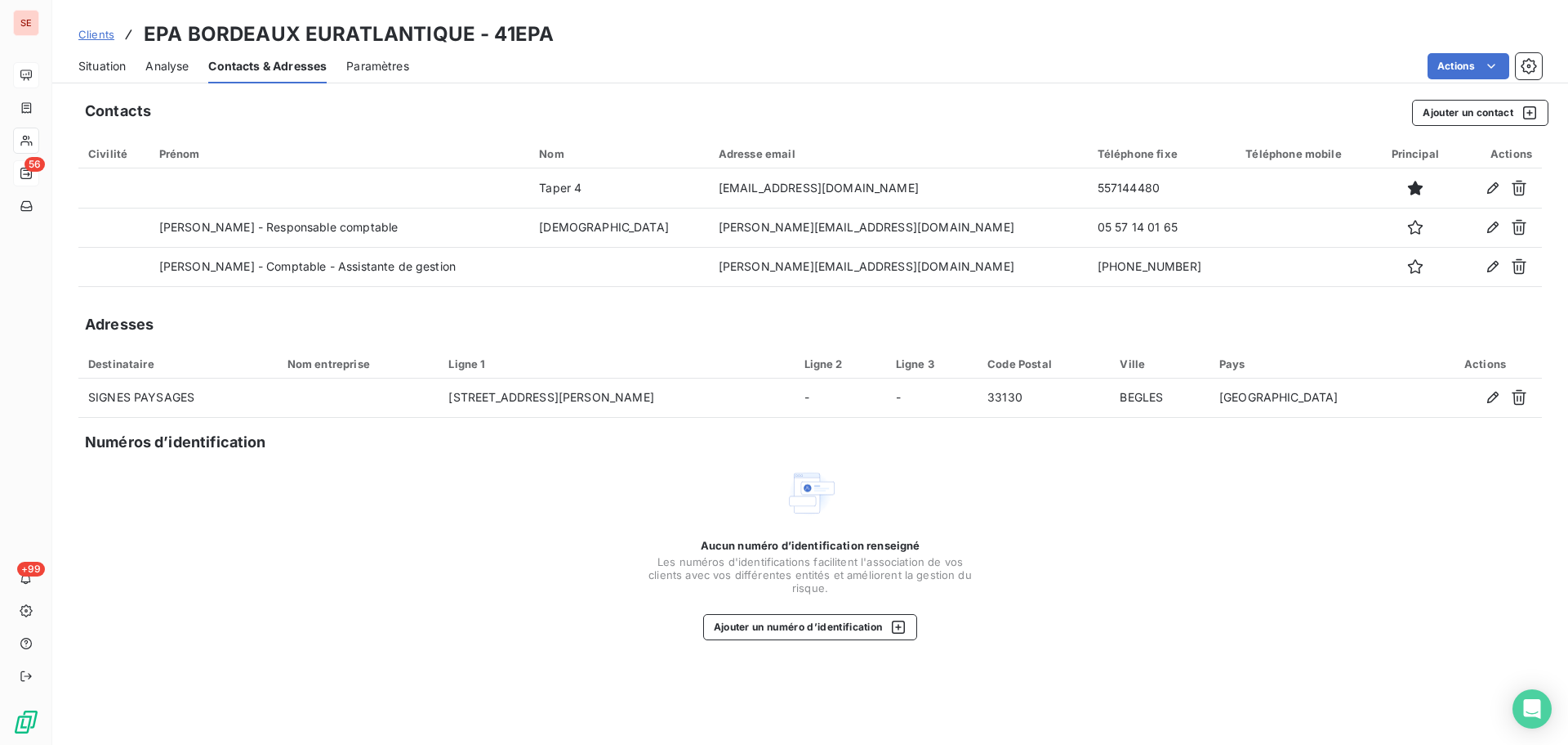
click at [93, 73] on span "Situation" at bounding box center [102, 66] width 47 height 17
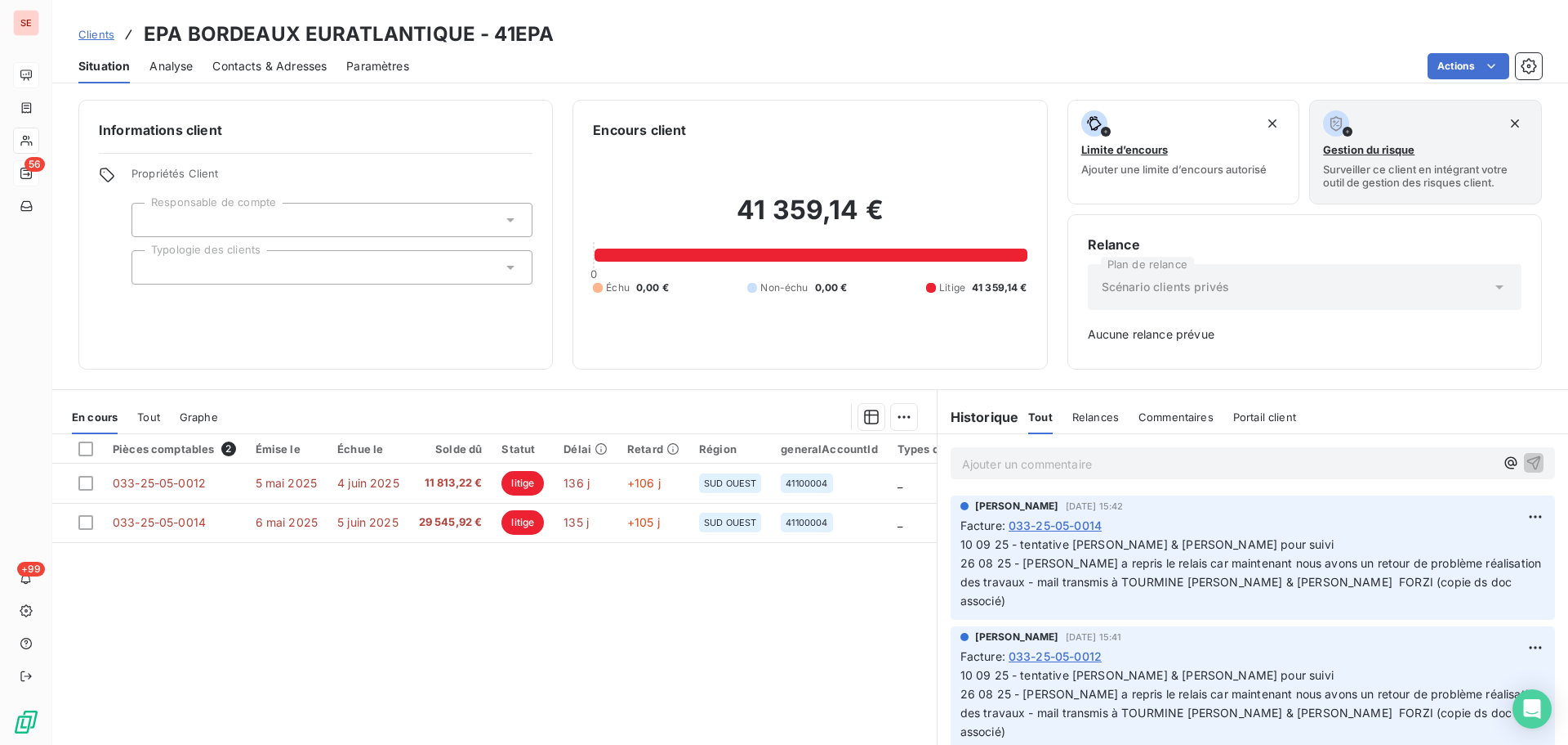
click at [285, 60] on span "Contacts & Adresses" at bounding box center [270, 66] width 114 height 17
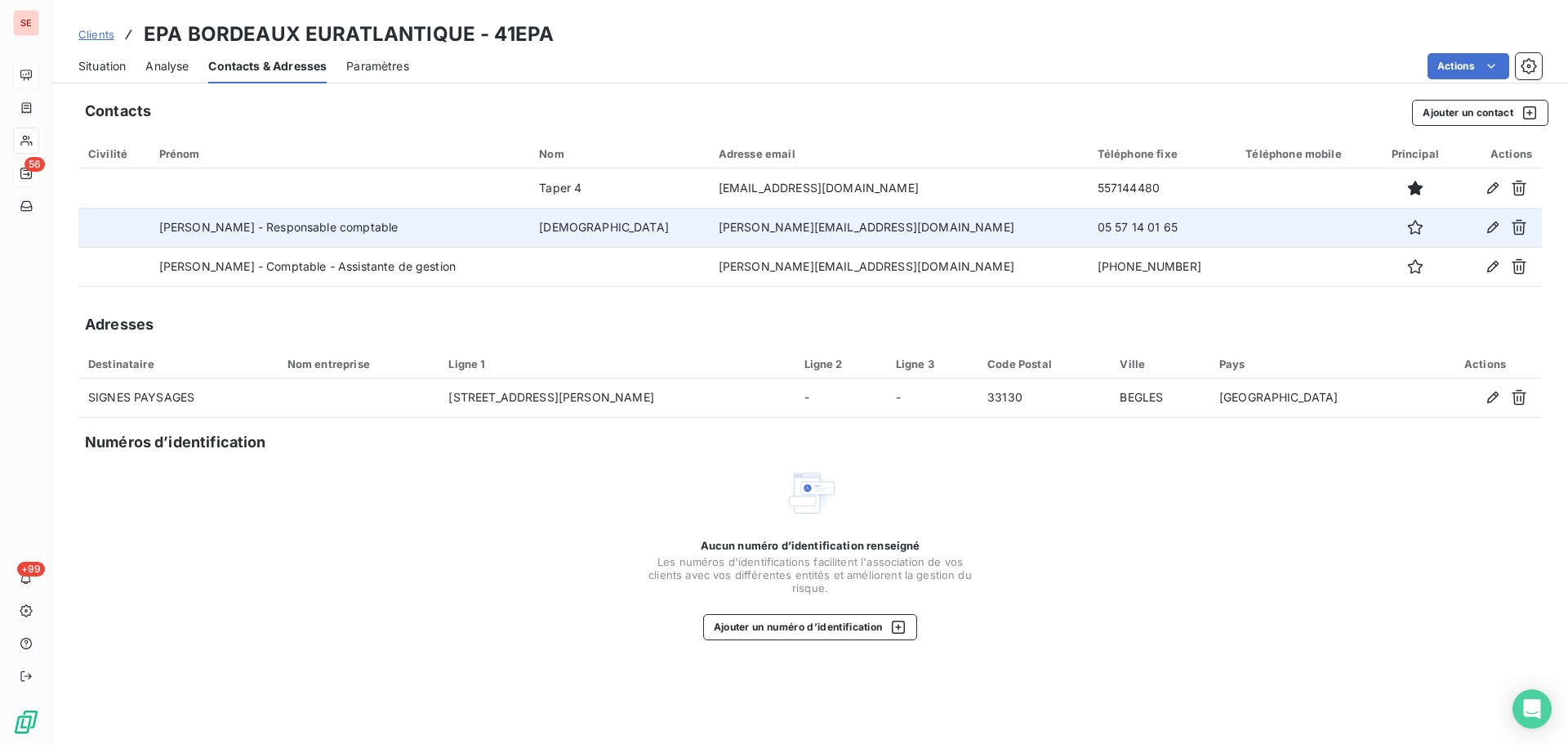
drag, startPoint x: 888, startPoint y: 230, endPoint x: 630, endPoint y: 228, distance: 258.0
click at [709, 228] on td "[PERSON_NAME][EMAIL_ADDRESS][DOMAIN_NAME]" at bounding box center [898, 228] width 379 height 39
copy td "[PERSON_NAME][EMAIL_ADDRESS][DOMAIN_NAME]"
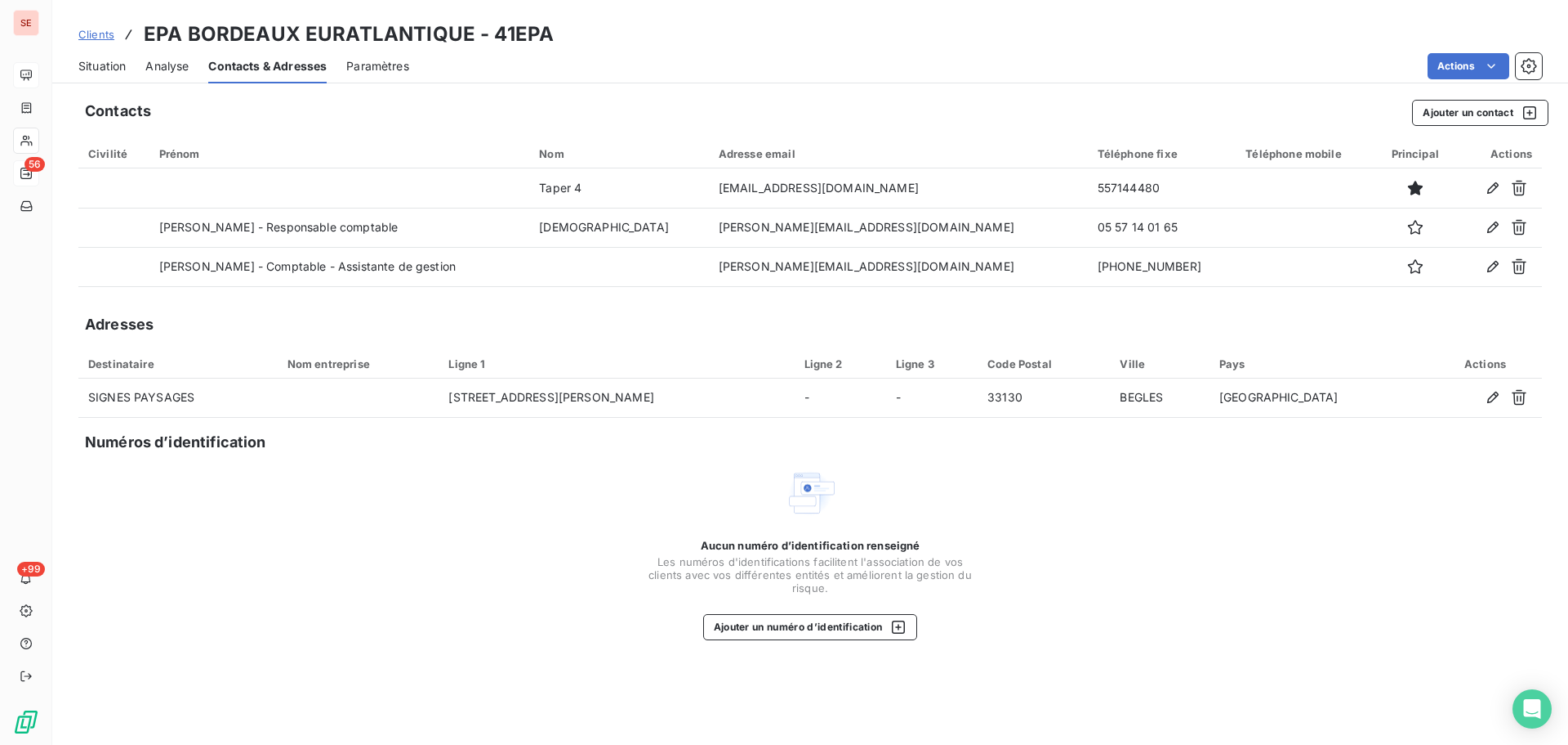
click at [113, 64] on span "Situation" at bounding box center [102, 66] width 47 height 17
